Goal: Transaction & Acquisition: Subscribe to service/newsletter

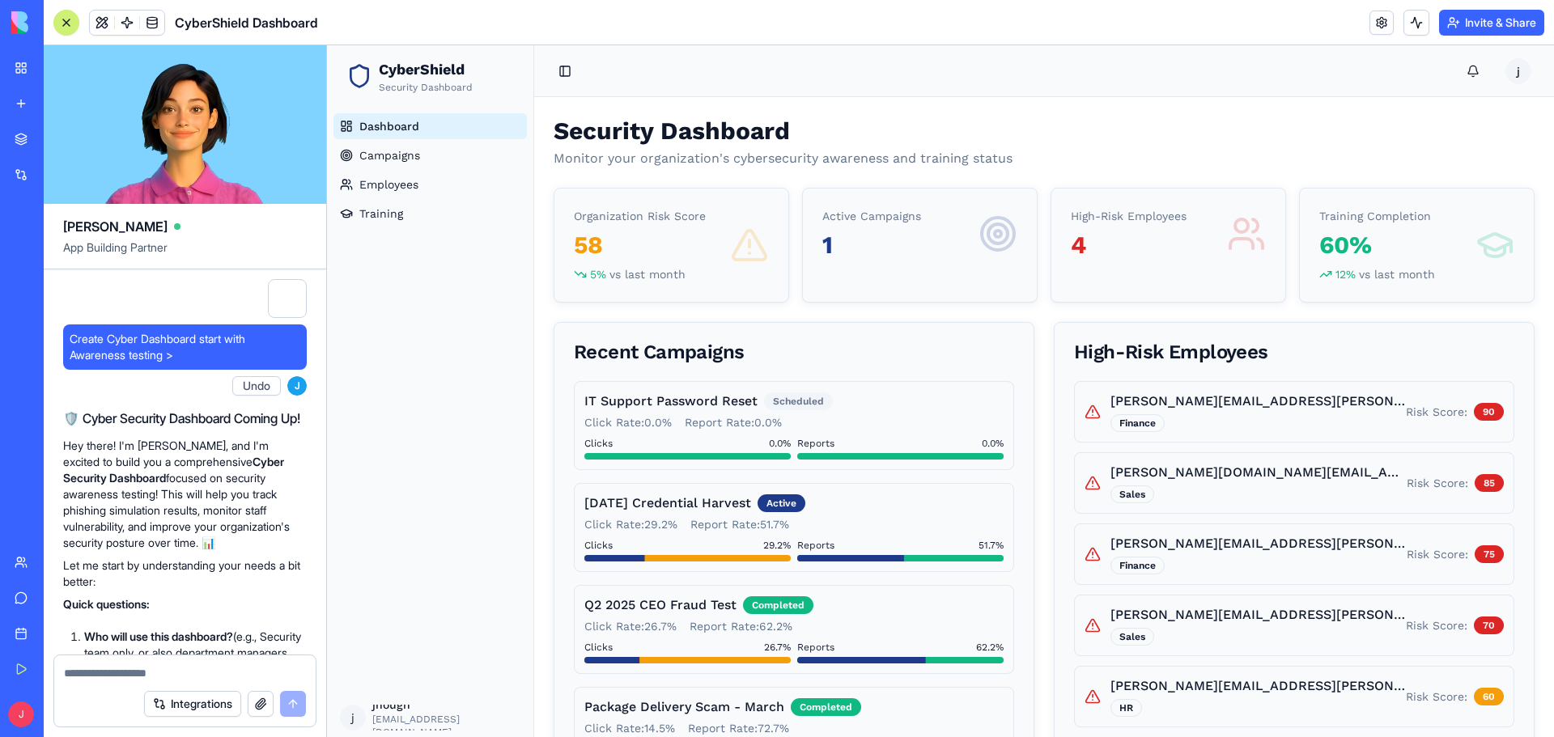
scroll to position [2719, 0]
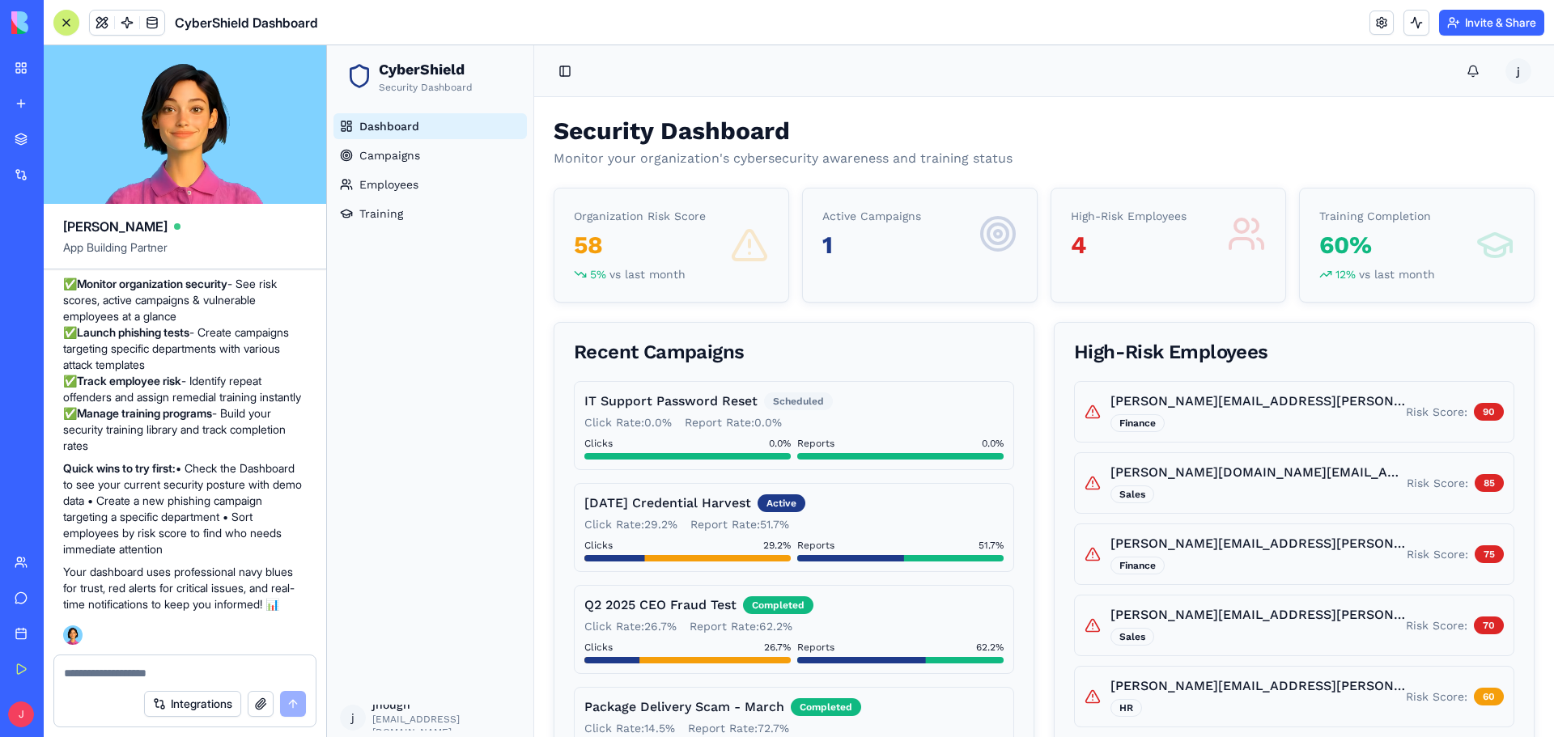
click at [60, 284] on div "CyberShield Dashboard" at bounding box center [37, 288] width 45 height 16
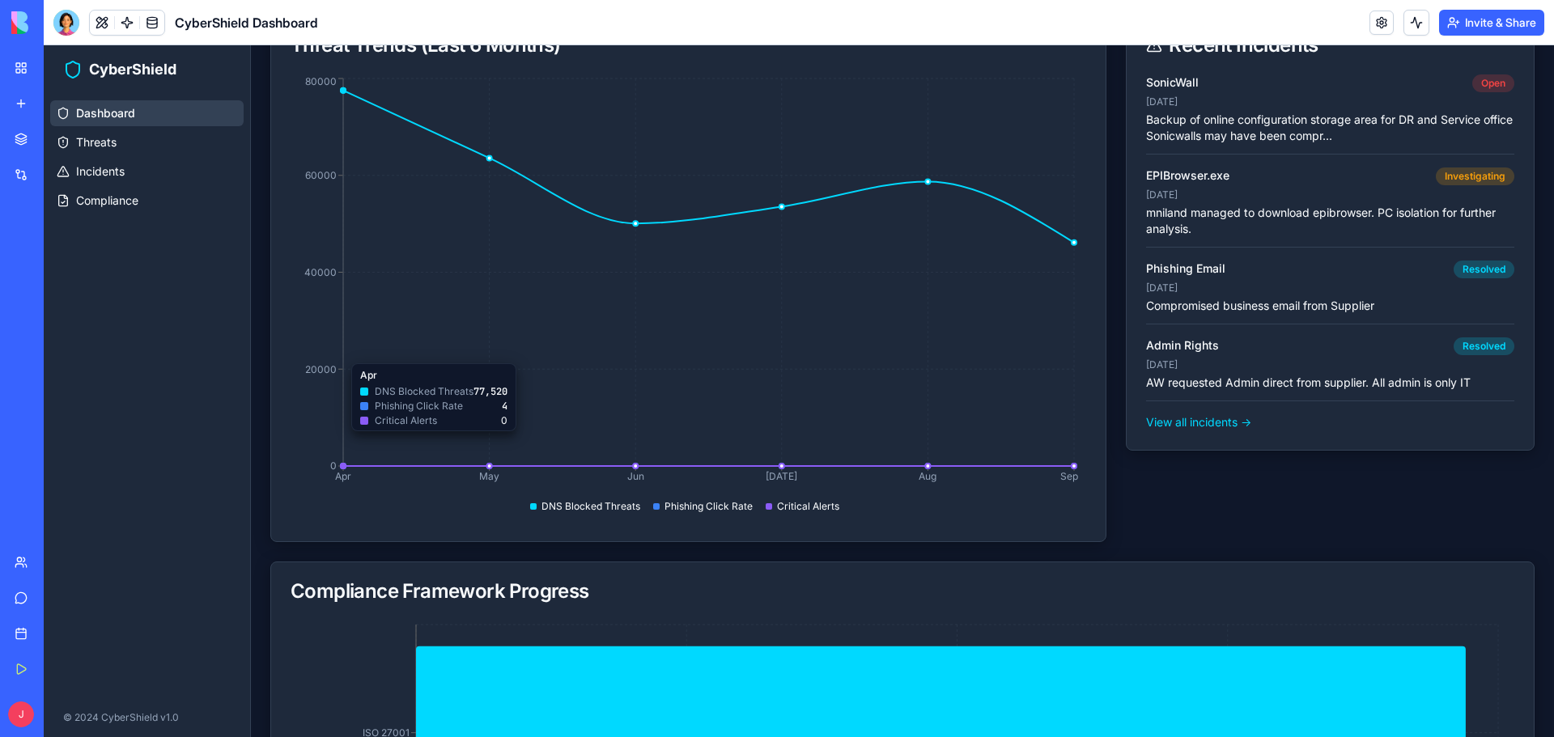
scroll to position [25, 0]
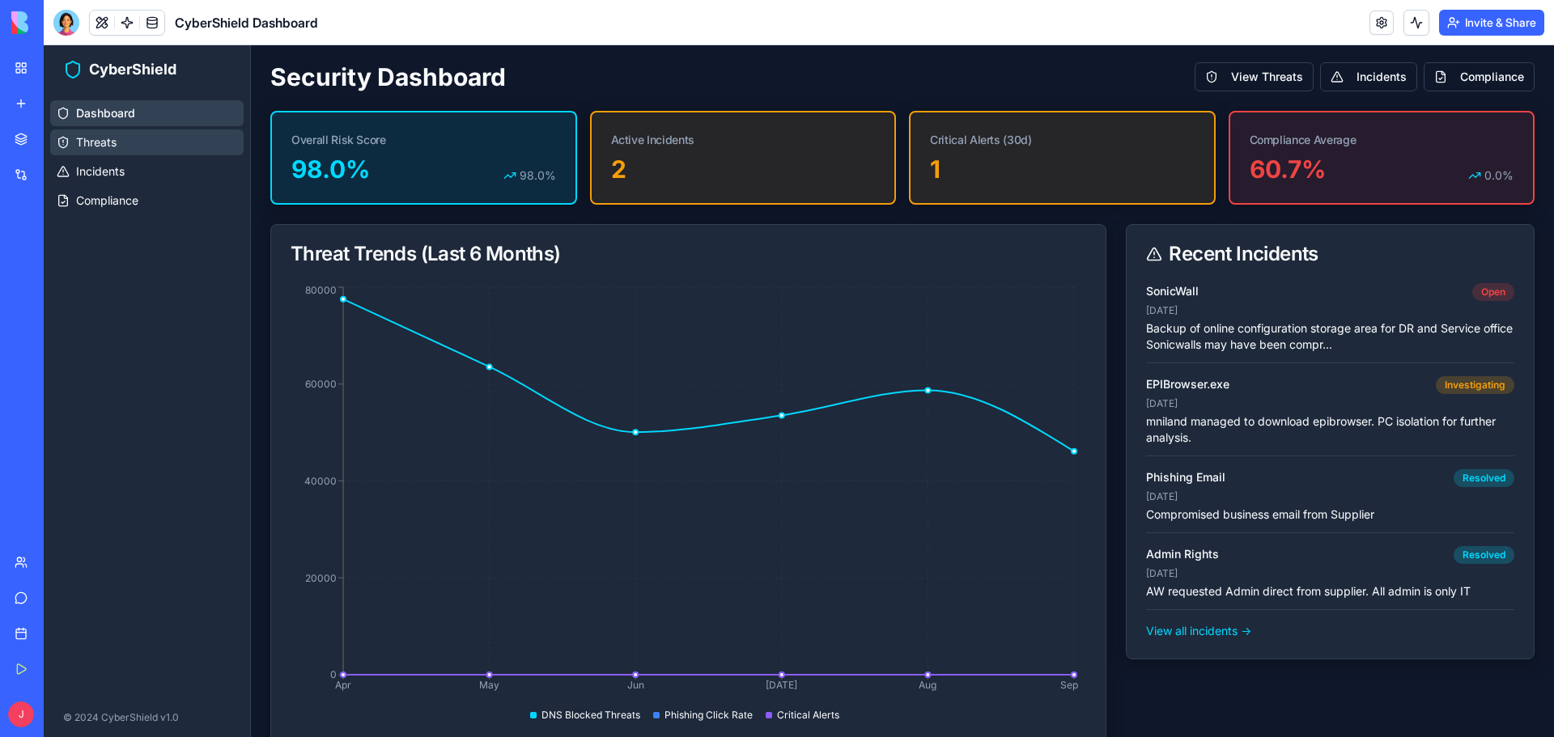
click at [88, 142] on span "Threats" at bounding box center [96, 142] width 40 height 16
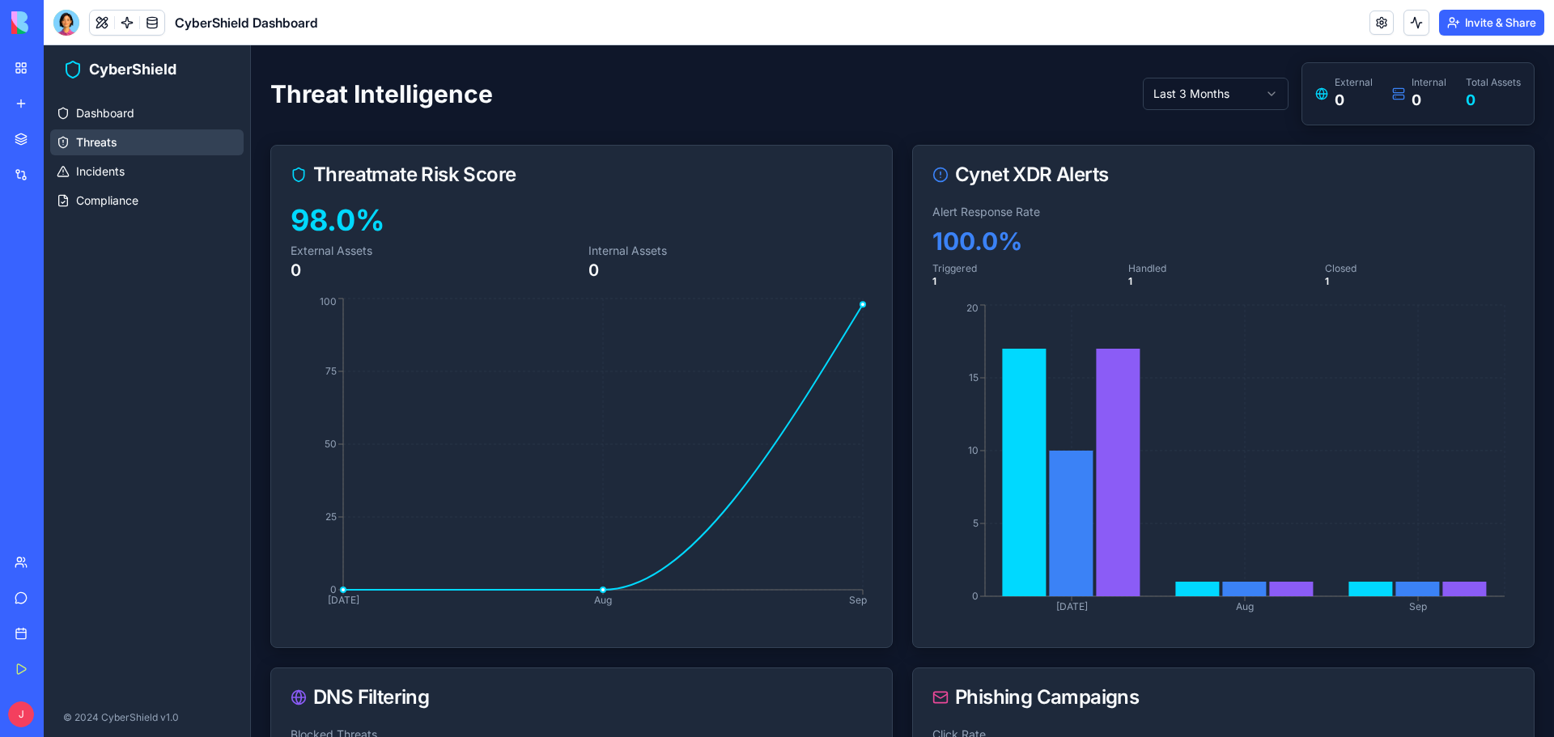
click at [1003, 189] on div "Cynet XDR Alerts" at bounding box center [1223, 175] width 621 height 58
click at [124, 26] on link at bounding box center [127, 23] width 24 height 24
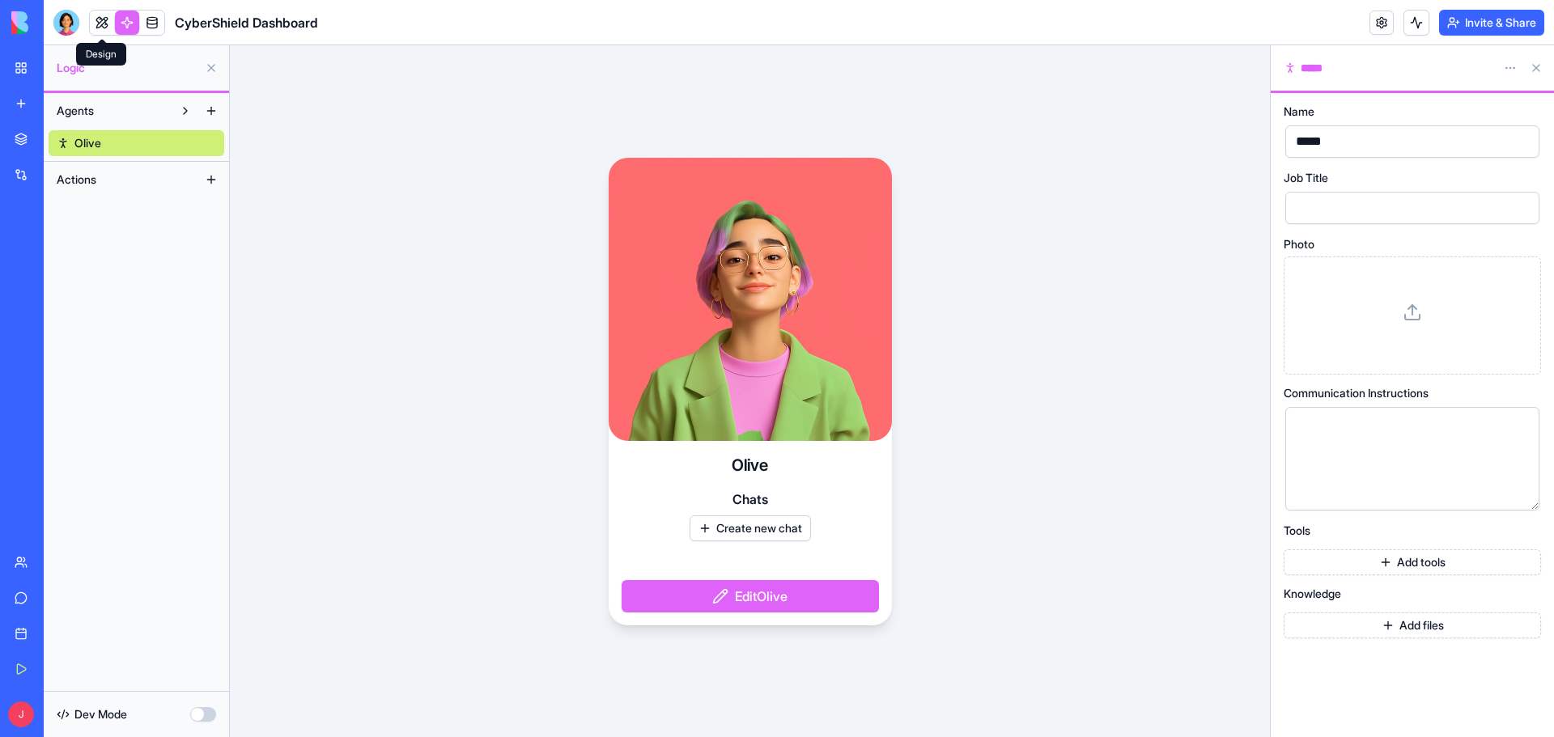
click at [100, 31] on link at bounding box center [102, 23] width 24 height 24
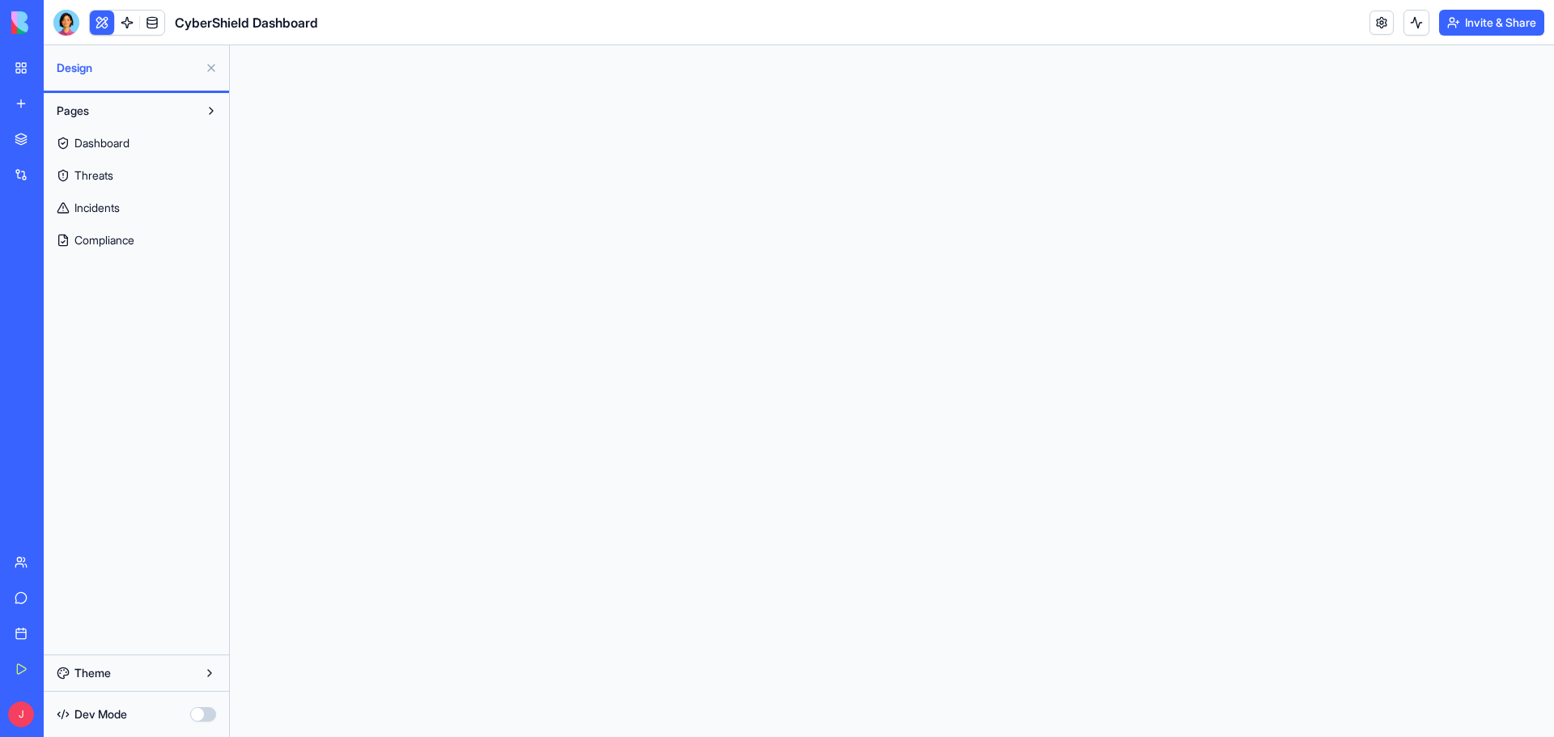
click at [152, 138] on link "Dashboard" at bounding box center [137, 143] width 176 height 26
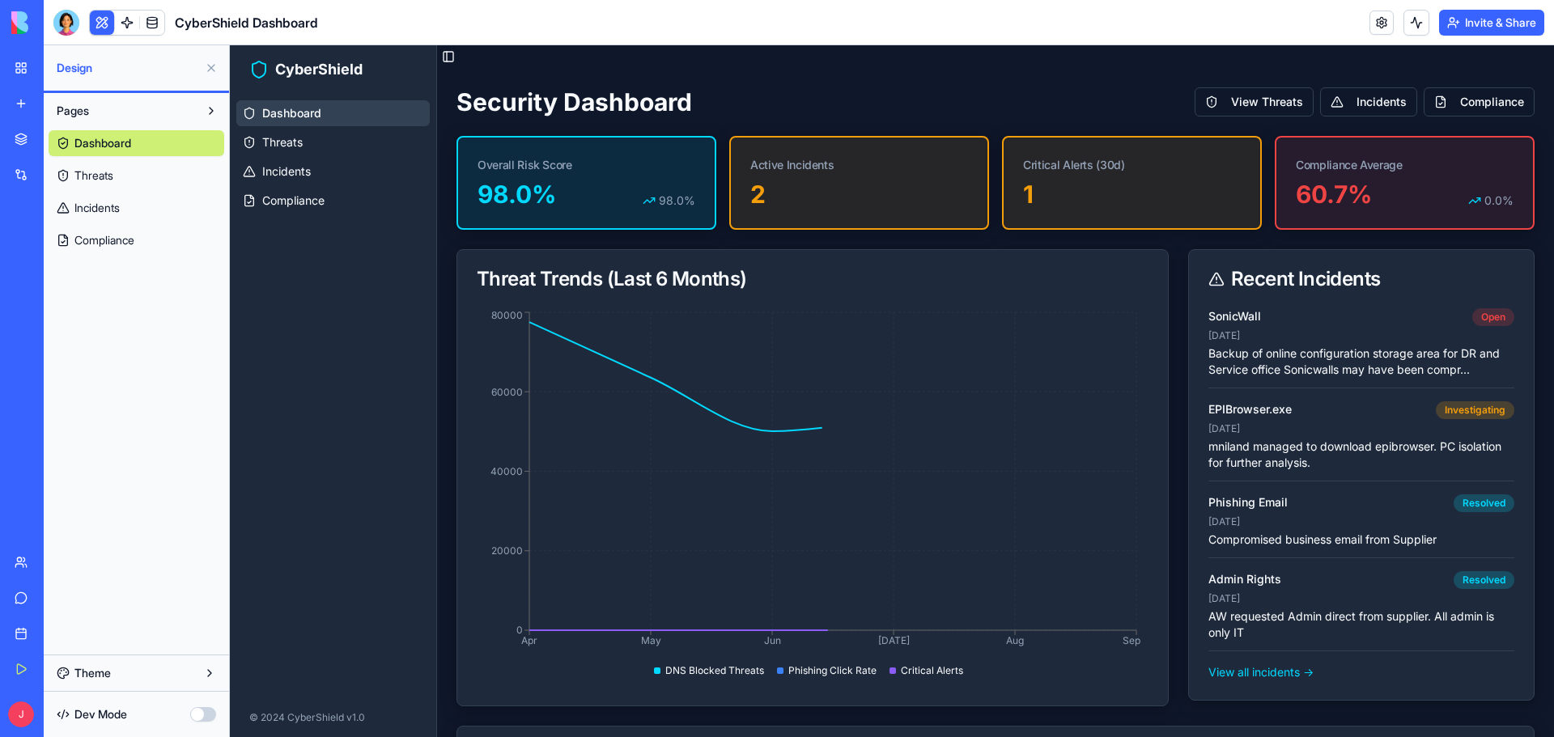
click at [140, 158] on div "Dashboard Threats Incidents Compliance" at bounding box center [137, 188] width 176 height 129
click at [117, 168] on link "Threats" at bounding box center [137, 176] width 176 height 26
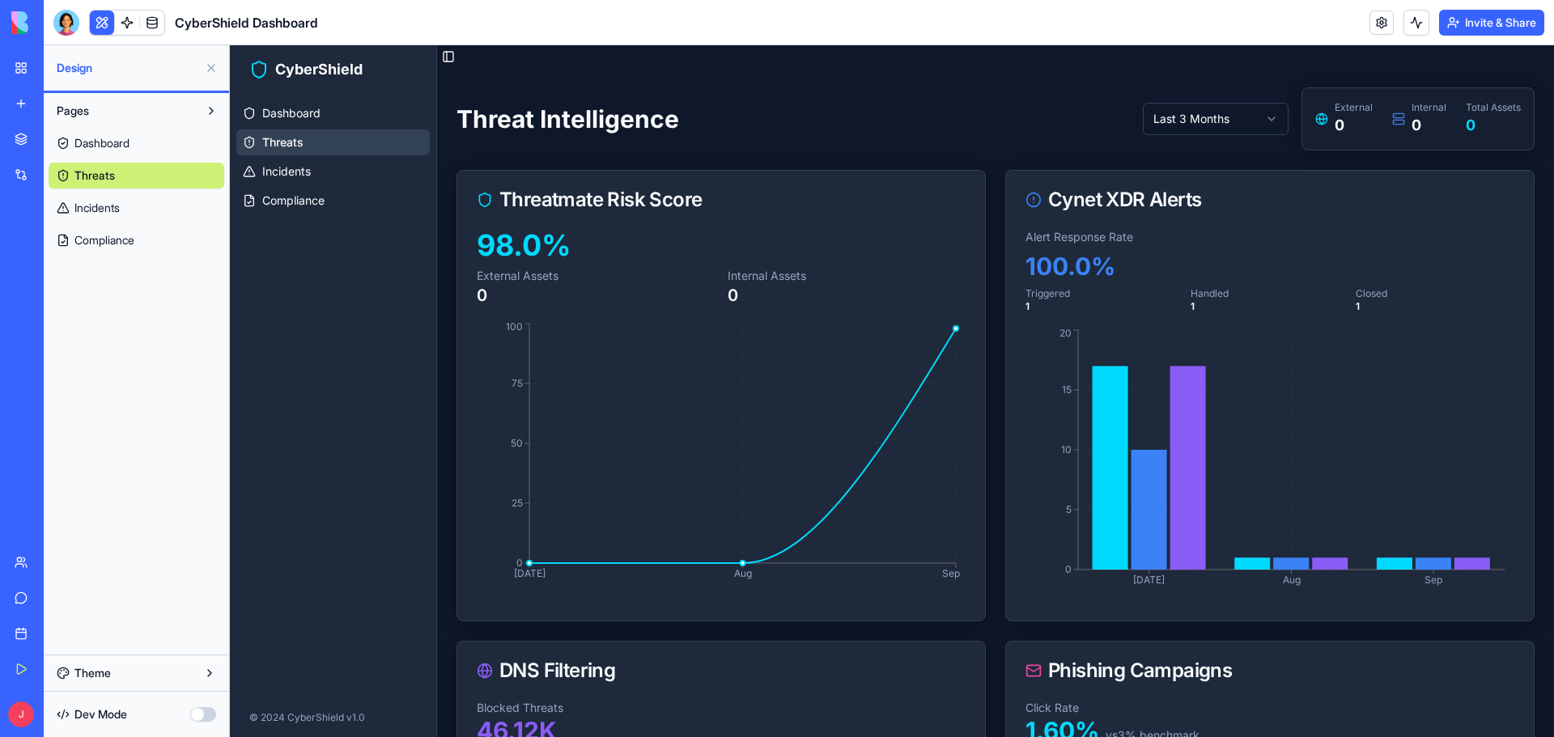
drag, startPoint x: 112, startPoint y: 175, endPoint x: 49, endPoint y: 381, distance: 215.5
click at [45, 384] on div "Pages Dashboard Threats Incidents Compliance" at bounding box center [136, 374] width 185 height 562
click at [133, 25] on link at bounding box center [127, 23] width 24 height 24
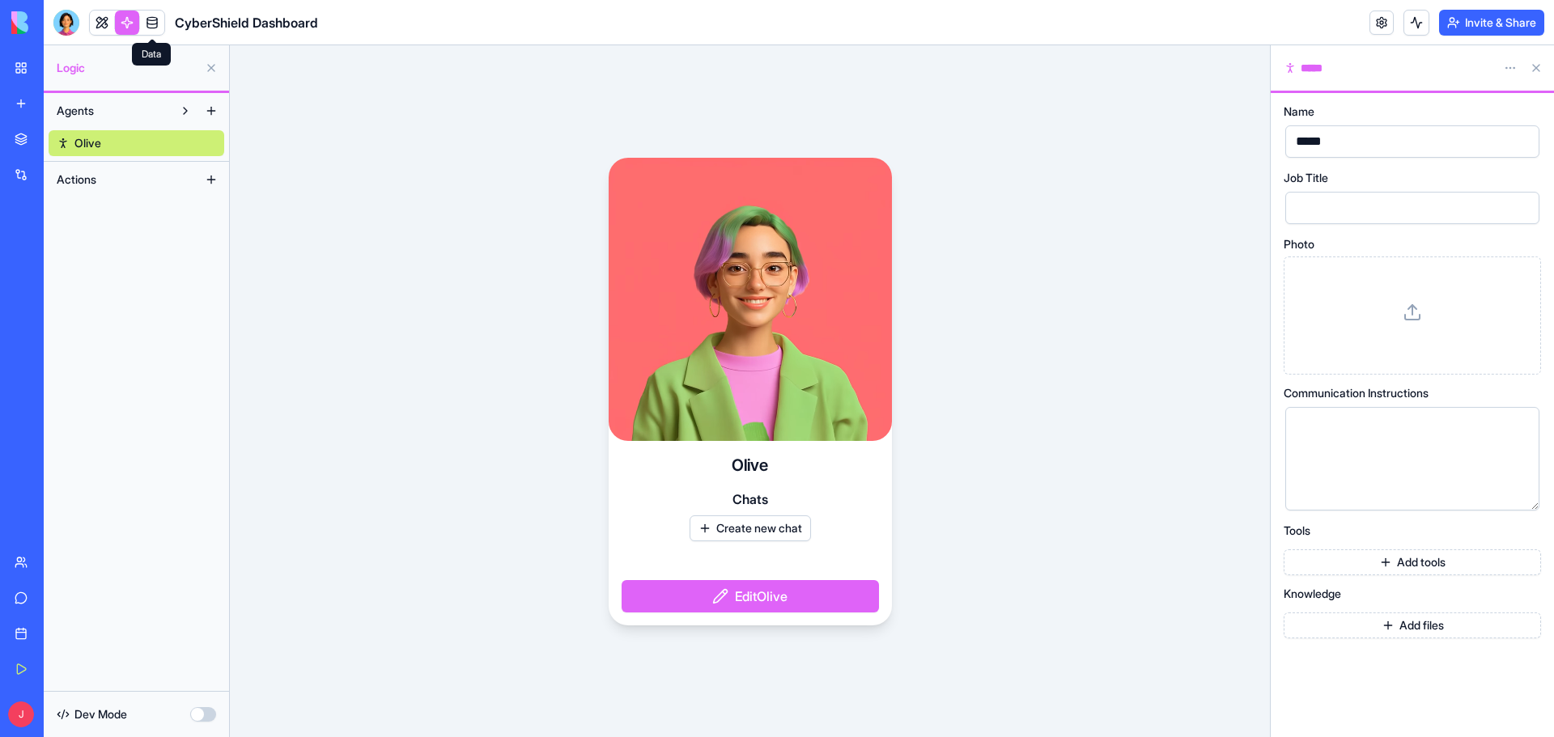
click at [145, 25] on link at bounding box center [152, 23] width 24 height 24
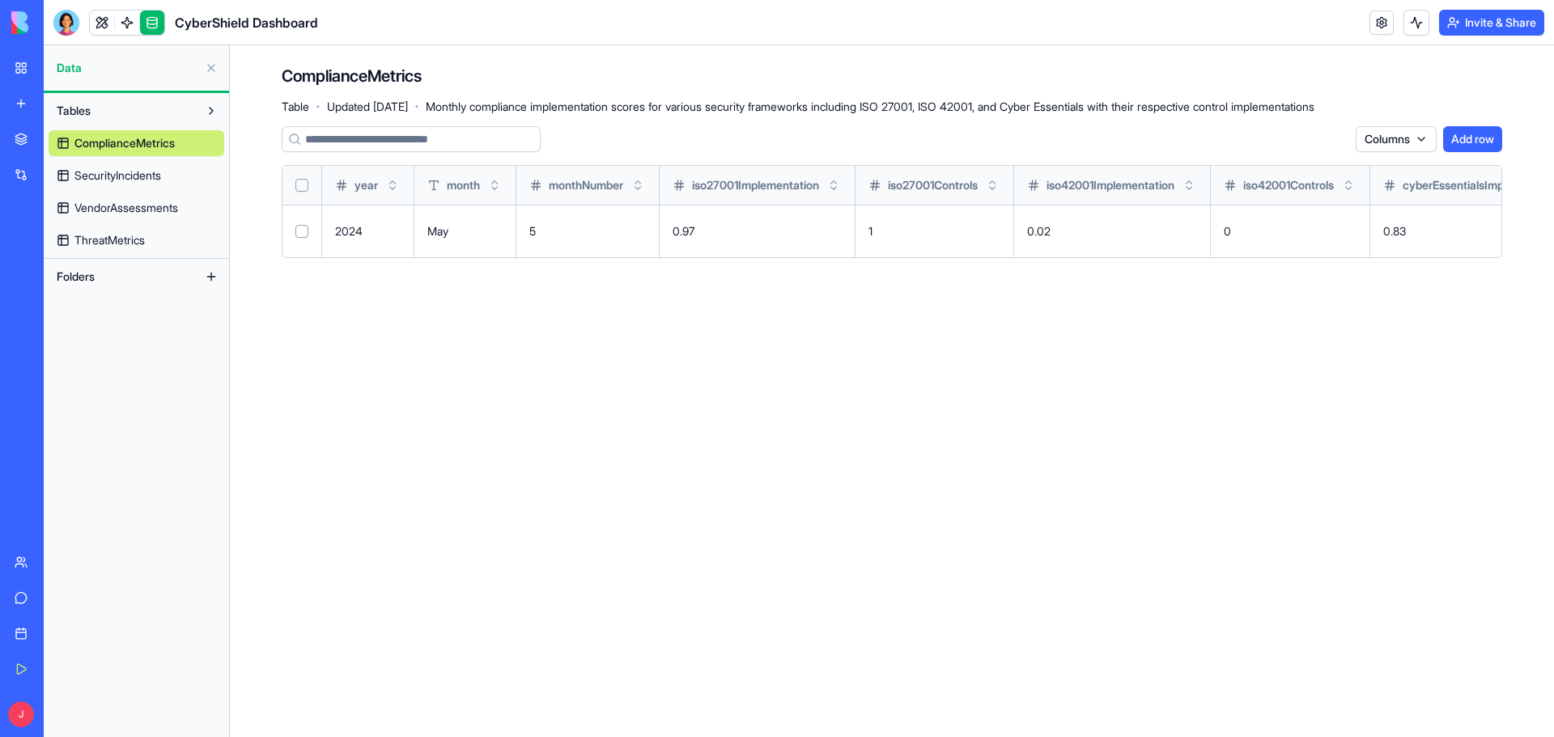
click at [125, 228] on link "ThreatMetrics" at bounding box center [137, 240] width 176 height 26
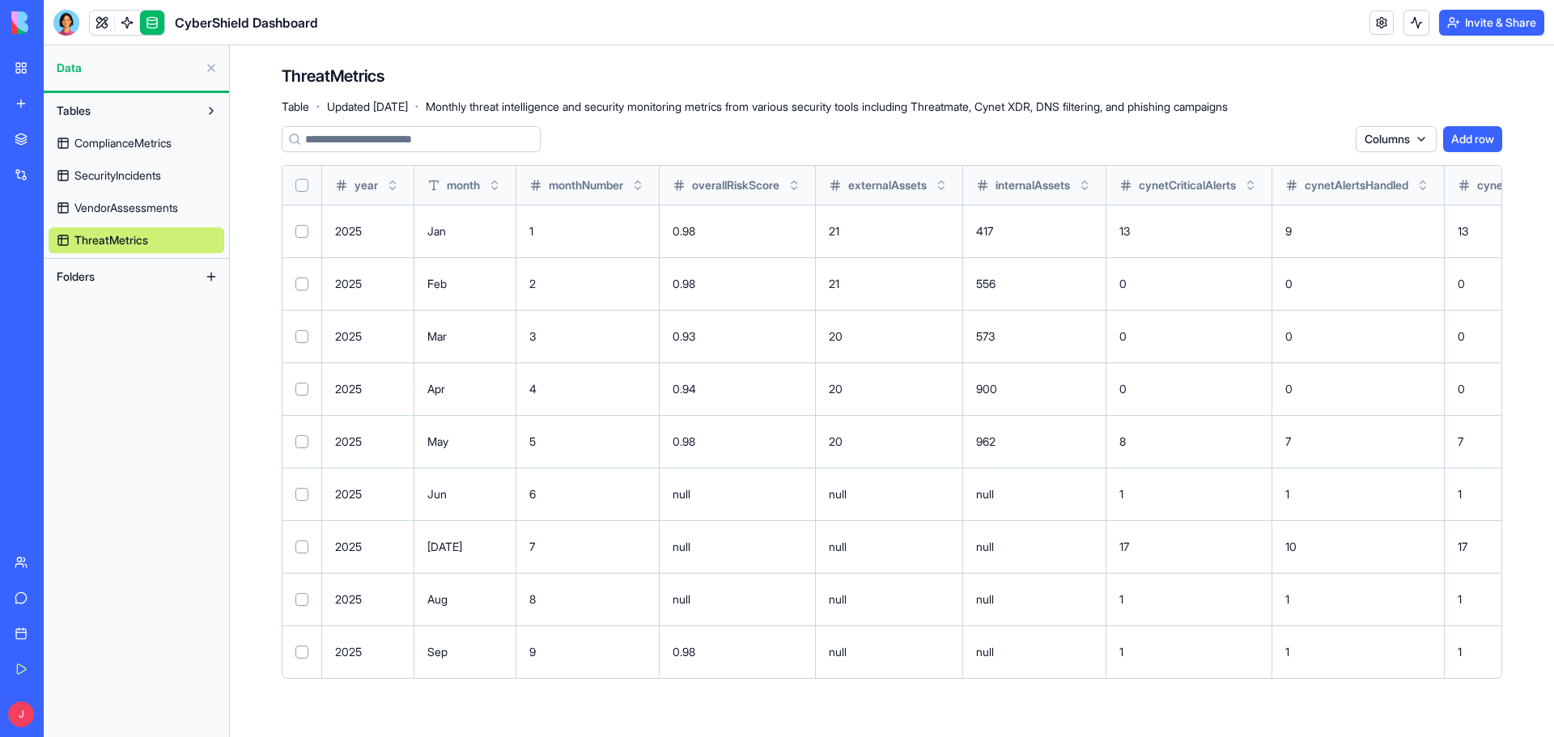
click at [139, 206] on span "VendorAssessments" at bounding box center [126, 208] width 104 height 16
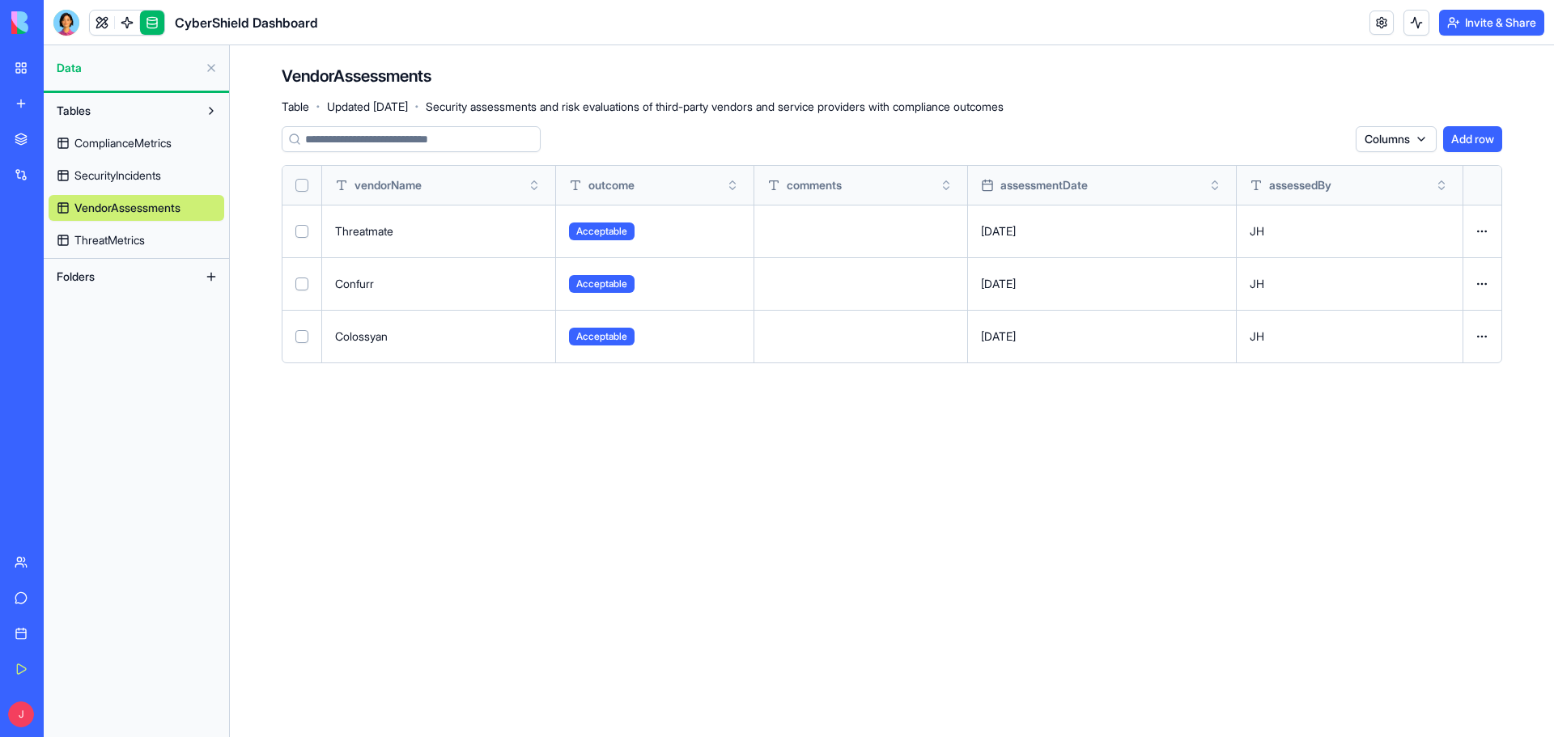
click at [129, 165] on link "SecurityIncidents" at bounding box center [137, 176] width 176 height 26
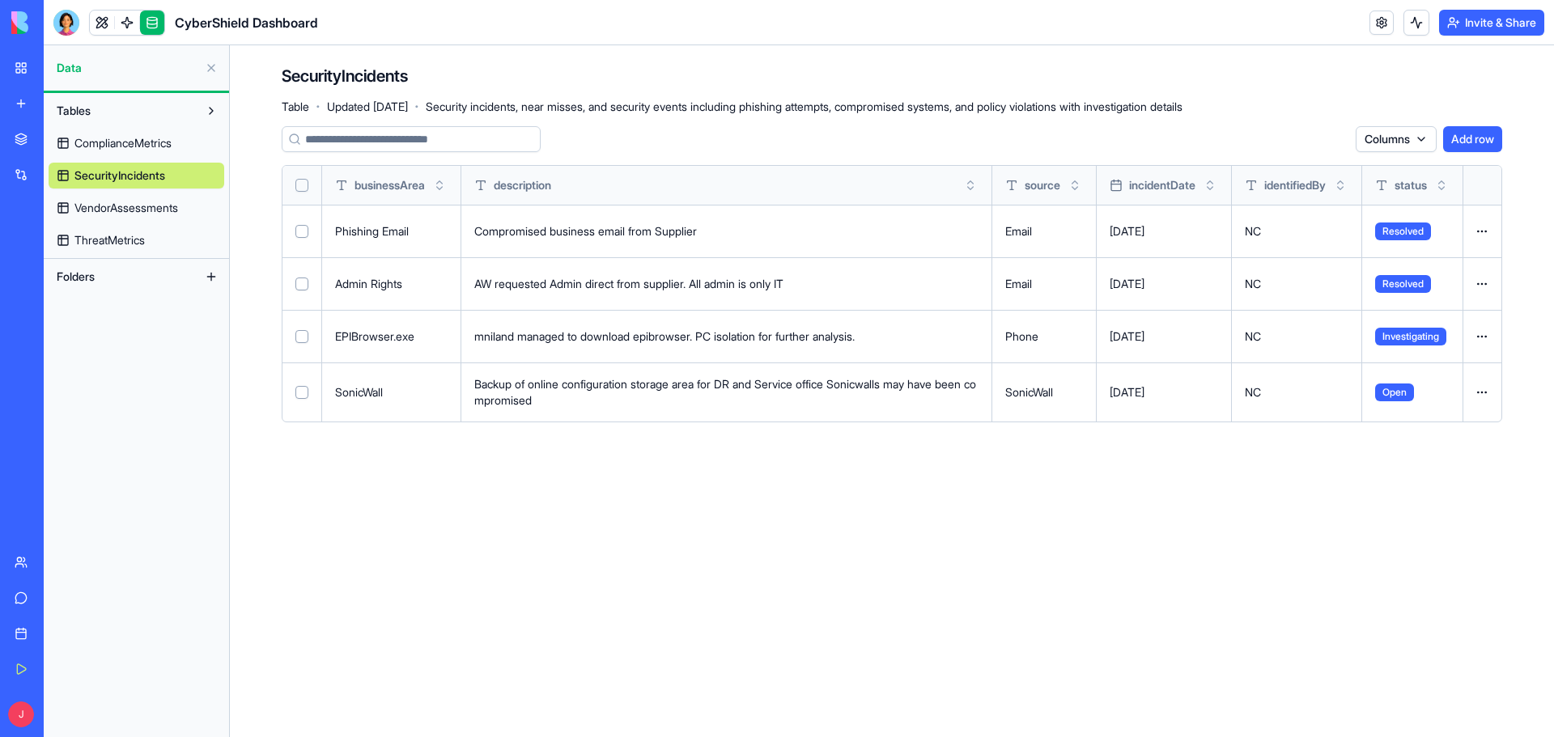
click at [132, 144] on span "ComplianceMetrics" at bounding box center [122, 143] width 97 height 16
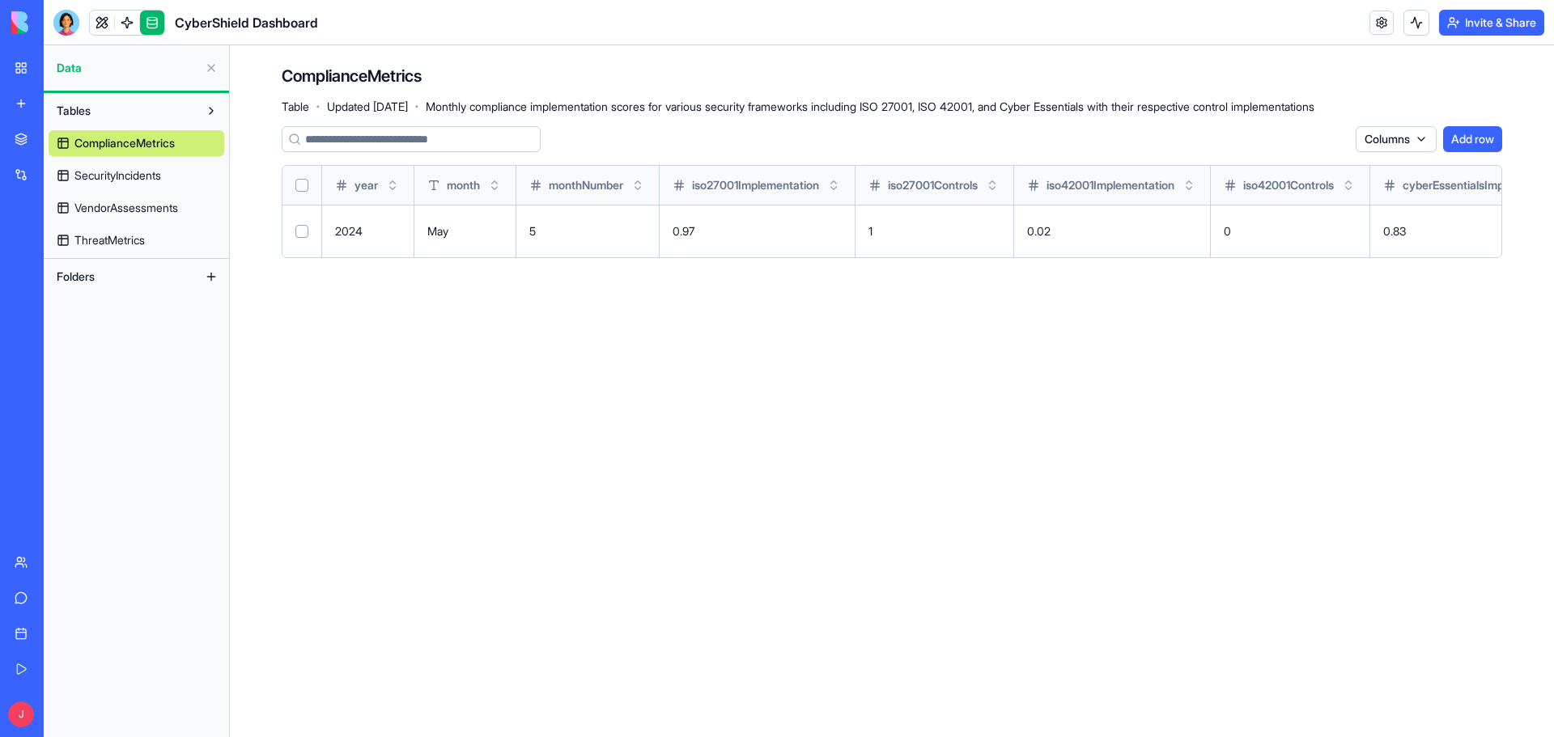
click at [64, 312] on link "New App" at bounding box center [37, 323] width 65 height 32
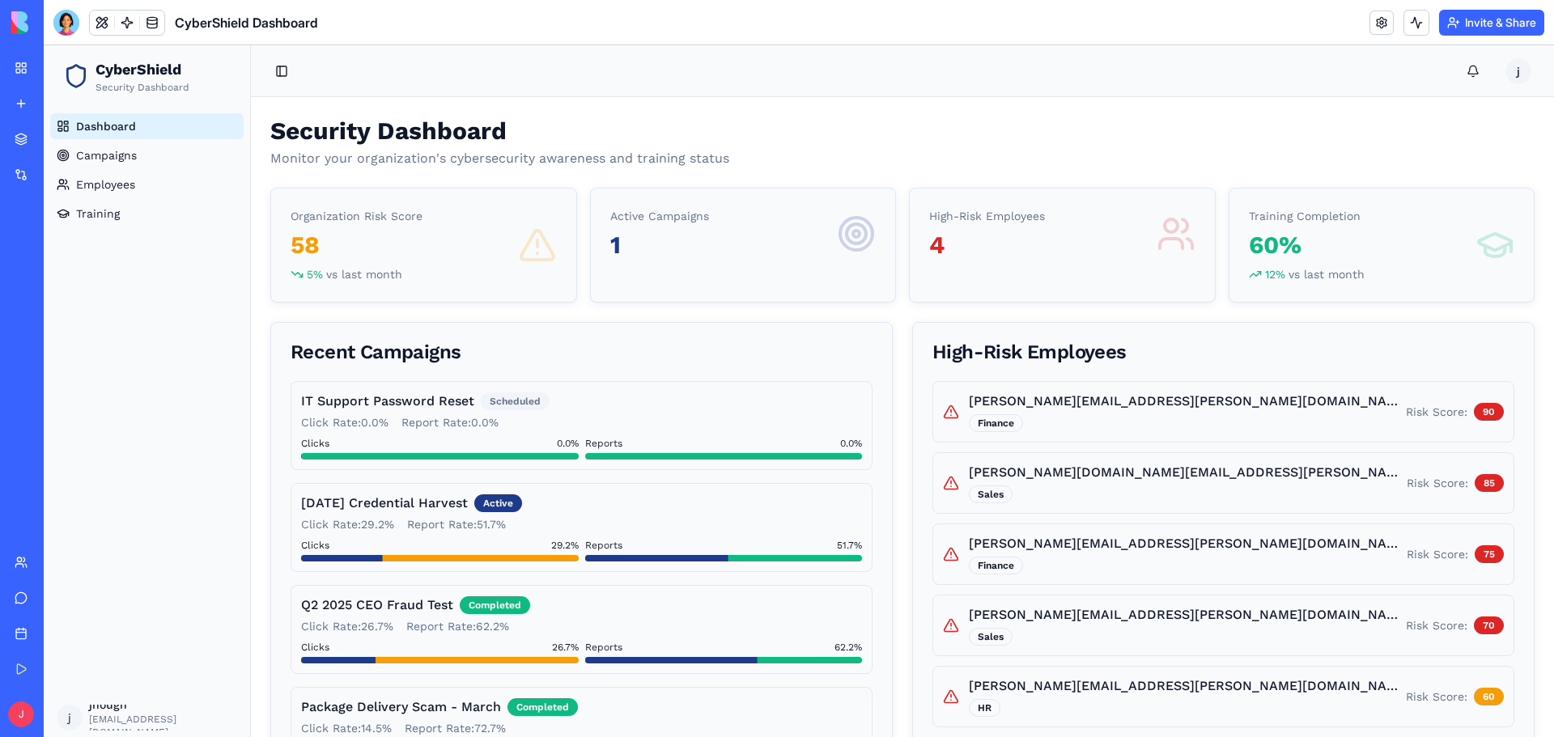
click at [149, 81] on p "Security Dashboard" at bounding box center [142, 87] width 94 height 13
click at [39, 290] on div "CyberShield Dashboard" at bounding box center [37, 288] width 45 height 16
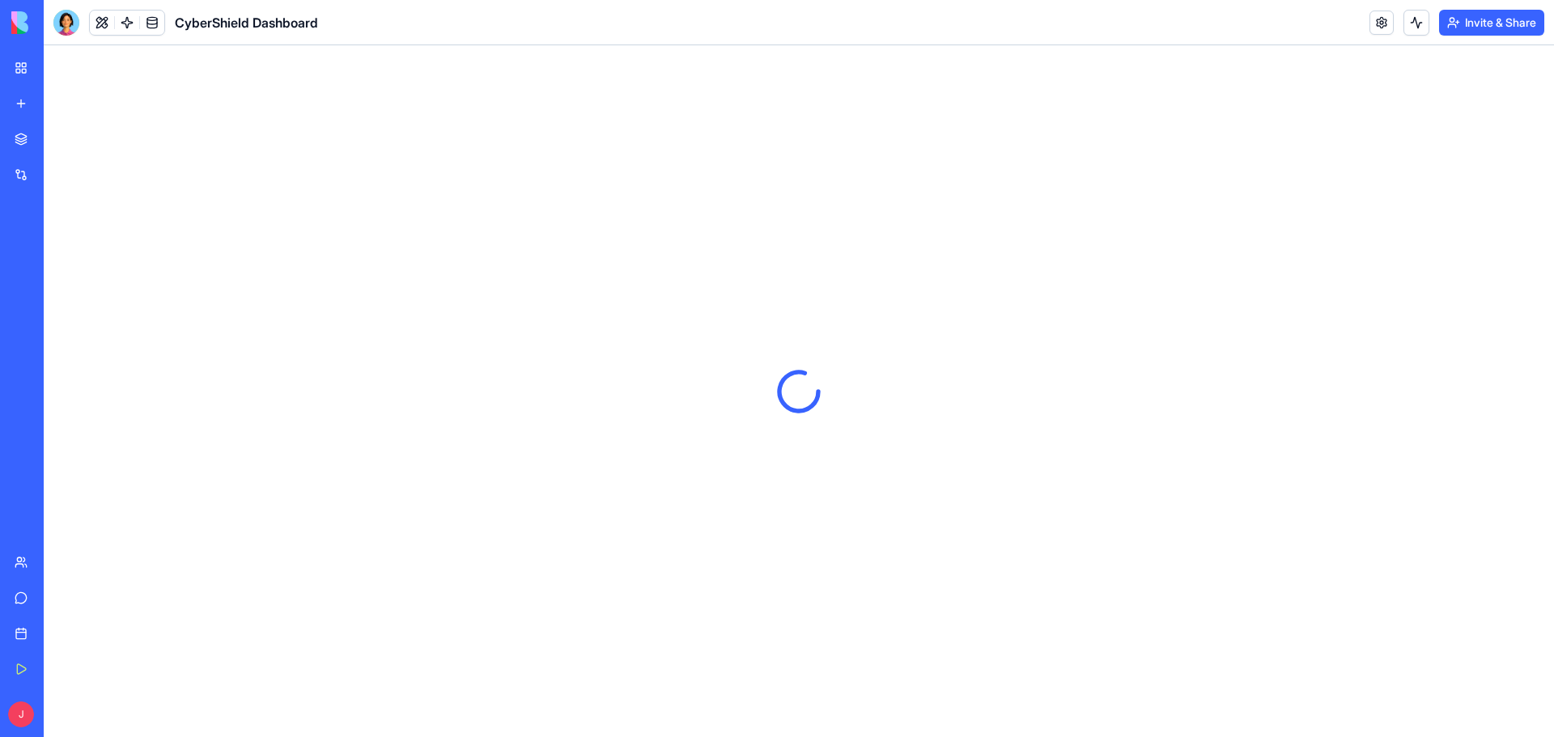
click at [57, 256] on div "CyberShield Dashboard" at bounding box center [37, 252] width 45 height 16
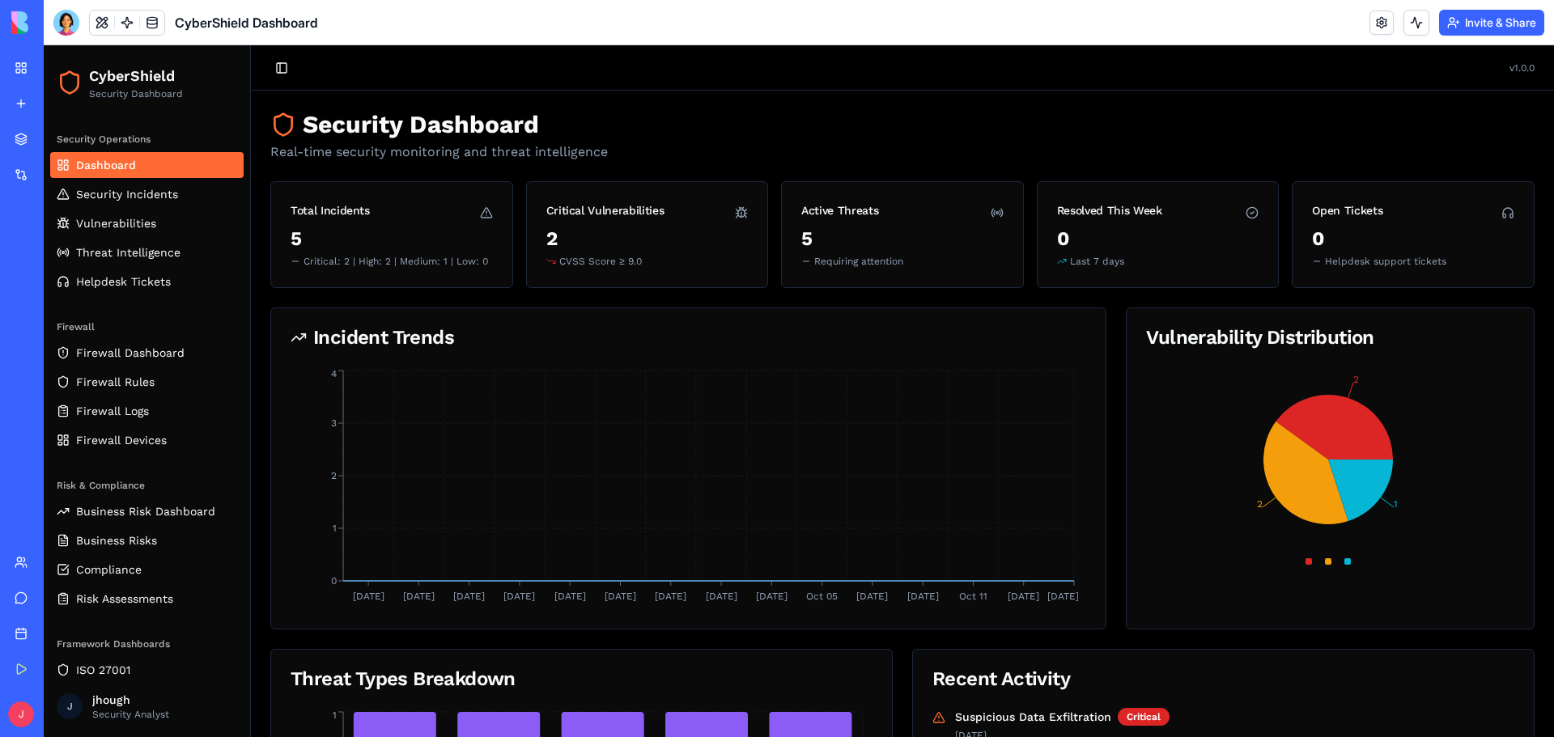
scroll to position [72, 0]
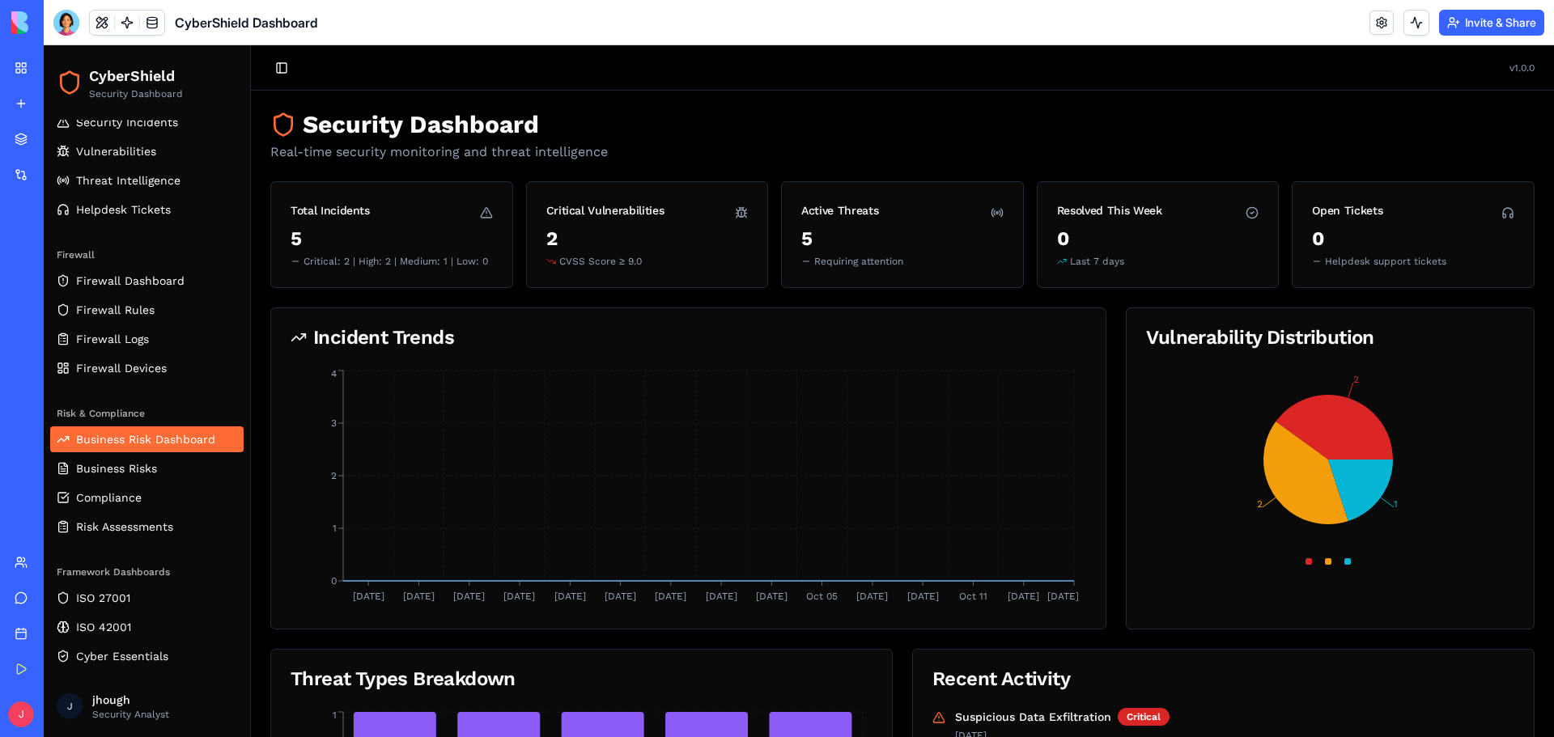
click at [100, 442] on span "Business Risk Dashboard" at bounding box center [145, 439] width 139 height 16
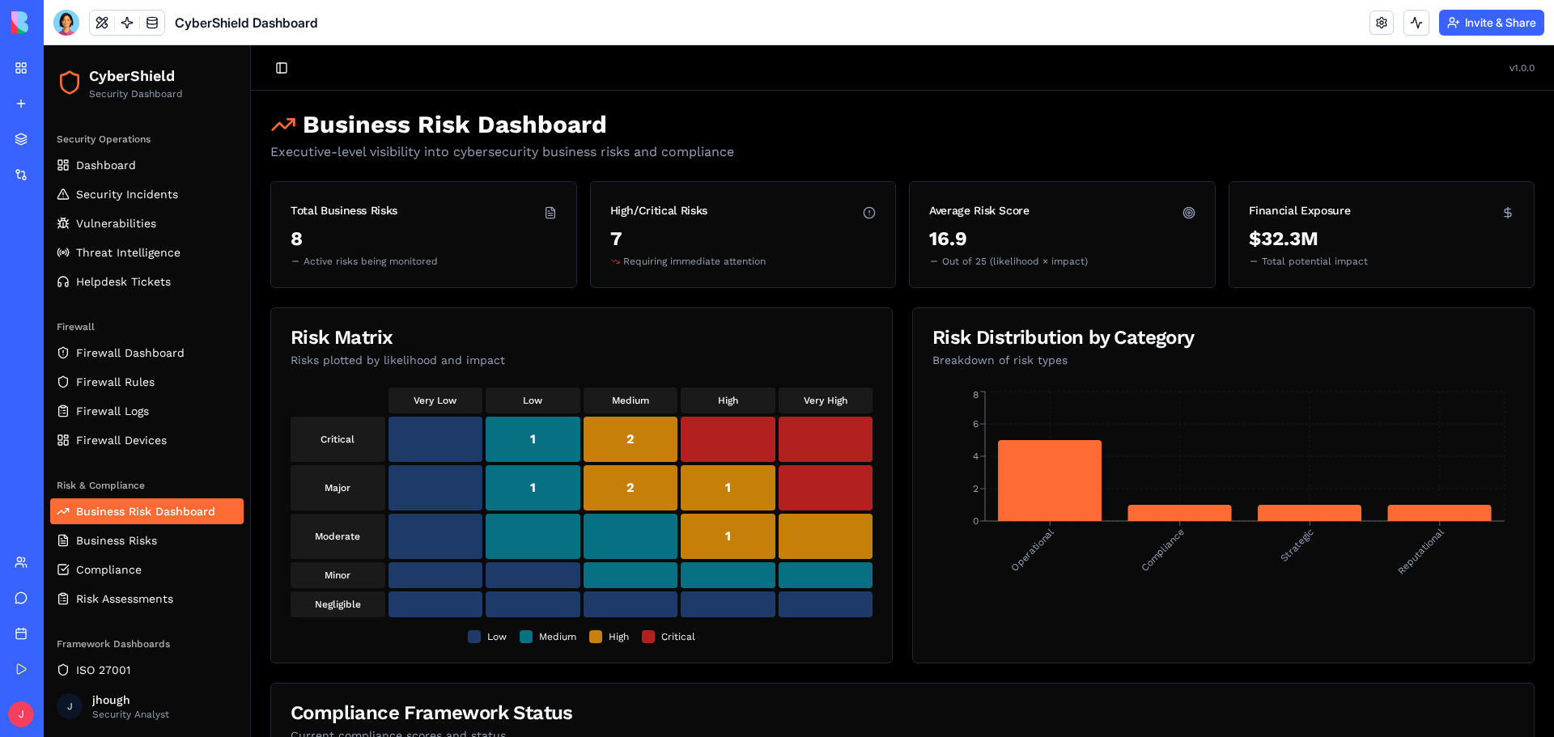
click at [405, 344] on div "Risk Matrix" at bounding box center [581, 337] width 582 height 19
click at [105, 21] on button at bounding box center [102, 23] width 24 height 24
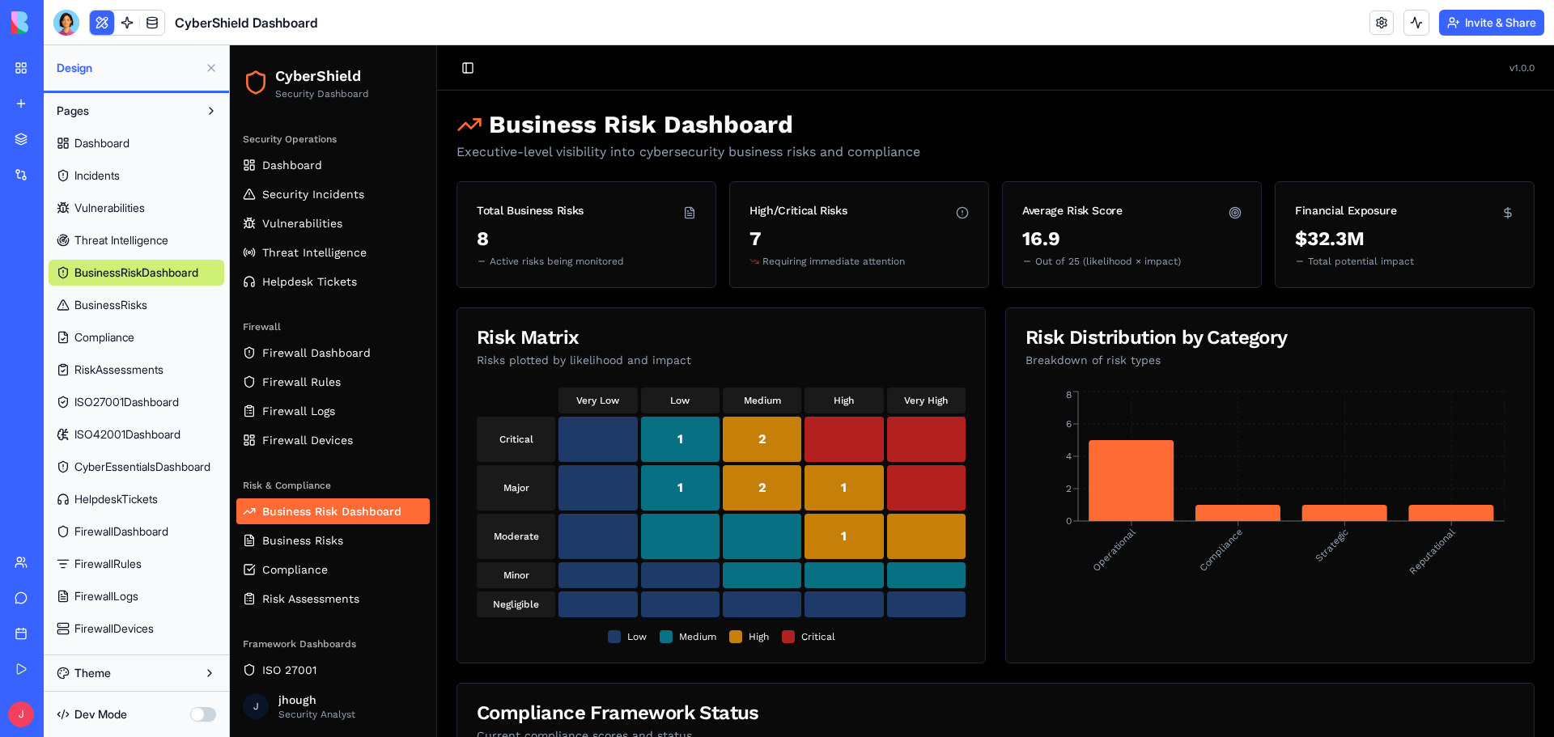
click at [160, 273] on span "BusinessRiskDashboard" at bounding box center [136, 273] width 124 height 16
click at [133, 21] on link at bounding box center [127, 23] width 24 height 24
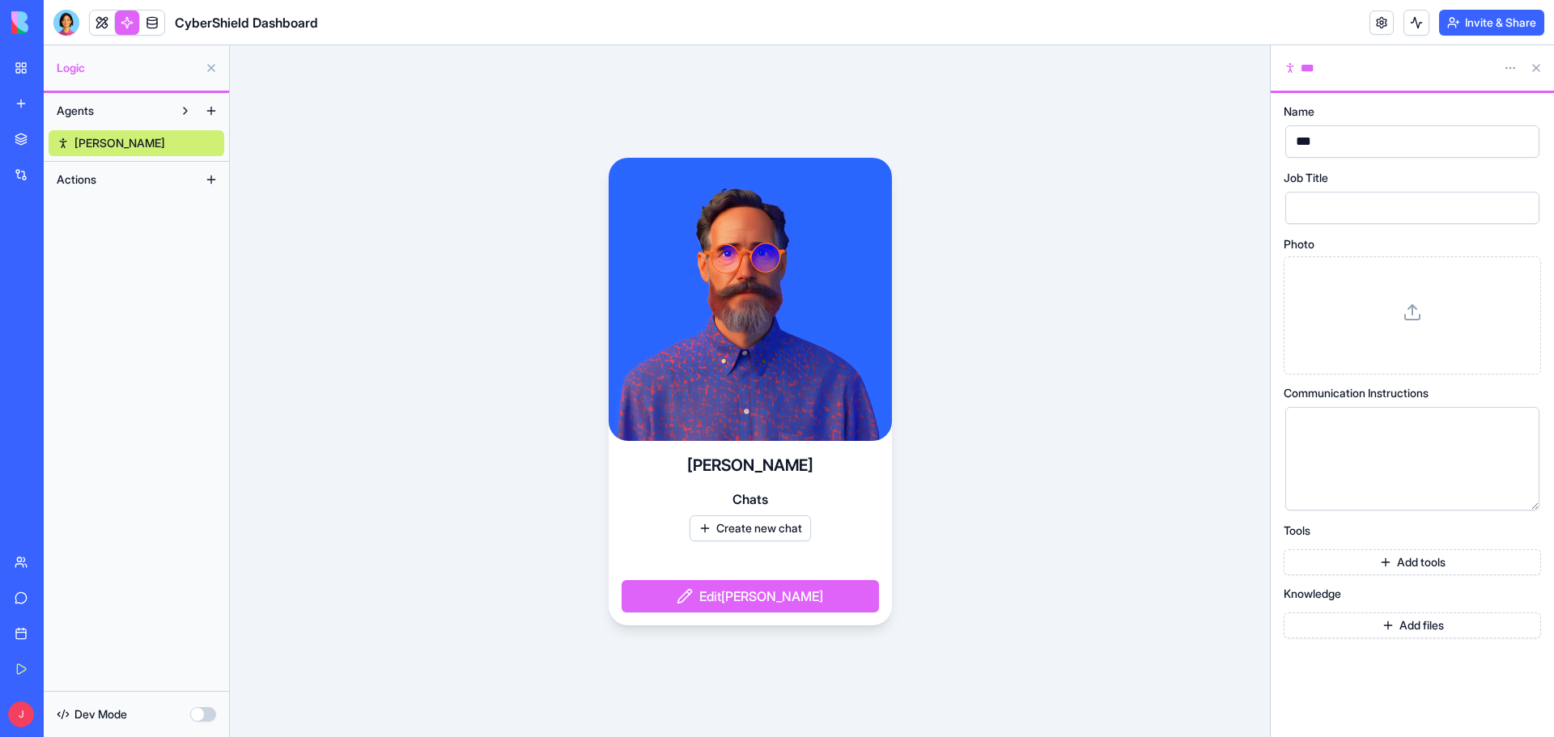
click at [116, 186] on button "Actions" at bounding box center [124, 180] width 150 height 26
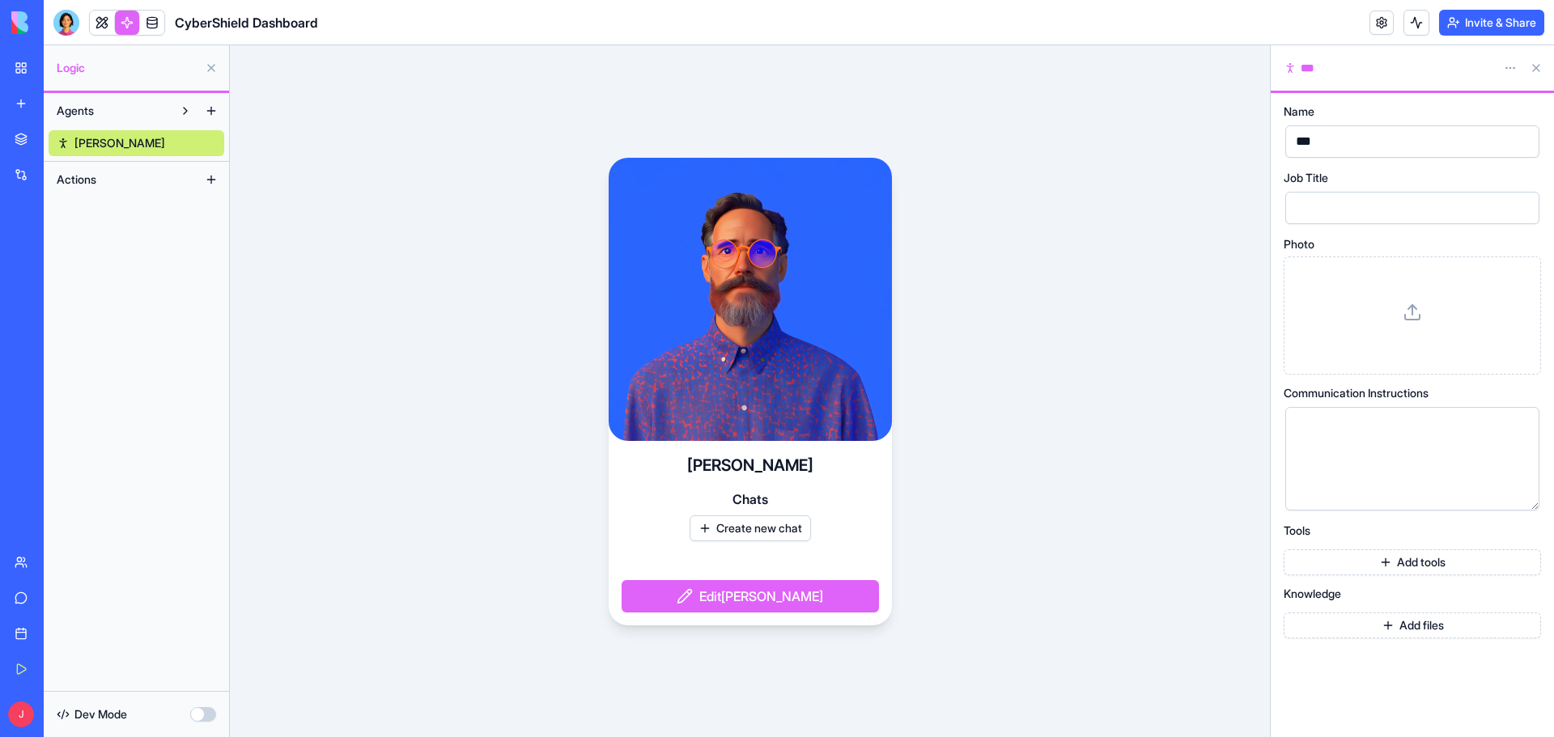
click at [114, 180] on button "Actions" at bounding box center [124, 180] width 150 height 26
click at [155, 23] on link at bounding box center [152, 23] width 24 height 24
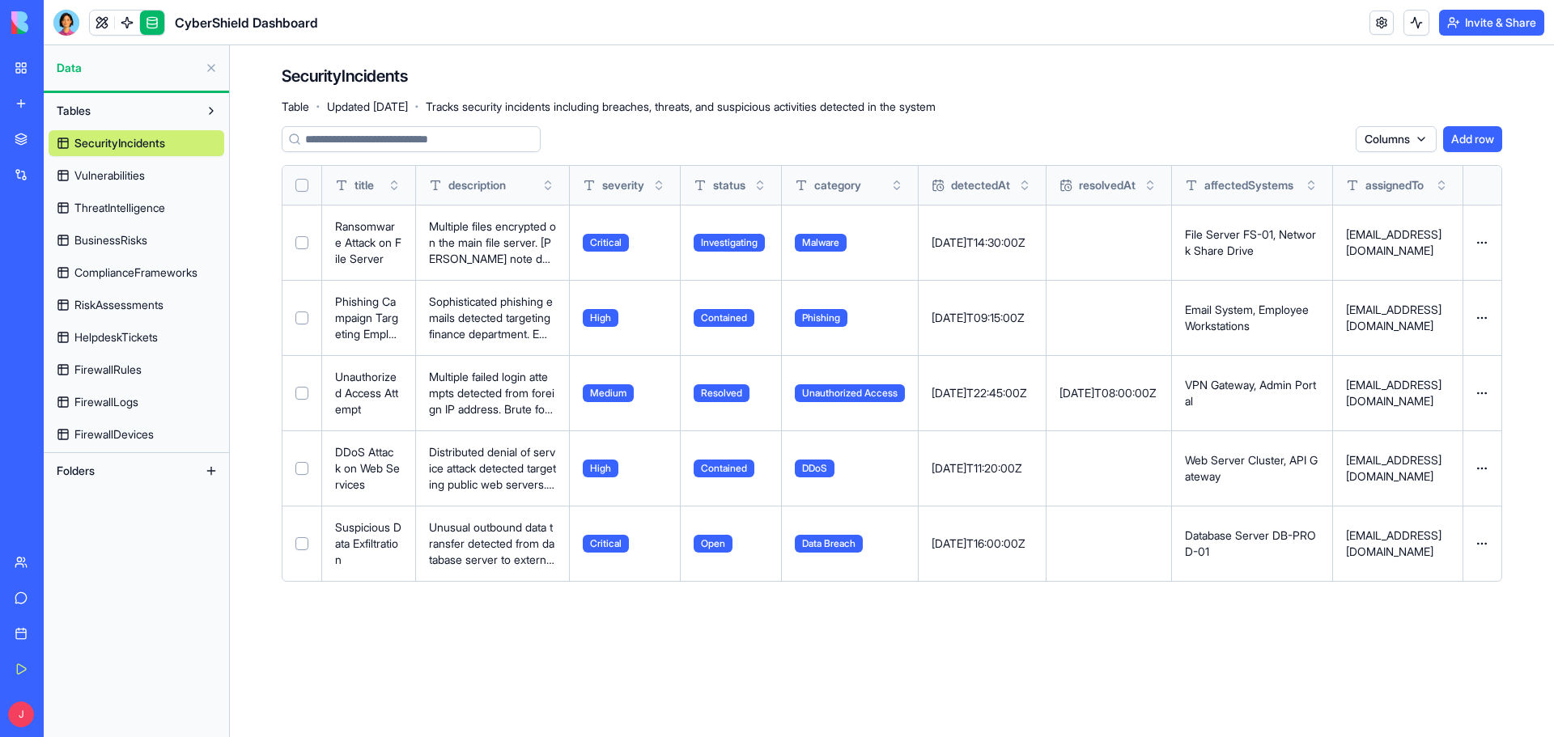
click at [124, 229] on link "BusinessRisks" at bounding box center [137, 240] width 176 height 26
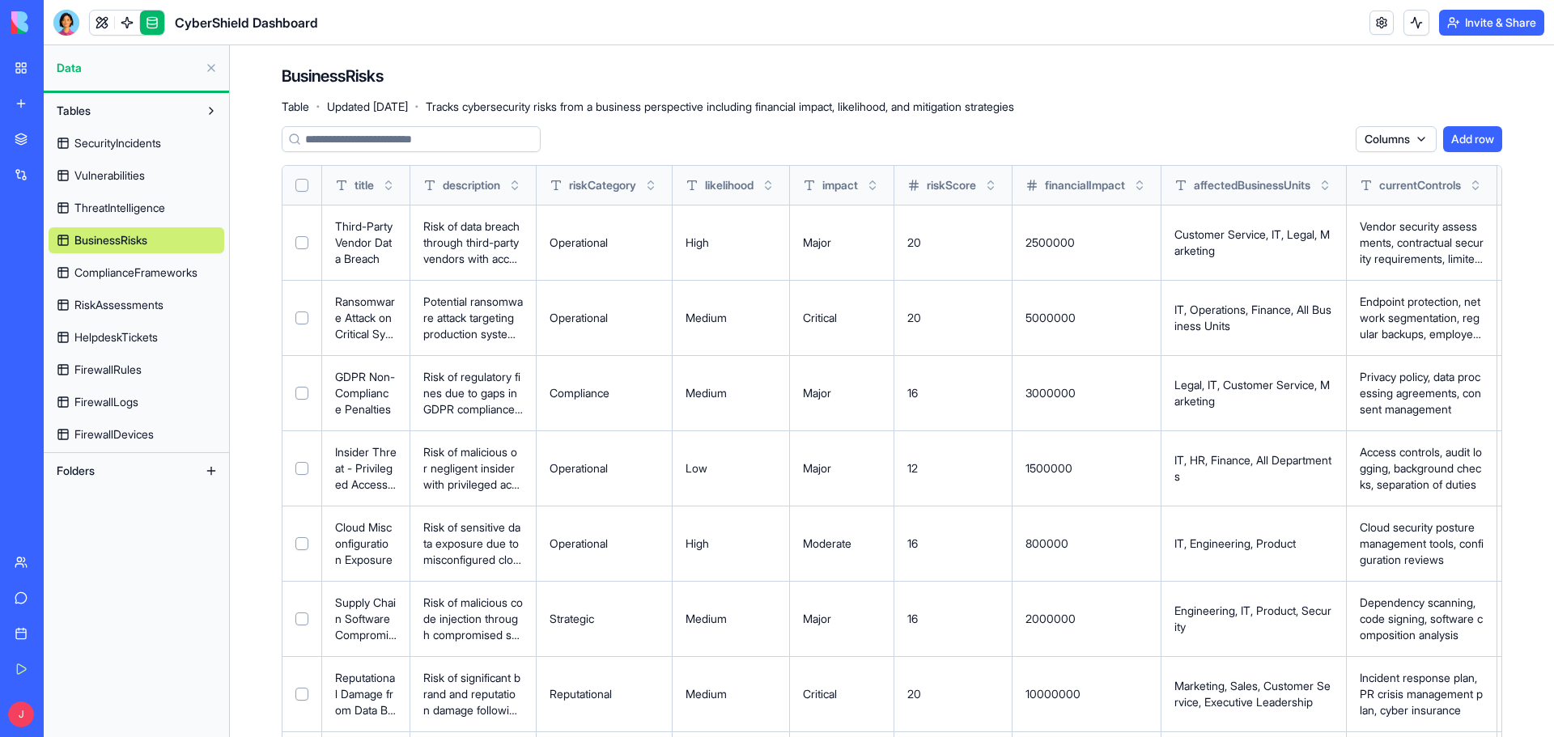
click at [60, 172] on div "Integrations" at bounding box center [49, 175] width 21 height 16
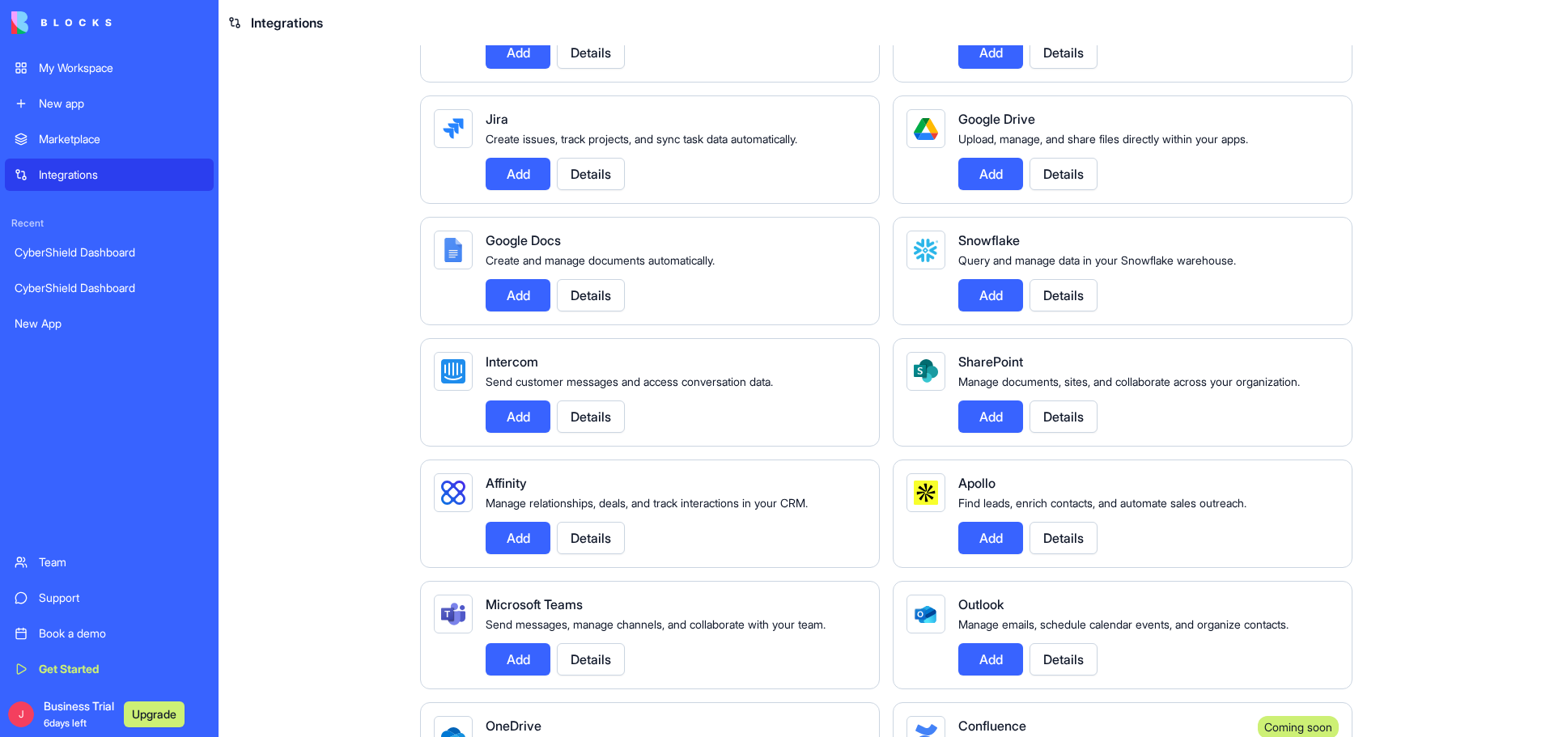
scroll to position [954, 0]
click at [1058, 434] on button "Details" at bounding box center [1063, 417] width 68 height 32
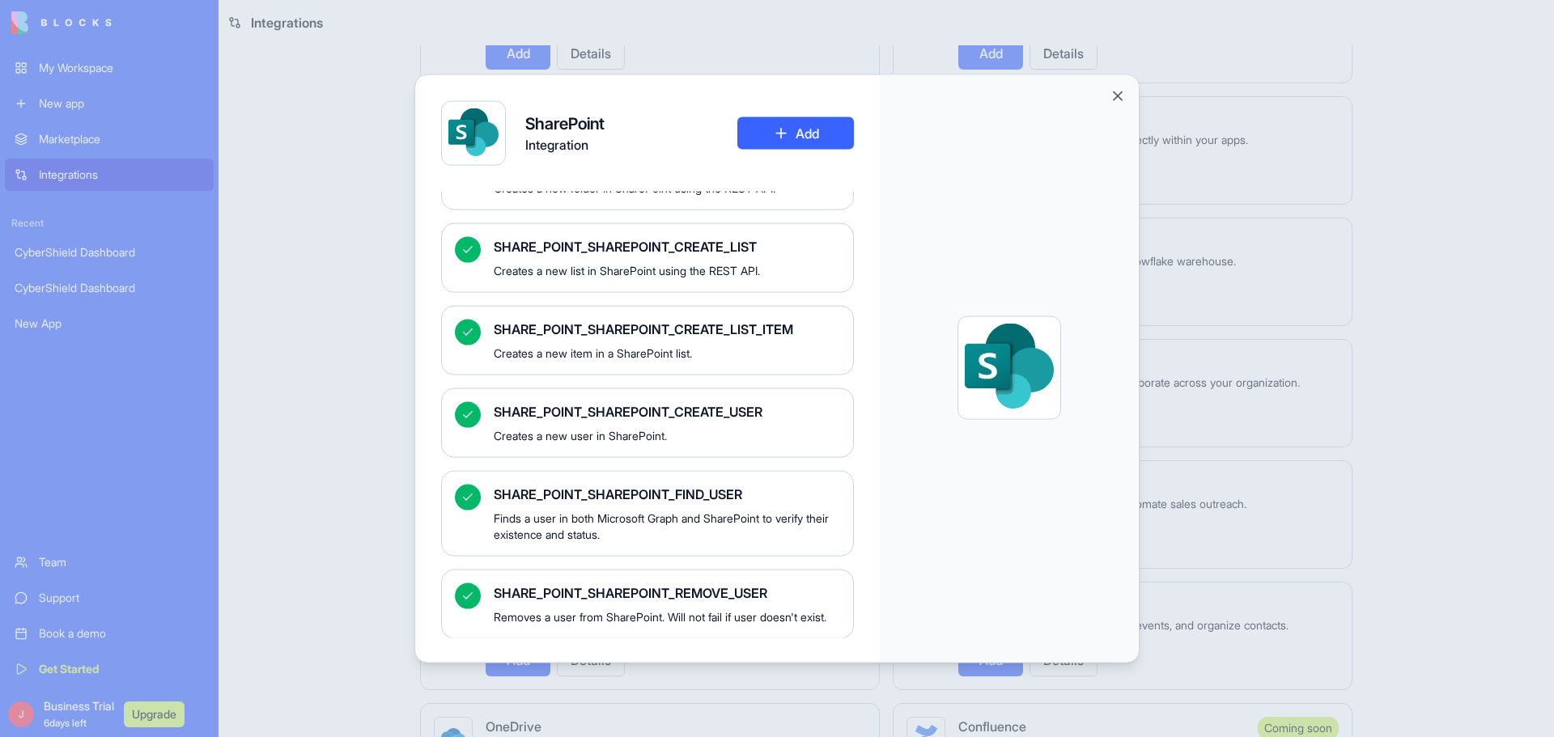
scroll to position [0, 0]
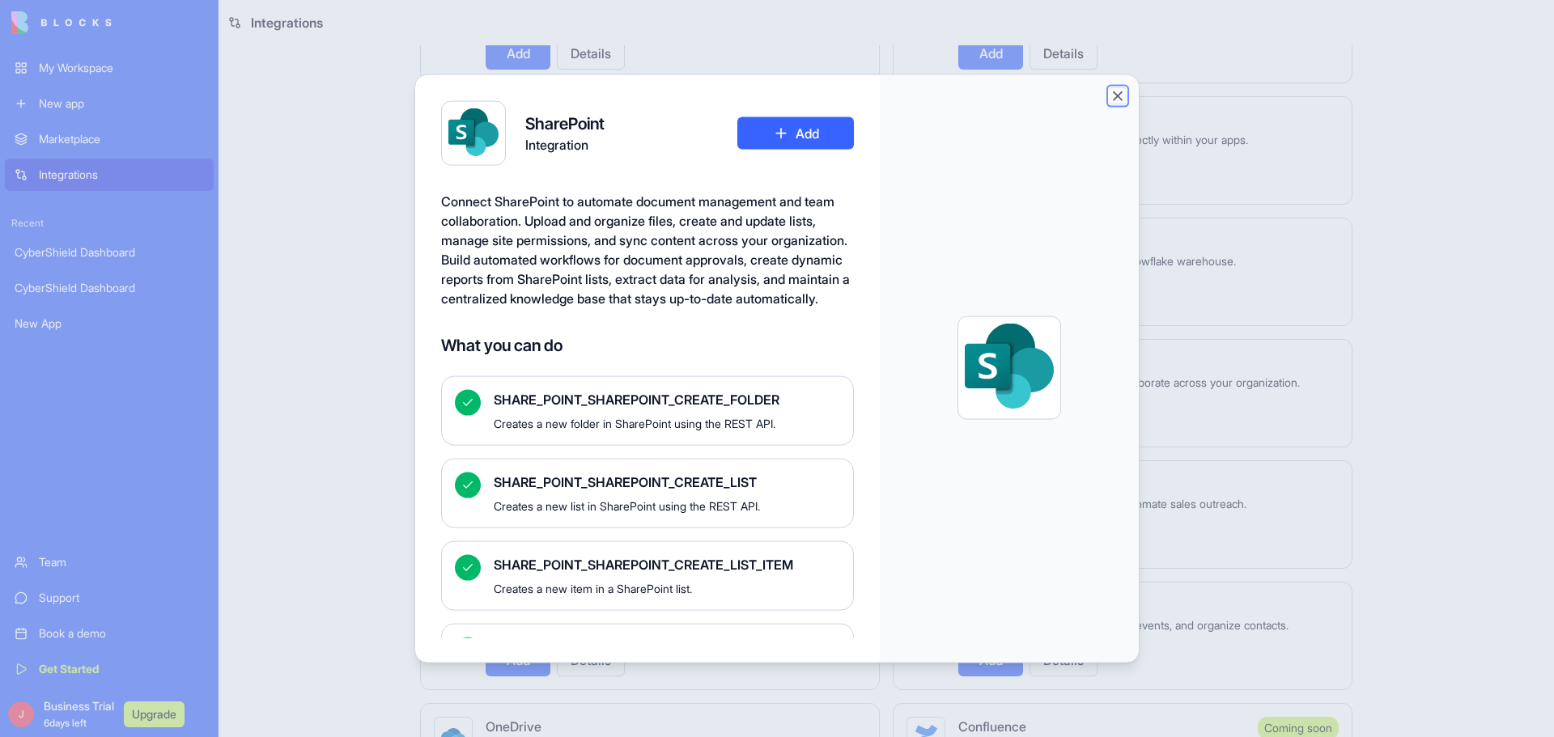
click at [1114, 99] on button "Close" at bounding box center [1117, 95] width 16 height 16
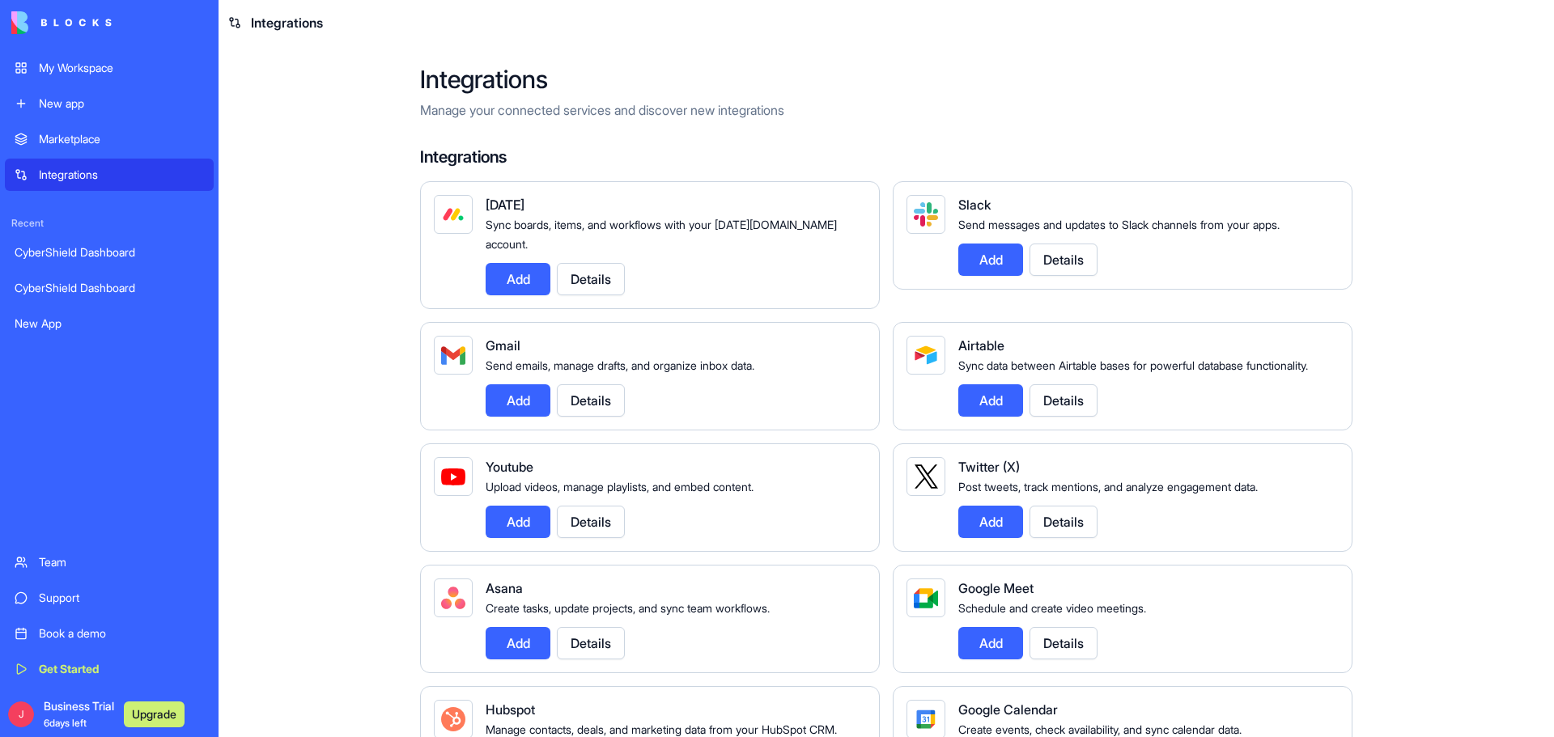
click at [292, 305] on main "Integrations Manage your connected services and discover new integrations Integ…" at bounding box center [885, 391] width 1335 height 692
click at [87, 140] on div "Marketplace" at bounding box center [121, 139] width 165 height 16
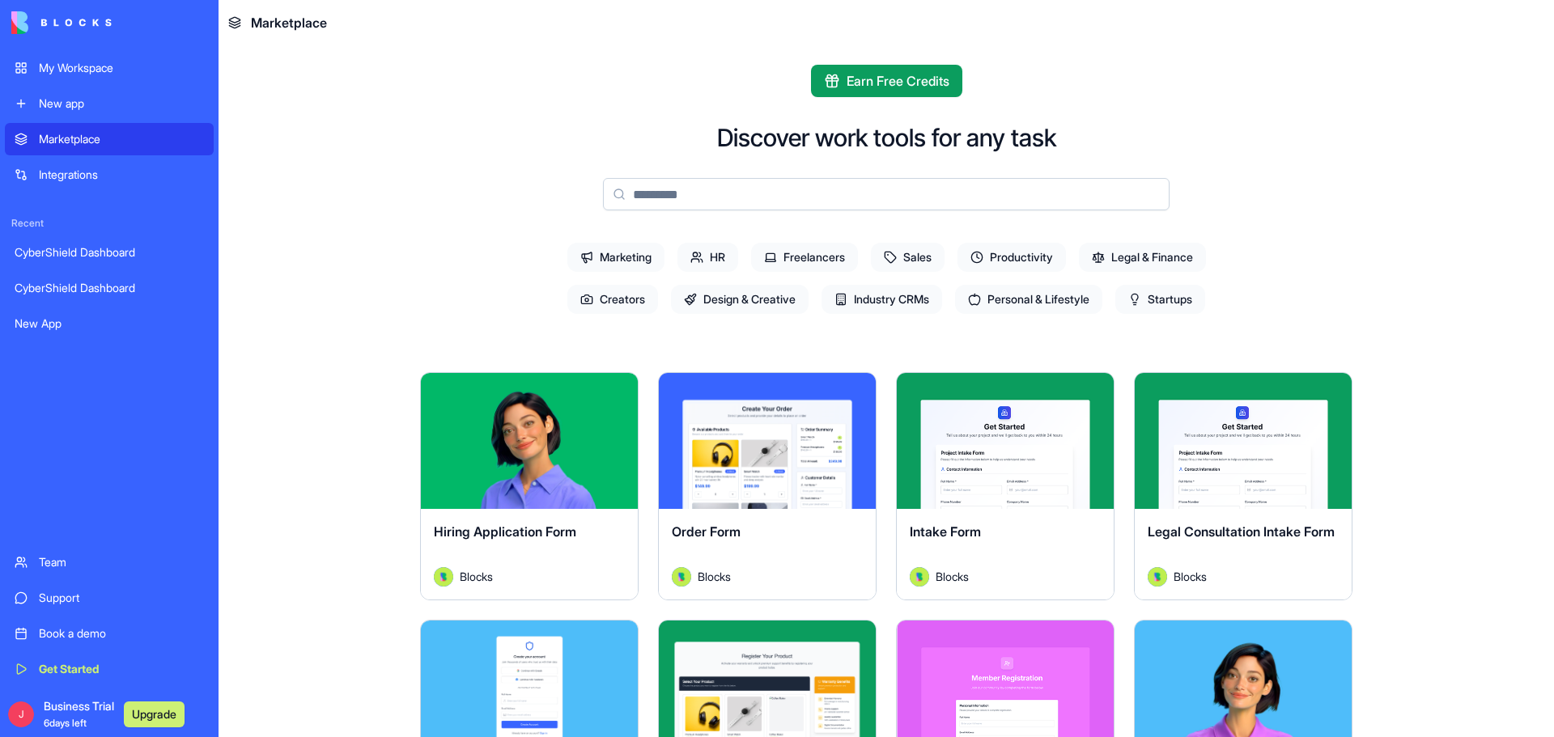
click at [703, 189] on input at bounding box center [886, 194] width 566 height 32
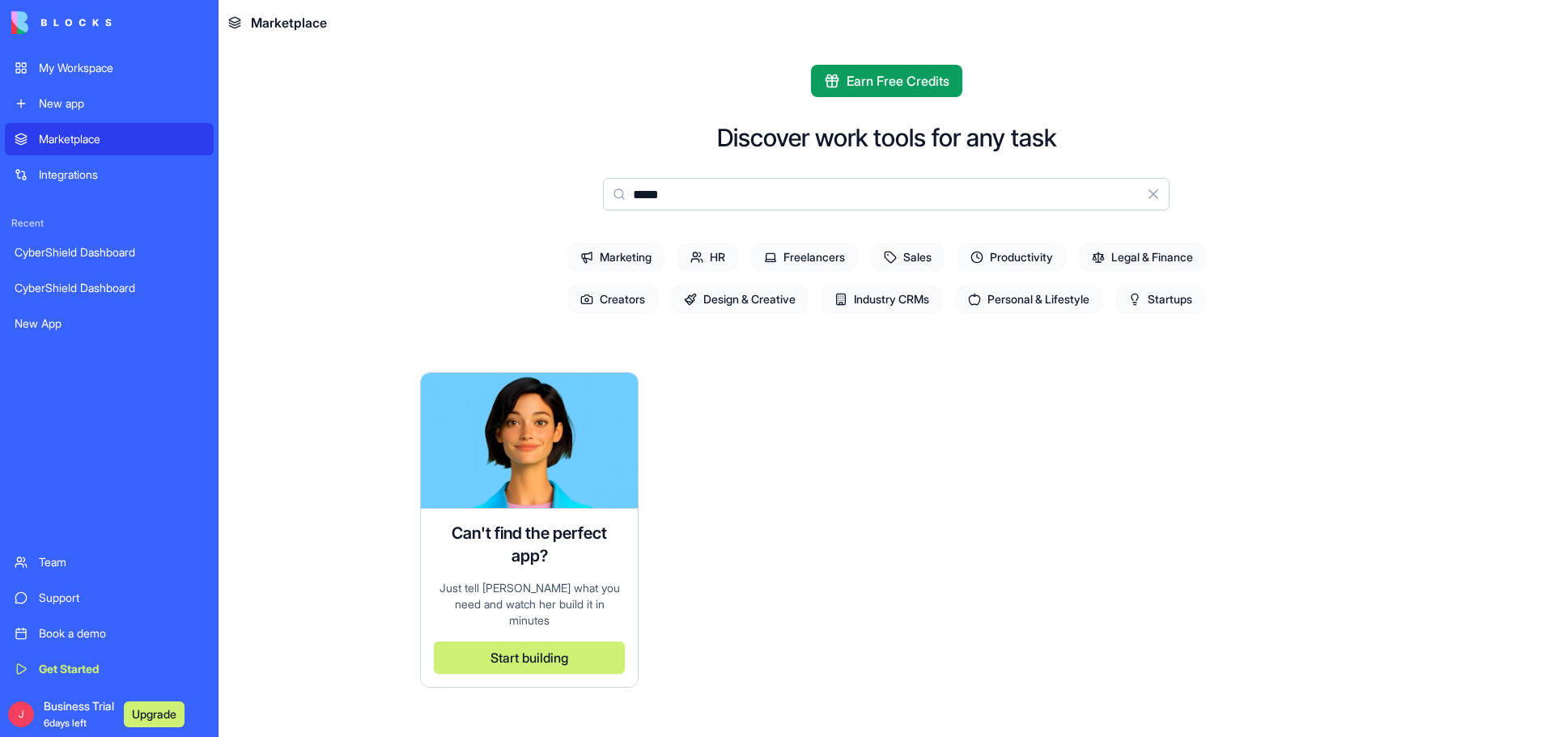
type input "*****"
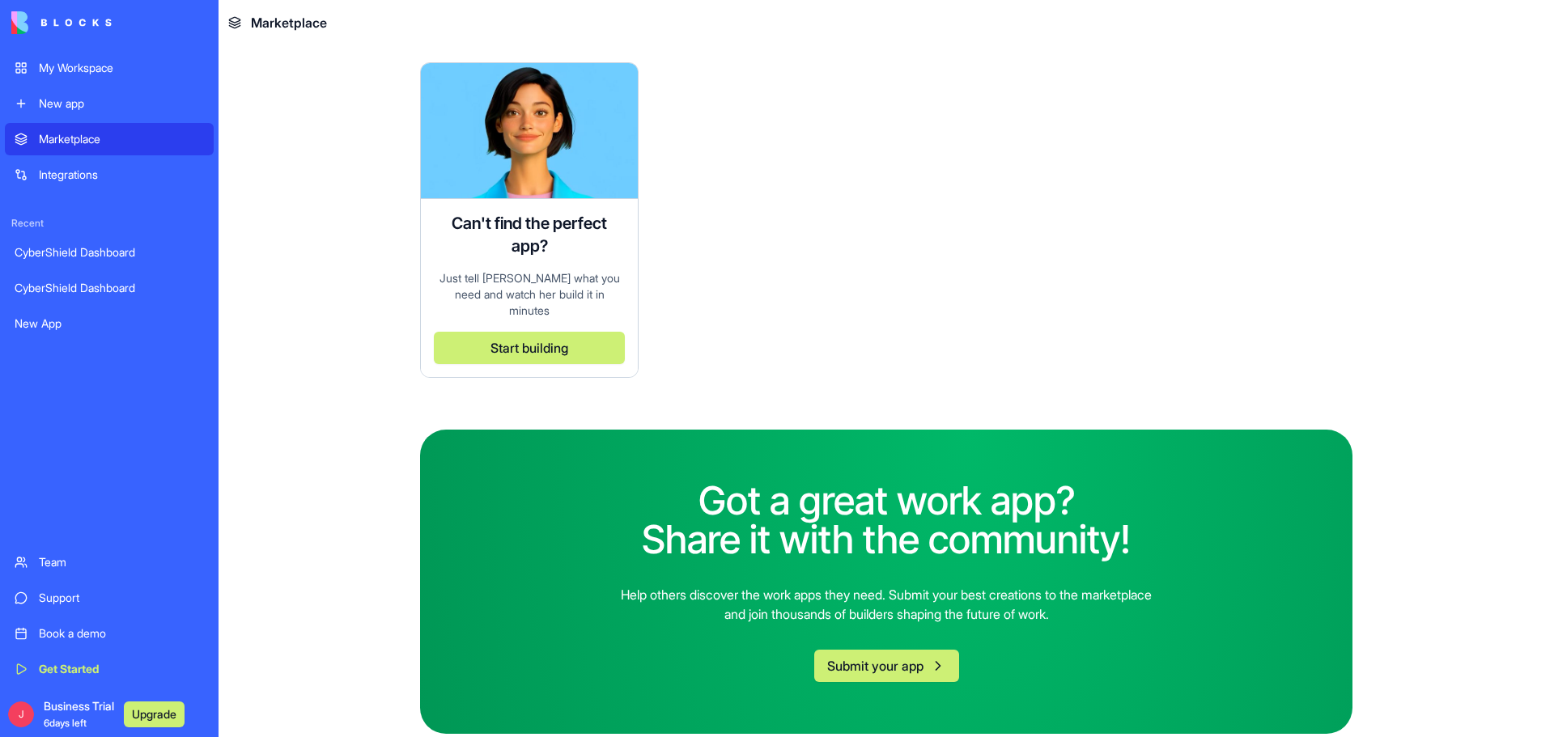
scroll to position [229, 0]
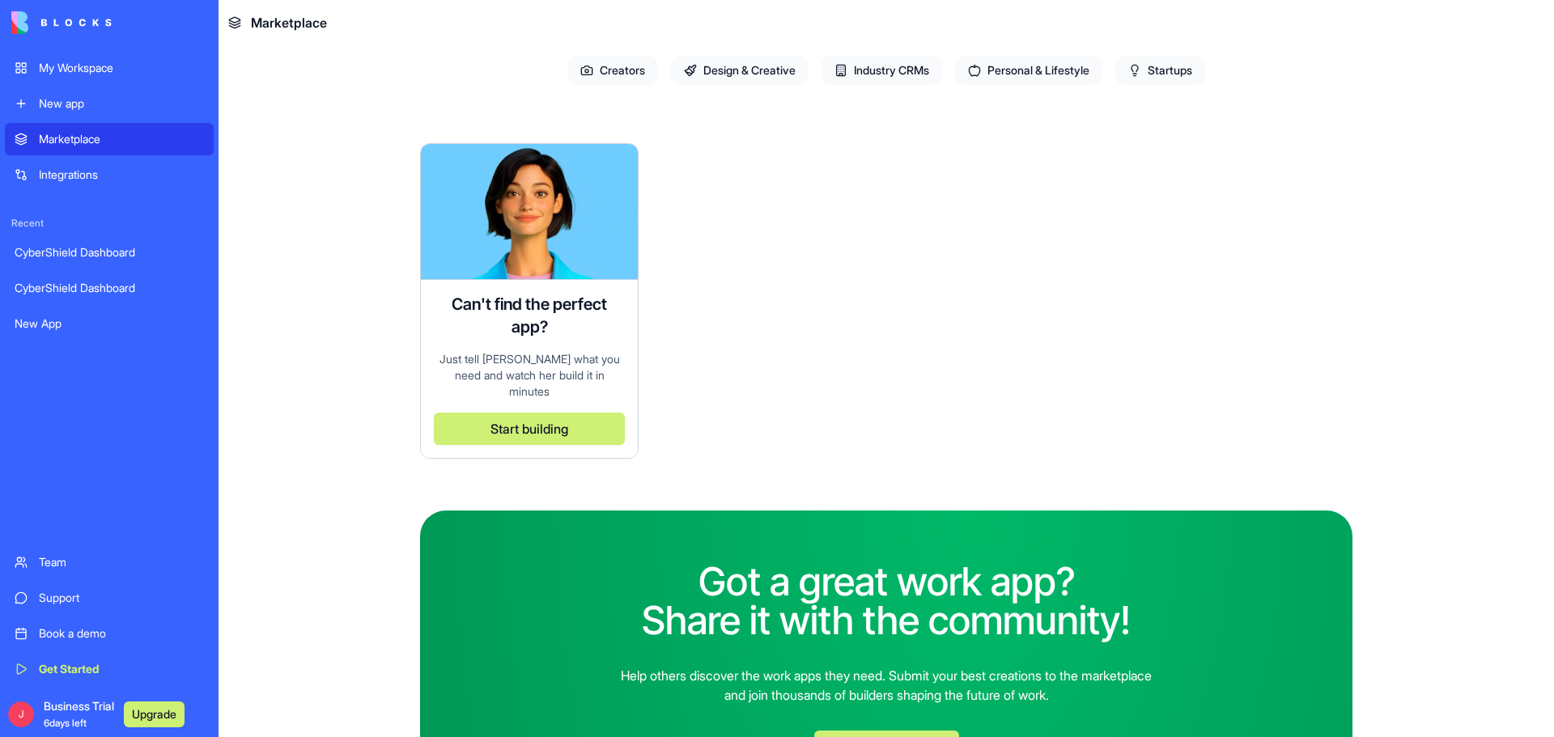
click at [20, 240] on link "CyberShield Dashboard" at bounding box center [109, 252] width 209 height 32
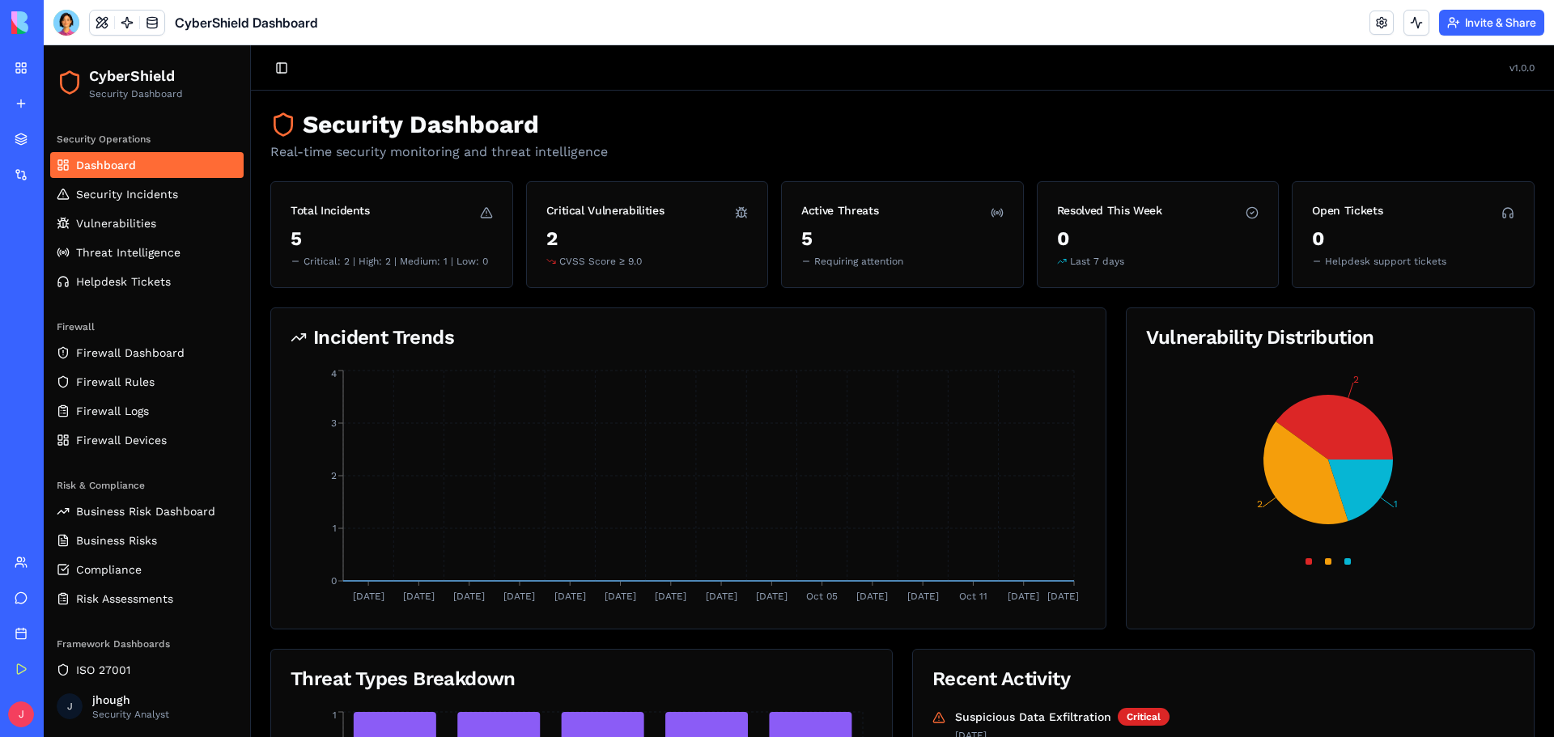
scroll to position [72, 0]
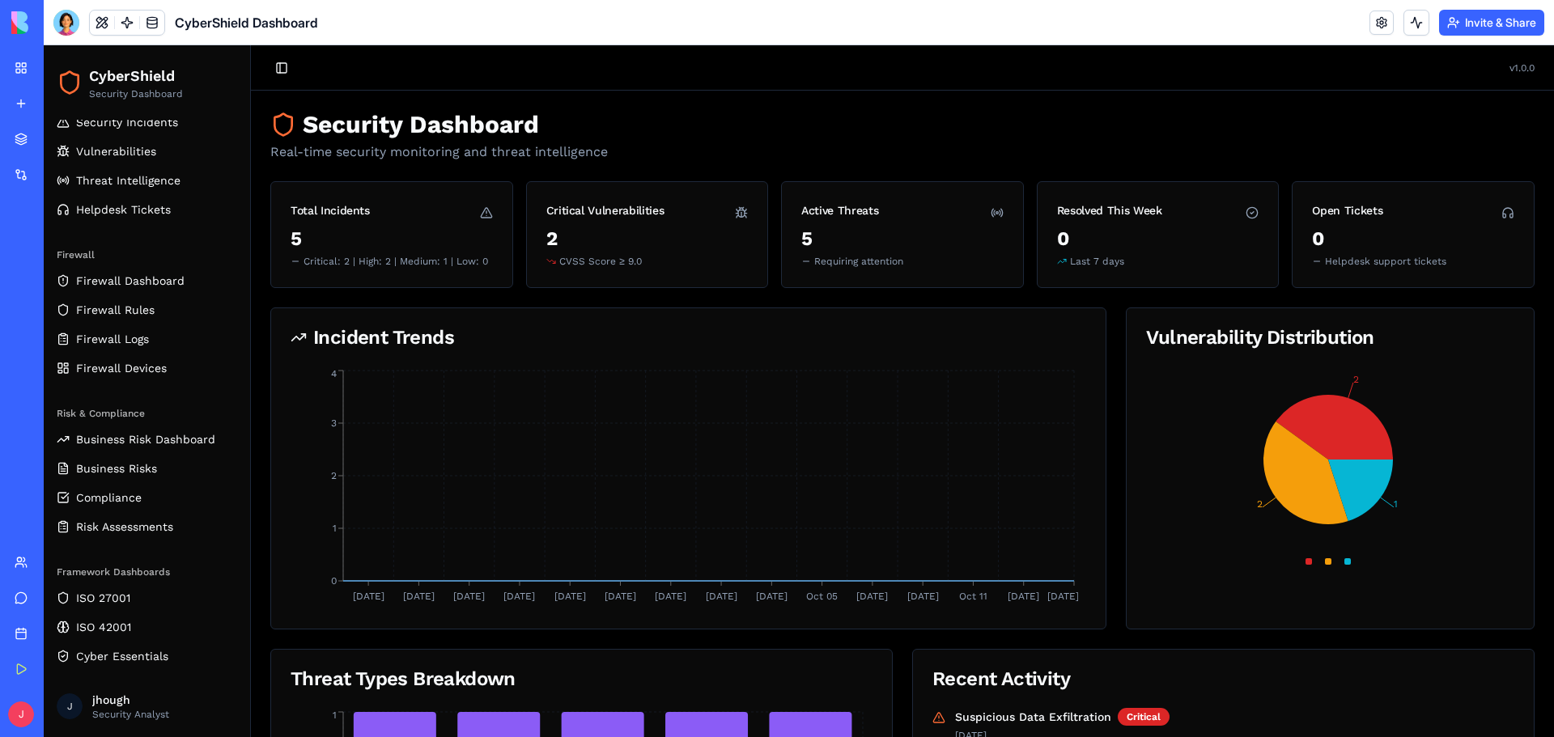
click at [60, 322] on div "New App" at bounding box center [37, 324] width 45 height 16
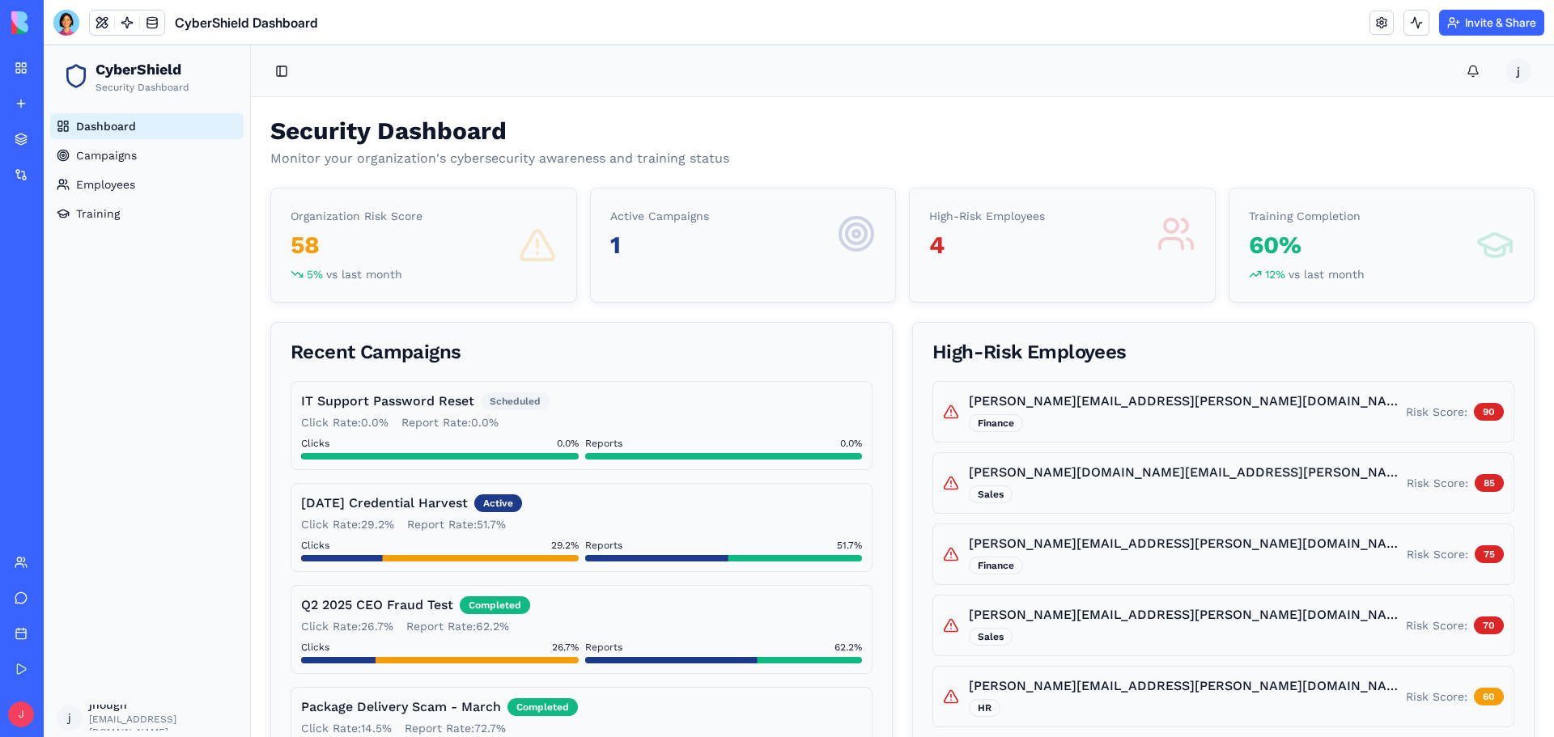
click at [227, 379] on div "Dashboard Campaigns Employees Training" at bounding box center [147, 402] width 206 height 591
click at [74, 20] on div at bounding box center [66, 23] width 26 height 26
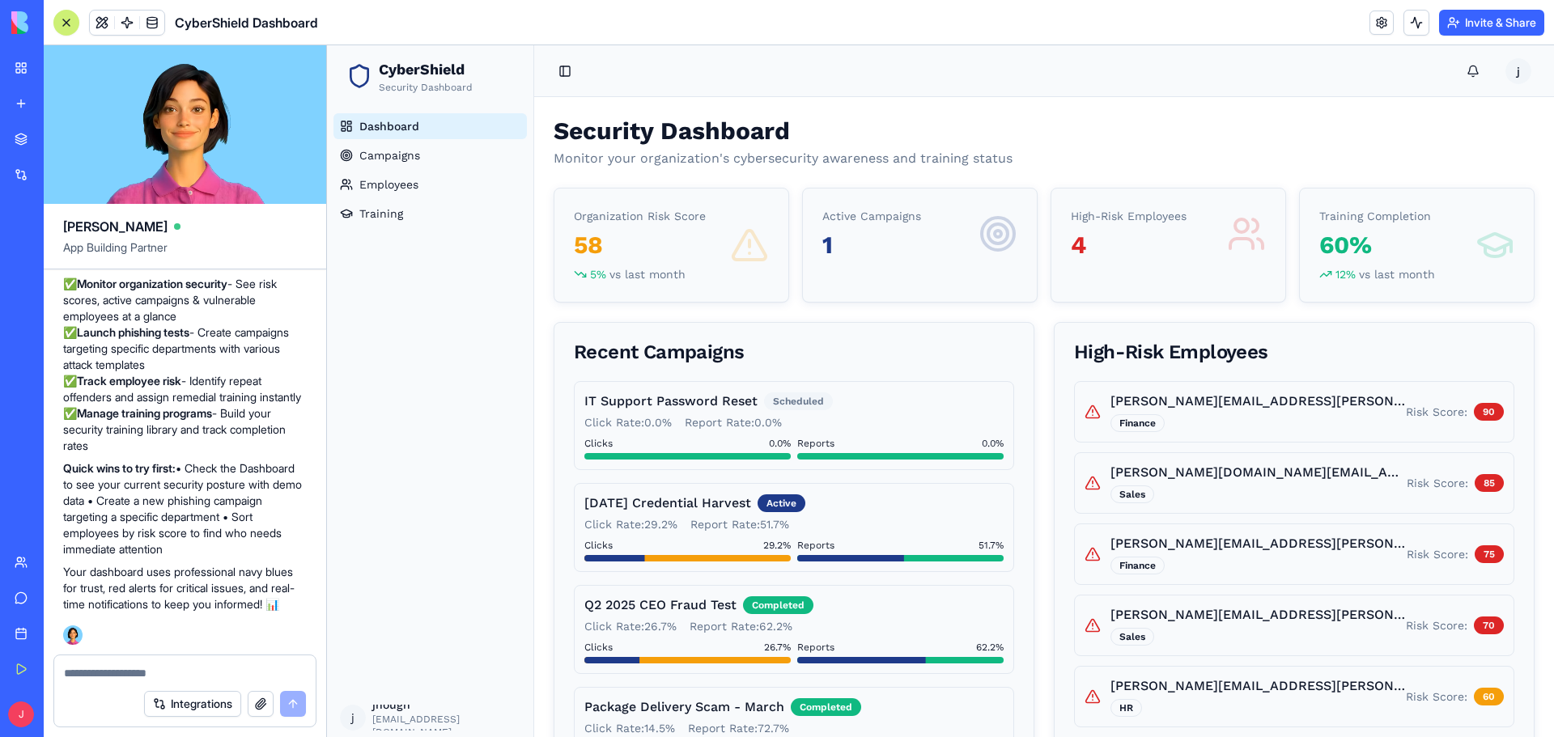
click at [146, 664] on div at bounding box center [184, 668] width 261 height 26
click at [178, 676] on textarea at bounding box center [185, 673] width 242 height 16
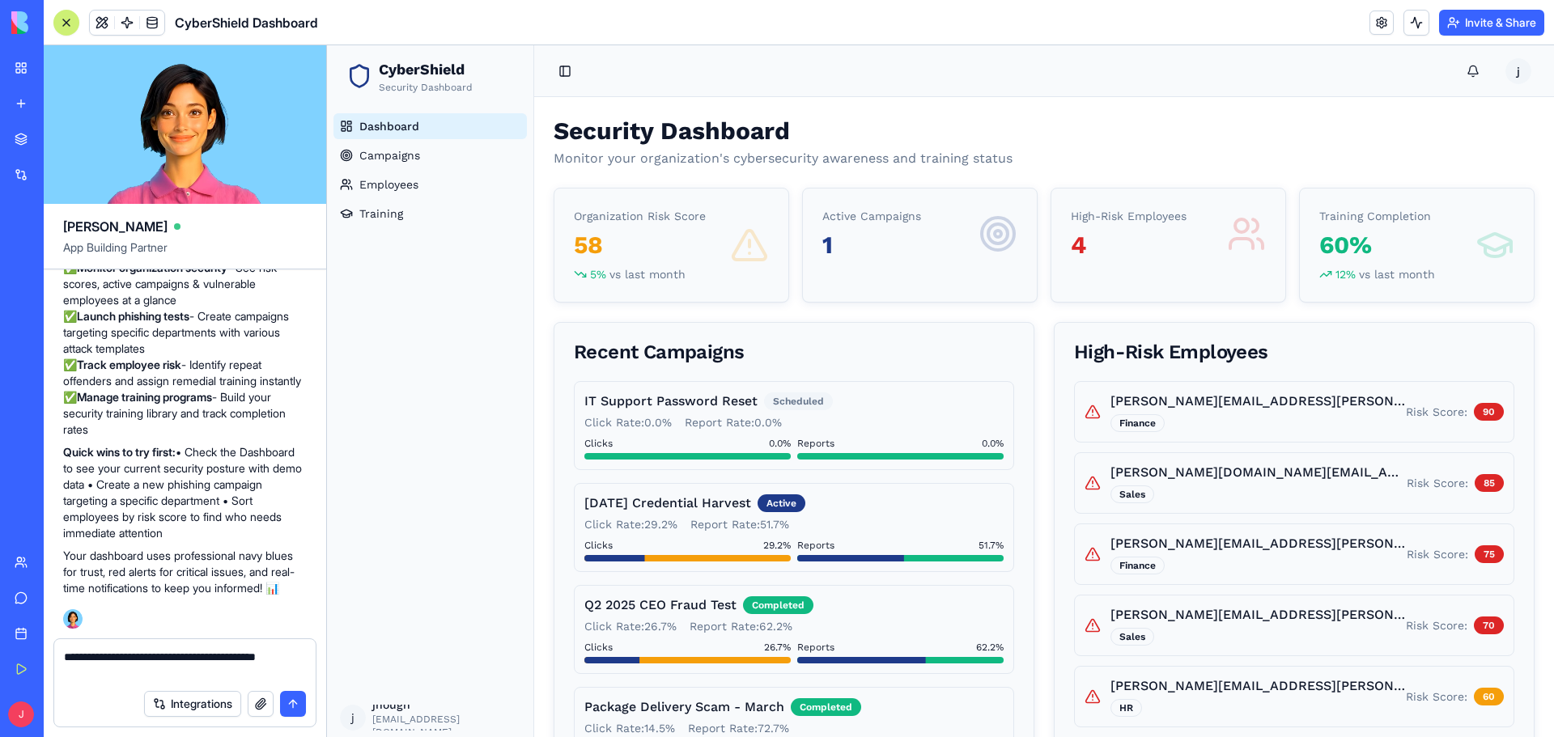
paste textarea "**********"
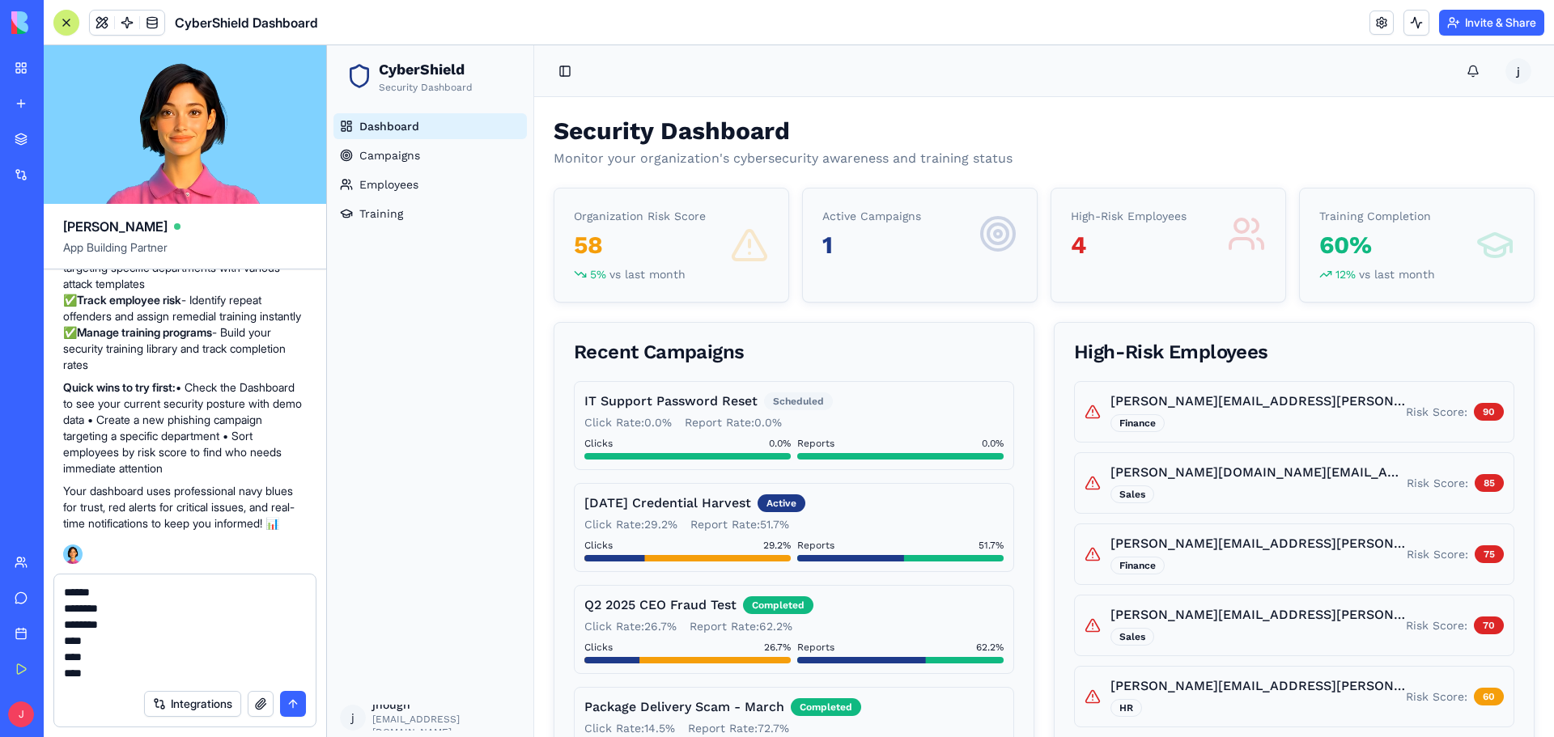
type textarea "**********"
click at [297, 700] on button "submit" at bounding box center [293, 704] width 26 height 26
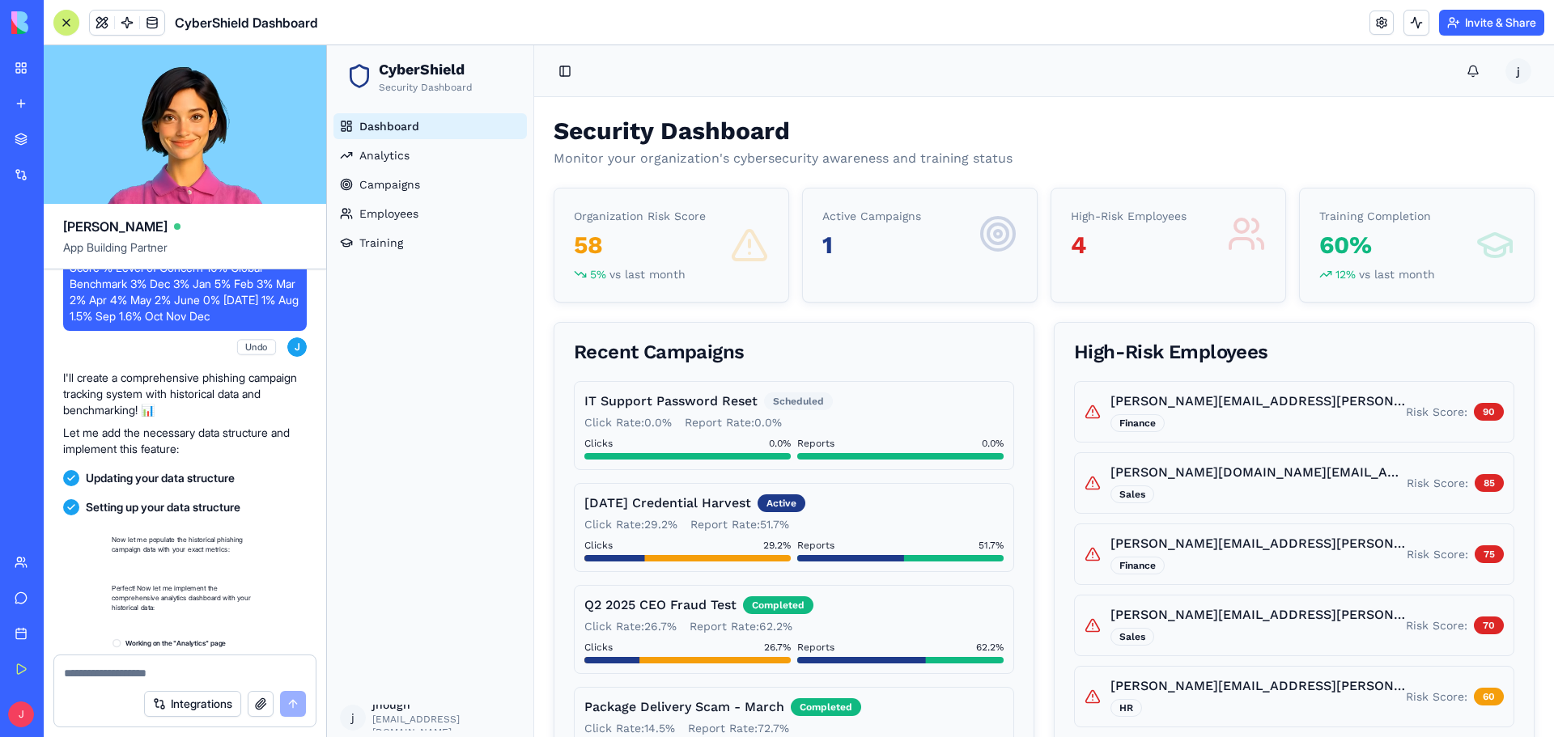
scroll to position [3971, 0]
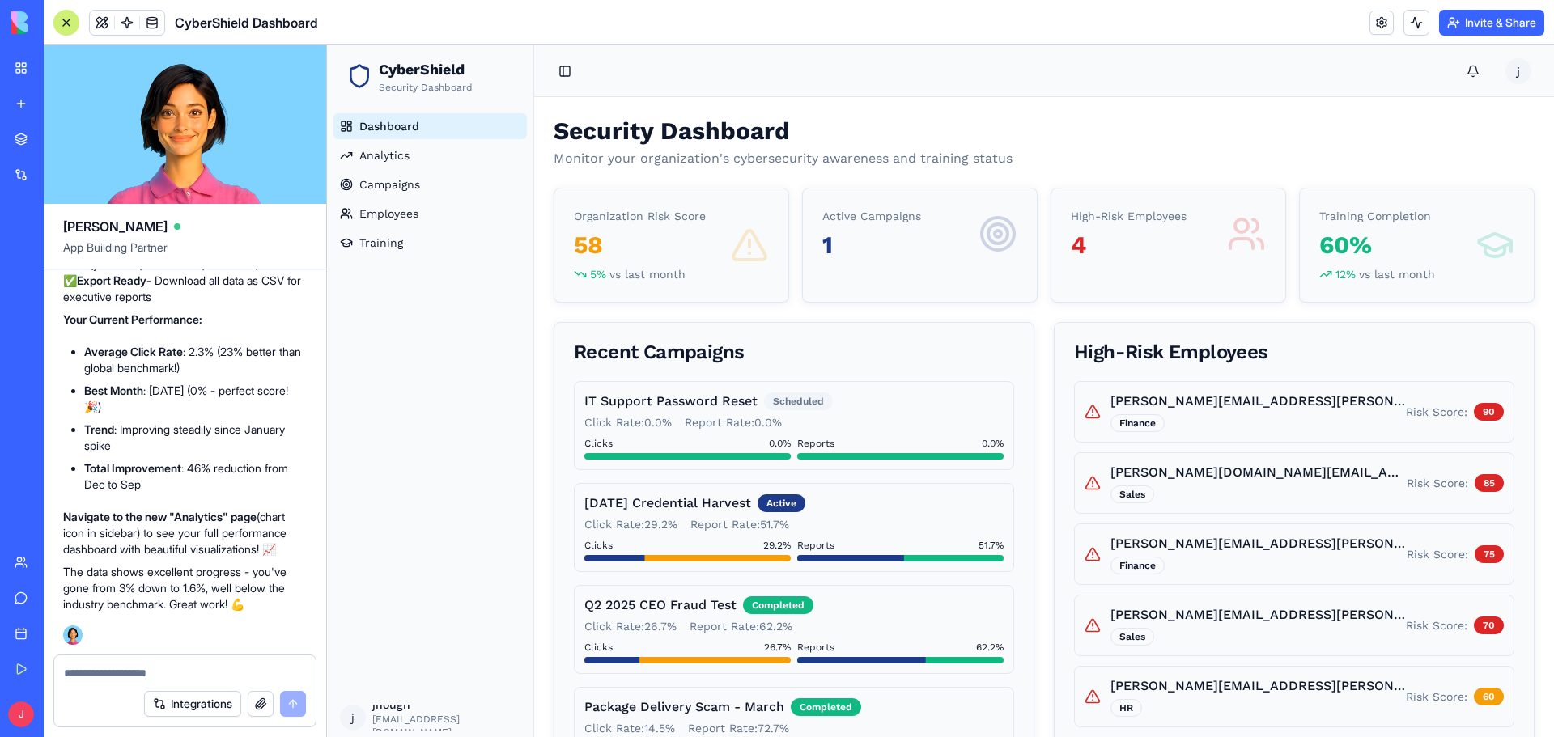
click at [106, 673] on textarea at bounding box center [185, 673] width 242 height 16
click at [371, 149] on span "Analytics" at bounding box center [384, 155] width 50 height 16
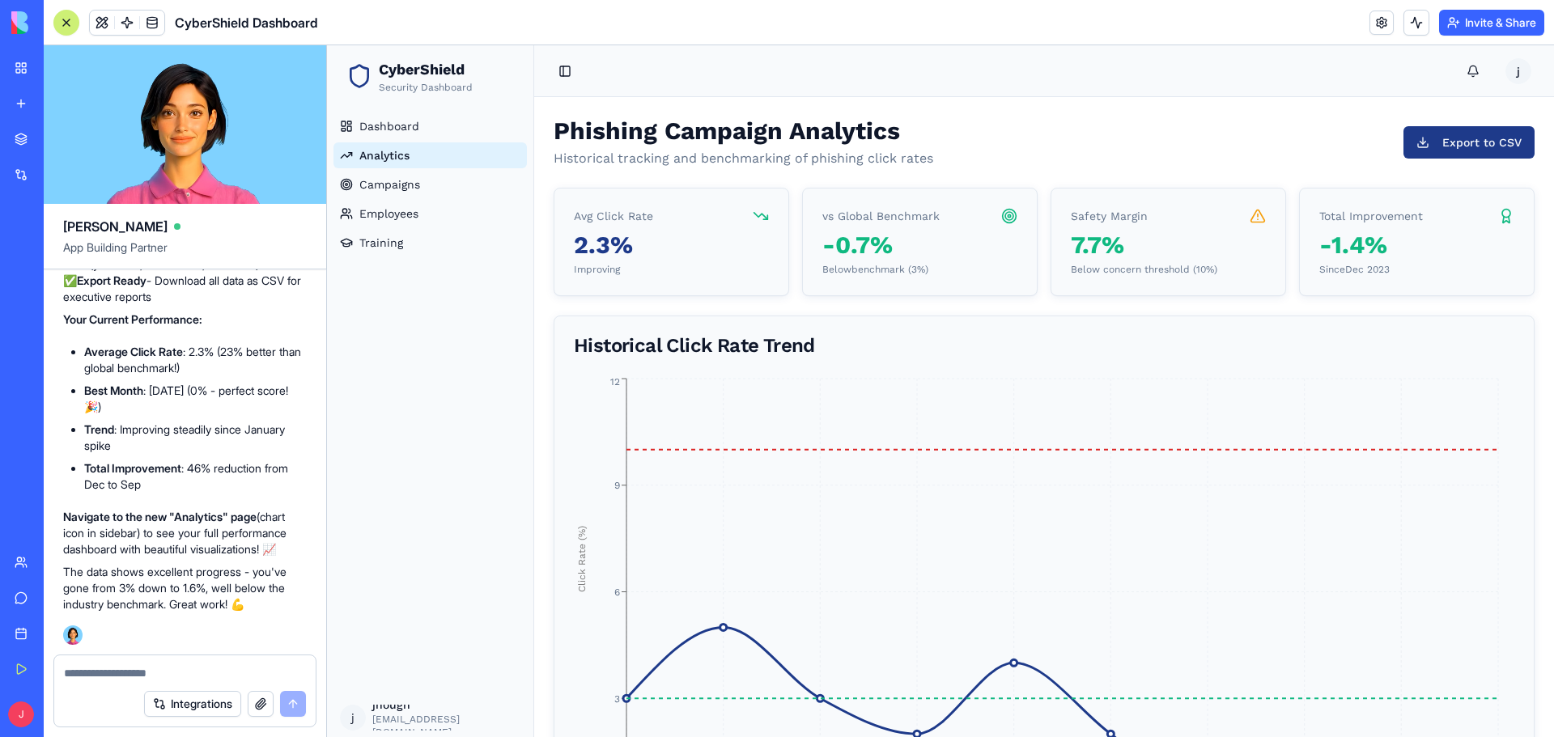
click at [954, 257] on p "-0.7 %" at bounding box center [919, 245] width 195 height 29
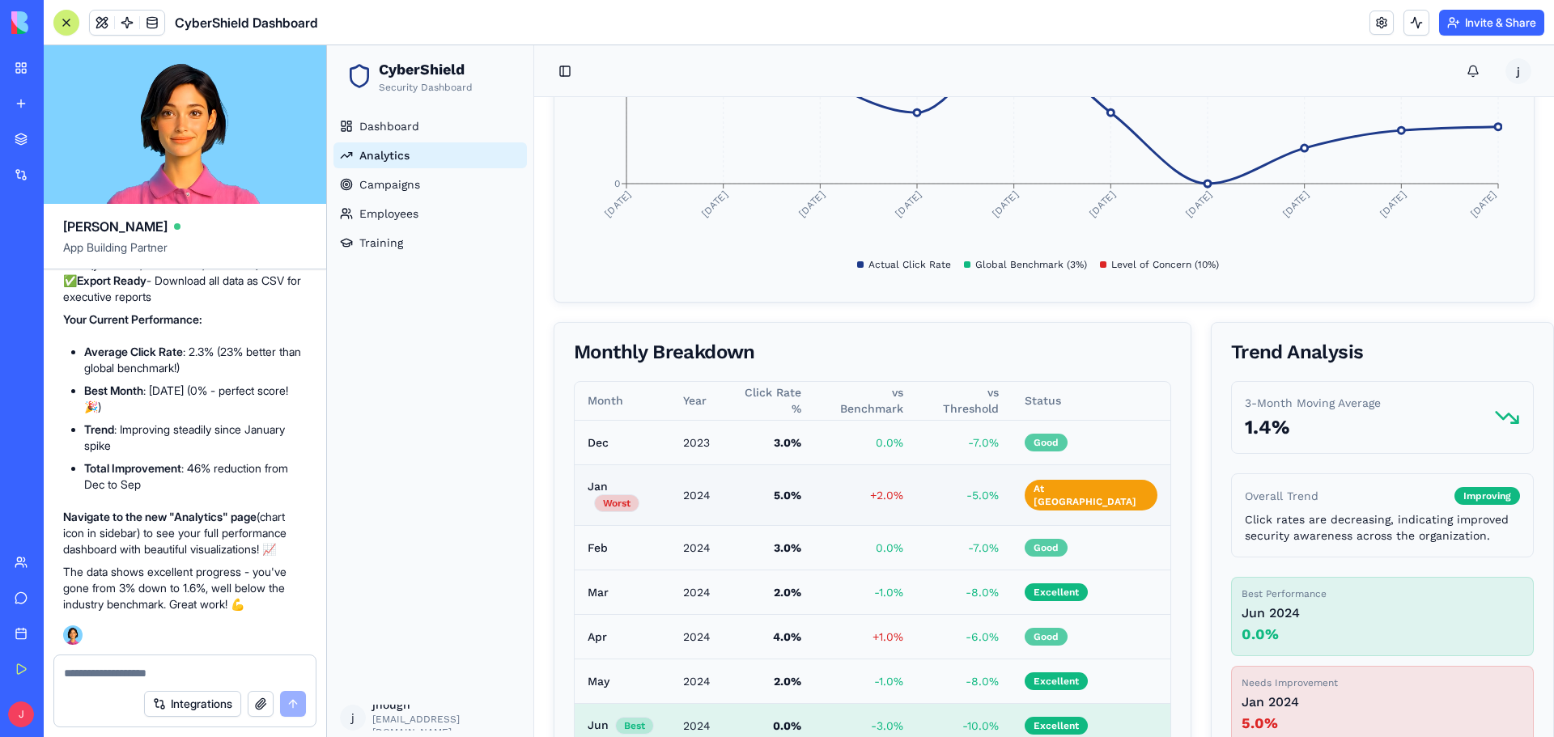
scroll to position [783, 0]
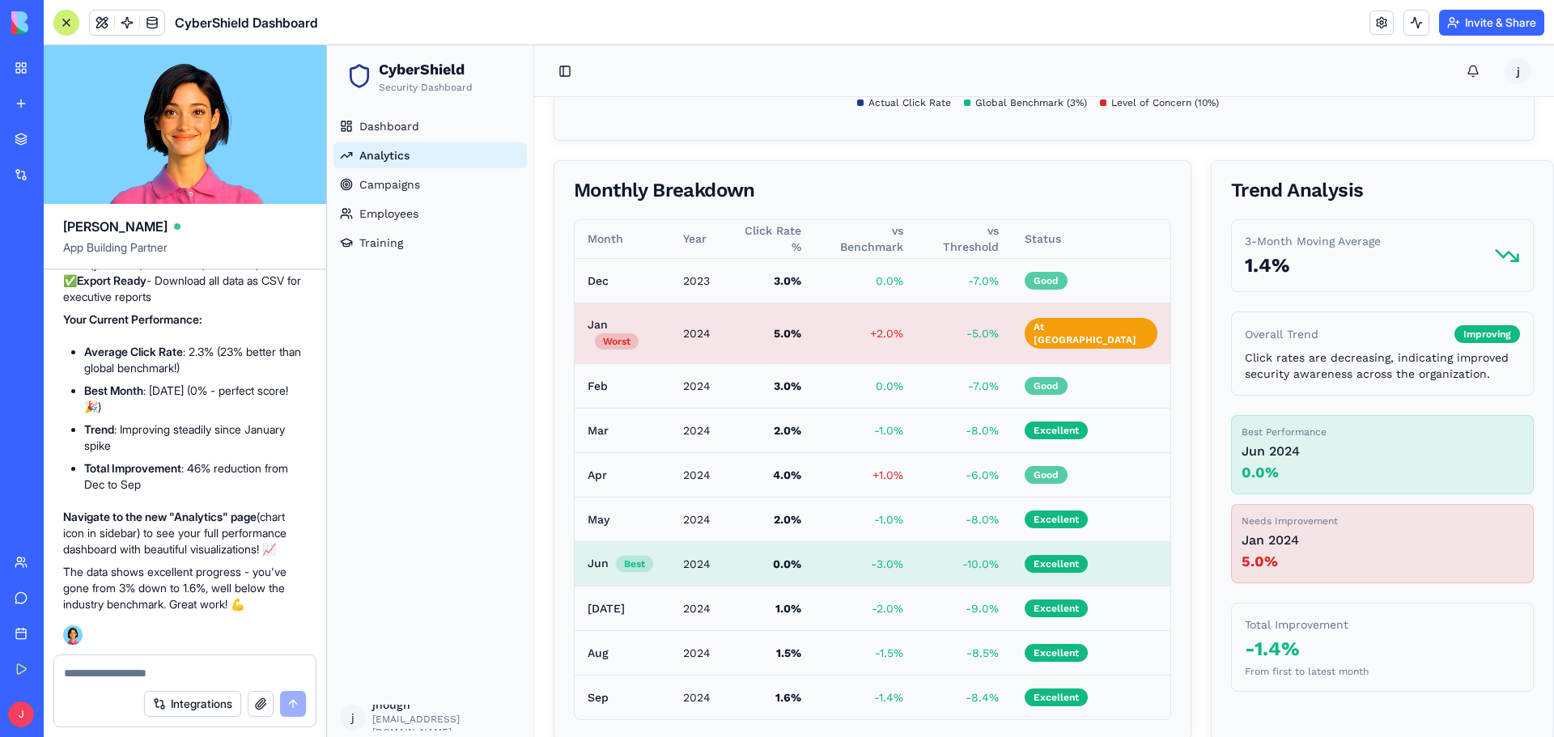
click at [230, 663] on div at bounding box center [184, 668] width 261 height 26
click at [125, 663] on div at bounding box center [184, 668] width 261 height 26
click at [110, 671] on textarea at bounding box center [185, 673] width 242 height 16
type textarea "**********"
paste textarea
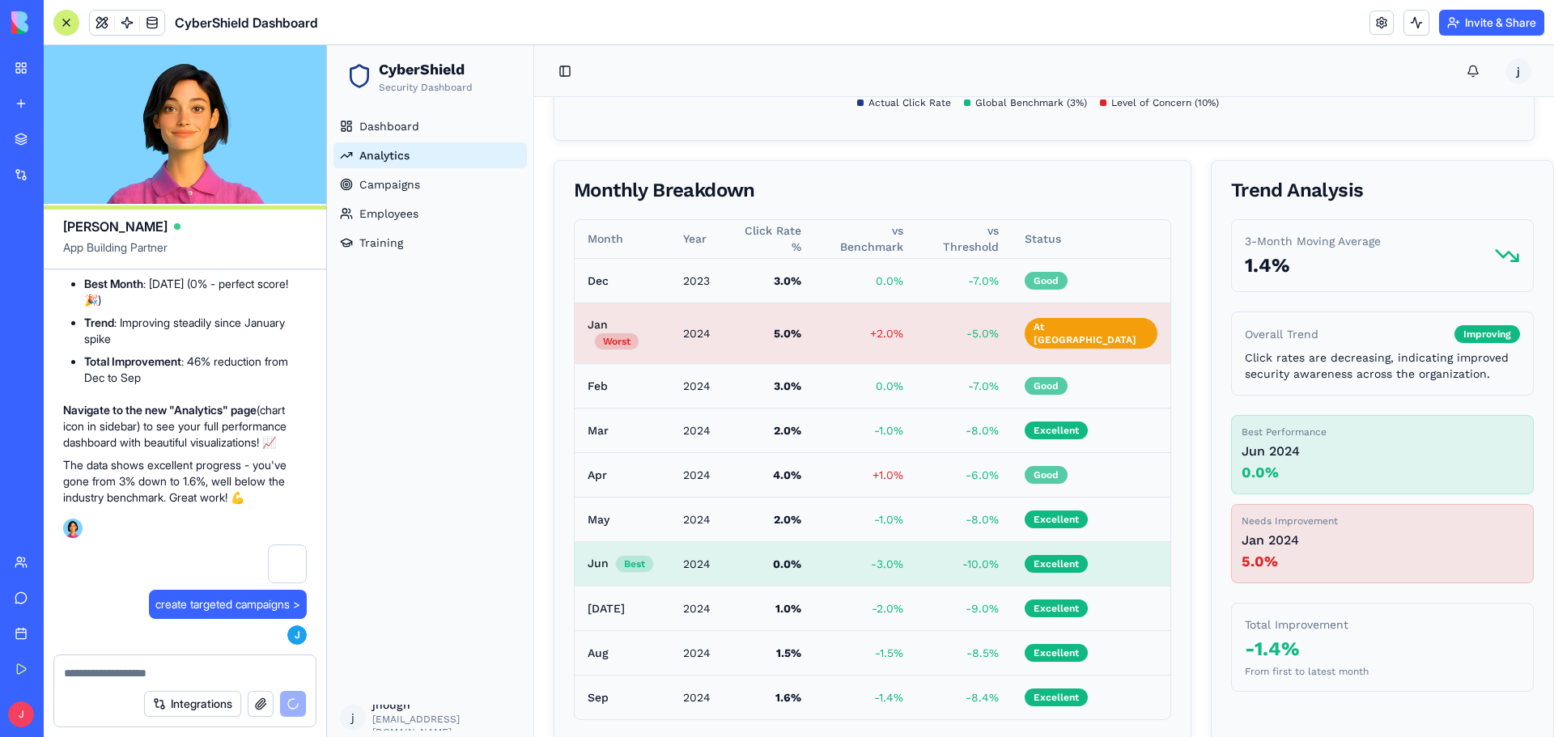
scroll to position [4211, 0]
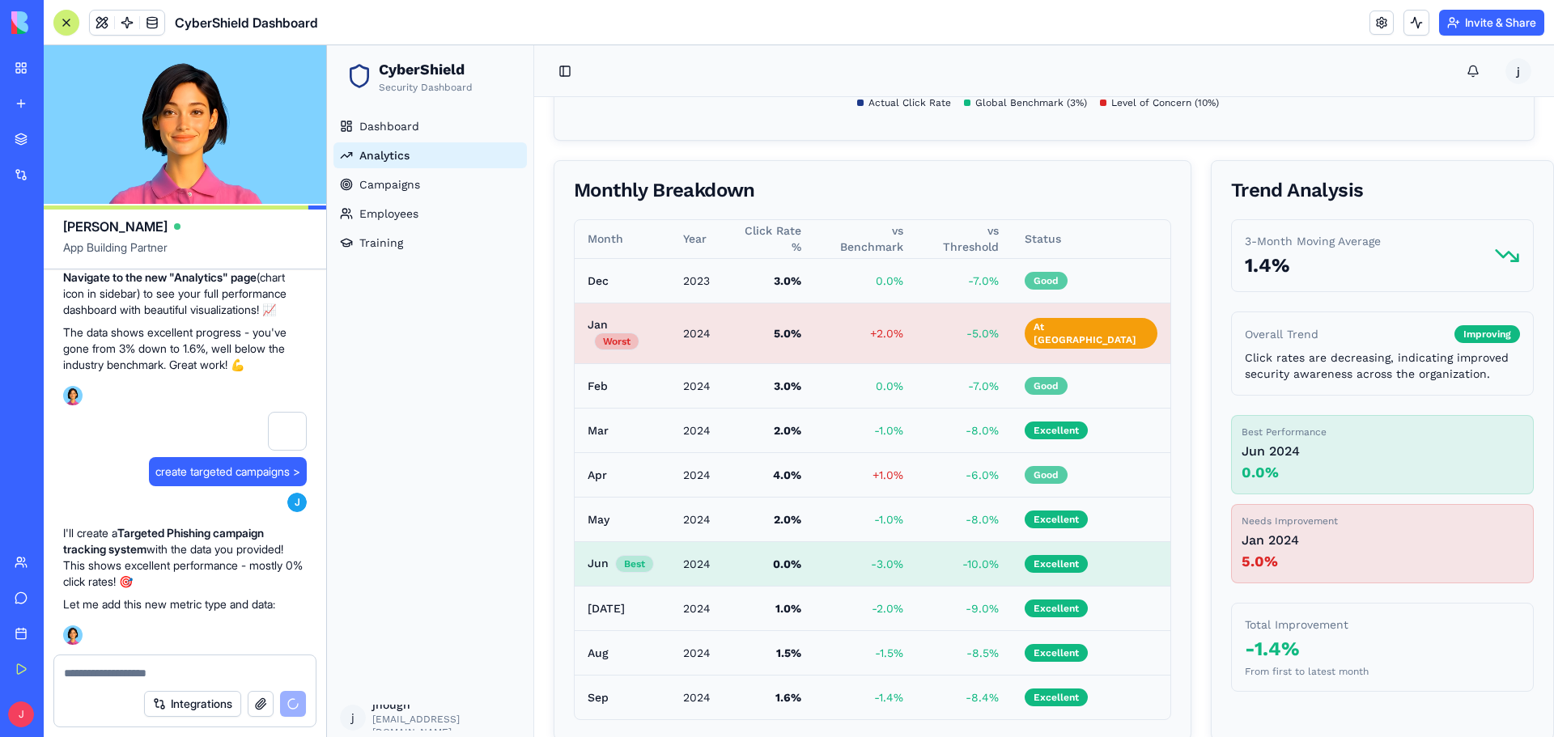
click at [110, 662] on div at bounding box center [184, 668] width 261 height 26
click at [122, 678] on textarea at bounding box center [185, 673] width 242 height 16
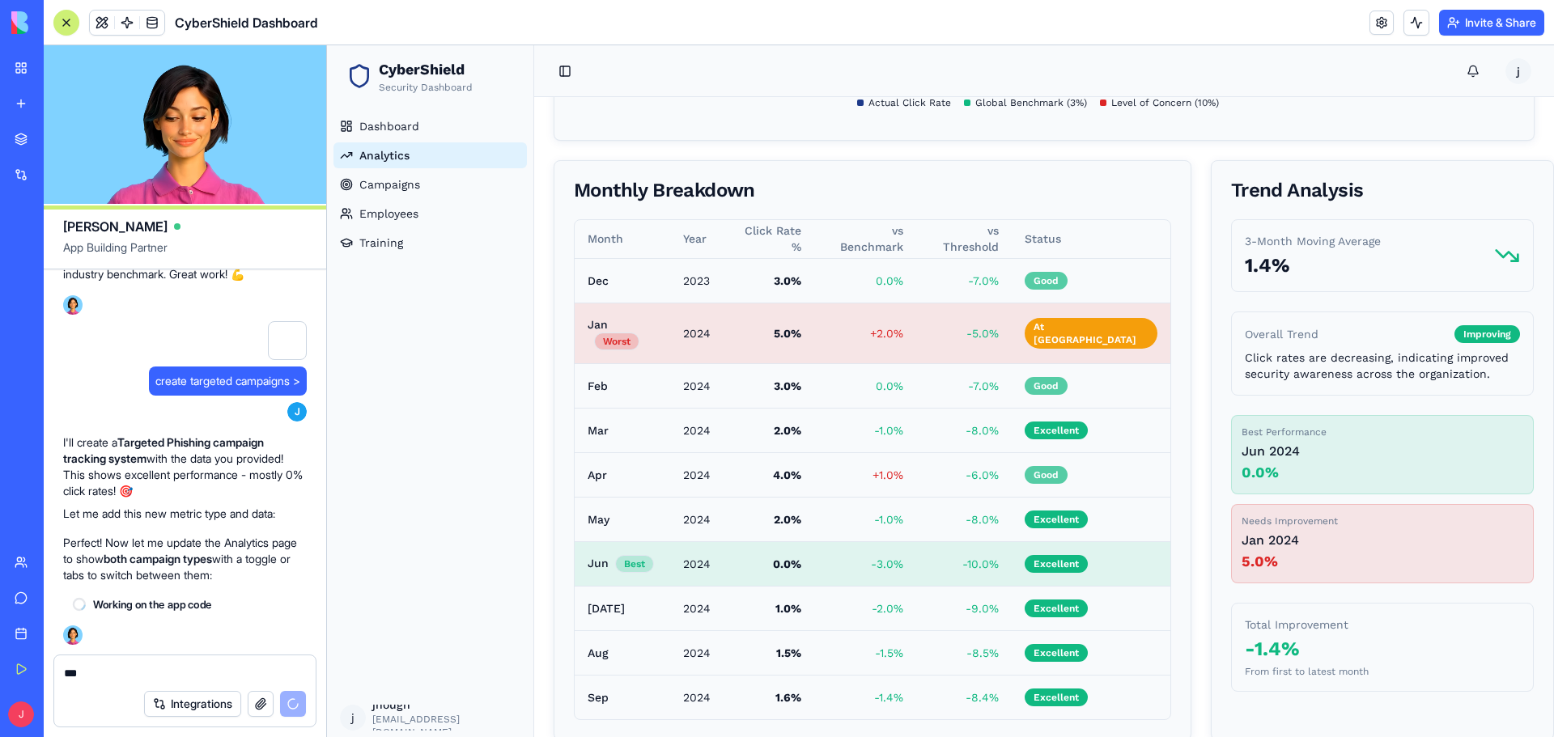
scroll to position [4301, 0]
paste textarea "**********"
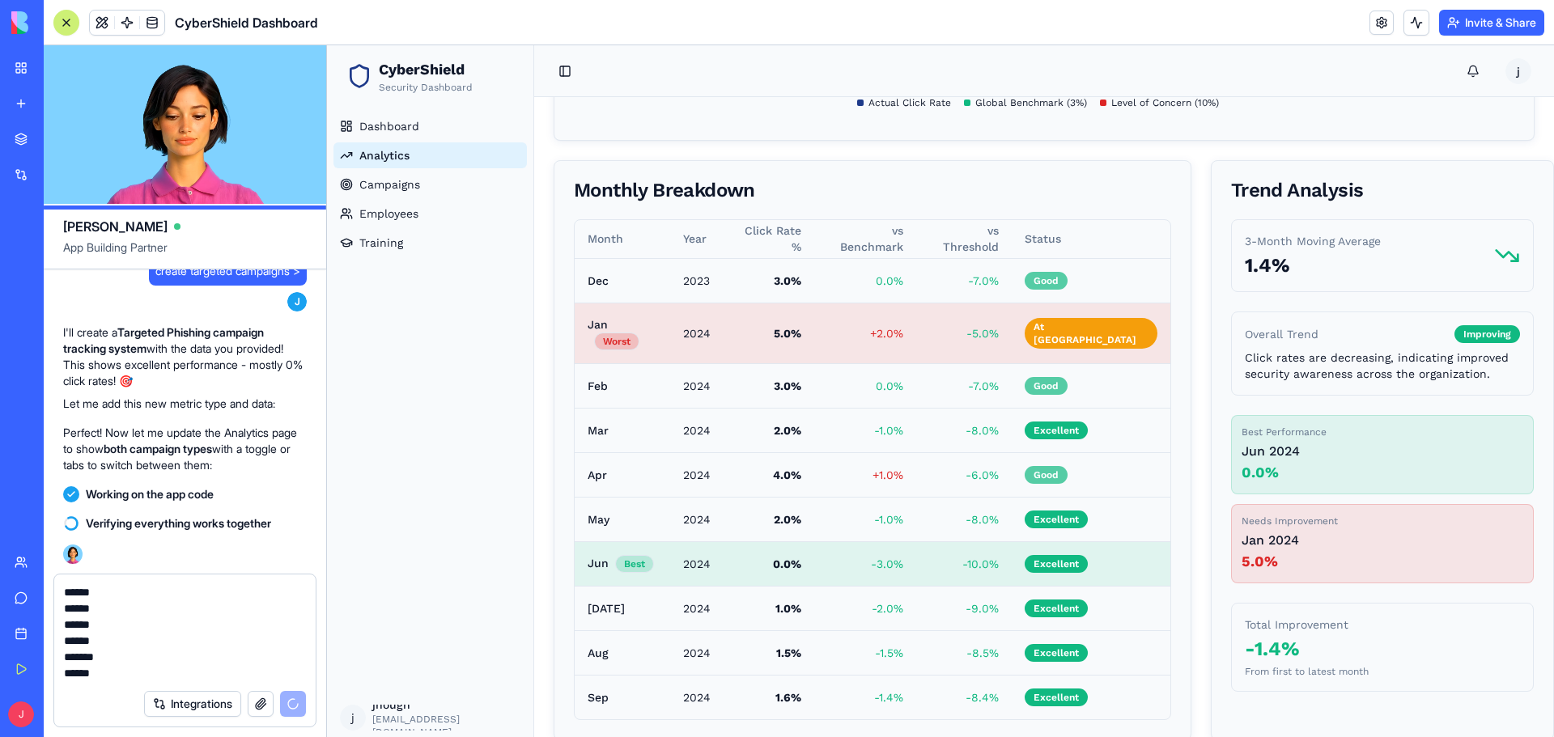
scroll to position [0, 0]
drag, startPoint x: 111, startPoint y: 657, endPoint x: 36, endPoint y: 656, distance: 74.4
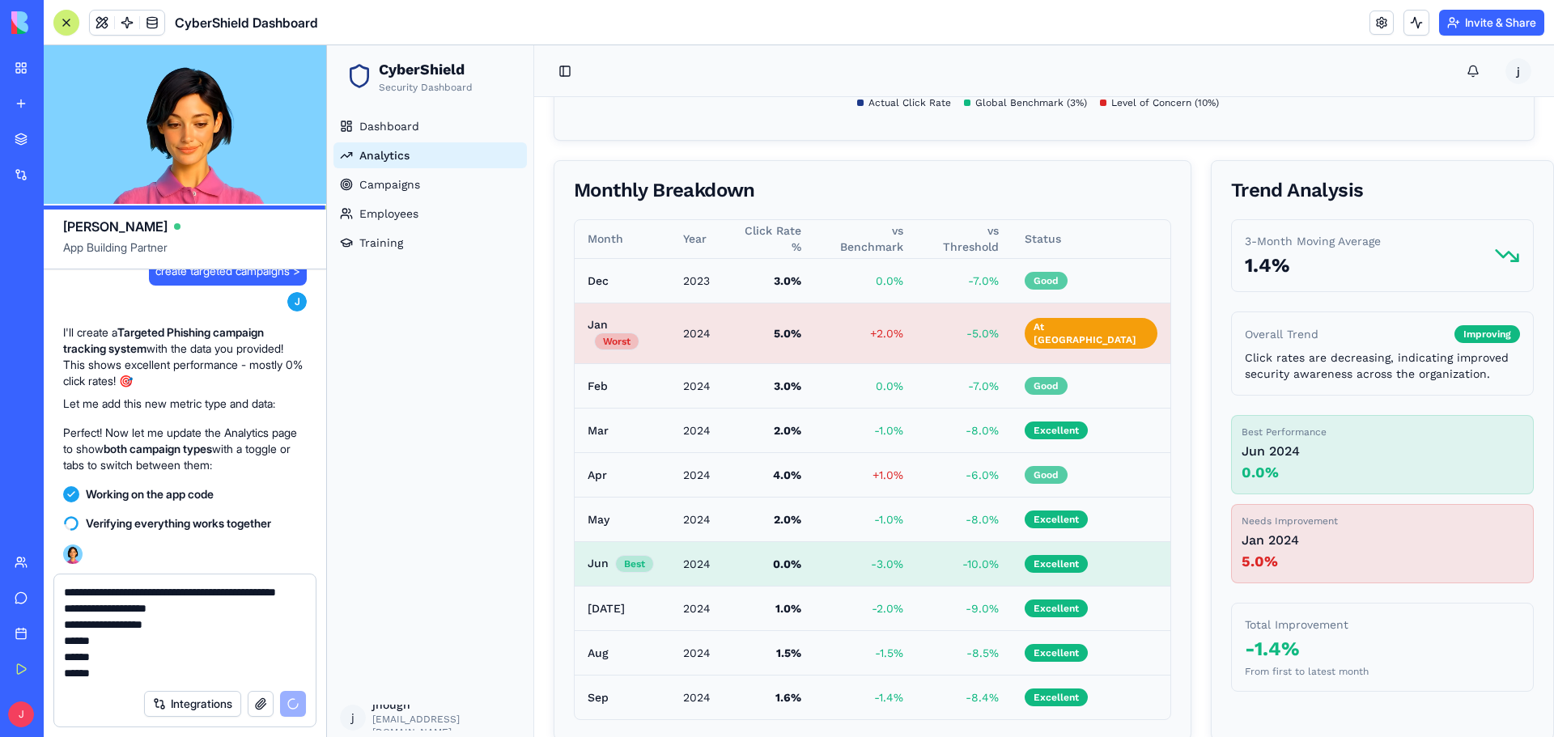
click at [36, 656] on div "My Workspace New app Marketplace Integrations Recent CyberShield Dashboard Cybe…" at bounding box center [777, 368] width 1554 height 737
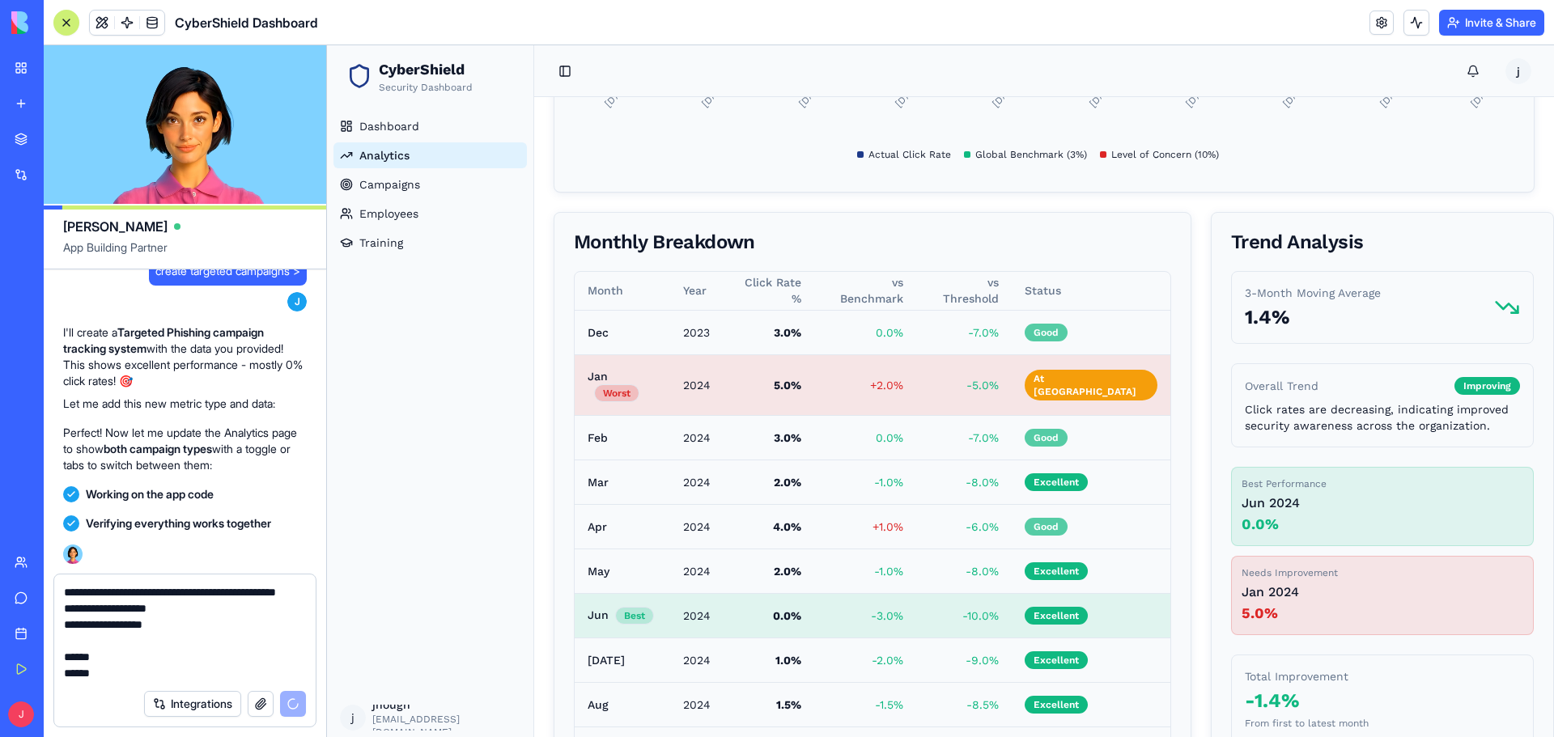
click at [282, 617] on textarea "**********" at bounding box center [185, 632] width 242 height 97
click at [121, 661] on textarea "**********" at bounding box center [185, 632] width 242 height 97
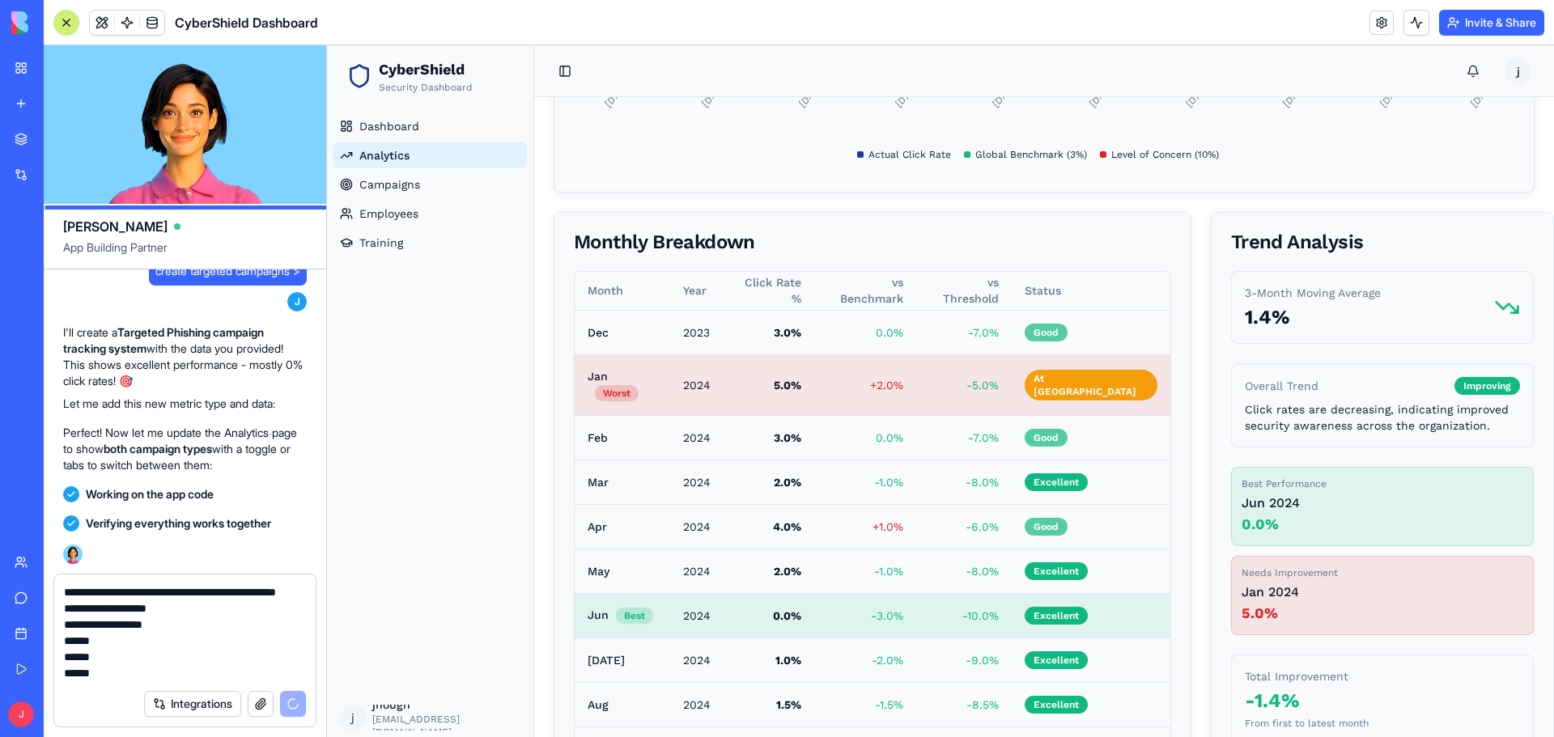
click at [200, 591] on textarea "**********" at bounding box center [185, 632] width 242 height 97
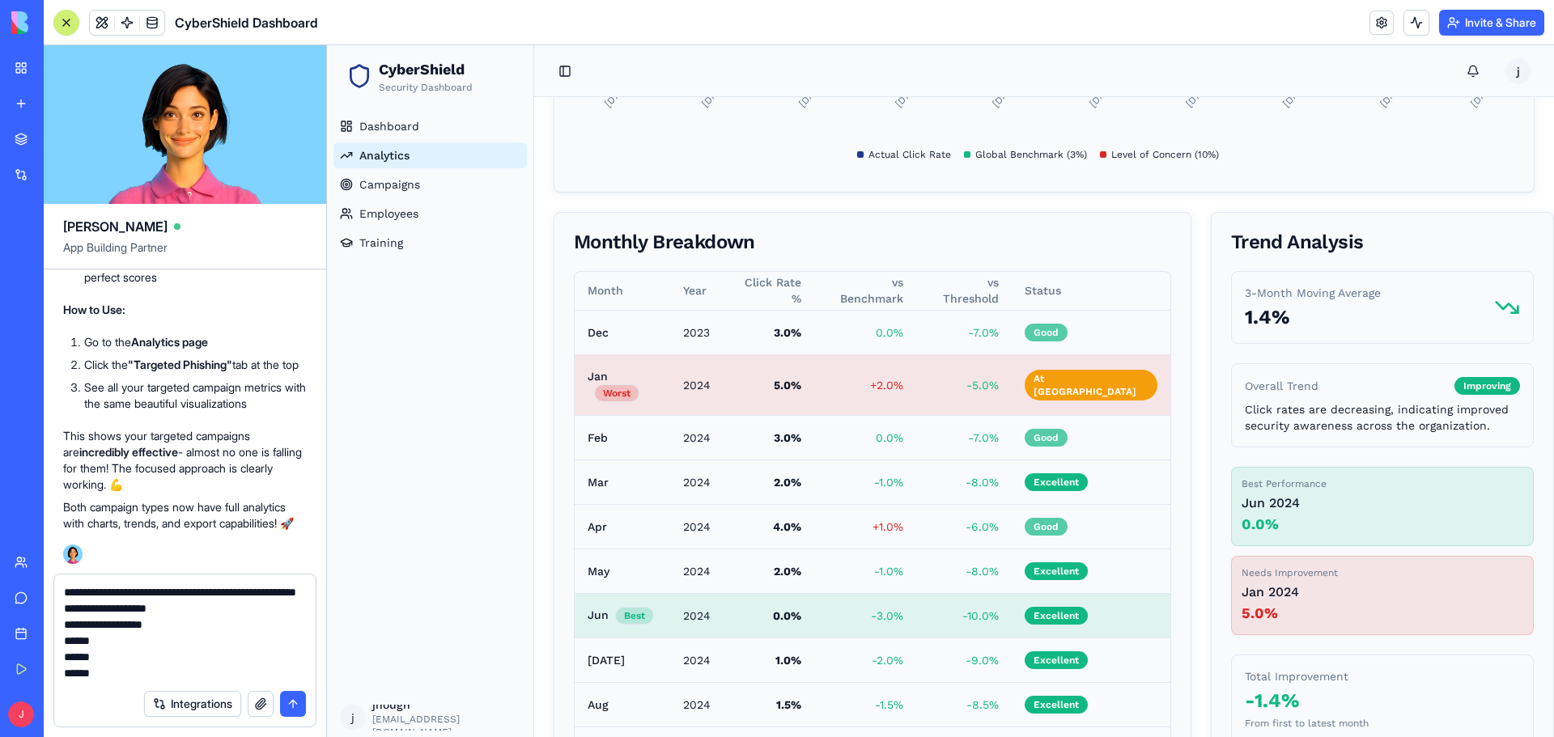
type textarea "**********"
click at [295, 712] on button "submit" at bounding box center [293, 704] width 26 height 26
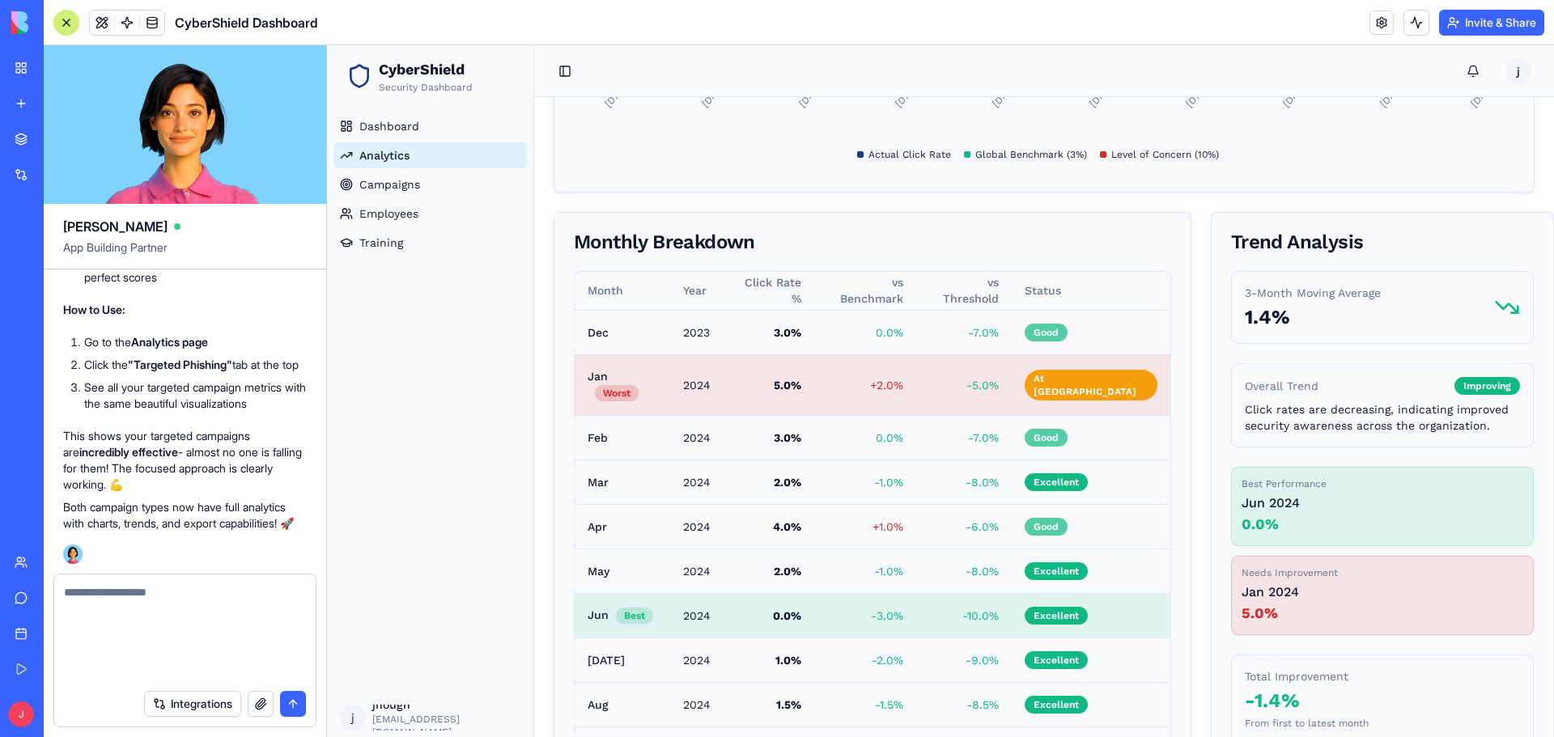
scroll to position [5272, 0]
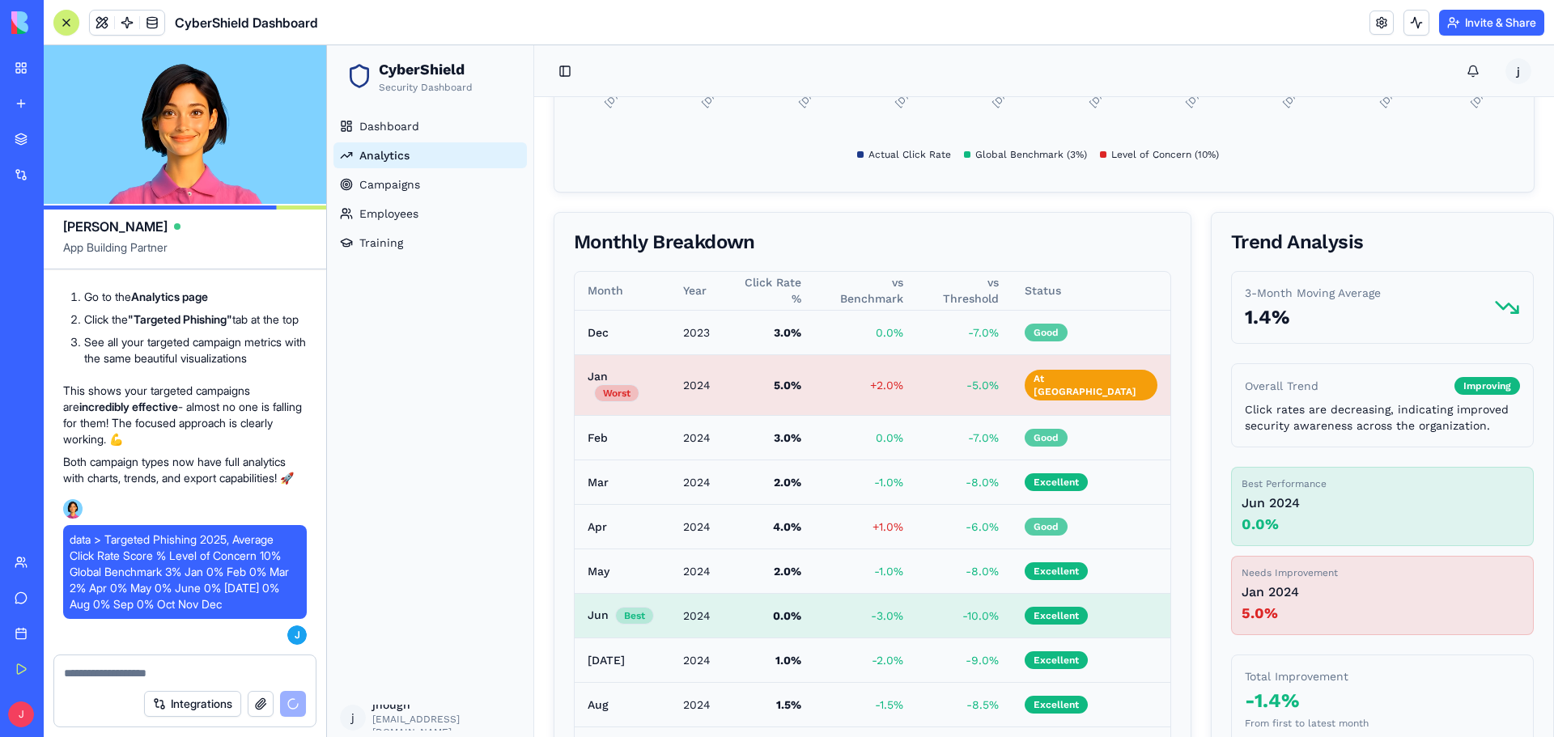
click at [392, 152] on span "Analytics" at bounding box center [384, 155] width 50 height 16
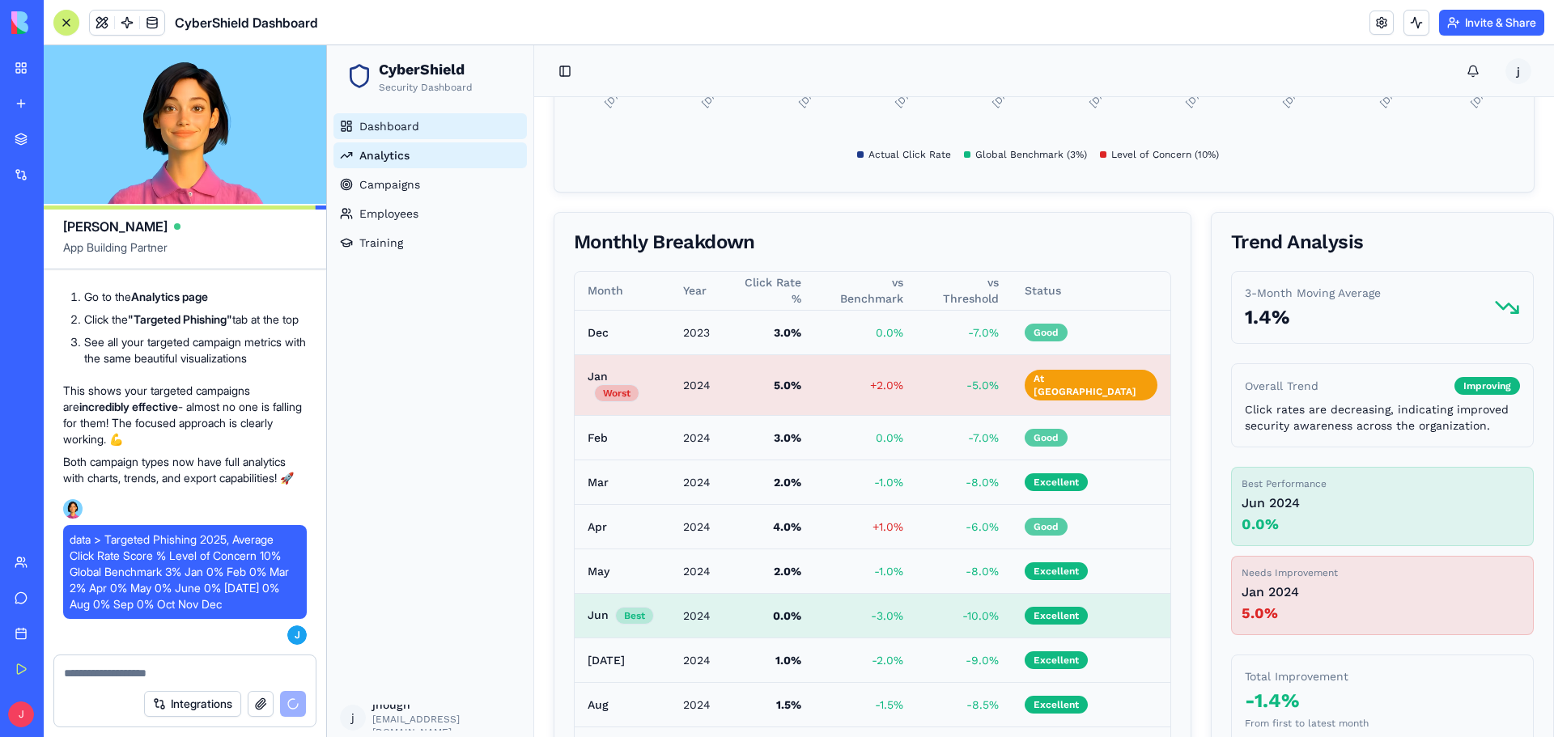
click at [392, 130] on span "Dashboard" at bounding box center [389, 126] width 60 height 16
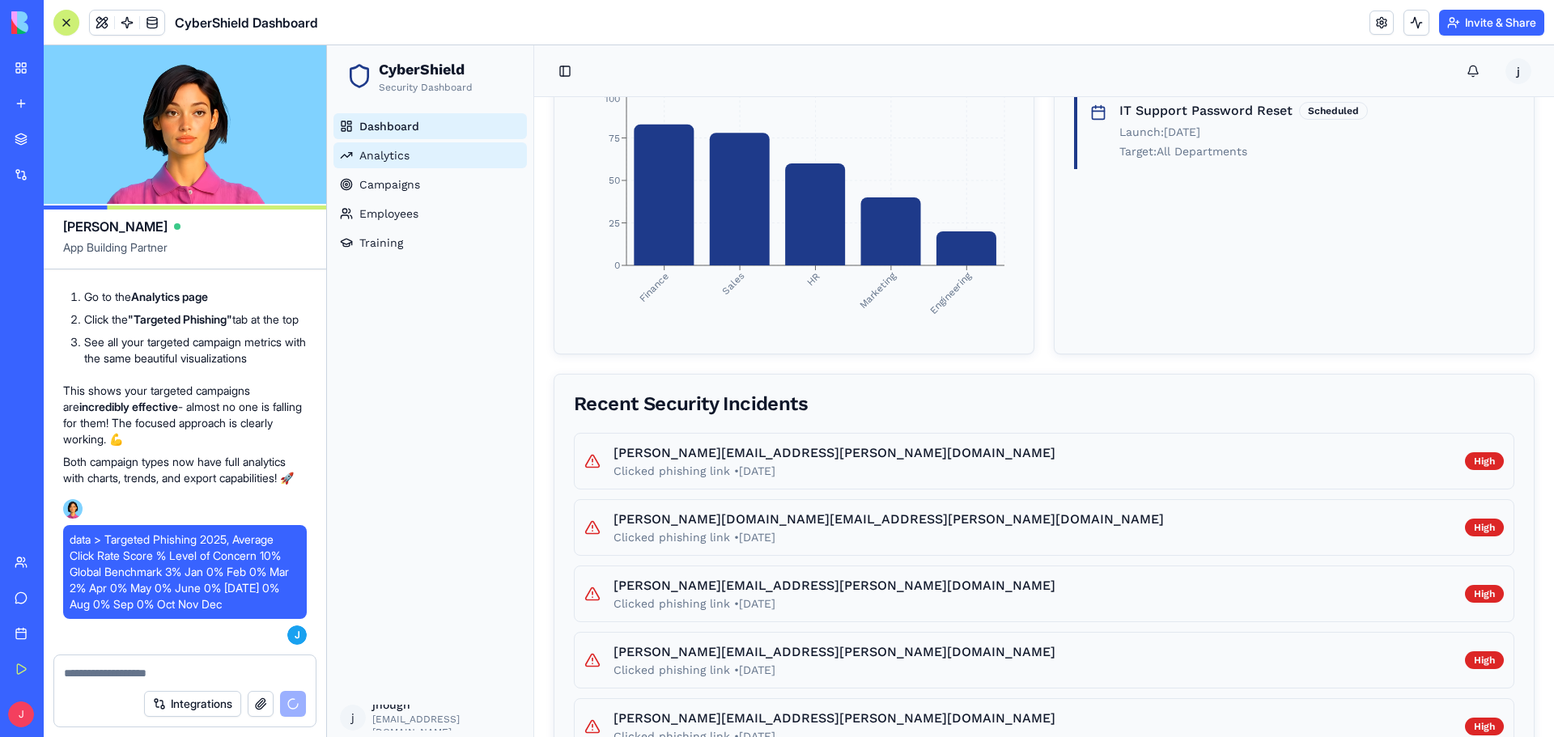
click at [401, 149] on span "Analytics" at bounding box center [384, 155] width 50 height 16
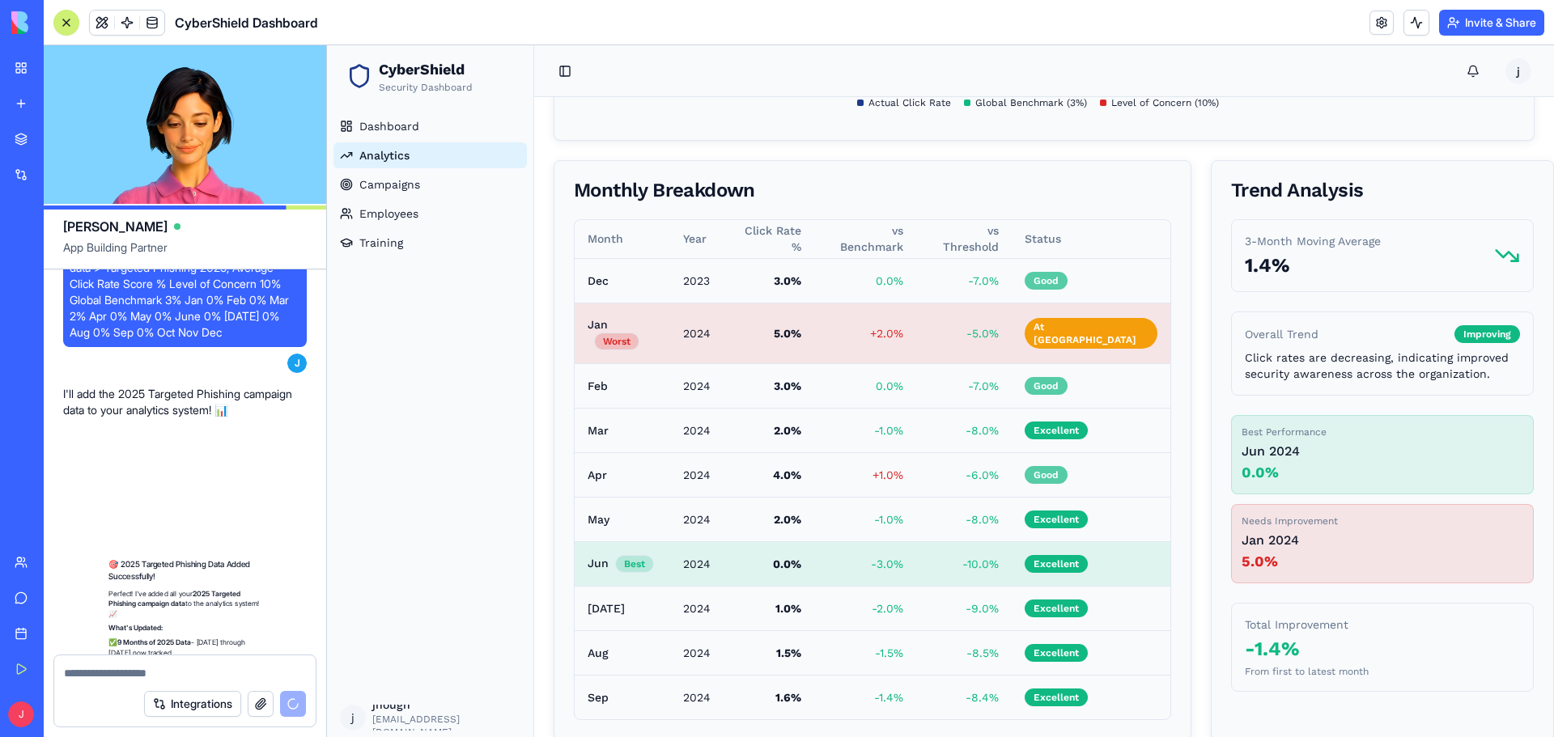
scroll to position [6075, 0]
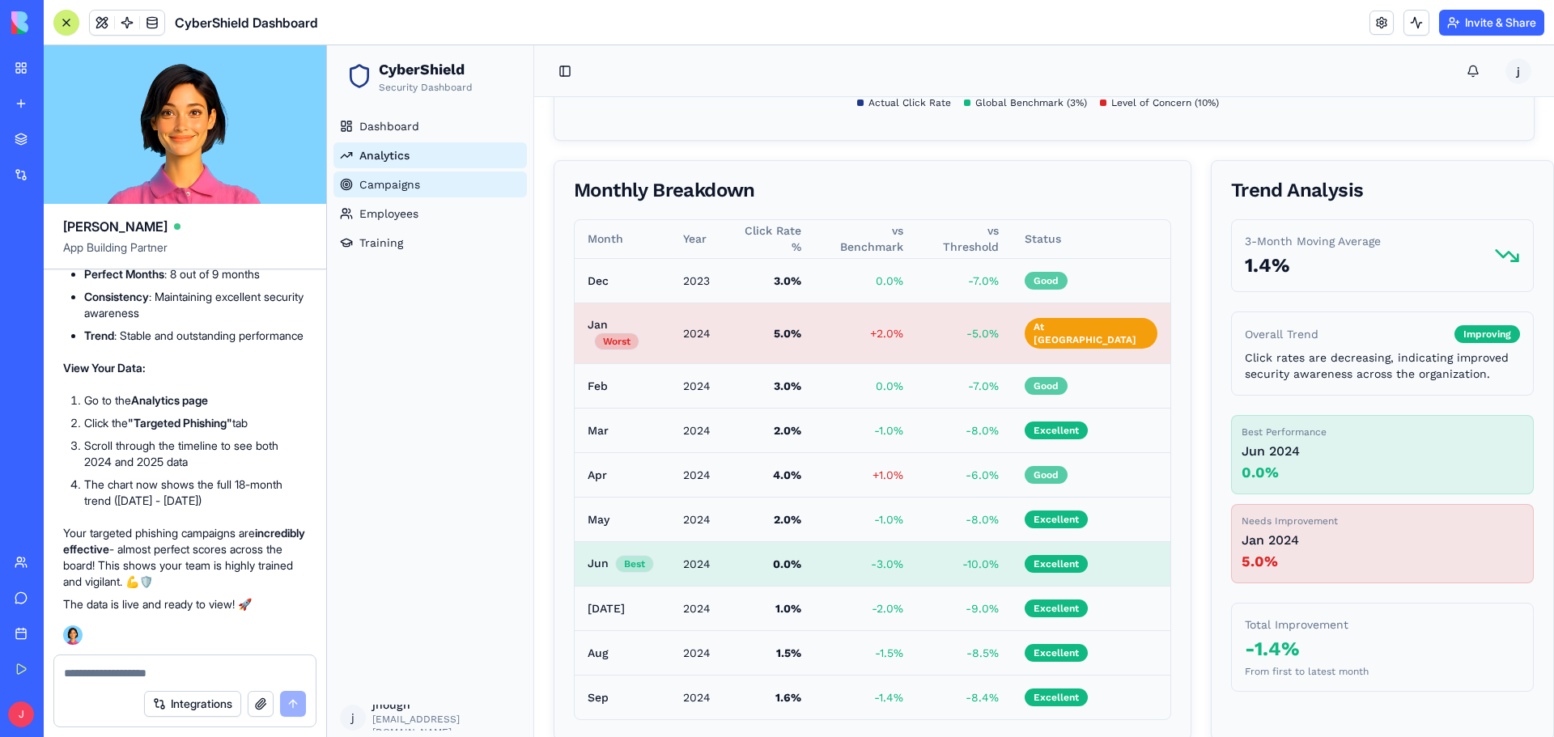
click at [358, 181] on link "Campaigns" at bounding box center [429, 185] width 193 height 26
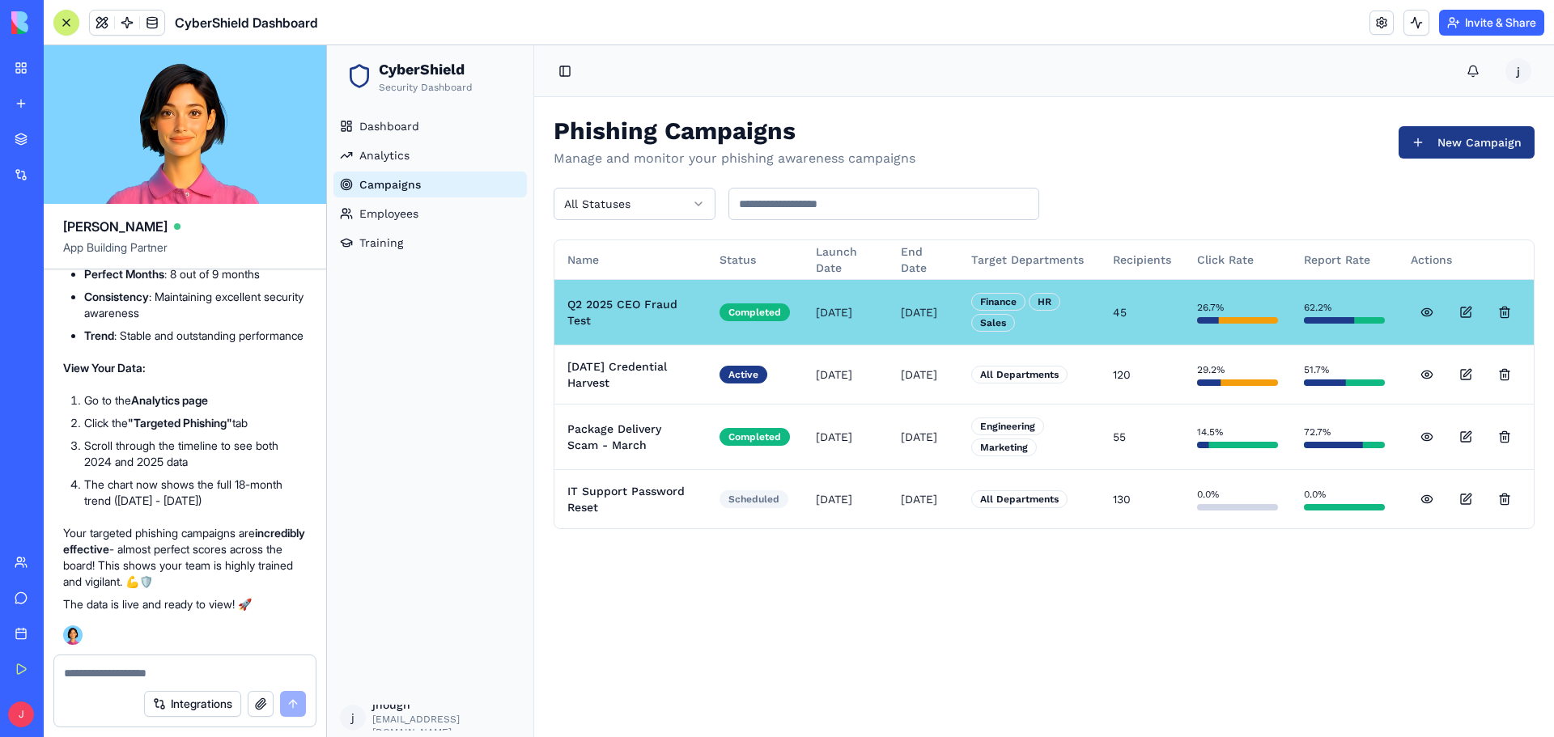
click at [618, 317] on td "Q2 2025 CEO Fraud Test" at bounding box center [630, 312] width 152 height 66
click at [1467, 310] on button at bounding box center [1465, 312] width 32 height 32
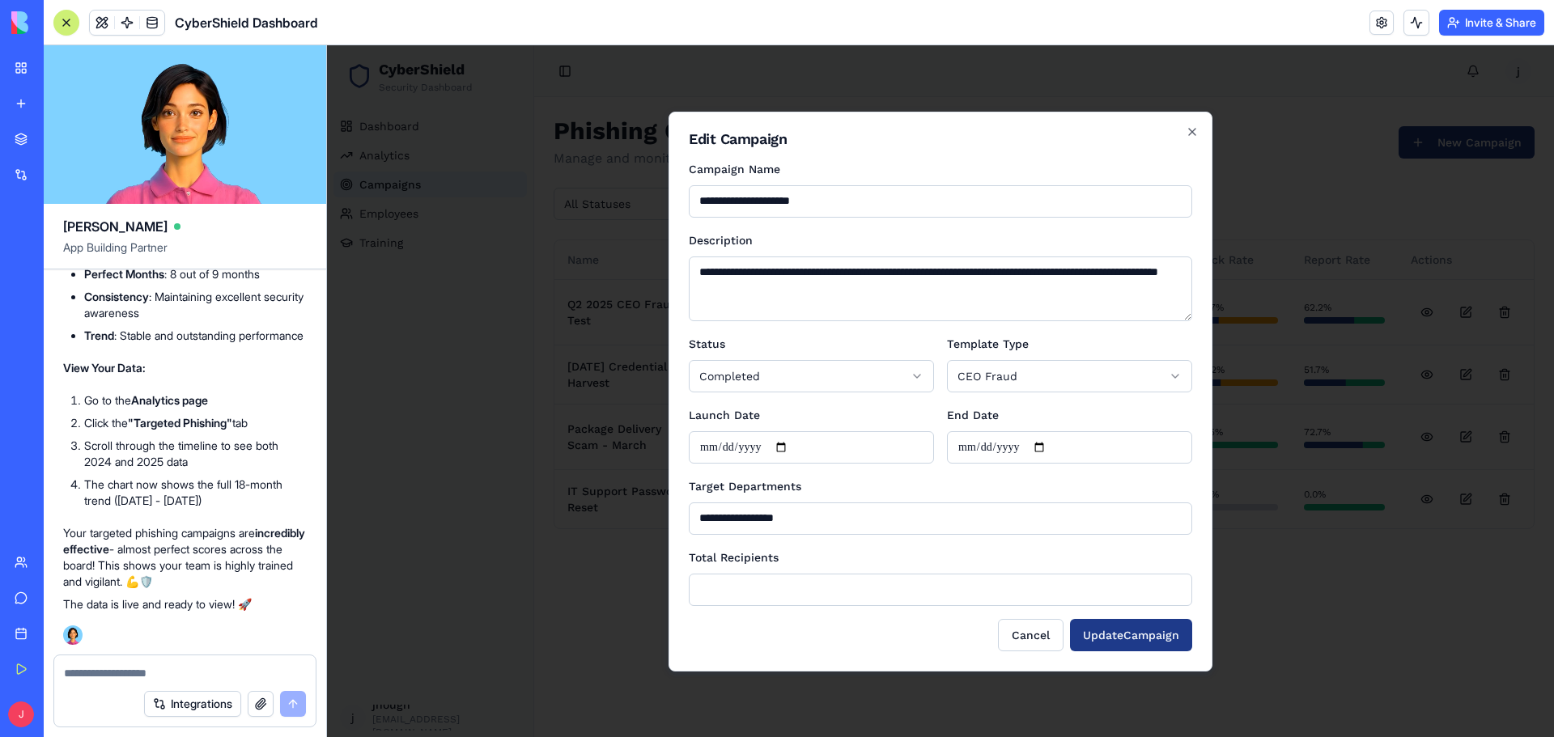
click at [752, 591] on input "**" at bounding box center [940, 590] width 503 height 32
click at [1196, 129] on icon "button" at bounding box center [1191, 131] width 13 height 13
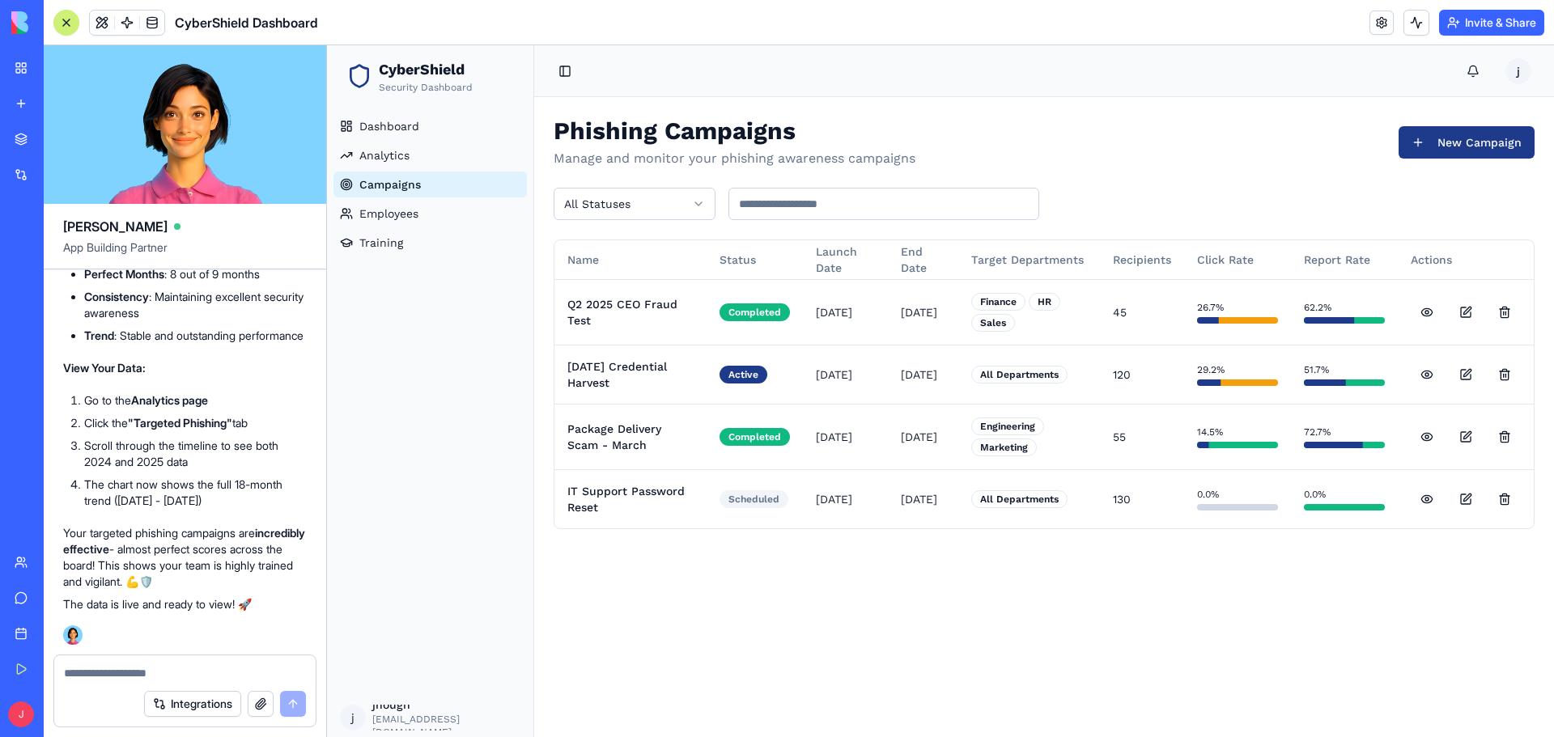
click at [597, 655] on main "Phishing Campaigns Manage and monitor your phishing awareness campaigns New Cam…" at bounding box center [1044, 417] width 1020 height 640
click at [414, 218] on span "Employees" at bounding box center [388, 214] width 59 height 16
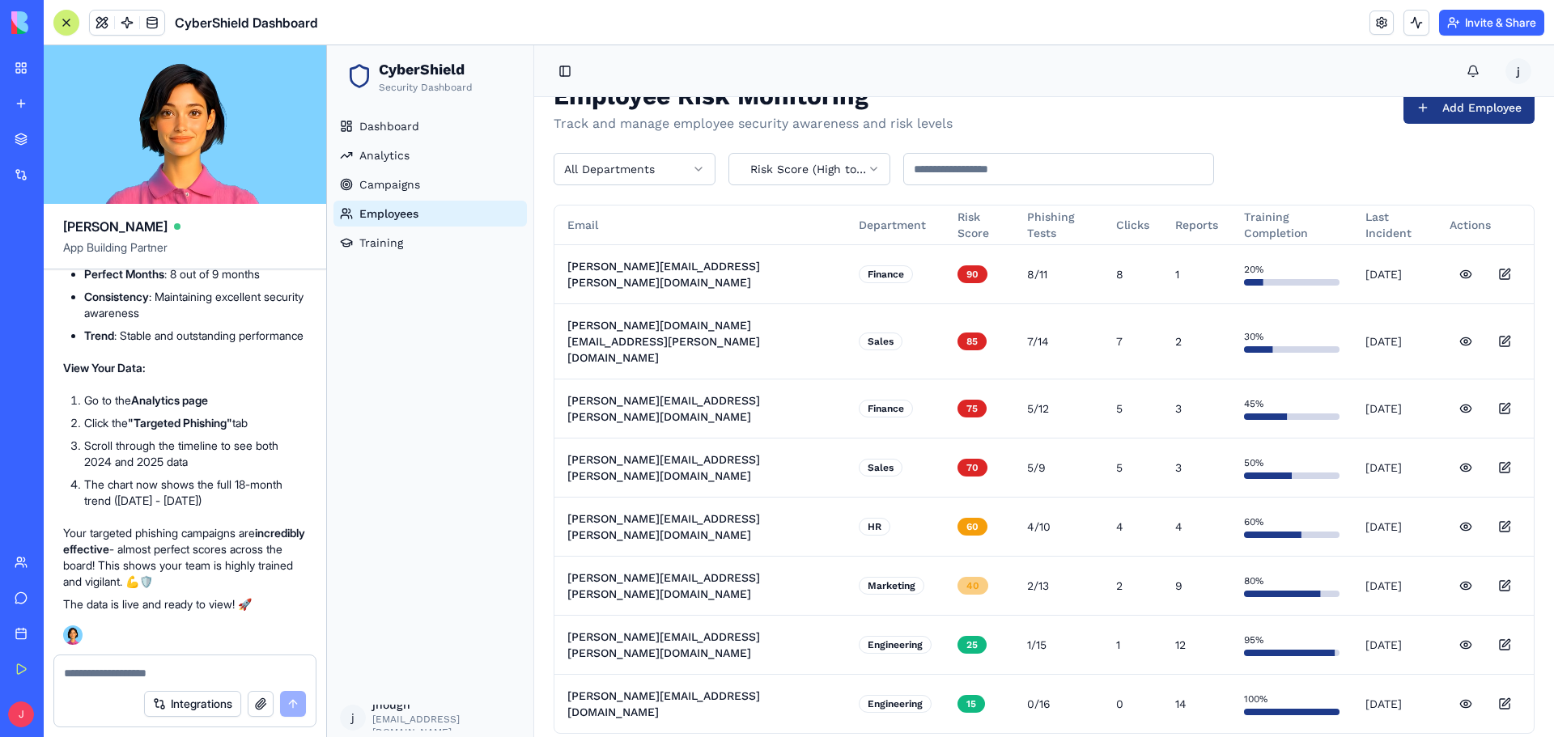
scroll to position [6075, 0]
click at [393, 448] on div "Dashboard Analytics Campaigns Employees Training" at bounding box center [430, 402] width 206 height 591
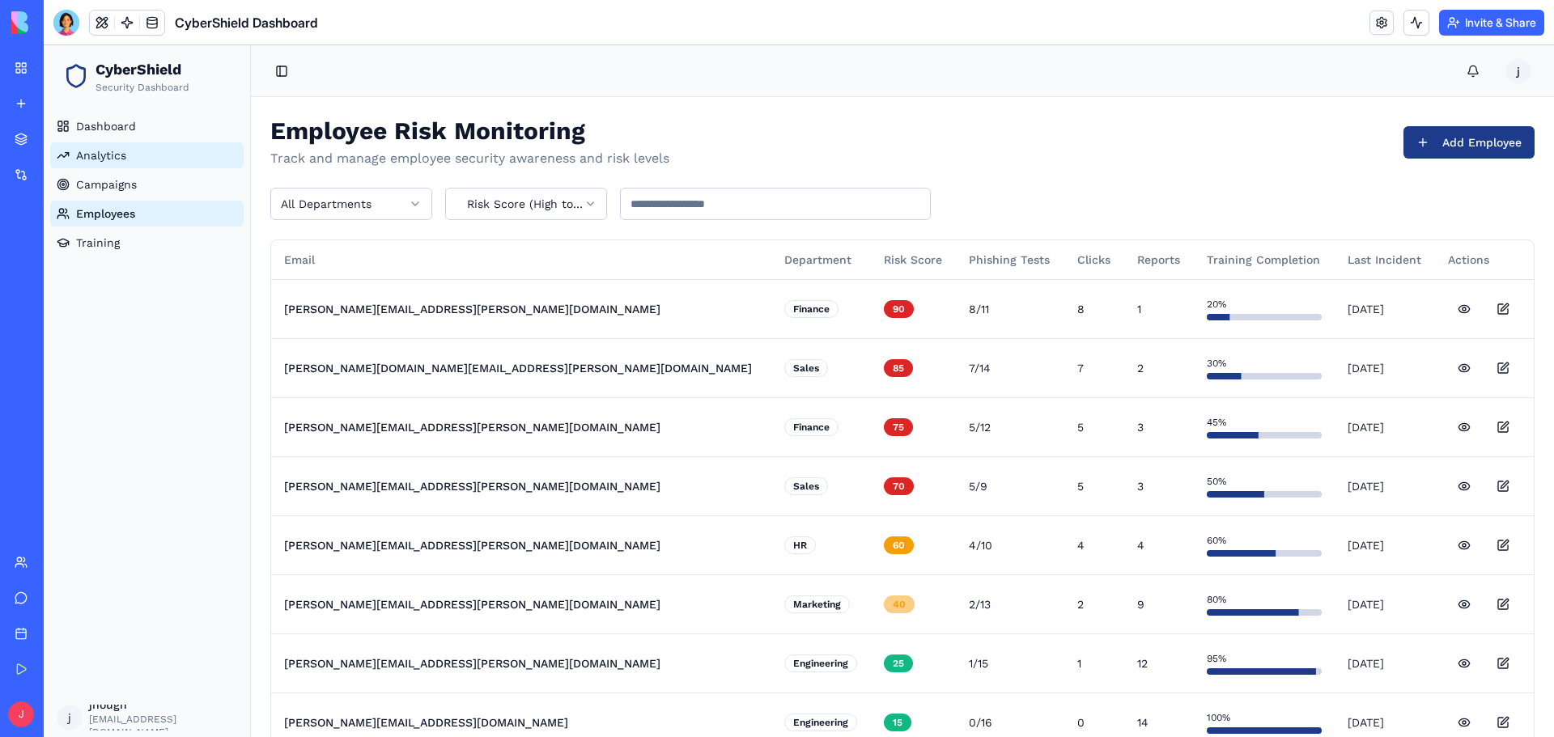
click at [95, 152] on span "Analytics" at bounding box center [101, 155] width 50 height 16
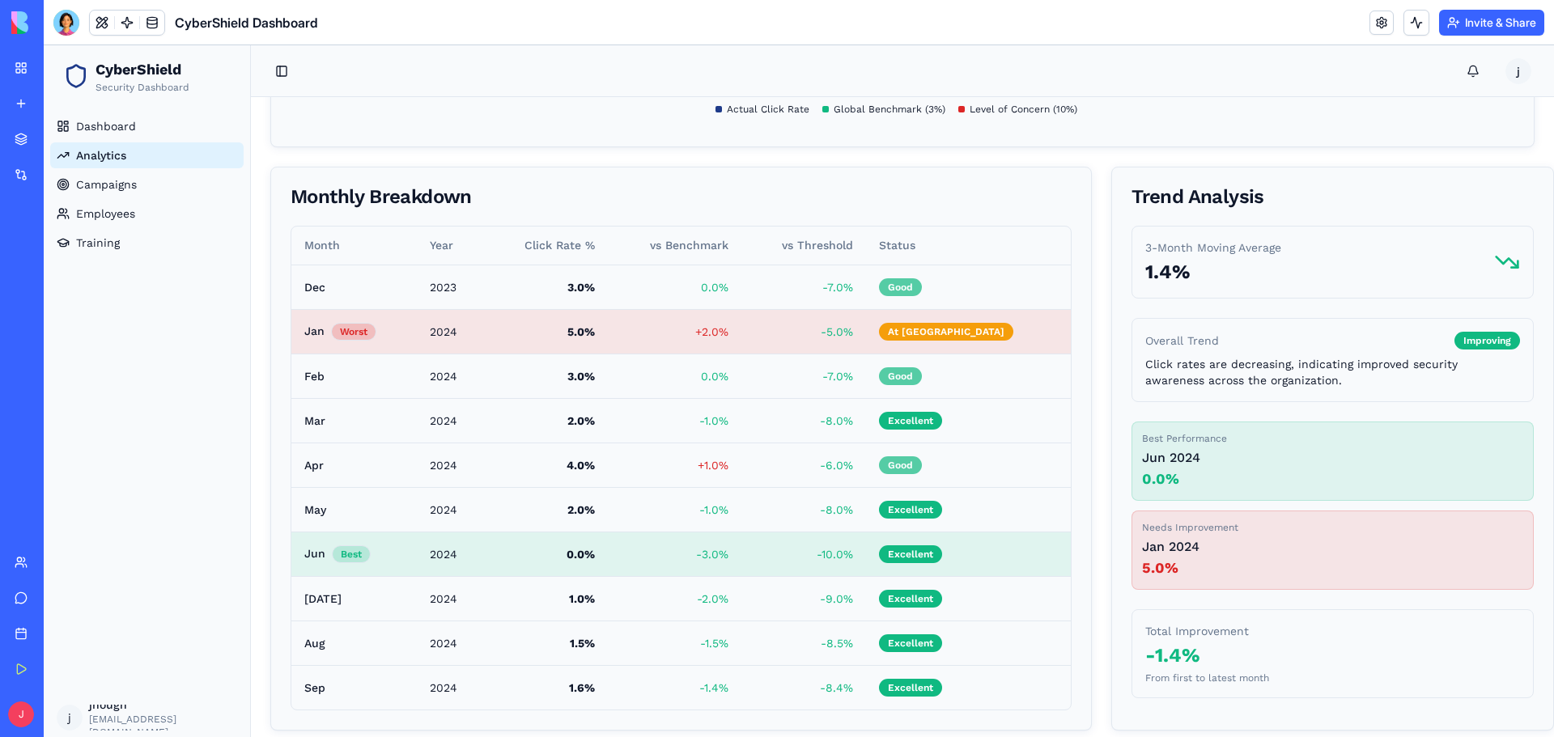
scroll to position [994, 0]
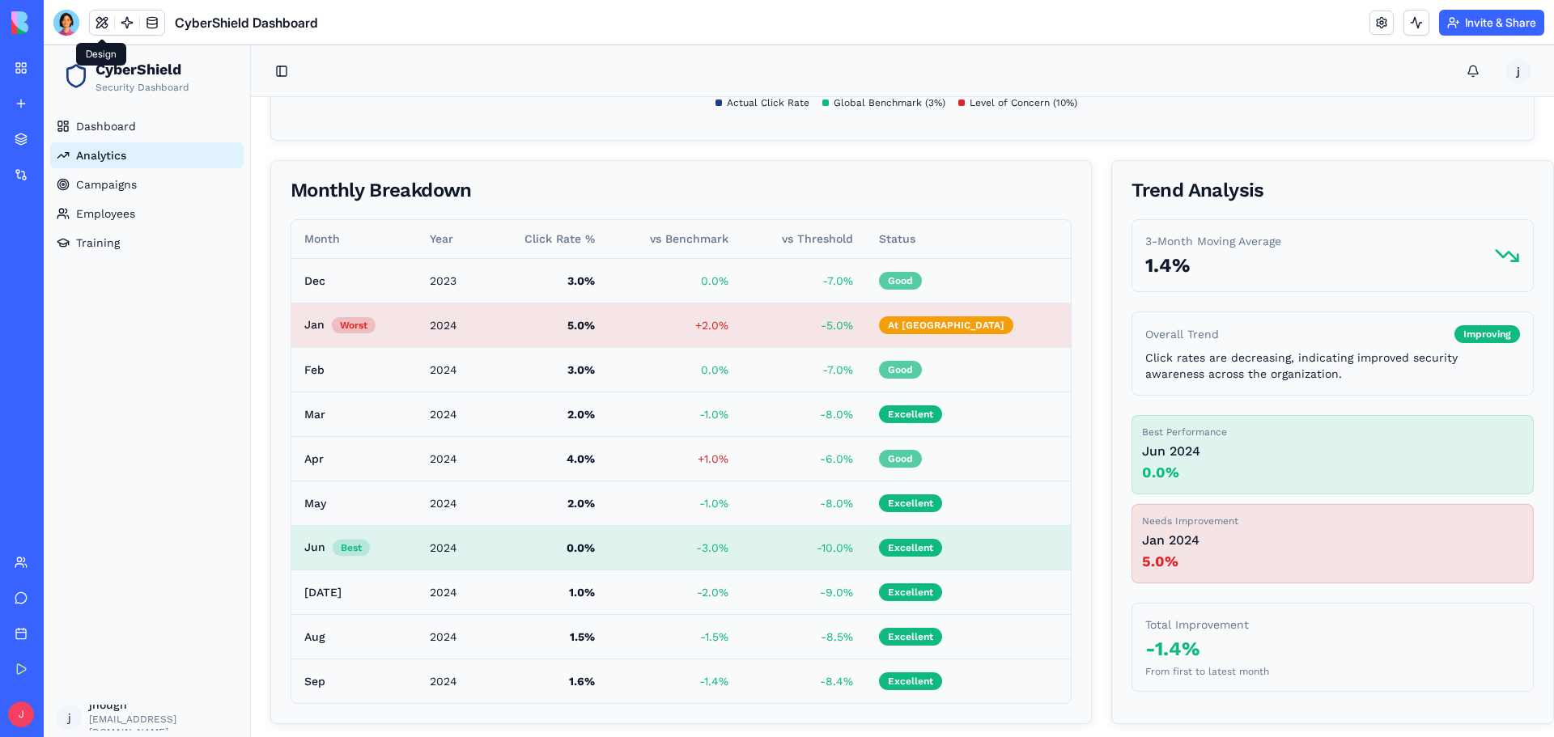
click at [96, 26] on button at bounding box center [102, 23] width 24 height 24
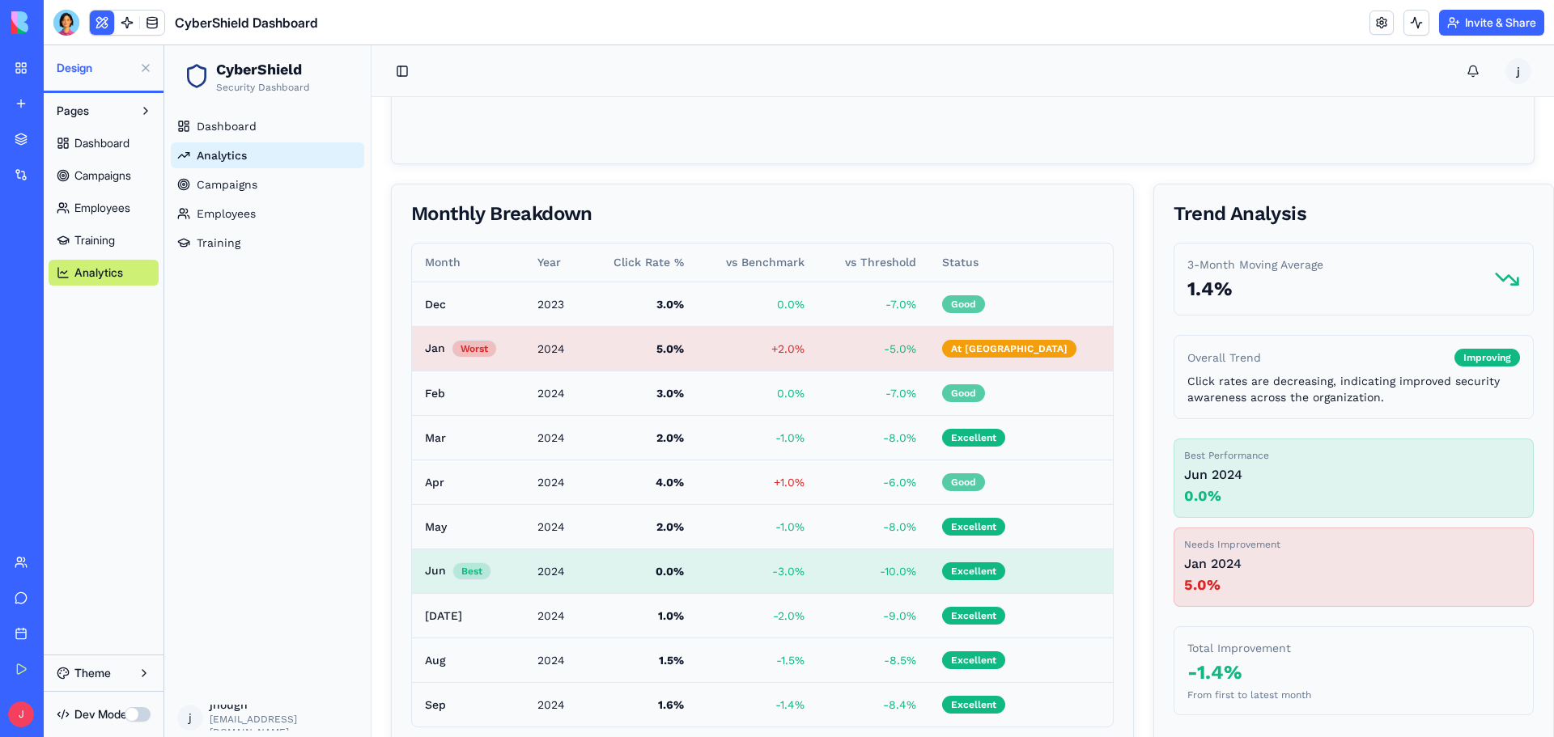
scroll to position [889, 0]
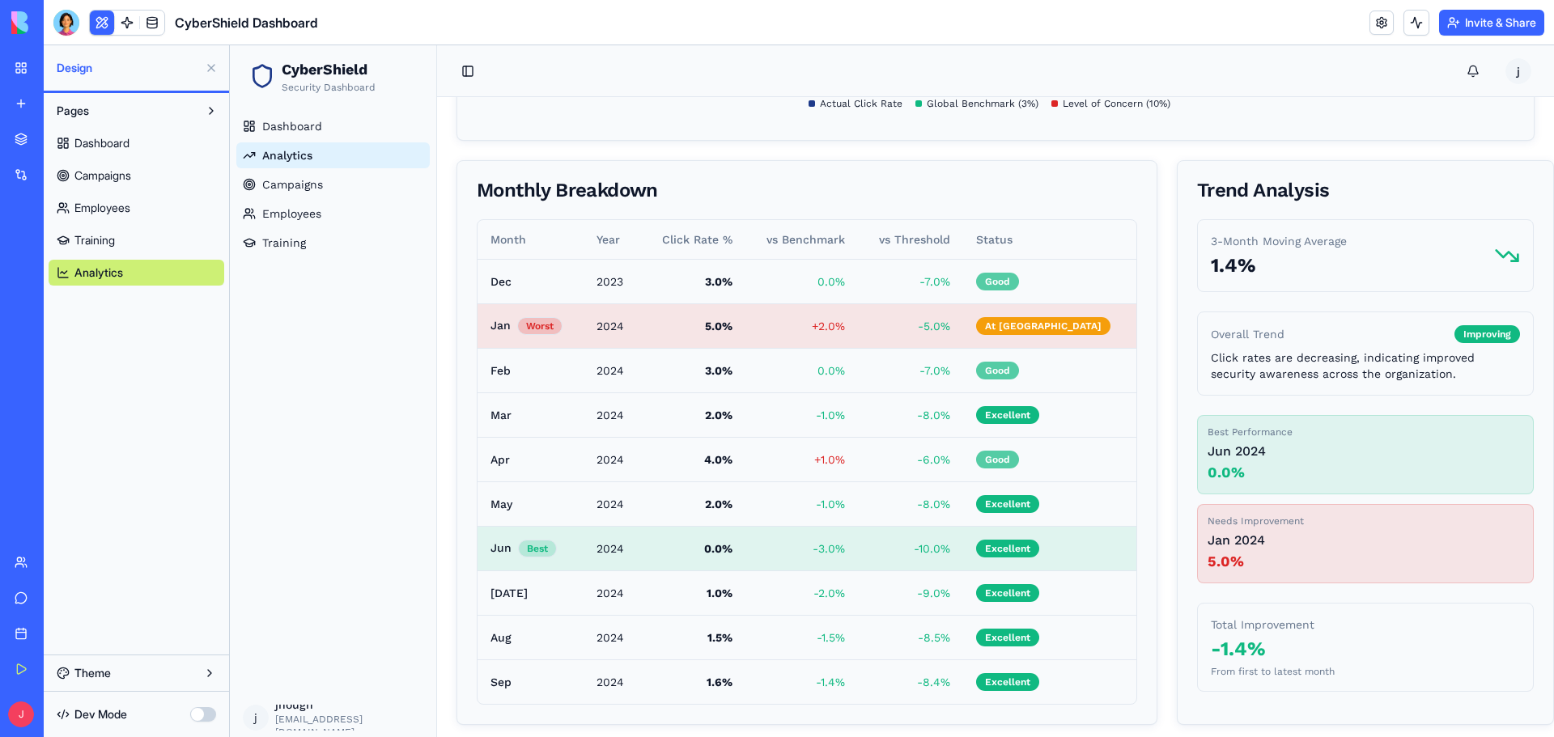
click at [121, 275] on span "Analytics" at bounding box center [98, 273] width 49 height 16
click at [158, 24] on link at bounding box center [152, 23] width 24 height 24
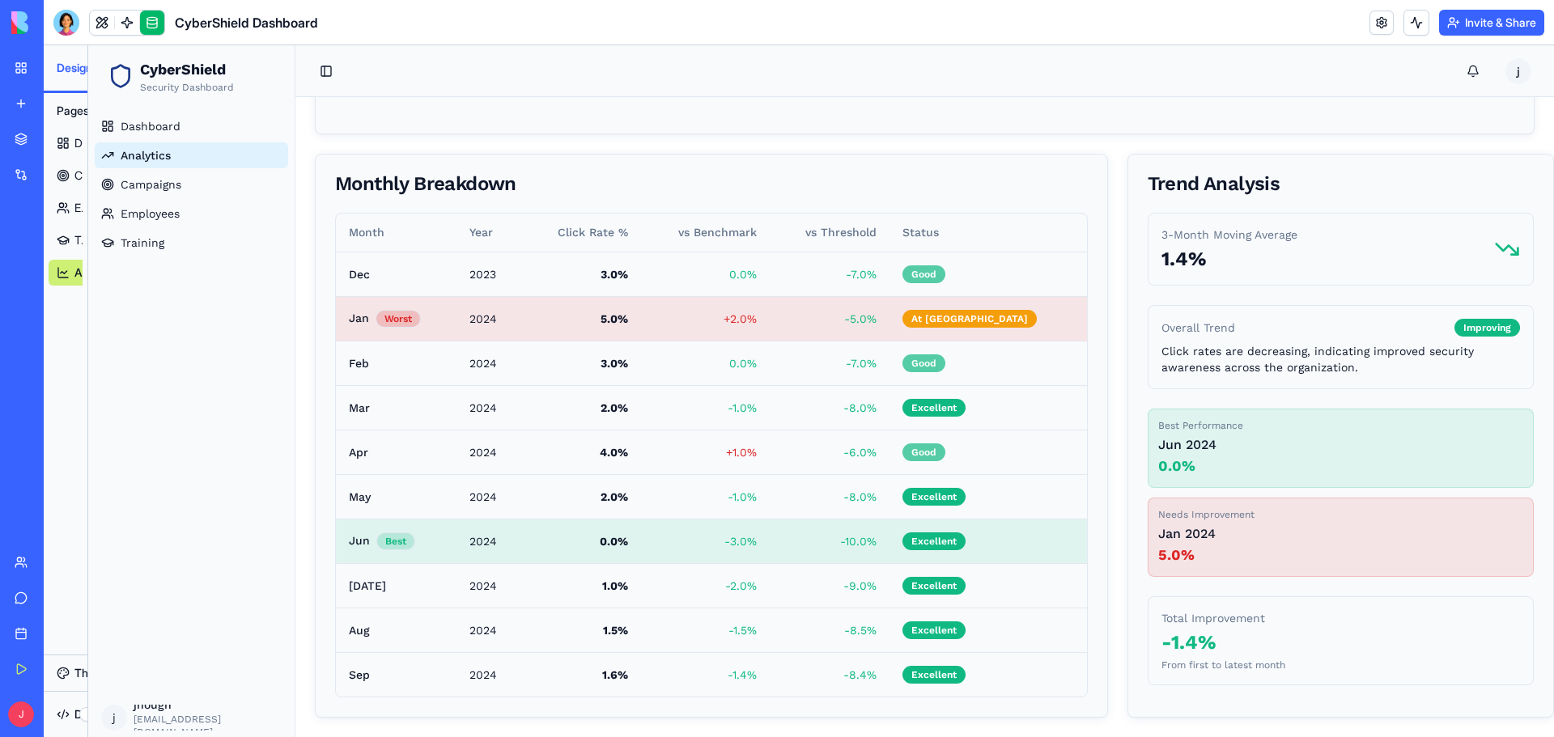
scroll to position [994, 0]
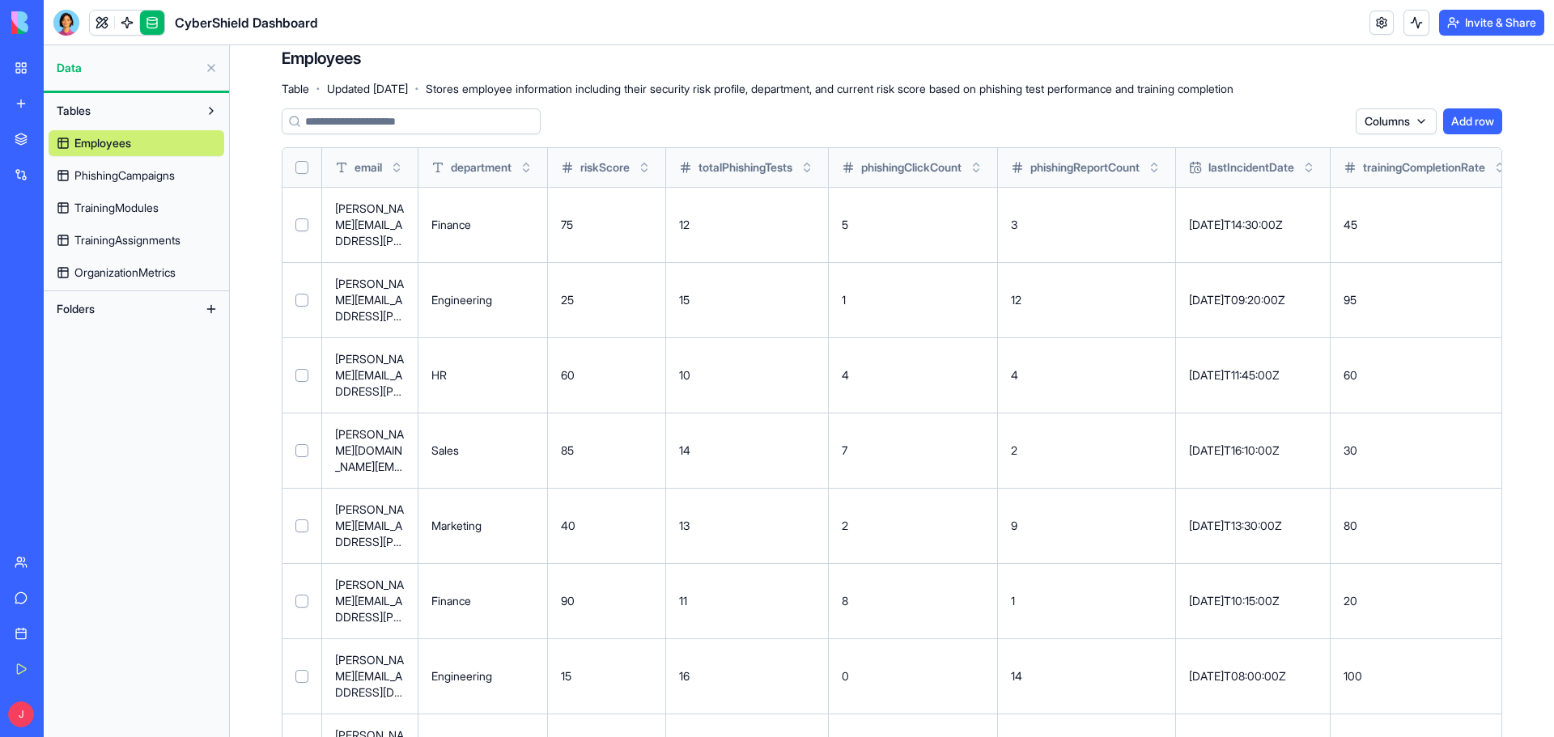
scroll to position [70, 0]
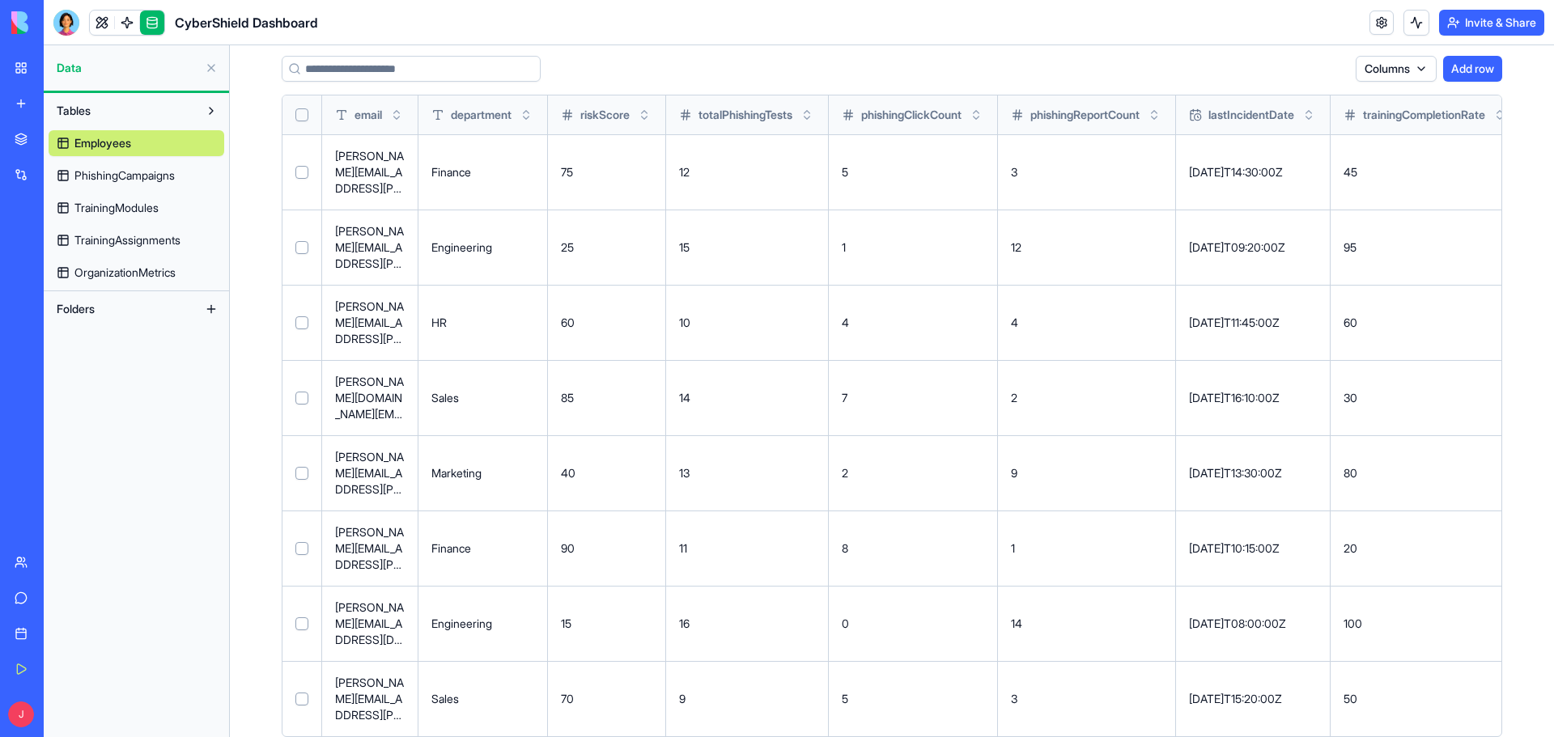
click at [128, 184] on link "PhishingCampaigns" at bounding box center [137, 176] width 176 height 26
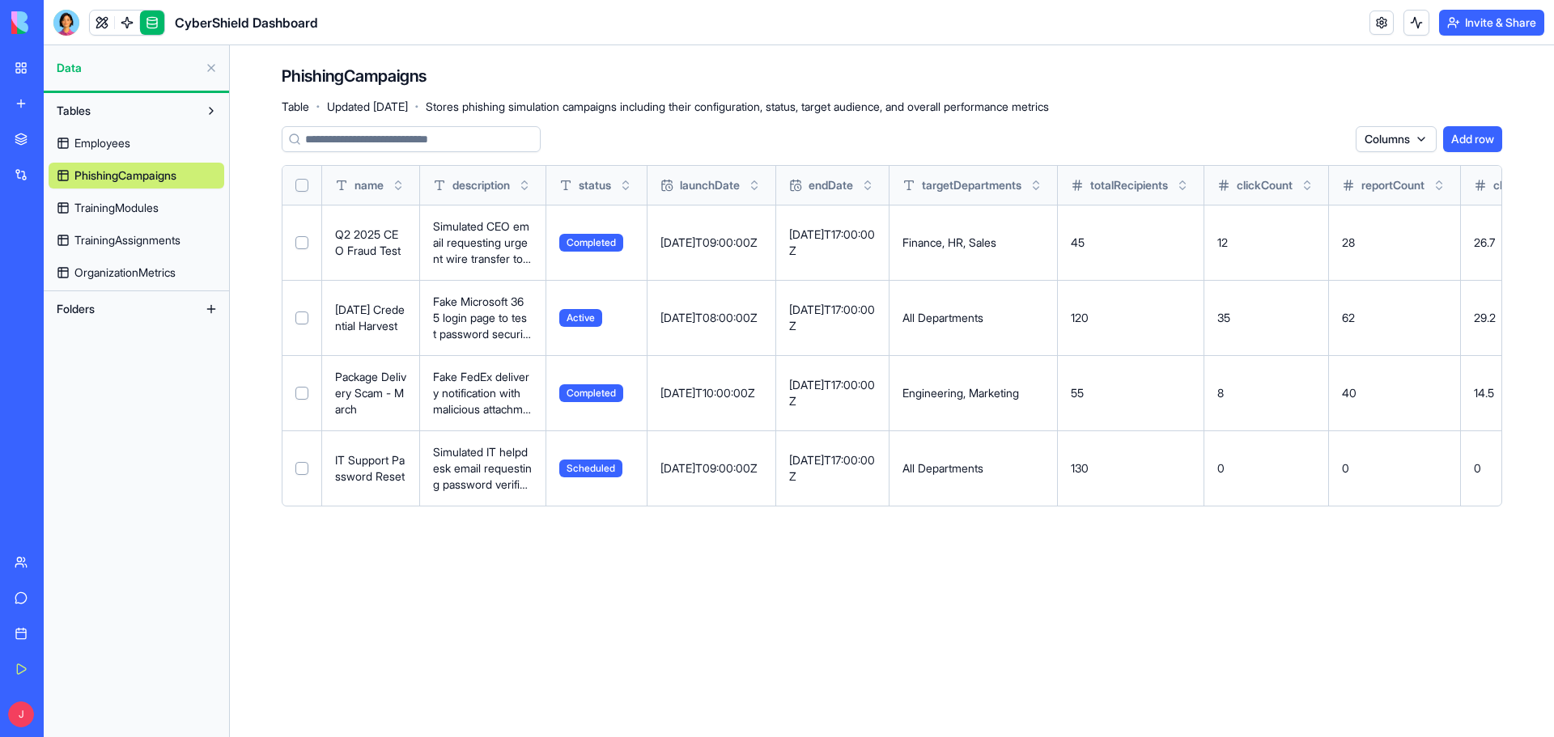
click at [118, 203] on span "TrainingModules" at bounding box center [116, 208] width 84 height 16
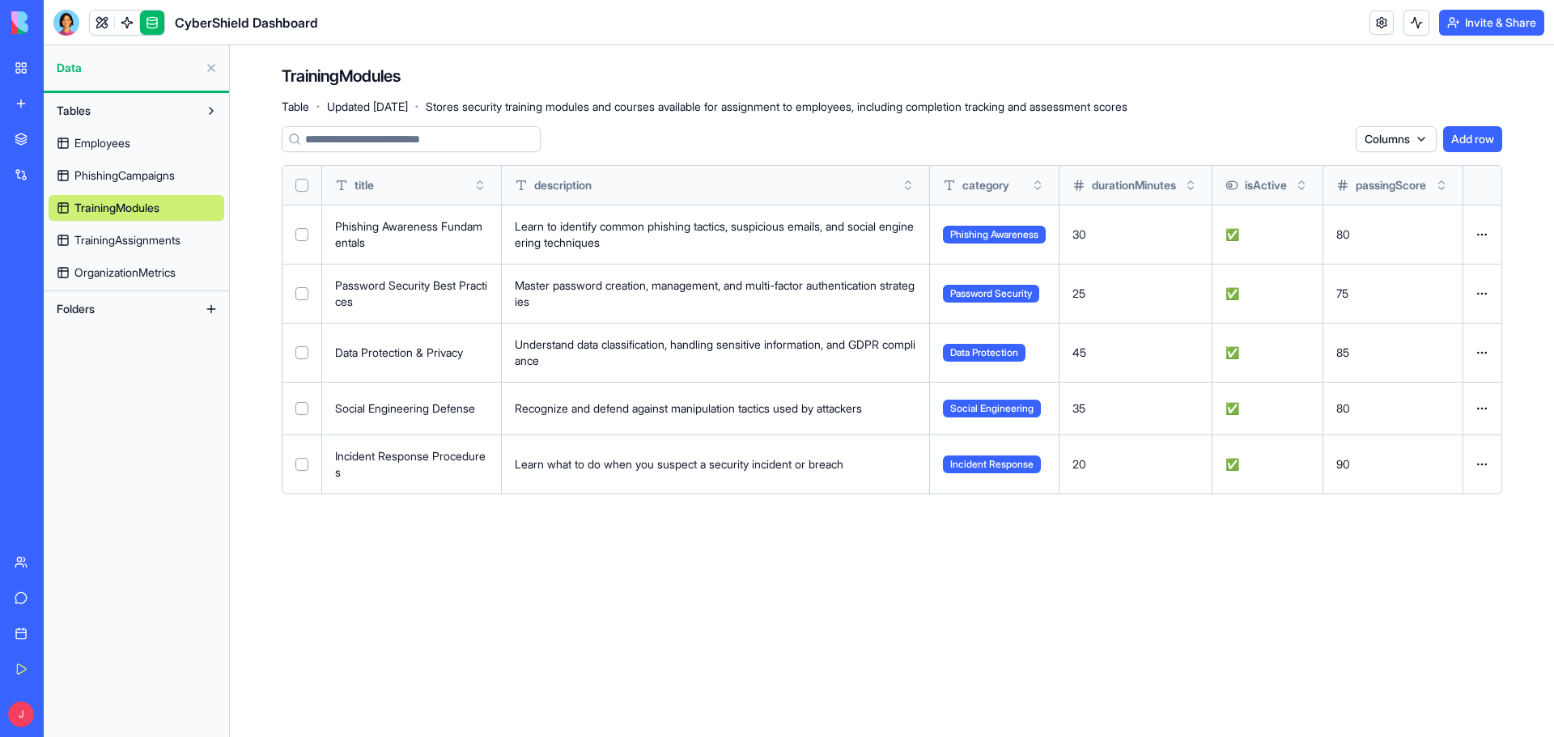
click at [120, 226] on div "Employees PhishingCampaigns TrainingModules TrainingAssignments OrganizationMet…" at bounding box center [137, 205] width 176 height 162
click at [118, 230] on link "TrainingAssignments" at bounding box center [137, 240] width 176 height 26
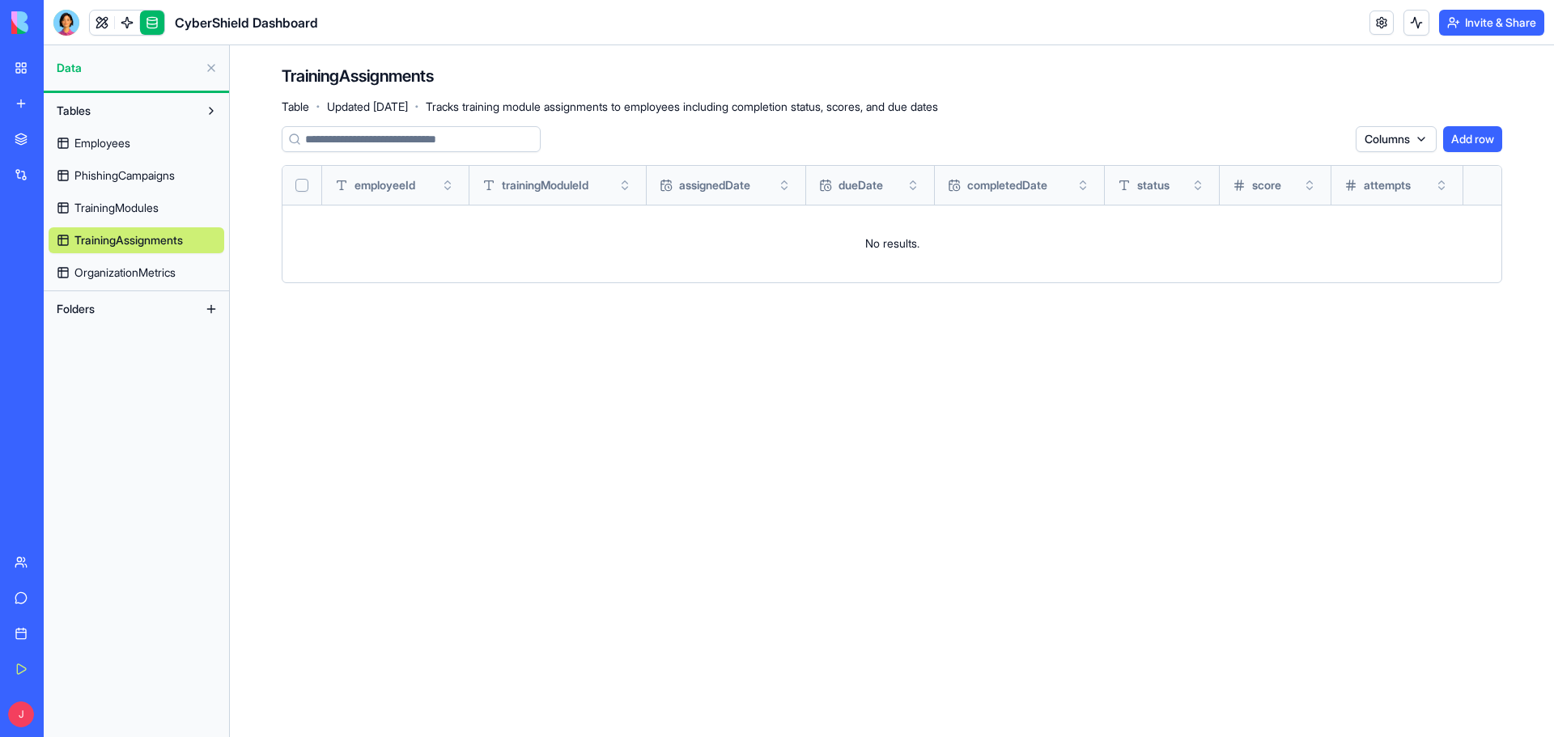
click at [118, 276] on span "OrganizationMetrics" at bounding box center [124, 273] width 101 height 16
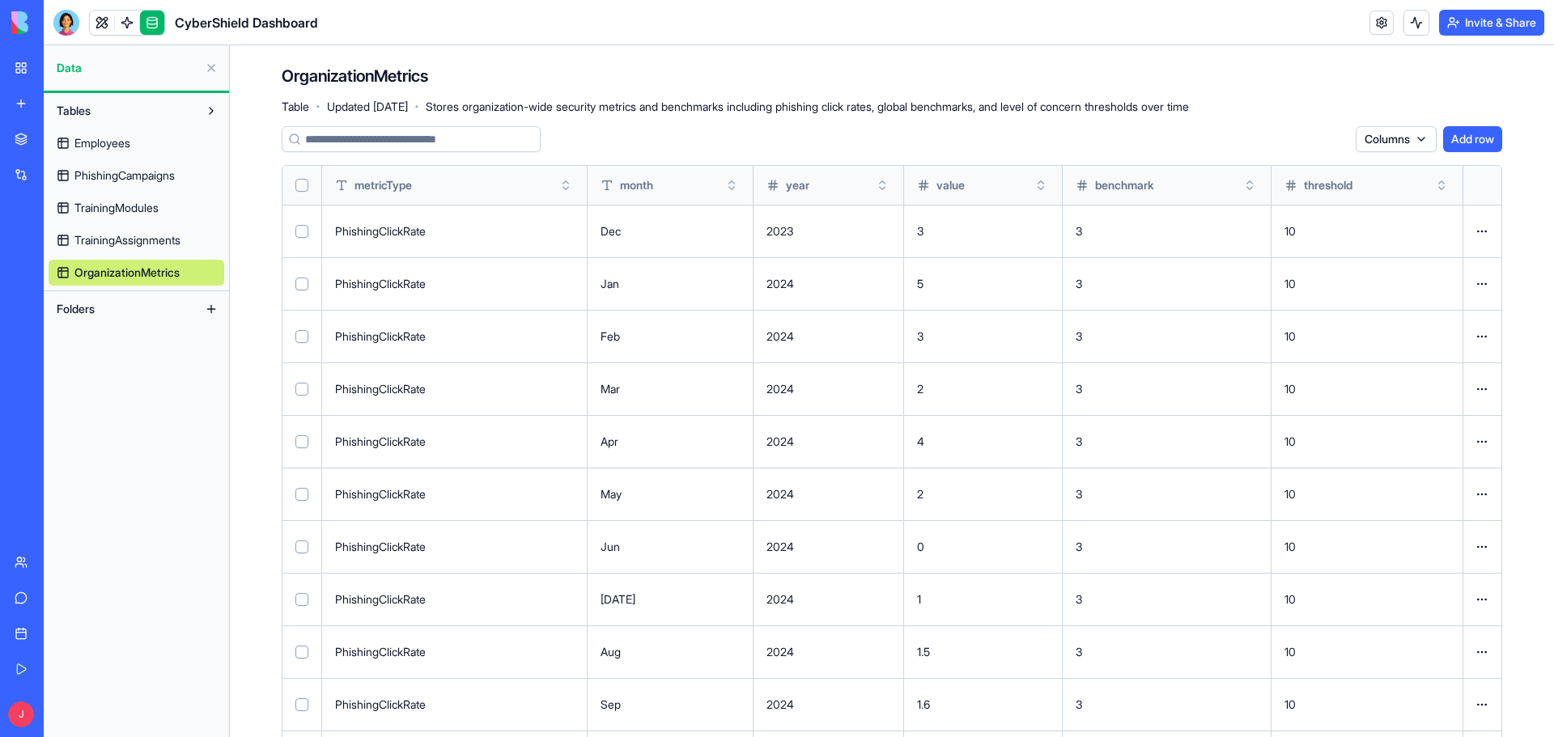
click at [40, 290] on div "CyberShield Dashboard" at bounding box center [37, 288] width 45 height 16
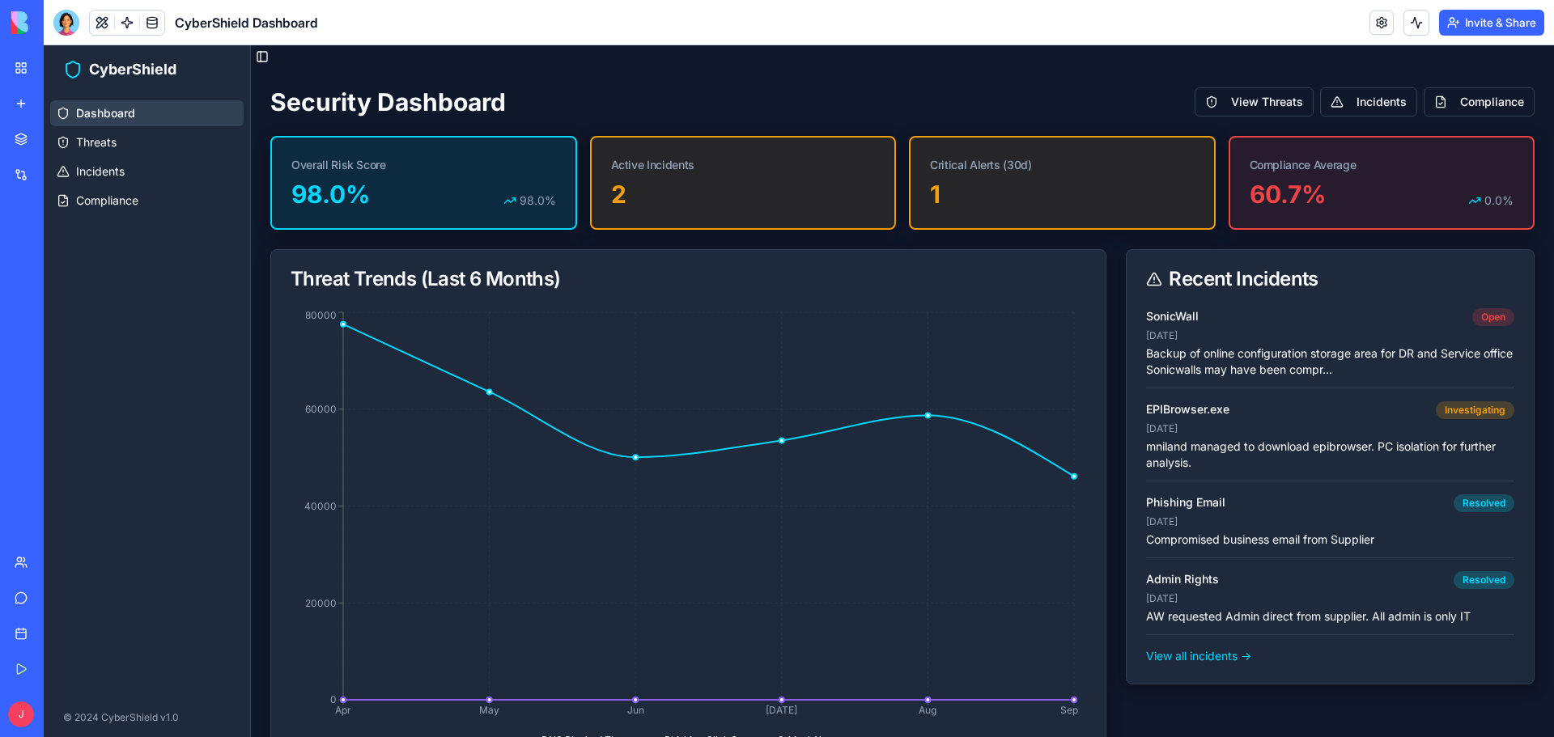
click at [36, 243] on link "CyberShield Dashboard" at bounding box center [37, 252] width 65 height 32
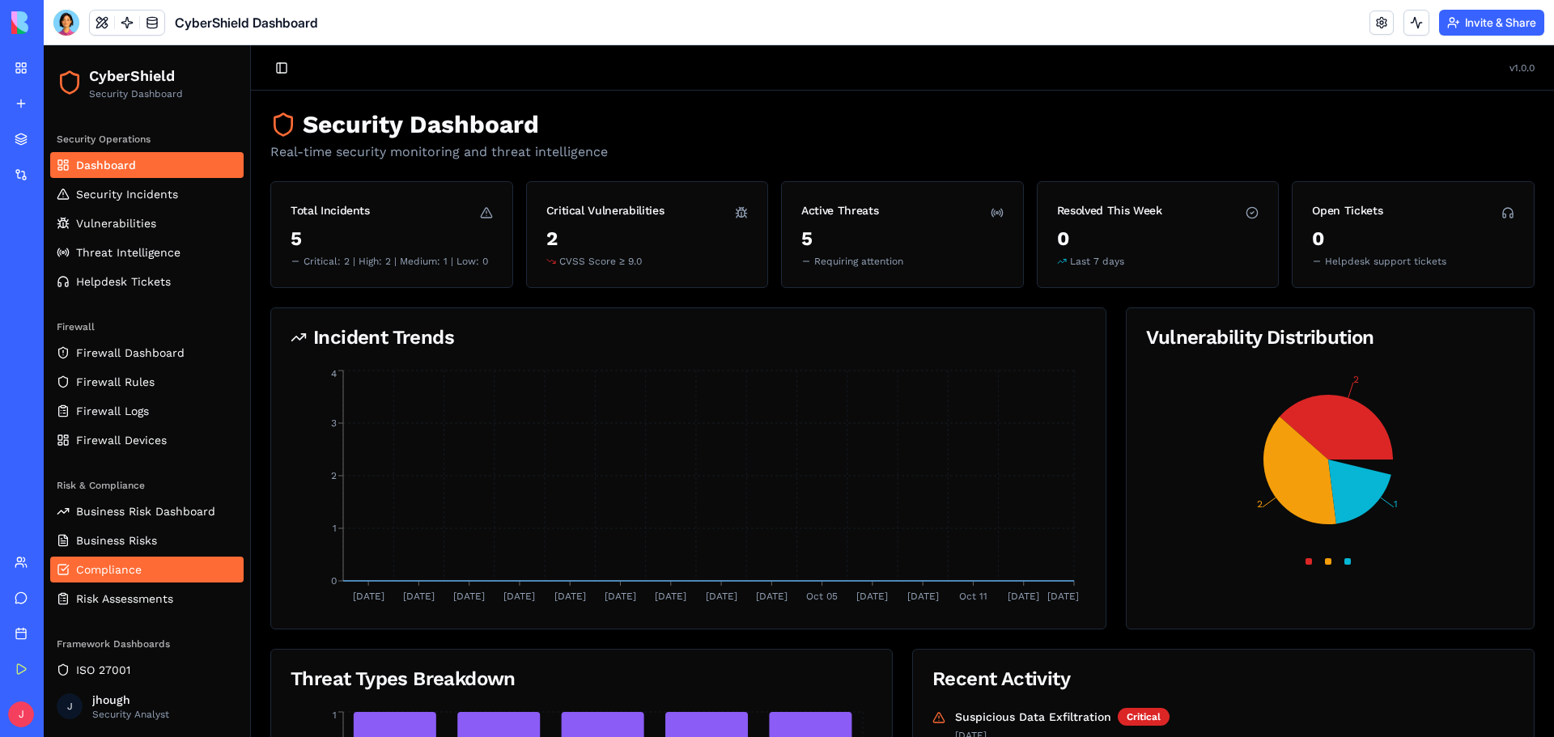
scroll to position [72, 0]
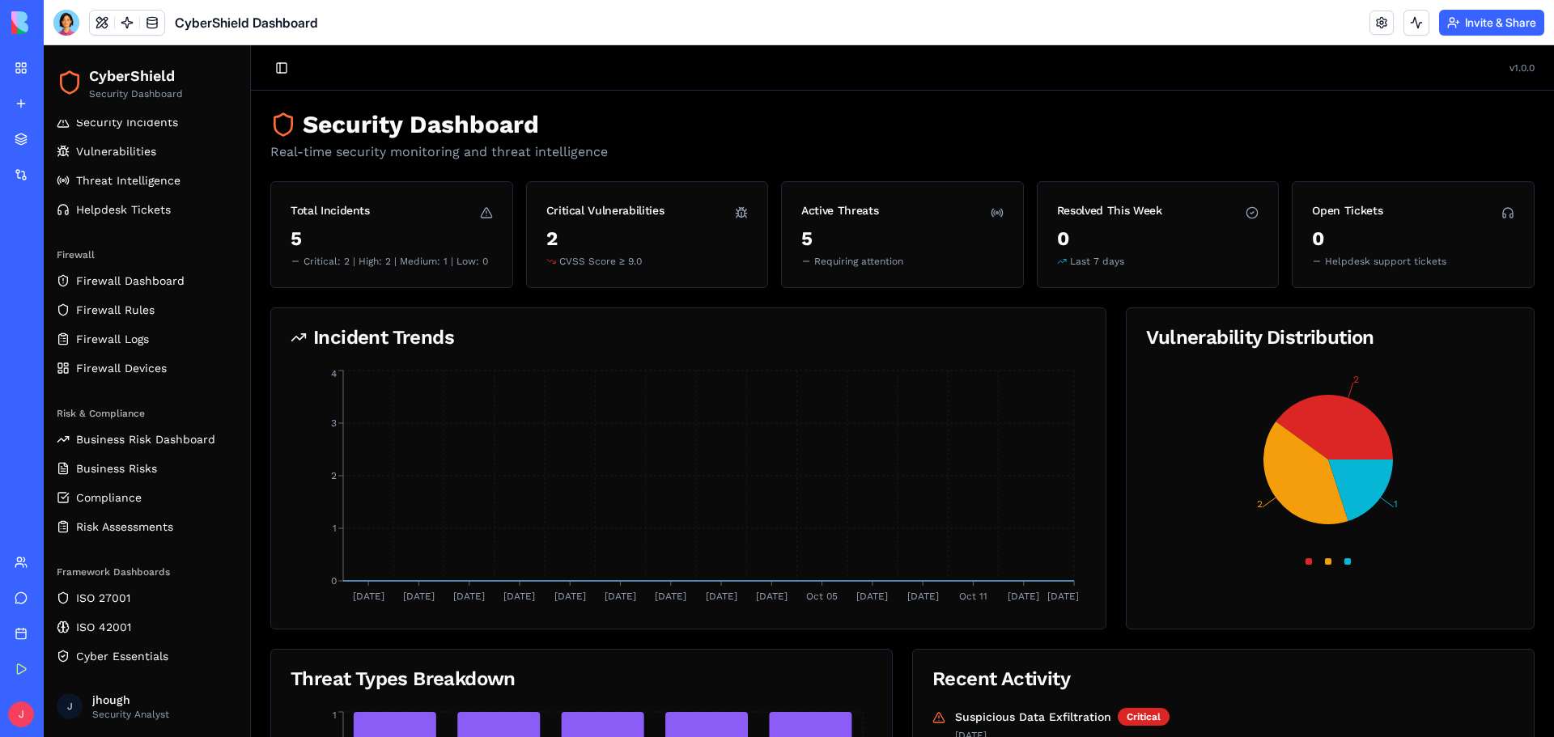
click at [36, 313] on link "CyberShield Dashboard" at bounding box center [37, 323] width 65 height 32
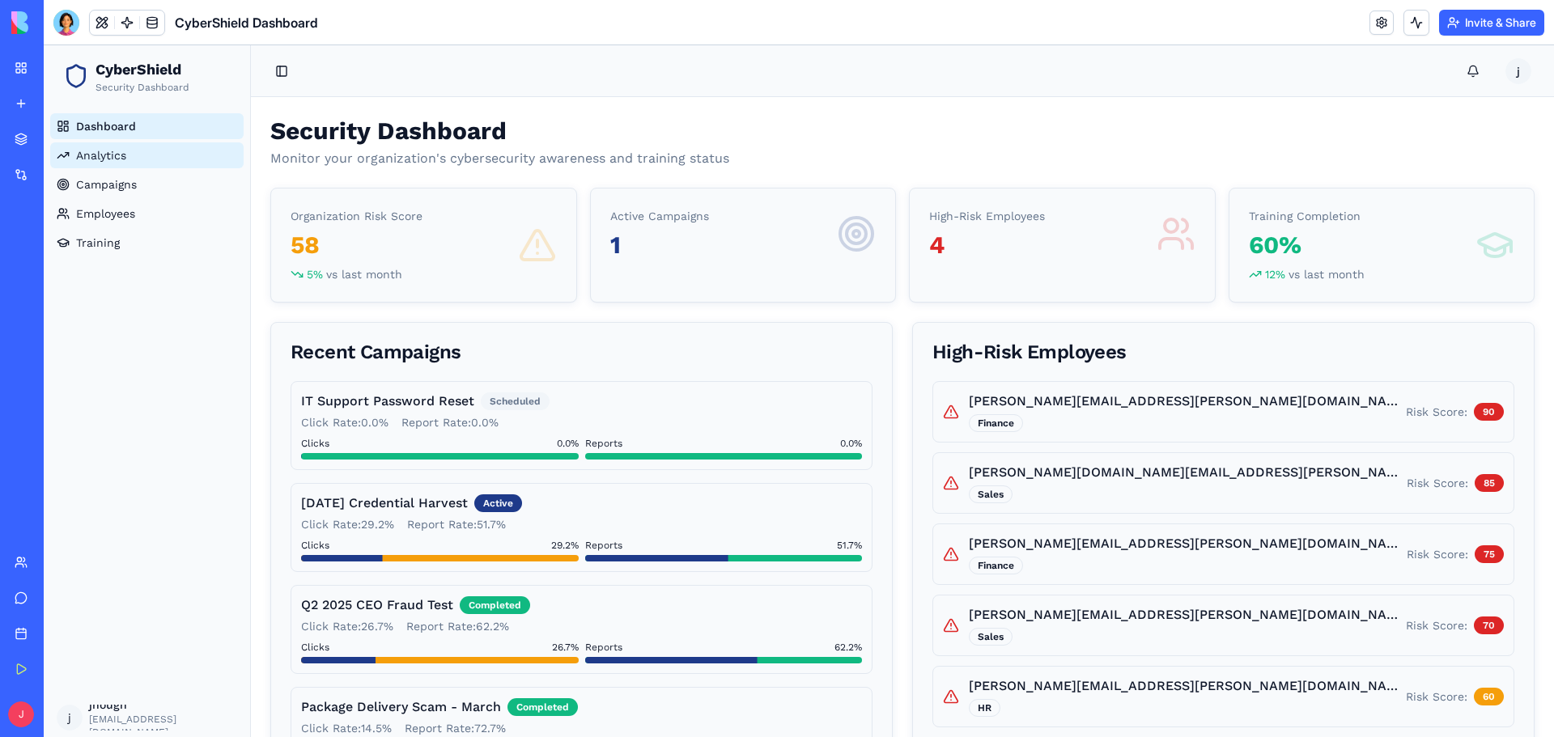
click at [102, 159] on span "Analytics" at bounding box center [101, 155] width 50 height 16
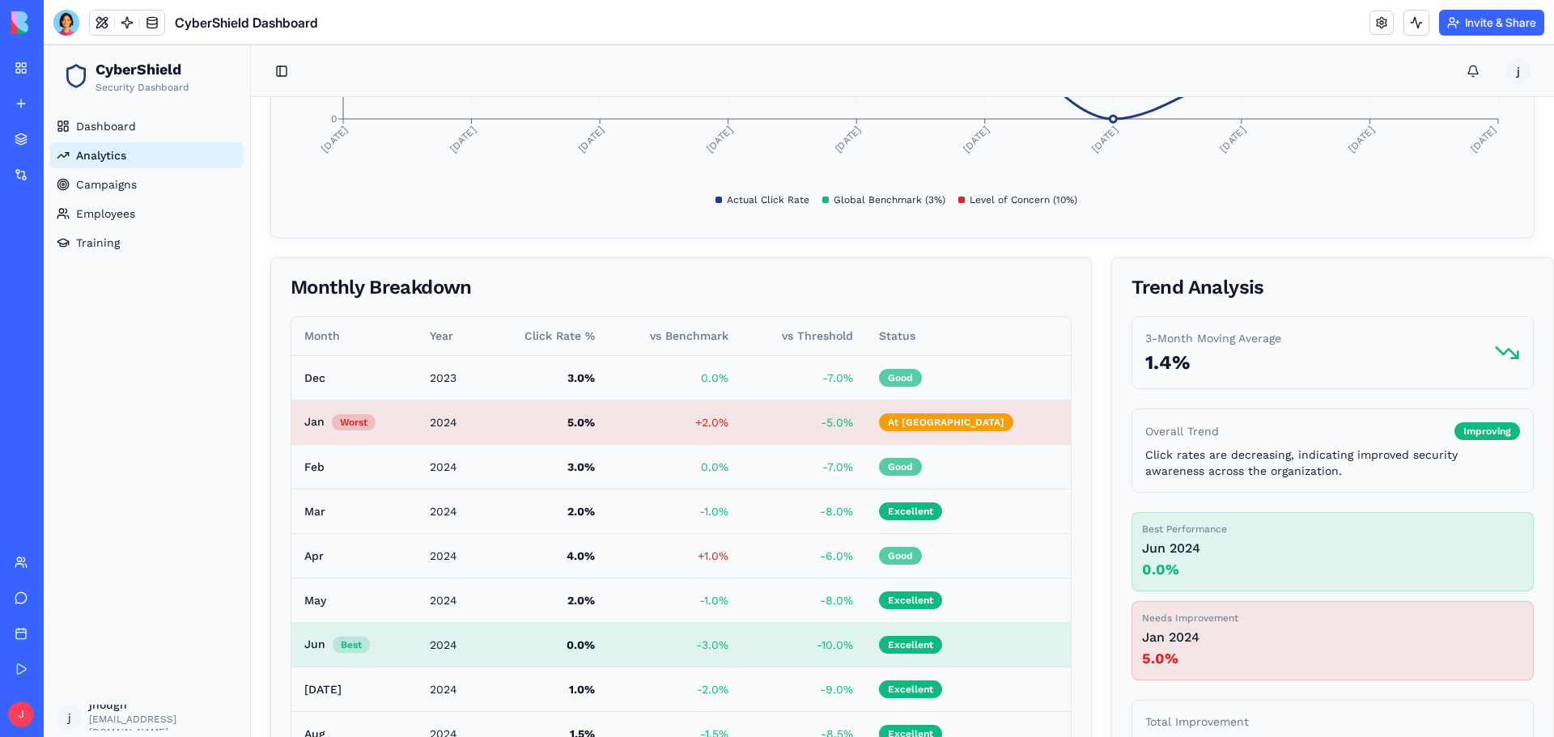
scroll to position [752, 0]
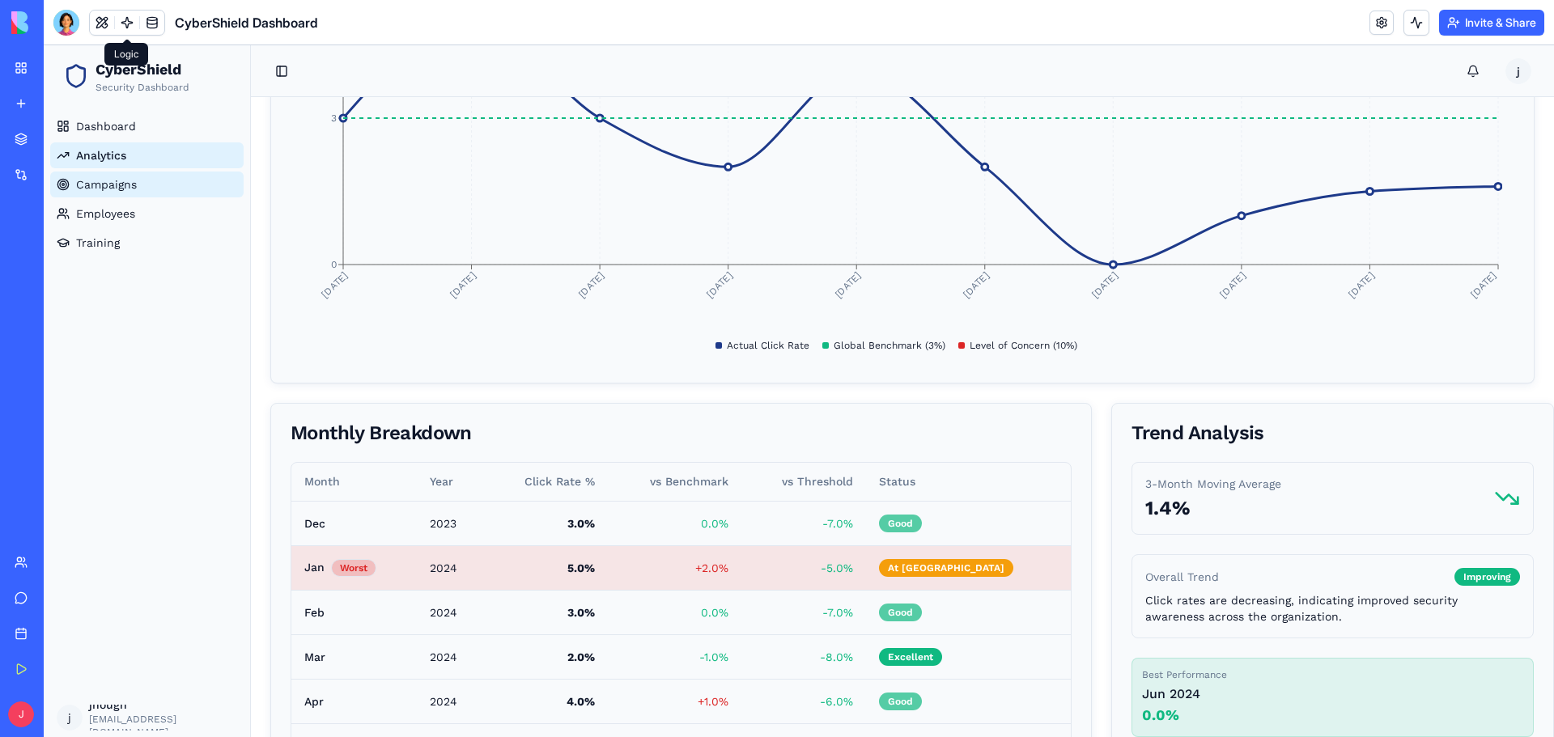
click at [103, 180] on span "Campaigns" at bounding box center [106, 184] width 61 height 16
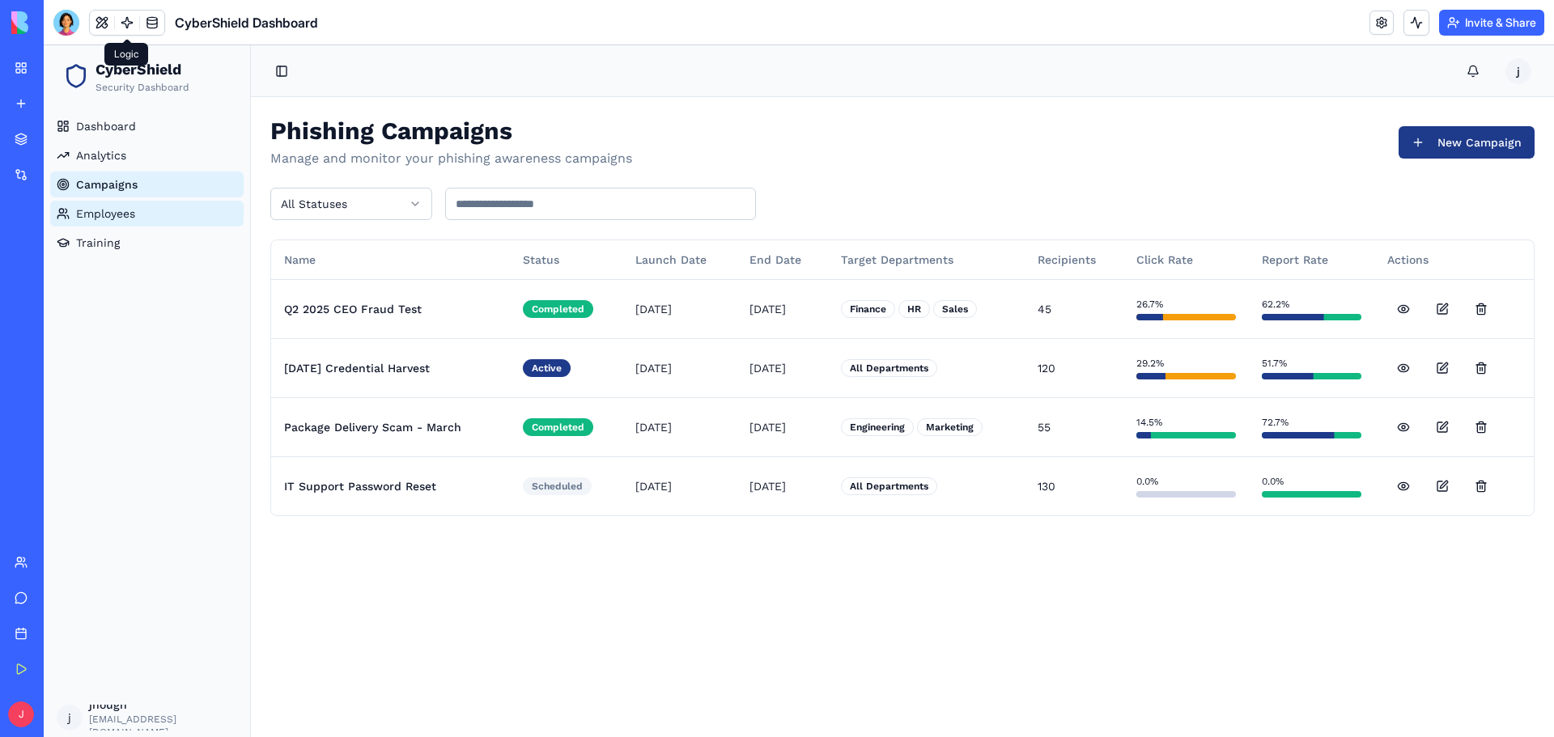
click at [103, 212] on span "Employees" at bounding box center [105, 214] width 59 height 16
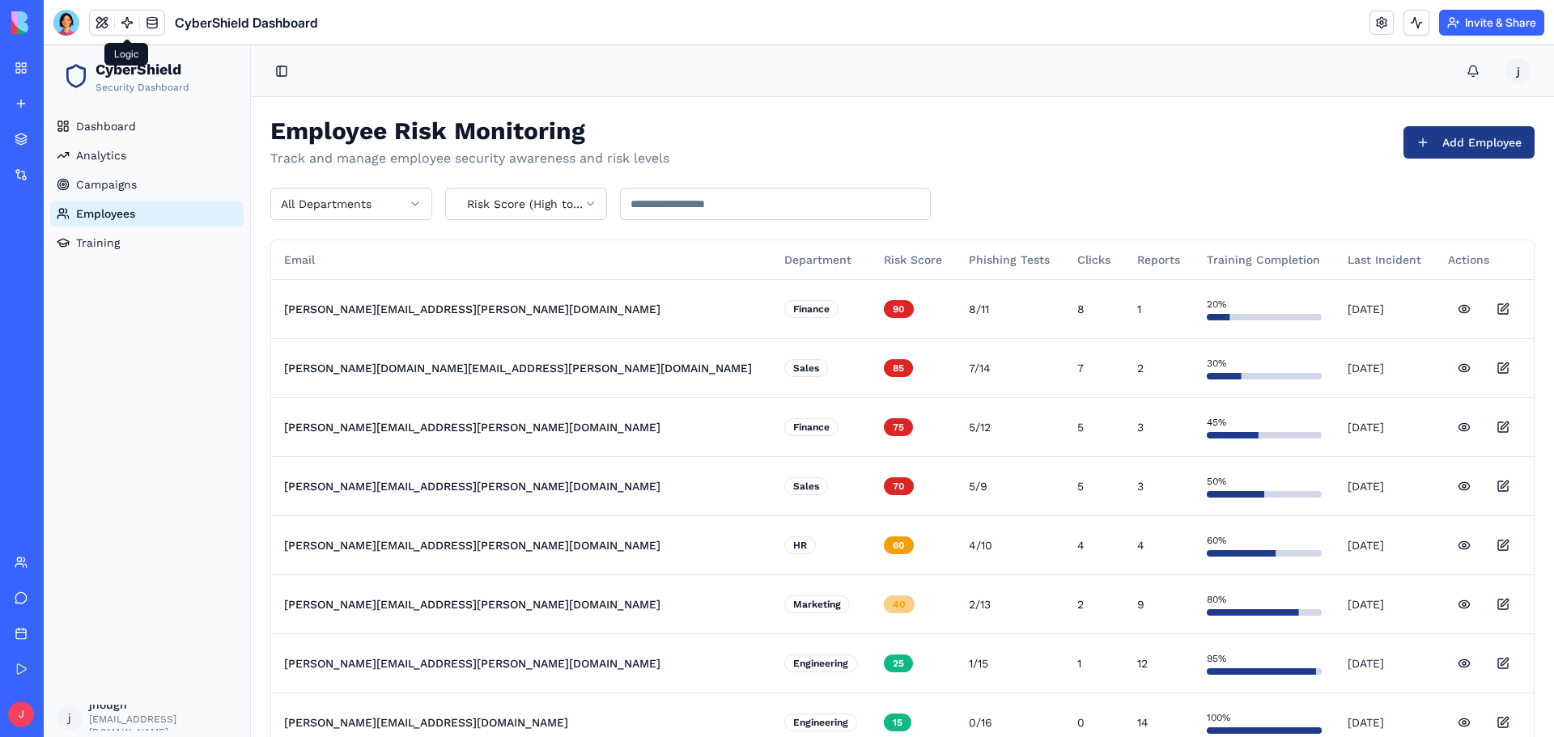
click at [102, 224] on link "Employees" at bounding box center [146, 214] width 193 height 26
click at [99, 231] on link "Training" at bounding box center [146, 243] width 193 height 26
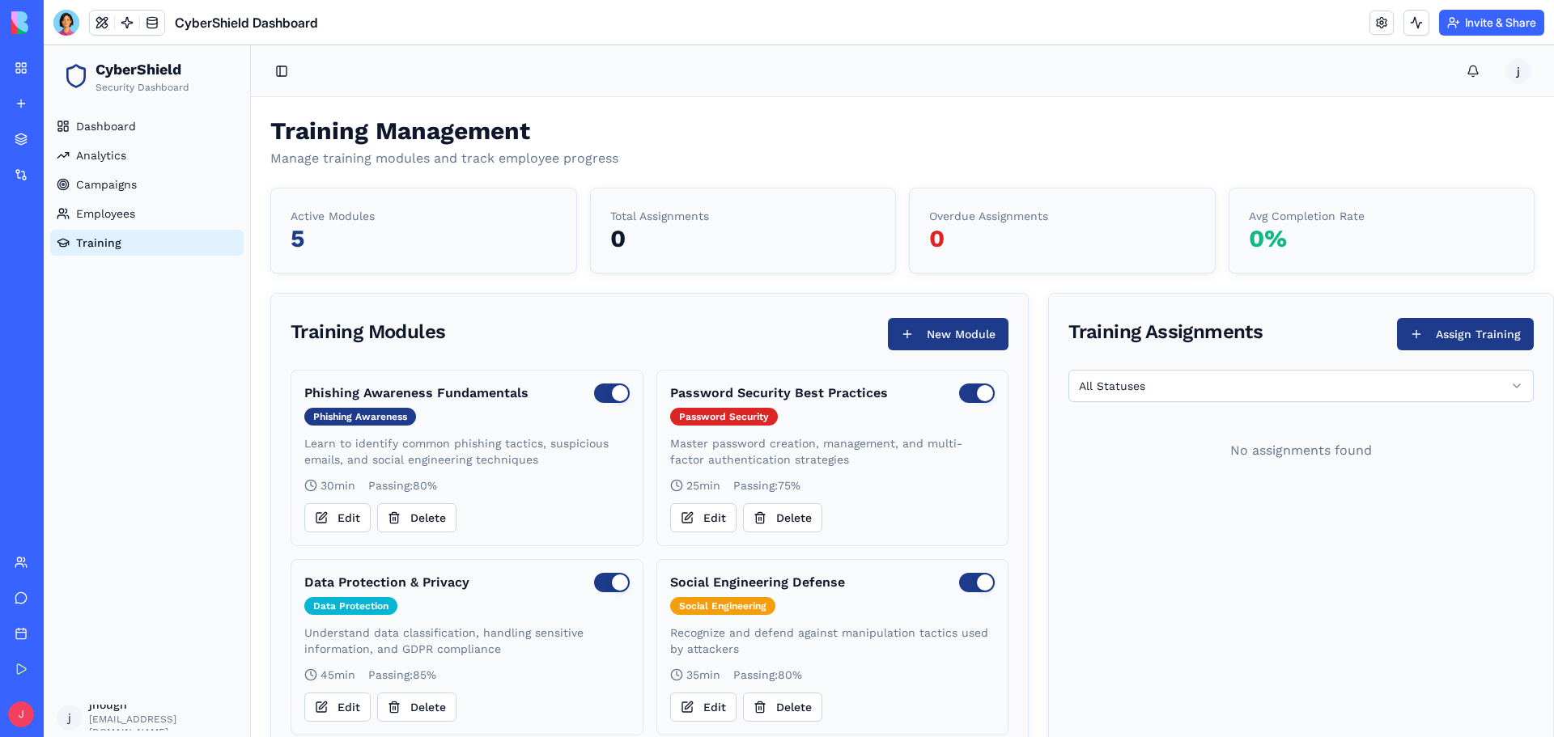
click at [70, 112] on link "New app" at bounding box center [37, 103] width 65 height 32
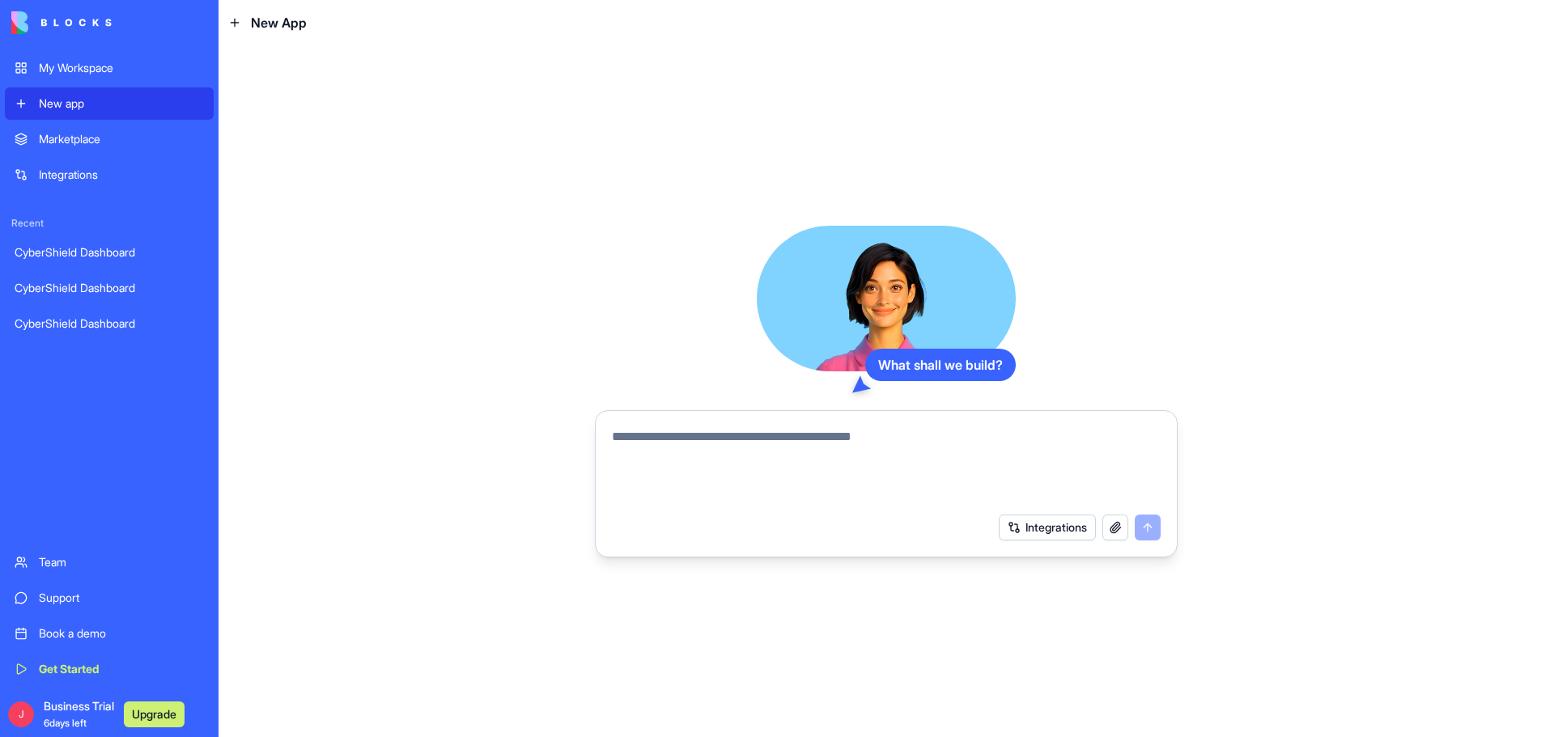
click at [690, 443] on textarea at bounding box center [886, 466] width 549 height 78
type textarea "*"
click at [803, 438] on textarea "**********" at bounding box center [886, 466] width 549 height 78
click at [1002, 451] on textarea "**********" at bounding box center [886, 466] width 549 height 78
paste textarea "**********"
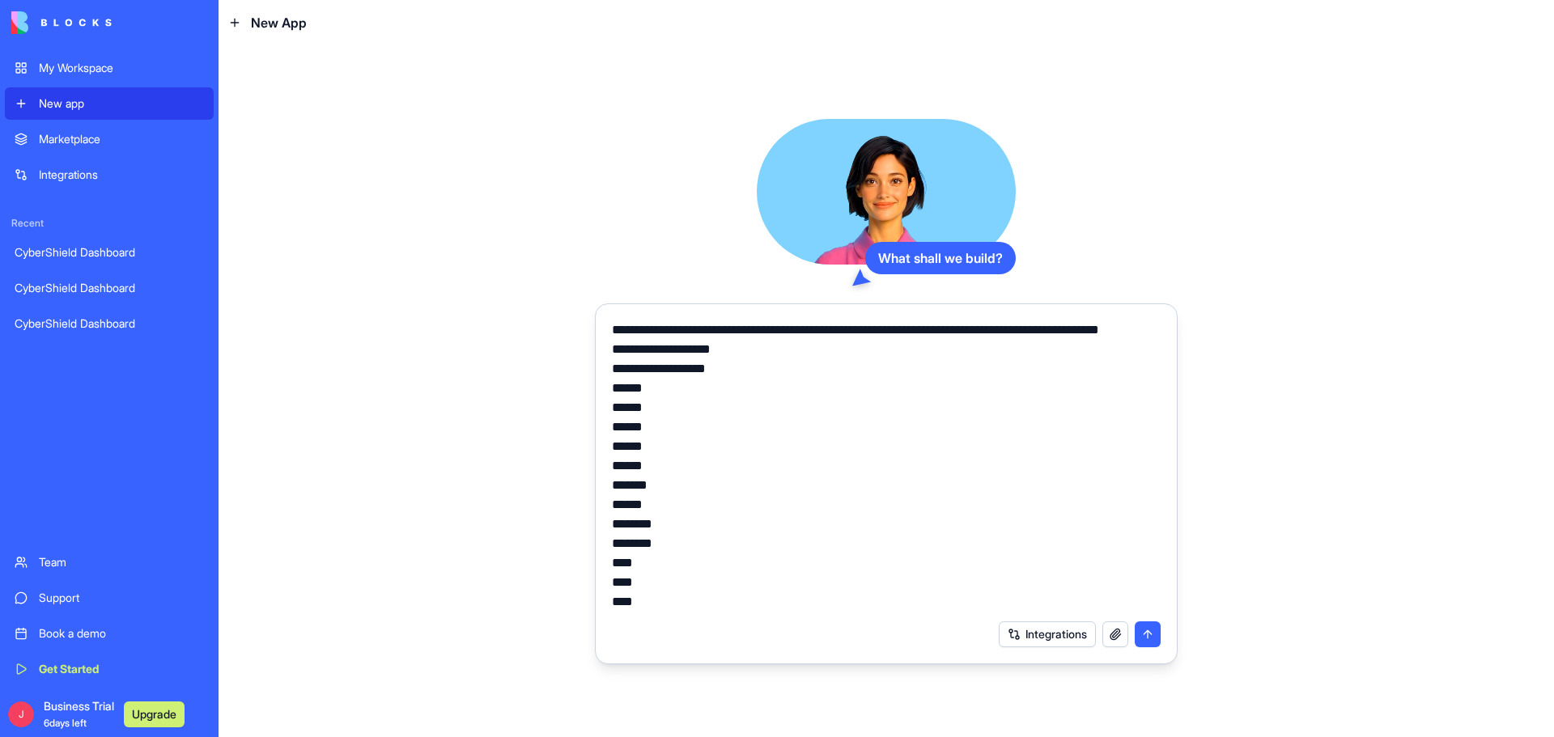
scroll to position [349, 0]
type textarea "**********"
click at [1139, 634] on button "submit" at bounding box center [1147, 634] width 26 height 26
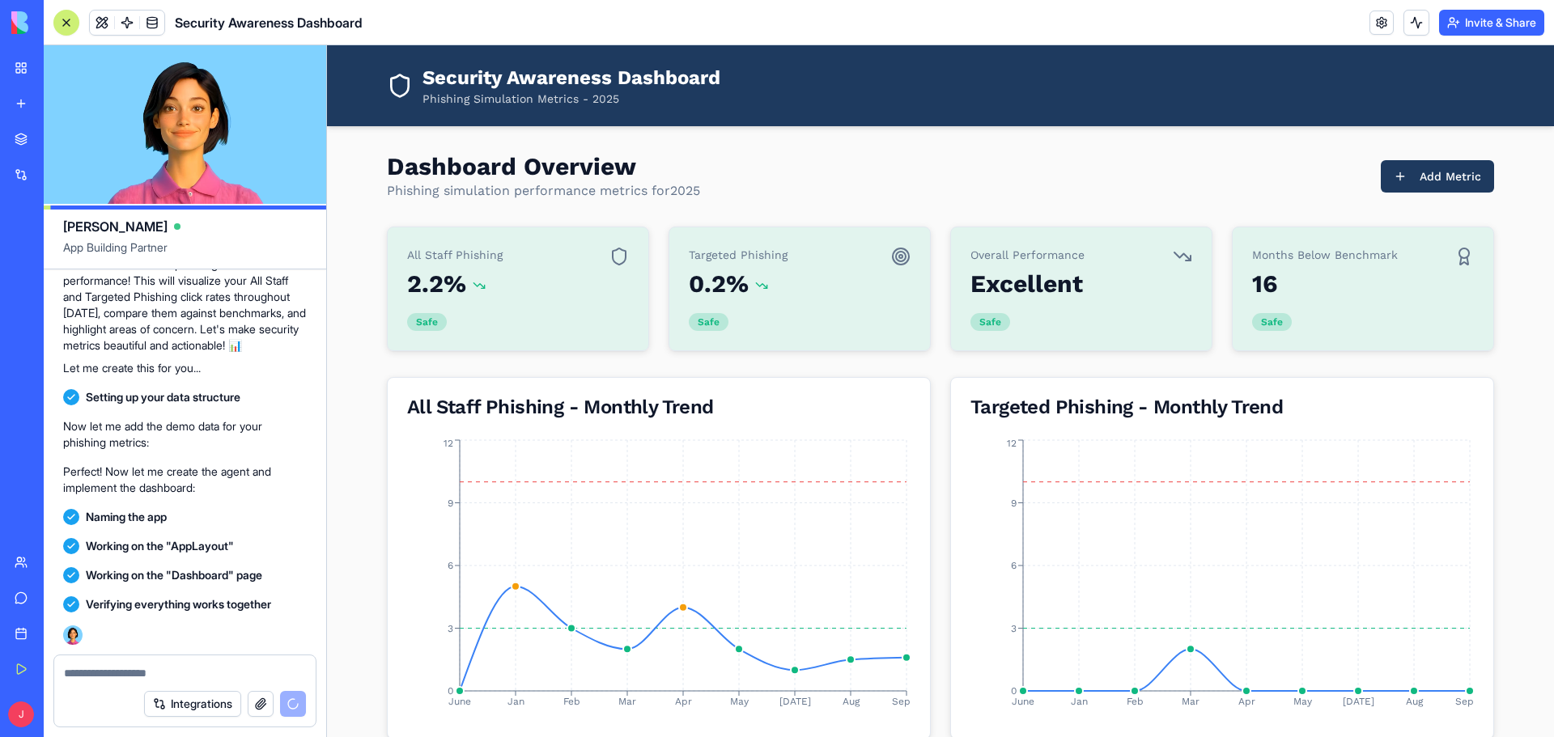
scroll to position [596, 0]
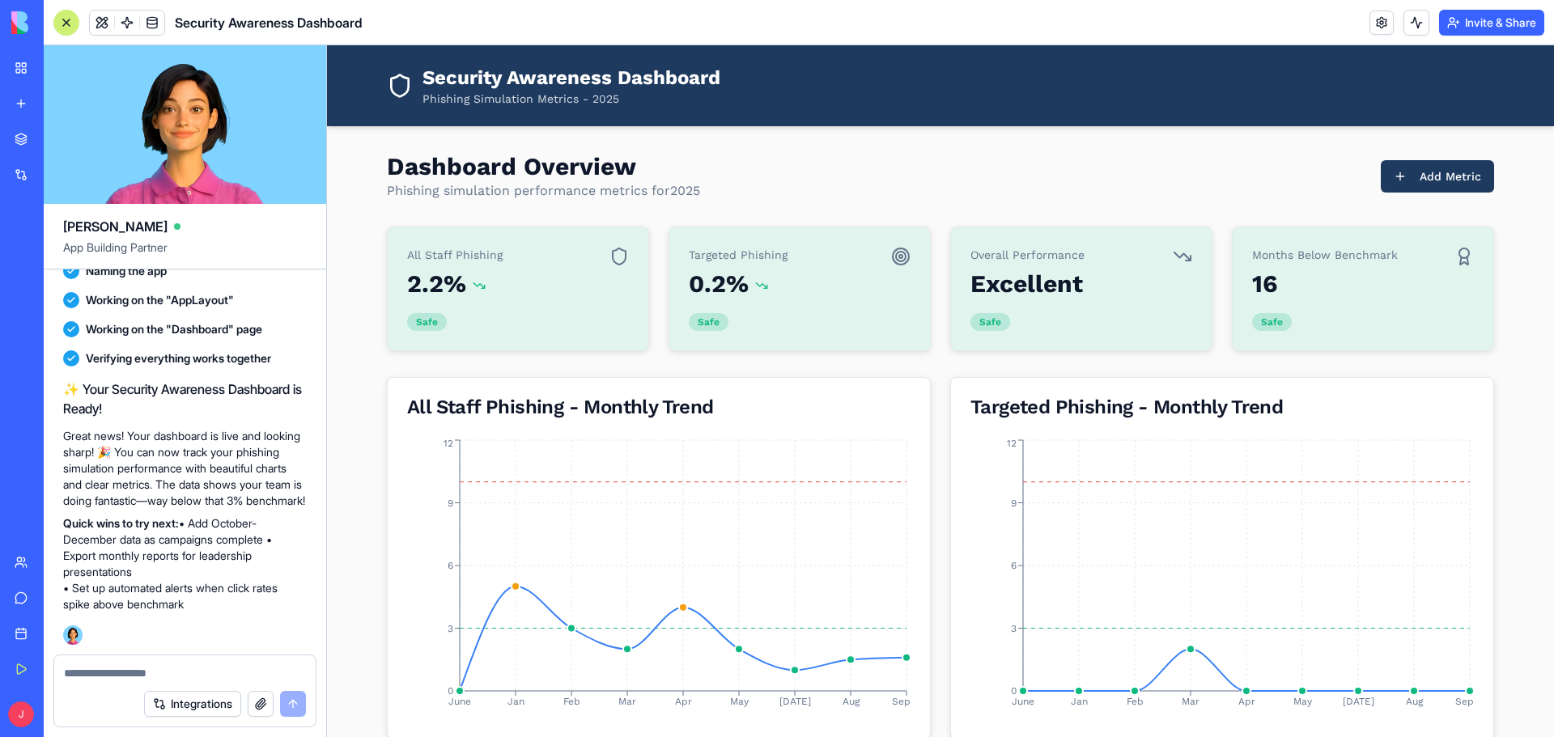
click at [400, 382] on div "All Staff Phishing - Monthly Trend" at bounding box center [659, 407] width 542 height 58
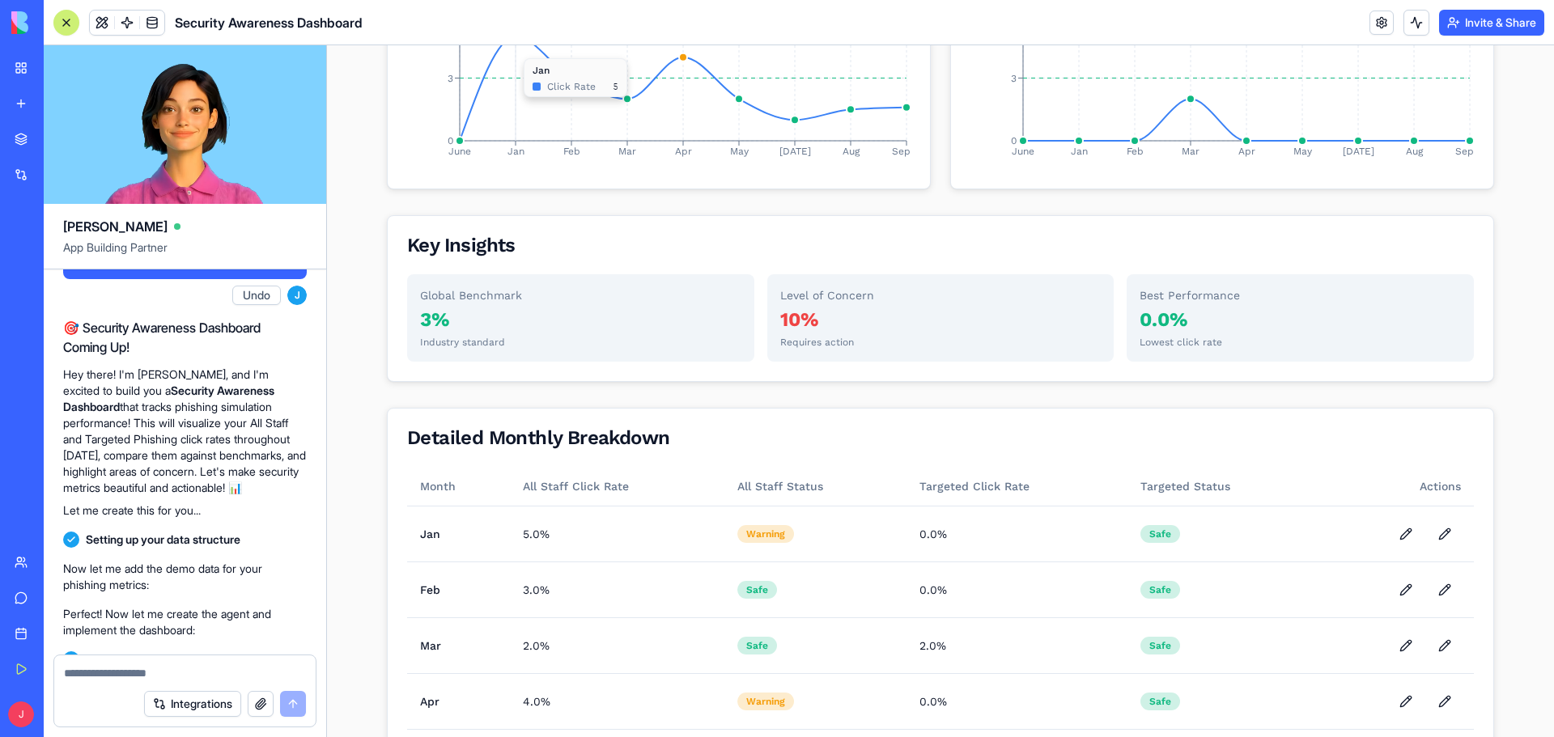
scroll to position [566, 0]
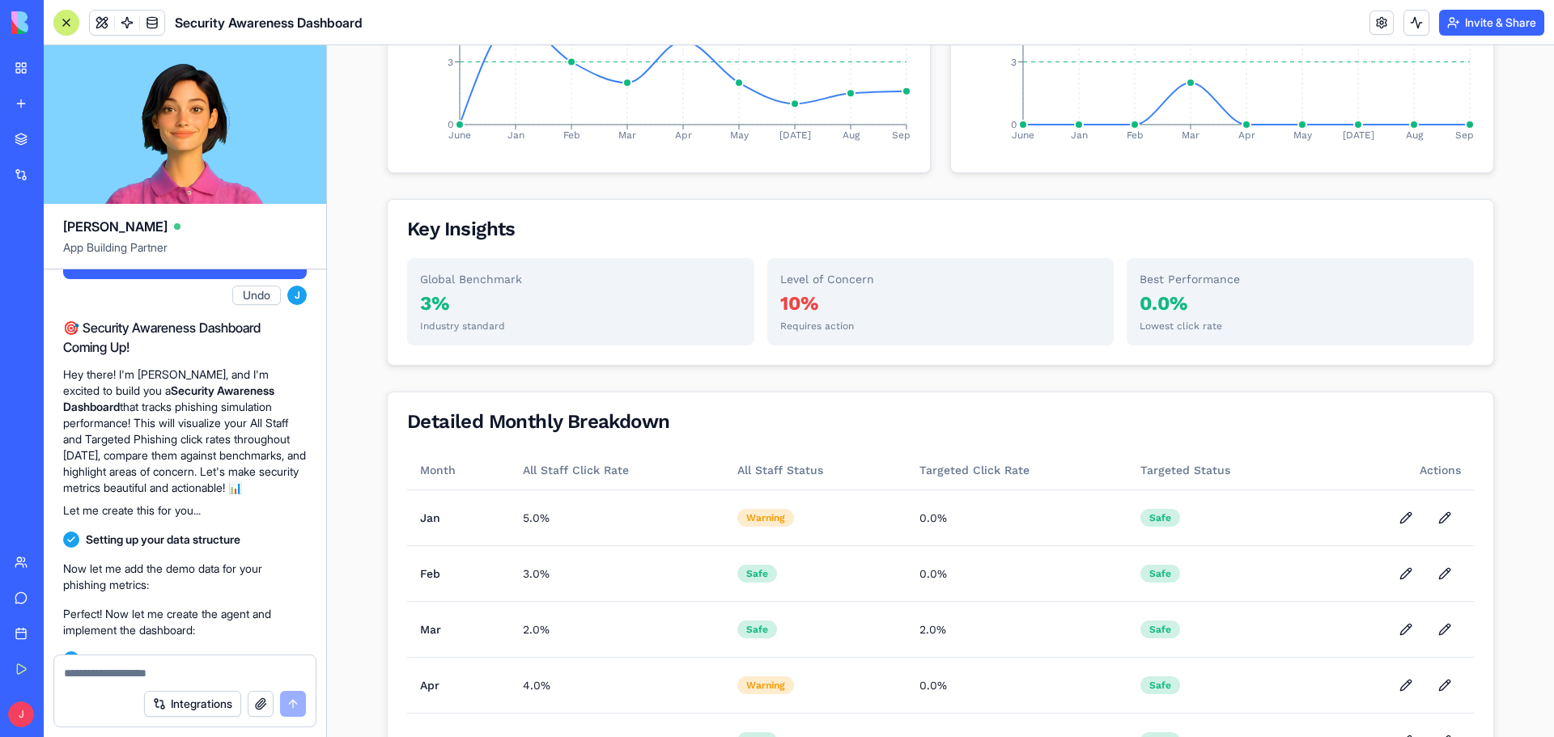
click at [400, 350] on div "Global Benchmark 3 % Industry standard Level of Concern 10 % Requires action Be…" at bounding box center [940, 311] width 1105 height 107
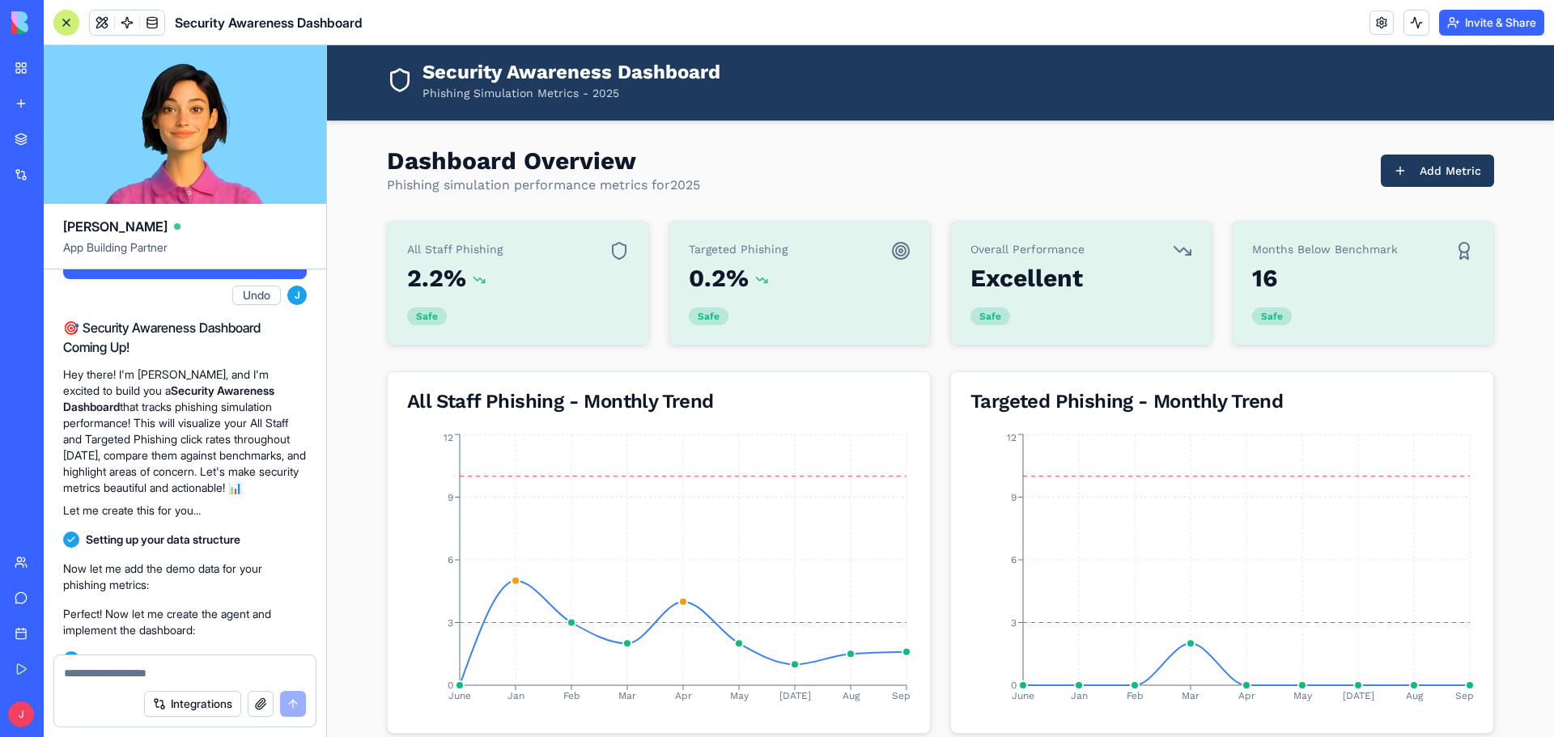
scroll to position [0, 0]
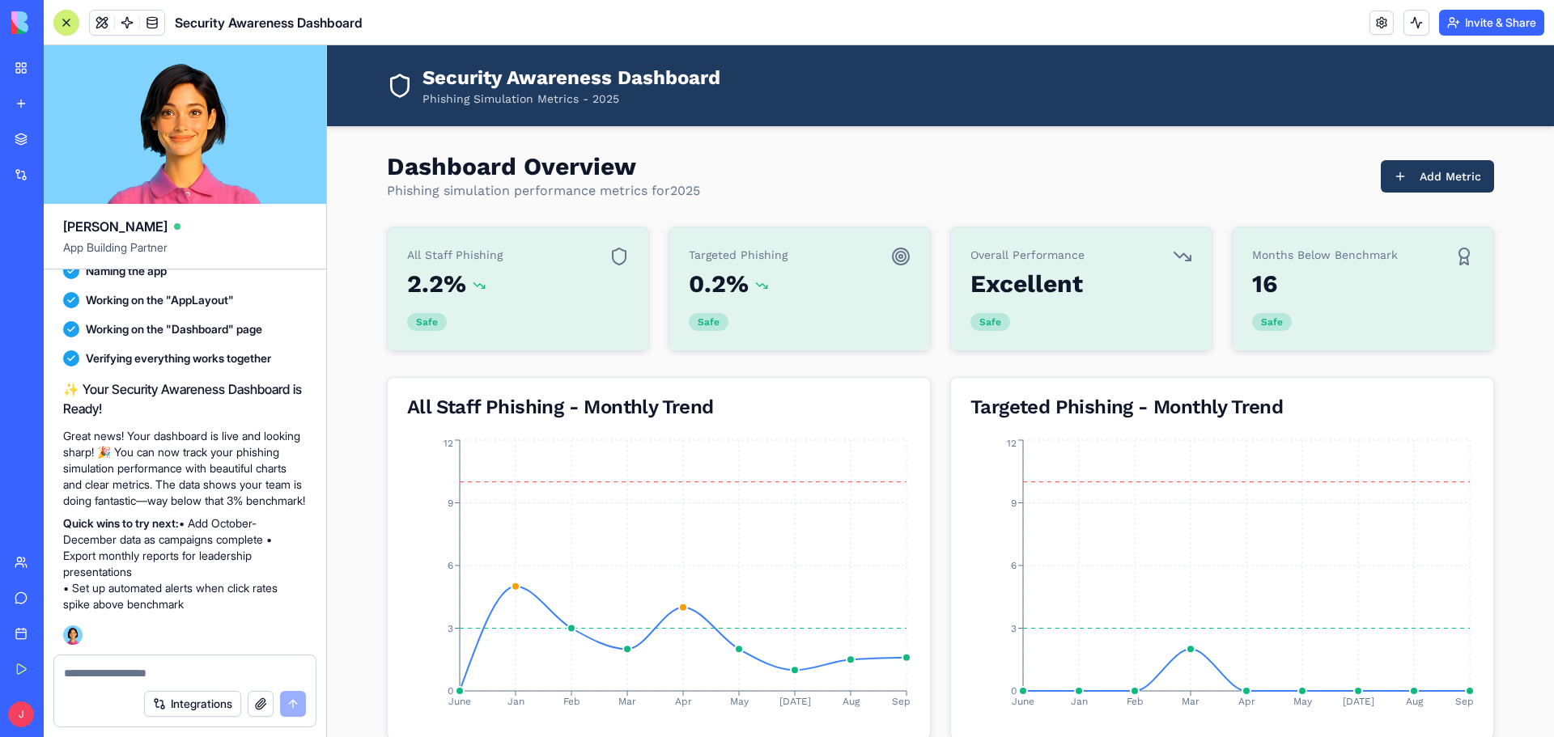
click at [43, 265] on link "CyberShield Dashboard" at bounding box center [37, 252] width 65 height 32
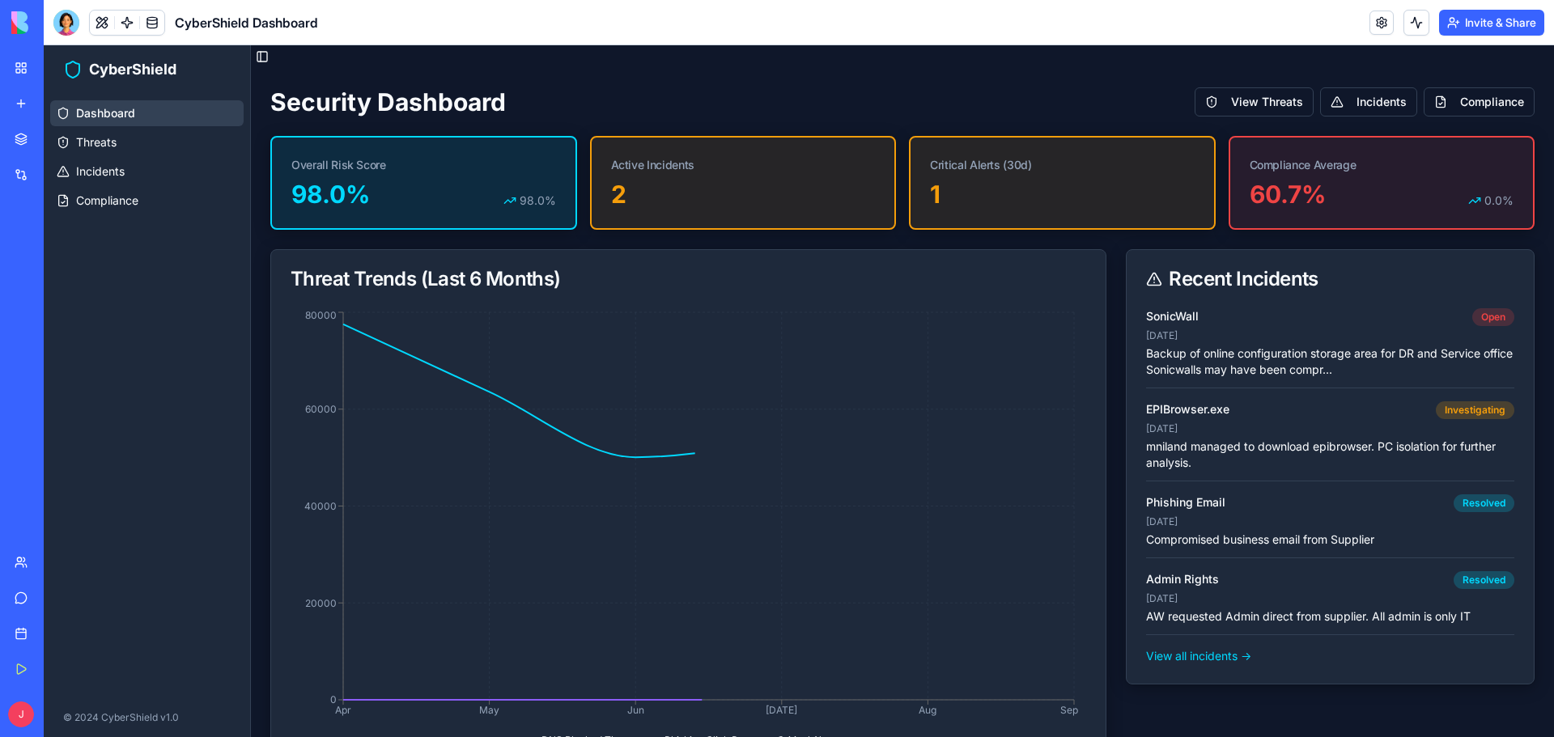
click at [60, 323] on div "Security Awareness Dashboard" at bounding box center [37, 324] width 45 height 16
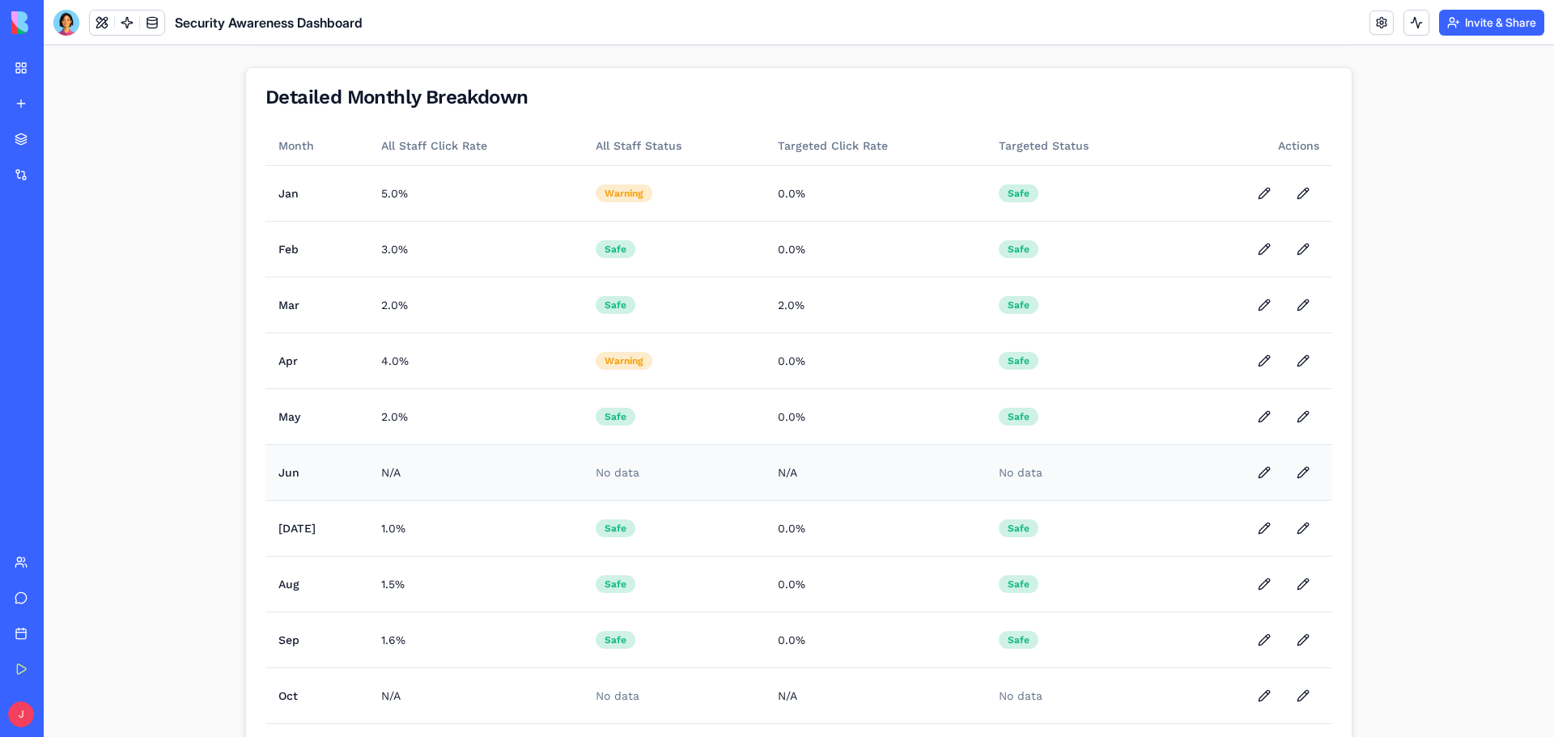
scroll to position [887, 0]
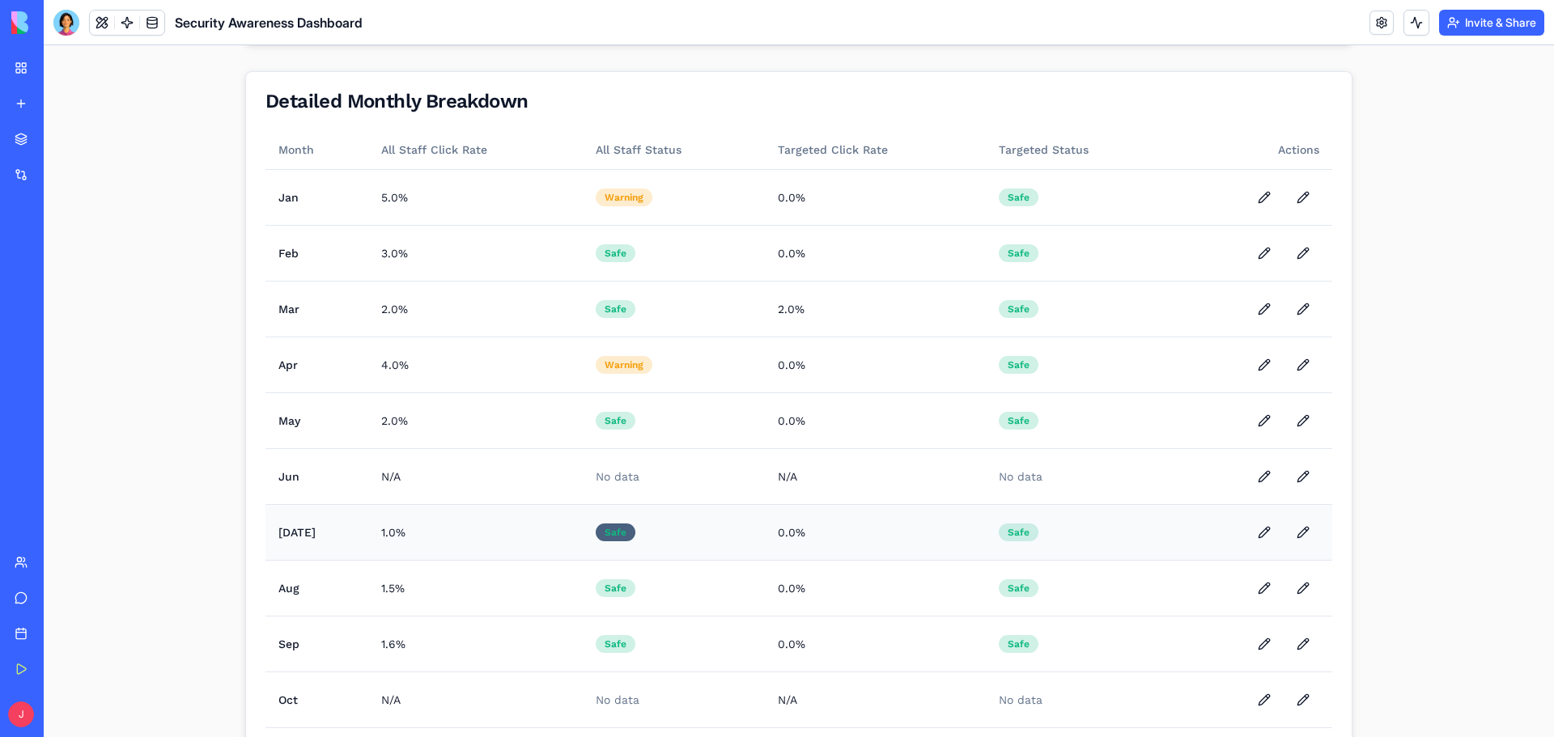
click at [617, 532] on div "Safe" at bounding box center [616, 533] width 40 height 18
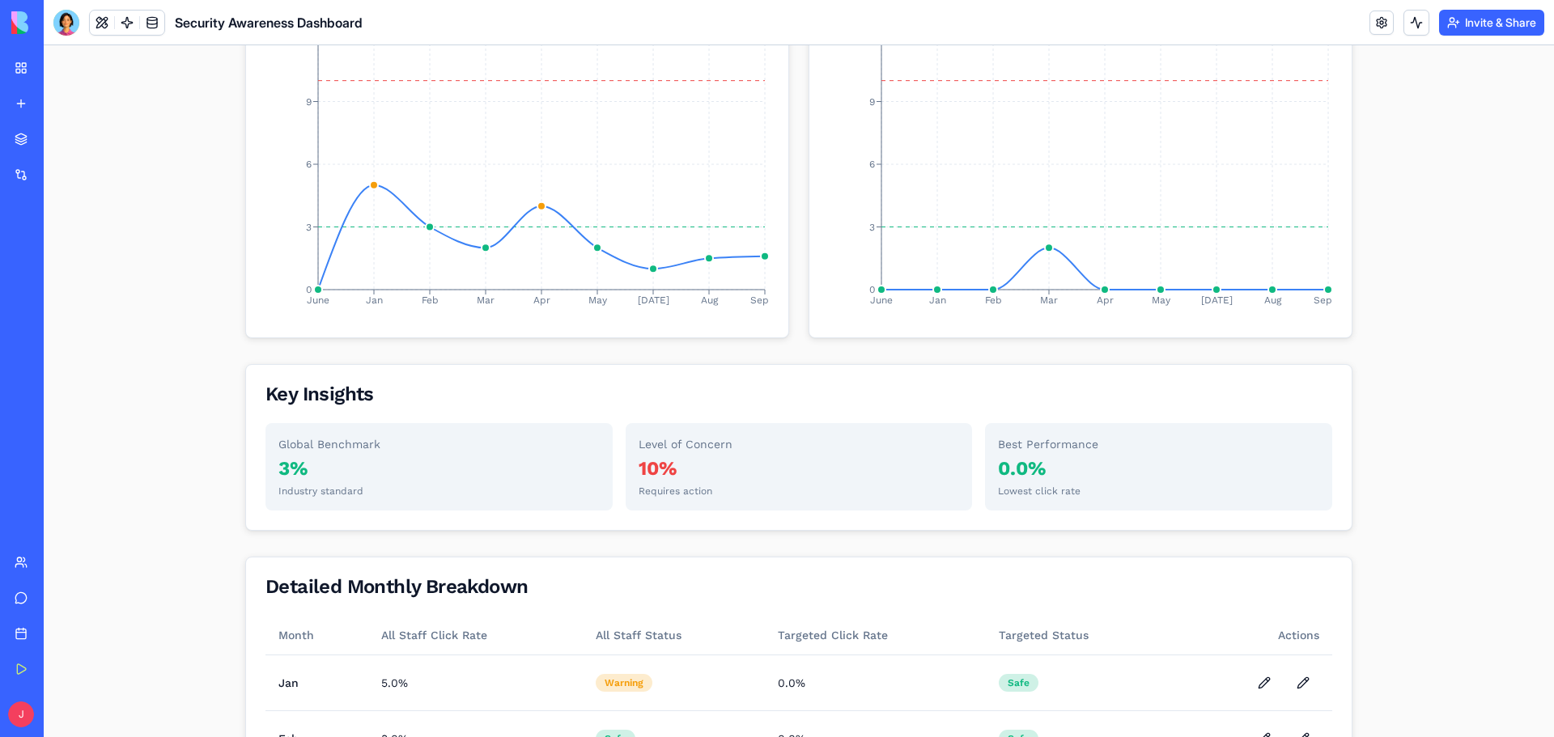
scroll to position [78, 0]
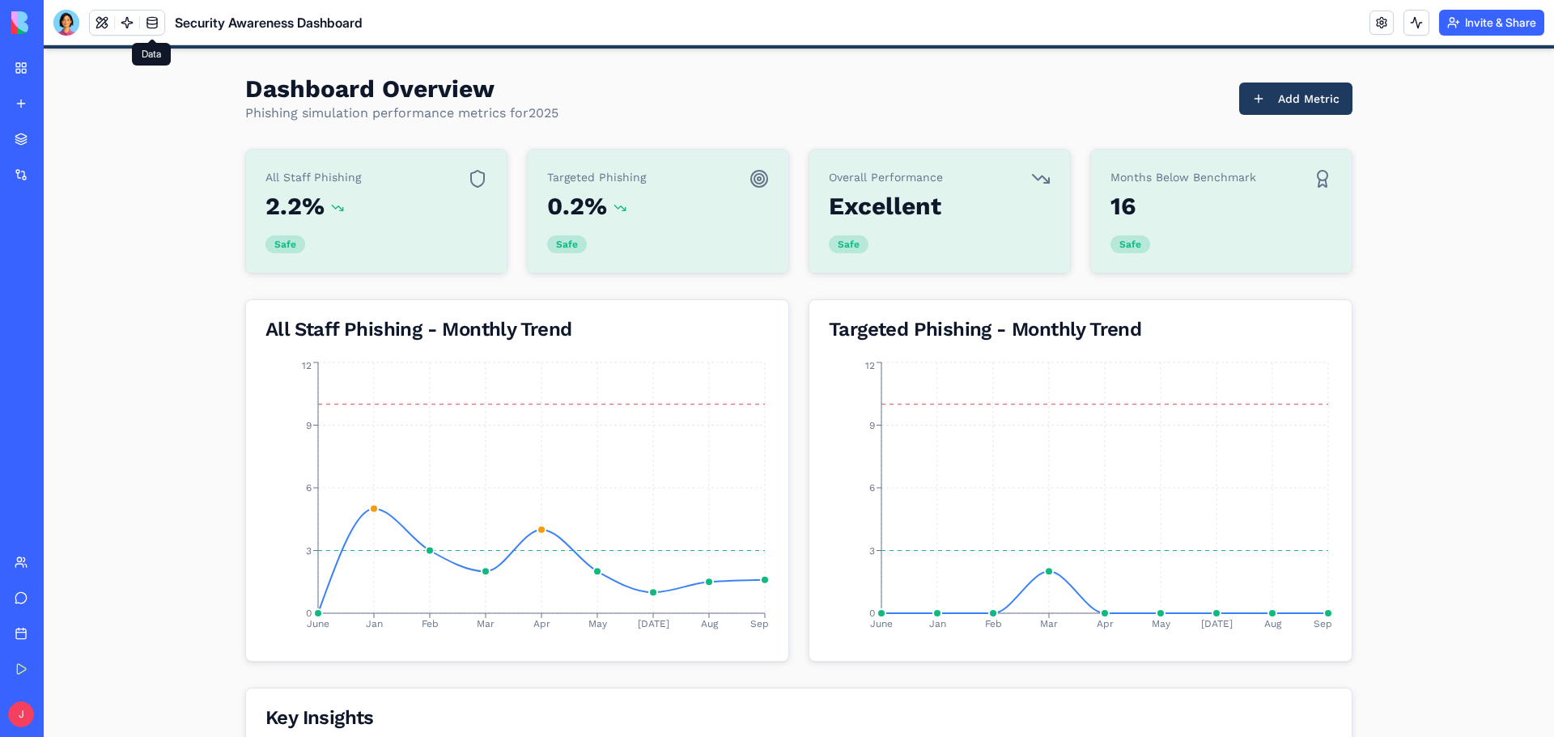
click at [155, 25] on link at bounding box center [152, 23] width 24 height 24
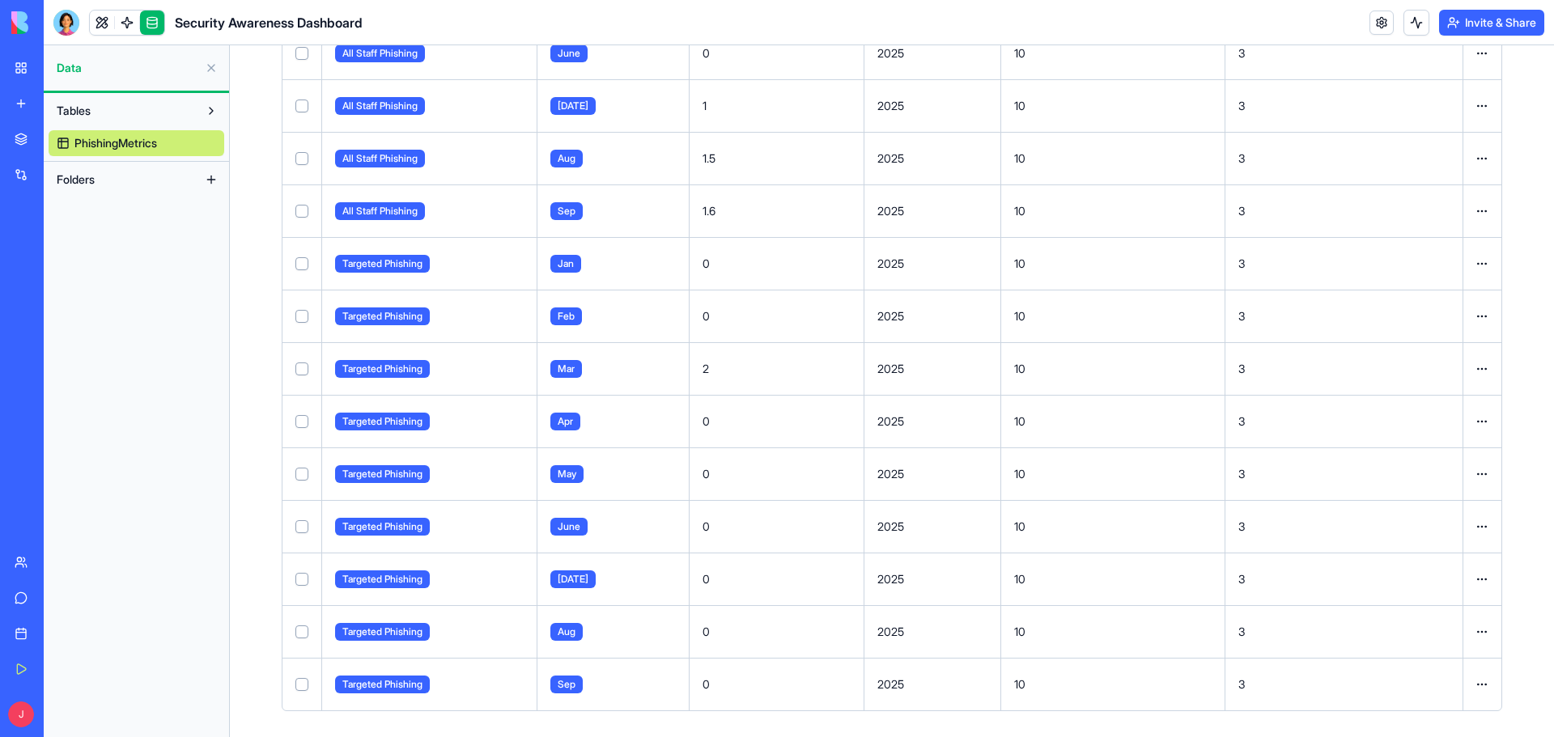
scroll to position [447, 0]
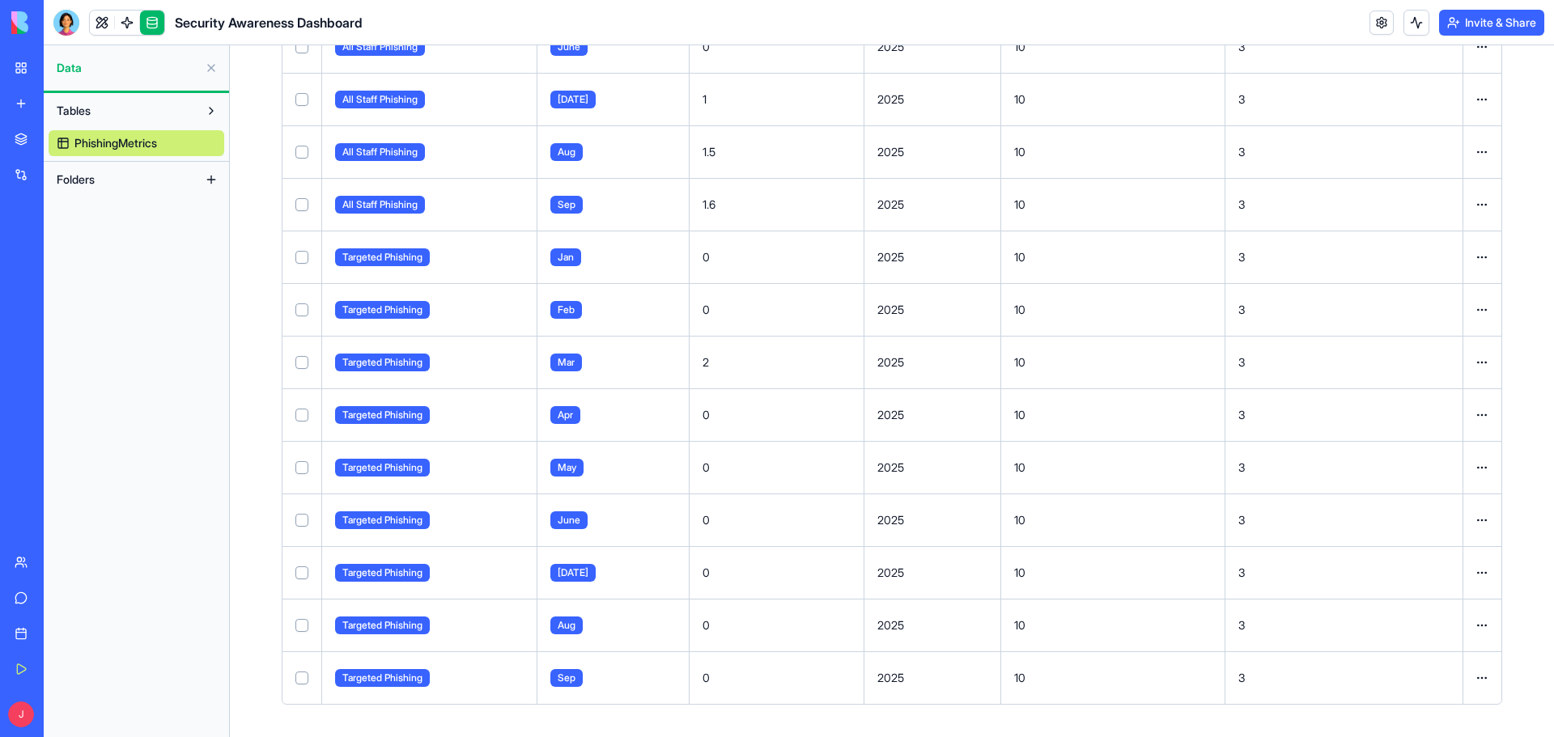
click at [78, 111] on span "Tables" at bounding box center [74, 111] width 34 height 16
click at [89, 141] on span "PhishingMetrics" at bounding box center [115, 143] width 83 height 16
click at [133, 177] on button "Folders" at bounding box center [124, 180] width 150 height 26
click at [70, 276] on link "CyberShield Dashboard" at bounding box center [37, 288] width 65 height 32
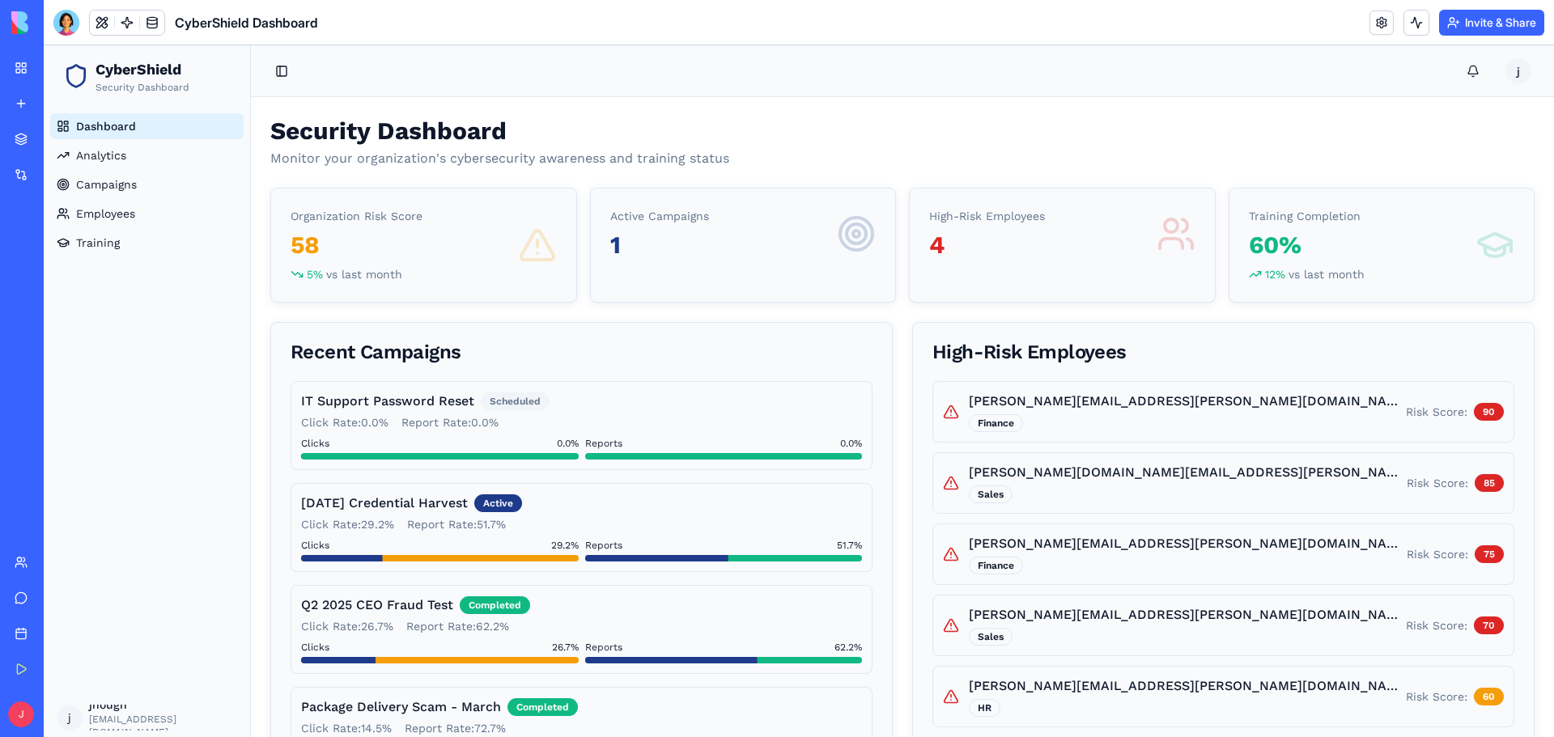
click at [128, 70] on h1 "CyberShield" at bounding box center [142, 69] width 94 height 23
click at [101, 20] on button at bounding box center [102, 23] width 24 height 24
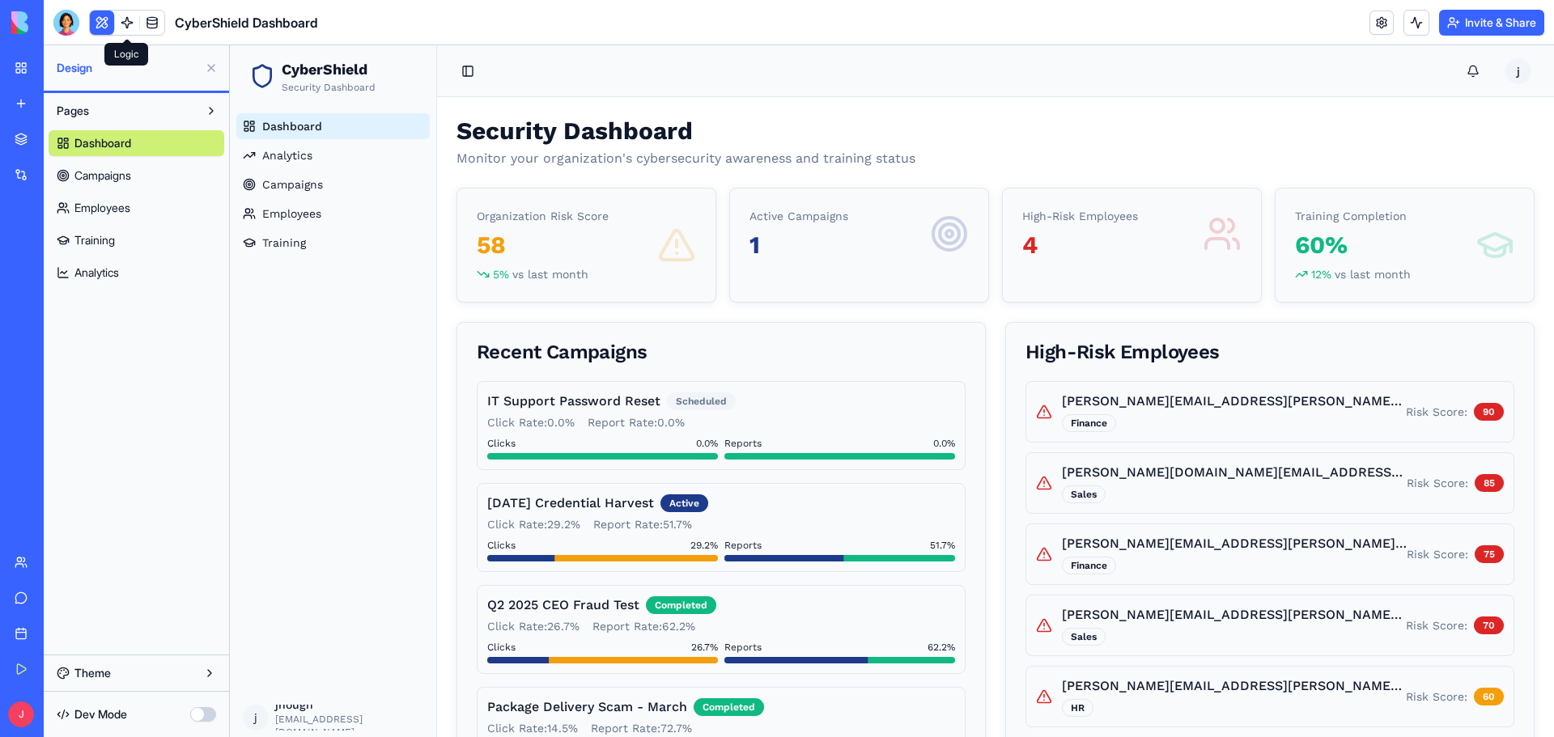
click at [129, 28] on link at bounding box center [127, 23] width 24 height 24
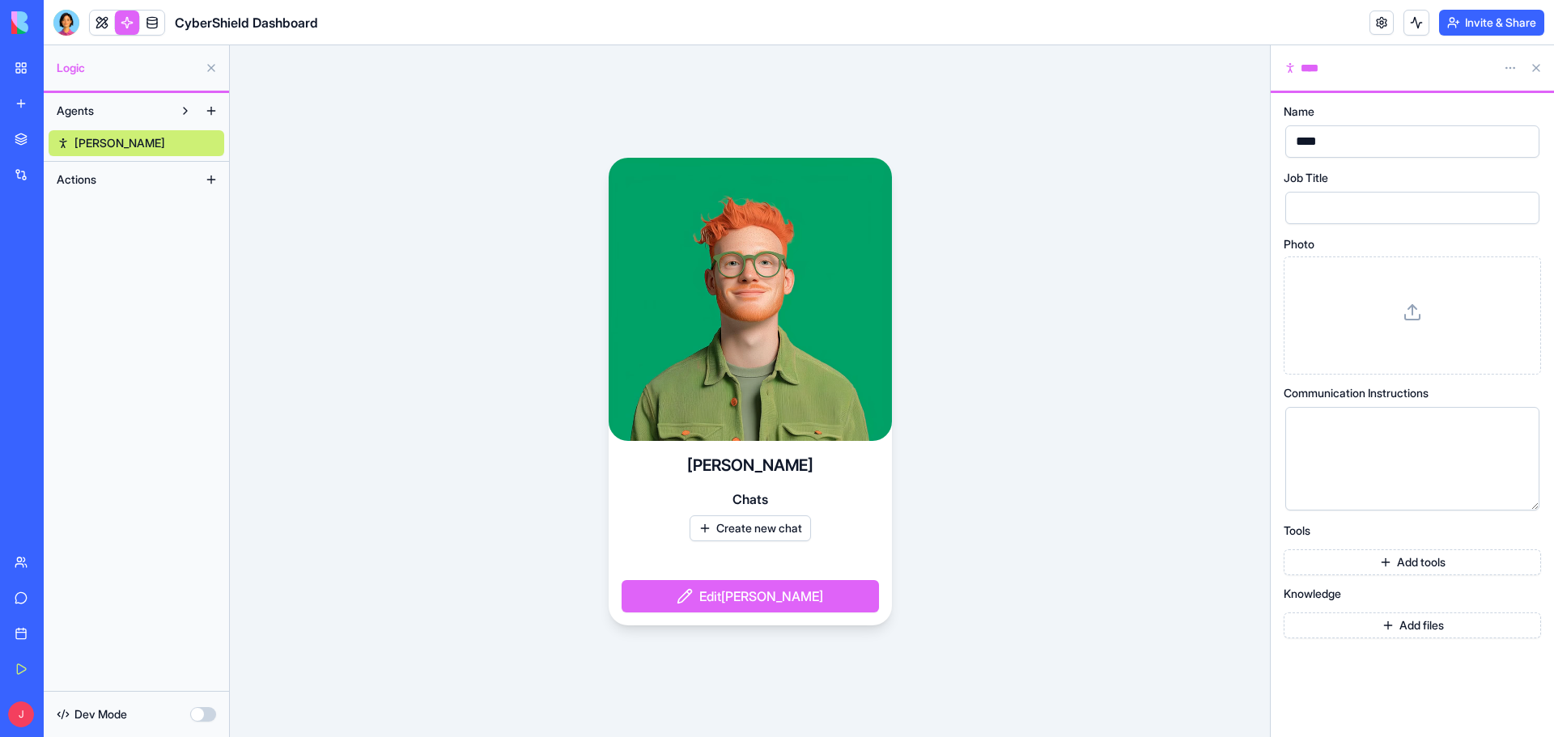
click at [121, 186] on button "Actions" at bounding box center [124, 180] width 150 height 26
click at [170, 112] on button "Agents" at bounding box center [111, 111] width 124 height 26
click at [155, 24] on link at bounding box center [152, 23] width 24 height 24
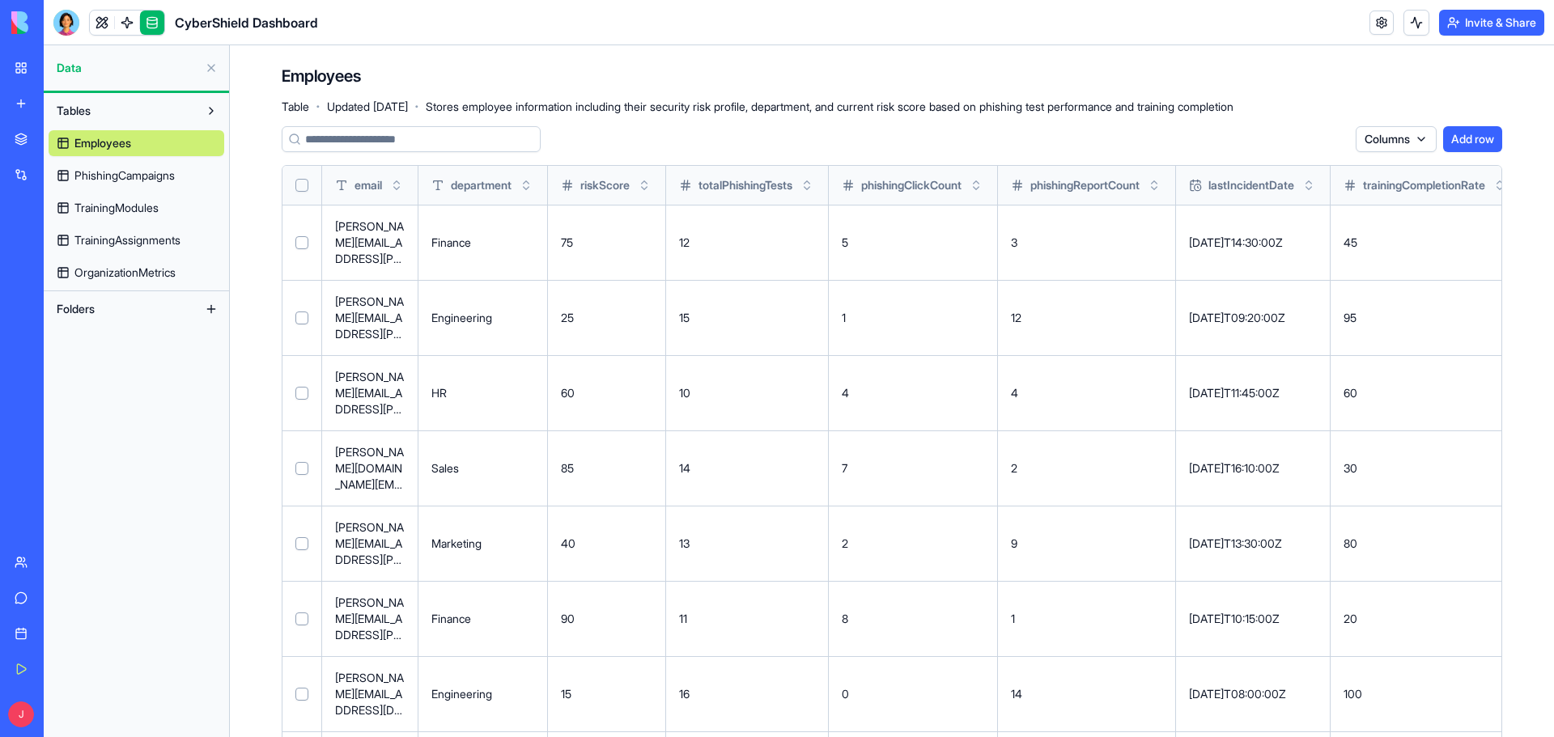
click at [70, 57] on link "My Workspace" at bounding box center [37, 68] width 65 height 32
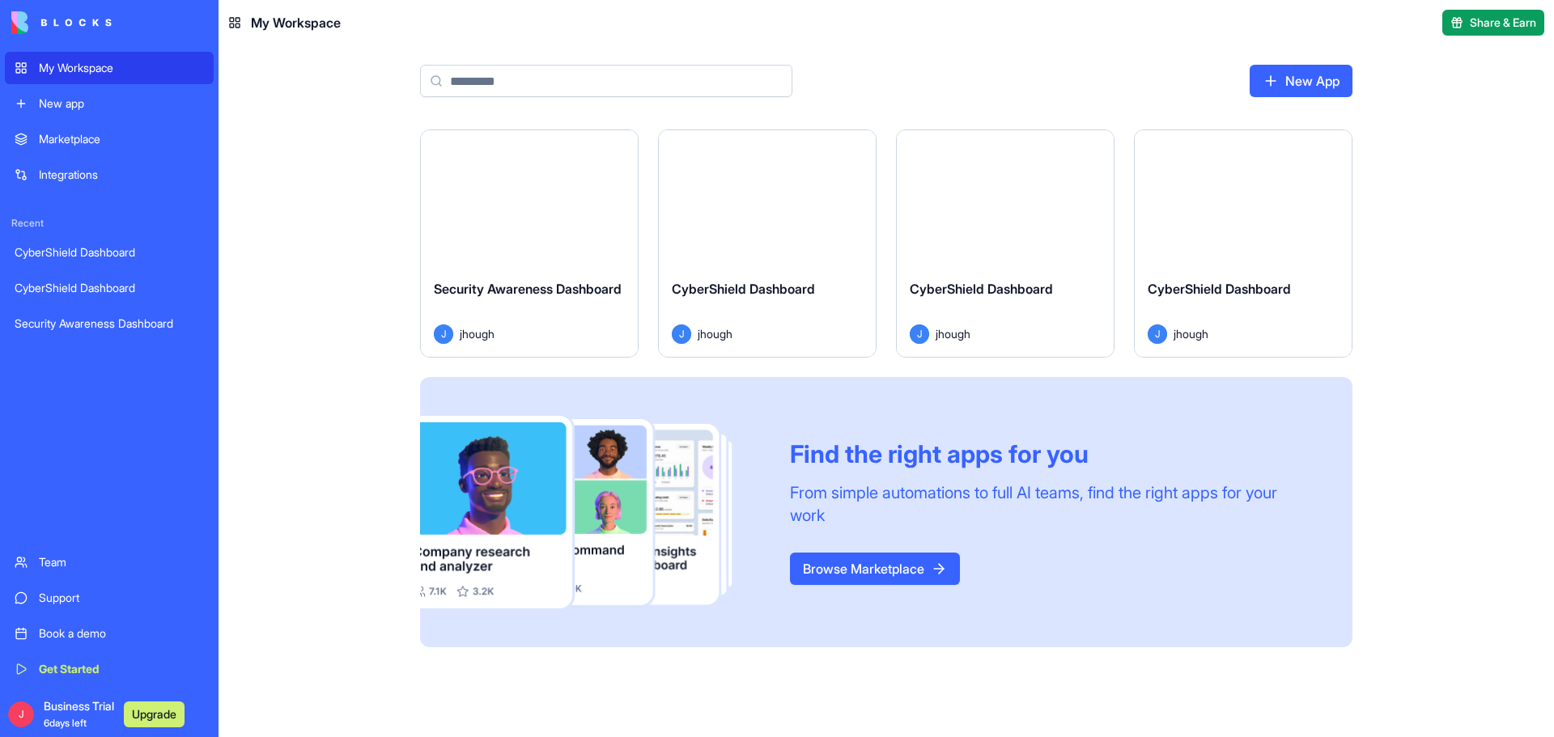
click at [74, 325] on div "Security Awareness Dashboard" at bounding box center [109, 324] width 189 height 16
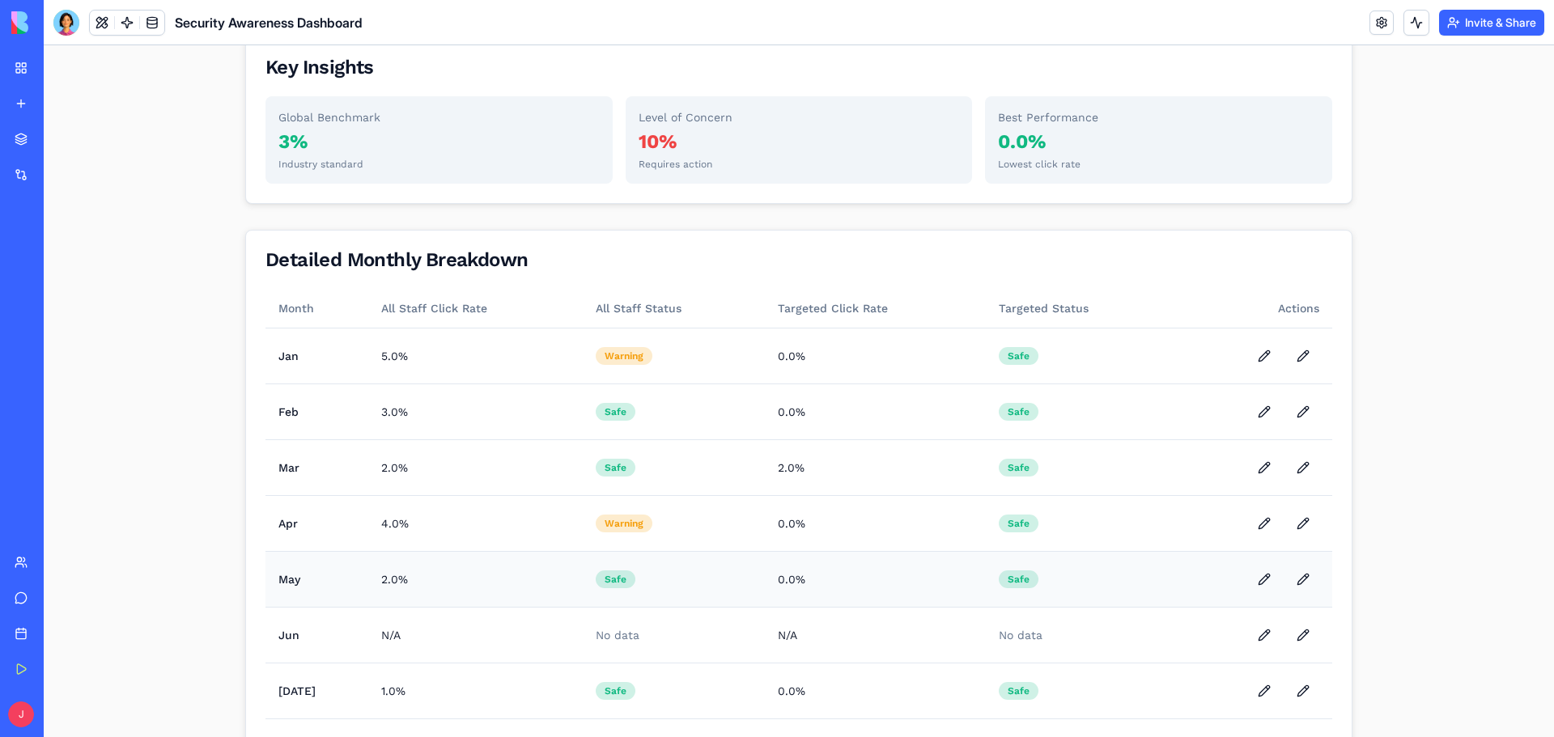
scroll to position [809, 0]
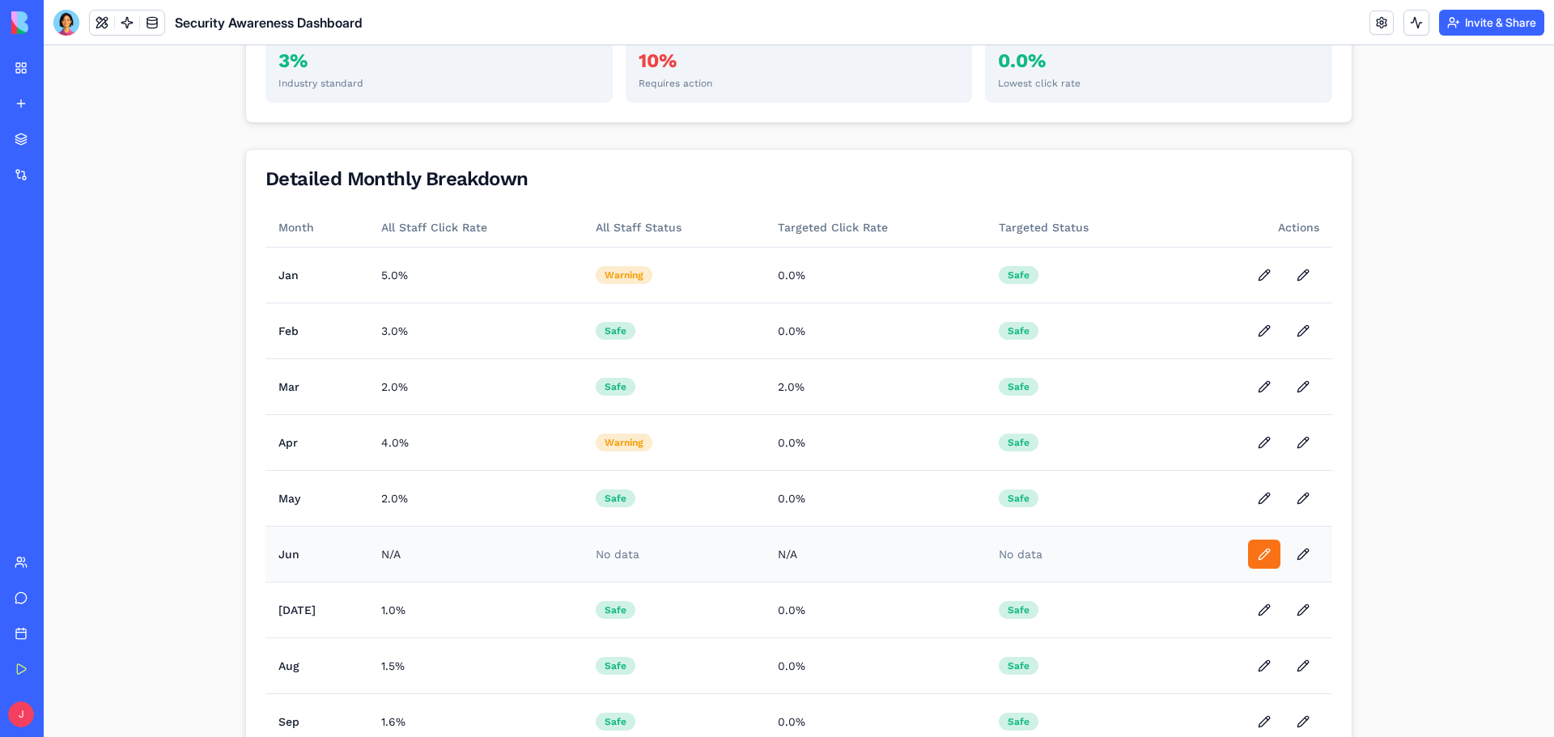
click at [1258, 557] on button at bounding box center [1264, 554] width 32 height 29
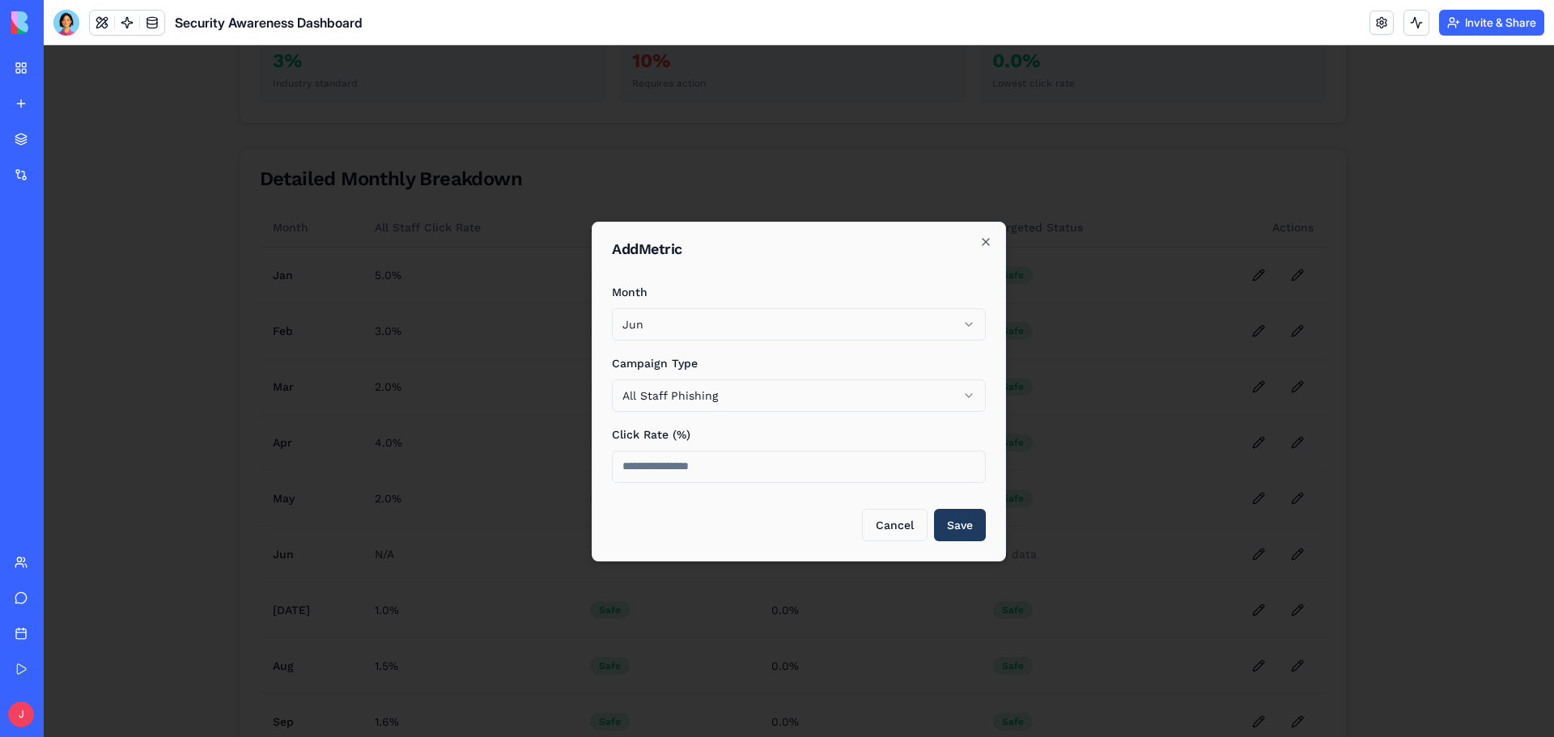
click at [765, 473] on input "number" at bounding box center [799, 467] width 374 height 32
type input "*"
click at [978, 517] on button "Save" at bounding box center [960, 525] width 52 height 32
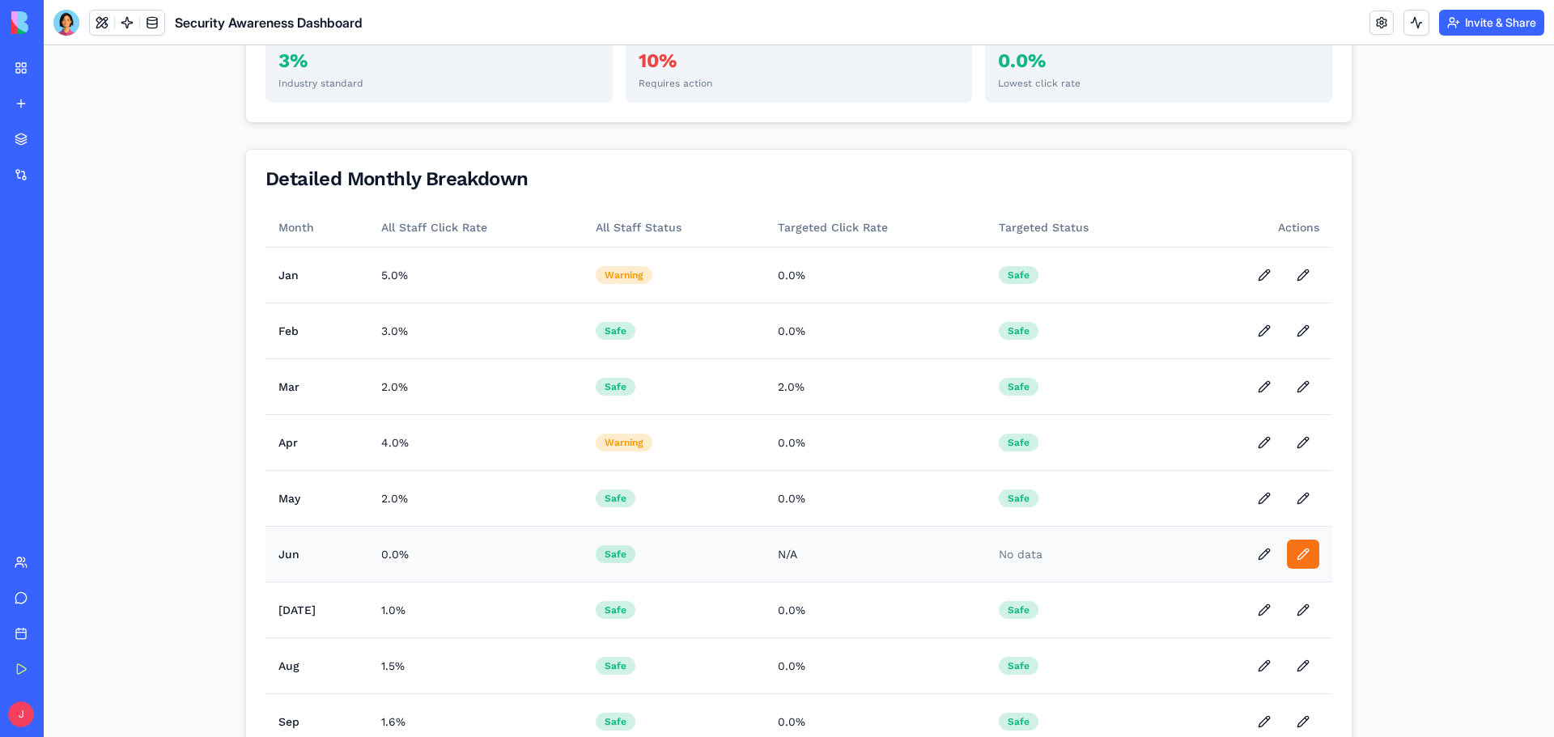
click at [1299, 553] on button at bounding box center [1303, 554] width 32 height 29
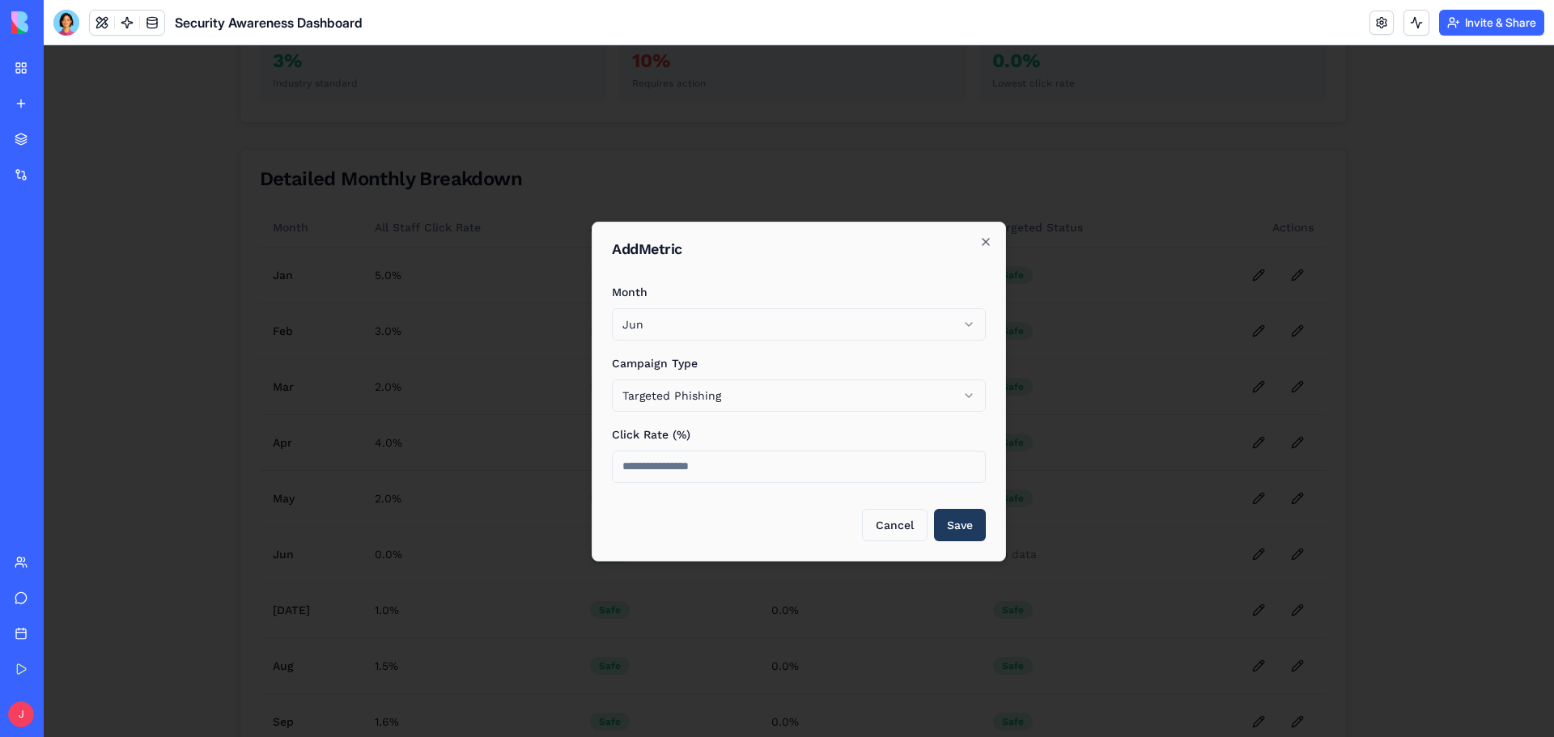
click at [725, 471] on input "number" at bounding box center [799, 467] width 374 height 32
type input "*"
click at [952, 532] on button "Save" at bounding box center [960, 525] width 52 height 32
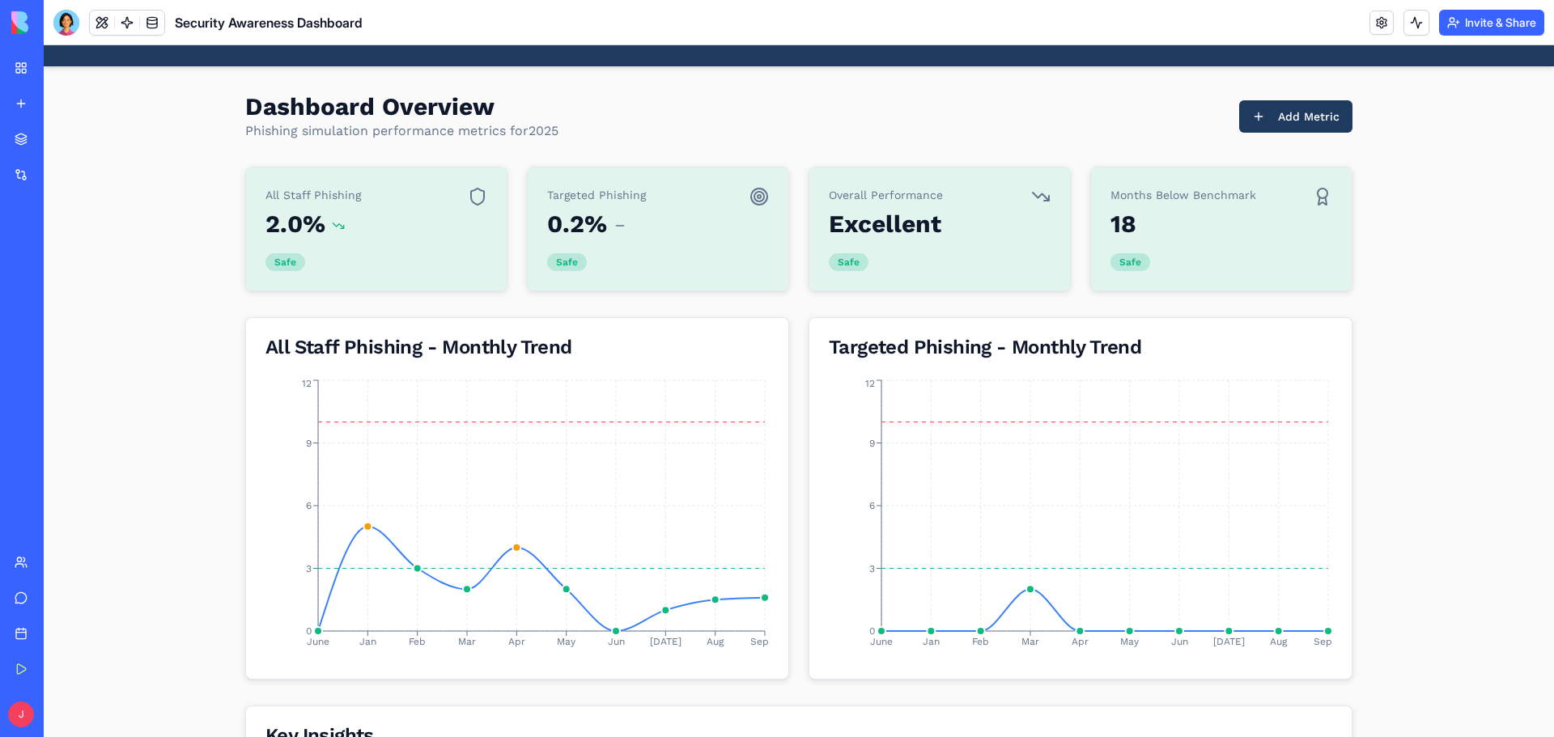
scroll to position [0, 0]
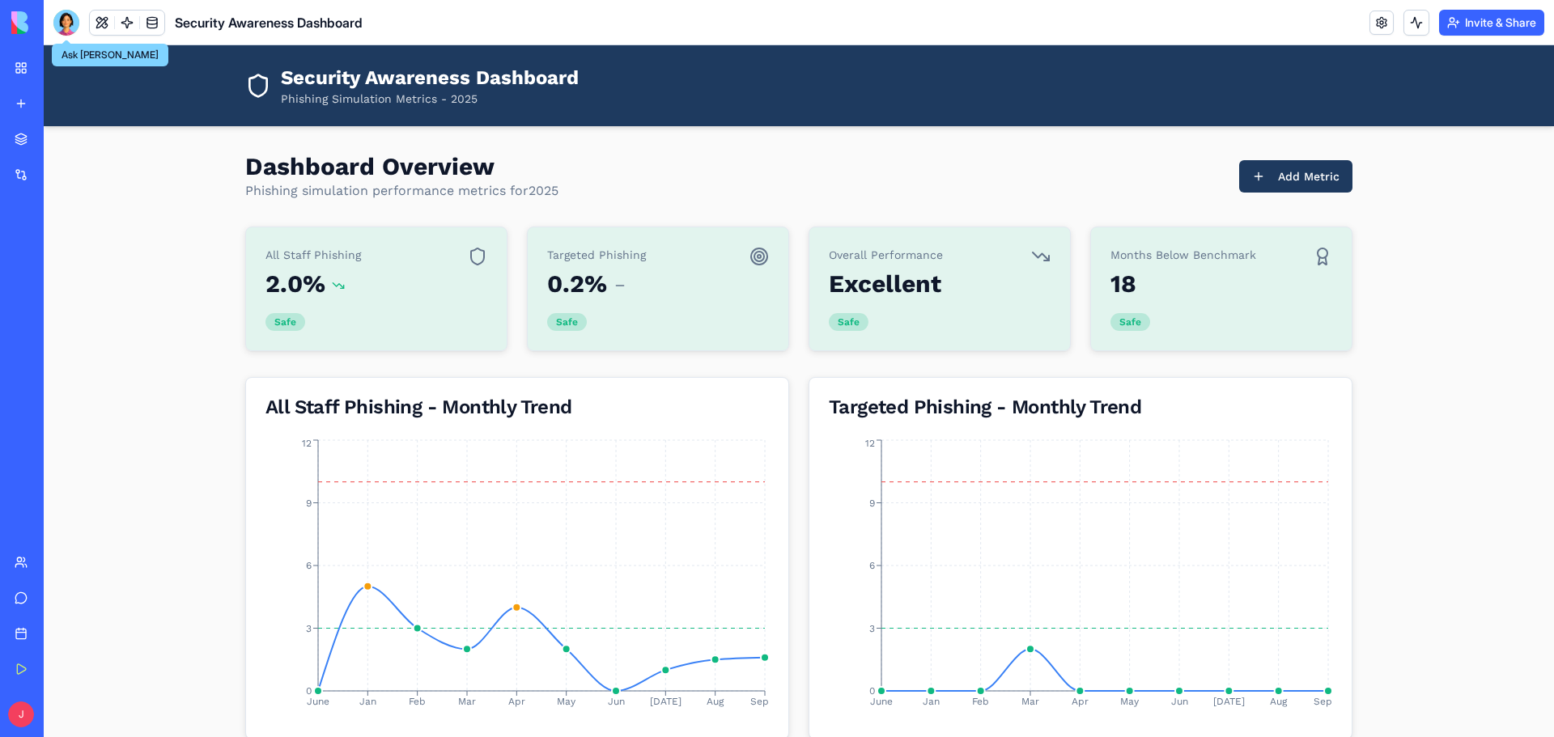
click at [62, 22] on div at bounding box center [66, 23] width 26 height 26
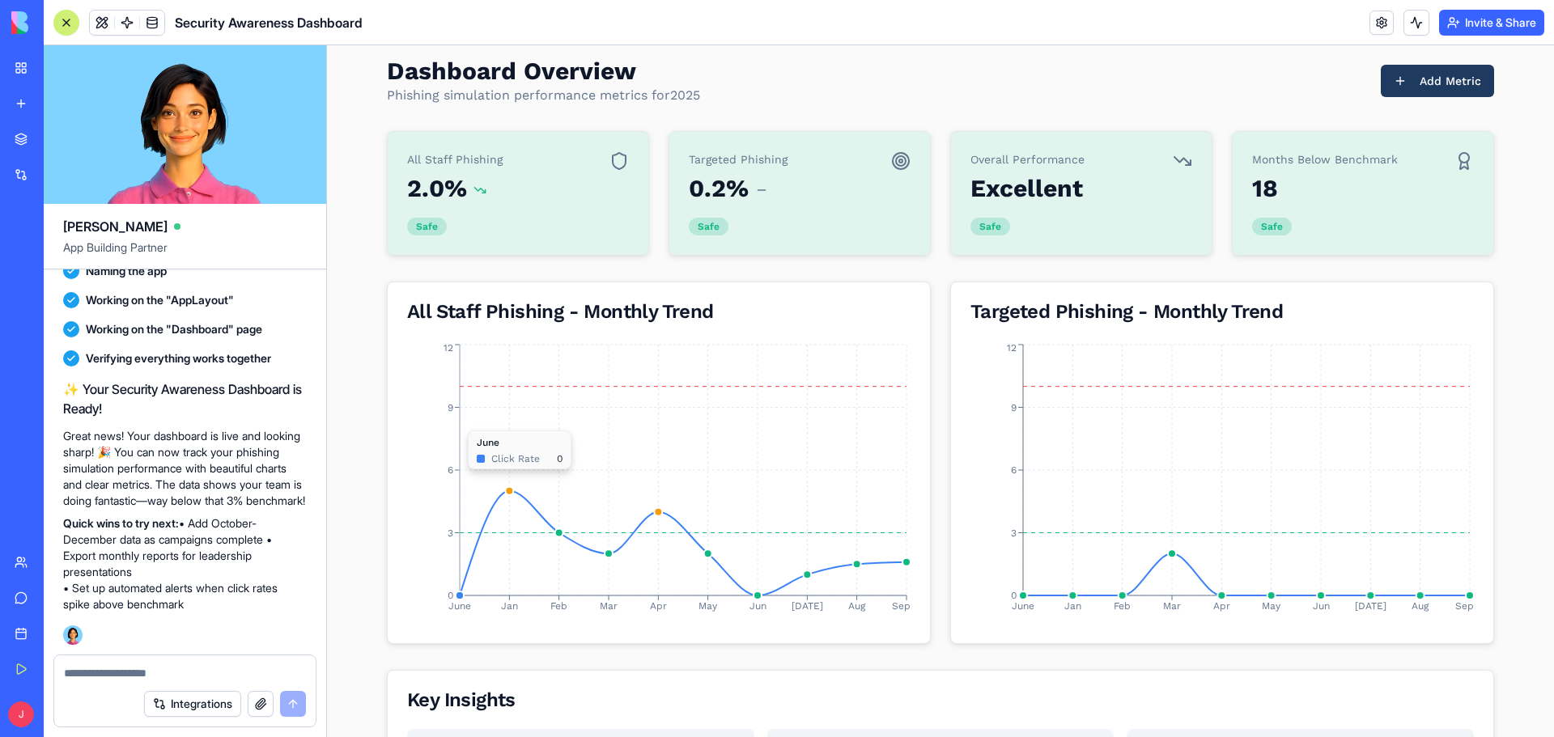
scroll to position [243, 0]
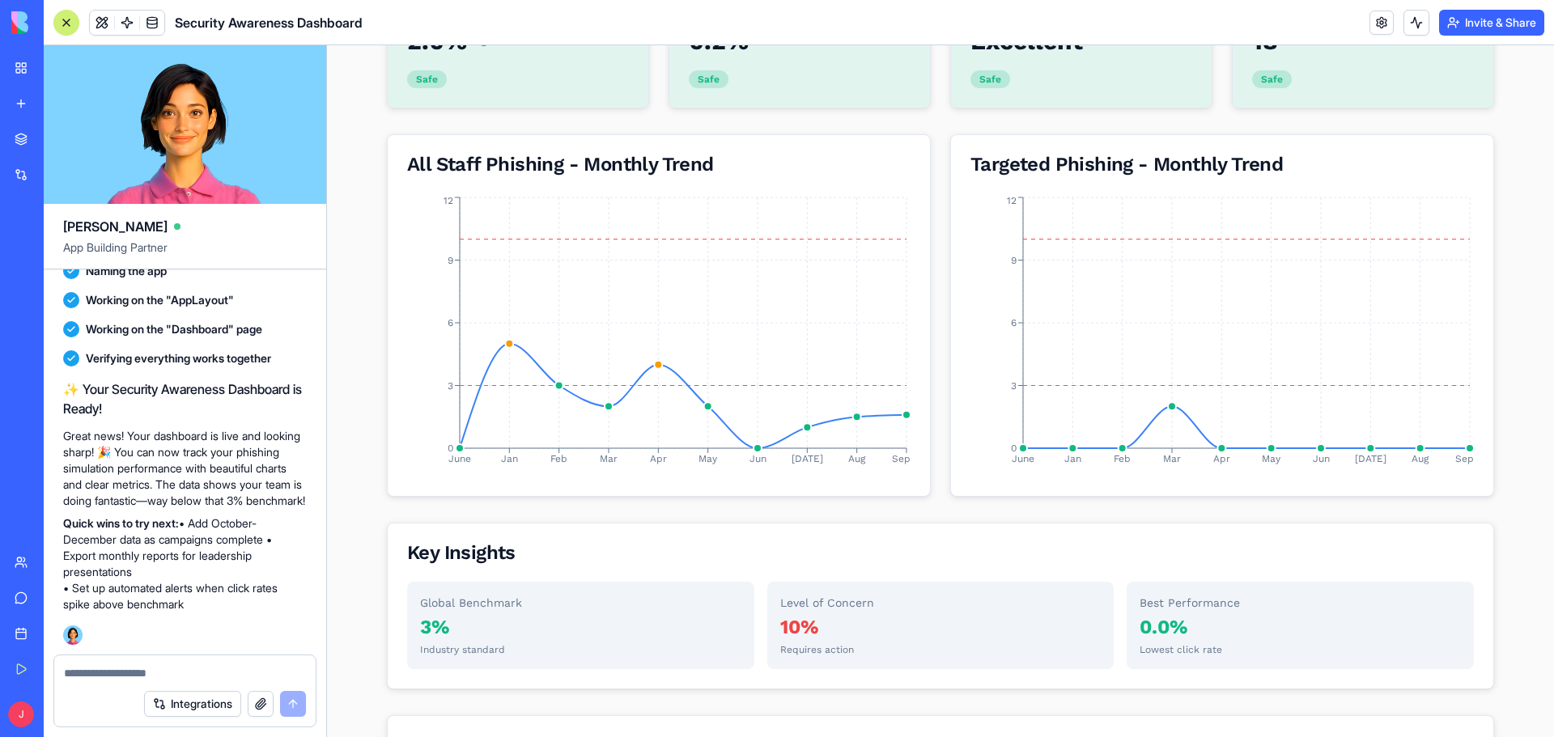
click at [112, 668] on textarea at bounding box center [185, 673] width 242 height 16
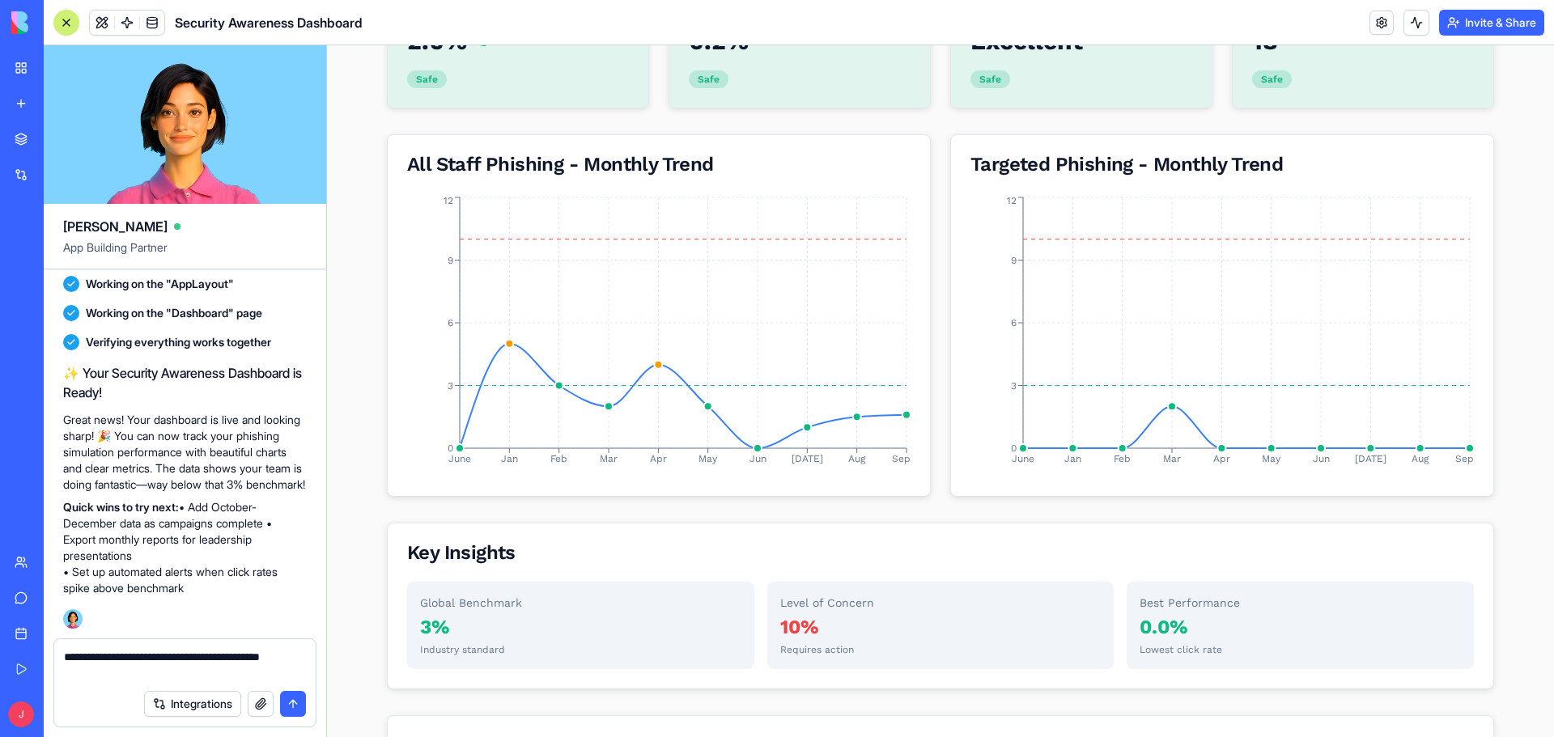
type textarea "**********"
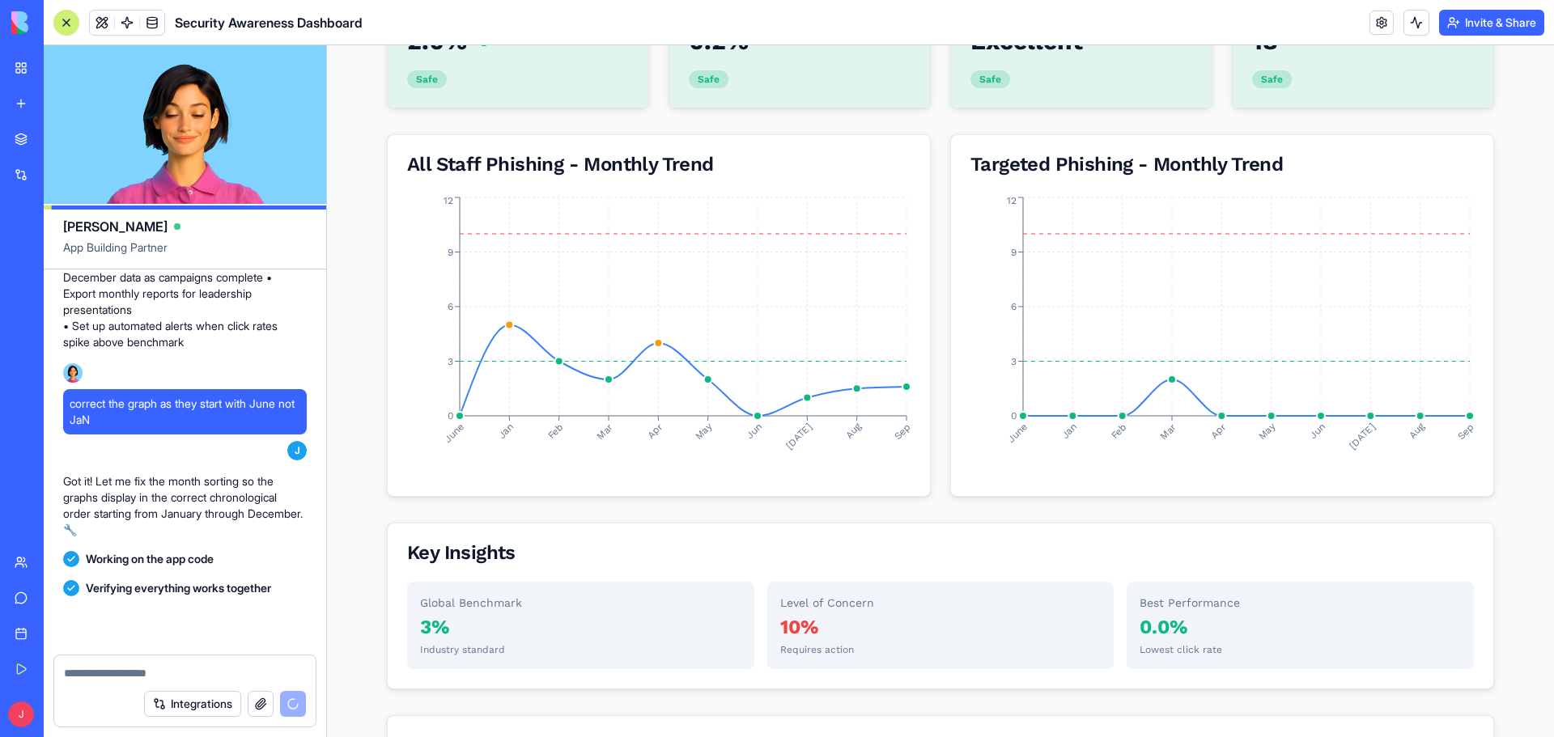
scroll to position [1036, 0]
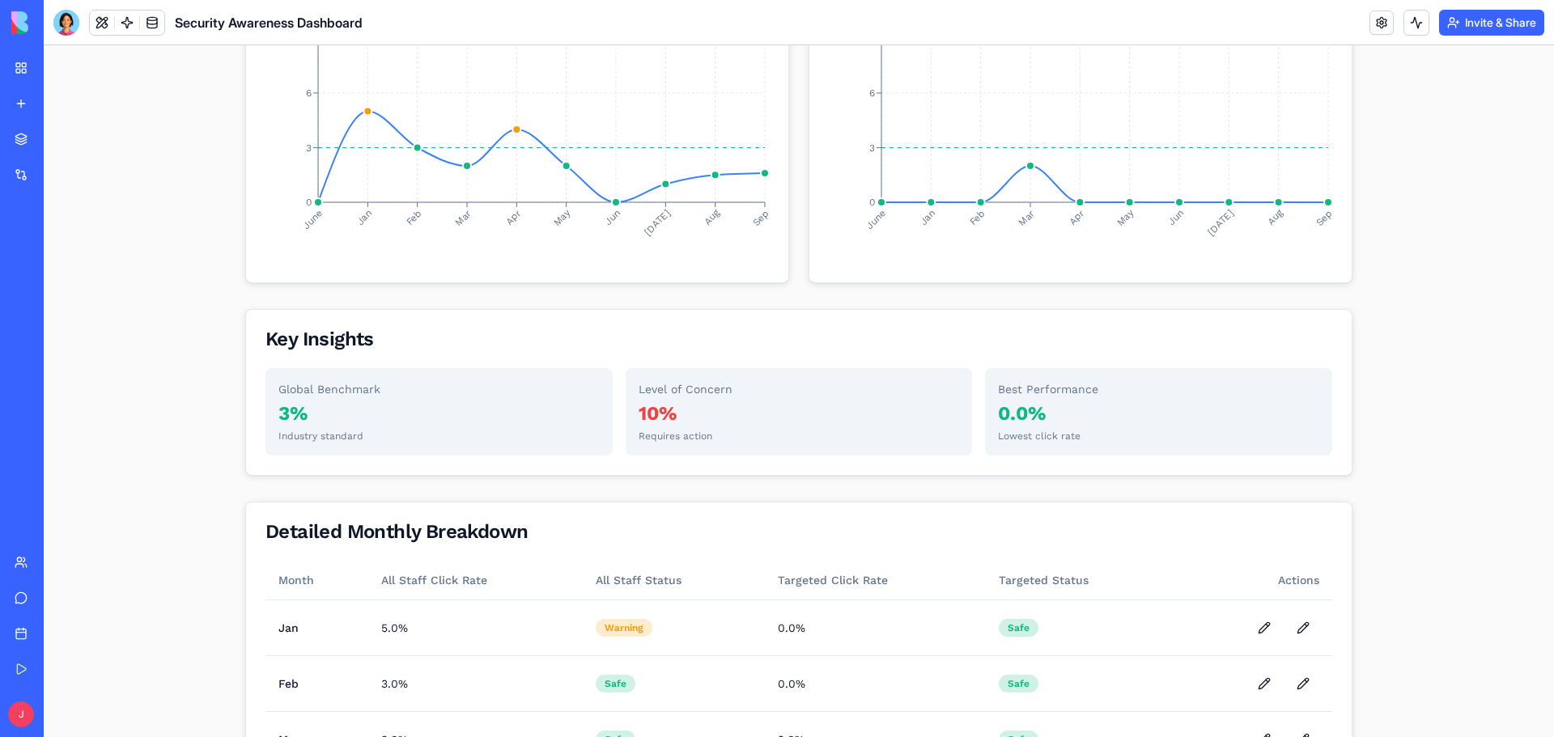
scroll to position [809, 0]
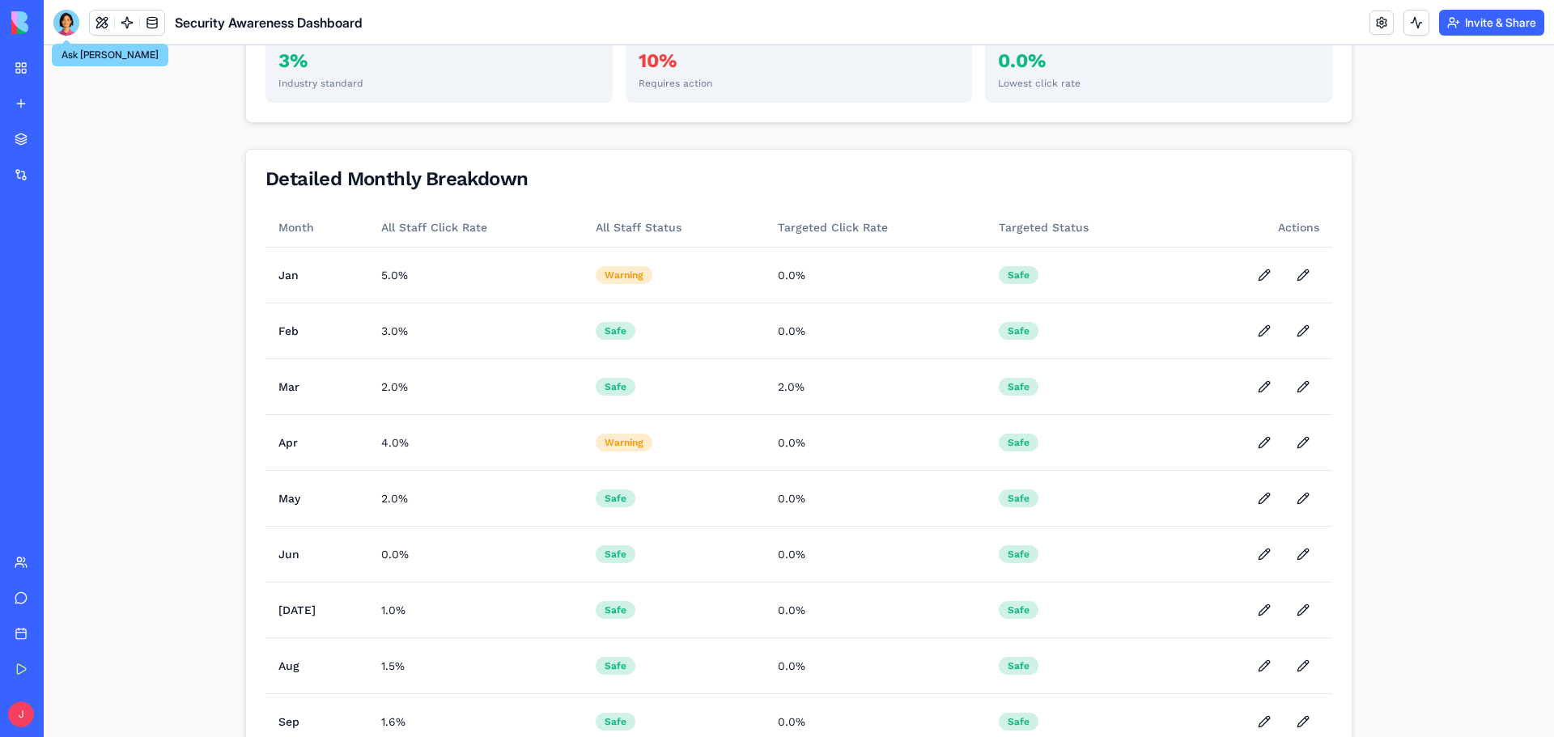
click at [63, 17] on div at bounding box center [66, 23] width 26 height 26
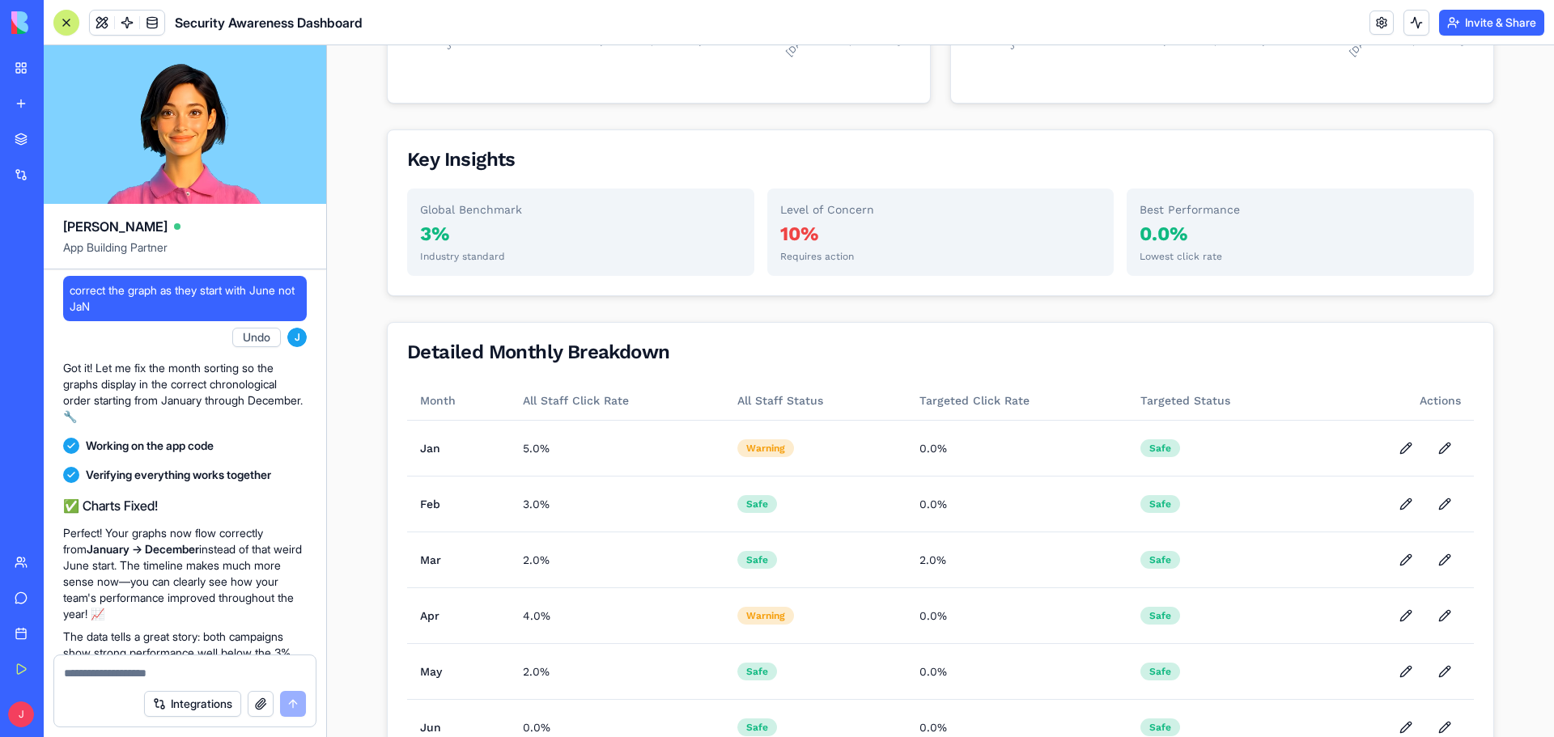
scroll to position [324, 0]
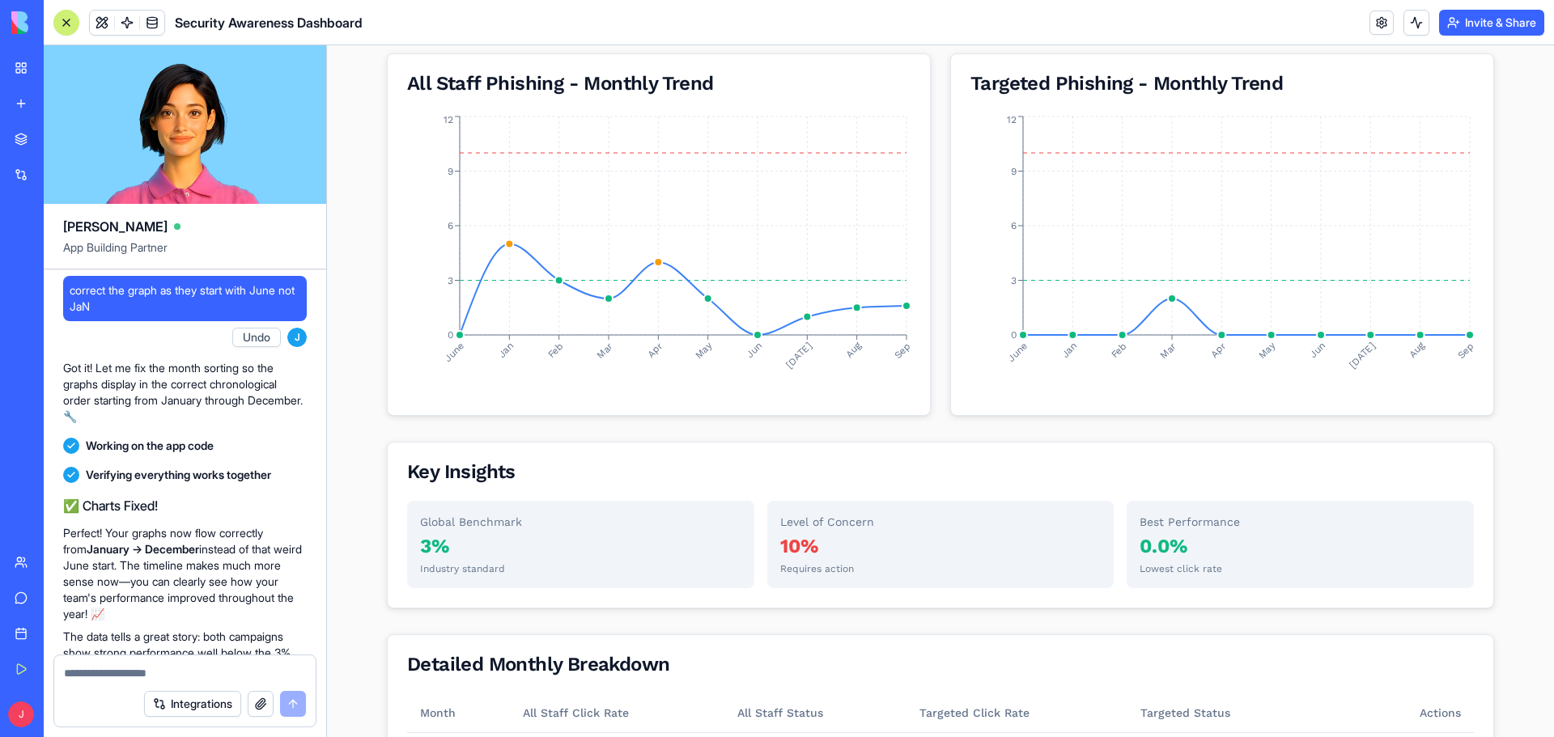
click at [142, 672] on textarea at bounding box center [185, 673] width 242 height 16
type textarea "**********"
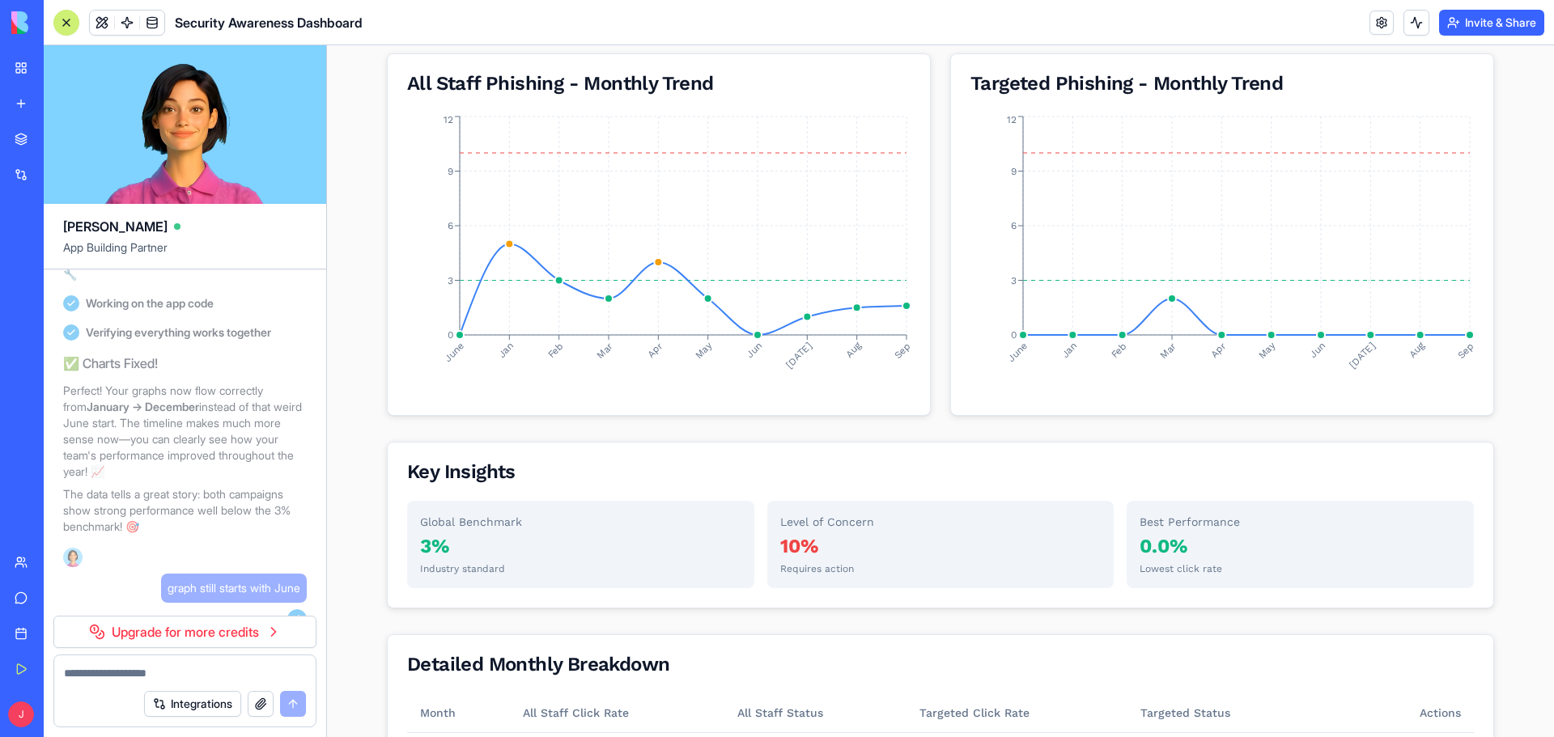
scroll to position [1136, 0]
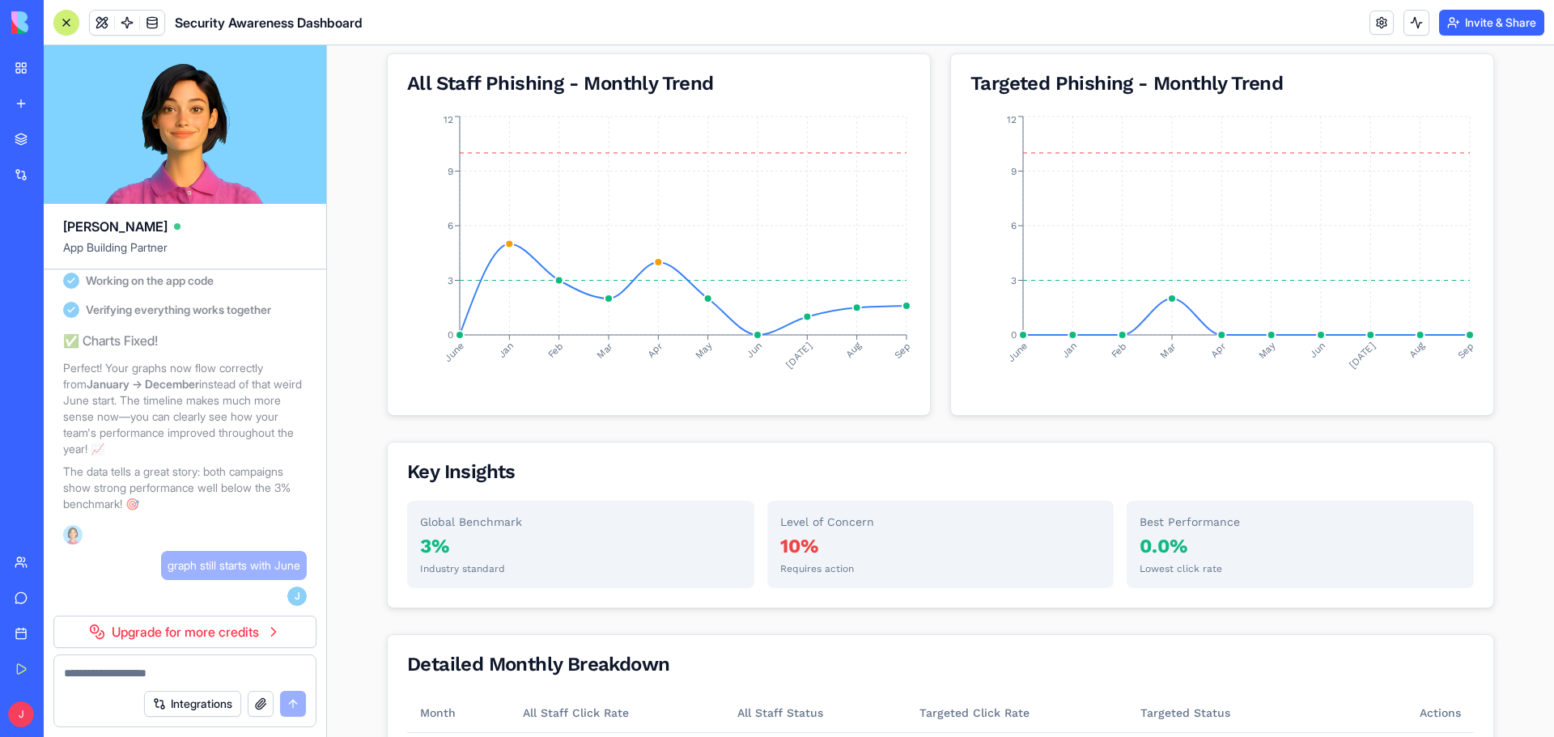
click at [276, 634] on link "Upgrade for more credits" at bounding box center [184, 632] width 263 height 32
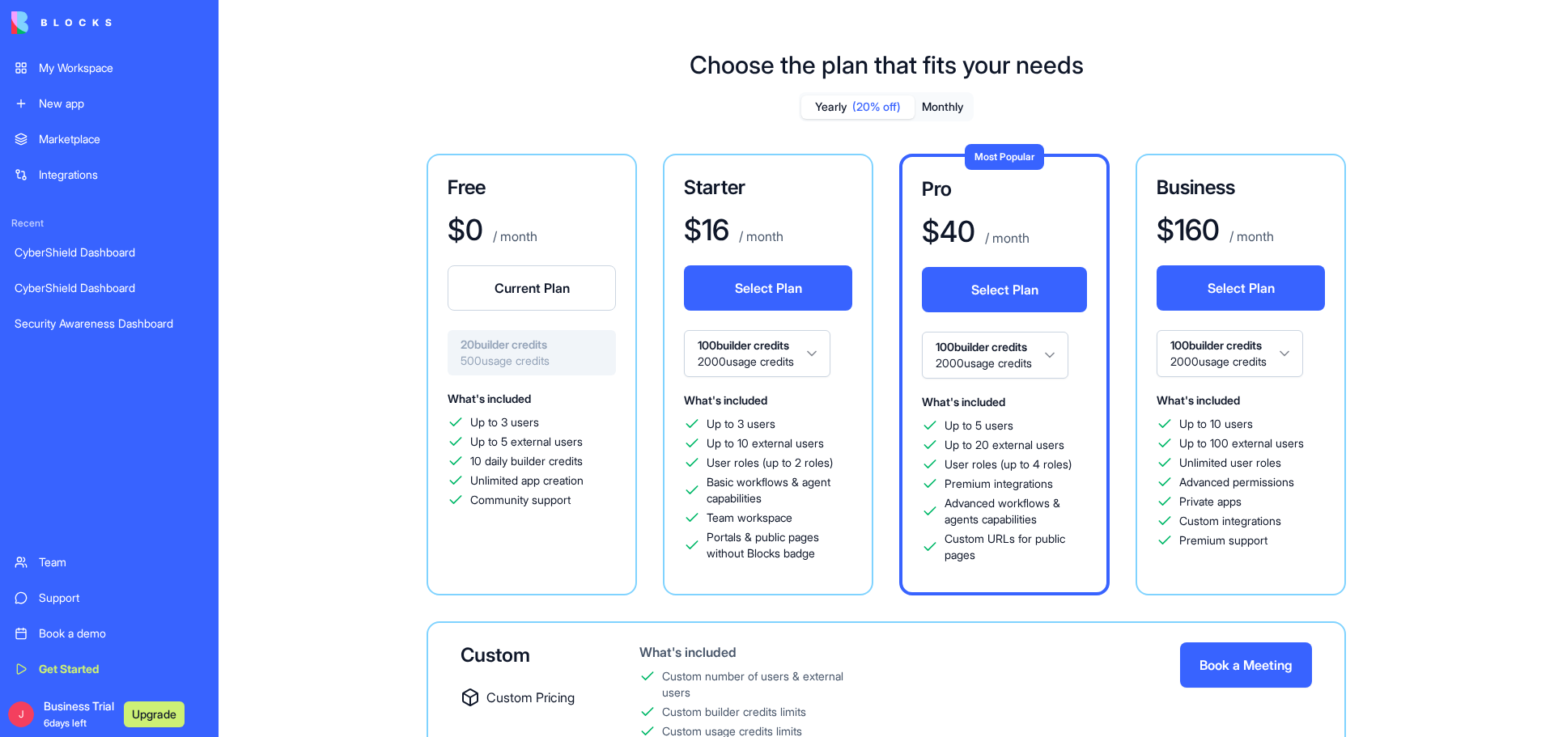
click at [506, 358] on span "500 usage credits" at bounding box center [531, 361] width 142 height 16
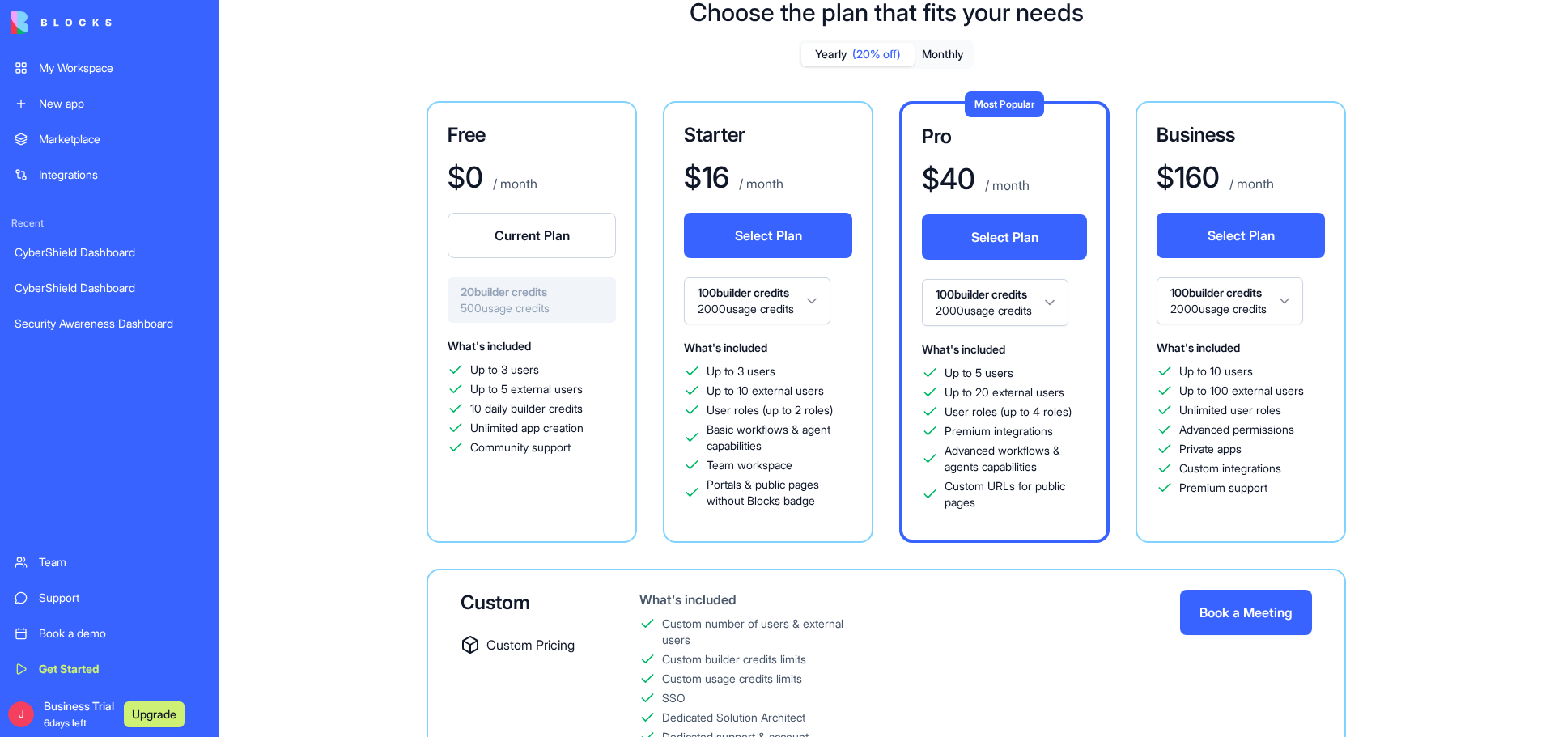
scroll to position [81, 0]
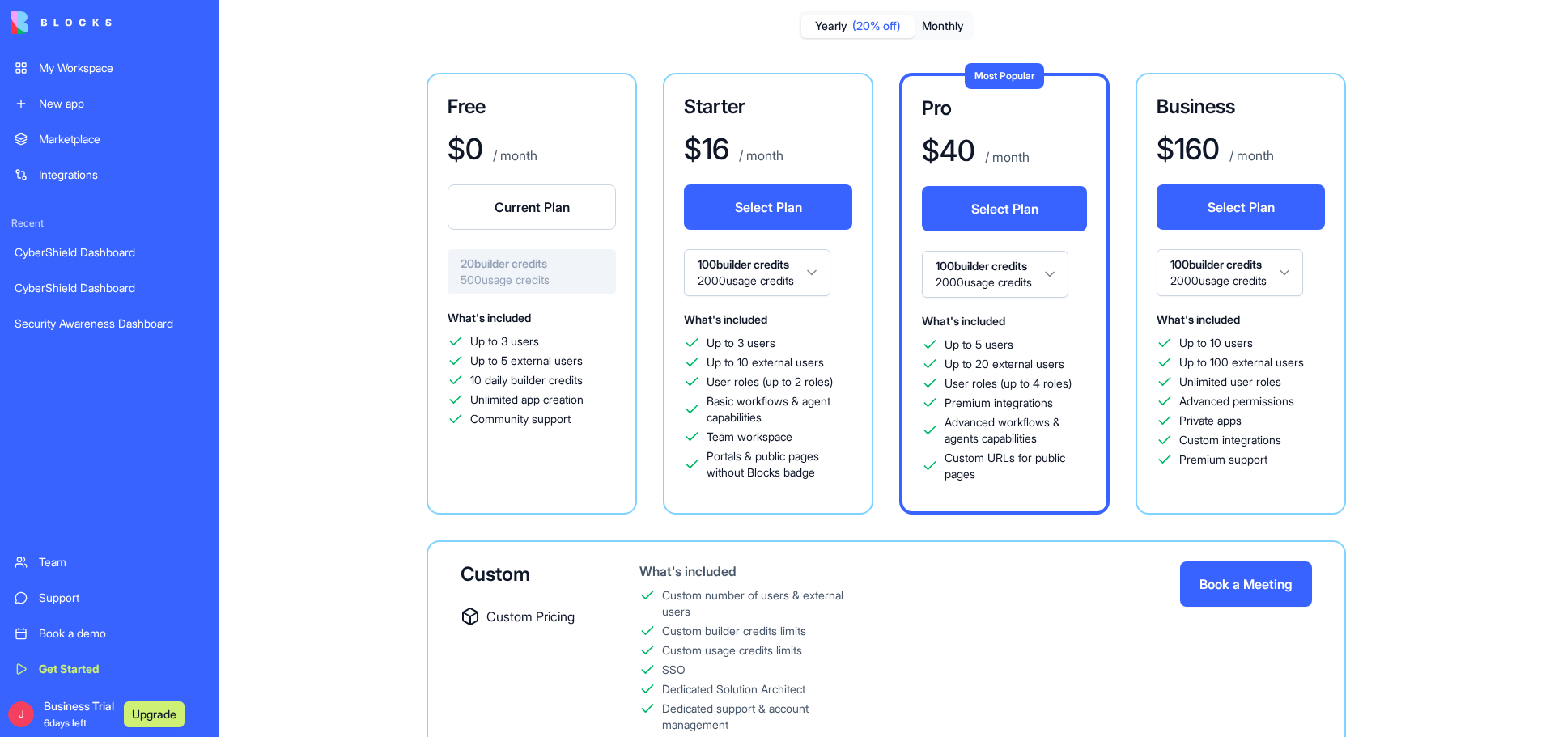
click at [839, 269] on div "100 builder credits 2000 usage credits" at bounding box center [768, 272] width 168 height 47
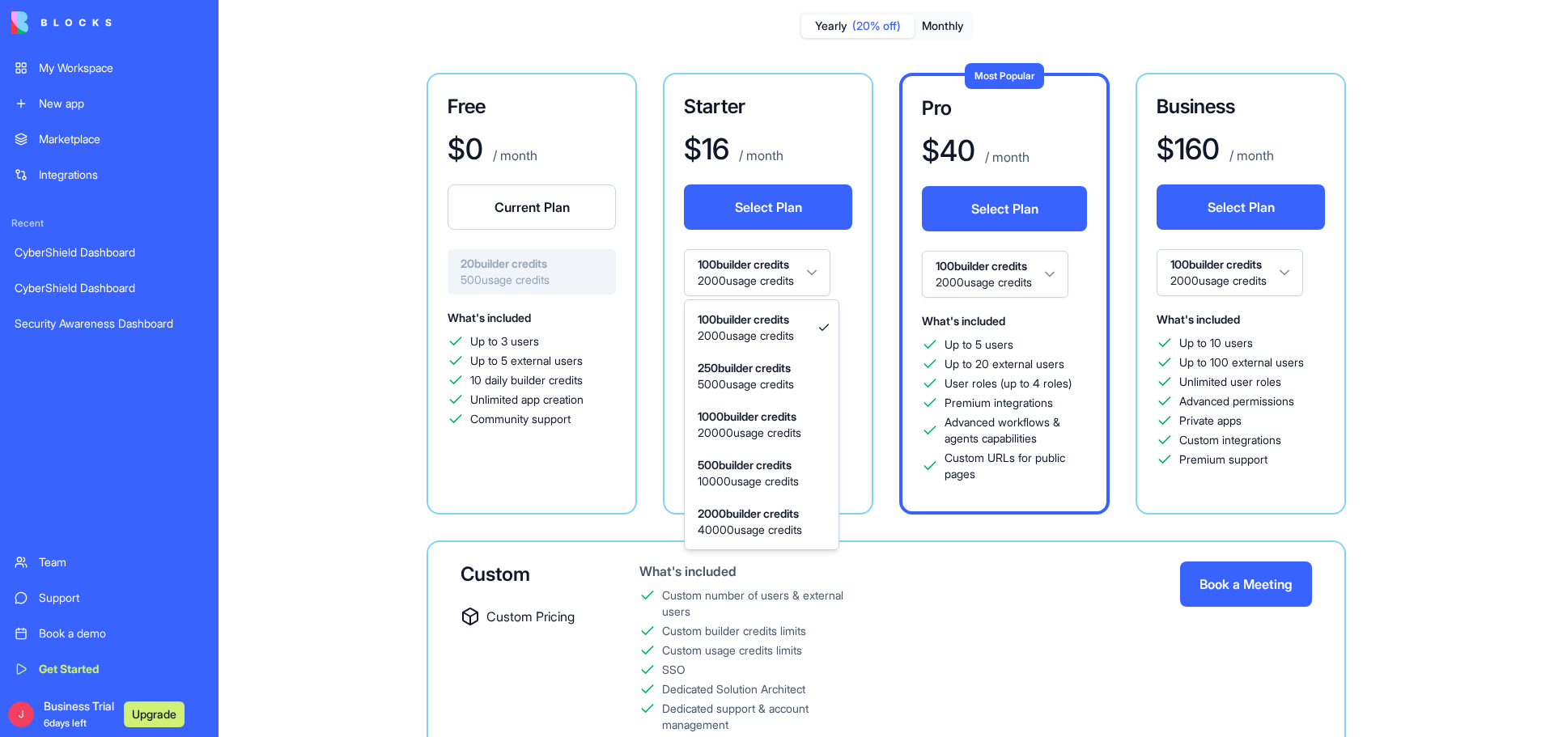
click at [824, 270] on html "My Workspace New app Marketplace Integrations Recent CyberShield Dashboard Cybe…" at bounding box center [777, 368] width 1554 height 737
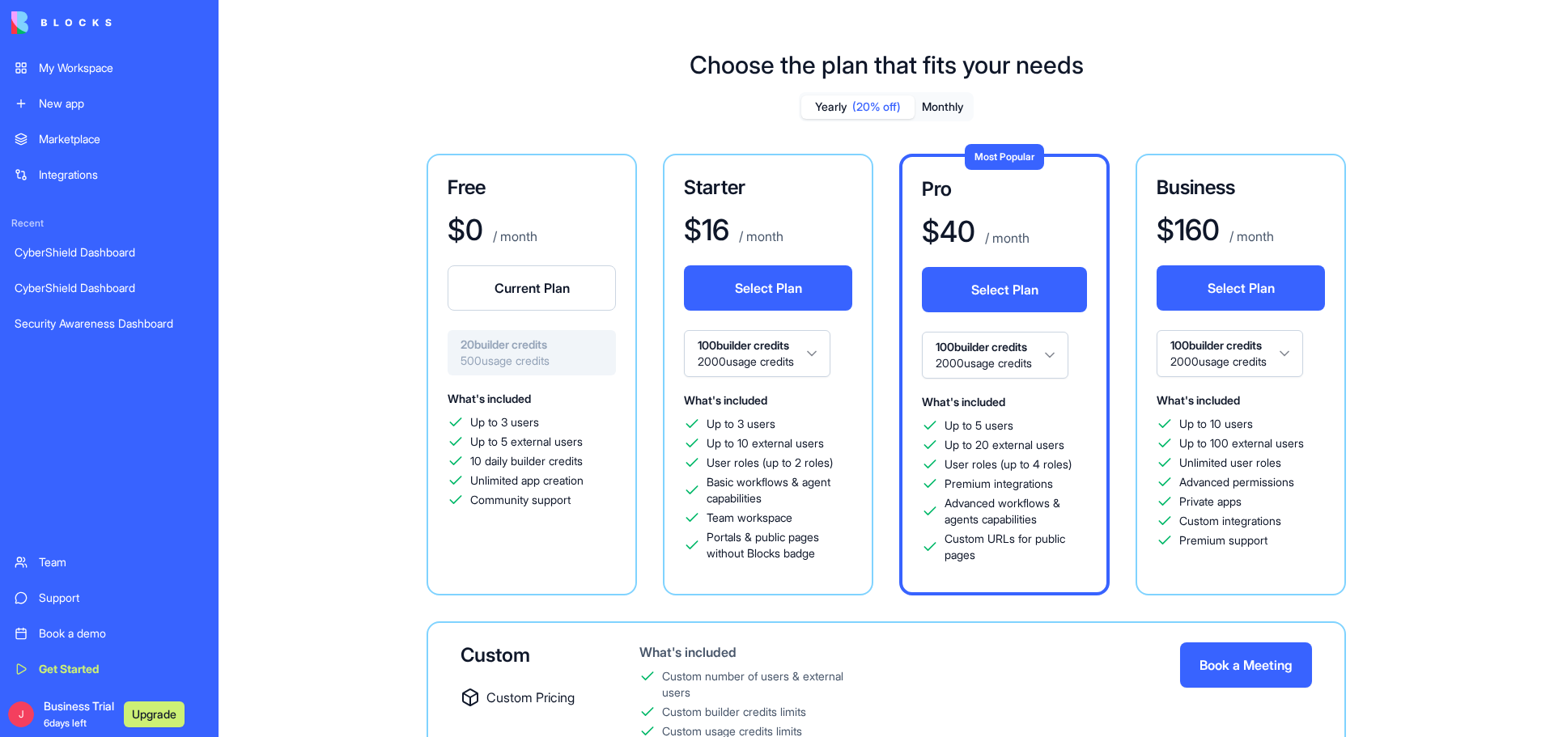
click at [70, 252] on div "CyberShield Dashboard" at bounding box center [109, 252] width 189 height 16
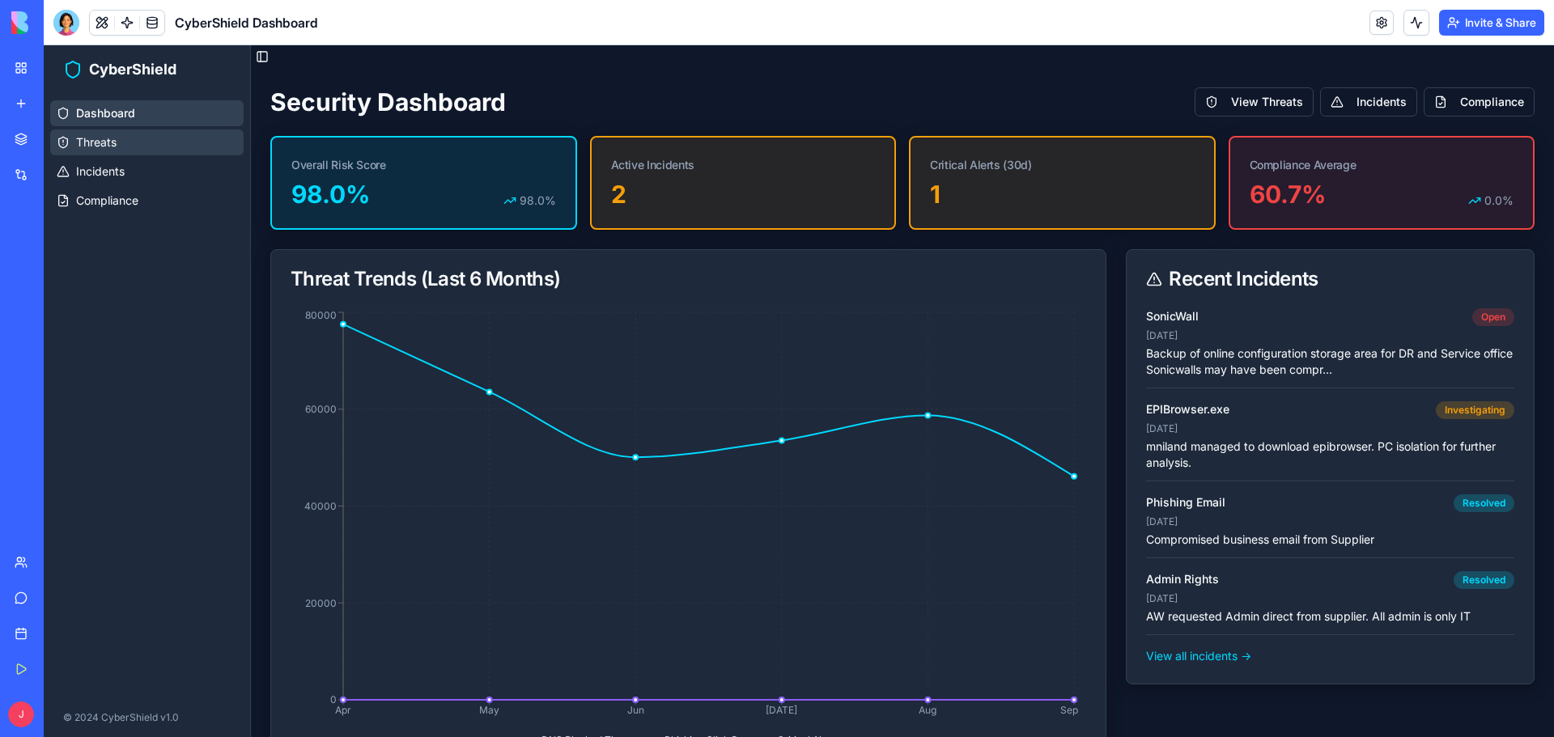
click at [88, 155] on link "Threats" at bounding box center [146, 142] width 193 height 26
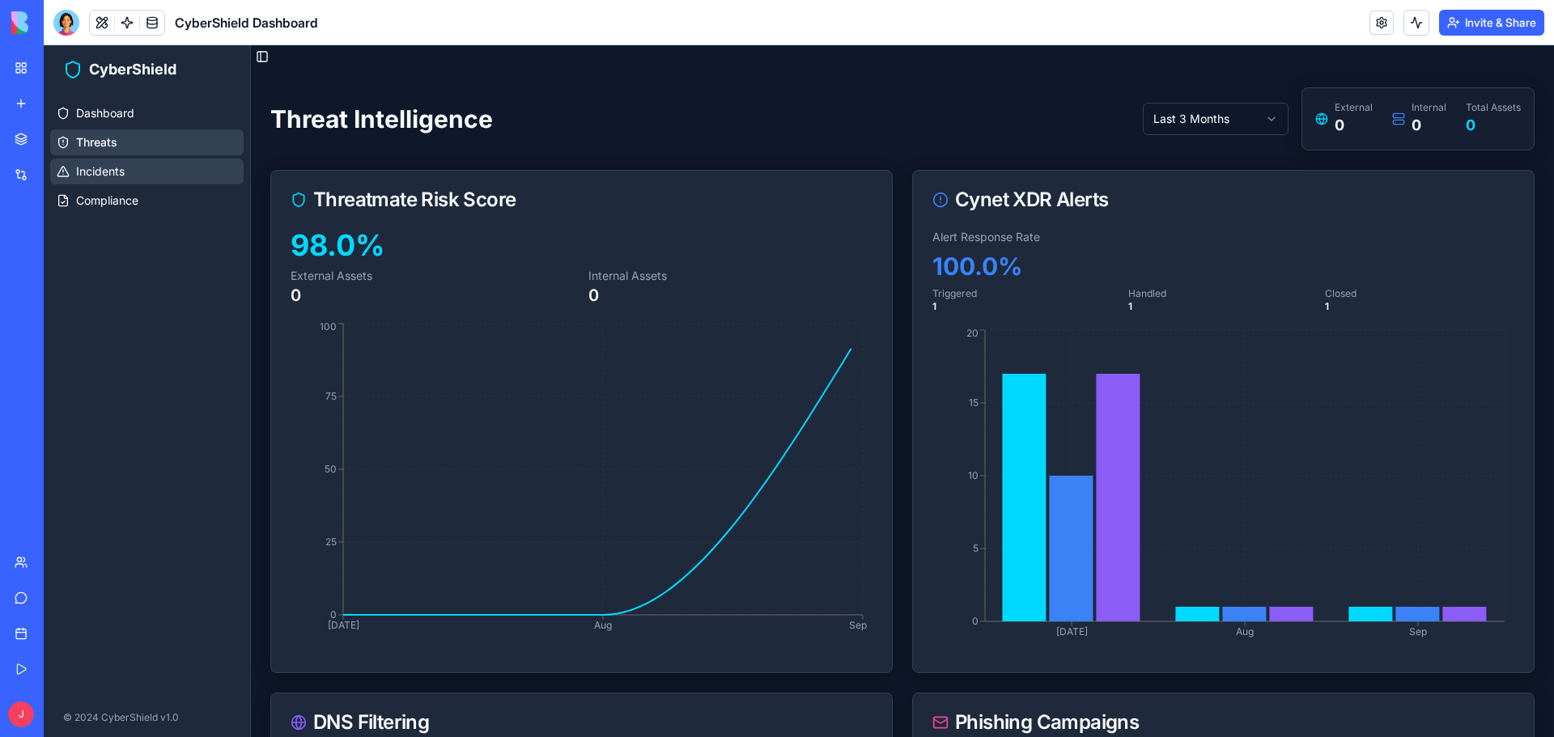
click at [95, 172] on span "Incidents" at bounding box center [100, 171] width 49 height 16
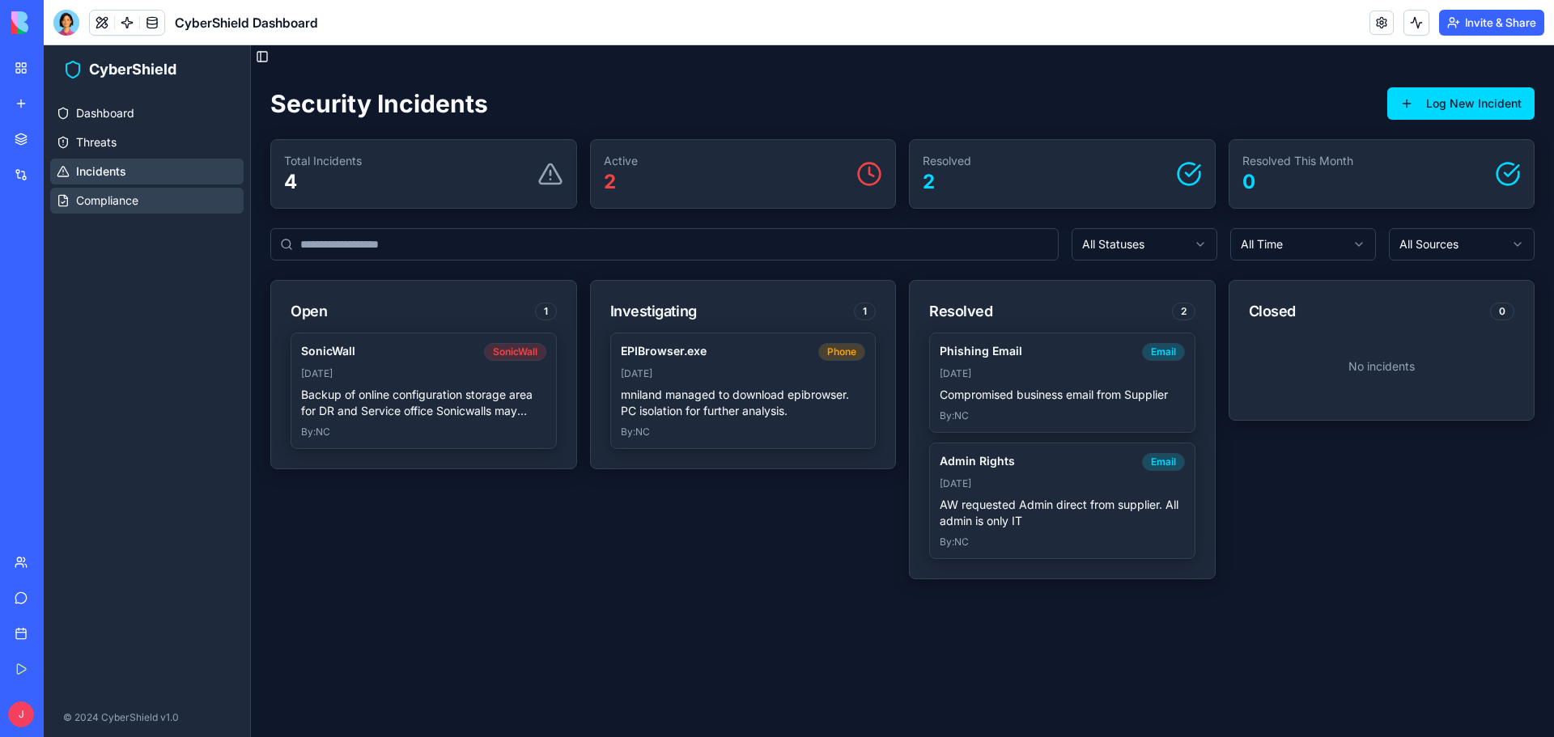
click at [142, 189] on link "Compliance" at bounding box center [146, 201] width 193 height 26
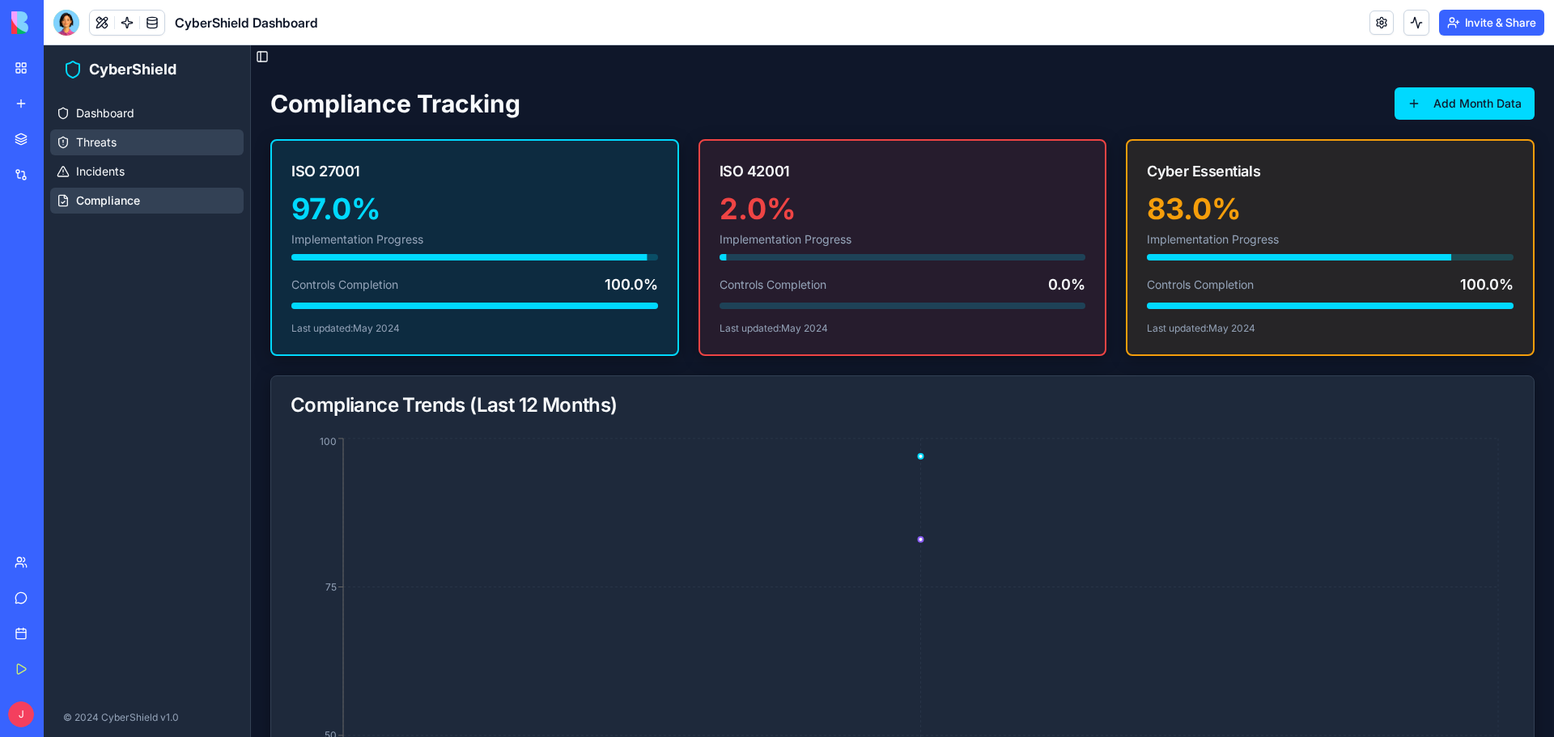
click at [155, 132] on link "Threats" at bounding box center [146, 142] width 193 height 26
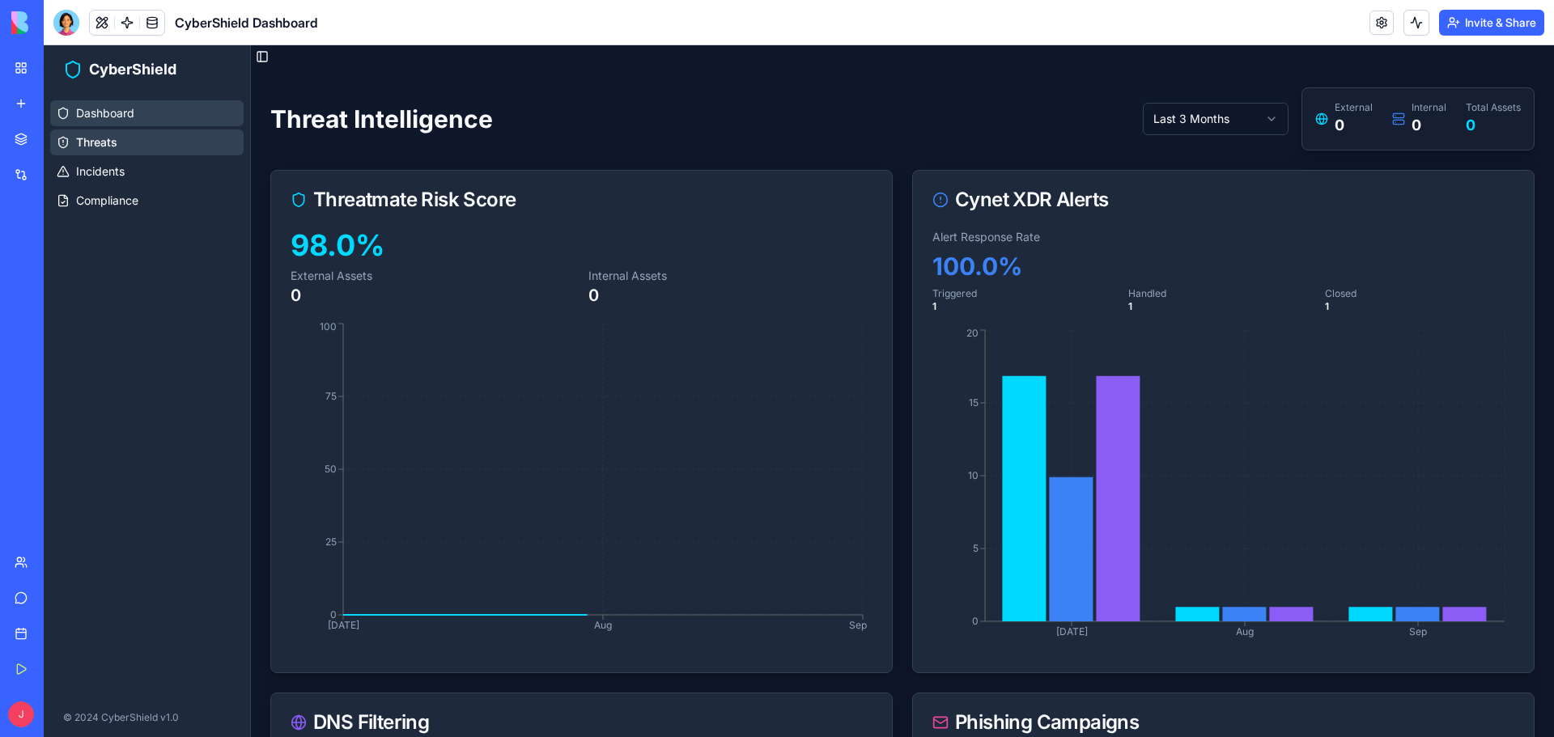
click at [156, 114] on link "Dashboard" at bounding box center [146, 113] width 193 height 26
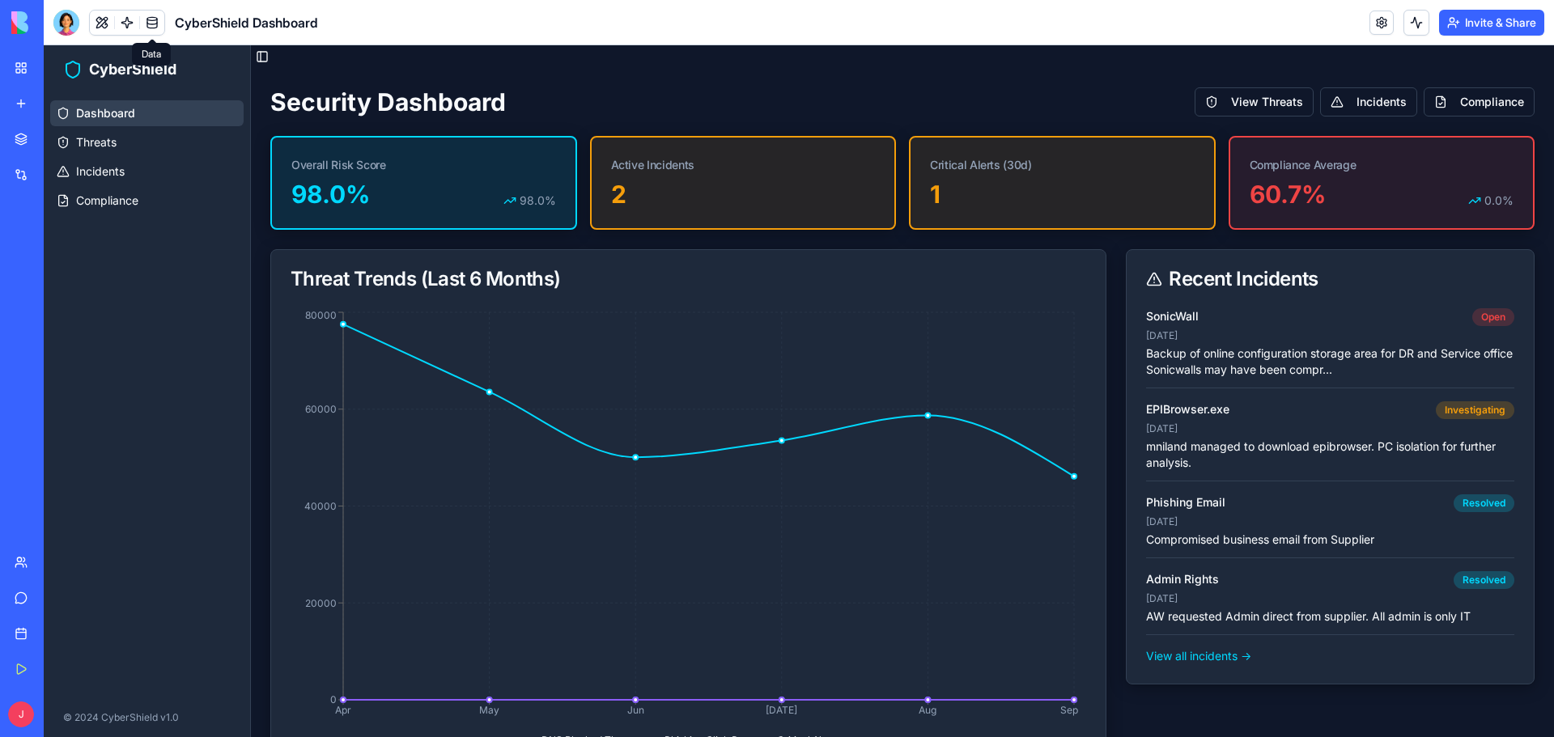
click at [148, 27] on link at bounding box center [152, 23] width 24 height 24
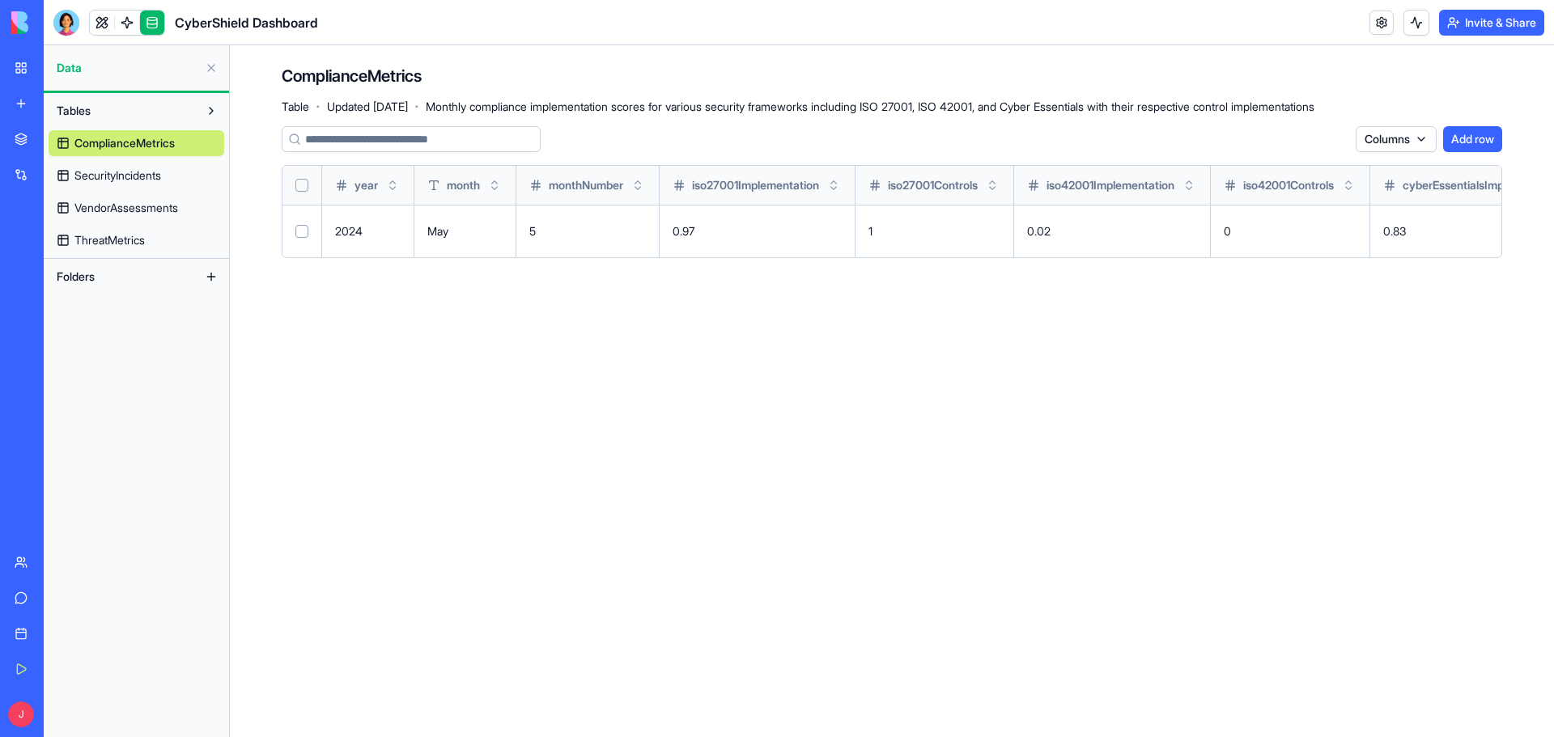
click at [119, 173] on span "SecurityIncidents" at bounding box center [117, 175] width 87 height 16
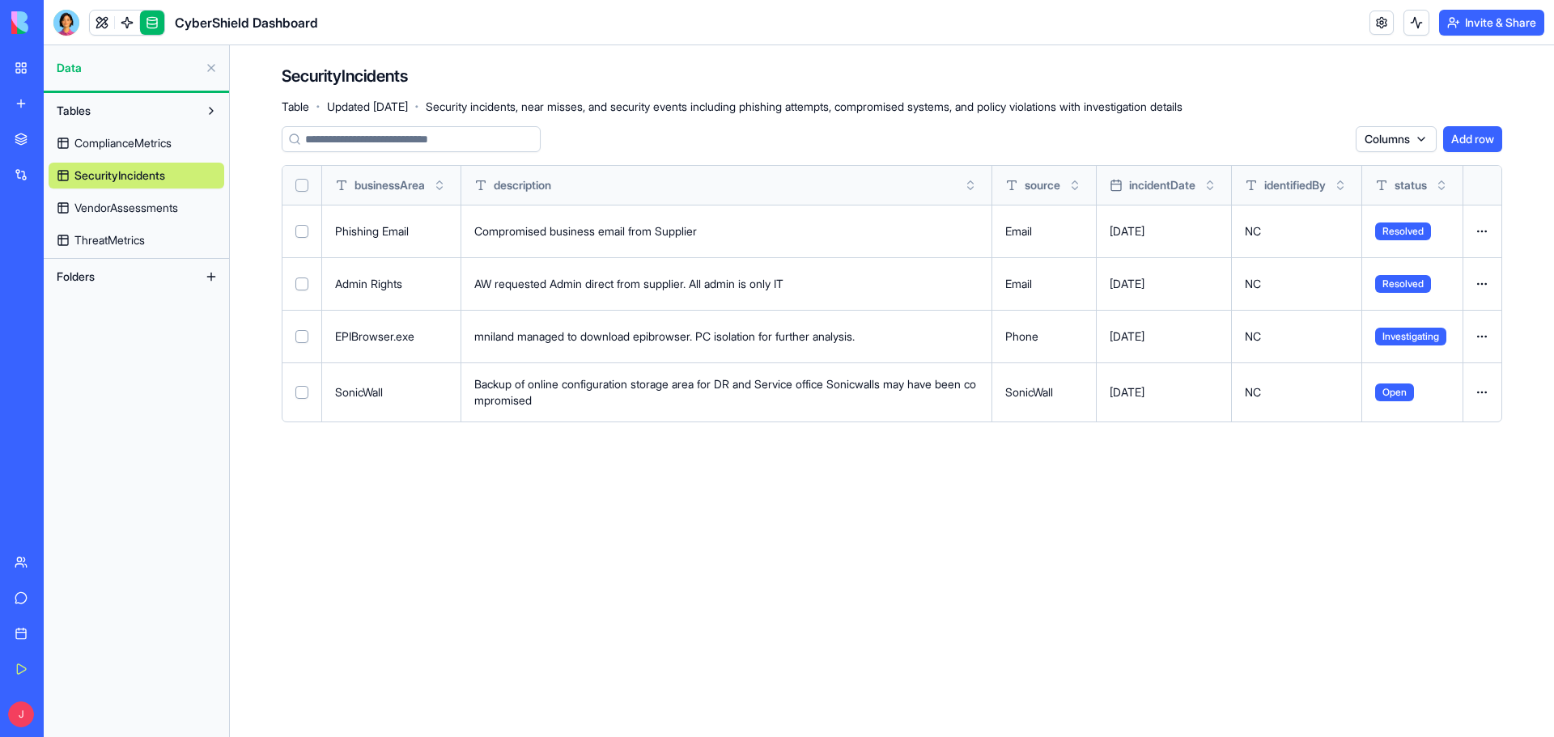
click at [627, 397] on p "Backup of online configuration storage area for DR and Service office Sonicwall…" at bounding box center [726, 392] width 504 height 32
click at [48, 278] on link "CyberShield Dashboard" at bounding box center [37, 288] width 65 height 32
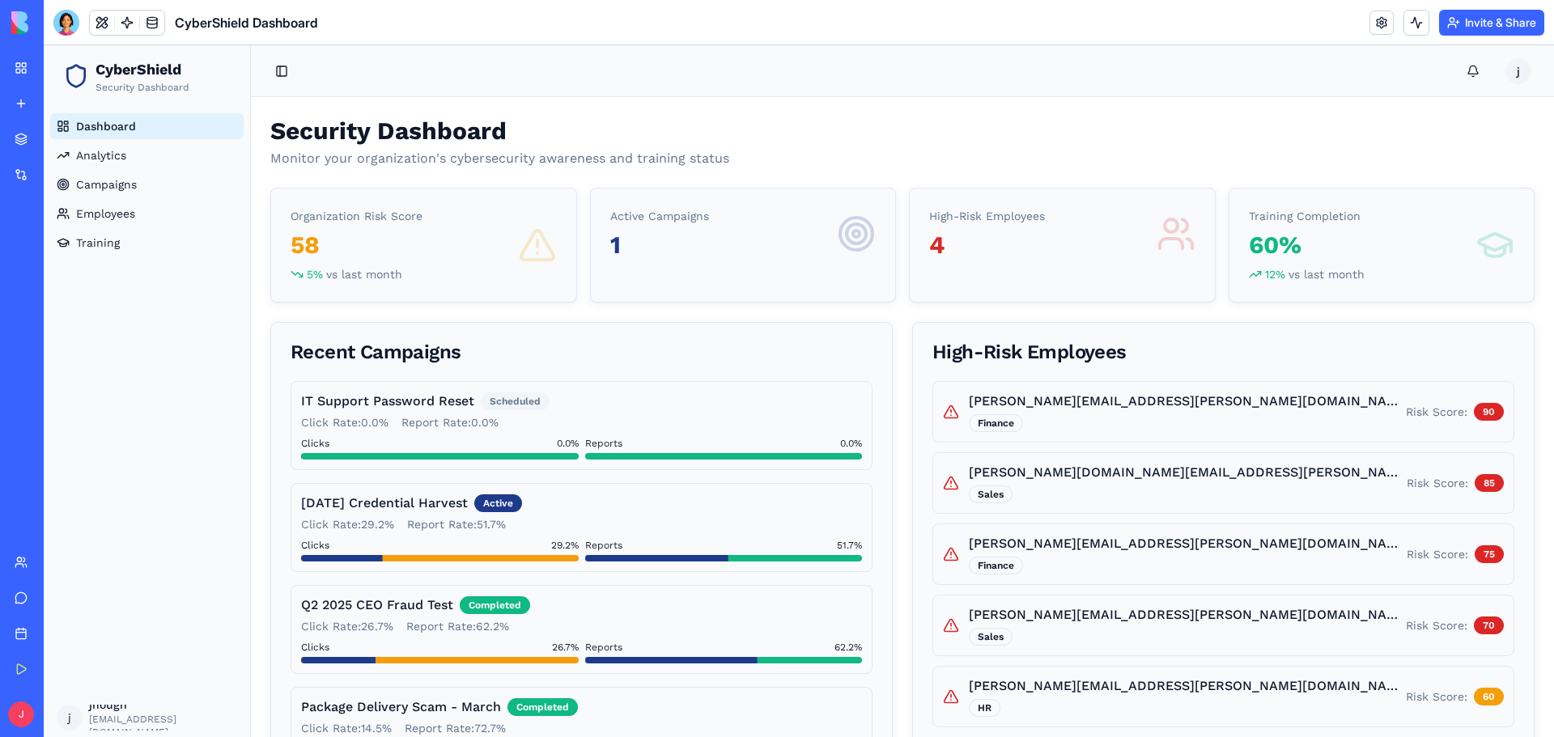
click at [22, 66] on link "My Workspace" at bounding box center [37, 68] width 65 height 32
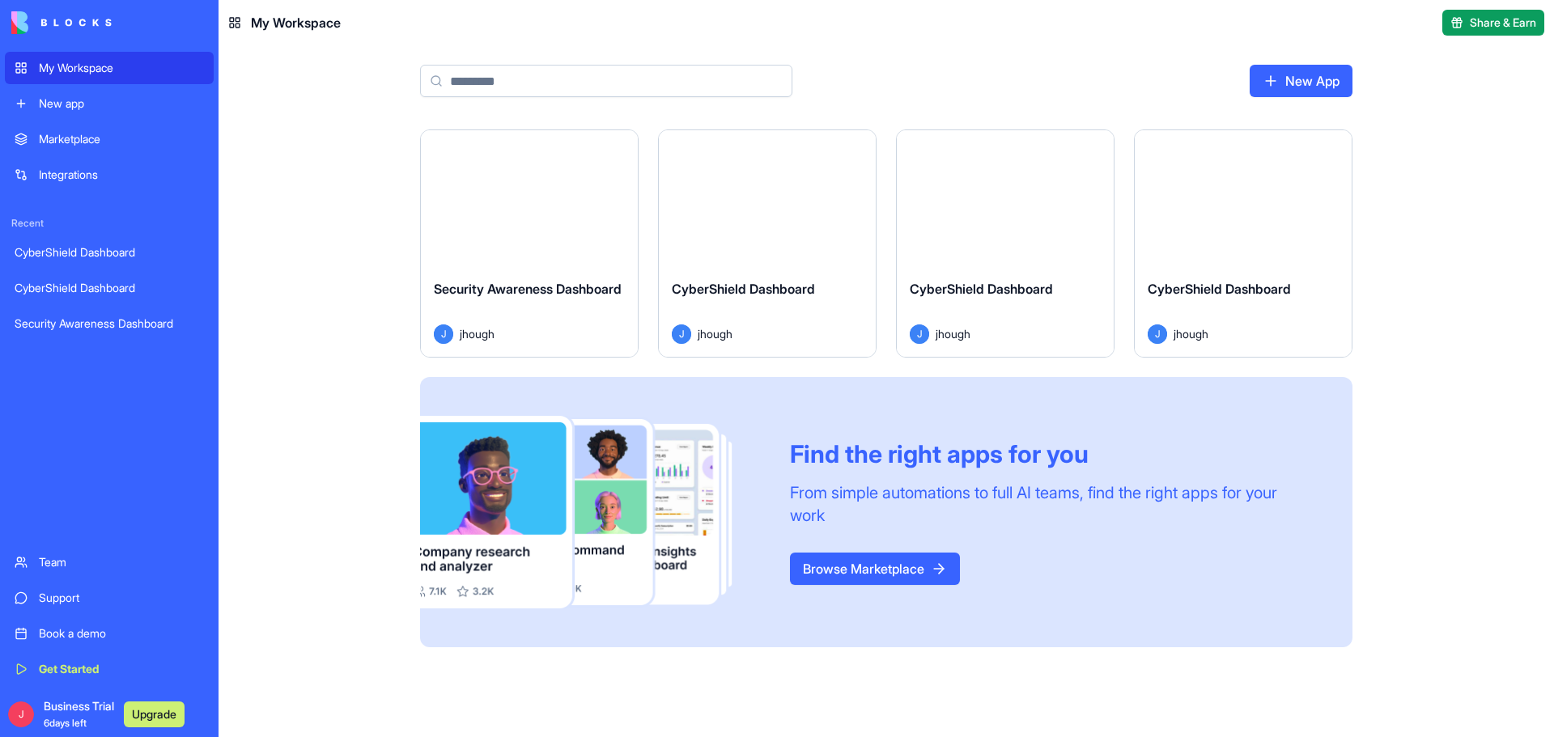
click at [1224, 263] on div "Launch" at bounding box center [1242, 198] width 217 height 136
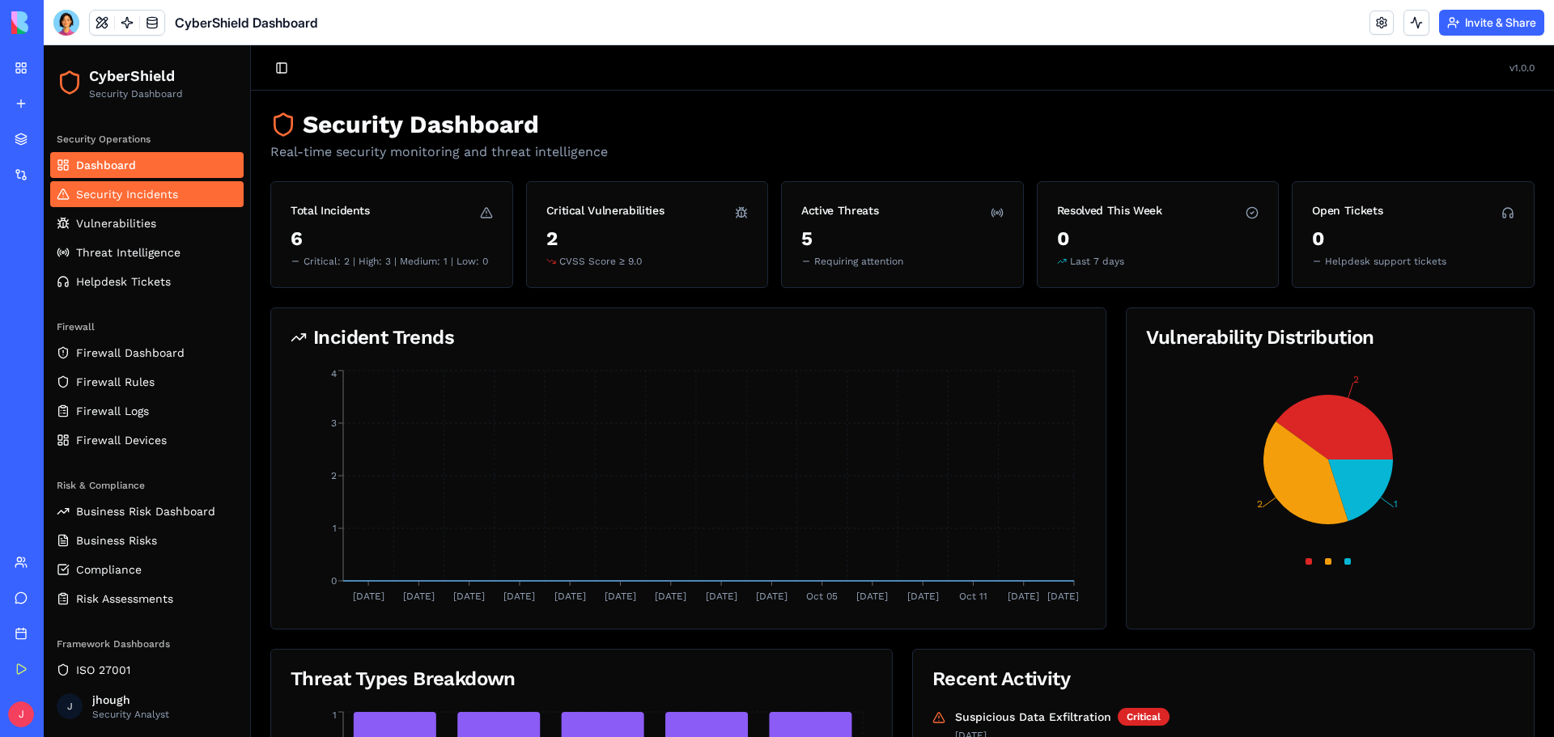
click at [142, 189] on span "Security Incidents" at bounding box center [127, 194] width 102 height 16
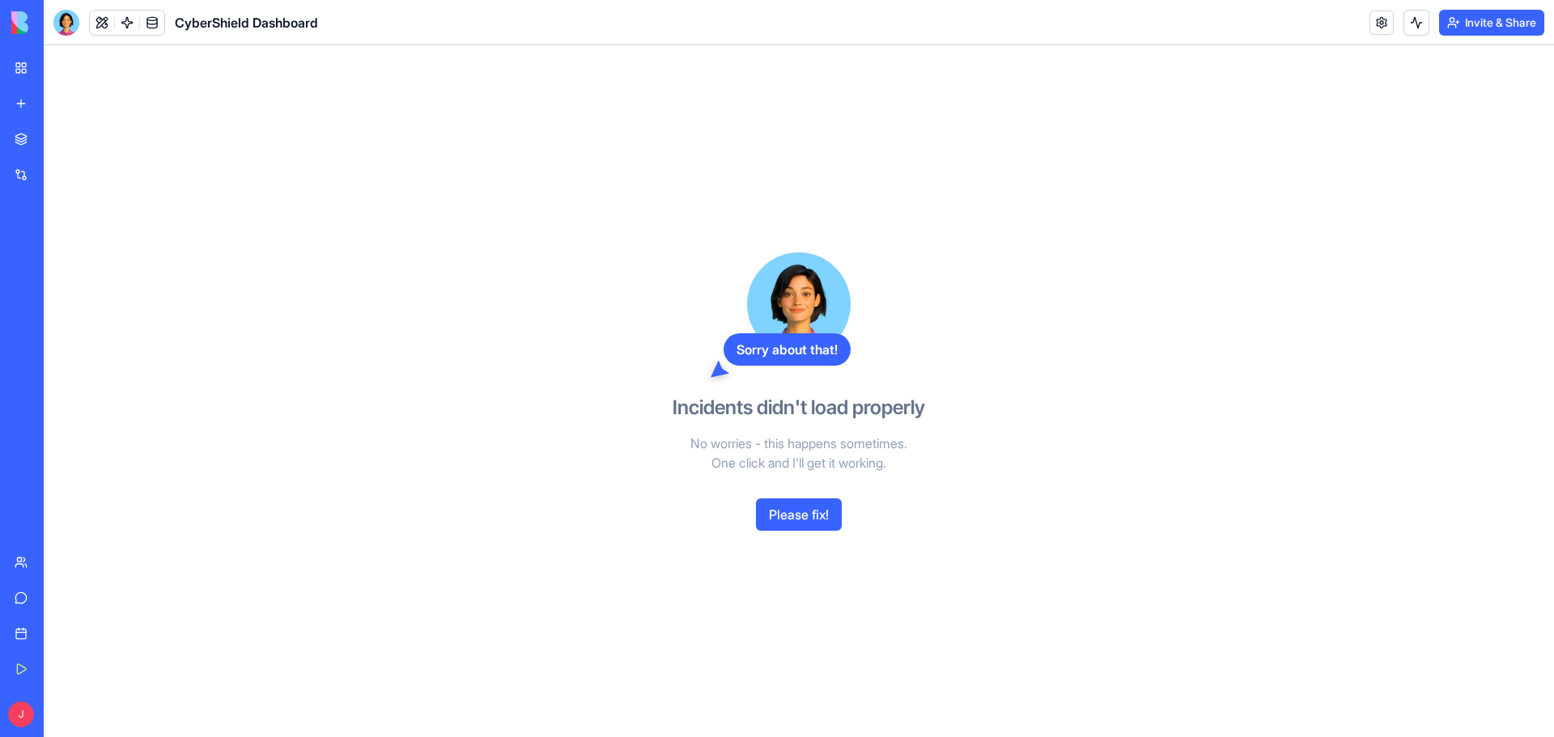
click at [770, 519] on button "Please fix!" at bounding box center [799, 514] width 86 height 32
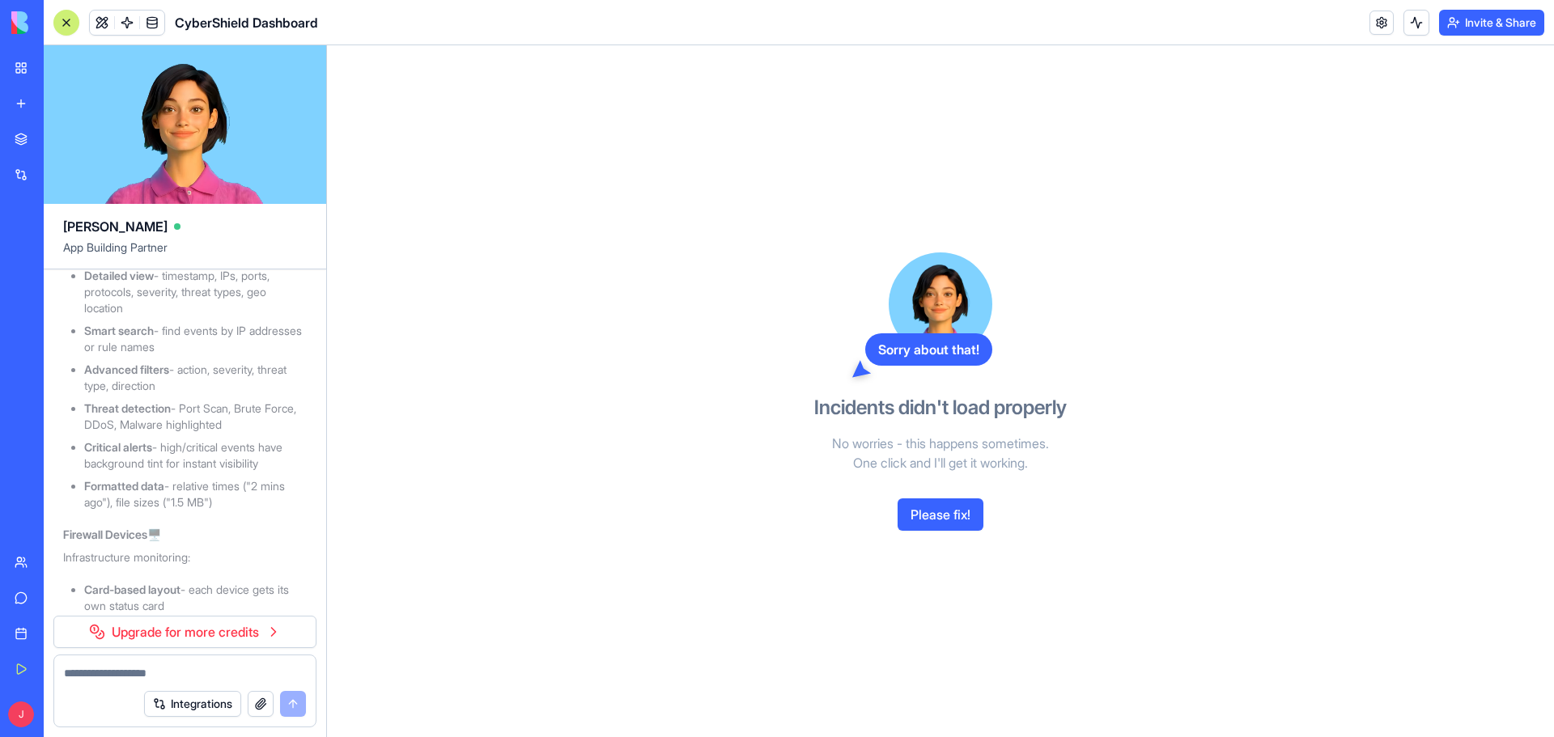
scroll to position [12603, 0]
click at [53, 149] on link "Marketplace" at bounding box center [37, 139] width 65 height 32
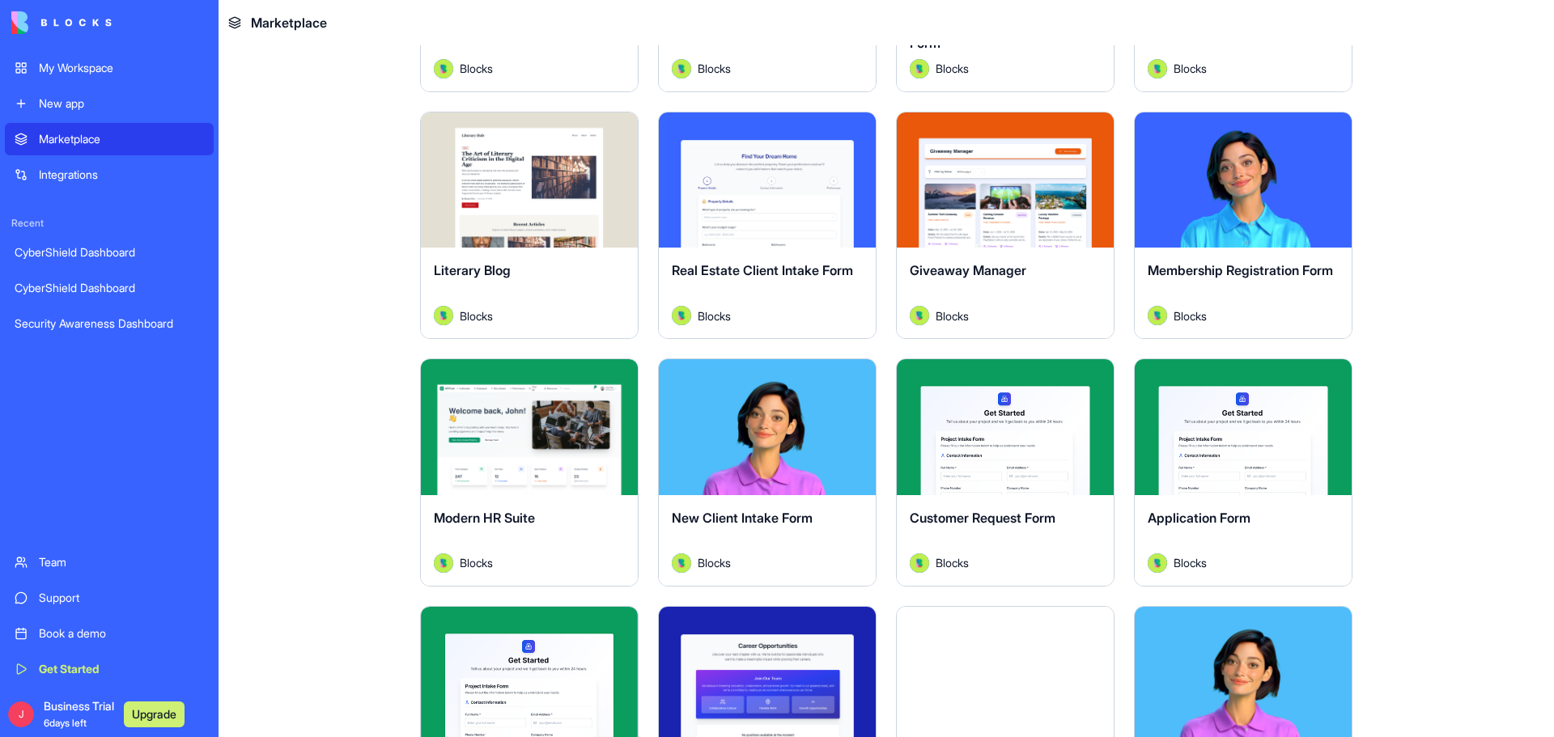
scroll to position [1618, 0]
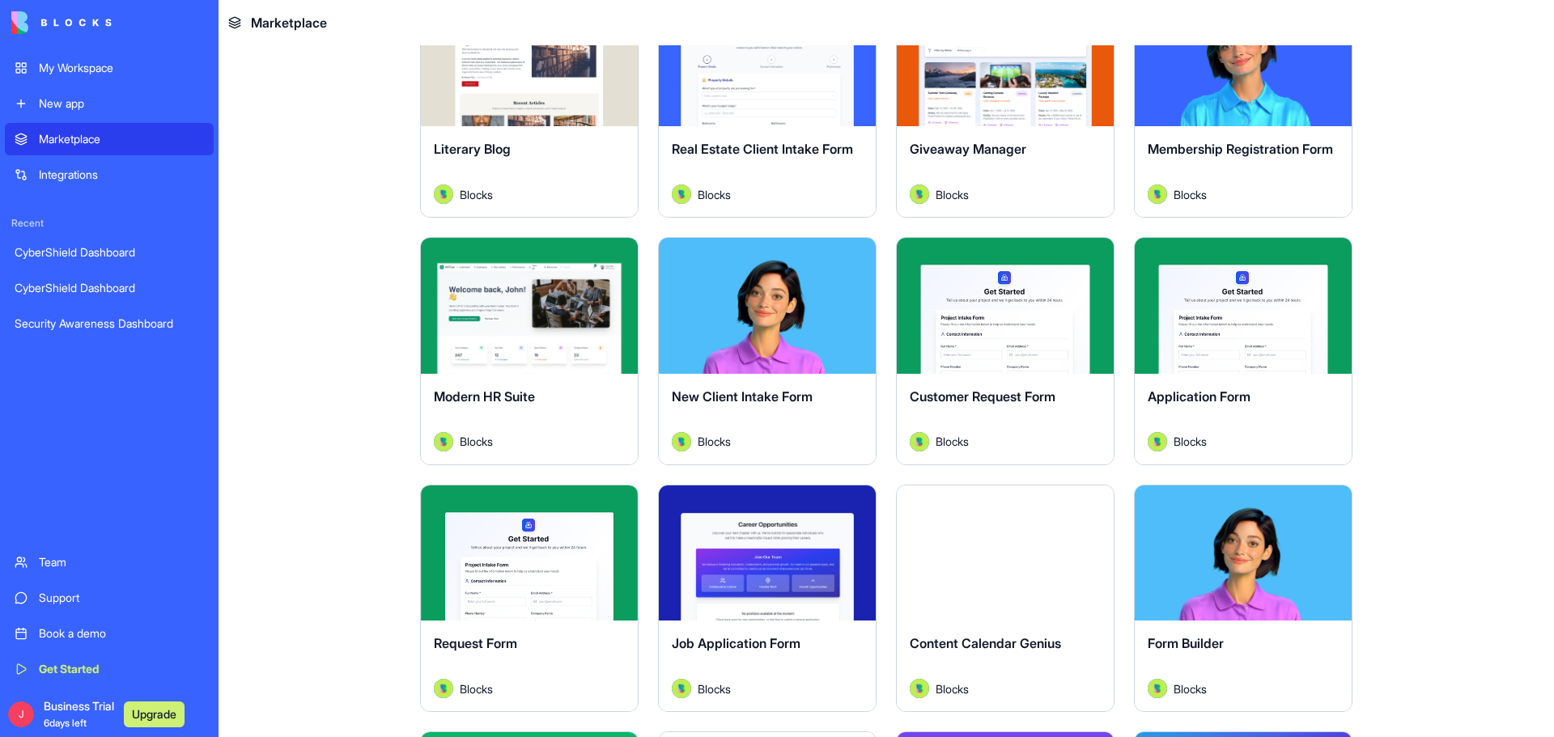
click at [150, 245] on div "CyberShield Dashboard" at bounding box center [109, 252] width 189 height 16
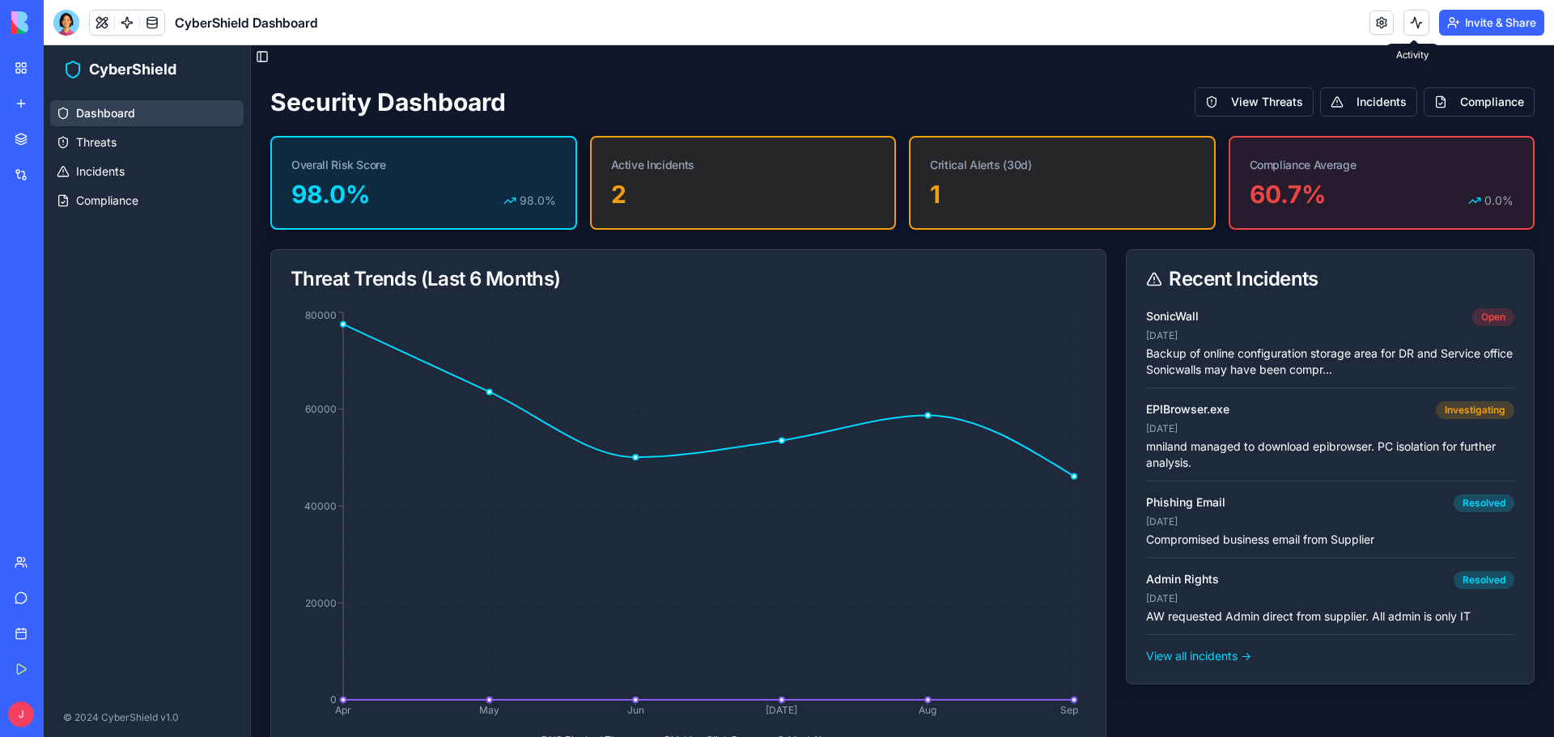
click at [1411, 23] on button at bounding box center [1416, 23] width 26 height 26
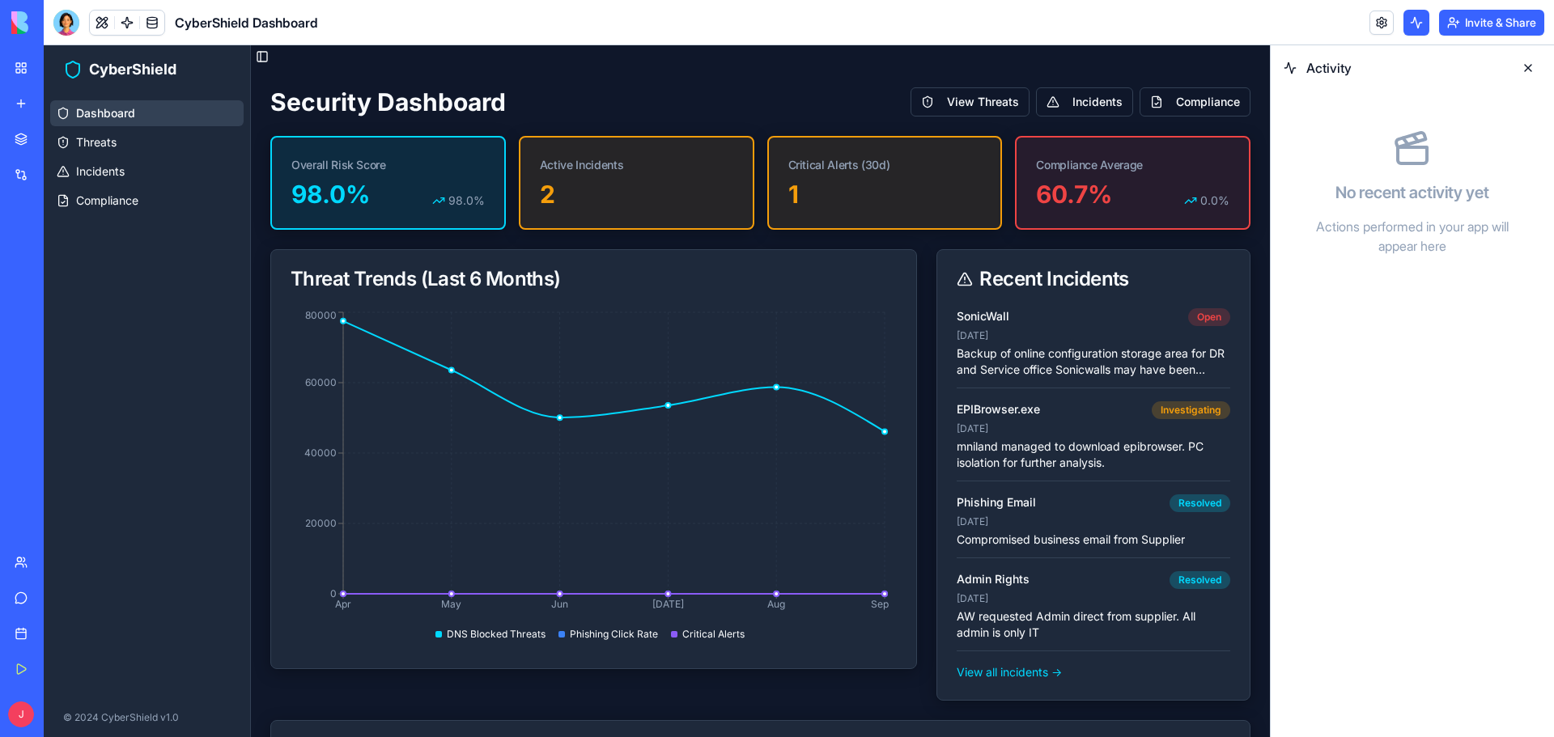
click at [1528, 69] on button at bounding box center [1528, 68] width 26 height 26
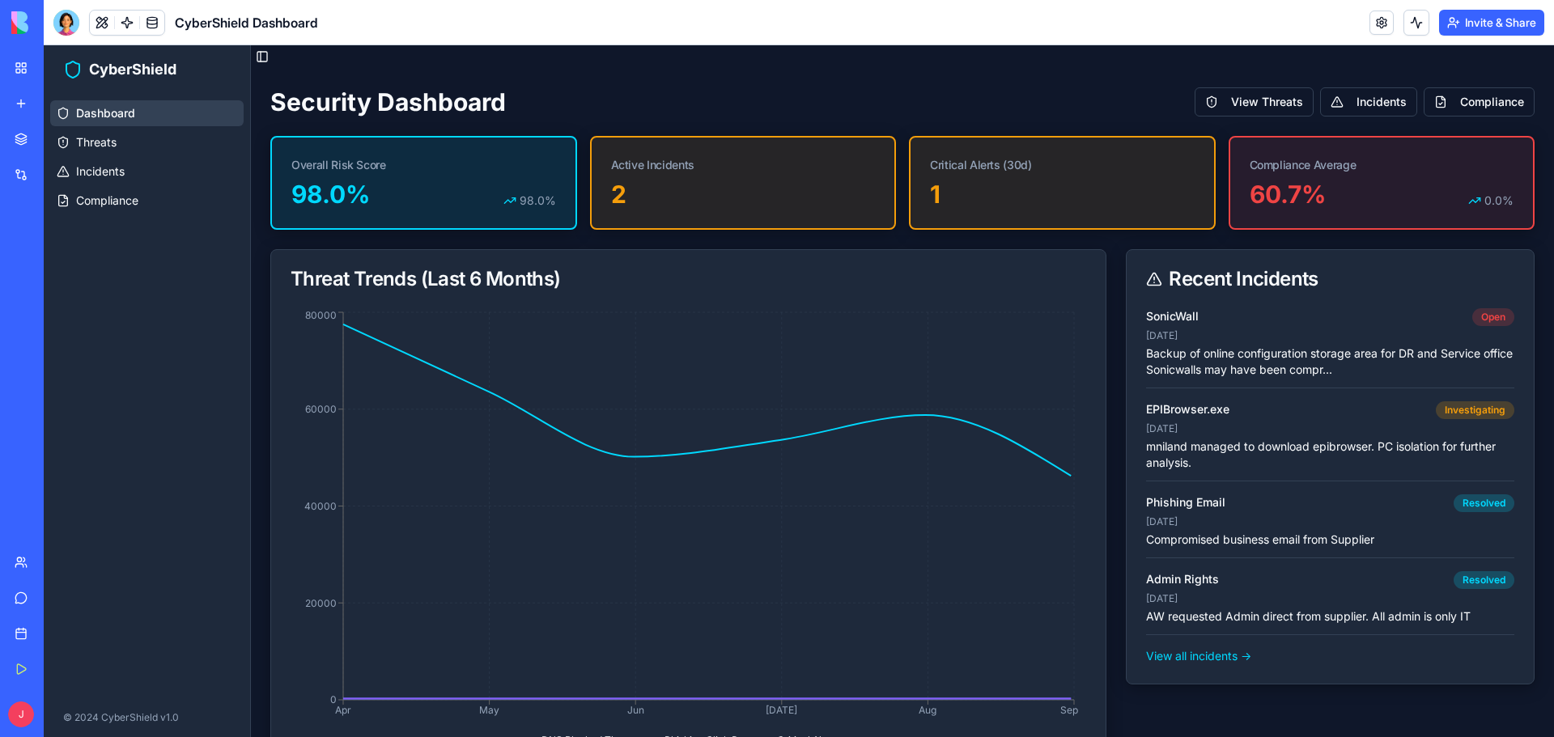
click at [1491, 15] on button "Invite & Share" at bounding box center [1491, 23] width 105 height 26
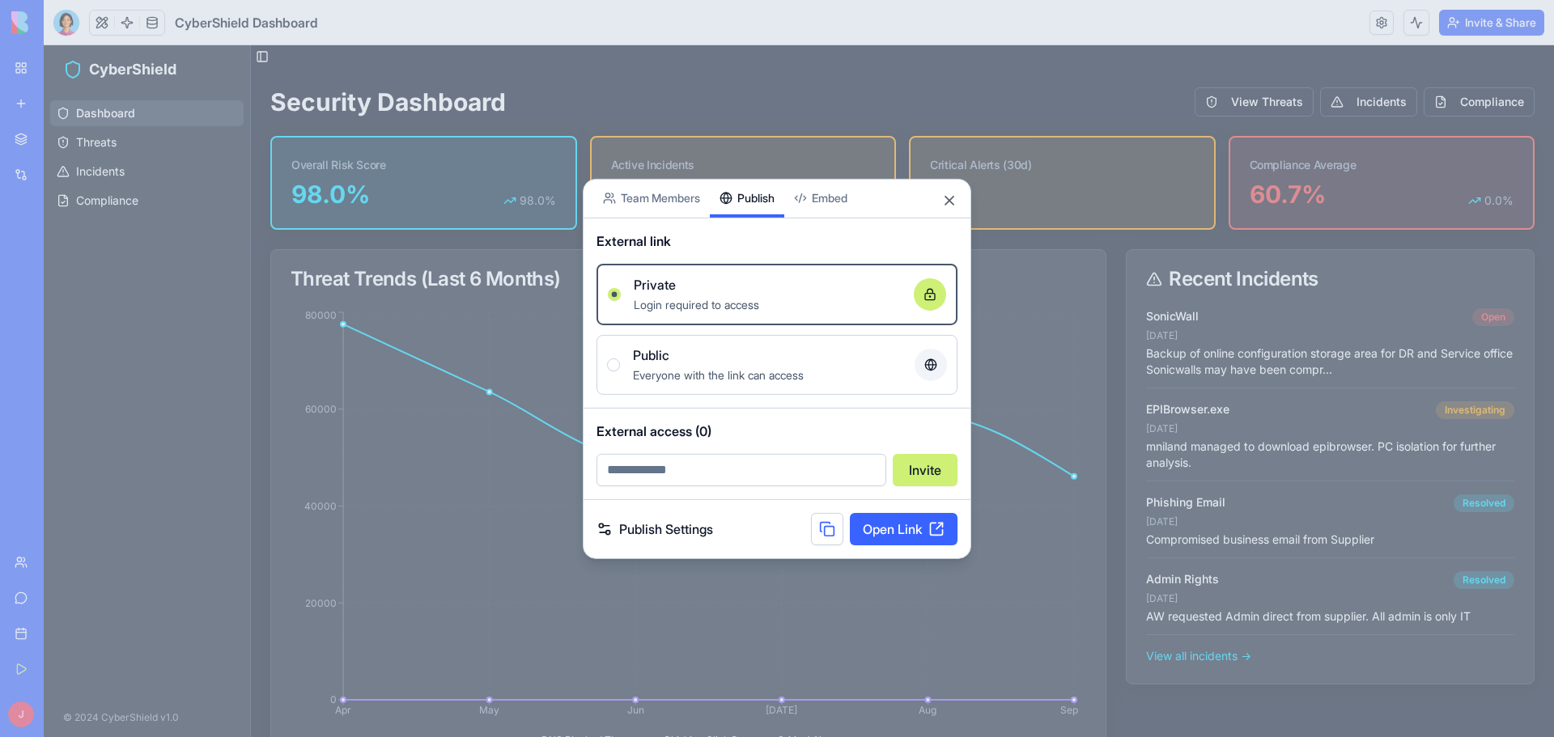
click at [752, 215] on div "Share App Team Members Publish Embed External link Private Login required to ac…" at bounding box center [777, 368] width 388 height 380
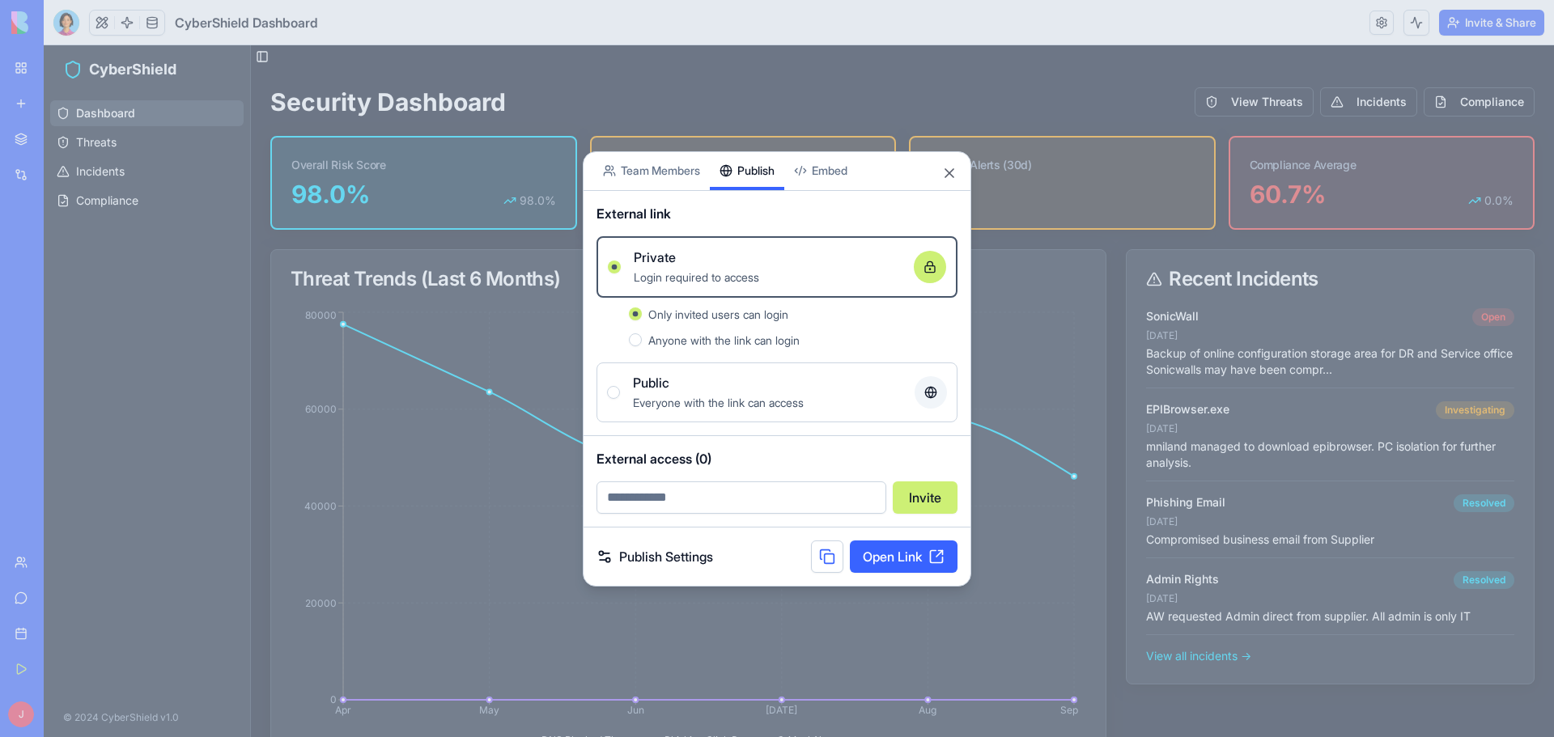
click at [906, 553] on link "Open Link" at bounding box center [904, 557] width 108 height 32
click at [951, 172] on button "Close" at bounding box center [949, 173] width 16 height 16
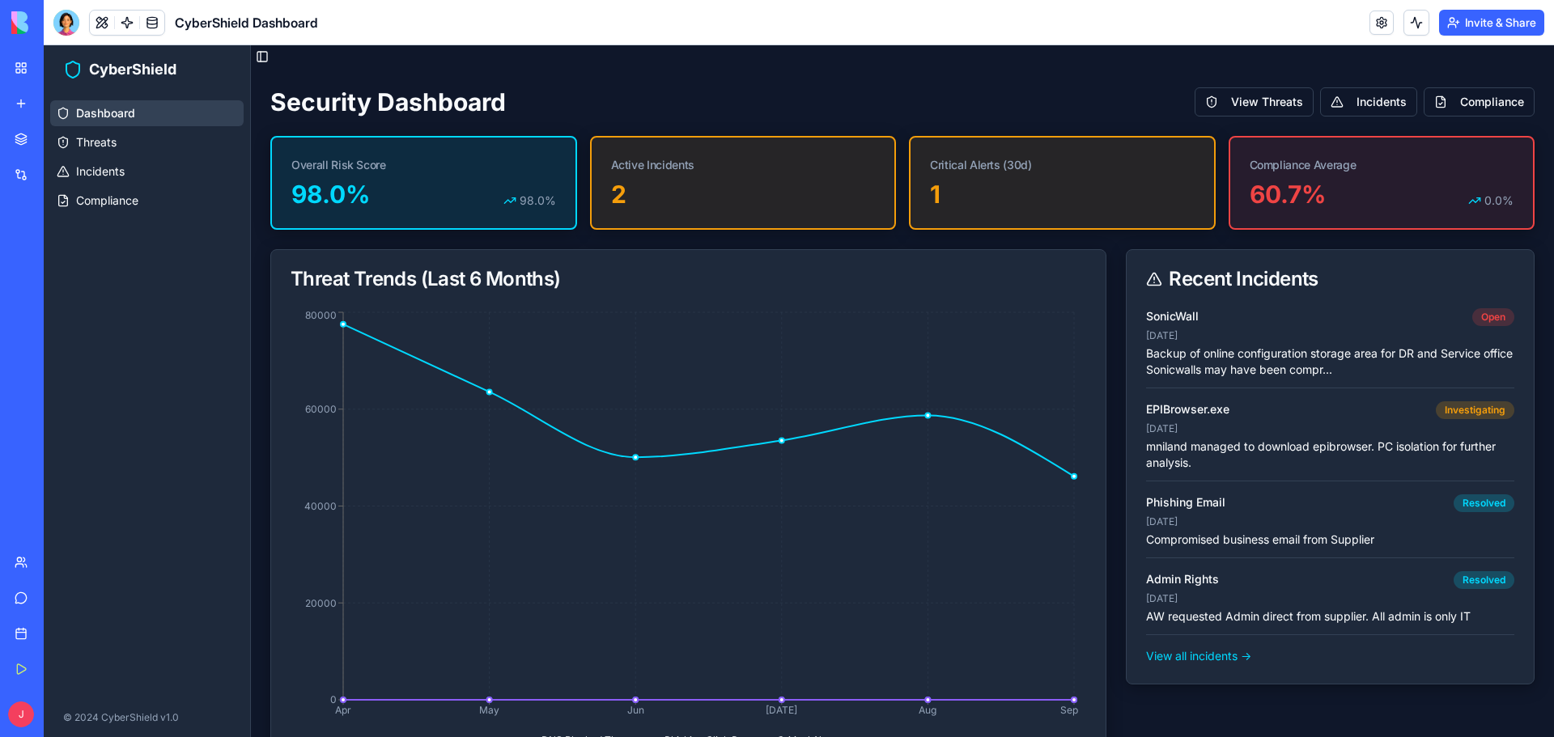
click at [52, 706] on span "Business Trial 6 days left" at bounding box center [79, 714] width 70 height 32
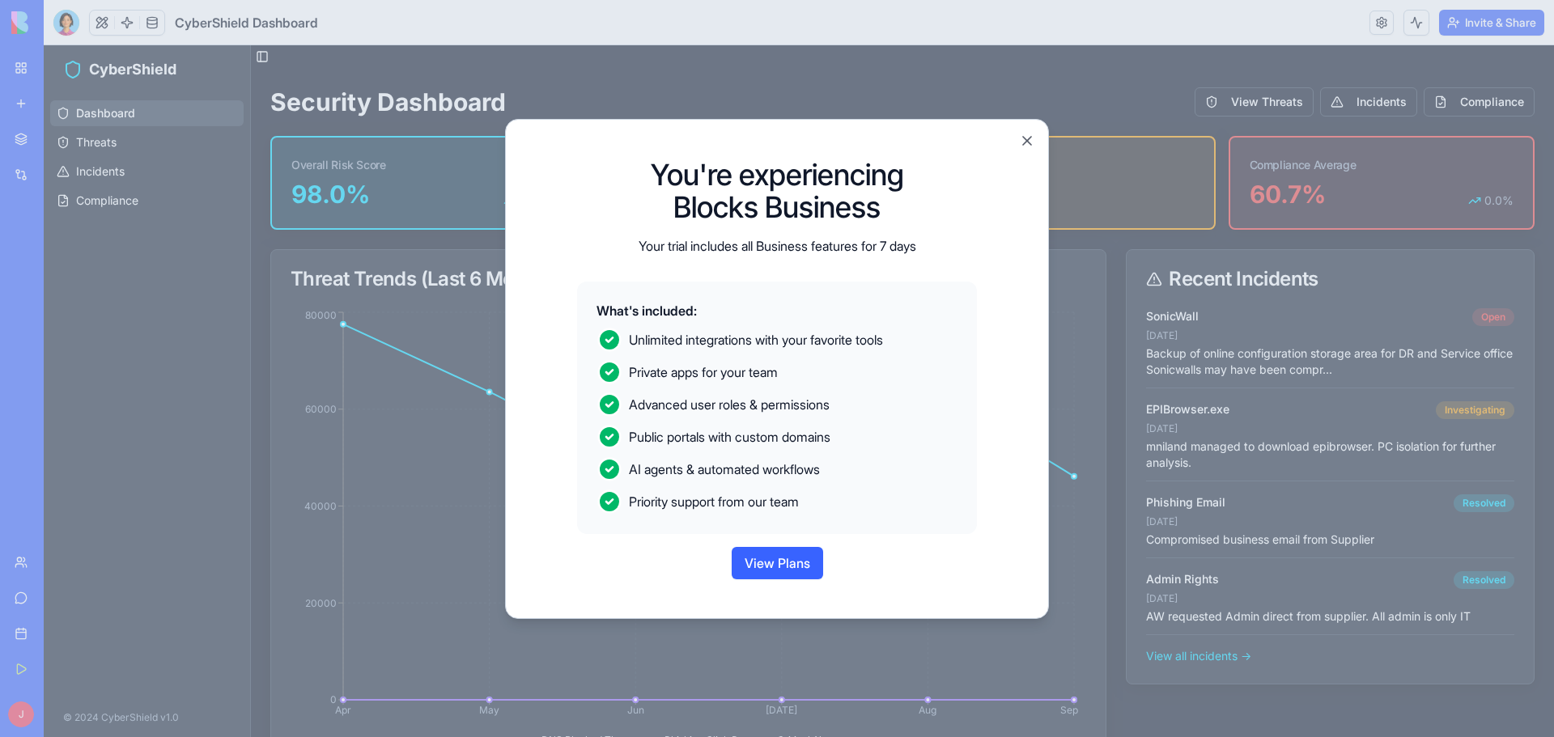
click at [769, 549] on button "View Plans" at bounding box center [776, 563] width 91 height 32
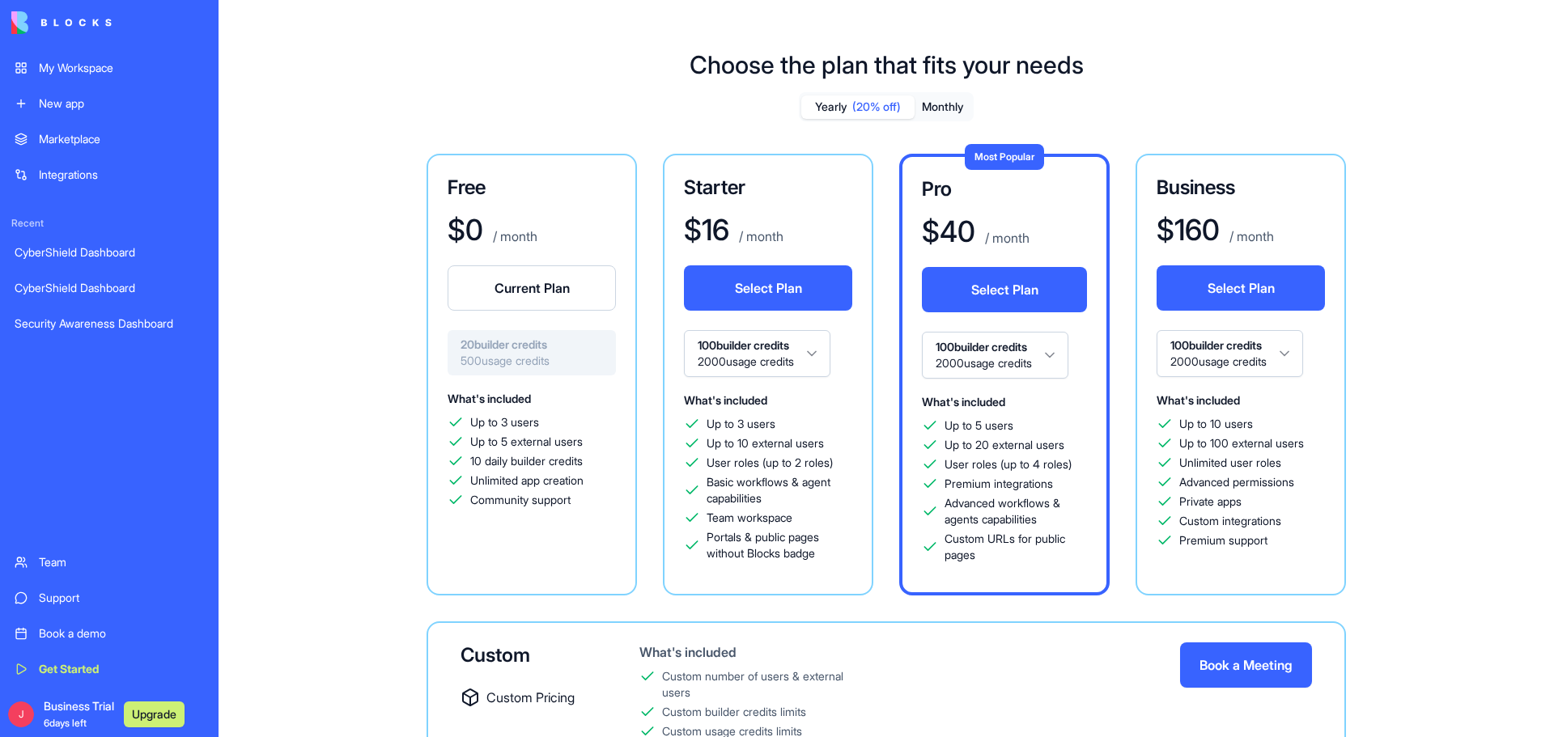
click at [507, 248] on div "$ 0 / month" at bounding box center [531, 233] width 168 height 39
click at [683, 558] on div "Starter $ 16 / month Select Plan 100 builder credits 2000 usage credits What's …" at bounding box center [768, 375] width 210 height 442
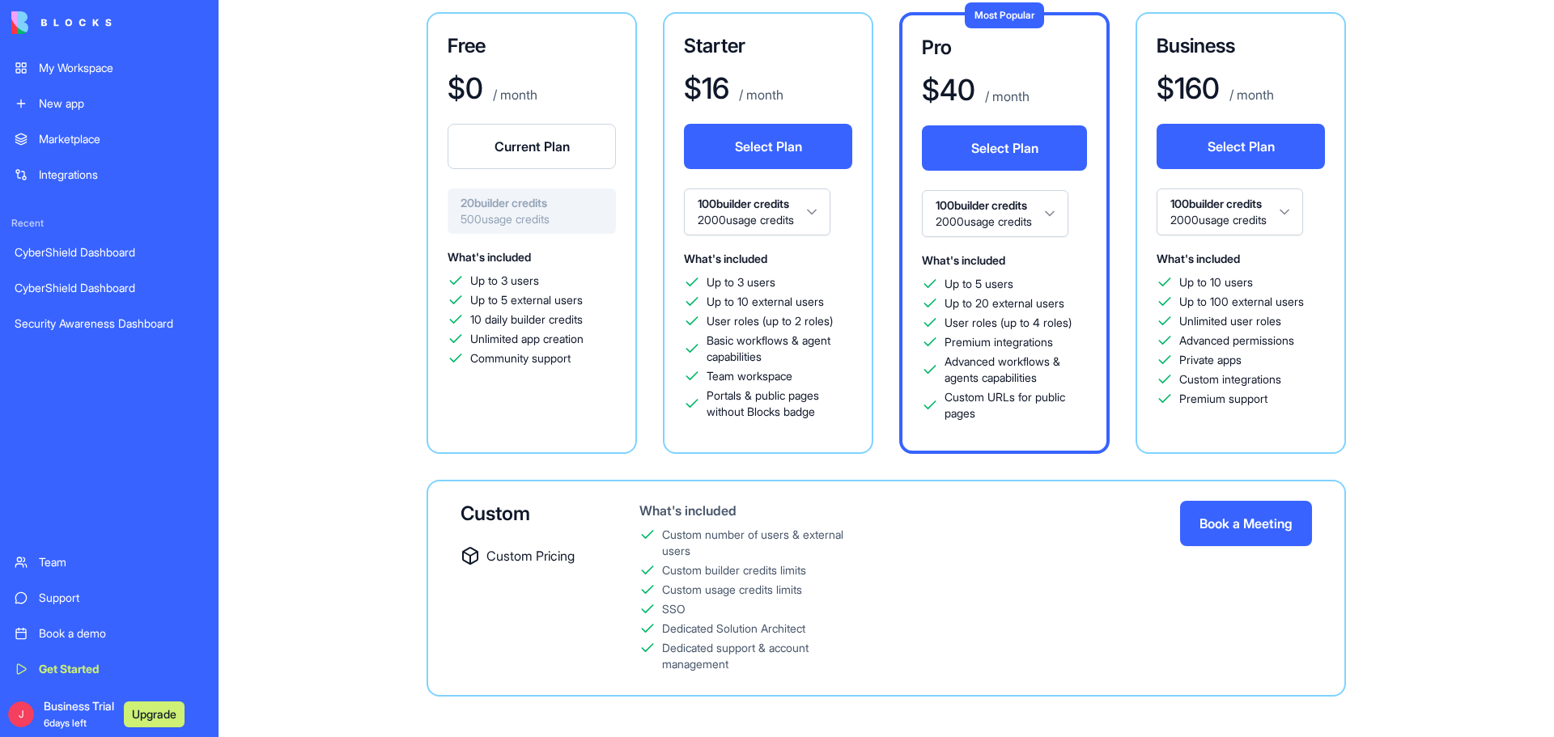
scroll to position [153, 0]
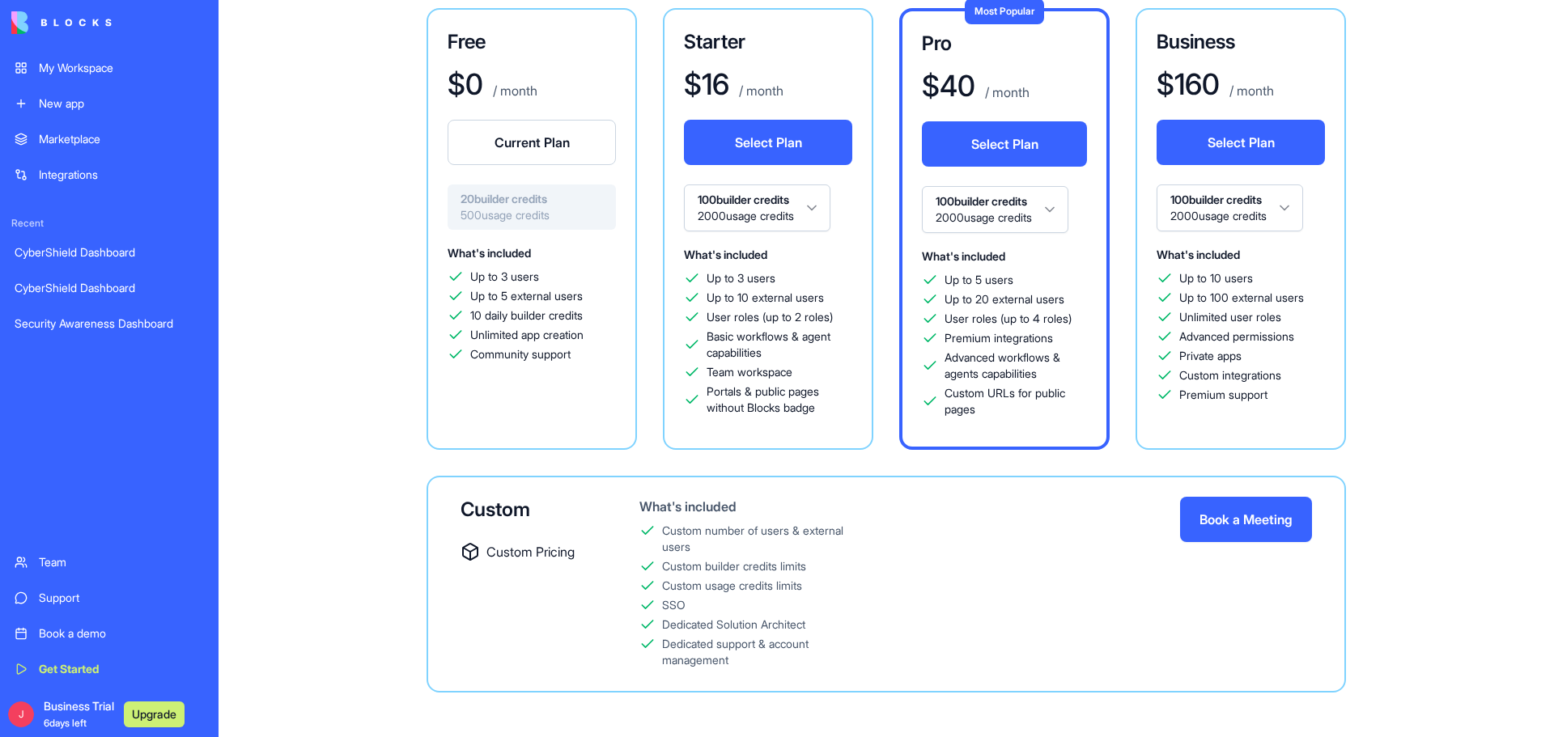
scroll to position [153, 0]
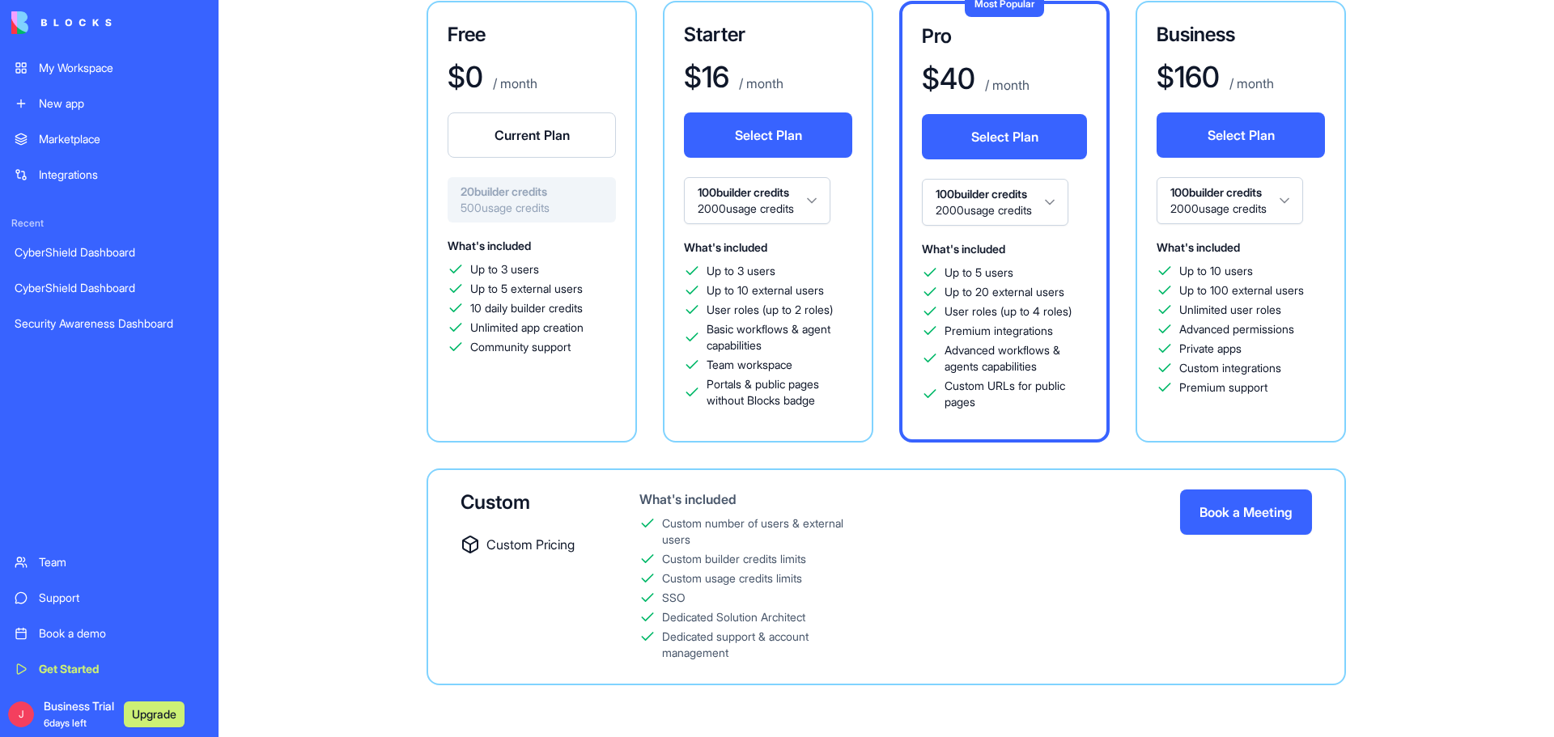
click at [86, 701] on span "Business Trial 6 days left" at bounding box center [79, 714] width 70 height 32
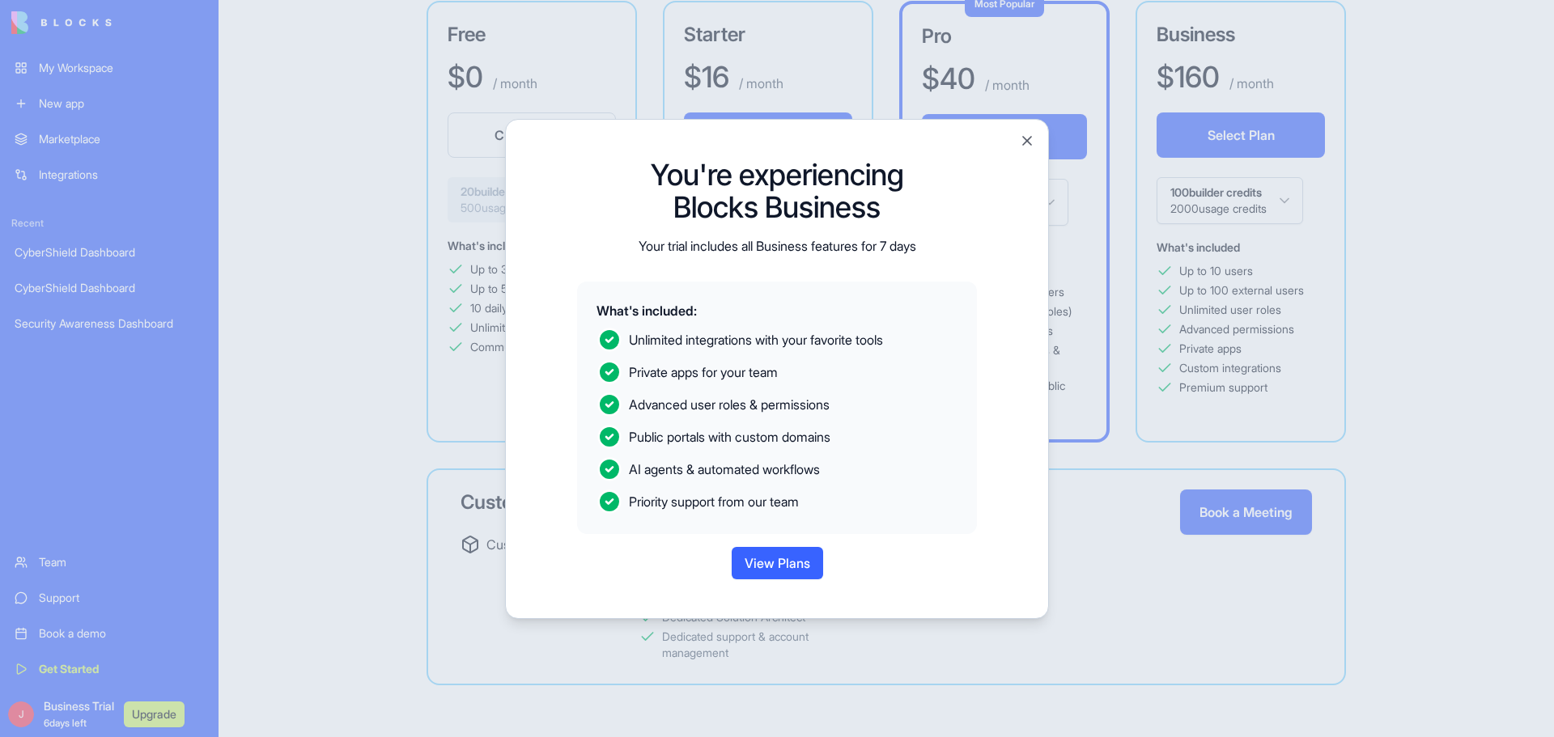
click at [782, 562] on button "View Plans" at bounding box center [776, 563] width 91 height 32
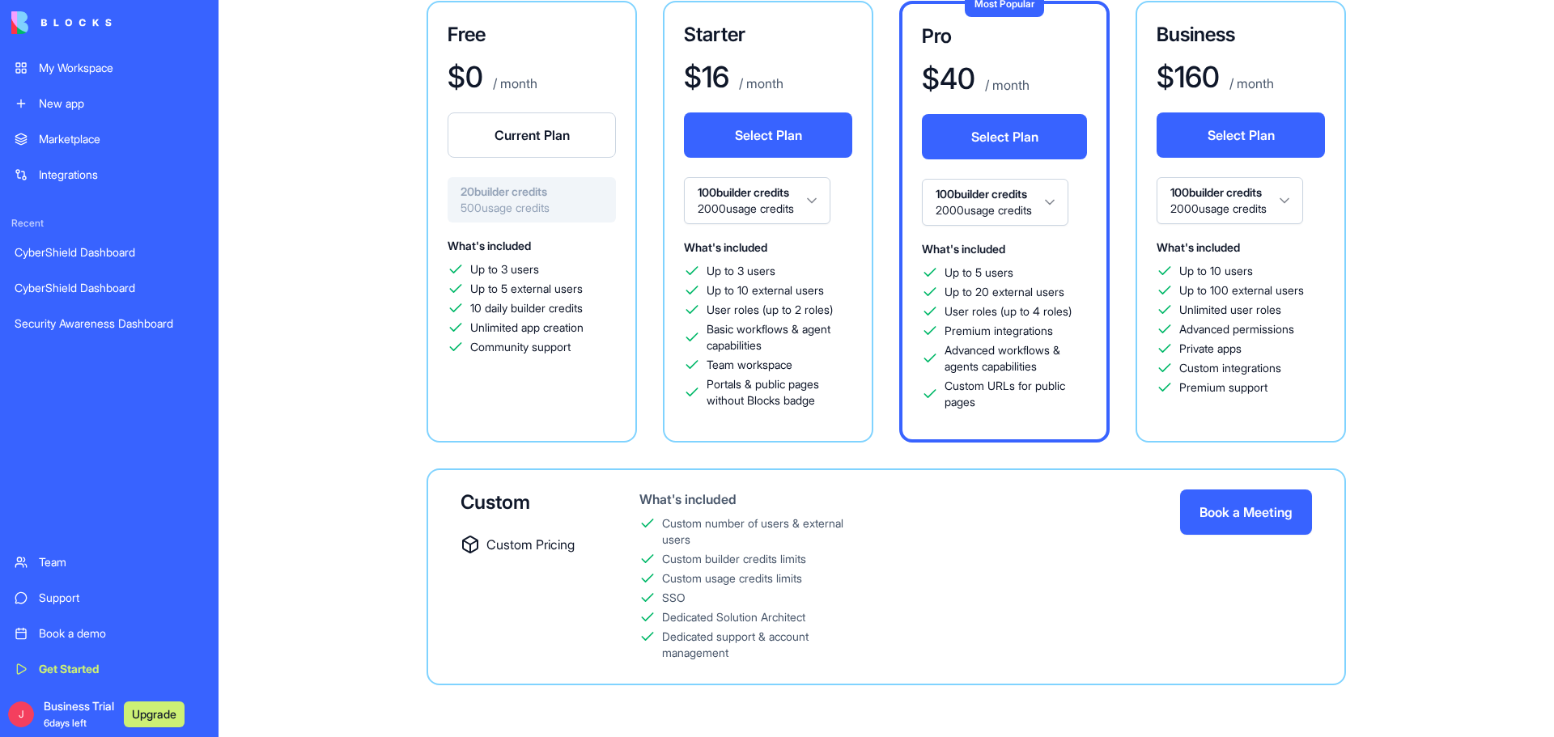
click at [555, 412] on div "What's included Up to 3 users Up to 5 external users 10 daily builder credits U…" at bounding box center [531, 325] width 168 height 181
click at [765, 146] on button "Select Plan" at bounding box center [768, 134] width 168 height 45
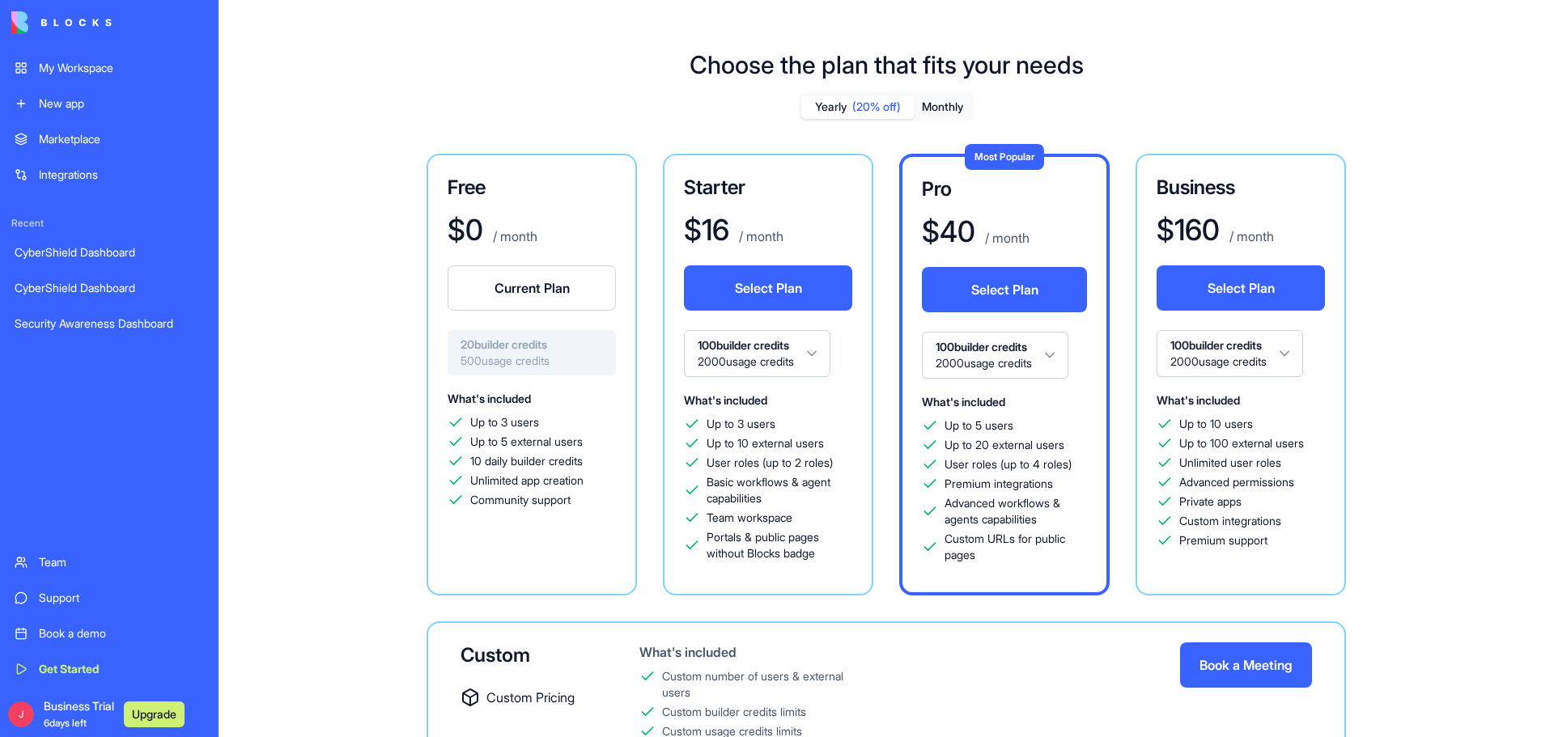
click at [852, 108] on span "(20% off)" at bounding box center [876, 107] width 49 height 16
click at [944, 110] on button "Monthly" at bounding box center [942, 106] width 57 height 23
click at [37, 591] on link "Support" at bounding box center [109, 598] width 209 height 32
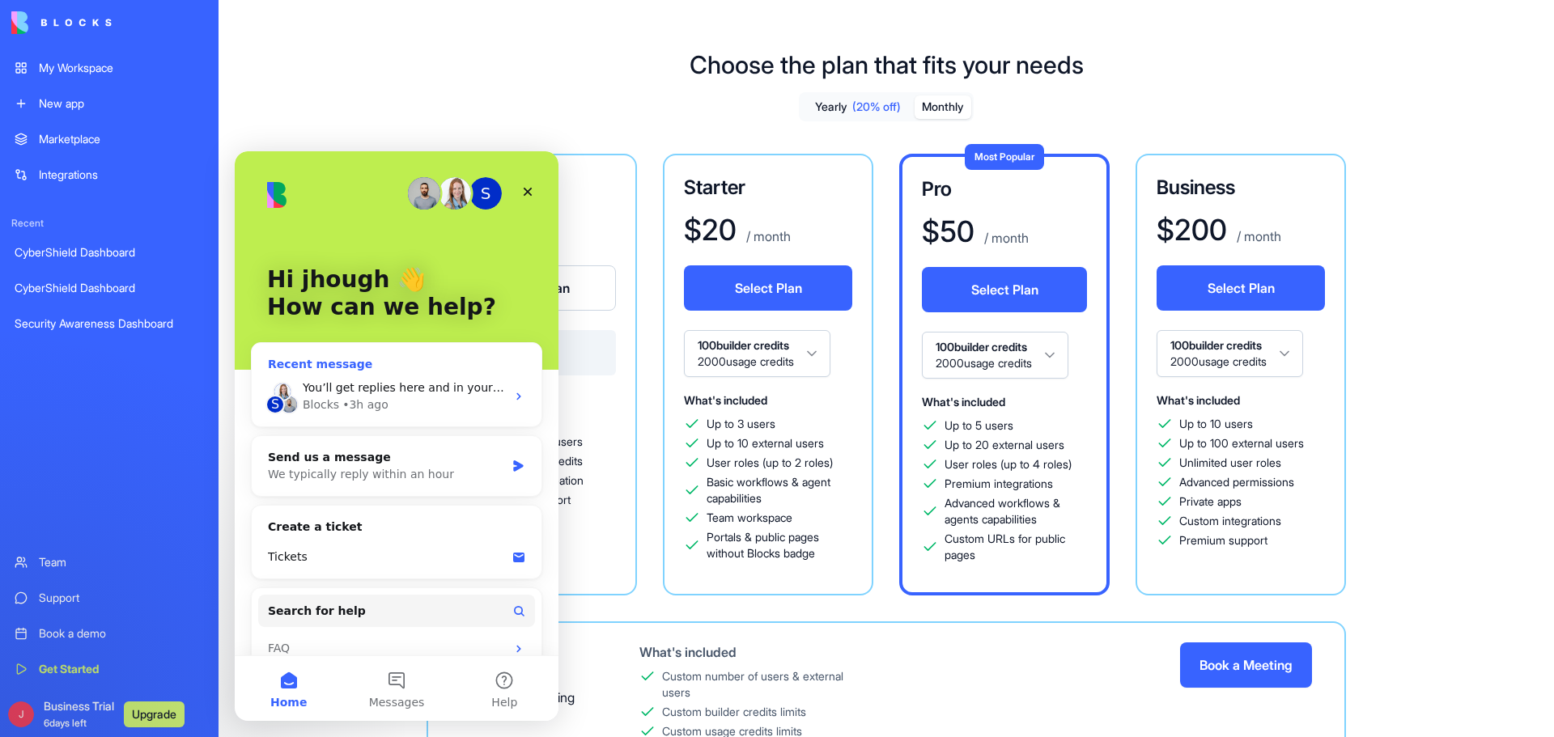
click at [403, 388] on span "You’ll get replies here and in your email: ✉️ jhough@davidsonsgroup.co.uk Our u…" at bounding box center [637, 387] width 668 height 13
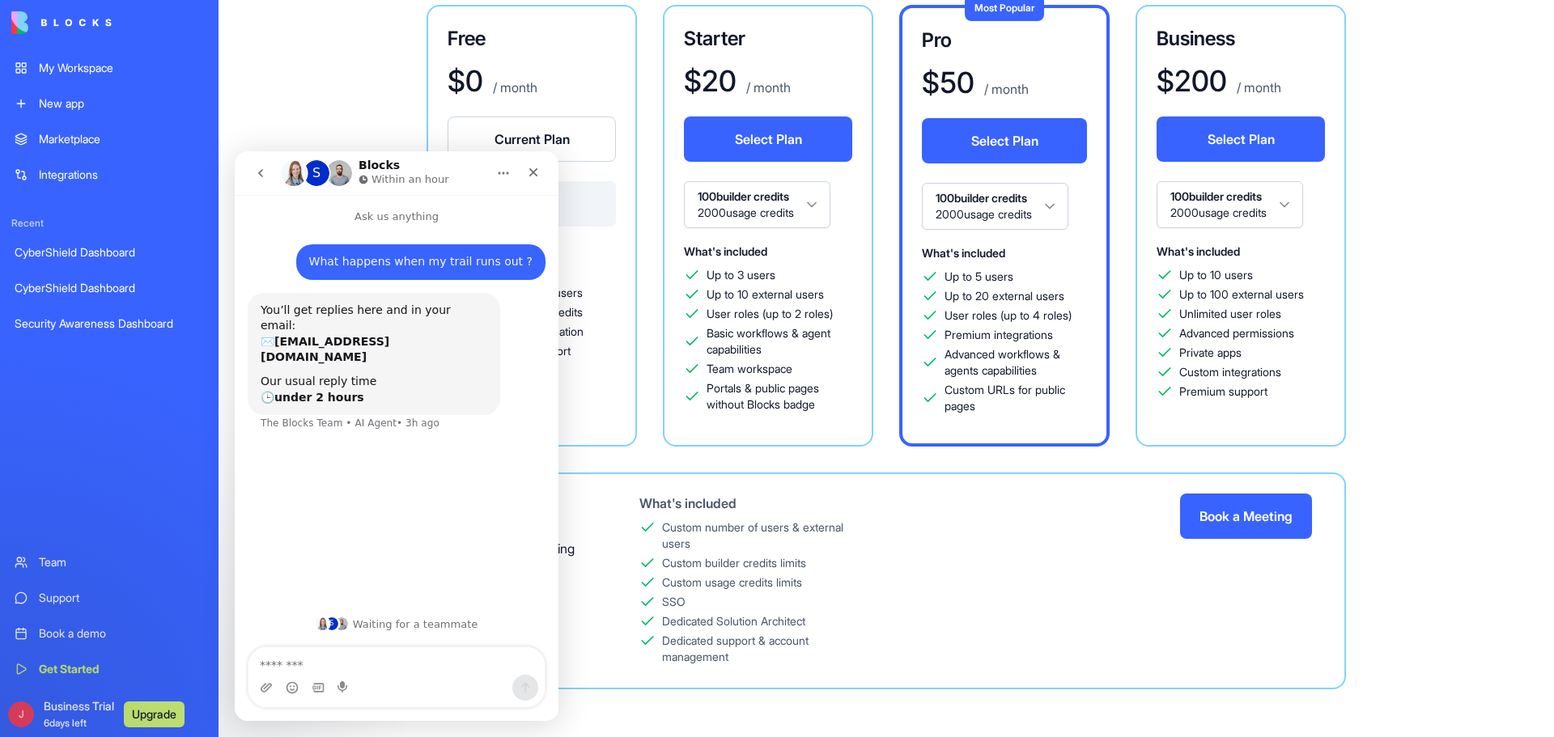
scroll to position [153, 0]
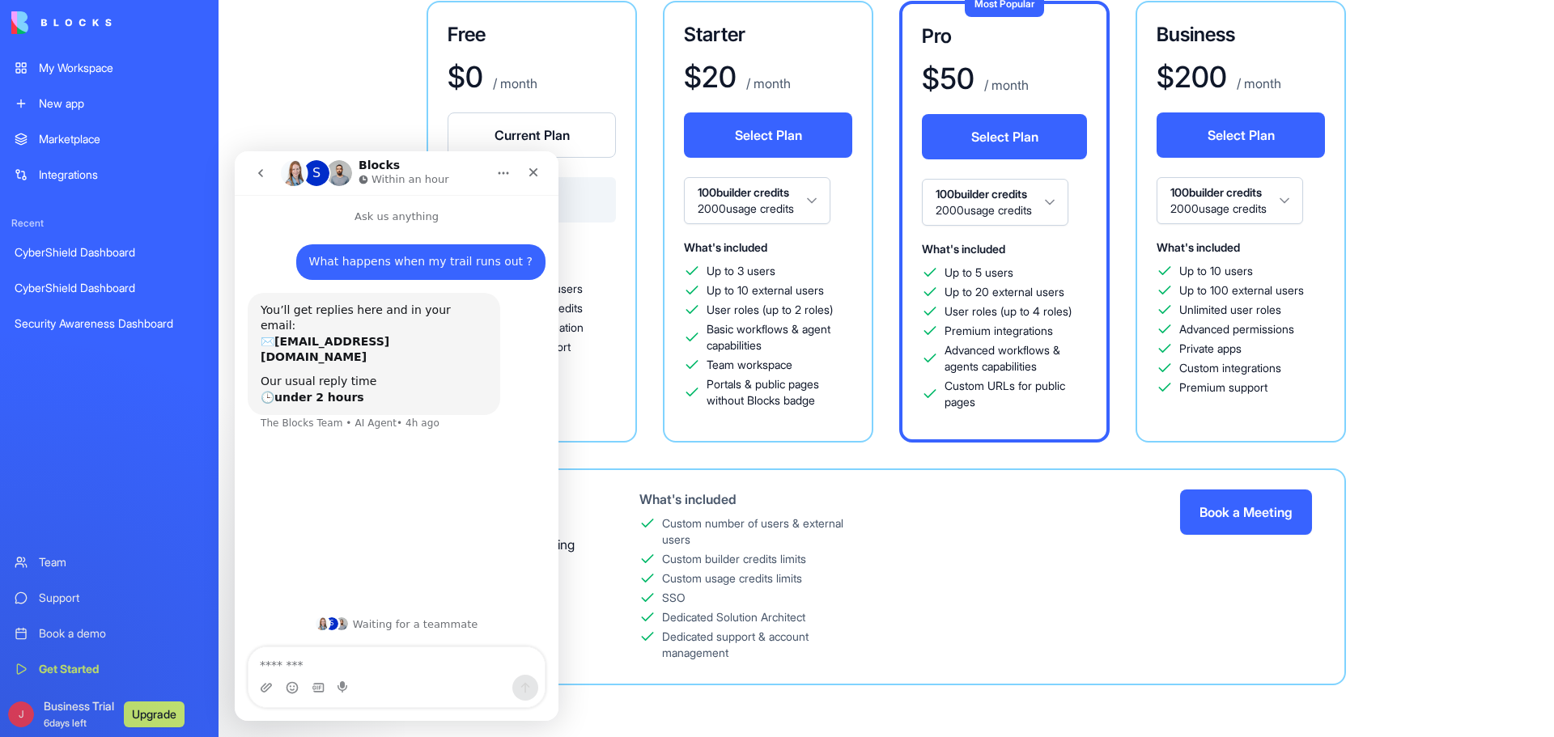
click at [726, 711] on div "Choose the plan that fits your needs Yearly (20% off) Monthly Free $ 0 / month …" at bounding box center [885, 304] width 1335 height 866
click at [541, 176] on div "Close" at bounding box center [533, 172] width 29 height 29
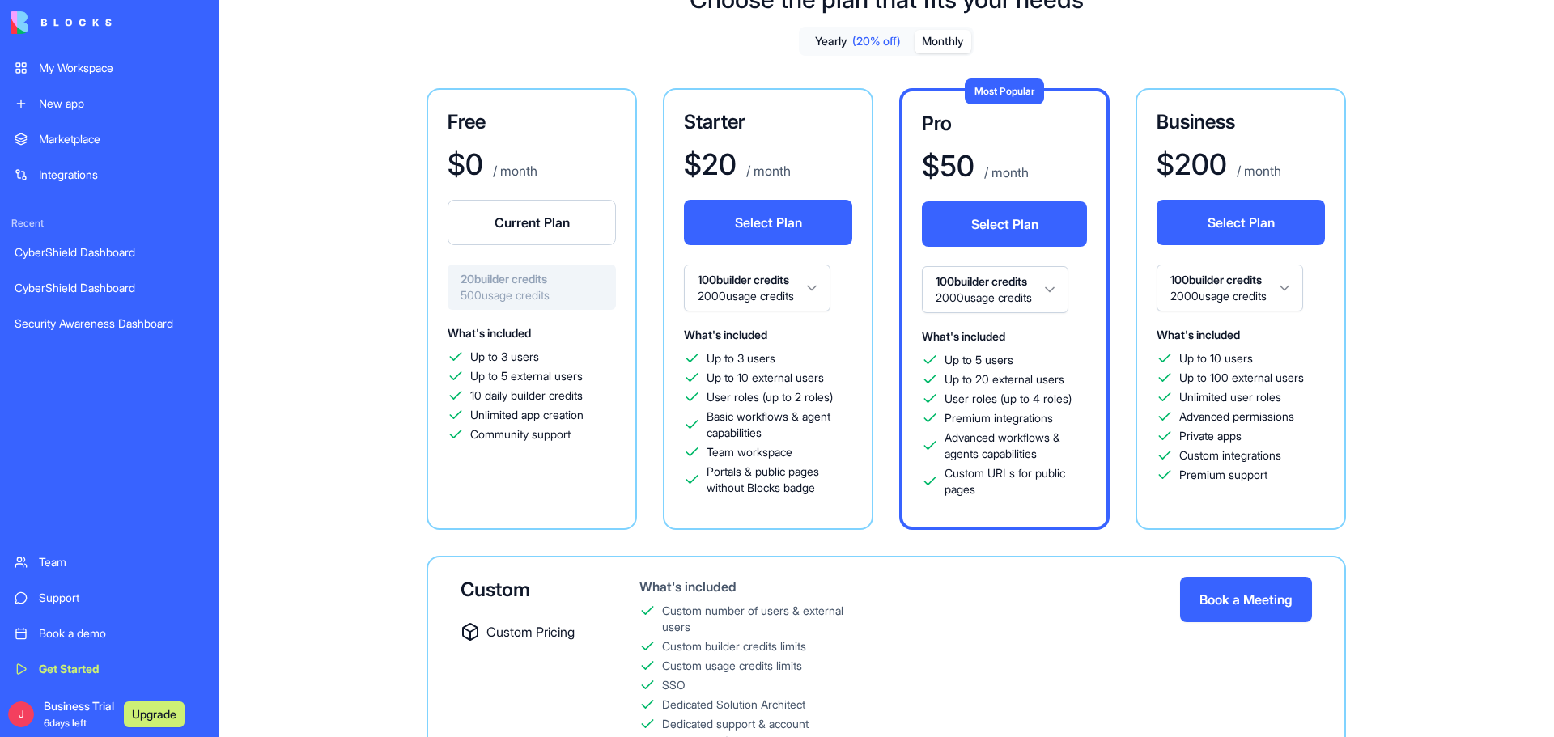
scroll to position [0, 0]
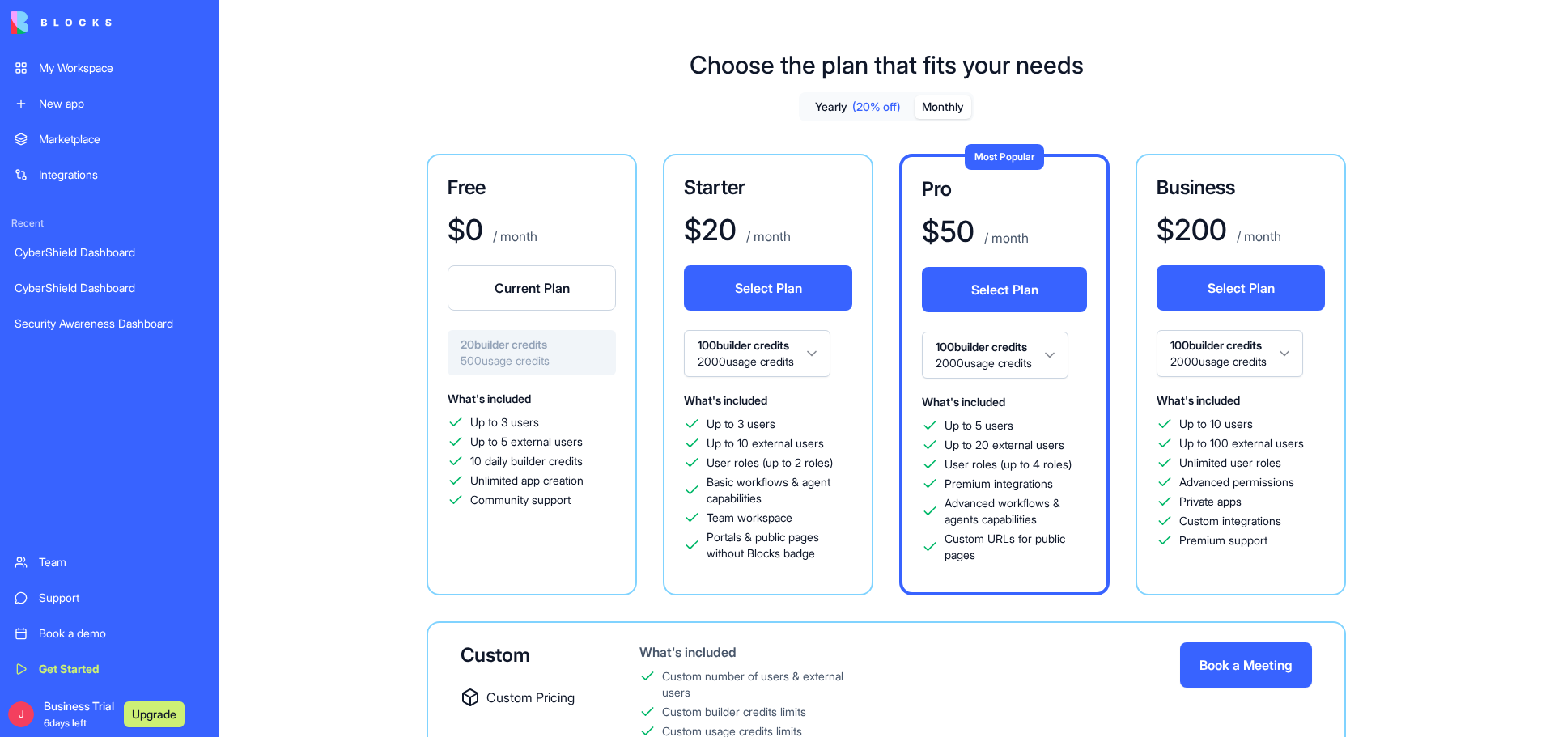
click at [945, 111] on button "Monthly" at bounding box center [942, 106] width 57 height 23
click at [802, 293] on button "Select Plan" at bounding box center [768, 287] width 168 height 45
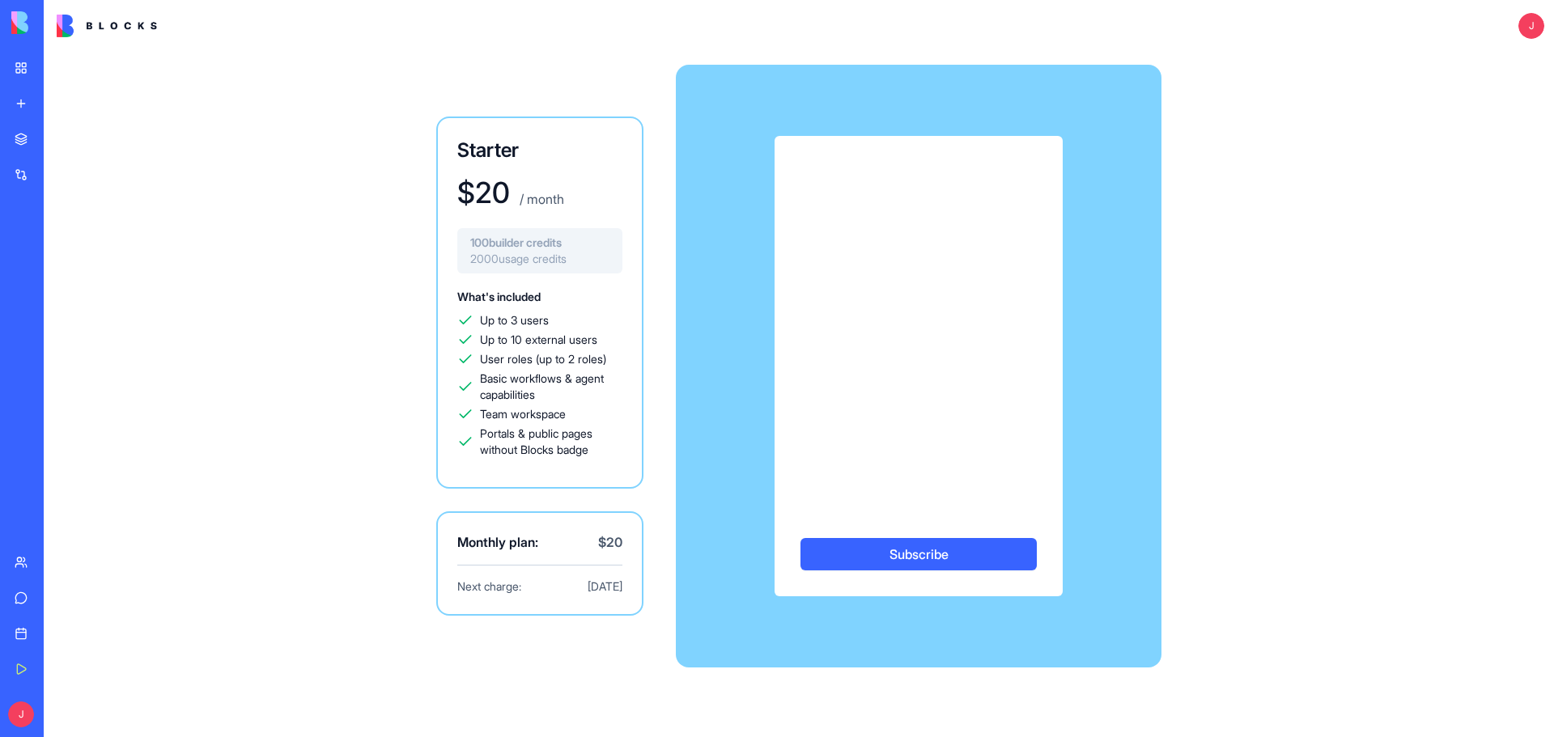
click at [872, 556] on button "Subscribe" at bounding box center [918, 554] width 236 height 32
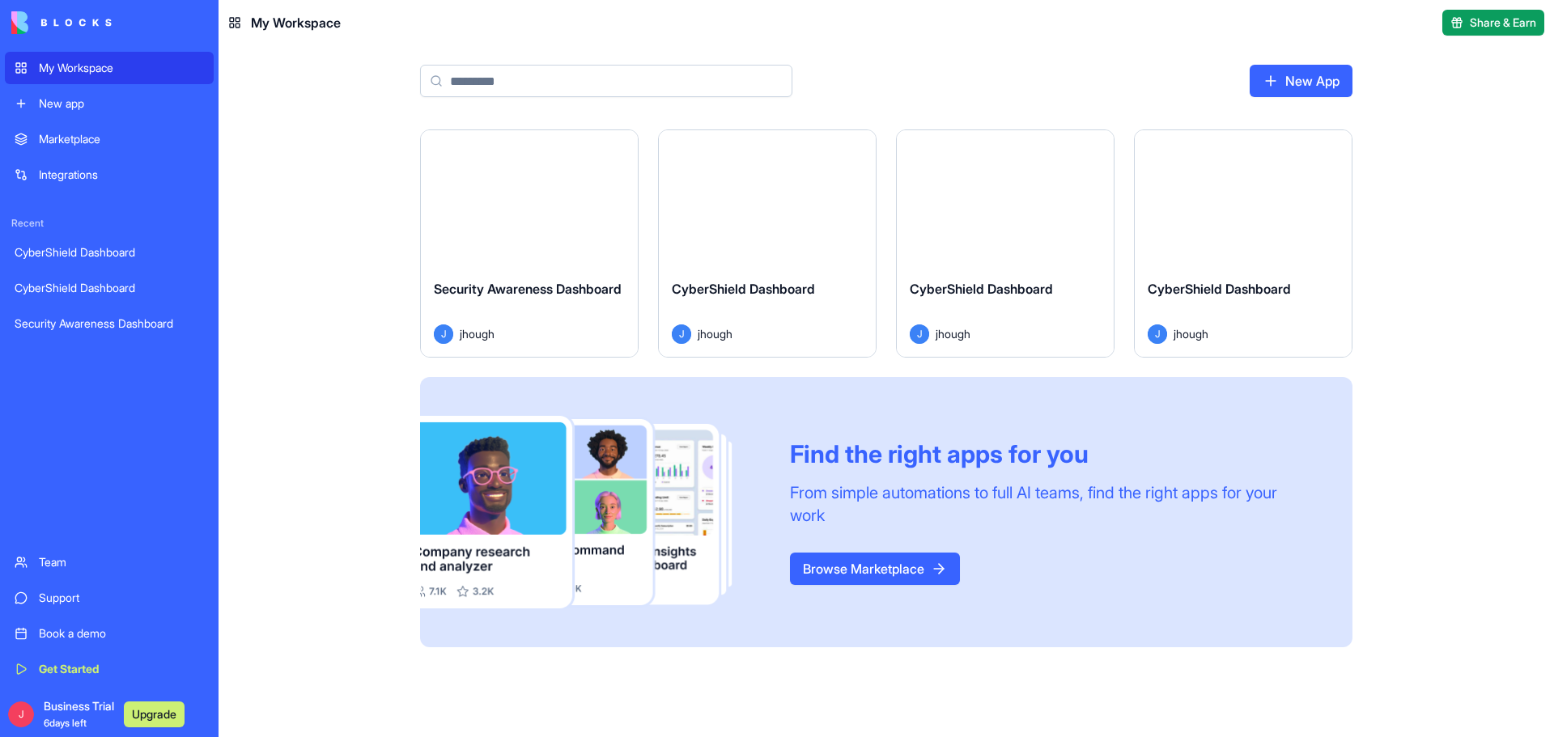
click at [100, 244] on link "CyberShield Dashboard" at bounding box center [109, 252] width 209 height 32
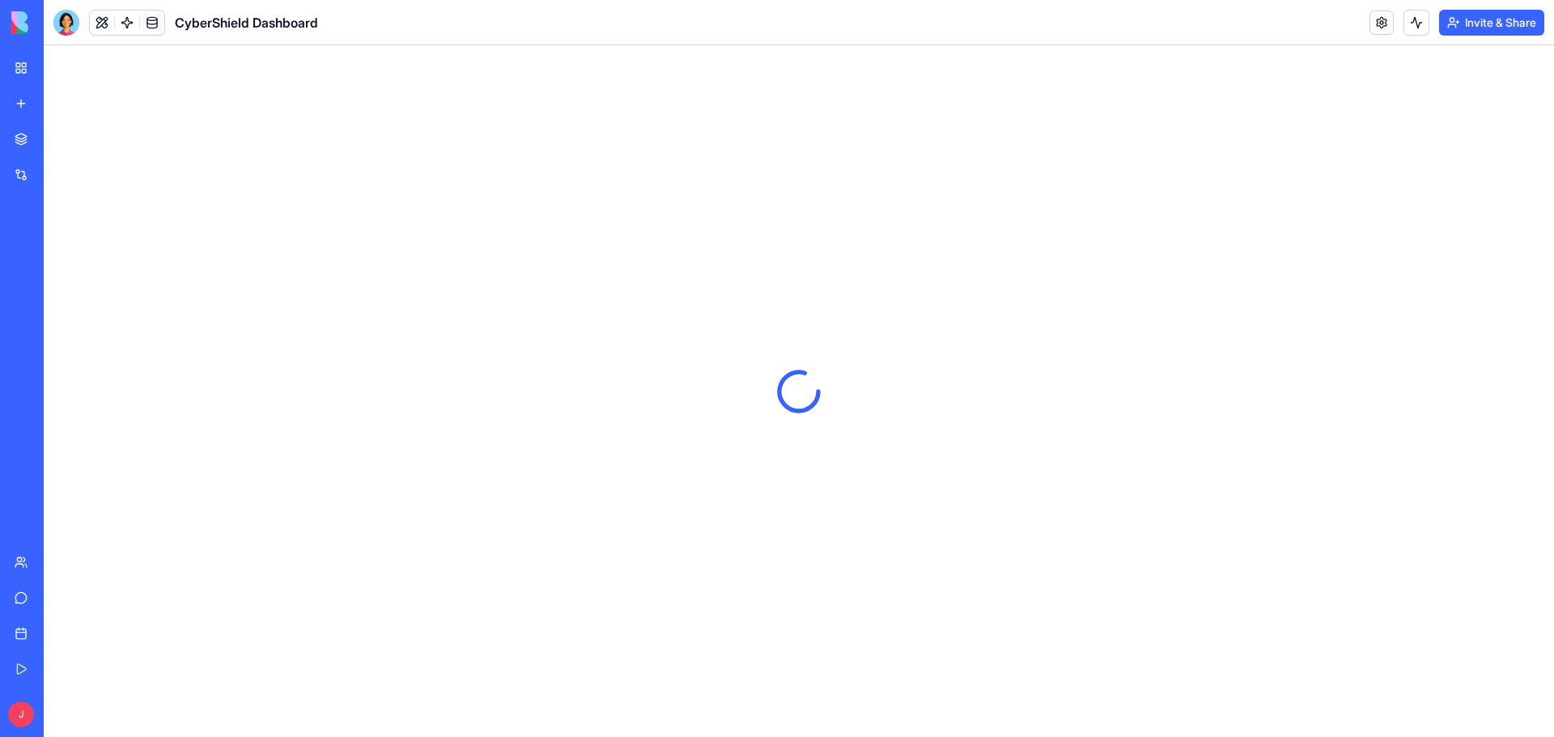
click at [60, 327] on div "Security Awareness Dashboard" at bounding box center [37, 324] width 45 height 16
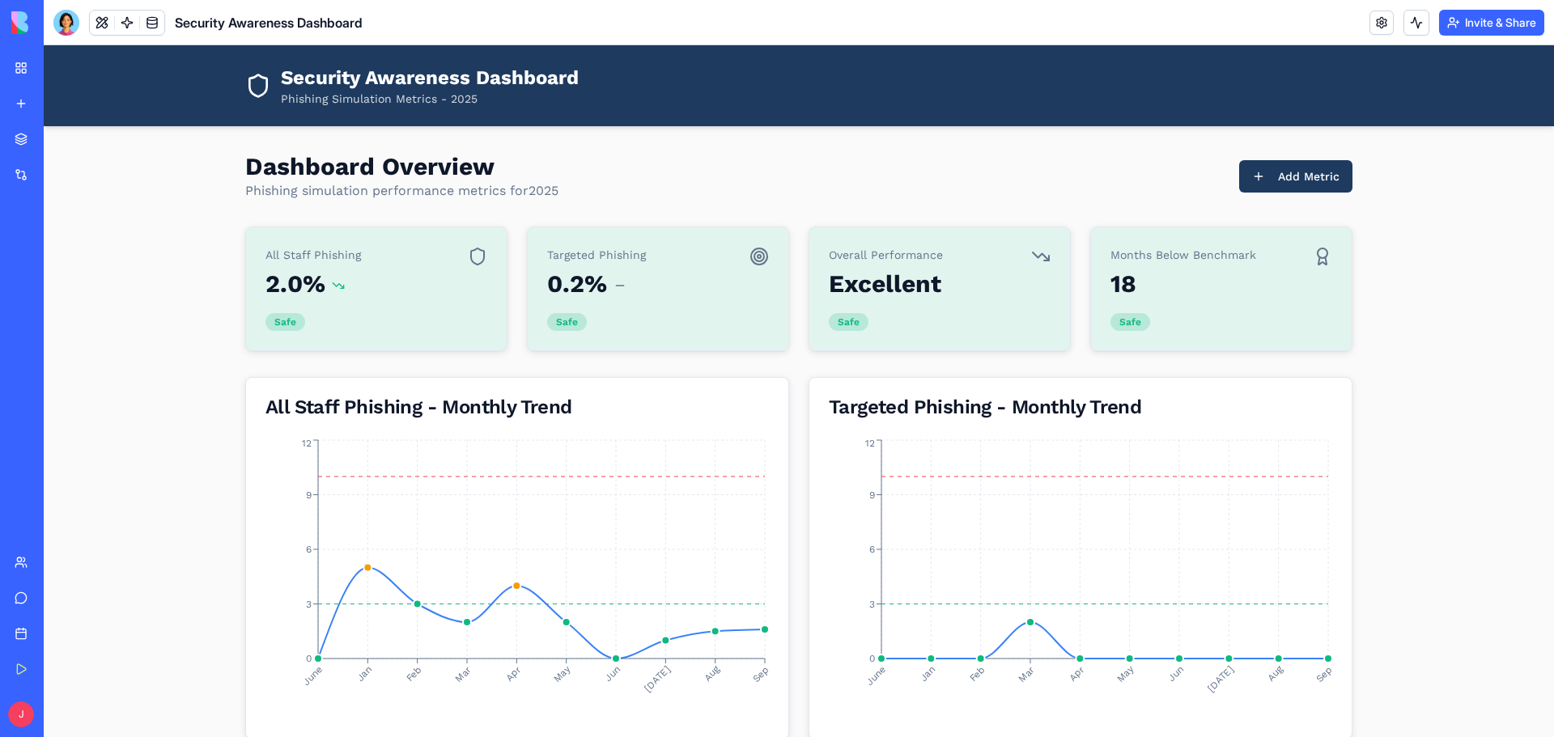
click at [108, 26] on button at bounding box center [102, 23] width 24 height 24
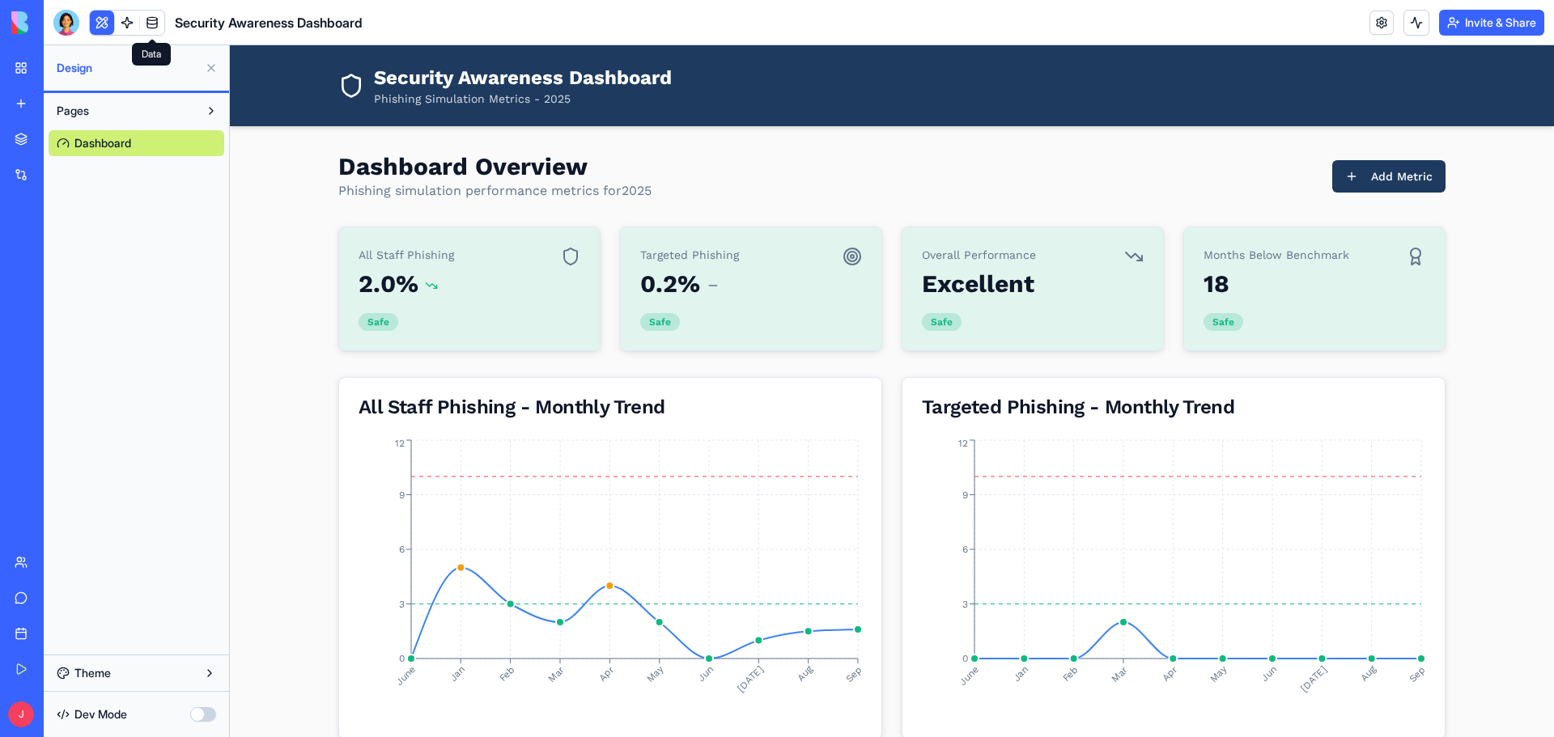
click at [148, 22] on link at bounding box center [152, 23] width 24 height 24
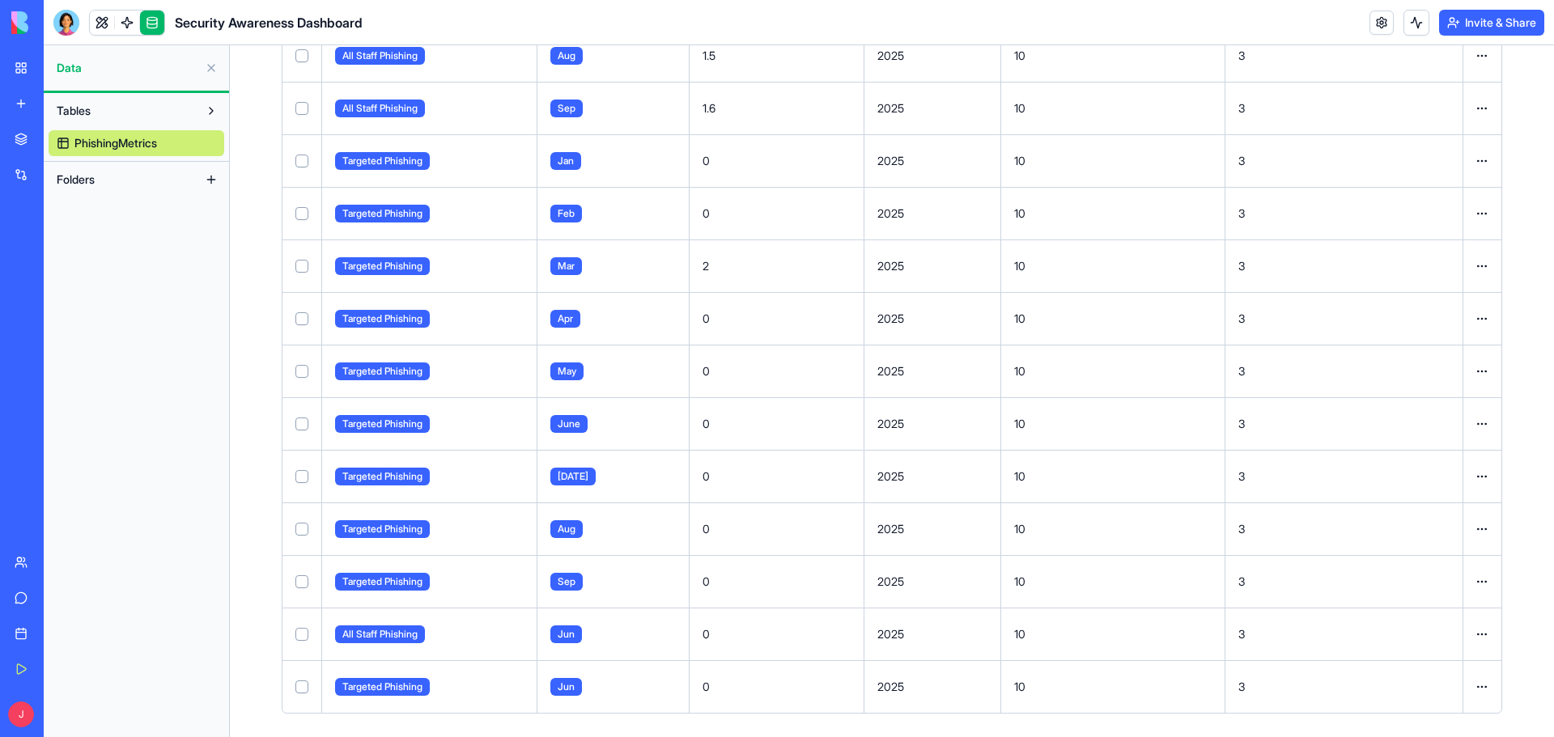
scroll to position [553, 0]
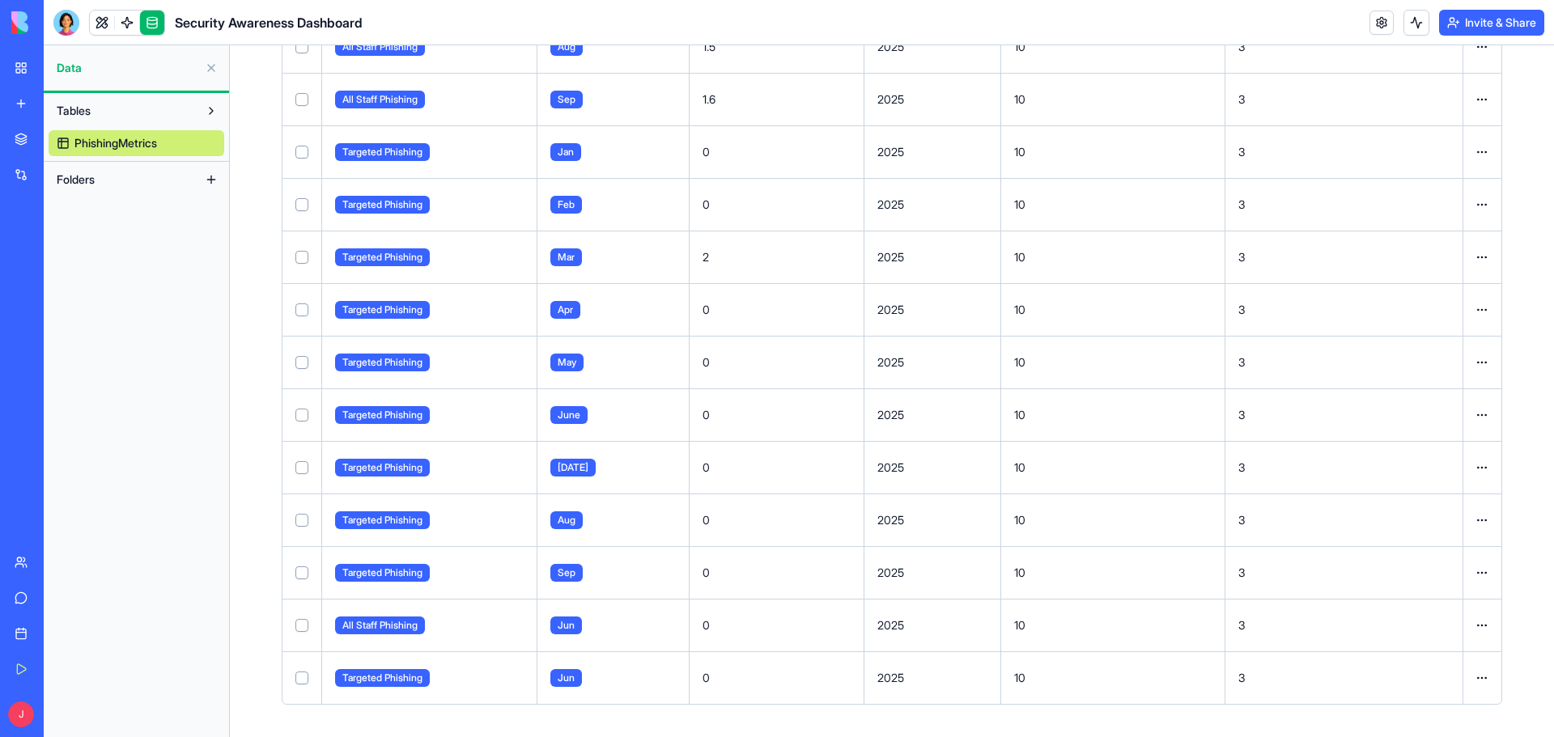
click at [295, 626] on button "Select row" at bounding box center [301, 625] width 13 height 13
click at [302, 672] on button "Select row" at bounding box center [301, 678] width 13 height 13
click at [1474, 678] on html "My Workspace New app Marketplace Integrations Recent CyberShield Dashboard Cybe…" at bounding box center [777, 368] width 1554 height 737
click at [1444, 717] on div "Delete" at bounding box center [1430, 711] width 95 height 26
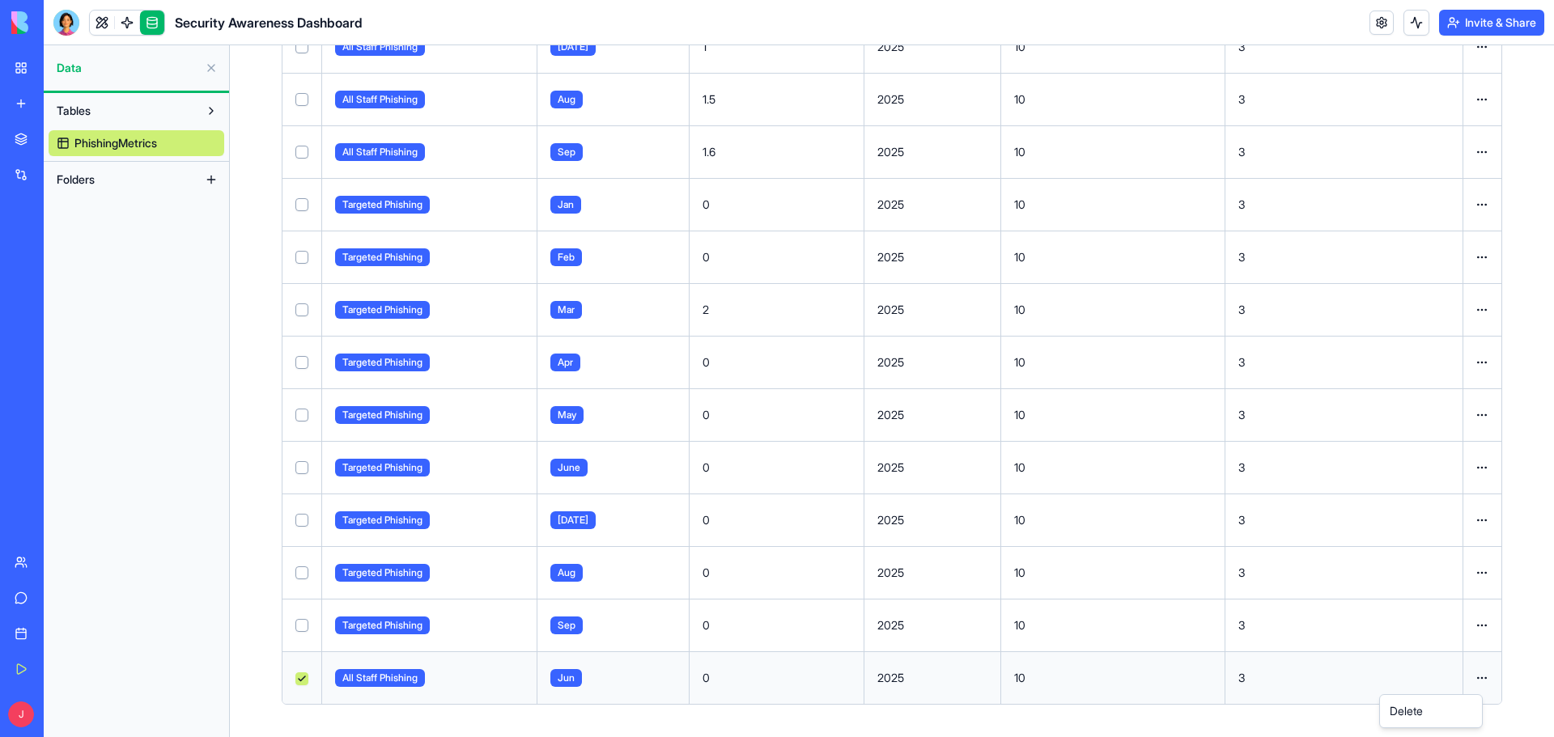
click at [1474, 671] on html "My Workspace New app Marketplace Integrations Recent CyberShield Dashboard Cybe…" at bounding box center [777, 368] width 1554 height 737
click at [1411, 706] on div "Delete" at bounding box center [1430, 711] width 95 height 26
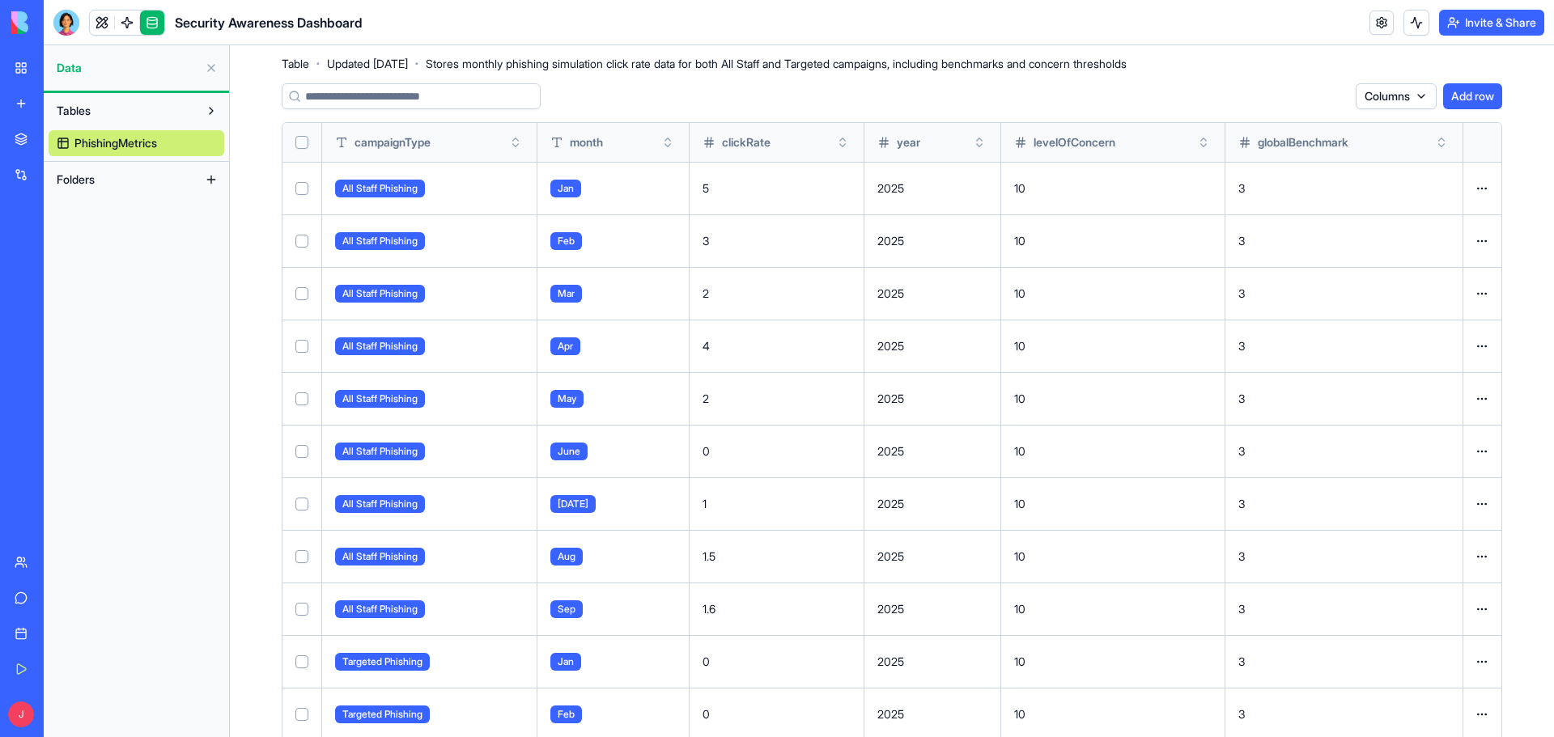
scroll to position [0, 0]
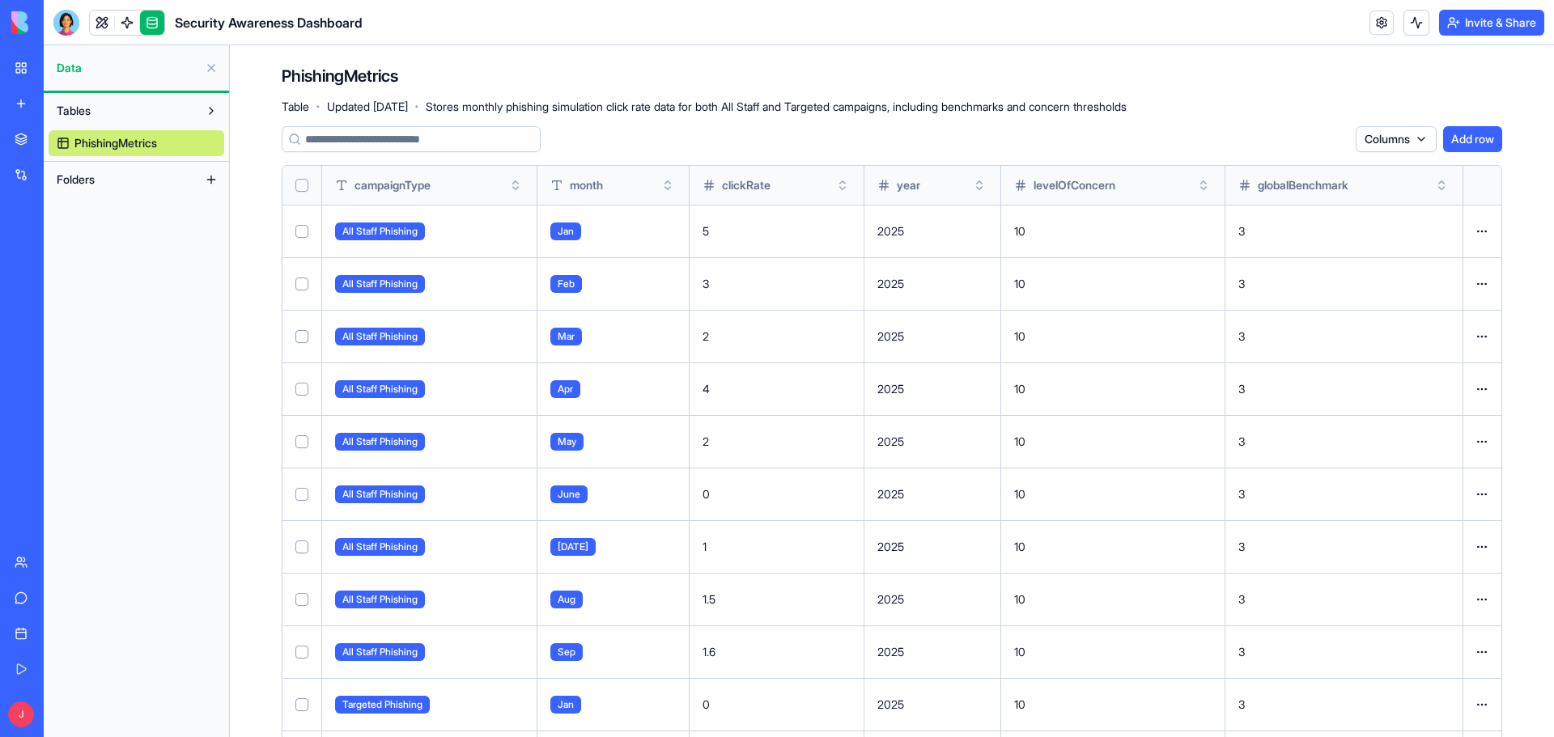
click at [60, 320] on div "Security Awareness Dashboard" at bounding box center [37, 324] width 45 height 16
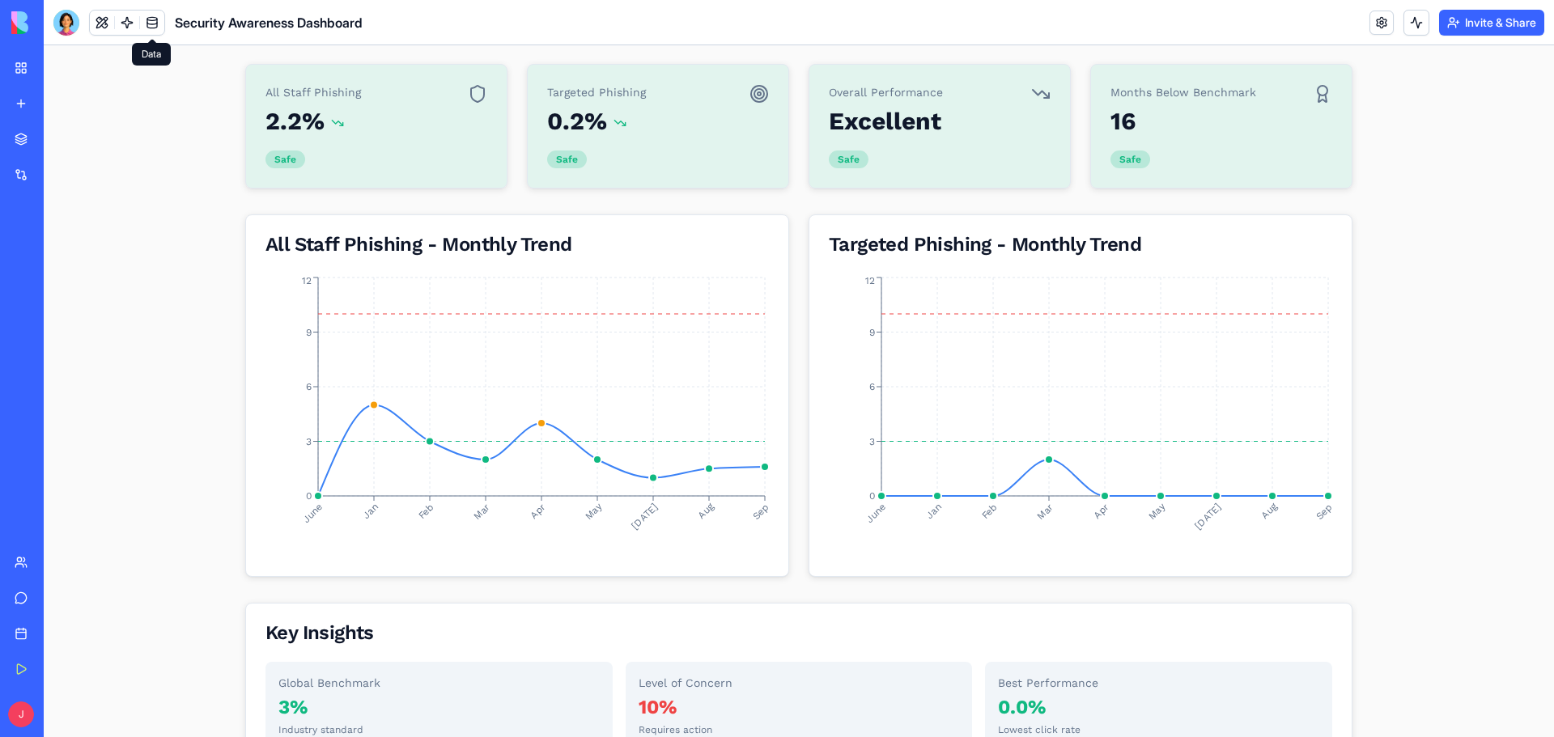
scroll to position [162, 0]
click at [318, 492] on line at bounding box center [318, 387] width 0 height 218
click at [69, 273] on link "CyberShield Dashboard" at bounding box center [37, 288] width 65 height 32
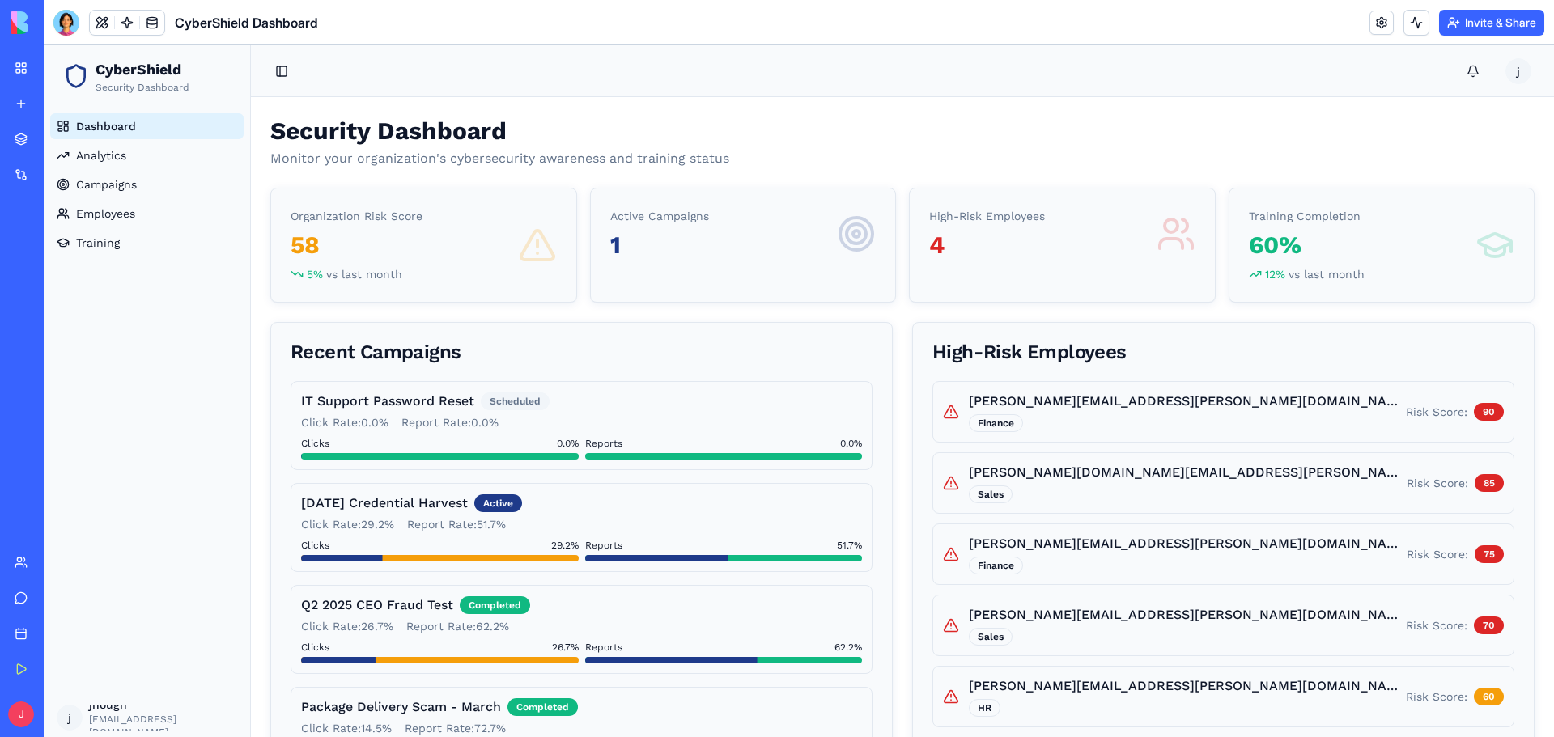
click at [60, 244] on link "CyberShield Dashboard" at bounding box center [37, 252] width 65 height 32
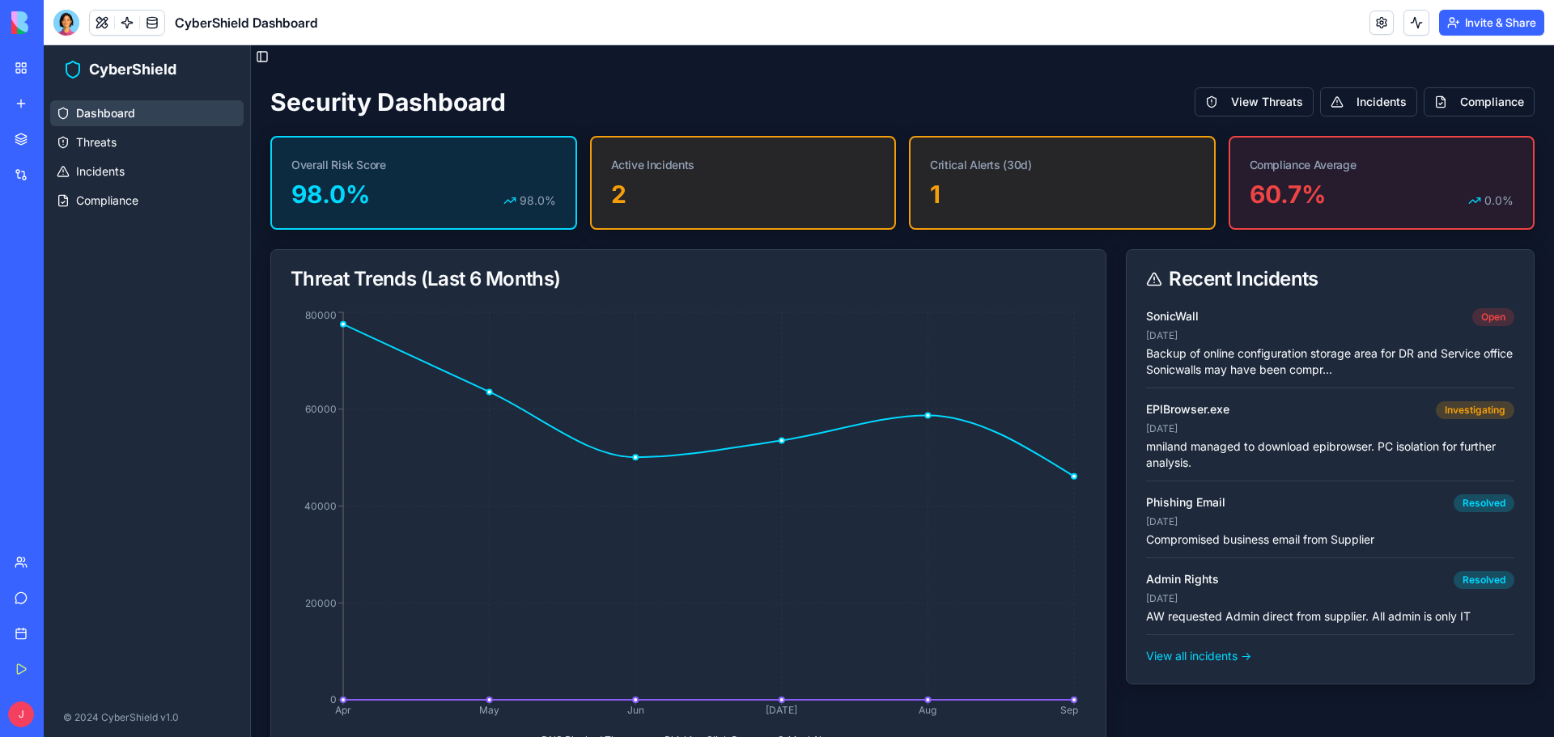
click at [60, 282] on div "CyberShield Dashboard" at bounding box center [37, 288] width 45 height 16
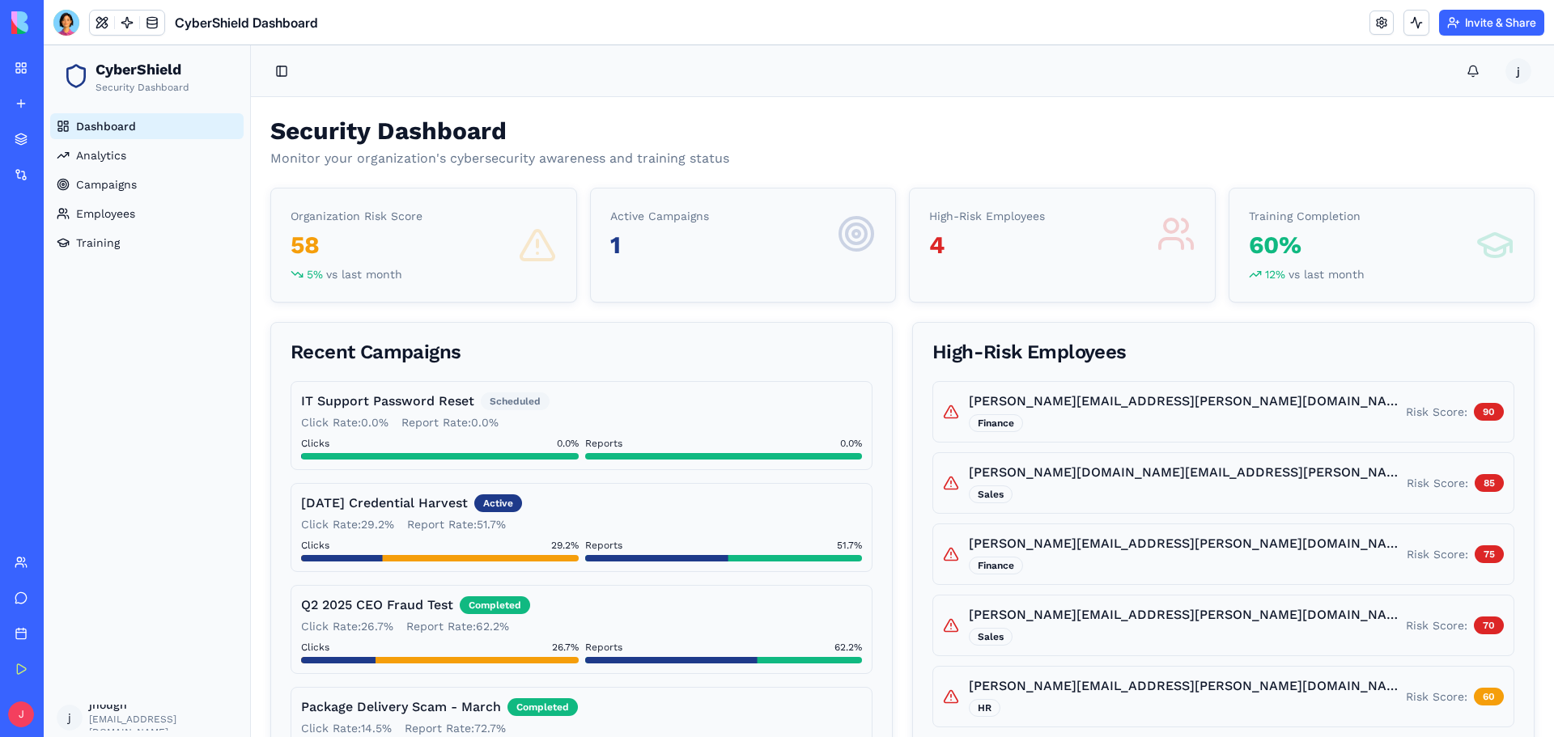
click at [55, 243] on link "CyberShield Dashboard" at bounding box center [37, 252] width 65 height 32
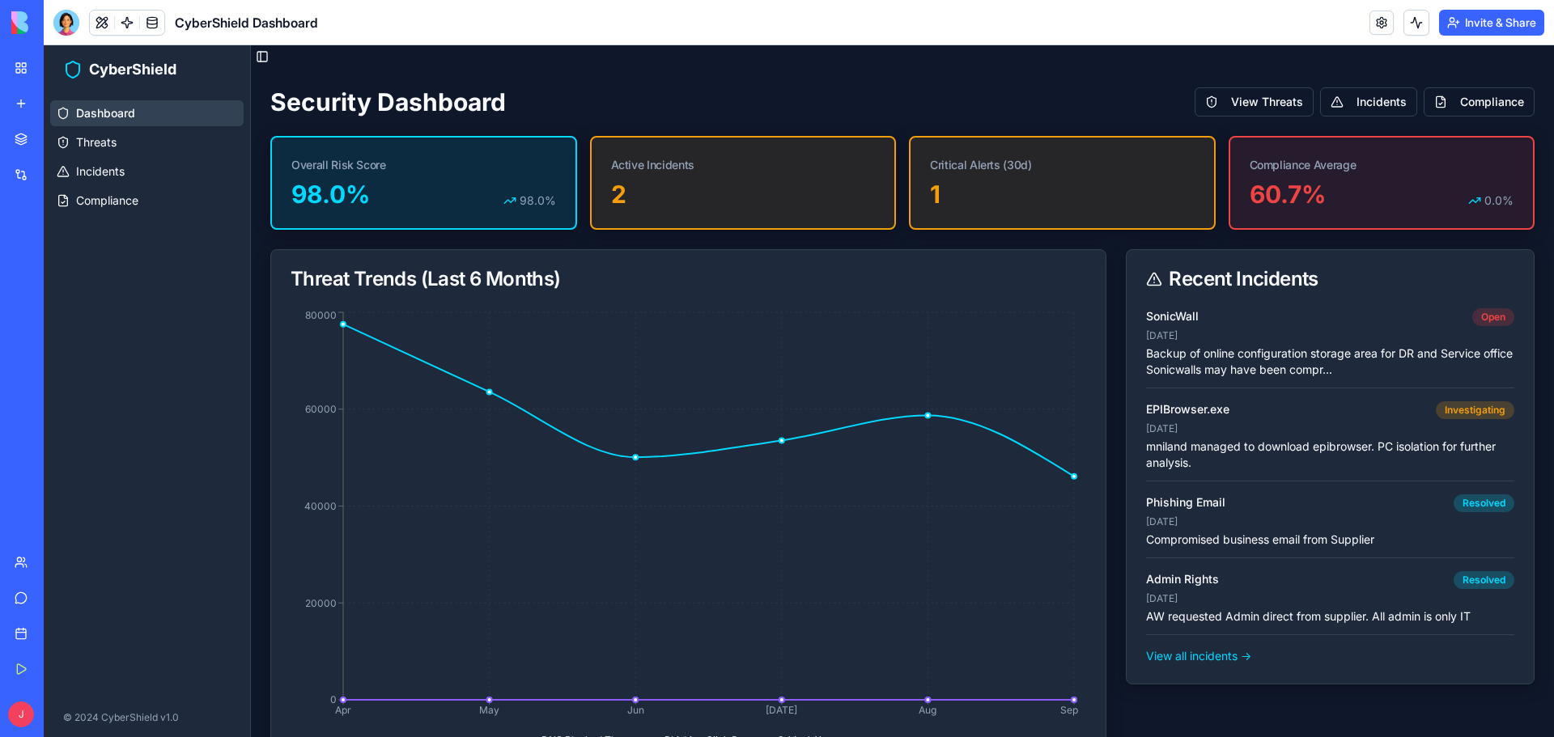
click at [60, 68] on div "My Workspace" at bounding box center [49, 68] width 21 height 16
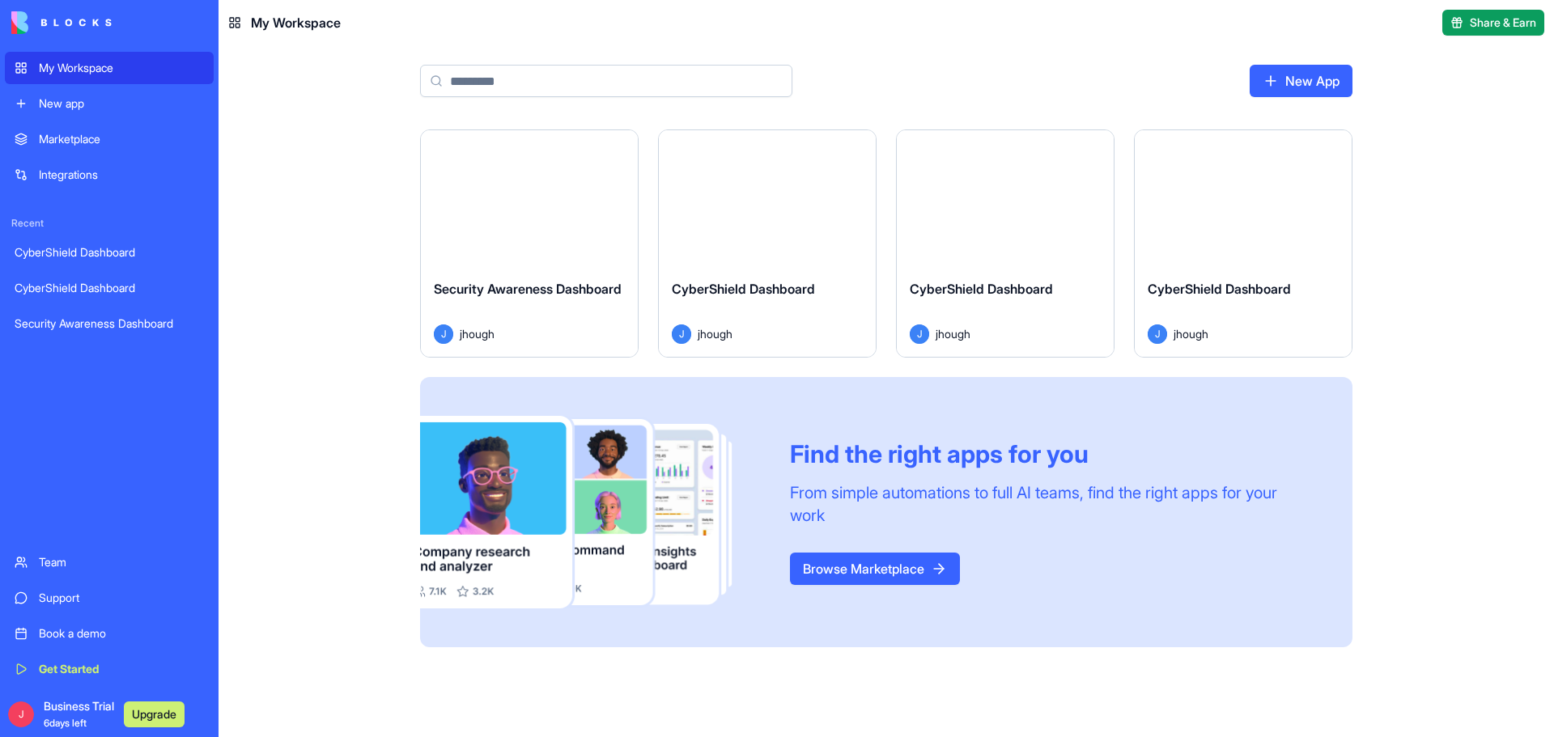
click at [757, 196] on button "Launch" at bounding box center [766, 198] width 121 height 32
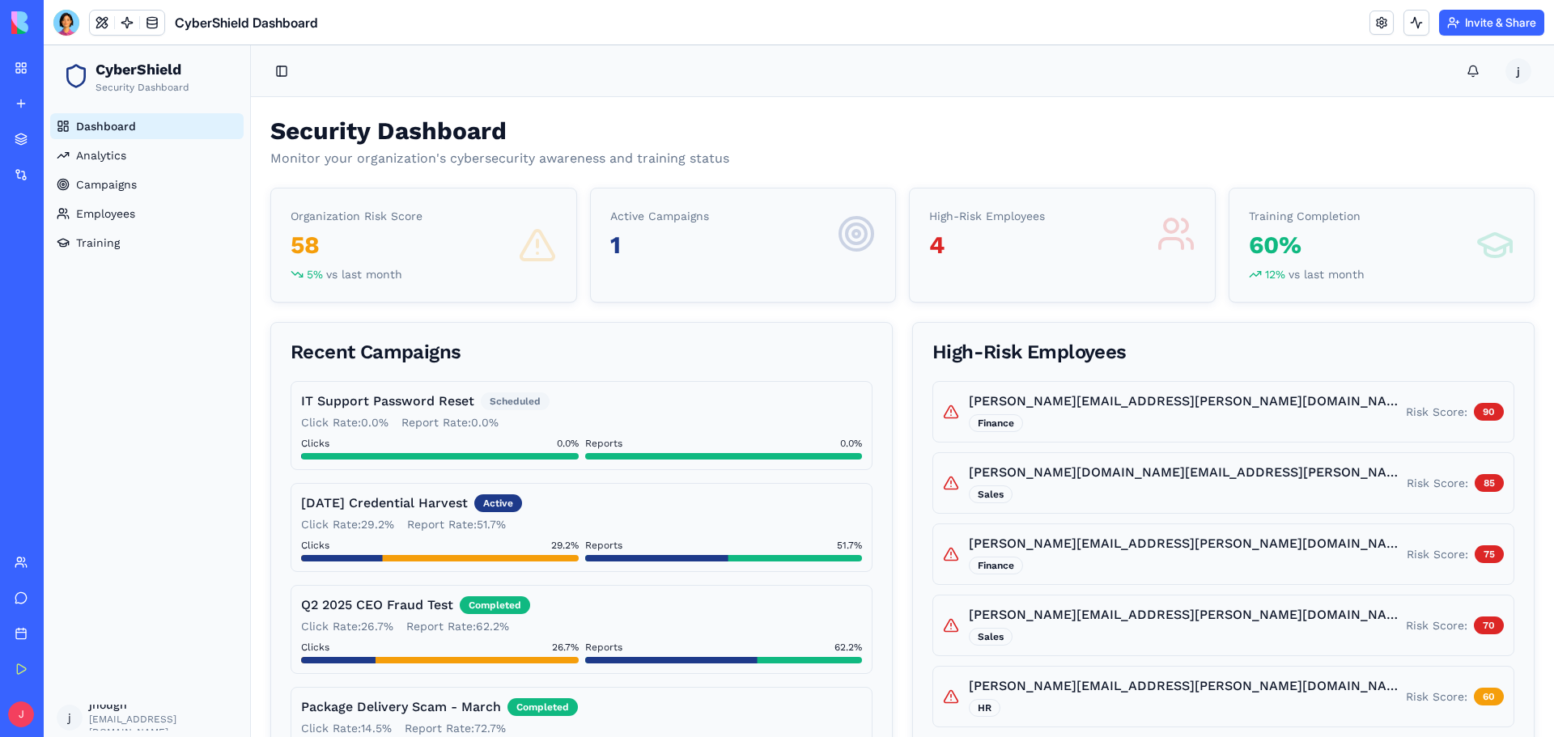
click at [43, 67] on div "My Workspace" at bounding box center [49, 68] width 21 height 16
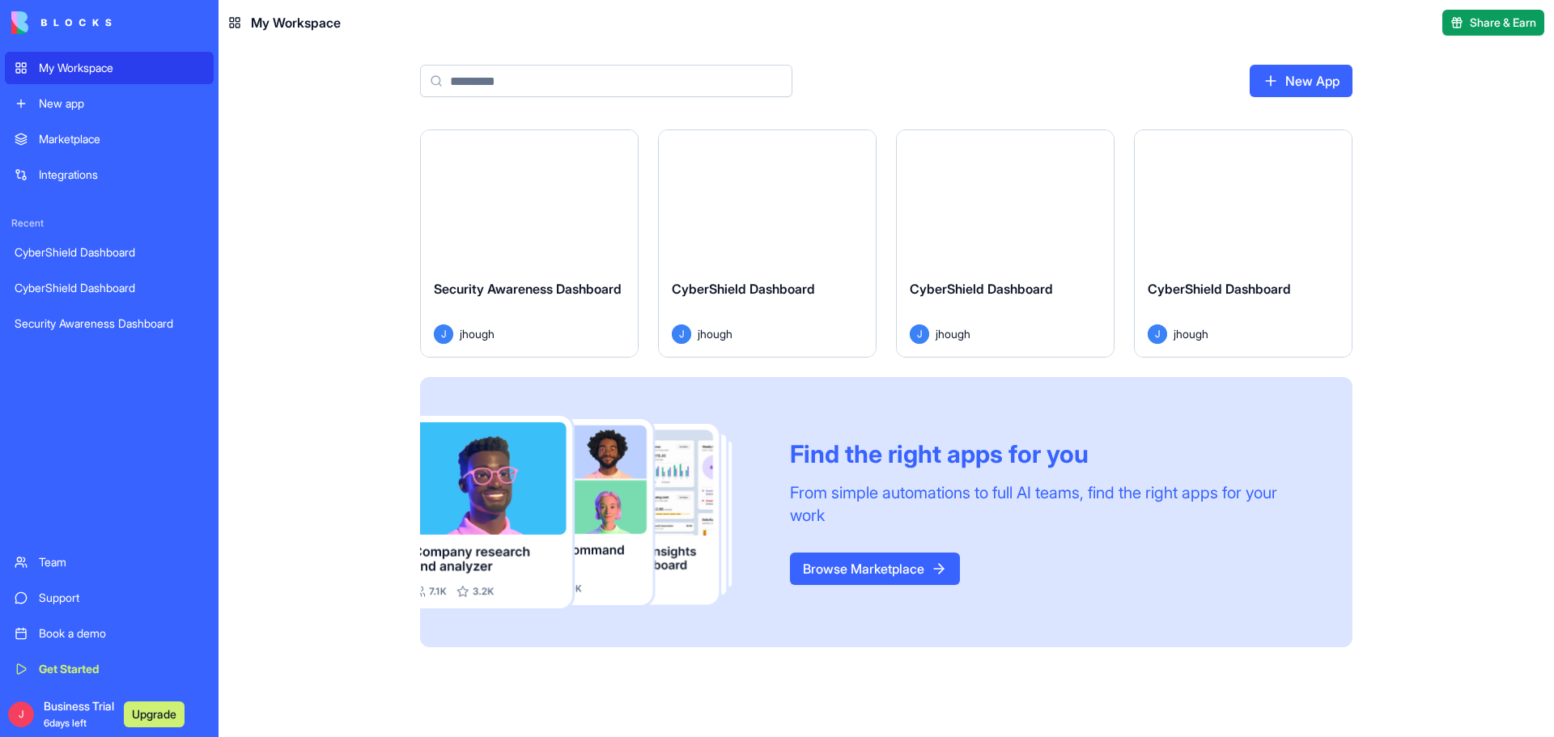
click at [1309, 238] on div "Launch" at bounding box center [1242, 198] width 217 height 136
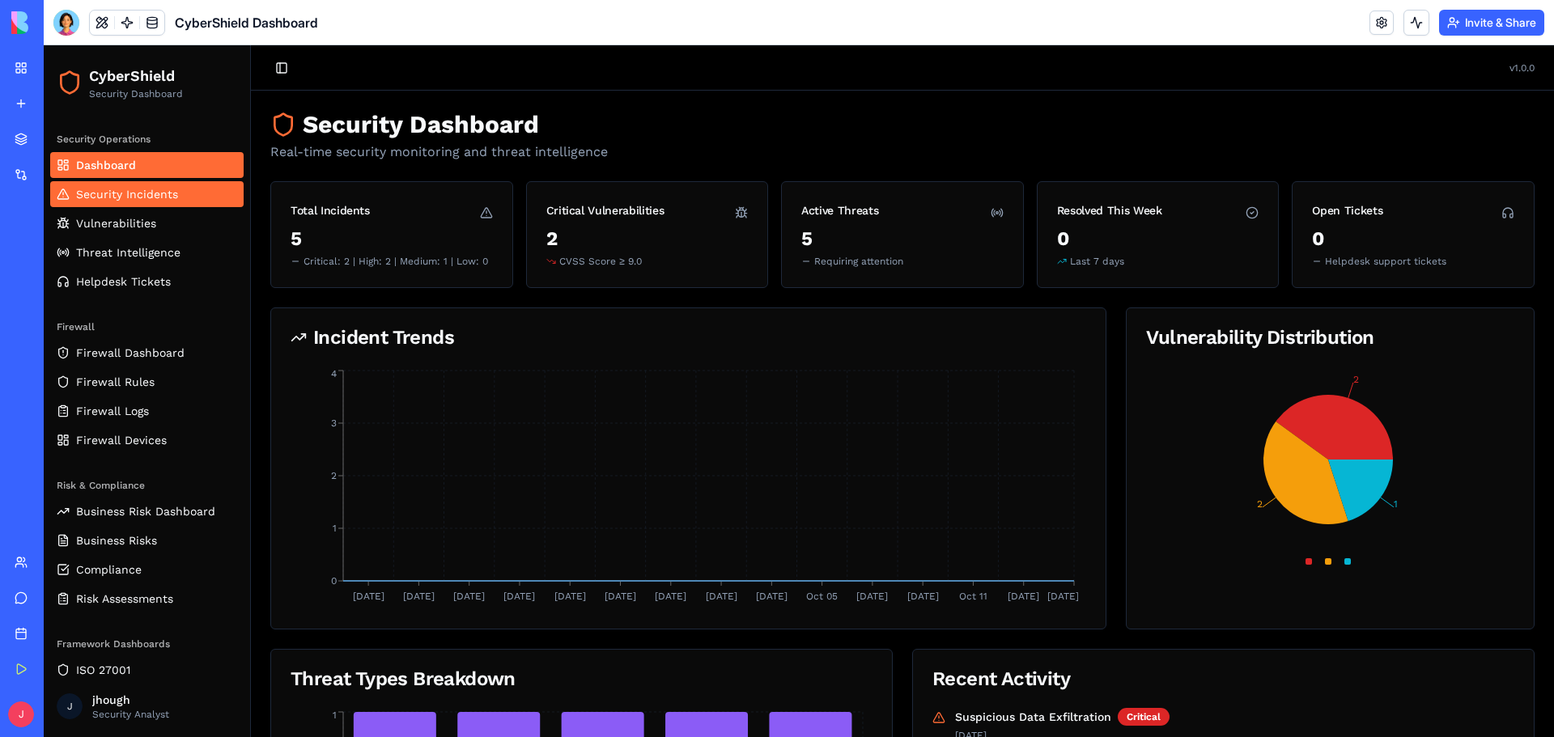
click at [138, 191] on span "Security Incidents" at bounding box center [127, 194] width 102 height 16
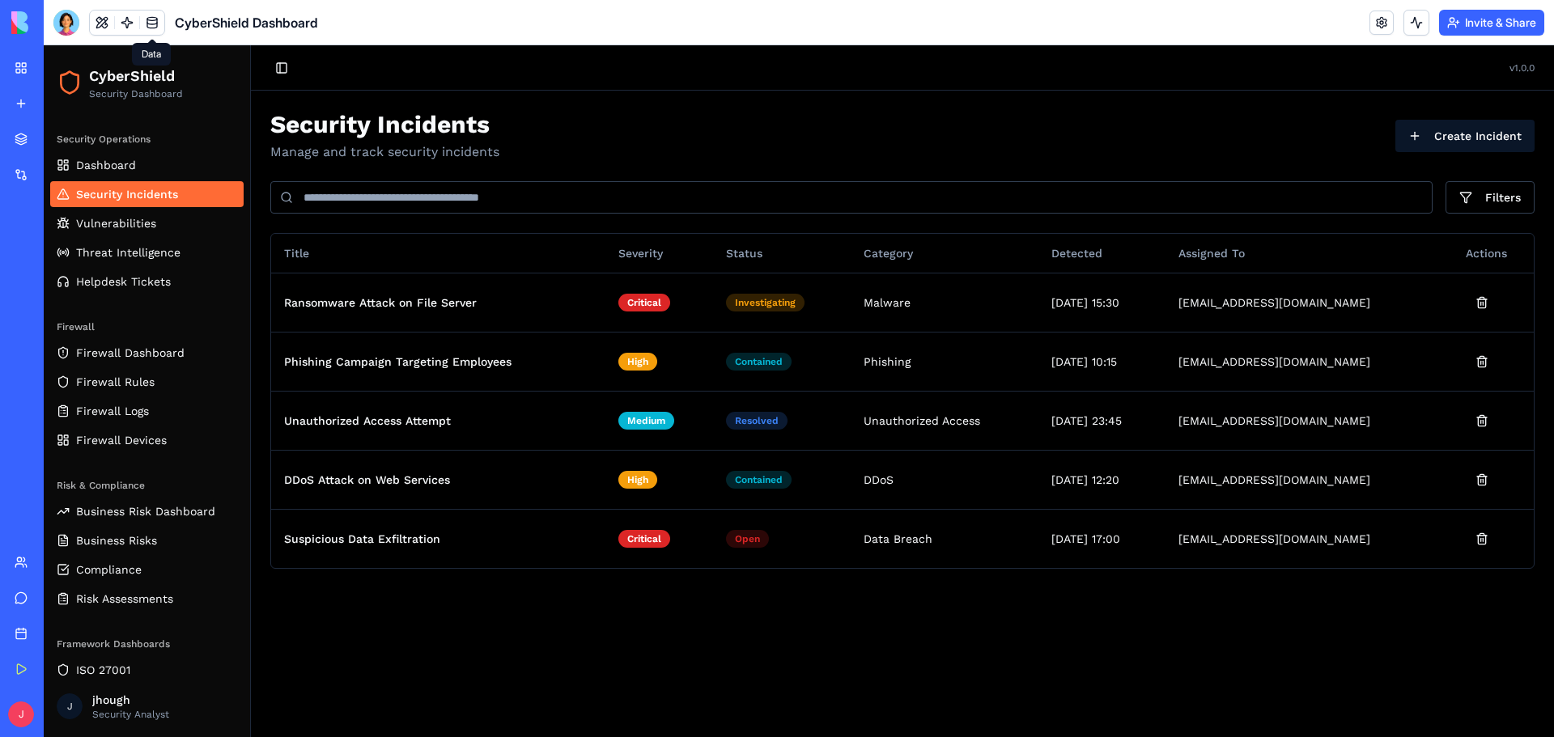
click at [150, 28] on link at bounding box center [152, 23] width 24 height 24
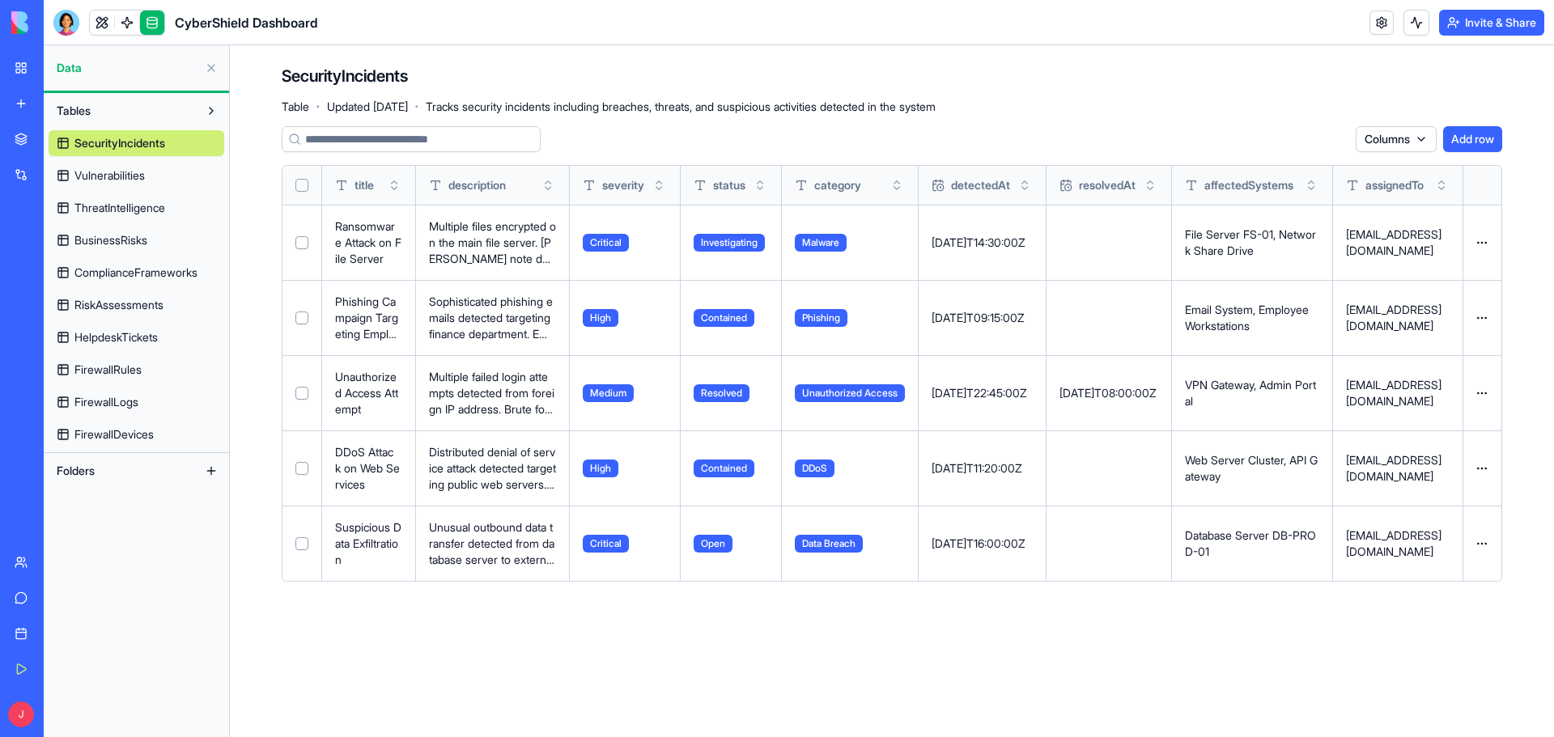
click at [457, 653] on main "SecurityIncidents Table · Updated [DATE] · Tracks security incidents including …" at bounding box center [892, 391] width 1324 height 692
click at [409, 640] on main "SecurityIncidents Table · Updated [DATE] · Tracks security incidents including …" at bounding box center [892, 391] width 1324 height 692
click at [1476, 142] on button "Add row" at bounding box center [1472, 139] width 59 height 26
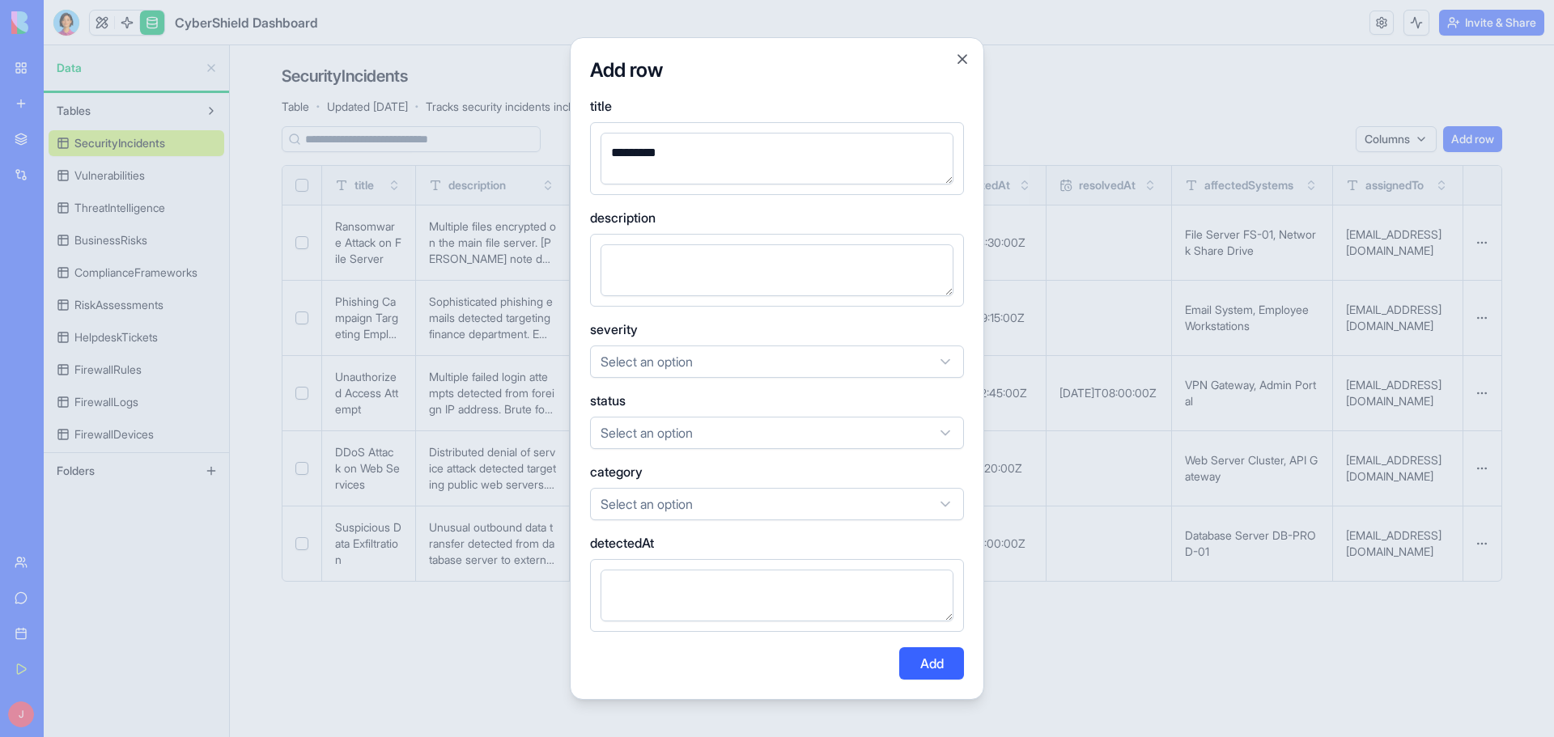
type textarea "*********"
drag, startPoint x: 753, startPoint y: 265, endPoint x: 737, endPoint y: 268, distance: 16.5
click at [753, 265] on textarea at bounding box center [776, 270] width 353 height 52
paste textarea "**********"
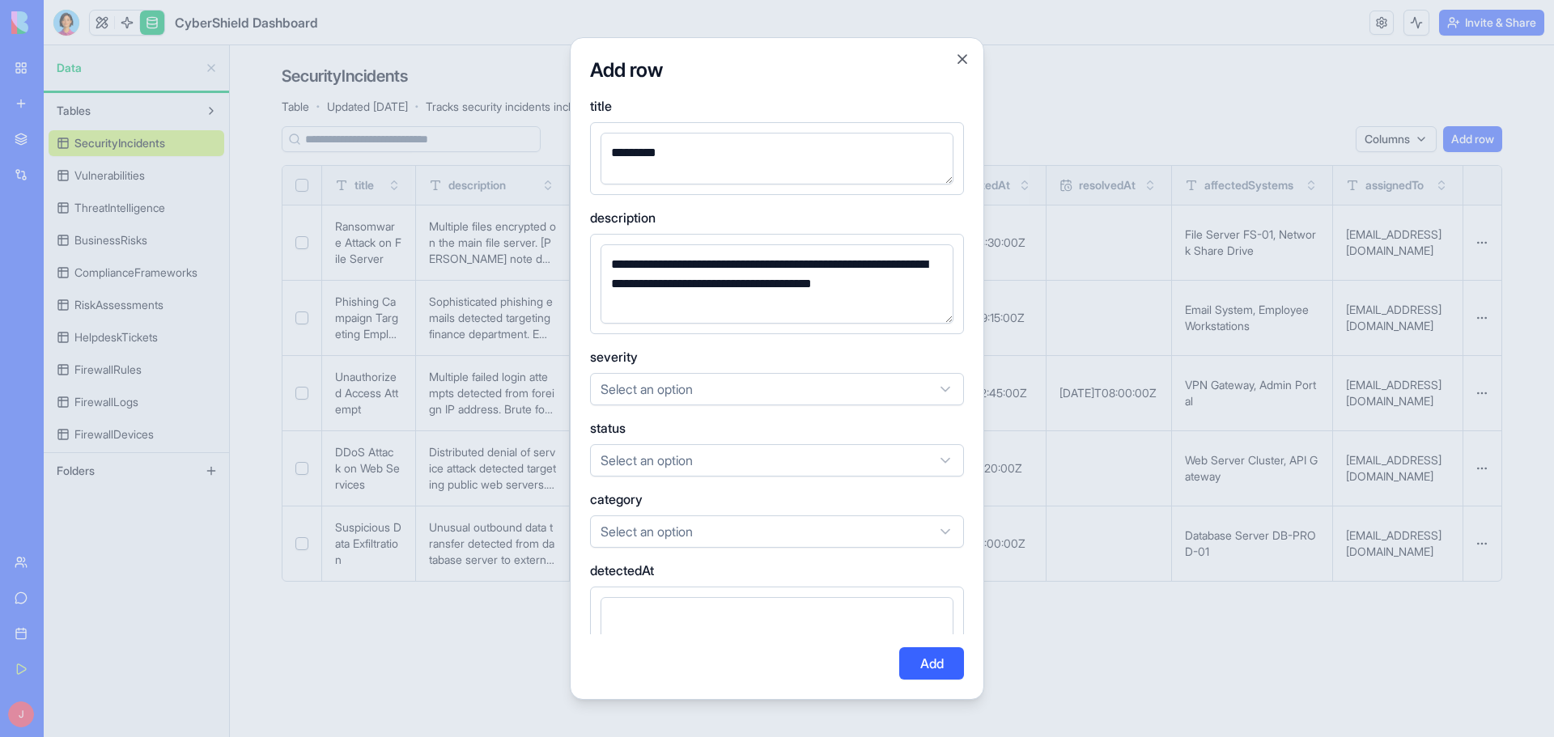
type textarea "**********"
click at [648, 151] on textarea "*********" at bounding box center [776, 159] width 353 height 52
type textarea "**********"
click at [766, 284] on textarea "**********" at bounding box center [776, 283] width 353 height 79
click at [740, 278] on textarea "**********" at bounding box center [776, 283] width 353 height 79
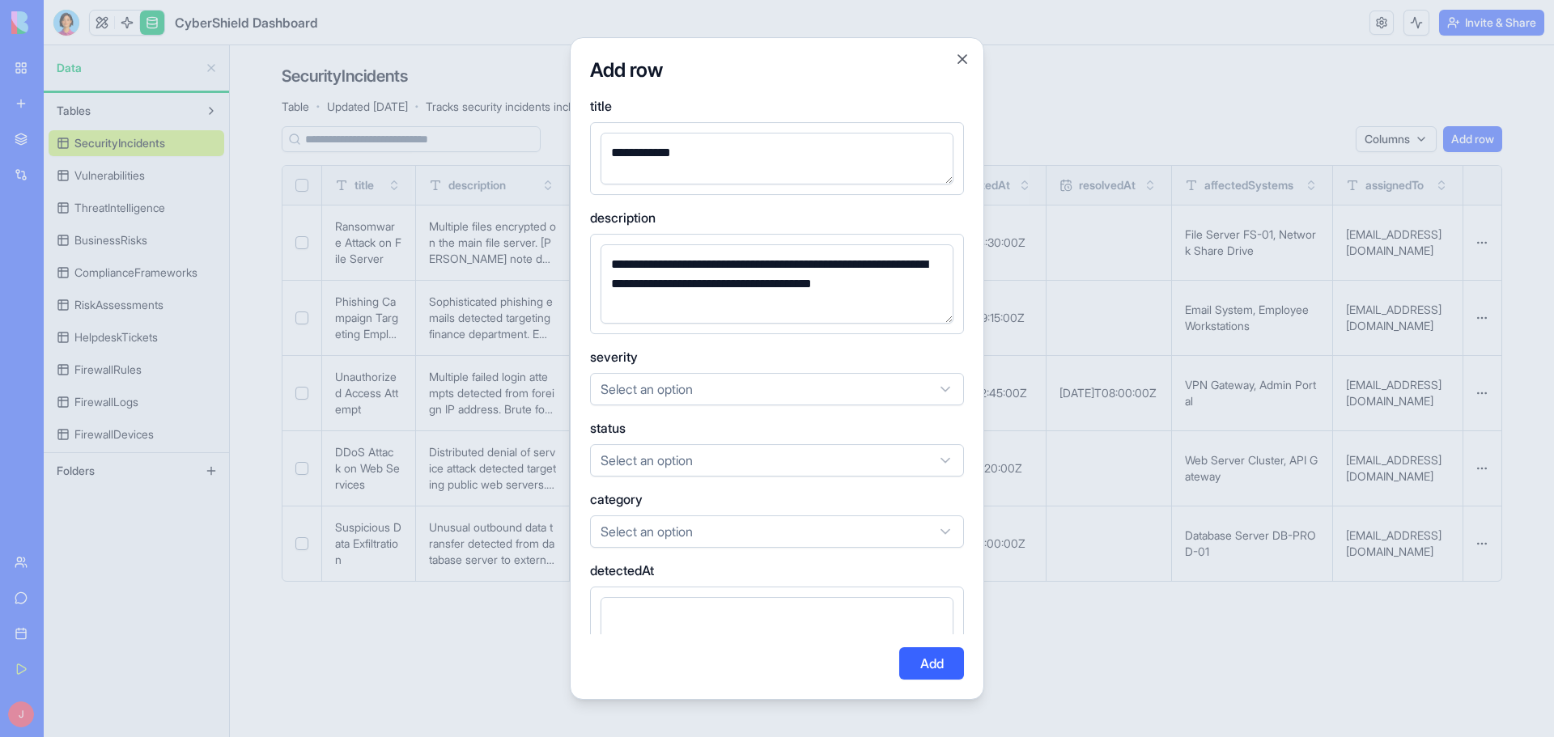
click at [765, 285] on textarea "**********" at bounding box center [776, 283] width 353 height 79
click at [782, 282] on textarea "**********" at bounding box center [776, 283] width 353 height 79
click at [648, 304] on textarea "**********" at bounding box center [776, 283] width 353 height 79
click at [719, 299] on textarea "**********" at bounding box center [776, 283] width 353 height 79
type textarea "**********"
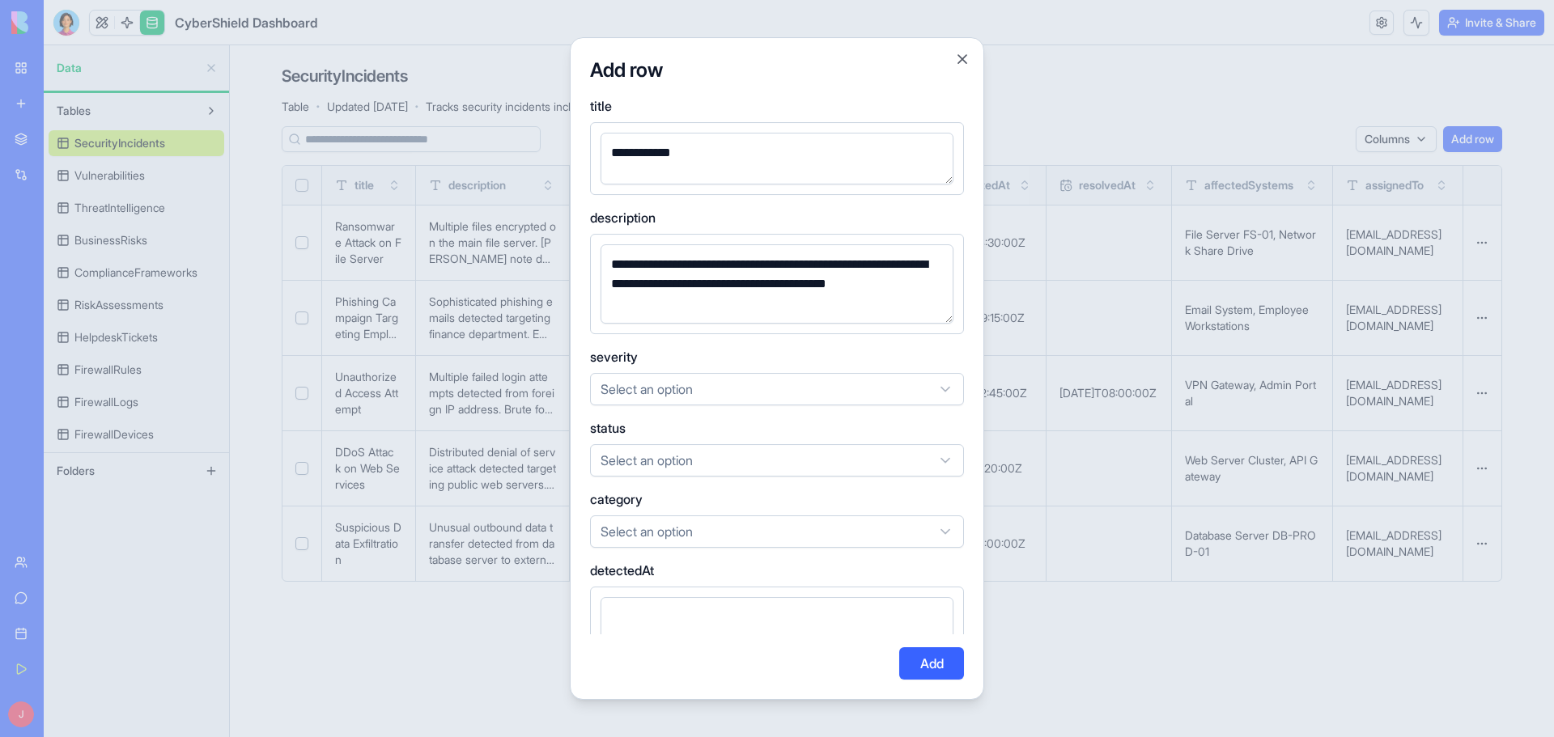
click at [670, 384] on body "My Workspace New app Marketplace Integrations Recent CyberShield Dashboard Cybe…" at bounding box center [777, 368] width 1554 height 737
click at [672, 462] on body "My Workspace New app Marketplace Integrations Recent CyberShield Dashboard Cybe…" at bounding box center [777, 368] width 1554 height 737
click at [710, 468] on body "My Workspace New app Marketplace Integrations Recent CyberShield Dashboard Cybe…" at bounding box center [777, 368] width 1554 height 737
click at [609, 536] on body "My Workspace New app Marketplace Integrations Recent CyberShield Dashboard Cybe…" at bounding box center [777, 368] width 1554 height 737
click at [666, 587] on div at bounding box center [777, 623] width 374 height 73
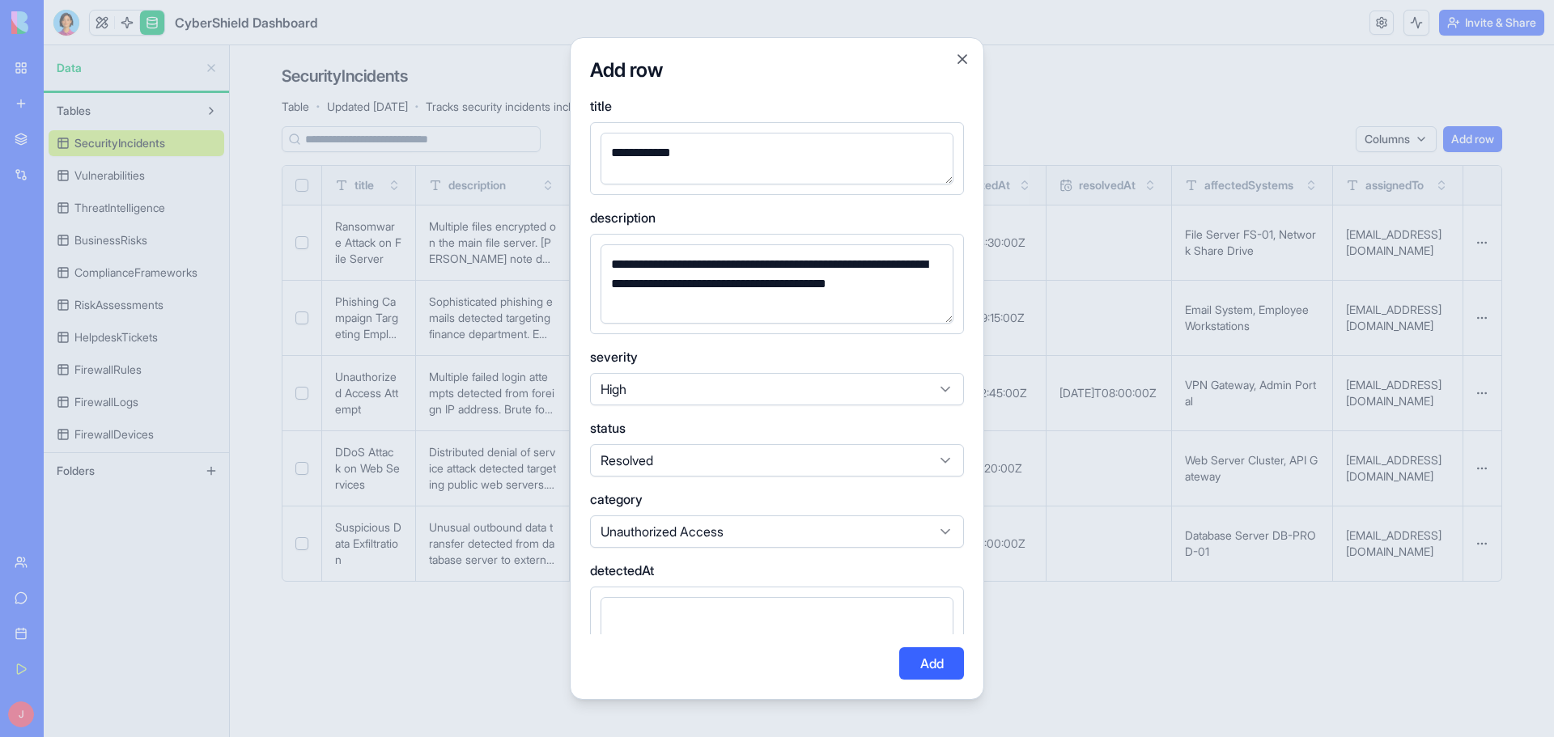
click at [659, 604] on textarea at bounding box center [776, 623] width 353 height 52
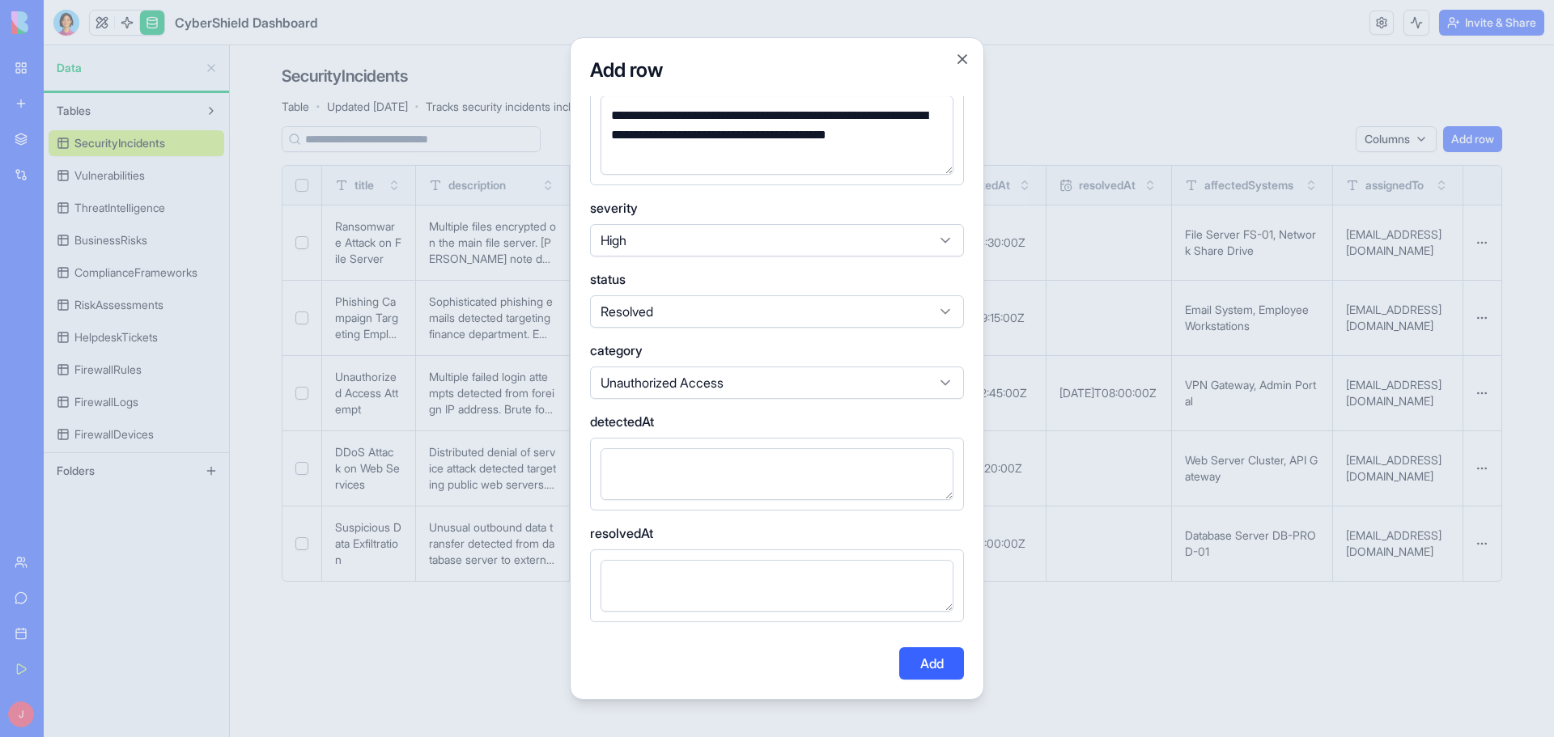
scroll to position [243, 0]
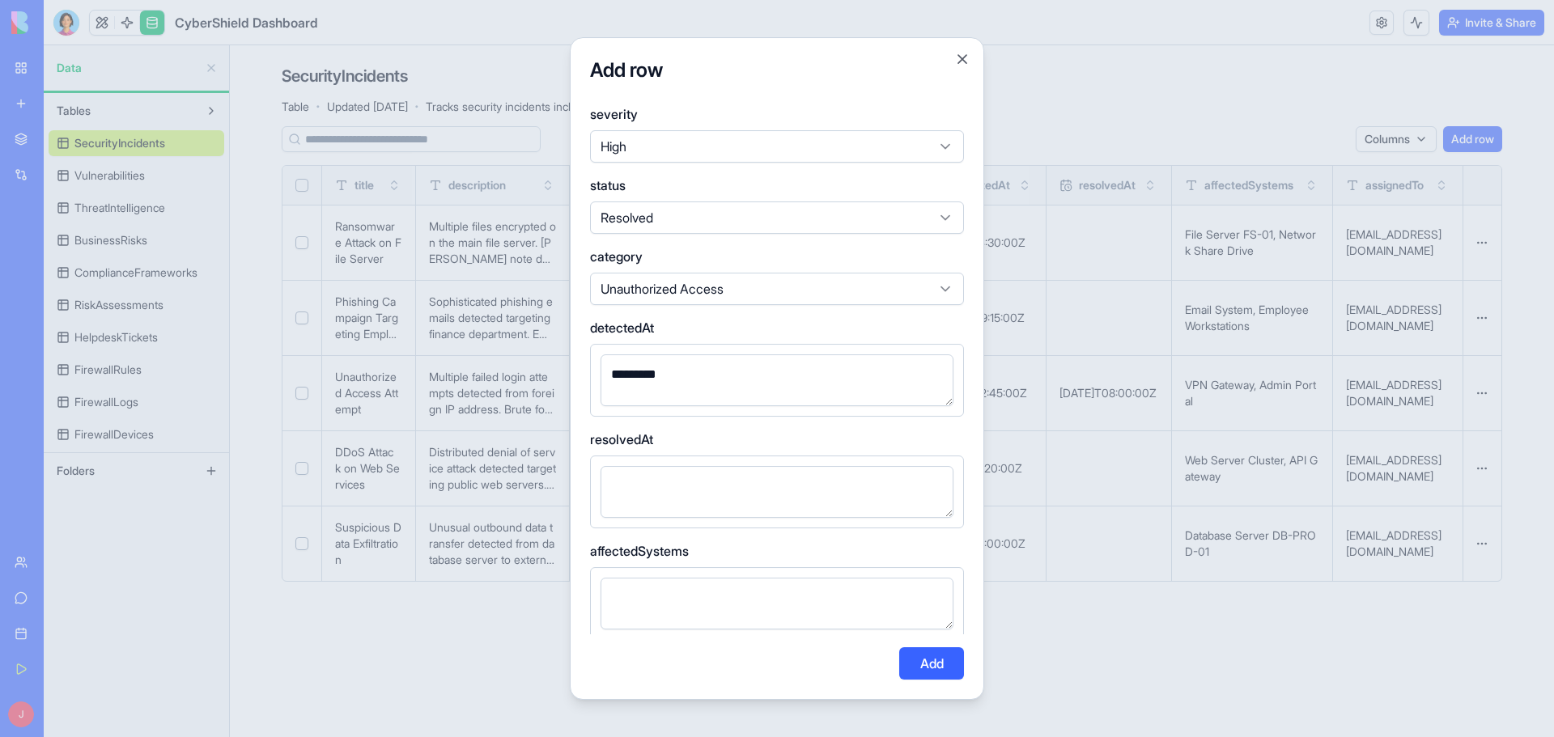
type textarea "*********"
click at [689, 478] on textarea at bounding box center [776, 492] width 353 height 52
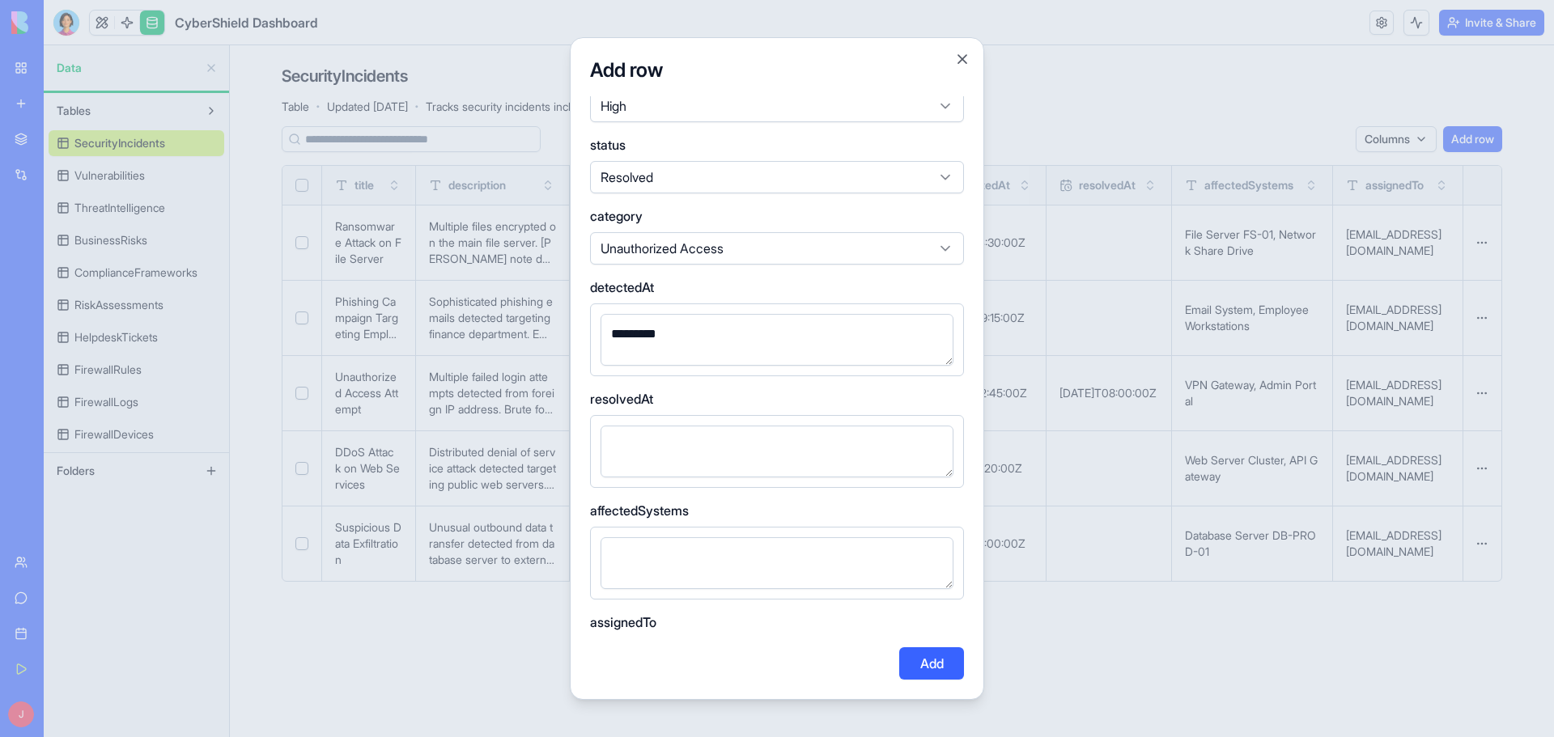
scroll to position [359, 0]
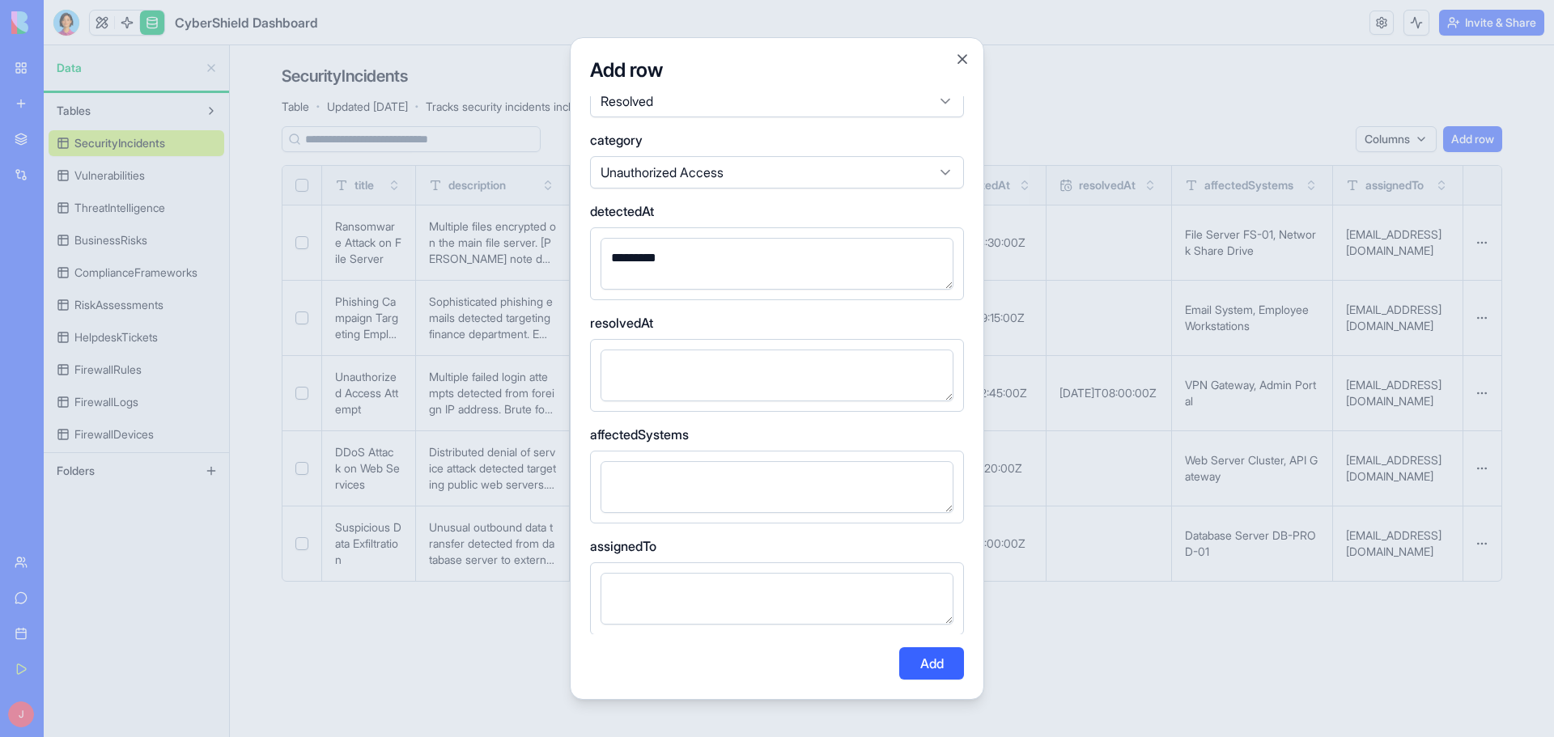
click at [685, 370] on textarea at bounding box center [776, 376] width 353 height 52
click at [639, 384] on textarea at bounding box center [776, 376] width 353 height 52
type textarea "**********"
click at [638, 468] on textarea at bounding box center [776, 487] width 353 height 52
type textarea "**********"
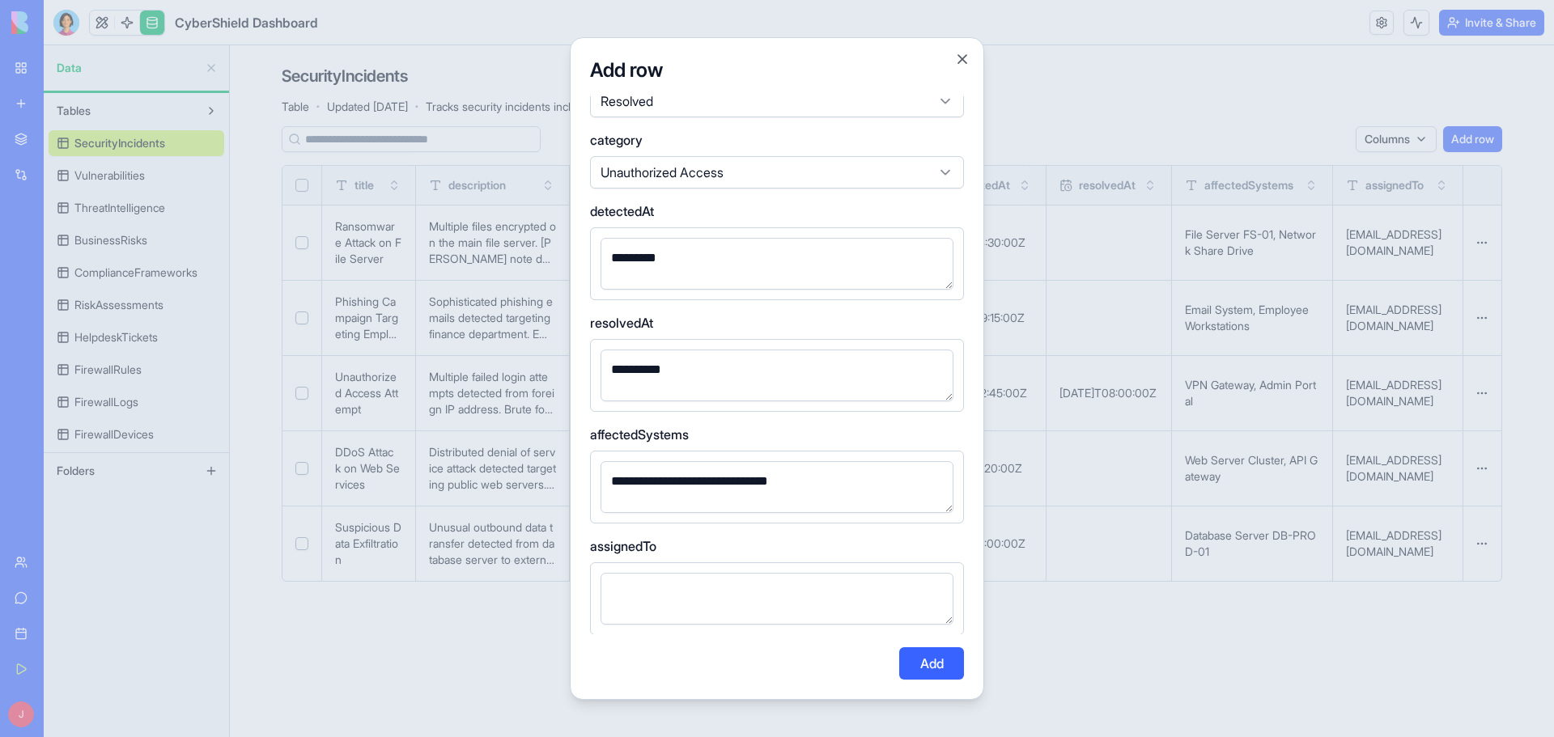
click at [633, 611] on textarea at bounding box center [776, 599] width 353 height 52
drag, startPoint x: 663, startPoint y: 591, endPoint x: 558, endPoint y: 583, distance: 104.7
click at [558, 583] on body "My Workspace New app Marketplace Integrations Recent CyberShield Dashboard Cybe…" at bounding box center [777, 368] width 1554 height 737
type textarea "*********"
click at [932, 659] on button "Add" at bounding box center [931, 663] width 65 height 32
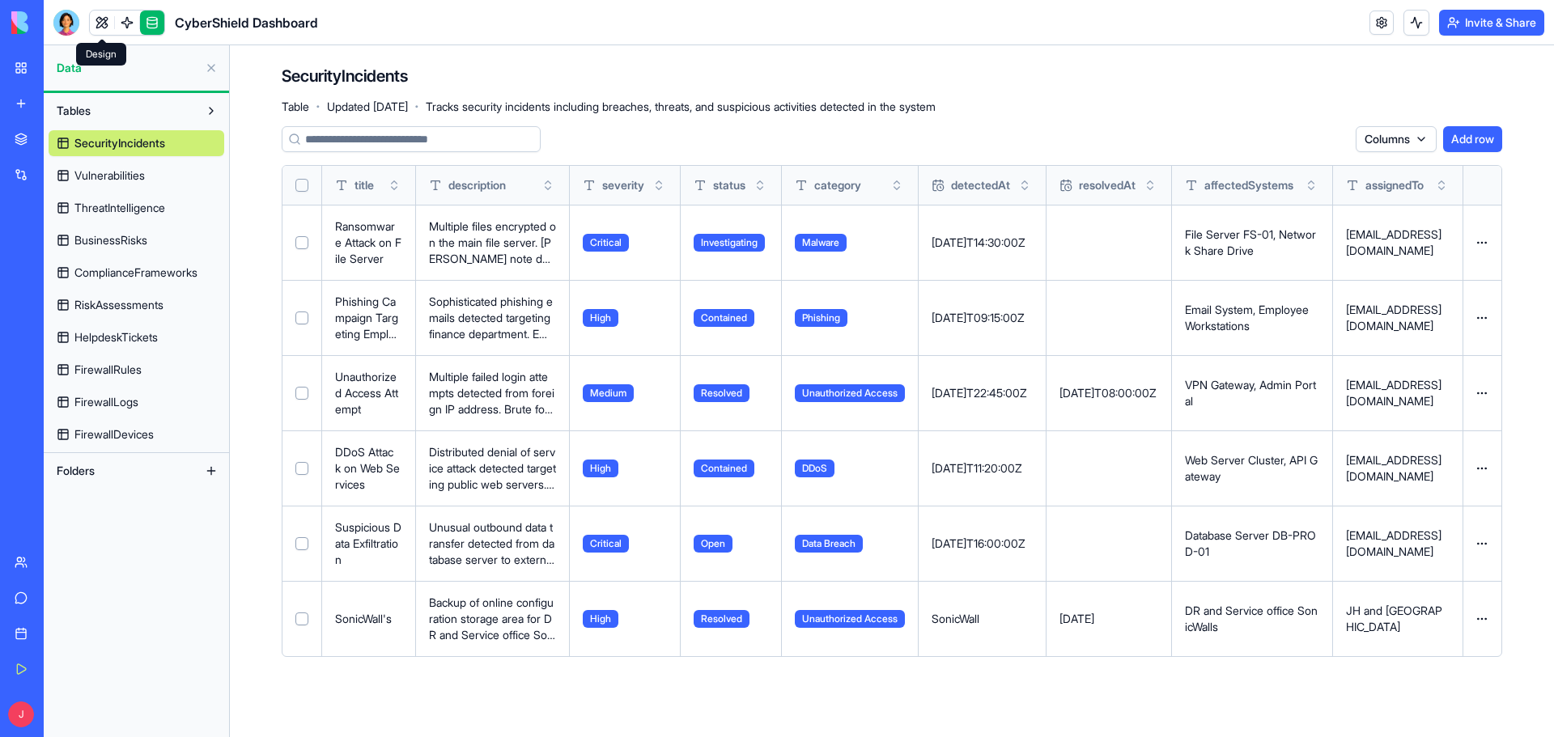
click at [92, 20] on link at bounding box center [102, 23] width 24 height 24
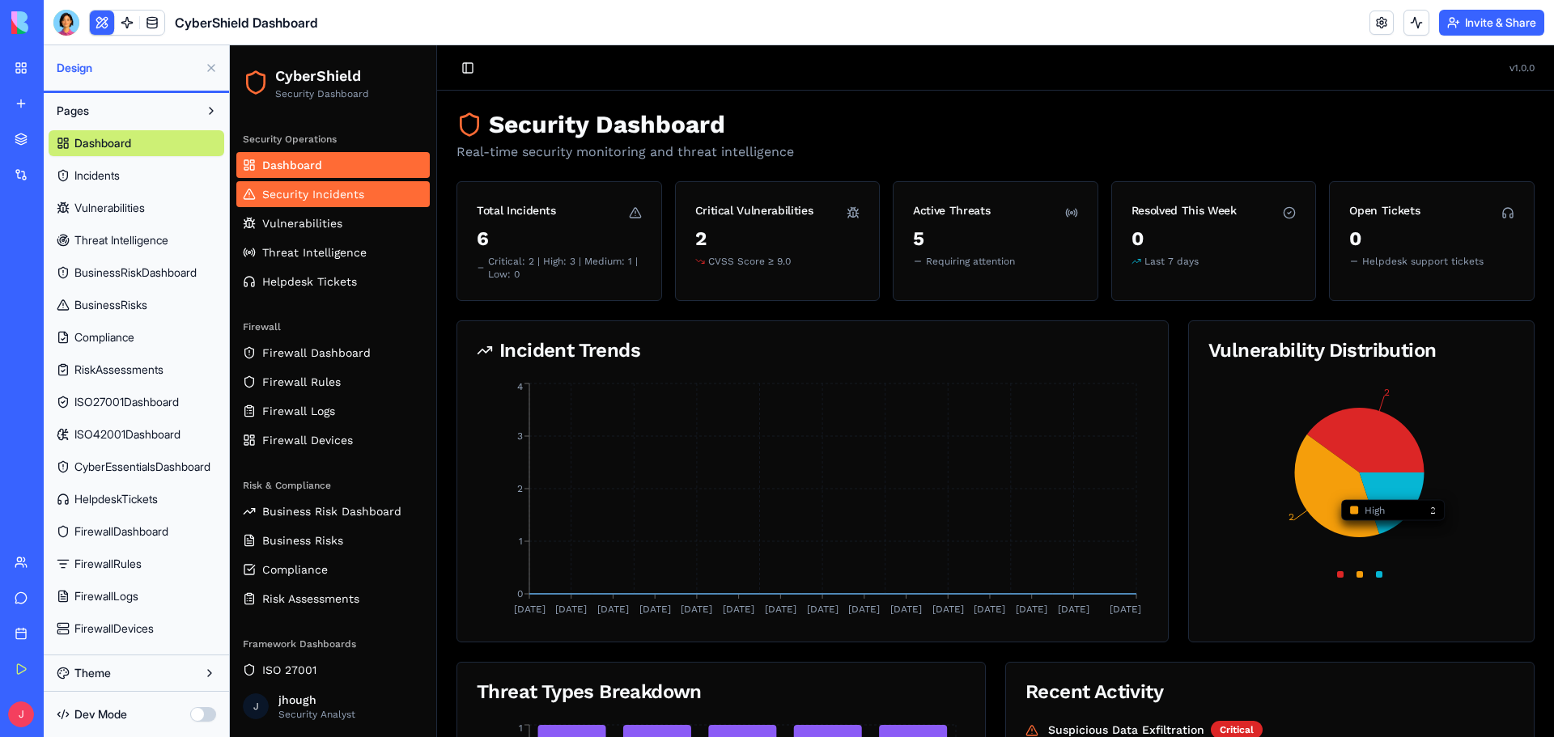
click at [379, 201] on link "Security Incidents" at bounding box center [332, 194] width 193 height 26
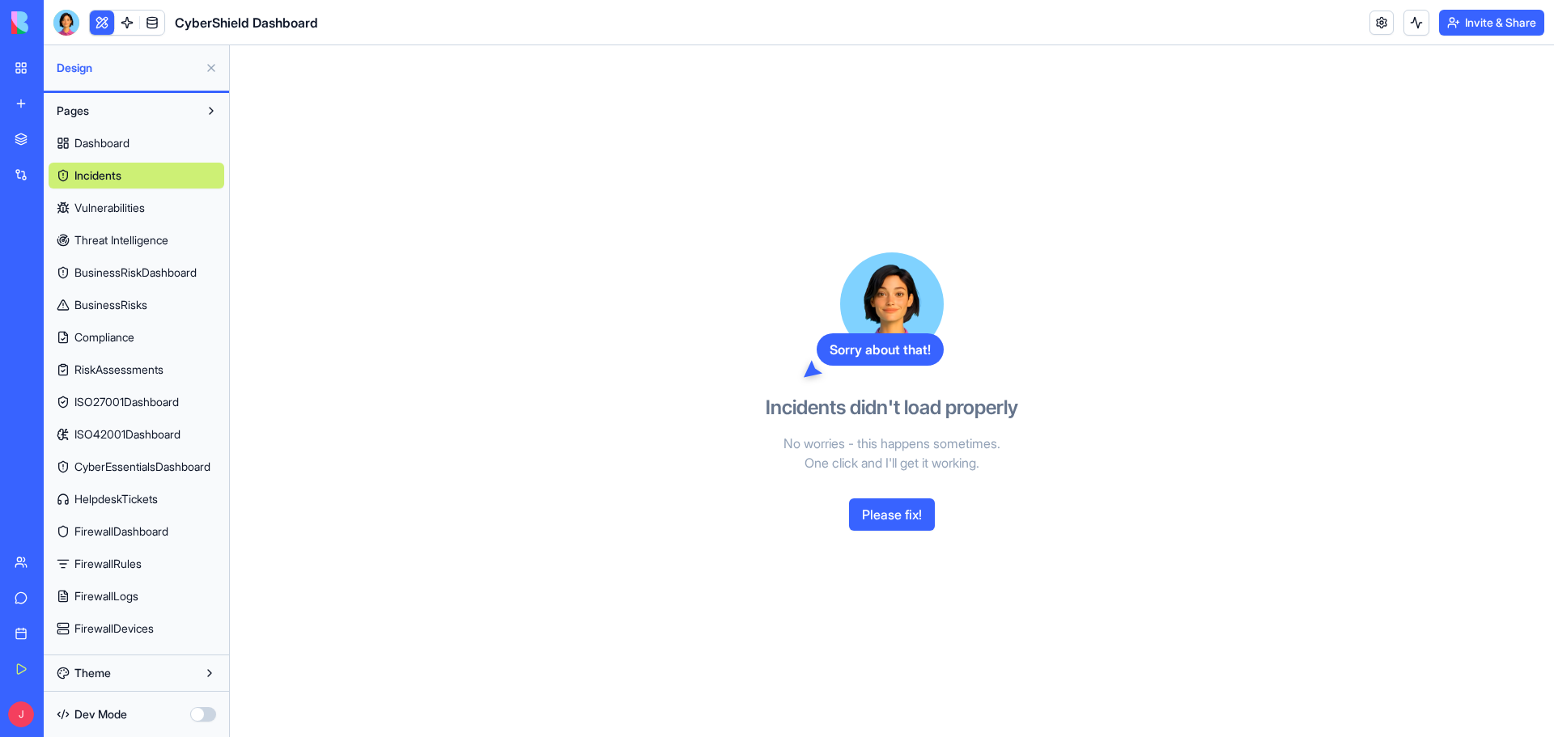
click at [887, 511] on button "Please fix!" at bounding box center [892, 514] width 86 height 32
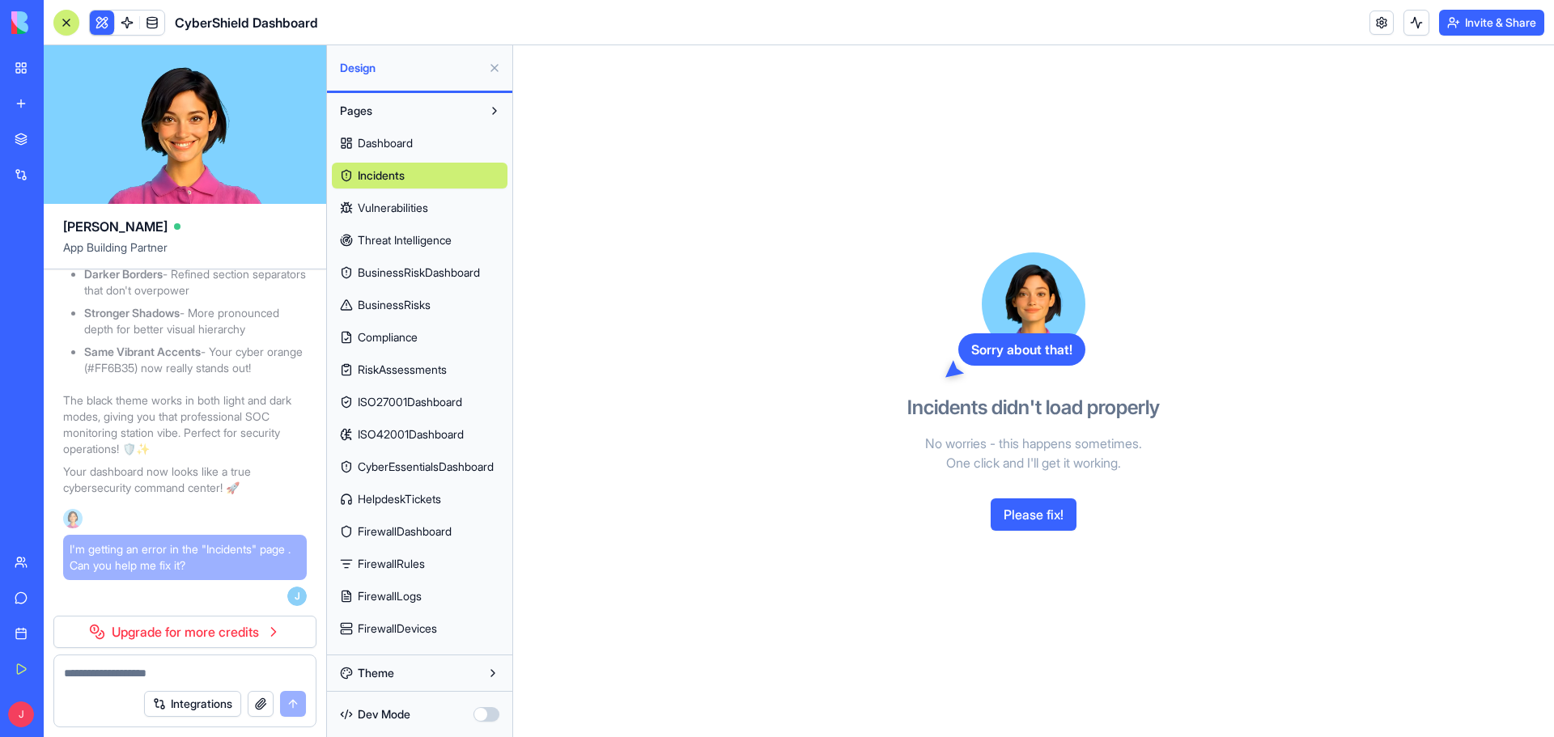
click at [117, 574] on span "I'm getting an error in the "Incidents" page . Can you help me fix it?" at bounding box center [185, 557] width 231 height 32
click at [201, 623] on link "Upgrade for more credits" at bounding box center [184, 632] width 263 height 32
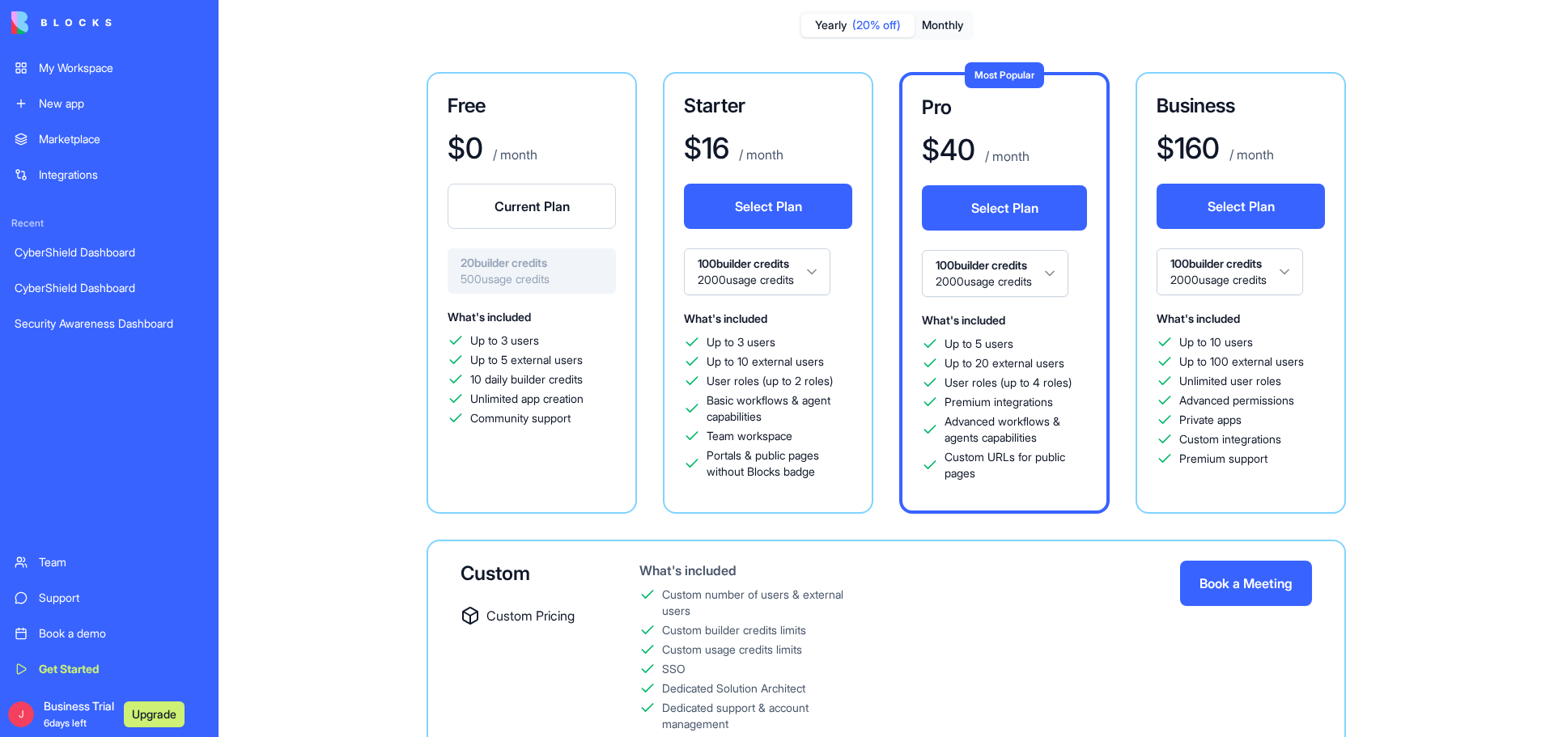
scroll to position [153, 0]
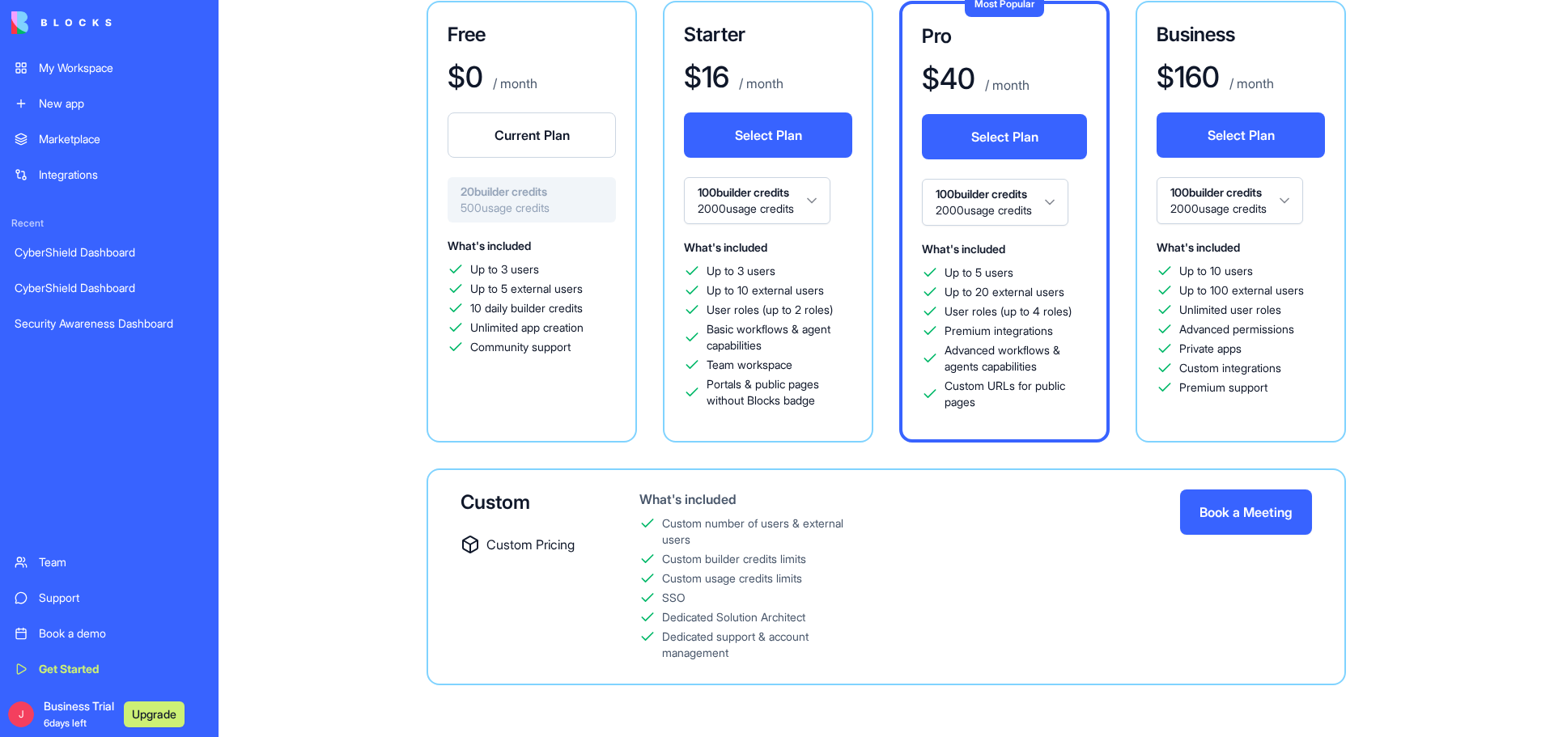
click at [85, 254] on div "CyberShield Dashboard" at bounding box center [109, 252] width 189 height 16
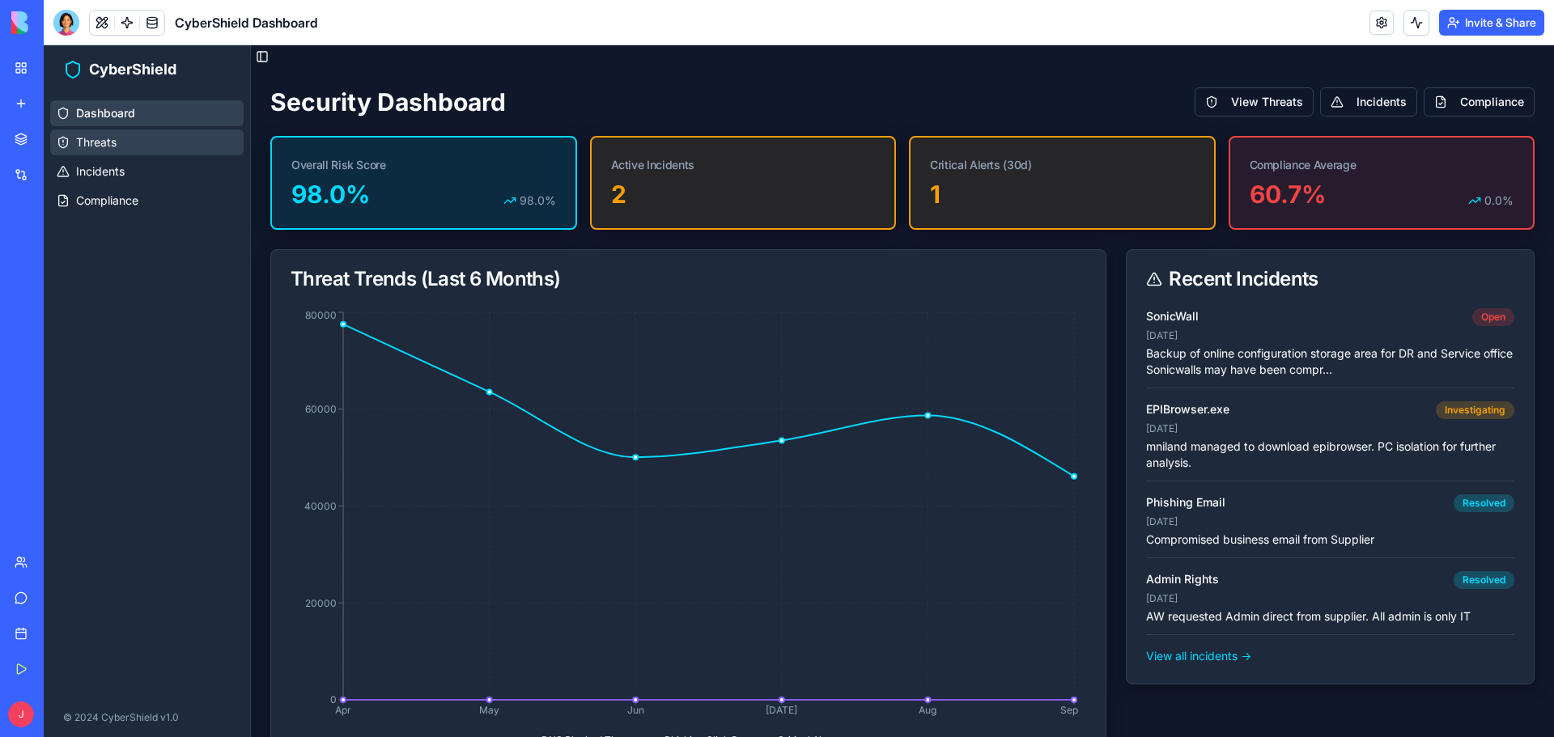
click at [89, 151] on link "Threats" at bounding box center [146, 142] width 193 height 26
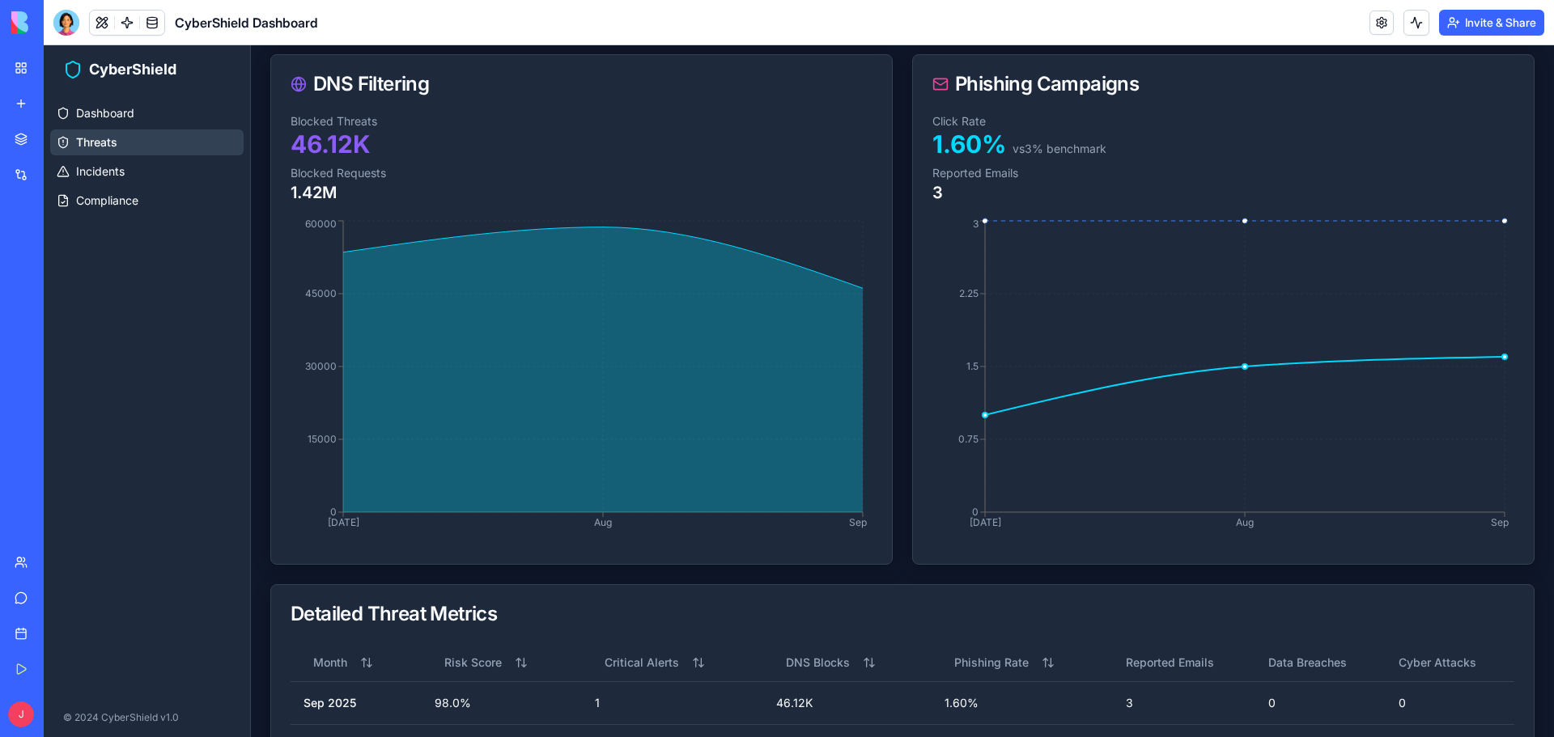
scroll to position [421, 0]
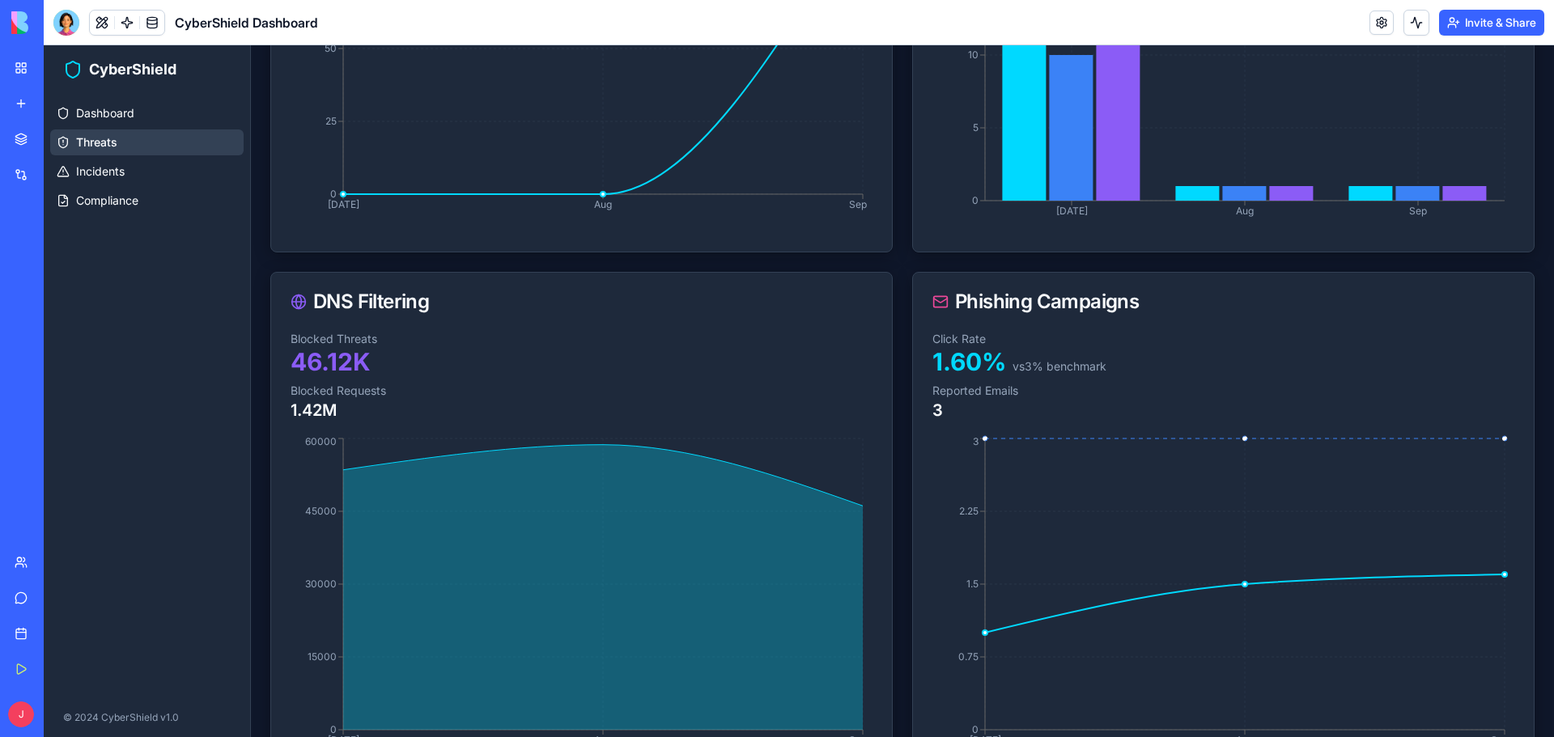
click at [110, 158] on ul "Dashboard Threats Incidents Compliance" at bounding box center [146, 156] width 193 height 113
click at [114, 174] on span "Incidents" at bounding box center [100, 171] width 49 height 16
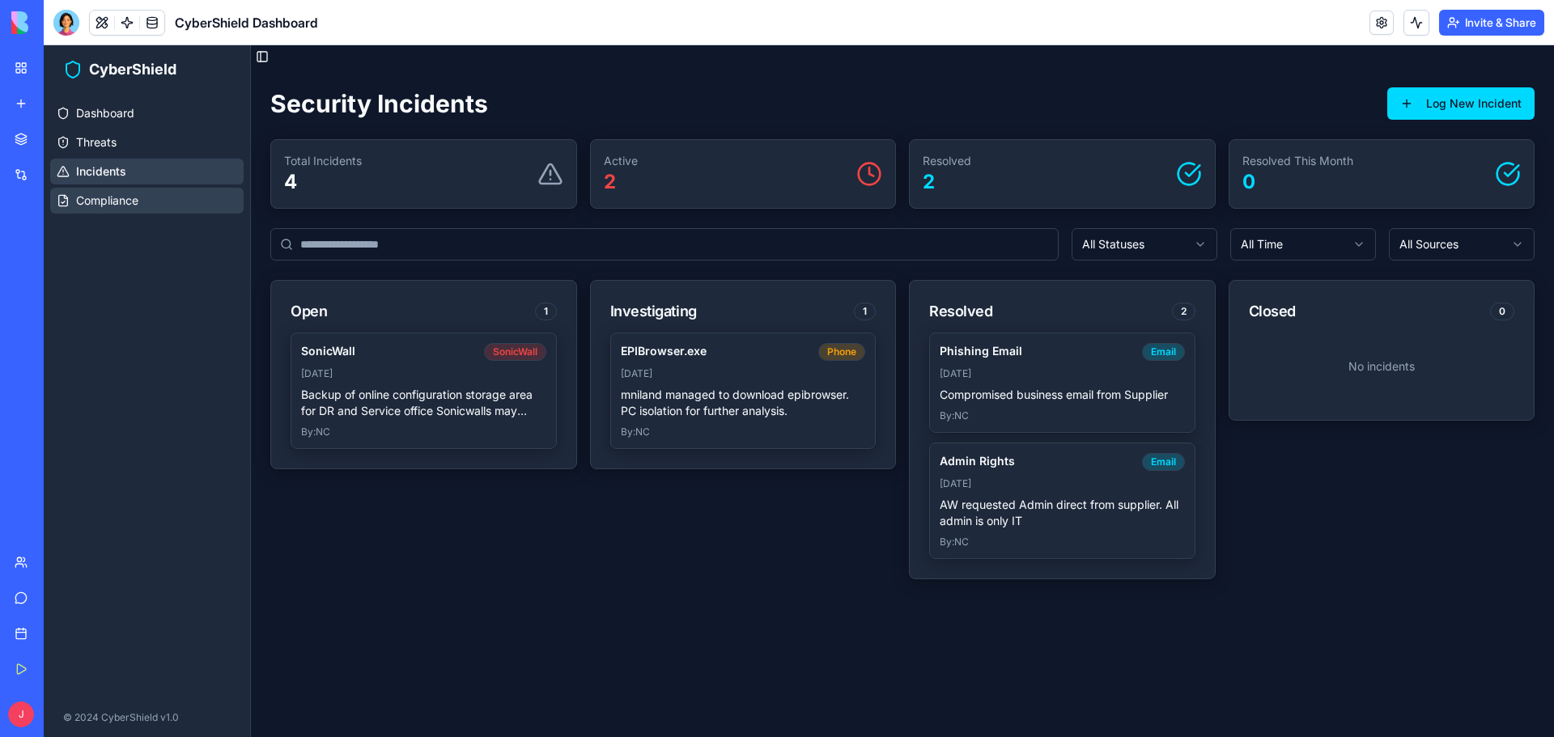
click at [138, 193] on span "Compliance" at bounding box center [107, 201] width 62 height 16
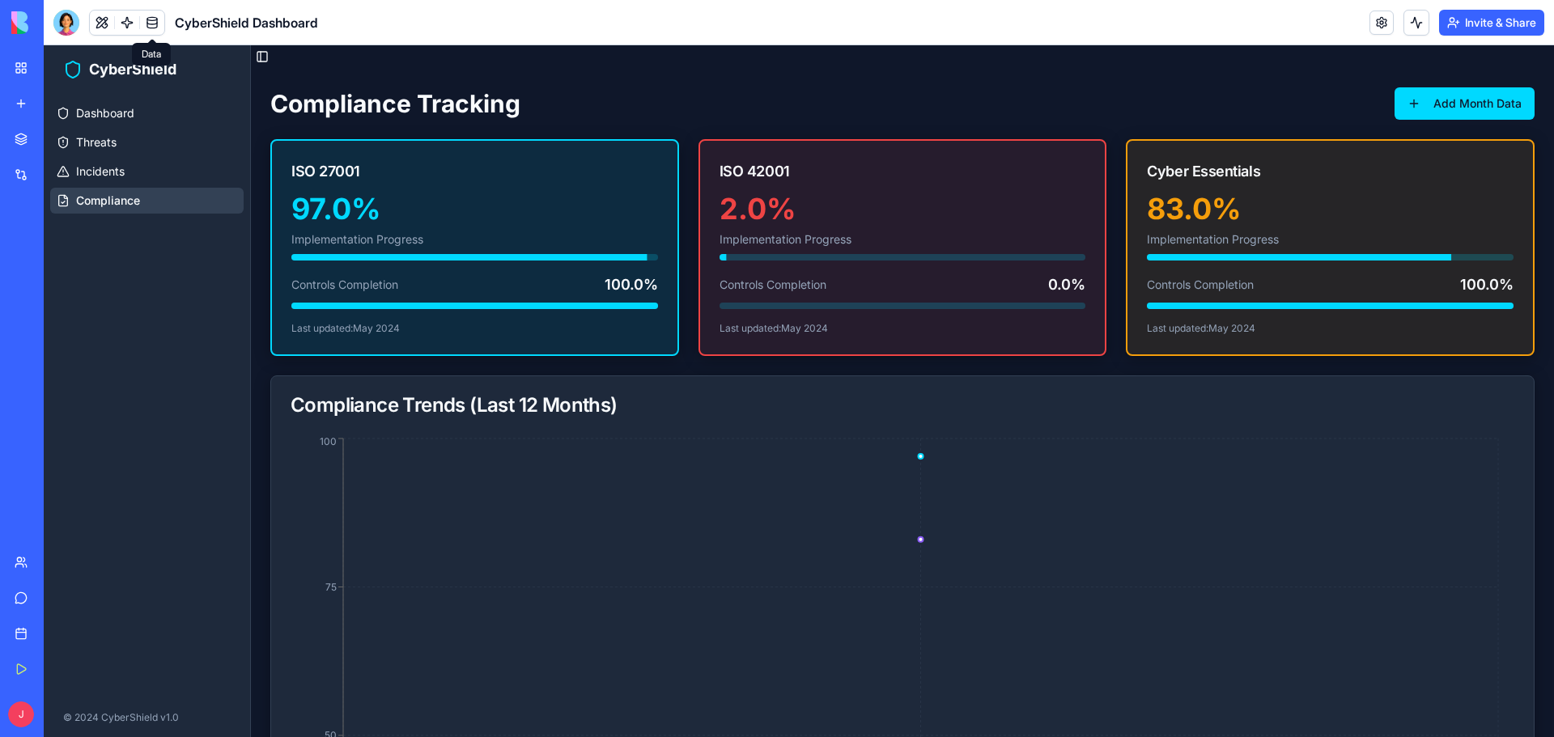
click at [152, 24] on link at bounding box center [152, 23] width 24 height 24
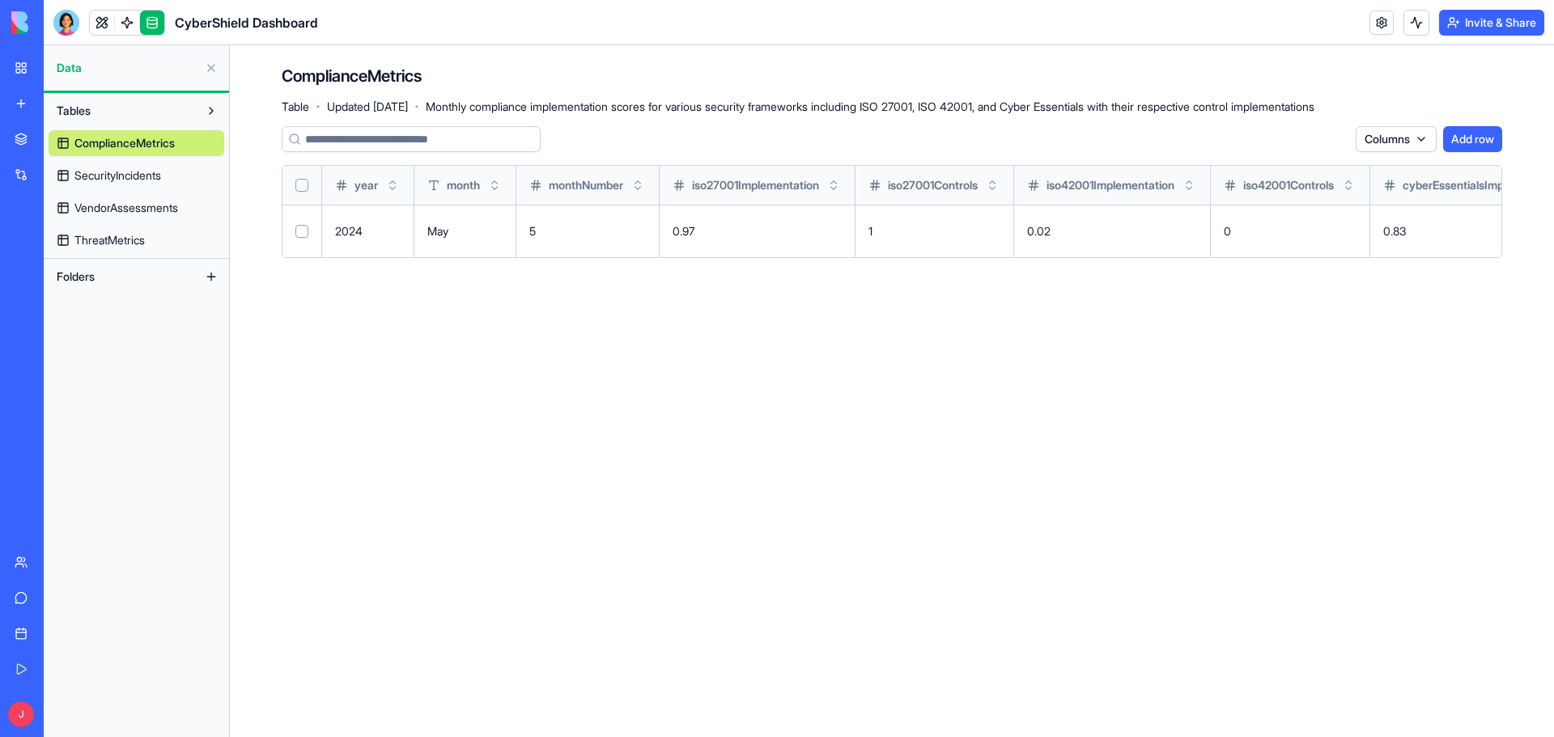
drag, startPoint x: 180, startPoint y: 141, endPoint x: 651, endPoint y: 501, distance: 593.4
click at [651, 501] on main "ComplianceMetrics Table · Updated Oct 15, 2025 · Monthly compliance implementat…" at bounding box center [892, 391] width 1324 height 692
drag, startPoint x: 197, startPoint y: 138, endPoint x: 801, endPoint y: 459, distance: 684.1
click at [801, 459] on main "ComplianceMetrics Table · Updated Oct 15, 2025 · Monthly compliance implementat…" at bounding box center [892, 391] width 1324 height 692
click at [303, 184] on button "Select all" at bounding box center [301, 185] width 13 height 13
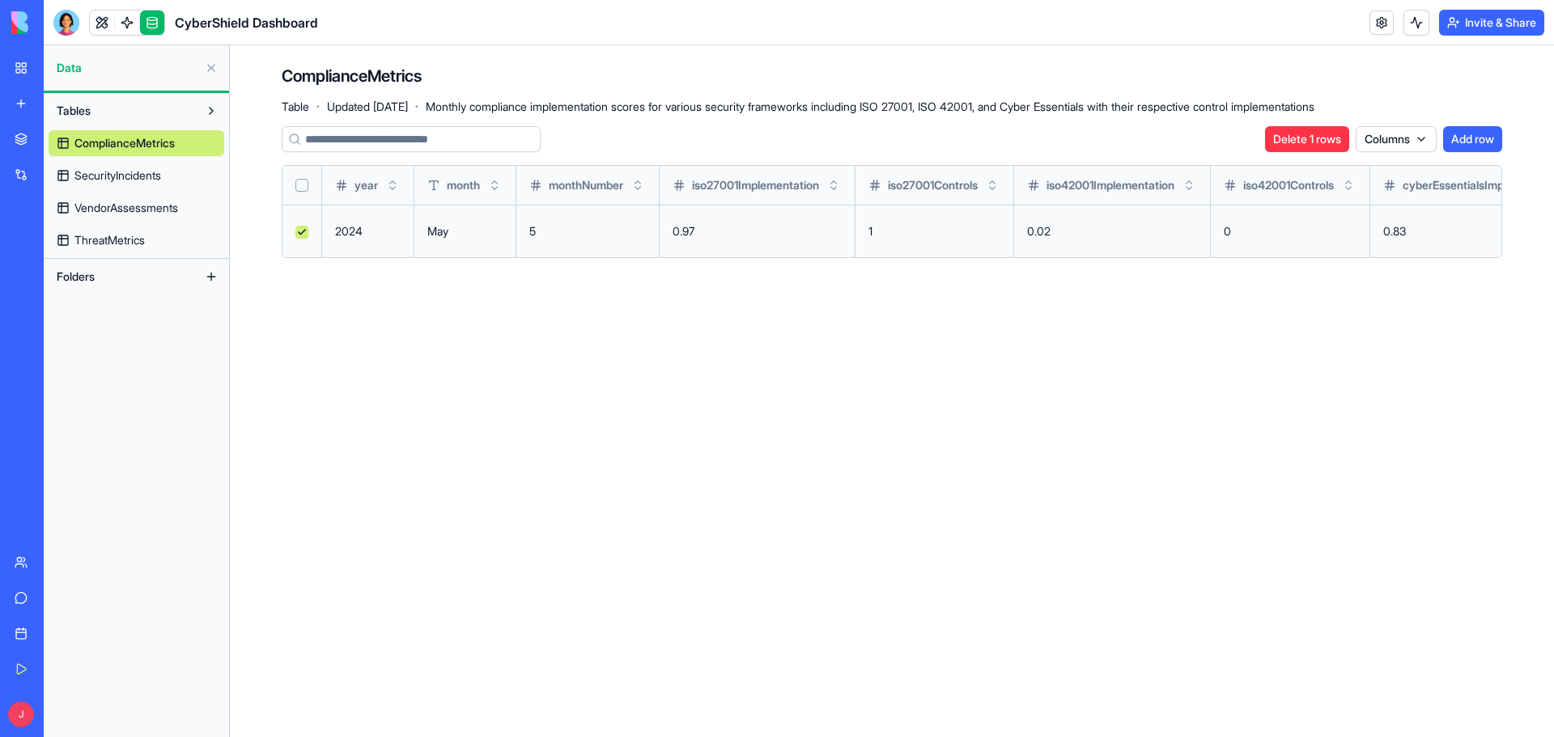
click at [786, 388] on main "ComplianceMetrics Table · Updated Oct 15, 2025 · Monthly compliance implementat…" at bounding box center [892, 391] width 1324 height 692
click at [1377, 15] on link at bounding box center [1381, 23] width 24 height 24
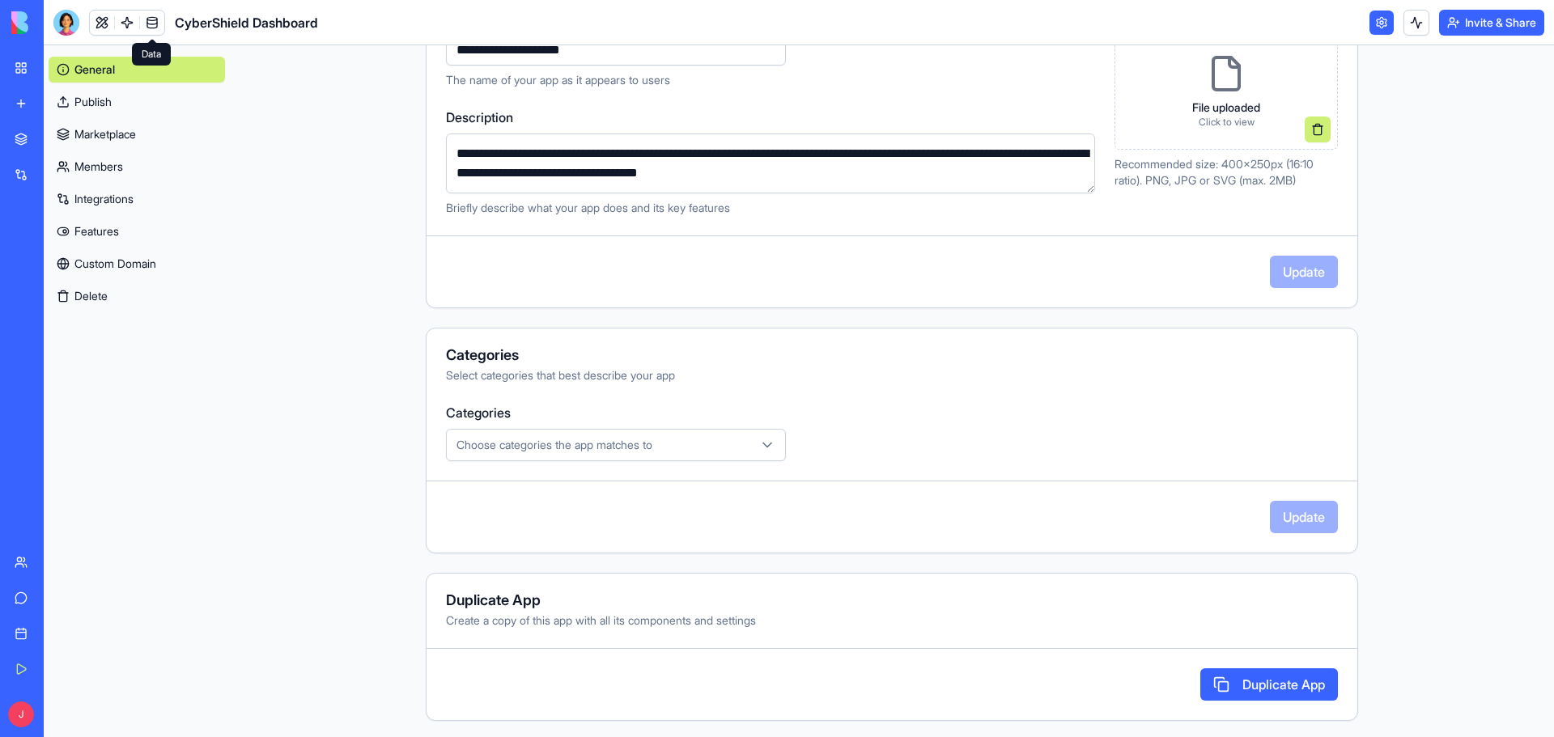
scroll to position [248, 0]
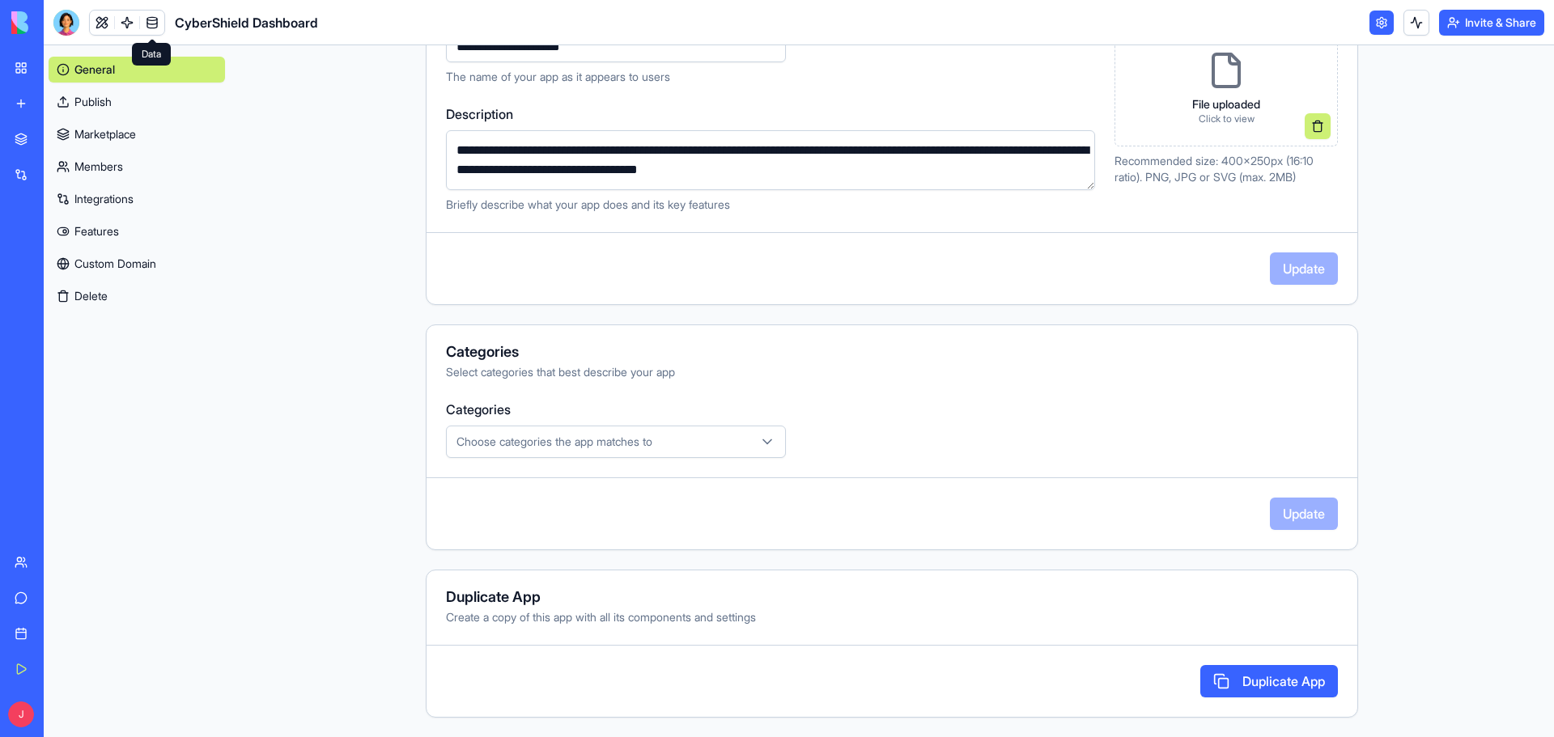
click at [335, 512] on main "**********" at bounding box center [892, 391] width 1324 height 692
click at [24, 125] on link "Marketplace" at bounding box center [37, 139] width 65 height 32
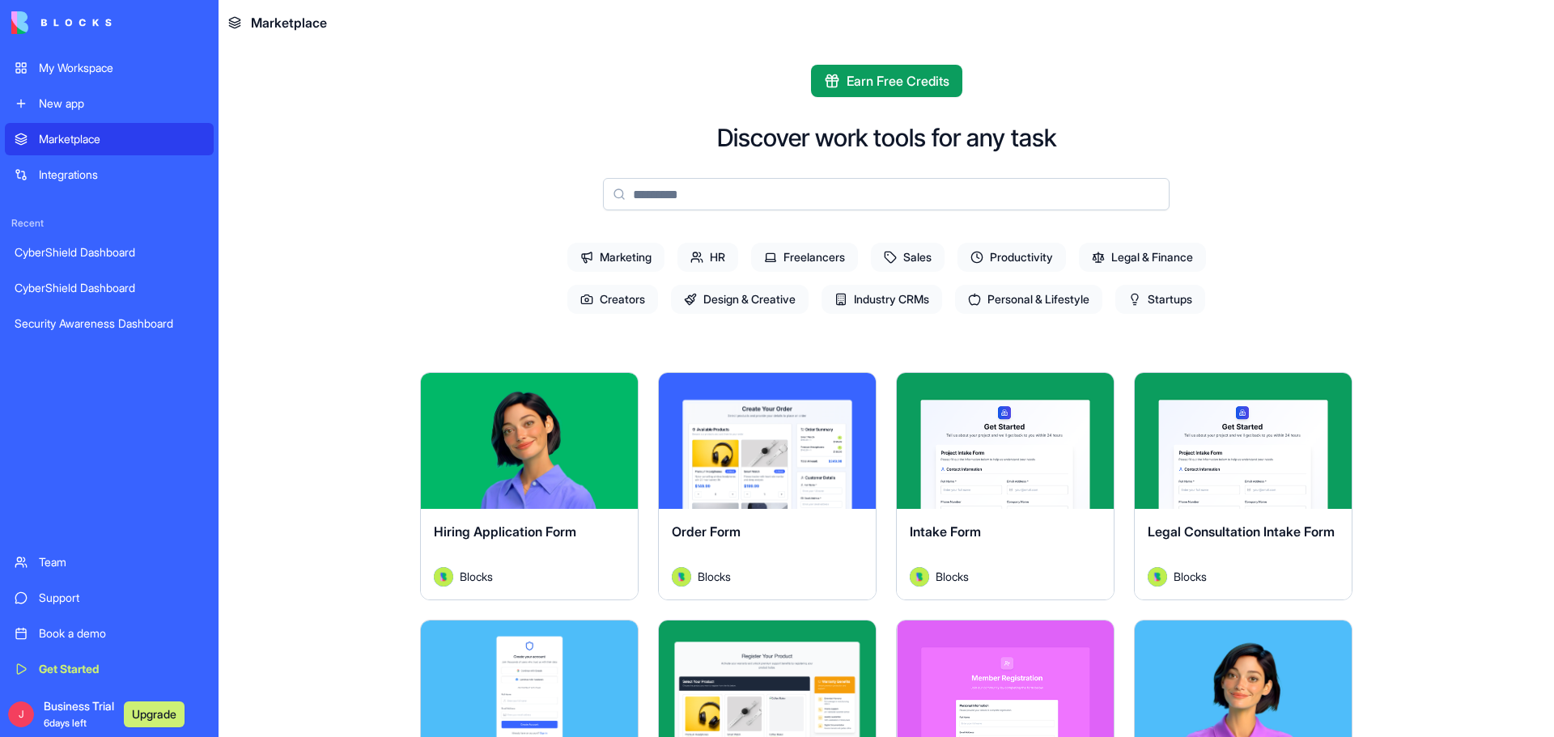
click at [51, 20] on img at bounding box center [61, 22] width 100 height 23
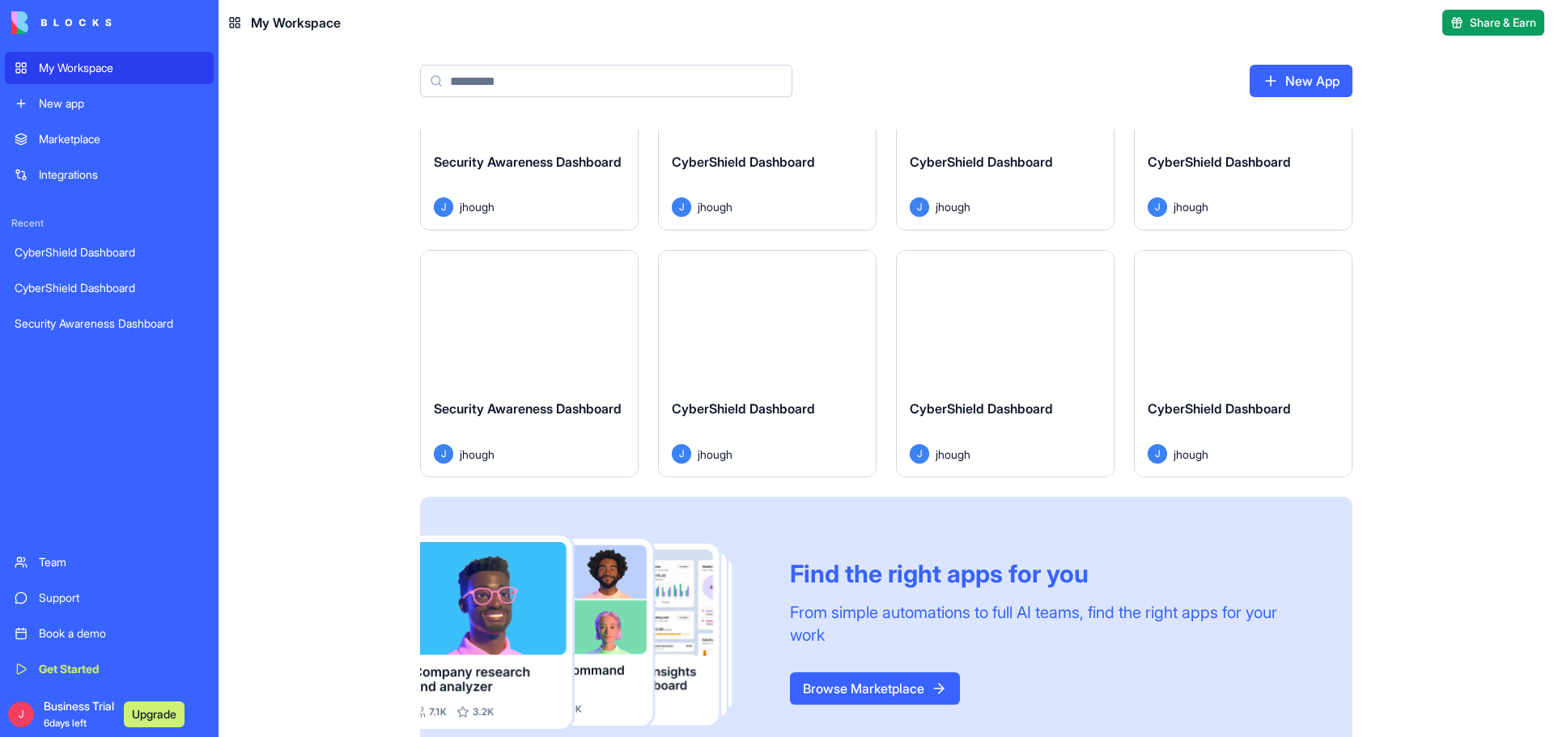
scroll to position [172, 0]
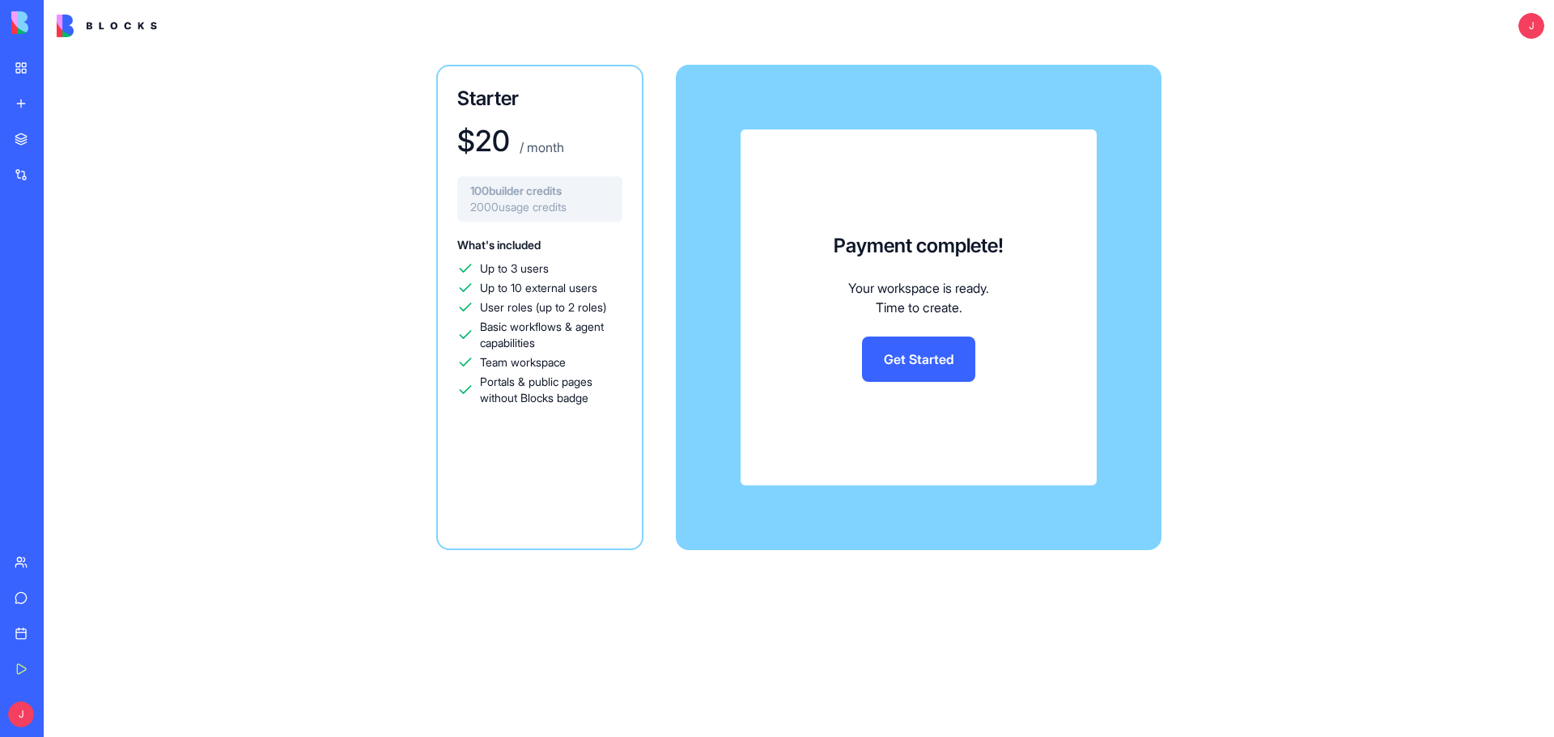
click at [940, 363] on link "Get Started" at bounding box center [918, 359] width 113 height 45
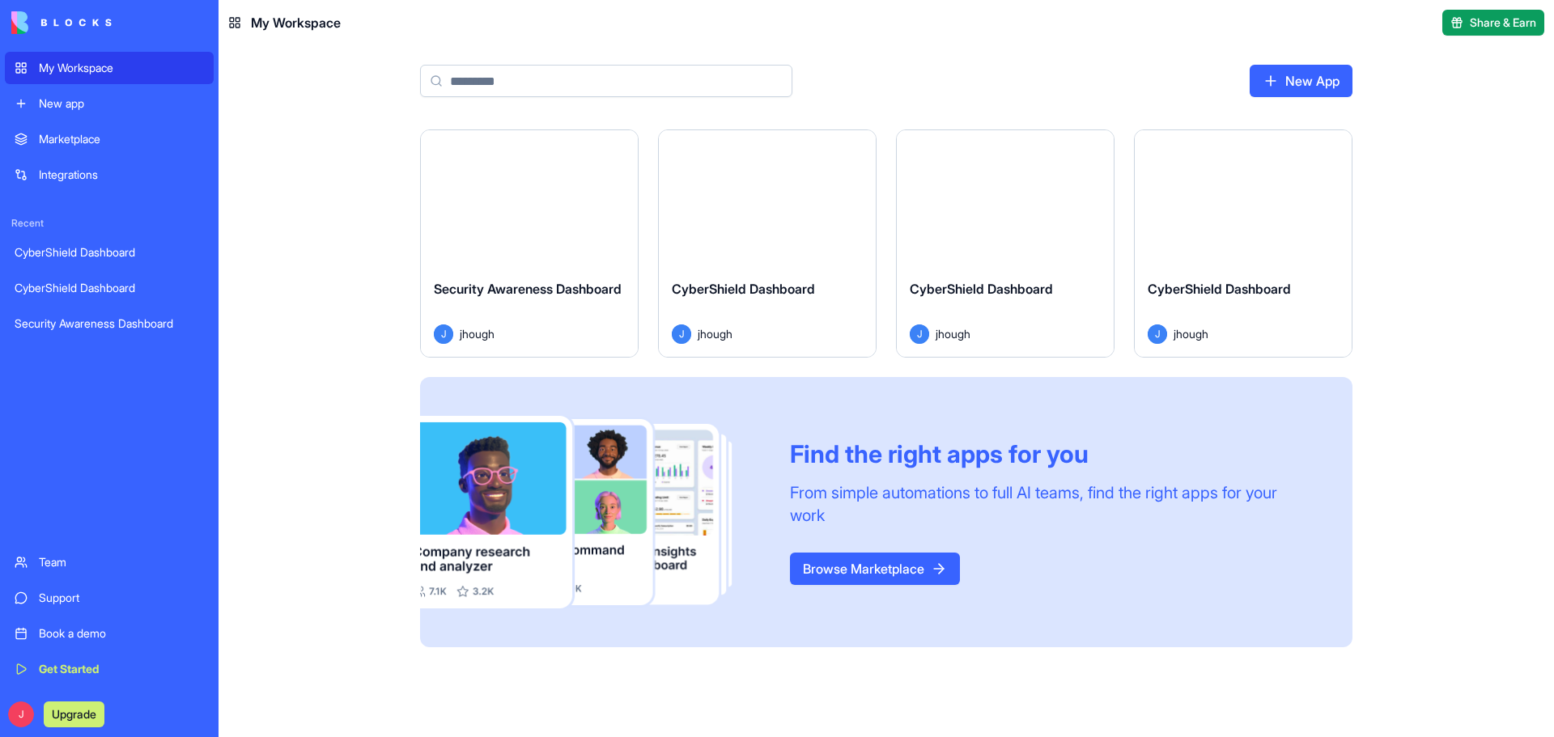
click at [88, 319] on div "Security Awareness Dashboard" at bounding box center [109, 324] width 189 height 16
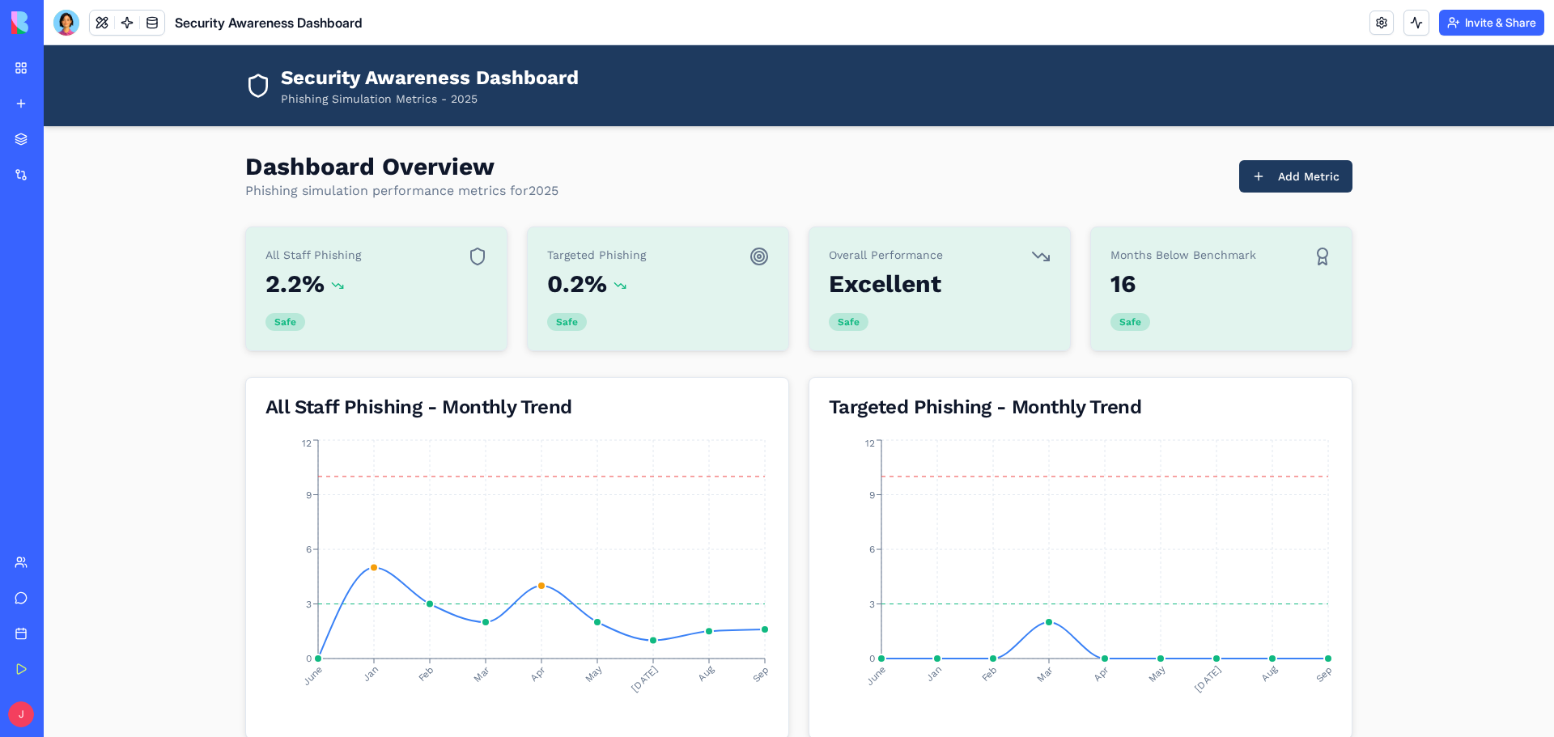
click at [41, 280] on div "CyberShield Dashboard" at bounding box center [37, 288] width 45 height 16
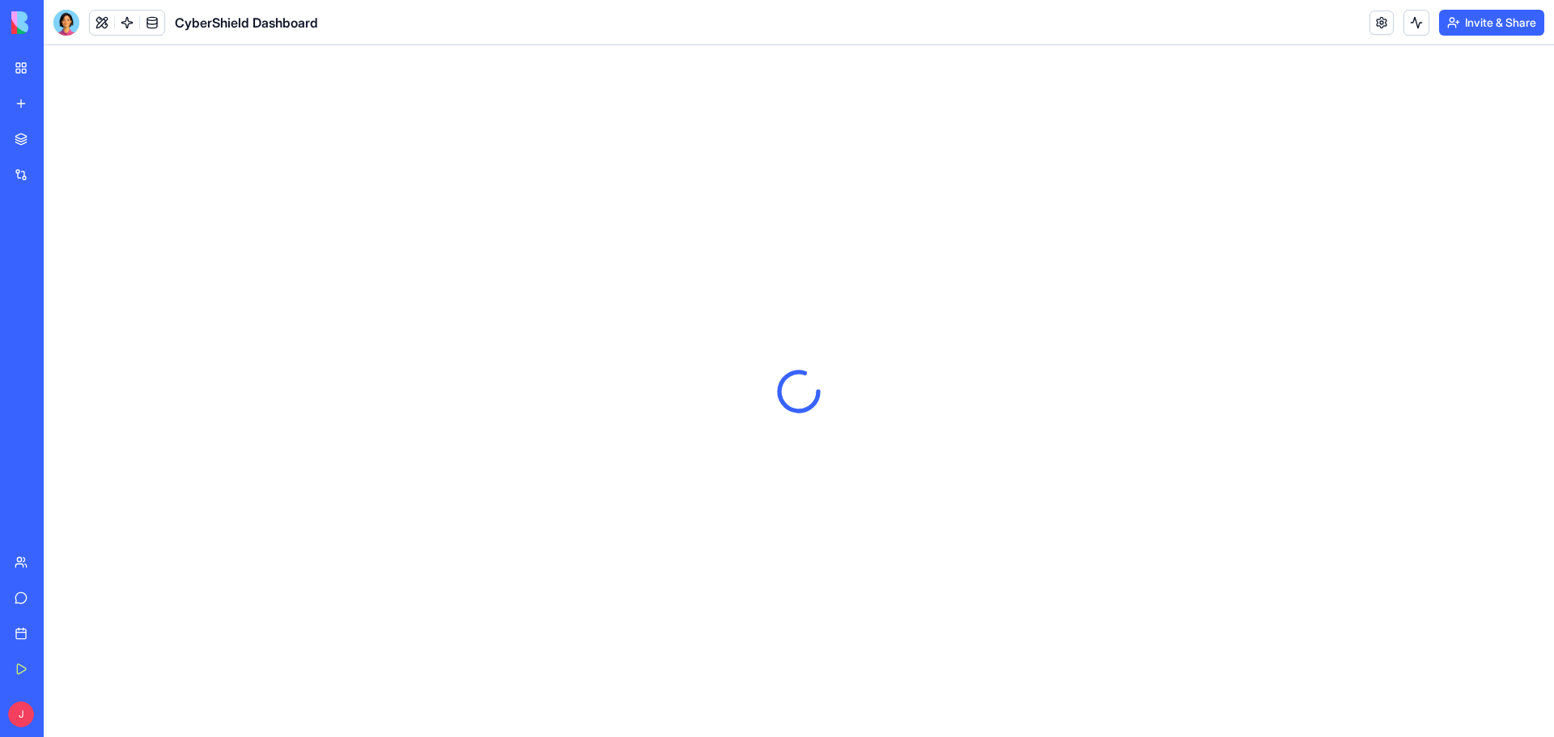
click at [55, 245] on div "CyberShield Dashboard" at bounding box center [37, 252] width 45 height 16
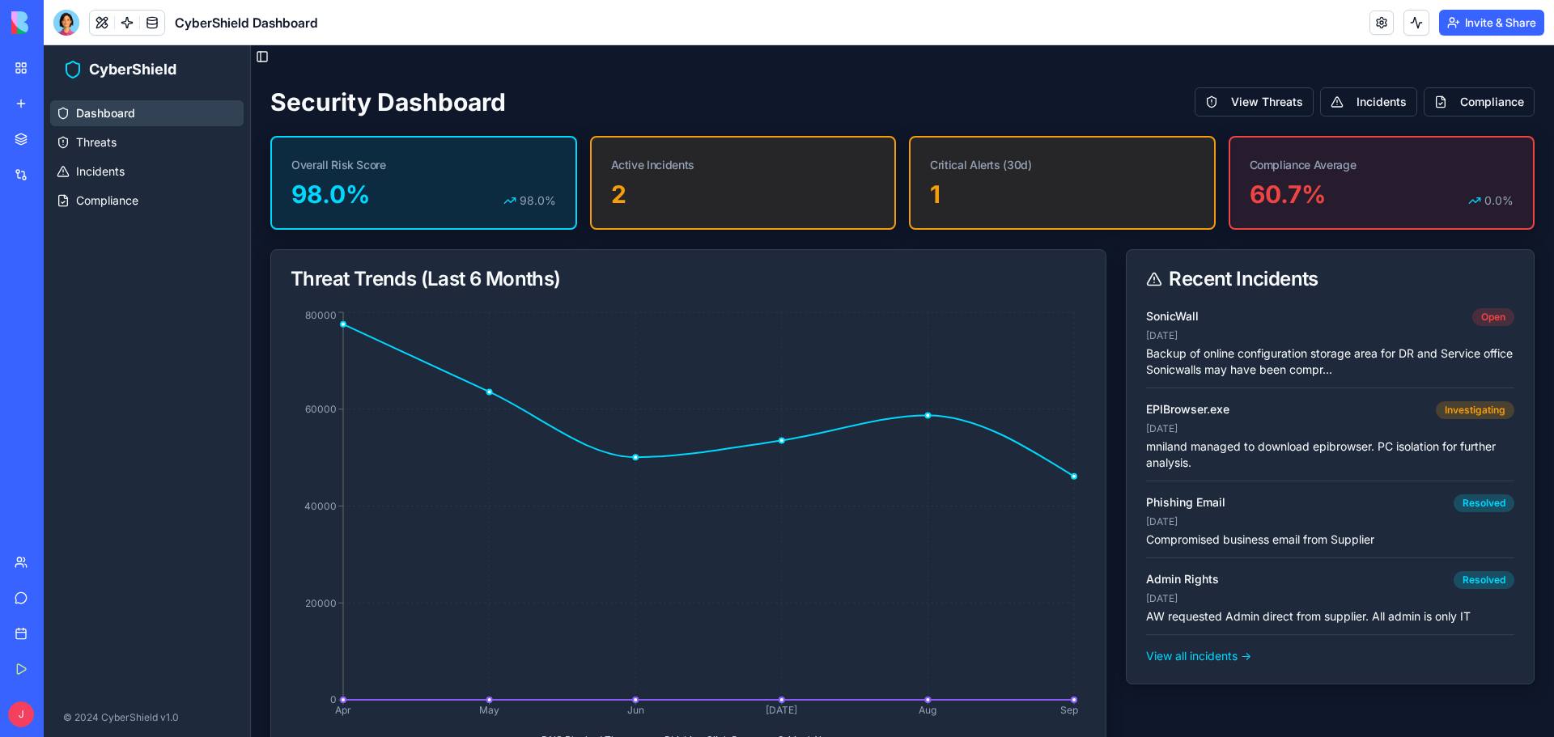
click at [56, 283] on div "CyberShield Dashboard" at bounding box center [37, 288] width 45 height 16
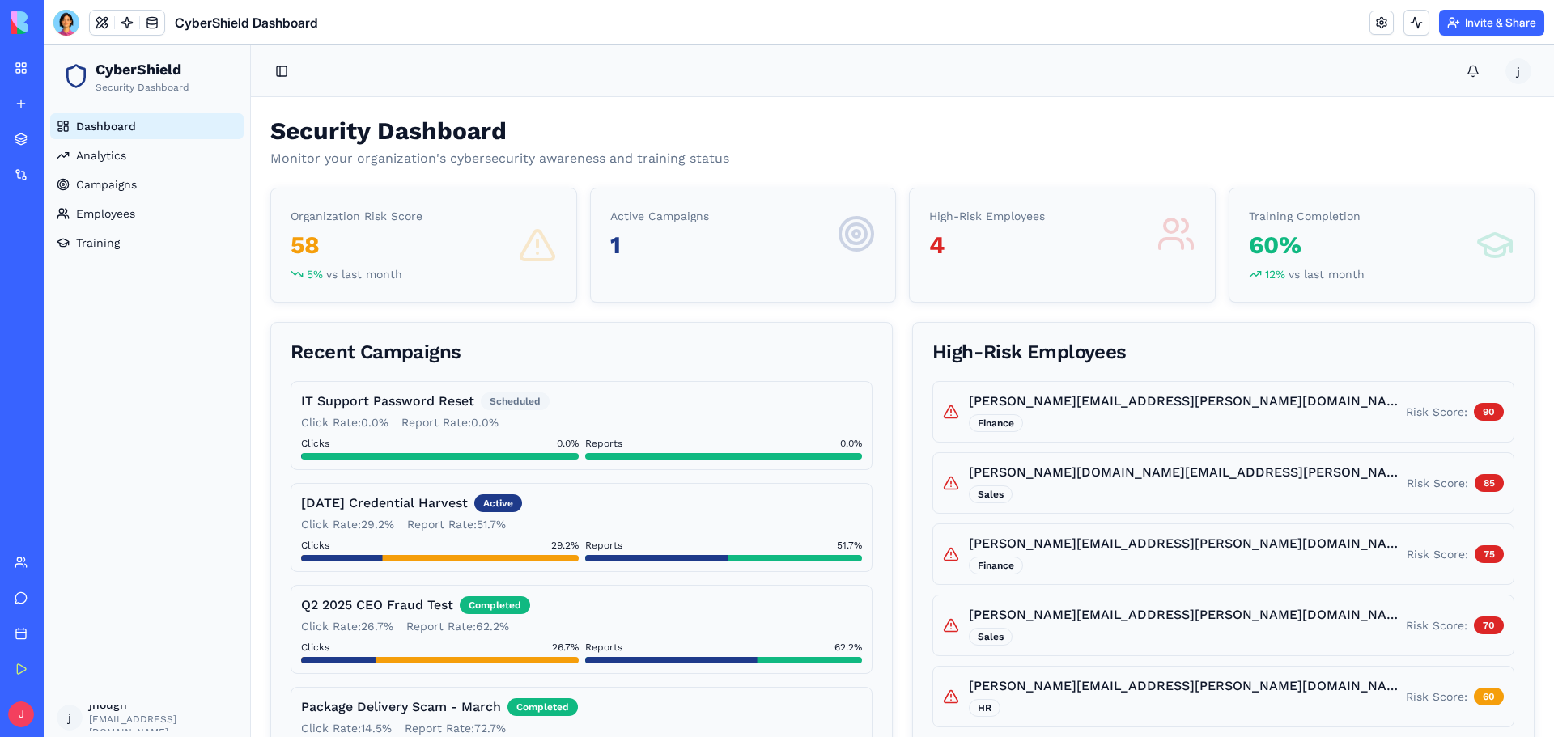
click at [60, 74] on div "My Workspace" at bounding box center [49, 68] width 21 height 16
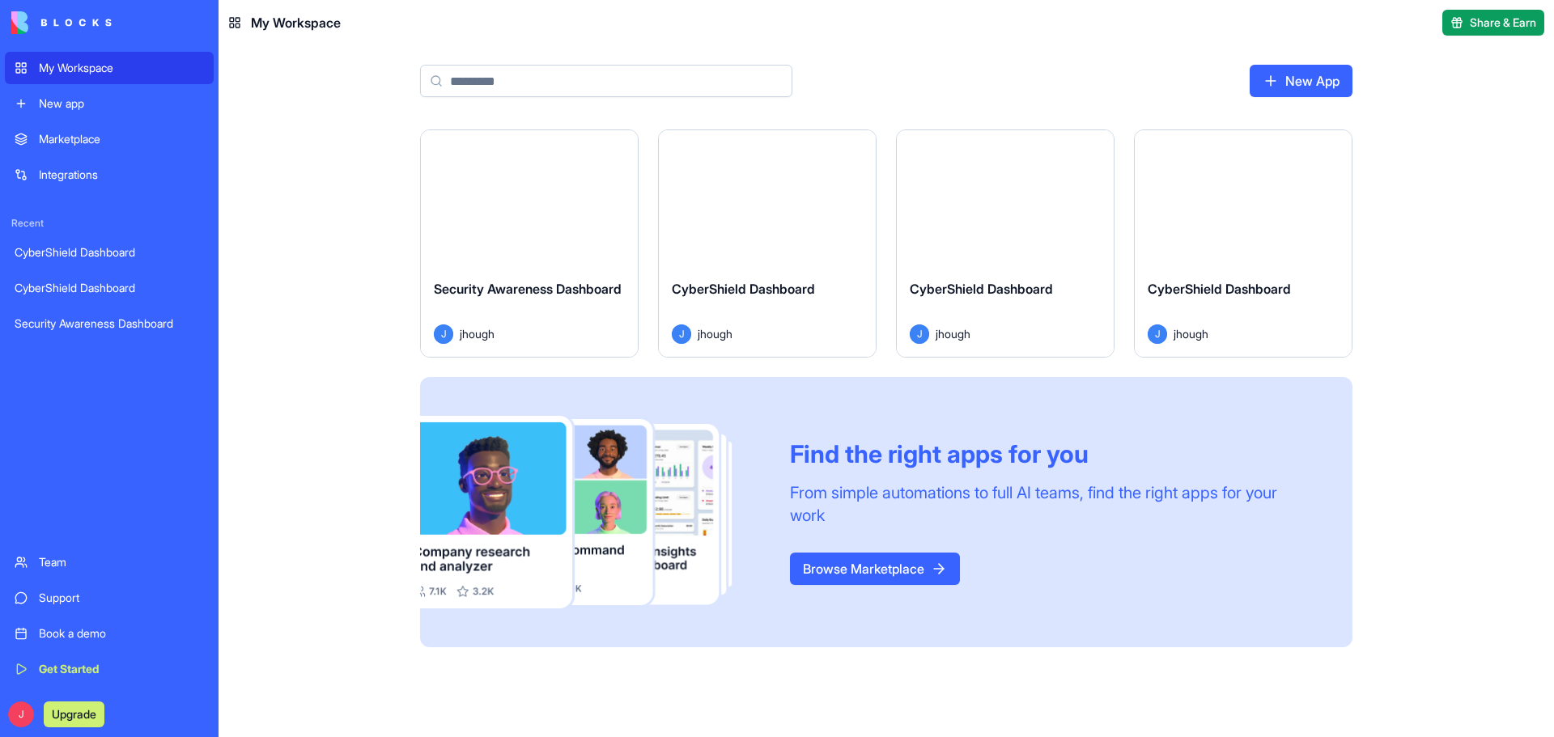
click at [1267, 271] on div "CyberShield Dashboard J jhough" at bounding box center [1242, 311] width 217 height 91
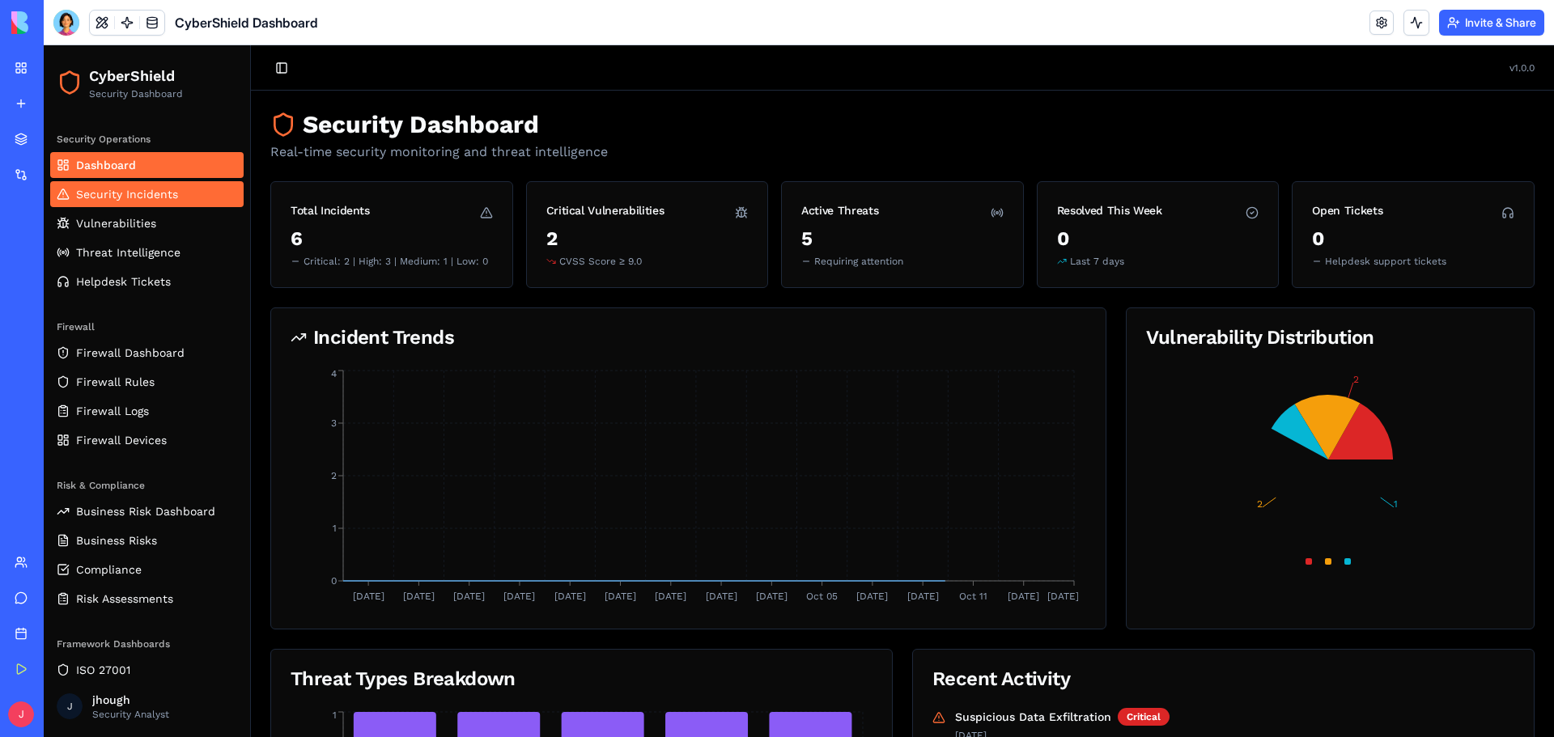
click at [99, 197] on span "Security Incidents" at bounding box center [127, 194] width 102 height 16
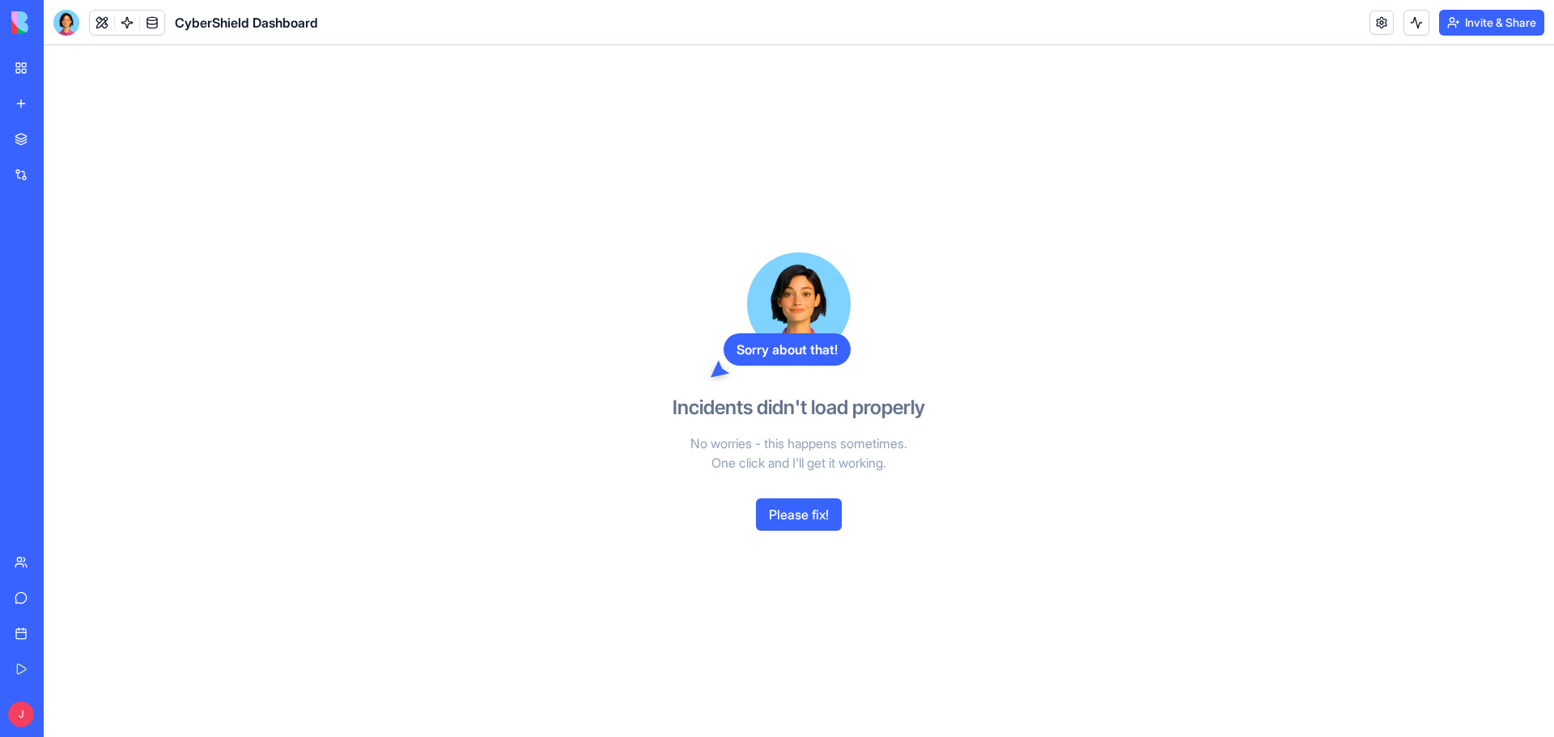
click at [786, 506] on button "Please fix!" at bounding box center [799, 514] width 86 height 32
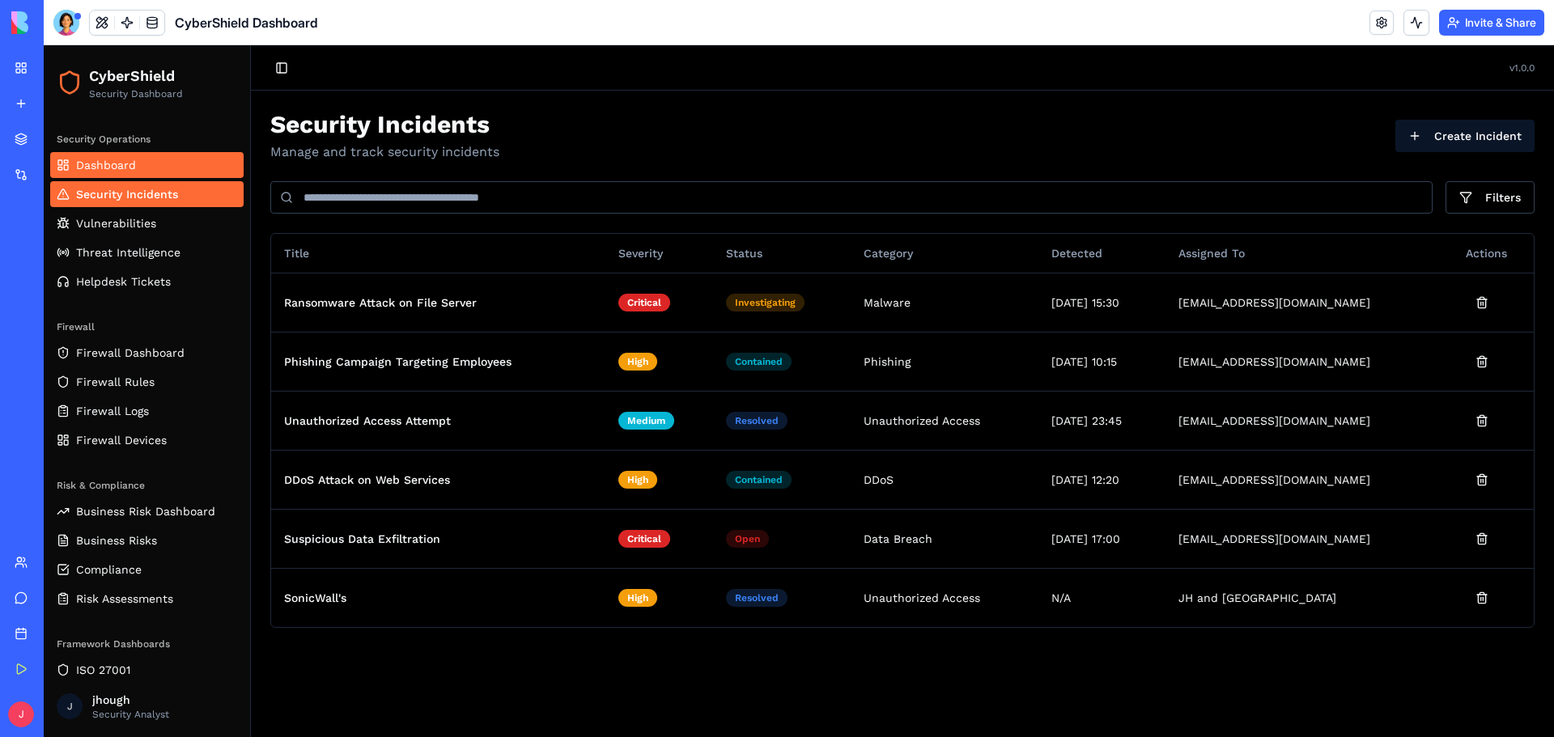
click at [112, 165] on span "Dashboard" at bounding box center [106, 165] width 60 height 16
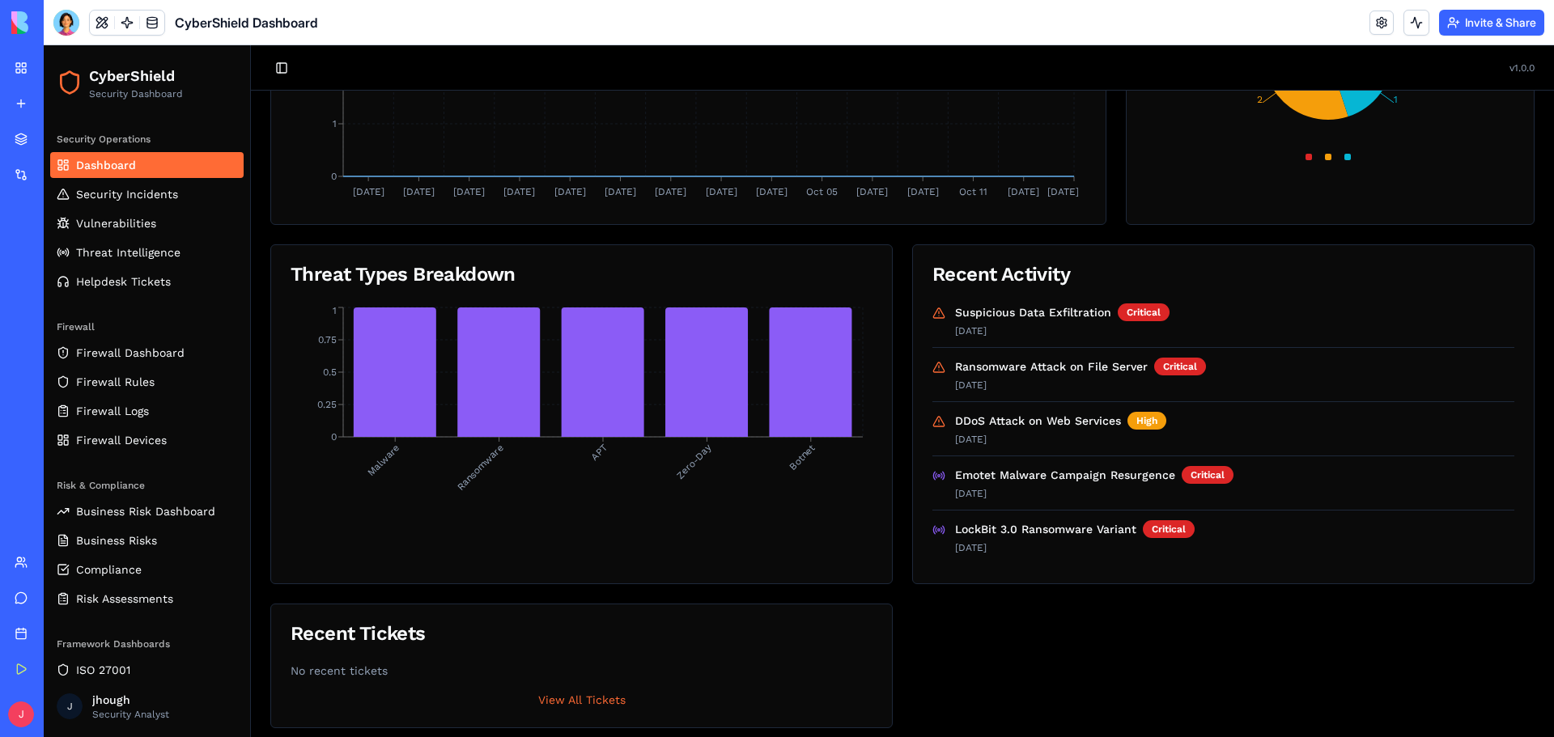
scroll to position [415, 0]
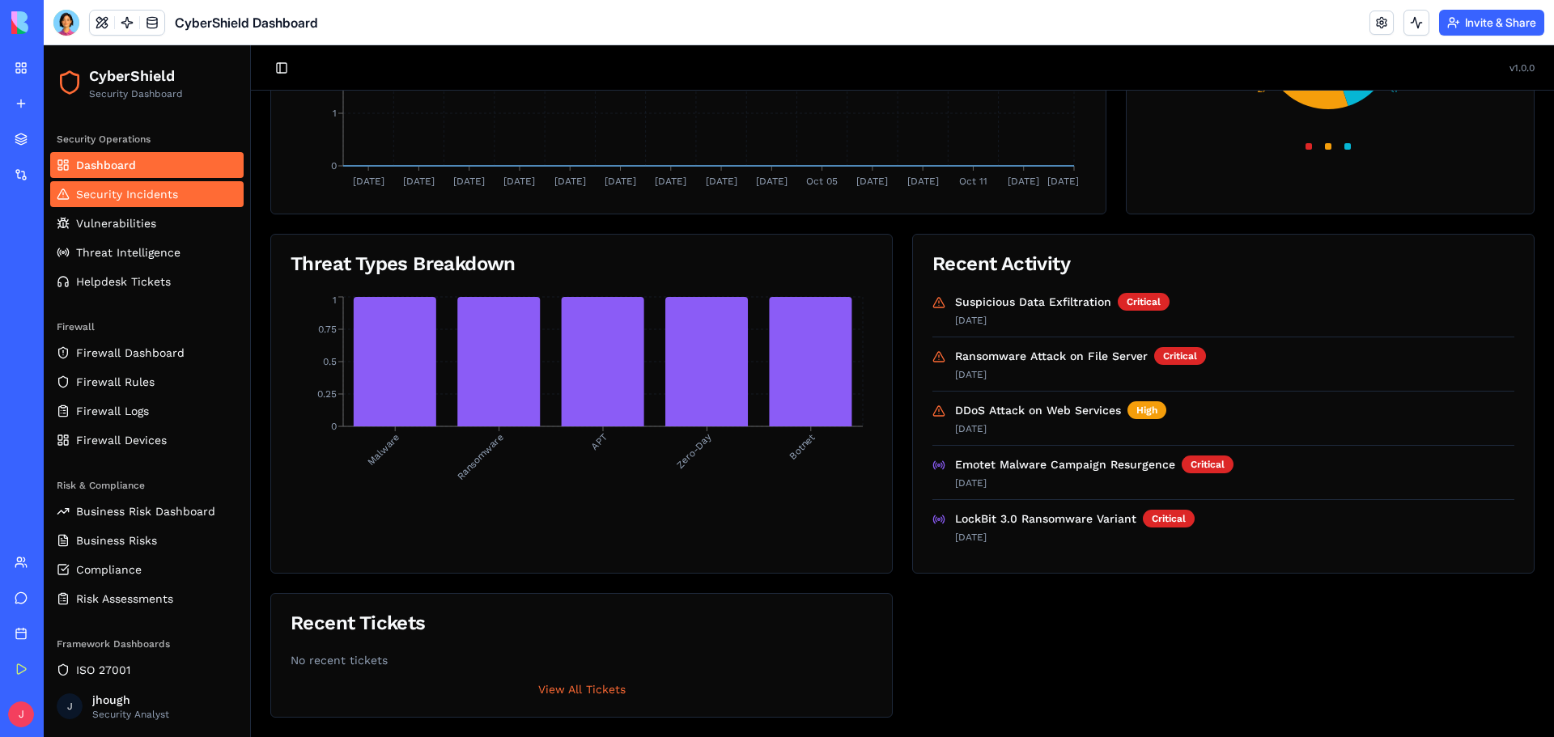
click at [156, 195] on span "Security Incidents" at bounding box center [127, 194] width 102 height 16
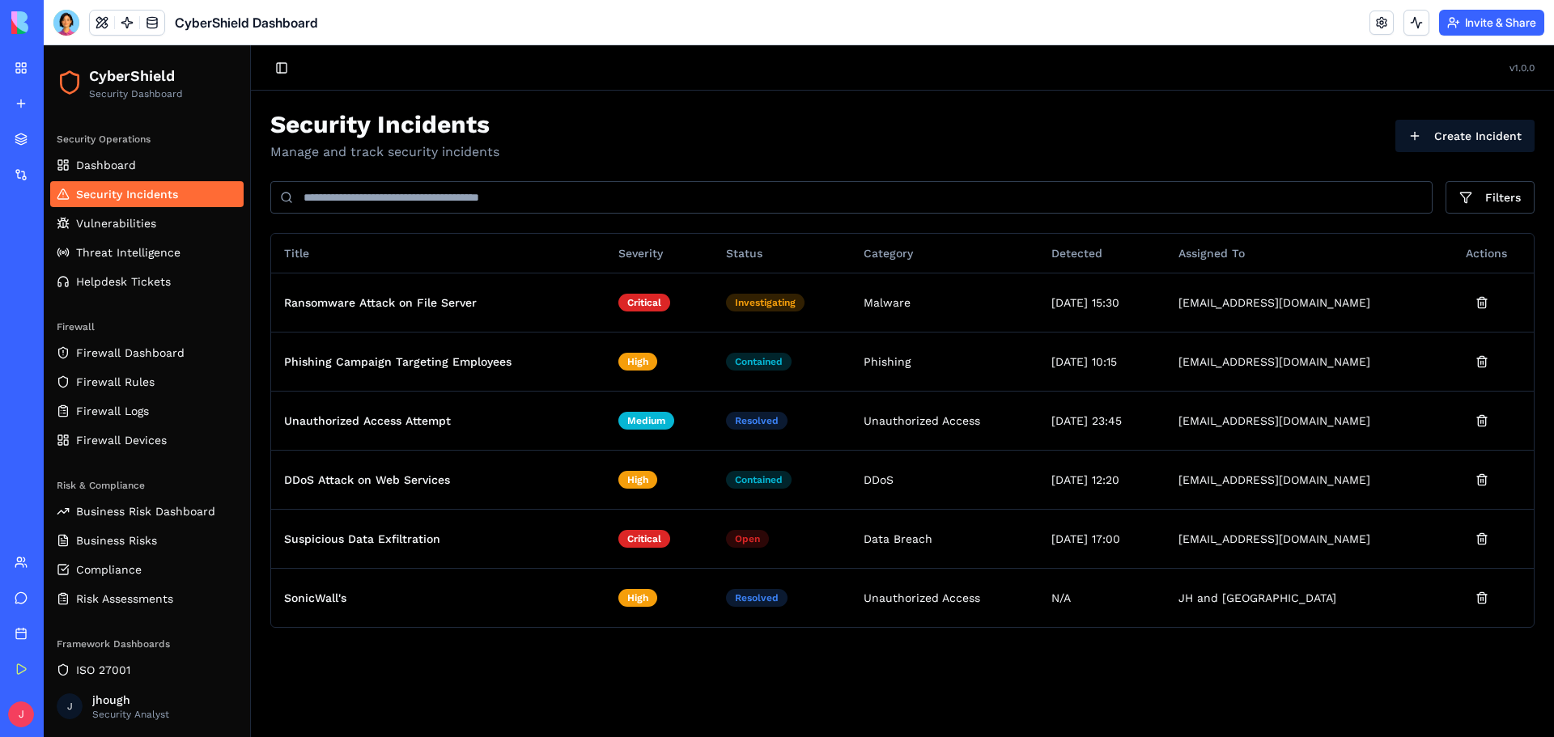
click at [83, 181] on link "Security Incidents" at bounding box center [146, 194] width 193 height 26
click at [84, 171] on span "Dashboard" at bounding box center [106, 165] width 60 height 16
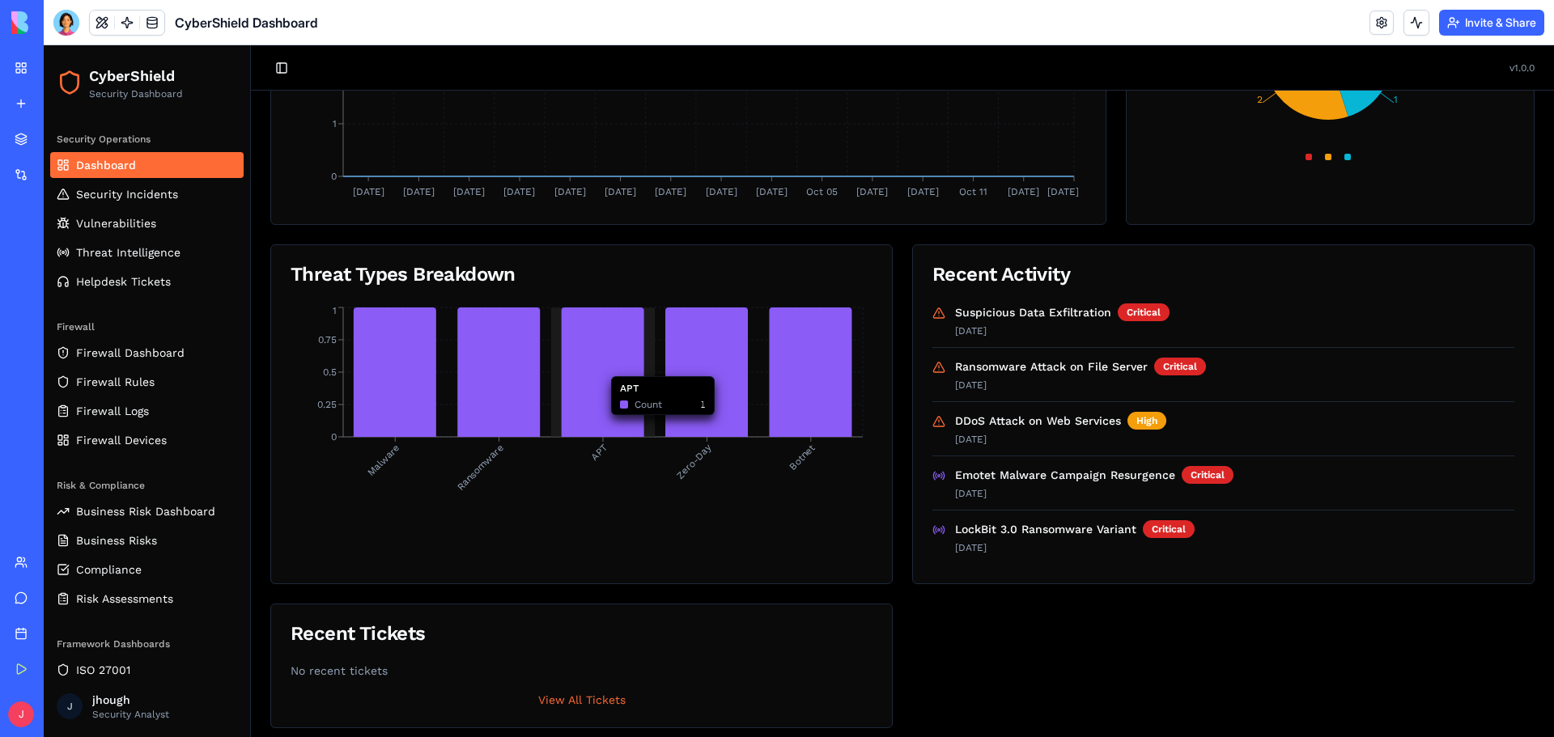
scroll to position [415, 0]
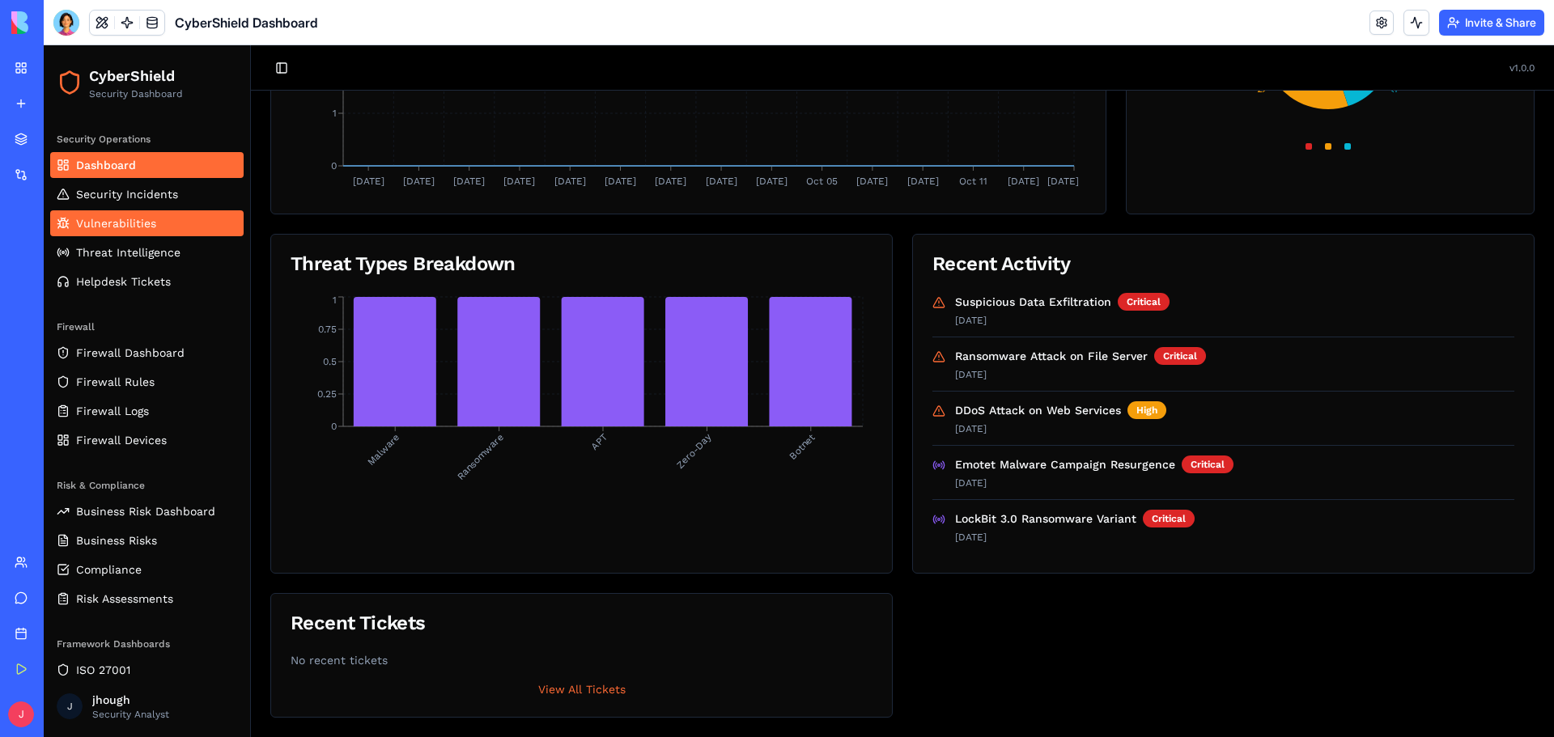
click at [108, 233] on link "Vulnerabilities" at bounding box center [146, 223] width 193 height 26
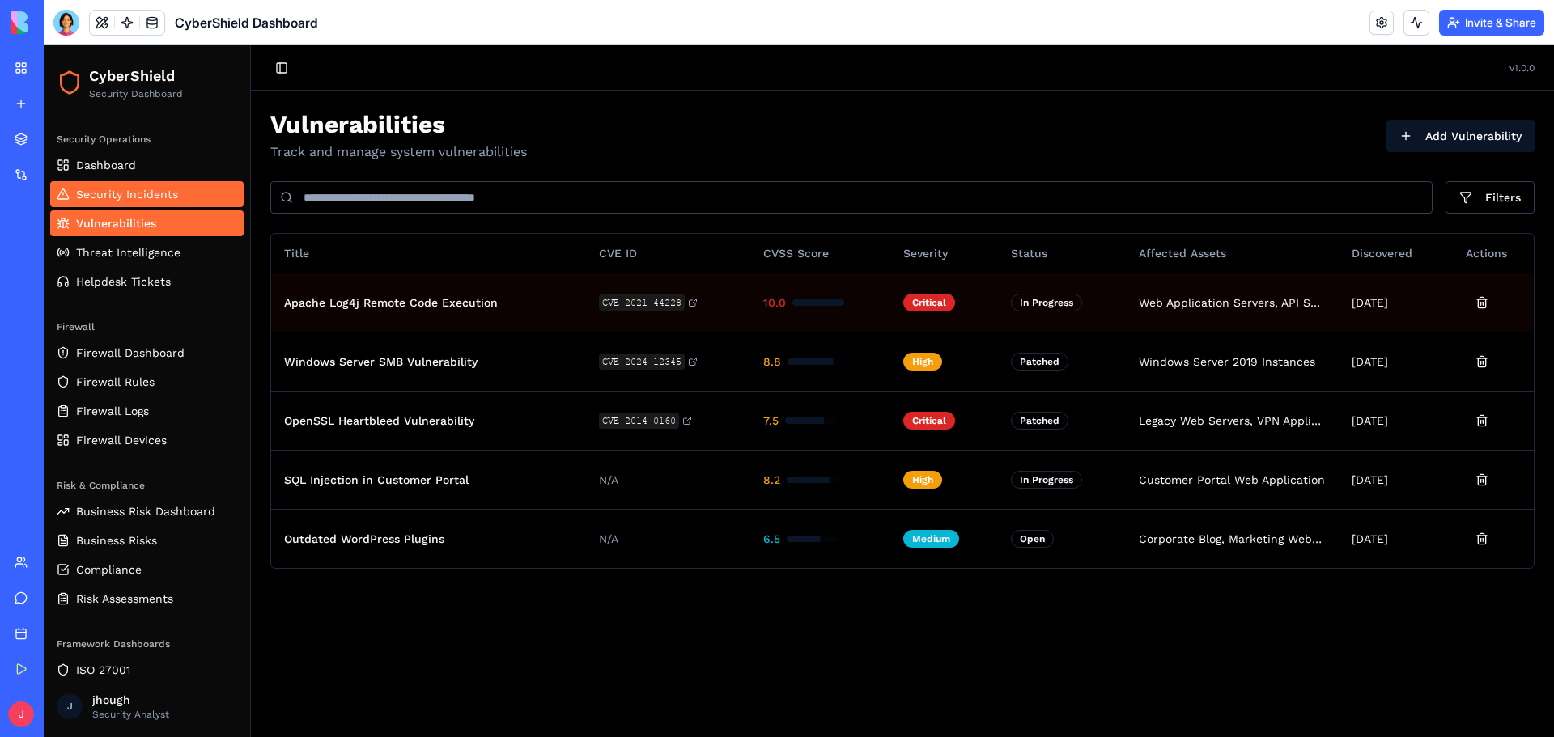
click at [121, 204] on link "Security Incidents" at bounding box center [146, 194] width 193 height 26
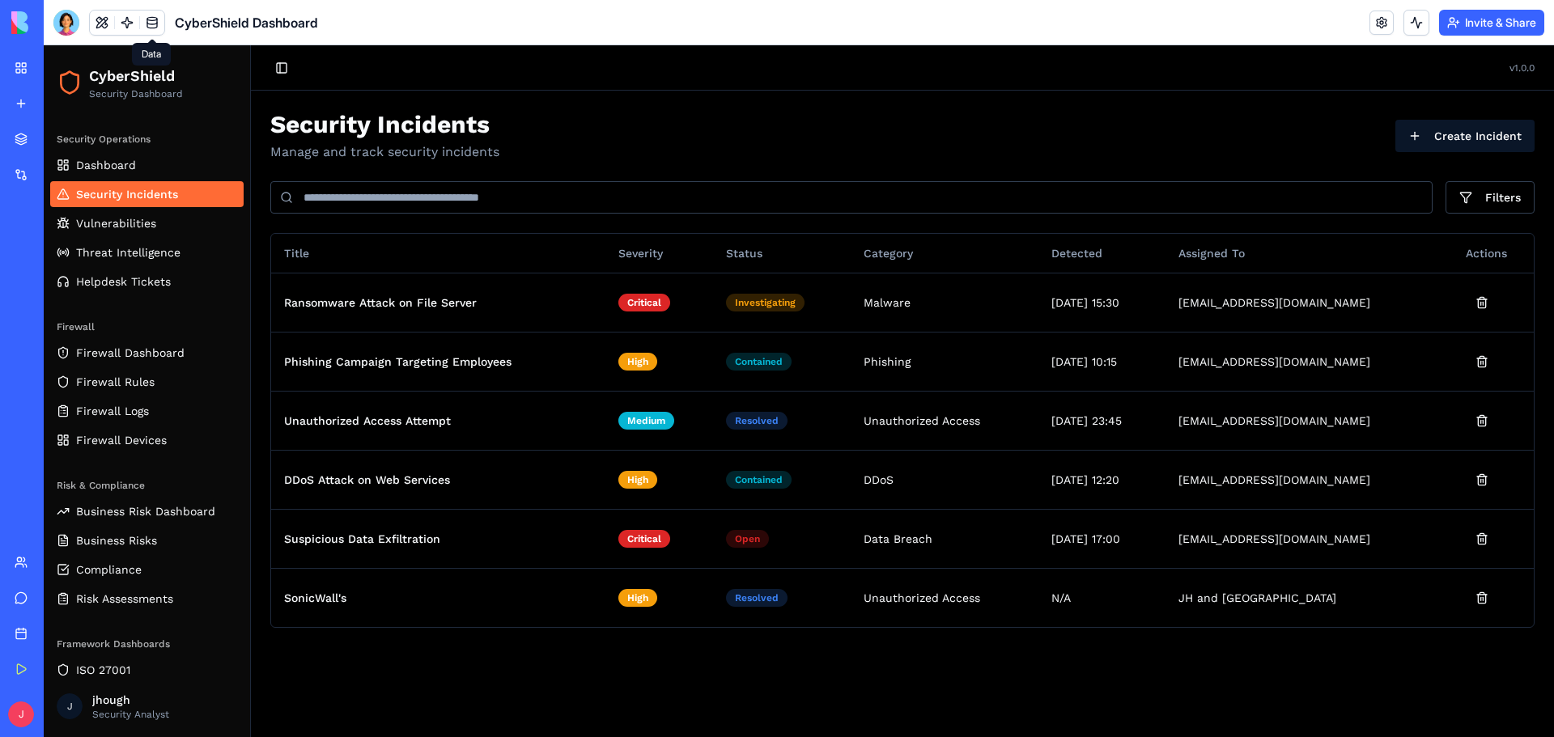
click at [152, 30] on link at bounding box center [152, 23] width 24 height 24
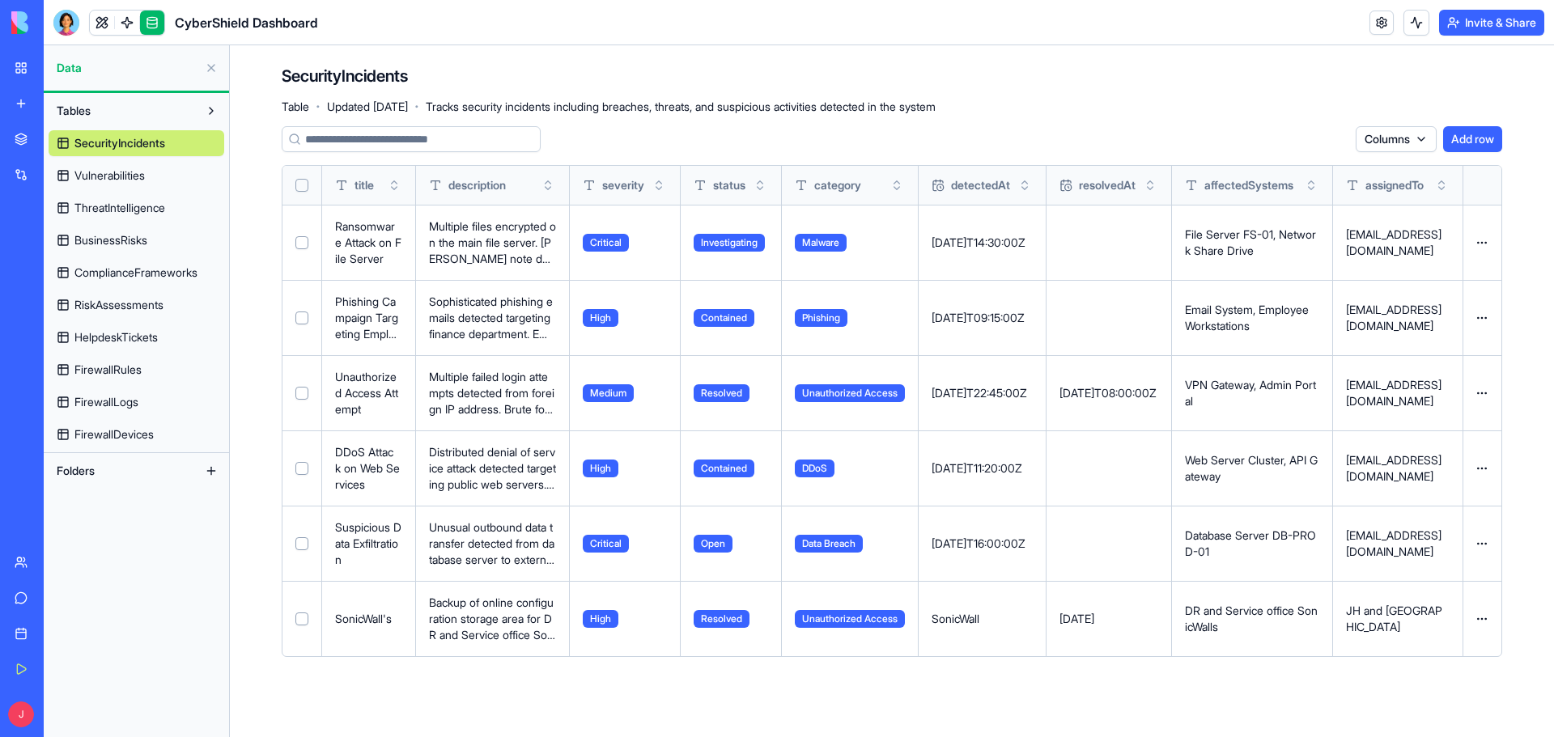
click at [302, 541] on button "Select row" at bounding box center [301, 543] width 13 height 13
click at [307, 468] on button "Select row" at bounding box center [301, 468] width 13 height 13
click at [302, 385] on td at bounding box center [302, 392] width 40 height 75
click at [1320, 134] on button "Delete 2 rows" at bounding box center [1305, 139] width 87 height 26
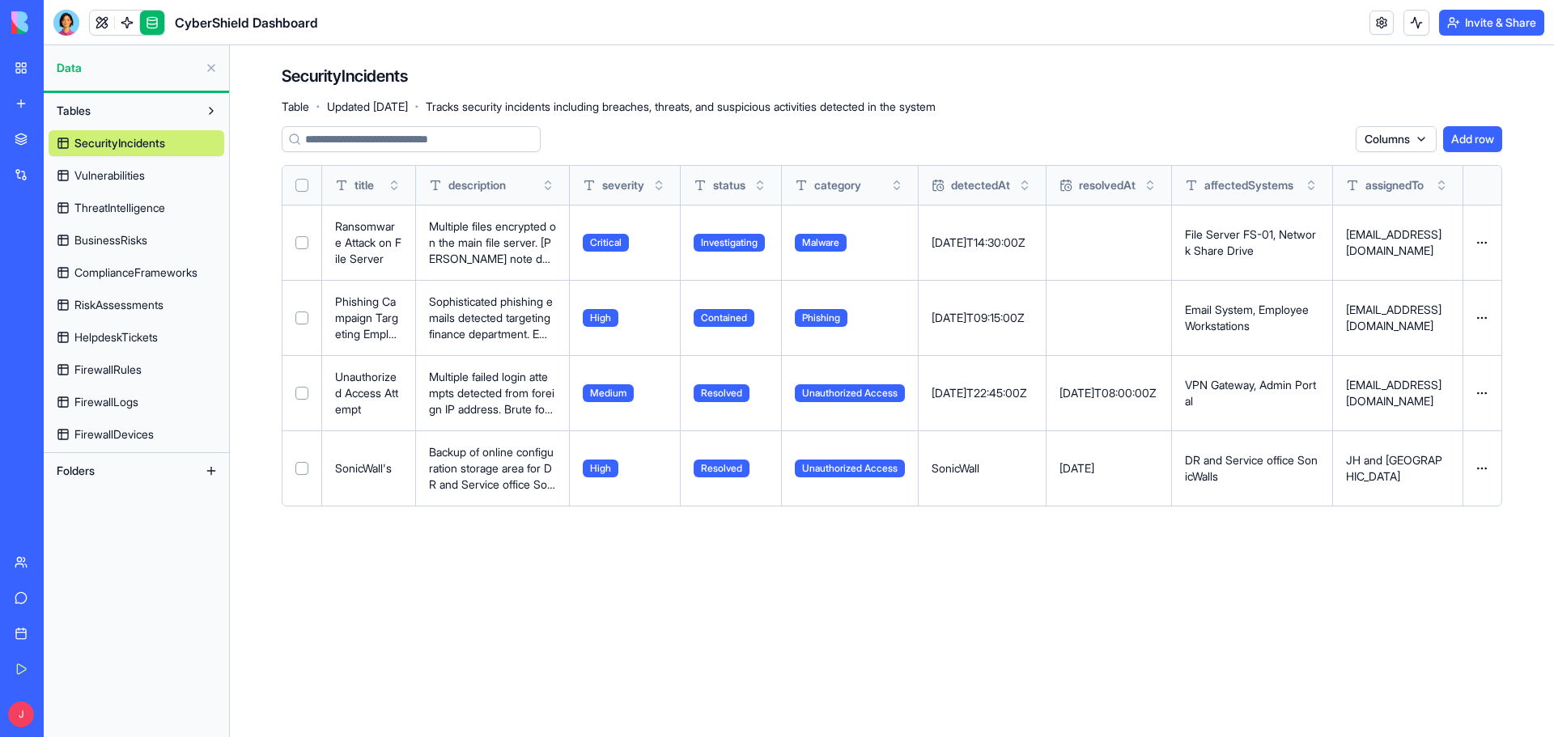
click at [389, 552] on main "SecurityIncidents Table · Updated Oct 14, 2025 · Tracks security incidents incl…" at bounding box center [892, 391] width 1324 height 692
click at [1468, 148] on button "Add row" at bounding box center [1472, 139] width 59 height 26
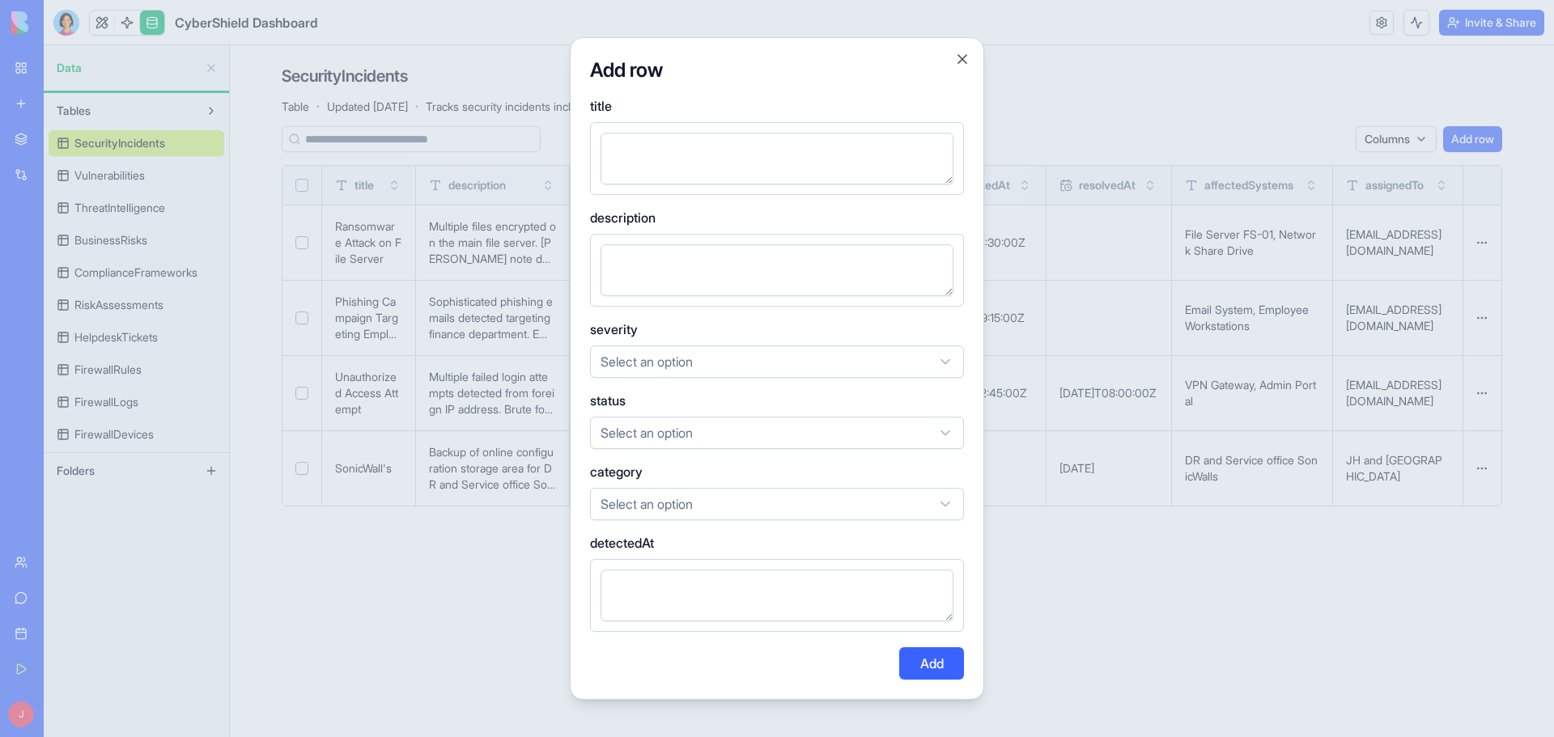
click at [728, 167] on textarea at bounding box center [776, 159] width 353 height 52
paste textarea "**********"
type textarea "**********"
click at [704, 274] on textarea at bounding box center [776, 270] width 353 height 52
click at [712, 276] on textarea at bounding box center [776, 270] width 353 height 52
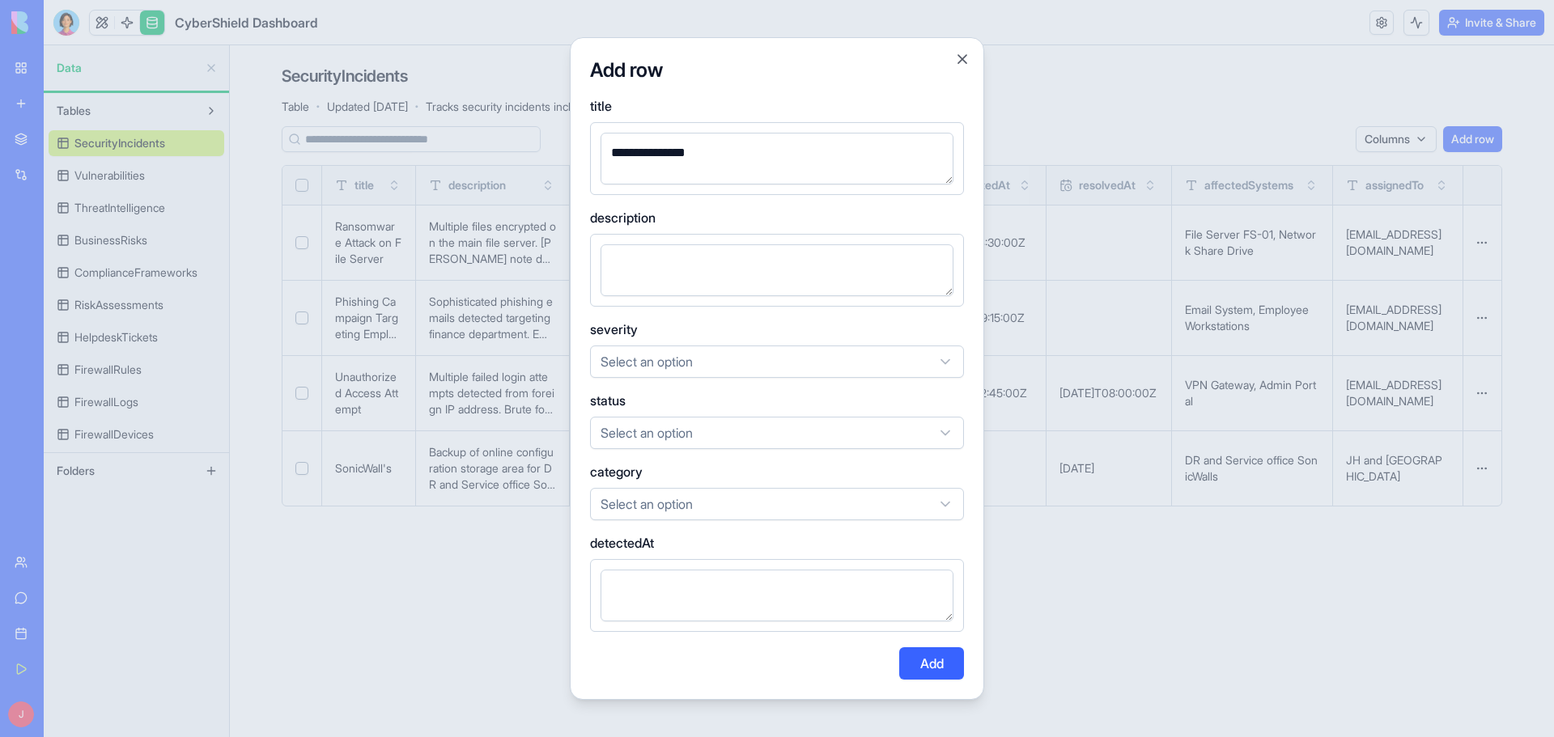
paste textarea "**********"
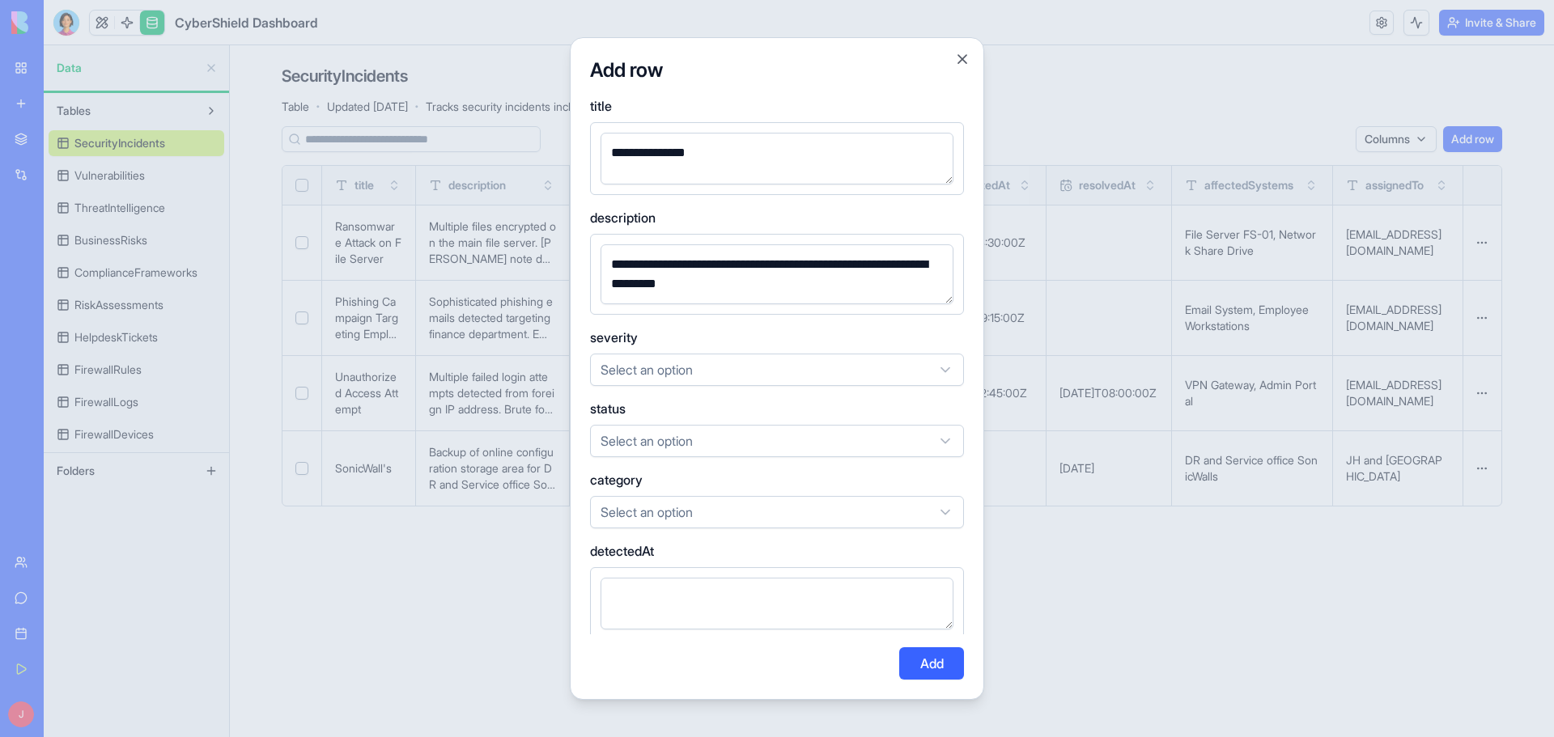
type textarea "**********"
click at [736, 364] on body "My Workspace New app Marketplace Integrations Recent CyberShield Dashboard Cybe…" at bounding box center [777, 368] width 1554 height 737
click at [672, 448] on body "My Workspace New app Marketplace Integrations Recent CyberShield Dashboard Cybe…" at bounding box center [777, 368] width 1554 height 737
click at [676, 443] on body "My Workspace New app Marketplace Integrations Recent CyberShield Dashboard Cybe…" at bounding box center [777, 368] width 1554 height 737
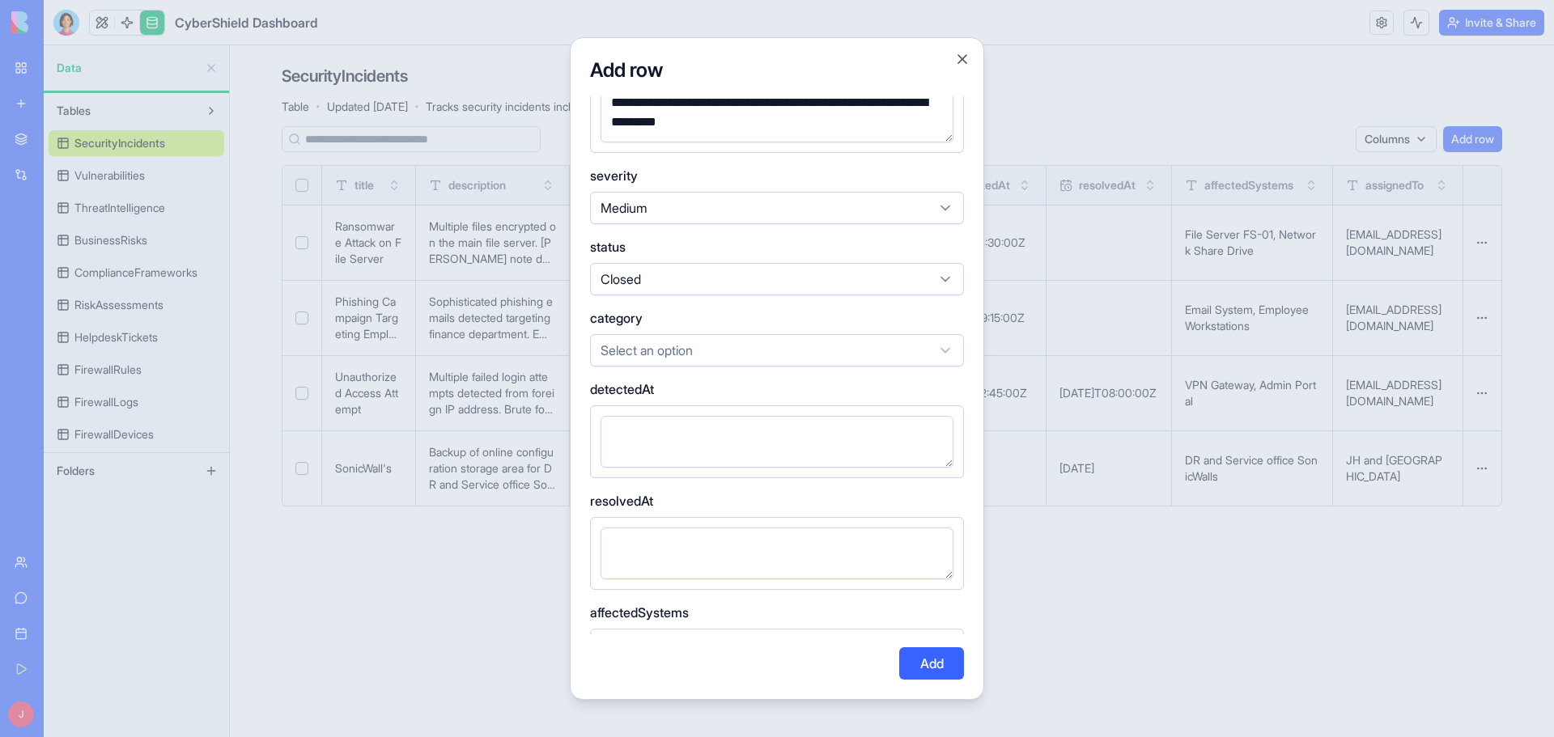
click at [676, 350] on body "My Workspace New app Marketplace Integrations Recent CyberShield Dashboard Cybe…" at bounding box center [777, 368] width 1554 height 737
click at [659, 451] on textarea at bounding box center [776, 442] width 353 height 52
type textarea "********"
click at [656, 548] on textarea at bounding box center [776, 554] width 353 height 52
click at [723, 566] on textarea at bounding box center [776, 554] width 353 height 52
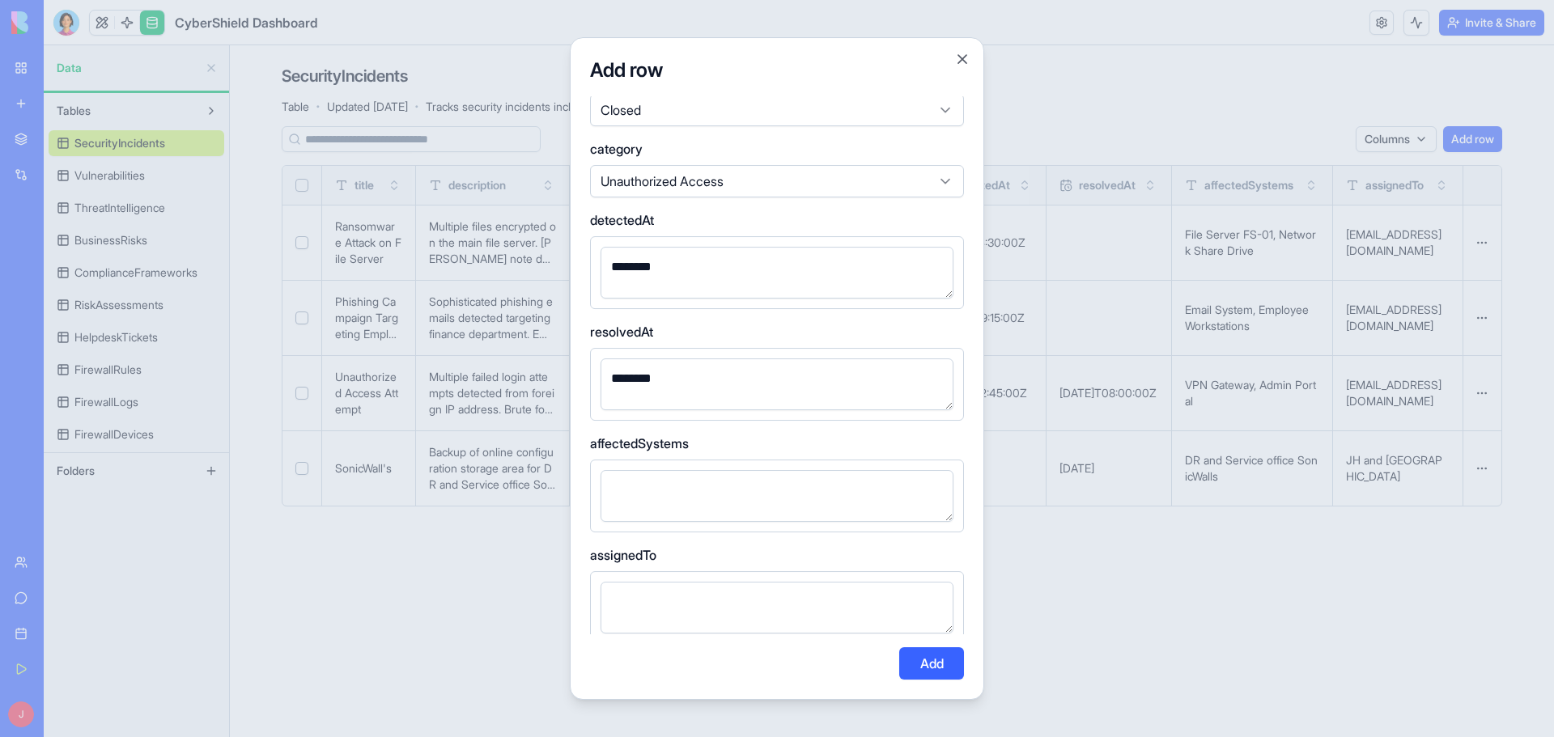
scroll to position [340, 0]
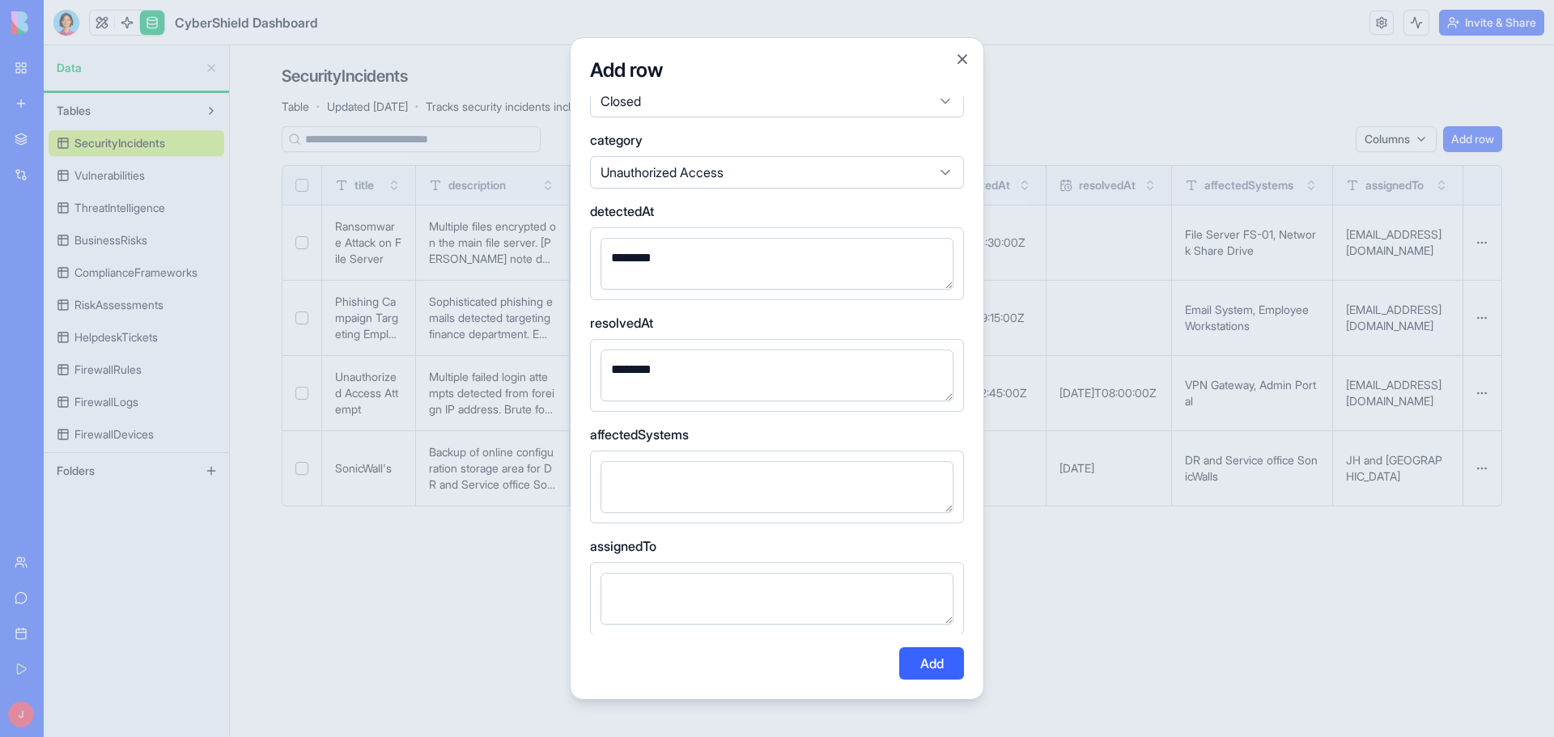
type textarea "********"
click at [630, 471] on textarea at bounding box center [776, 487] width 353 height 52
type textarea "**********"
click at [643, 571] on div at bounding box center [777, 598] width 374 height 73
click at [638, 585] on textarea at bounding box center [776, 599] width 353 height 52
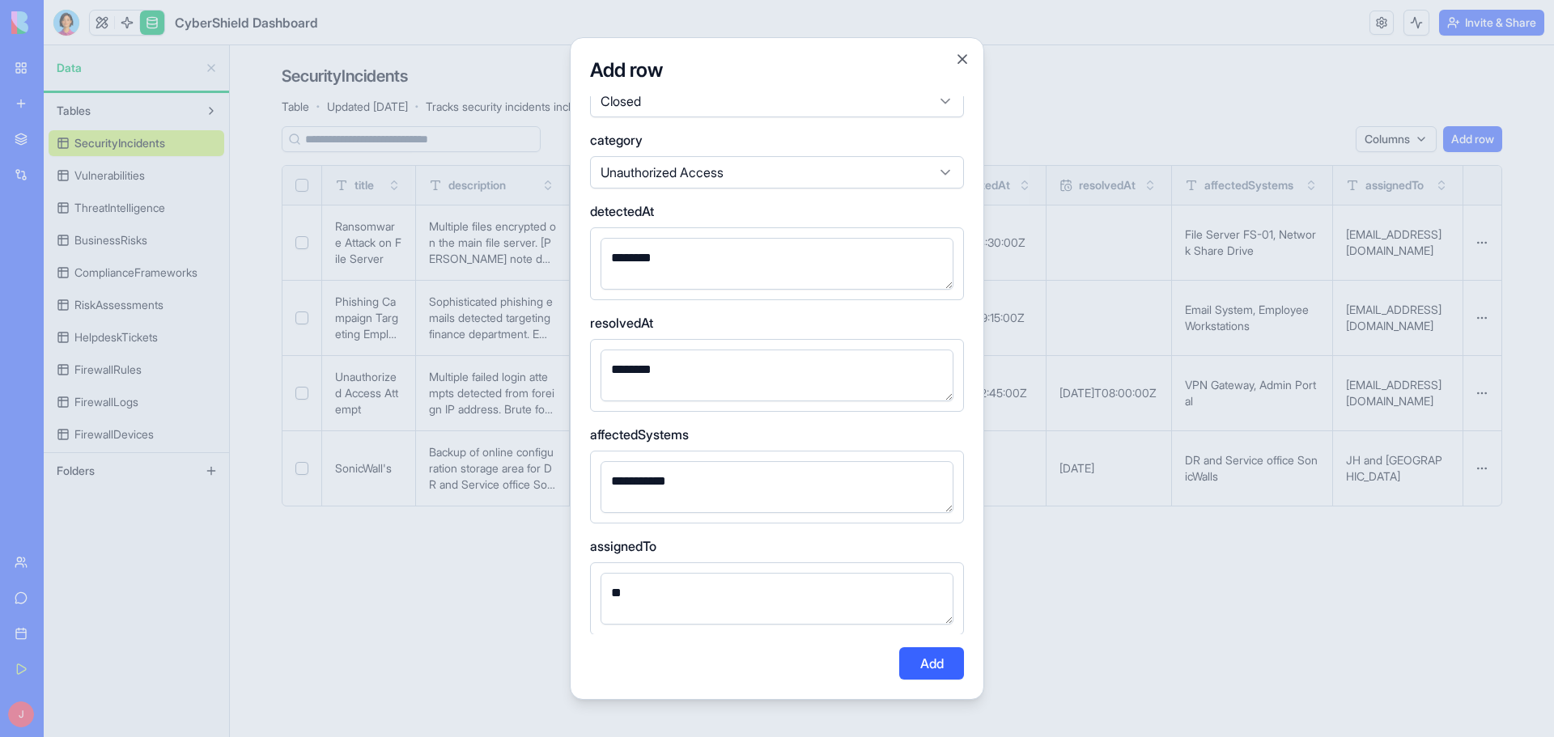
type textarea "**"
click at [934, 670] on button "Add" at bounding box center [931, 663] width 65 height 32
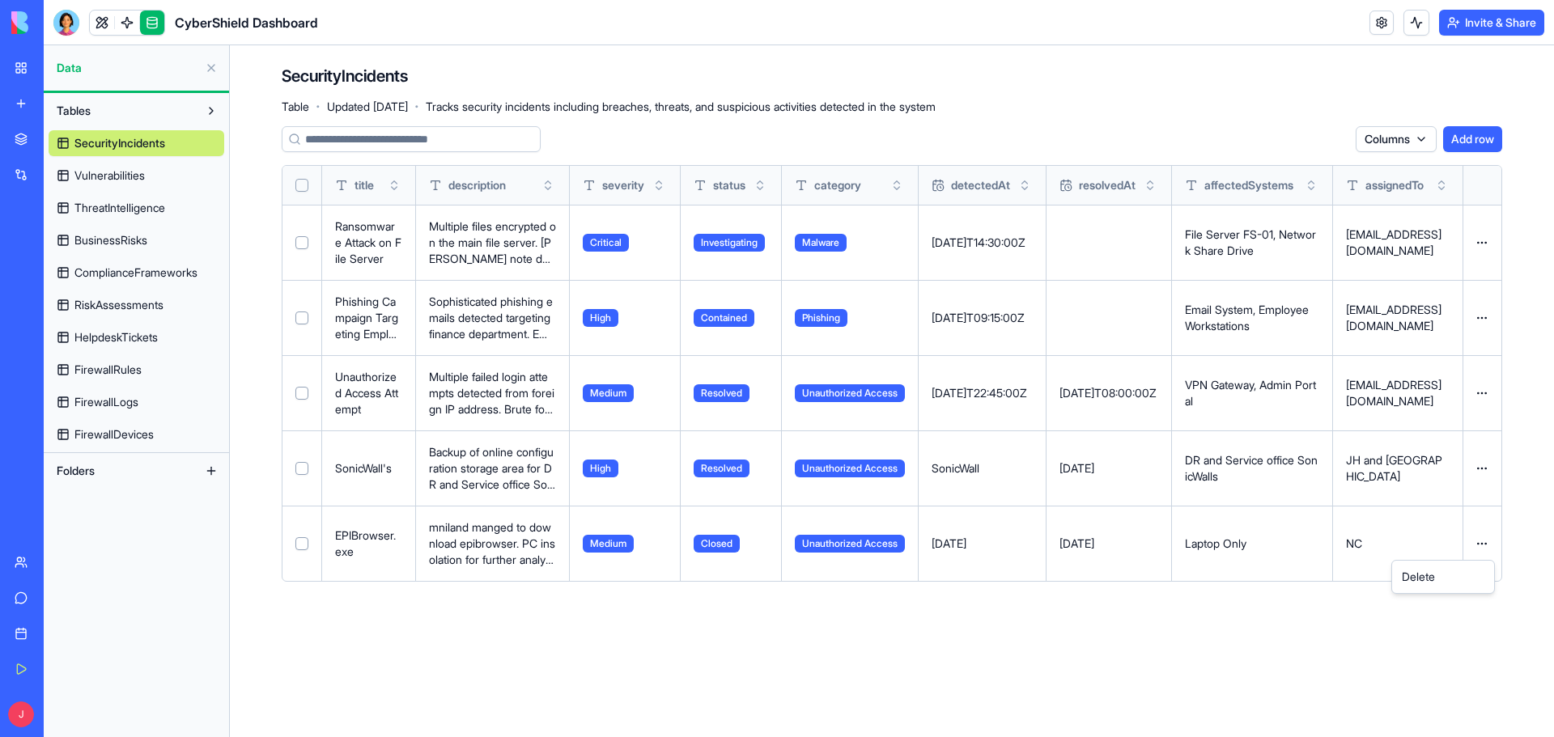
click at [1481, 543] on html "My Workspace New app Marketplace Integrations Recent CyberShield Dashboard Cybe…" at bounding box center [777, 368] width 1554 height 737
drag, startPoint x: 897, startPoint y: 679, endPoint x: 579, endPoint y: 590, distance: 331.0
click at [898, 679] on html "My Workspace New app Marketplace Integrations Recent CyberShield Dashboard Cybe…" at bounding box center [777, 368] width 1554 height 737
click at [349, 384] on p "Unauthorized Access Attempt" at bounding box center [368, 393] width 67 height 49
click at [100, 21] on link at bounding box center [102, 23] width 24 height 24
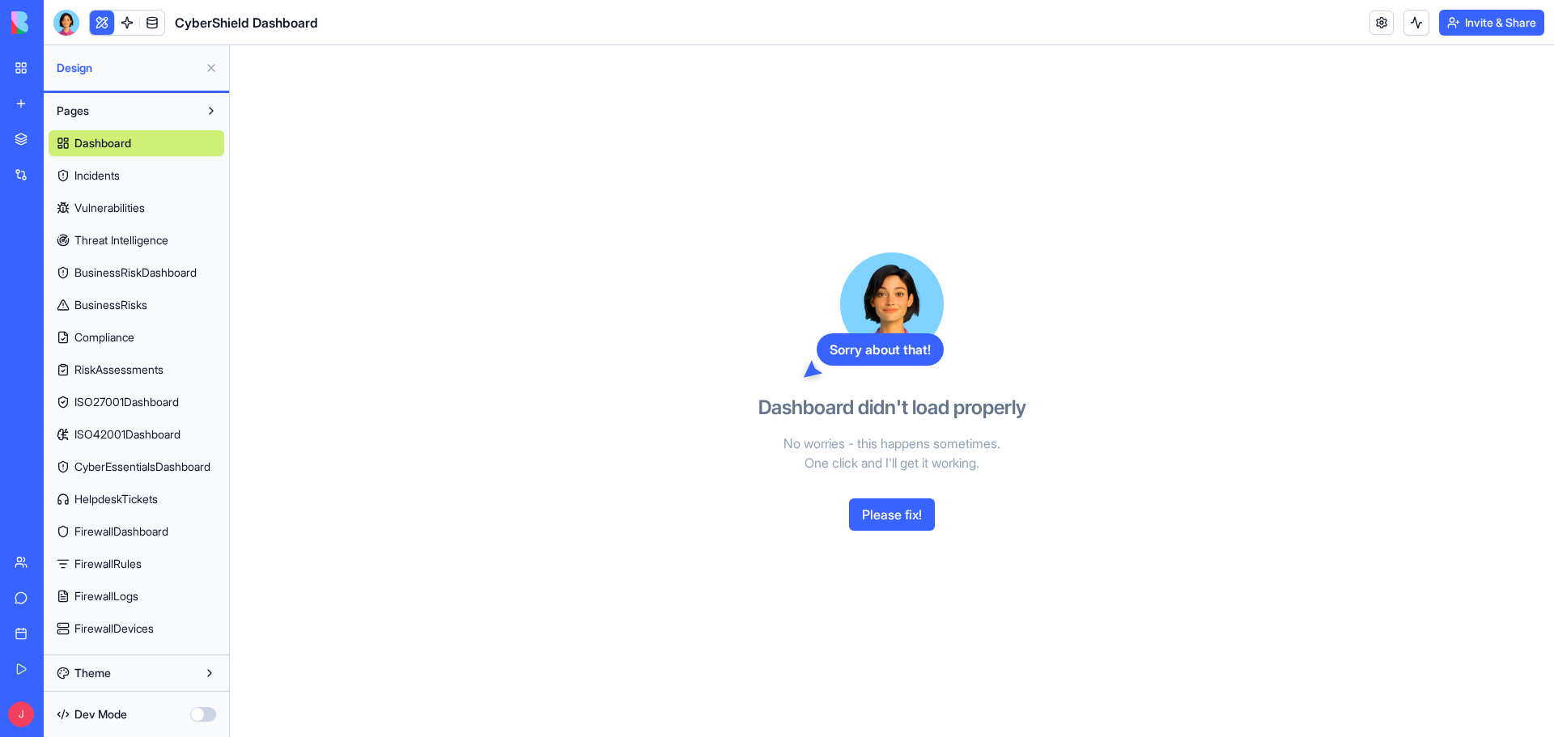
click at [95, 135] on span "Dashboard" at bounding box center [102, 143] width 57 height 16
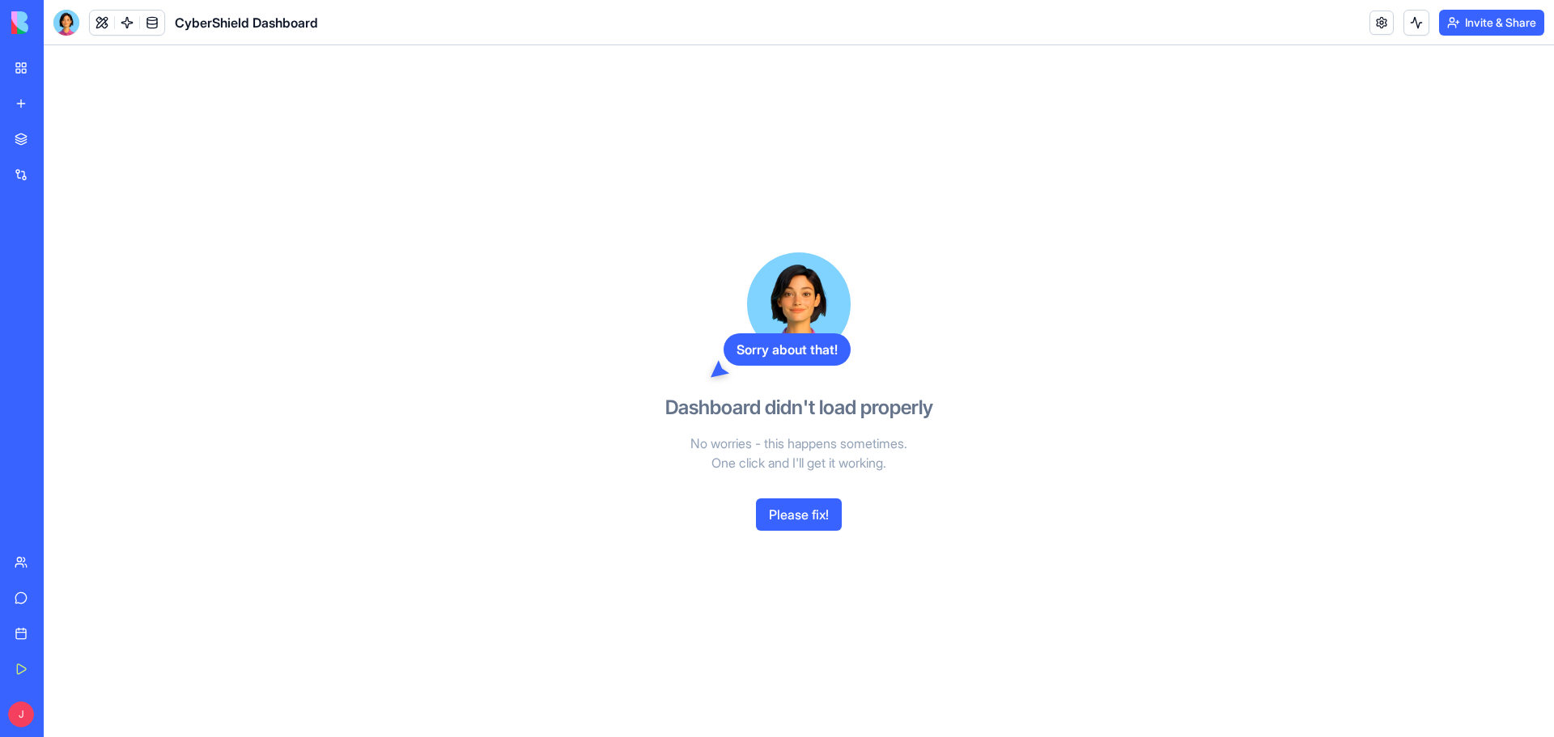
click at [817, 514] on button "Please fix!" at bounding box center [799, 514] width 86 height 32
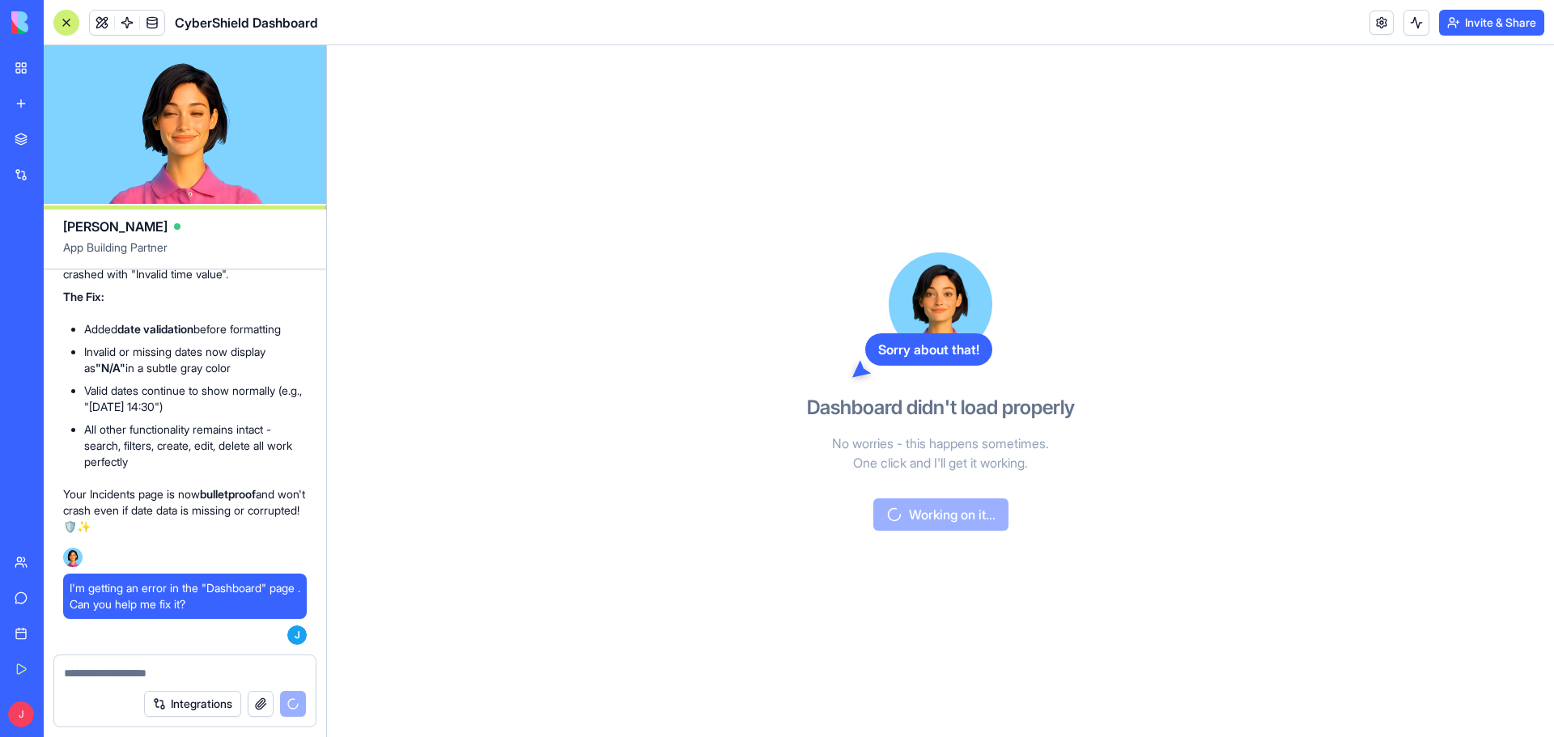
click at [60, 60] on div "My Workspace" at bounding box center [49, 68] width 21 height 16
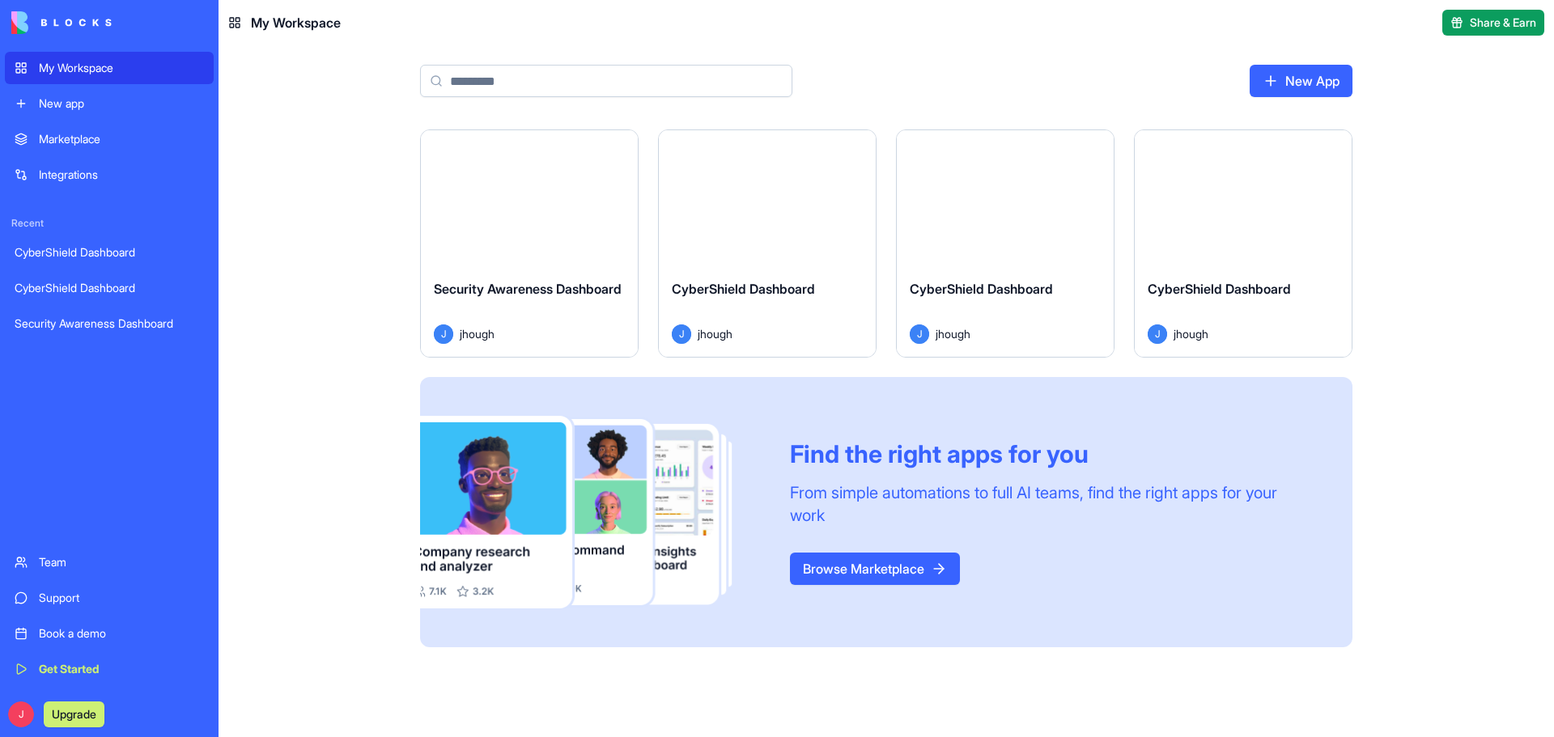
click at [1250, 201] on button "Launch" at bounding box center [1242, 198] width 121 height 32
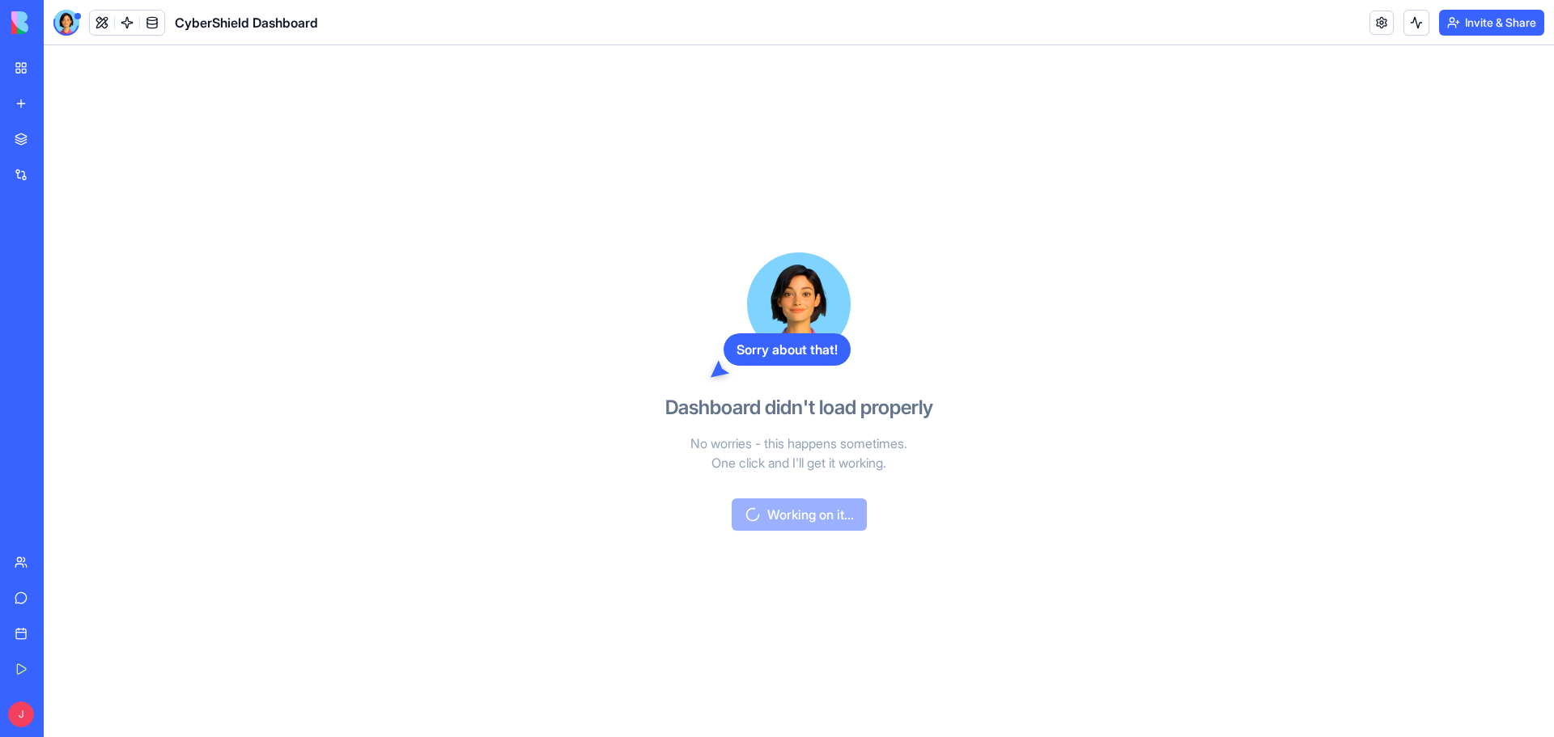
drag, startPoint x: 711, startPoint y: 613, endPoint x: 713, endPoint y: 628, distance: 15.5
click at [711, 613] on div "Sorry about that! Dashboard didn't load properly No worries - this happens some…" at bounding box center [799, 391] width 372 height 692
click at [32, 70] on link "My Workspace" at bounding box center [37, 68] width 65 height 32
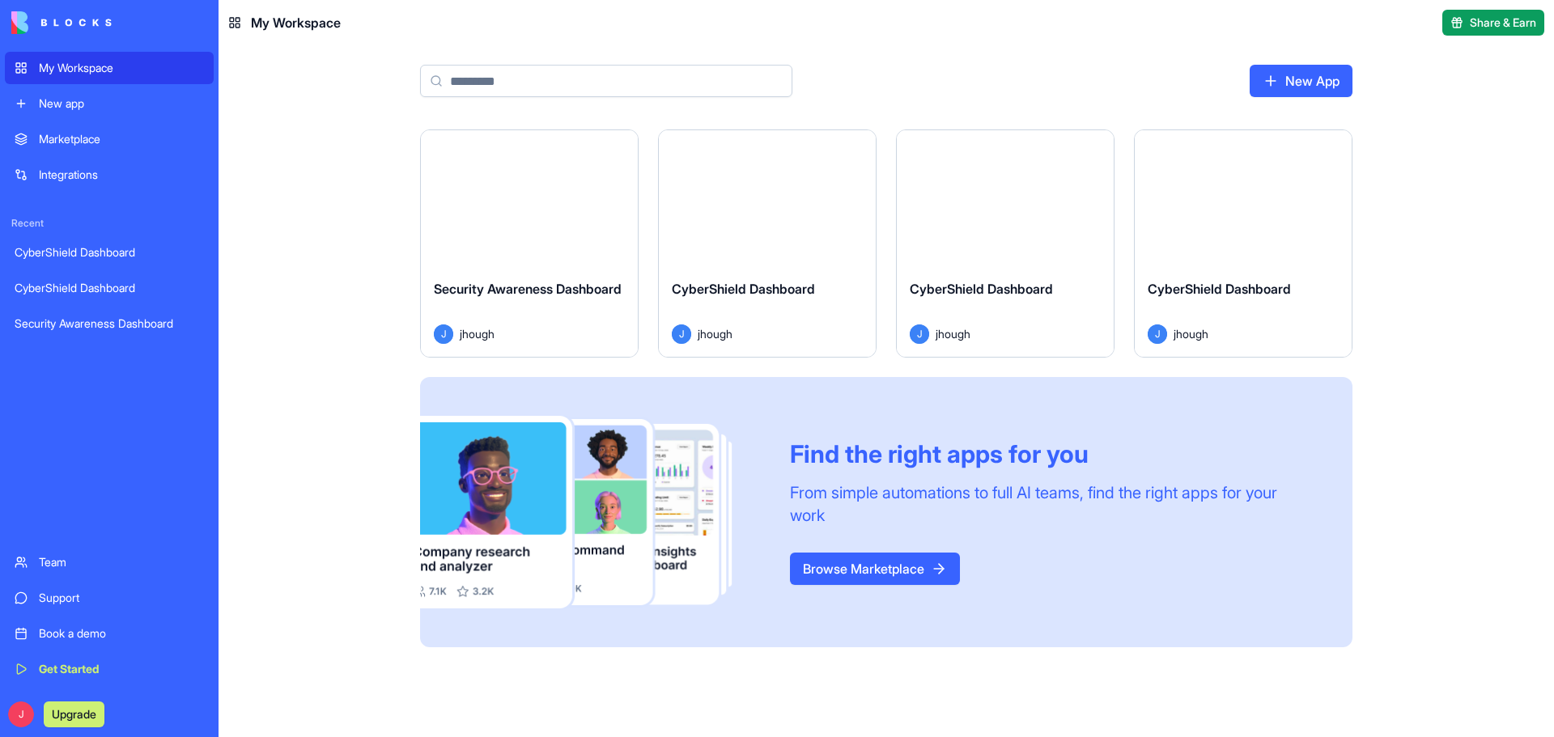
click at [1220, 193] on button "Launch" at bounding box center [1242, 198] width 121 height 32
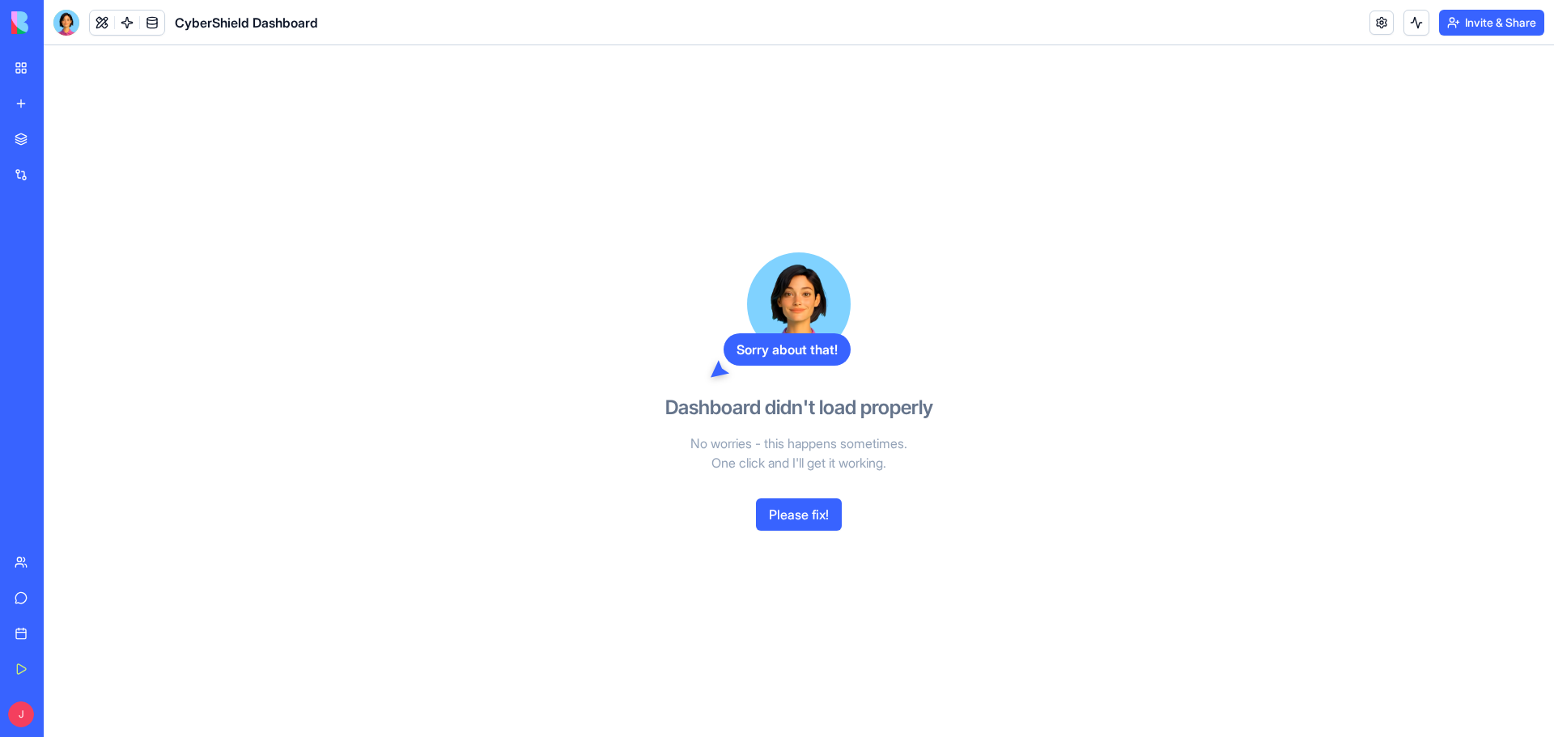
click at [740, 457] on p "No worries - this happens sometimes. One click and I'll get it working." at bounding box center [799, 453] width 372 height 39
click at [790, 520] on button "Please fix!" at bounding box center [799, 514] width 86 height 32
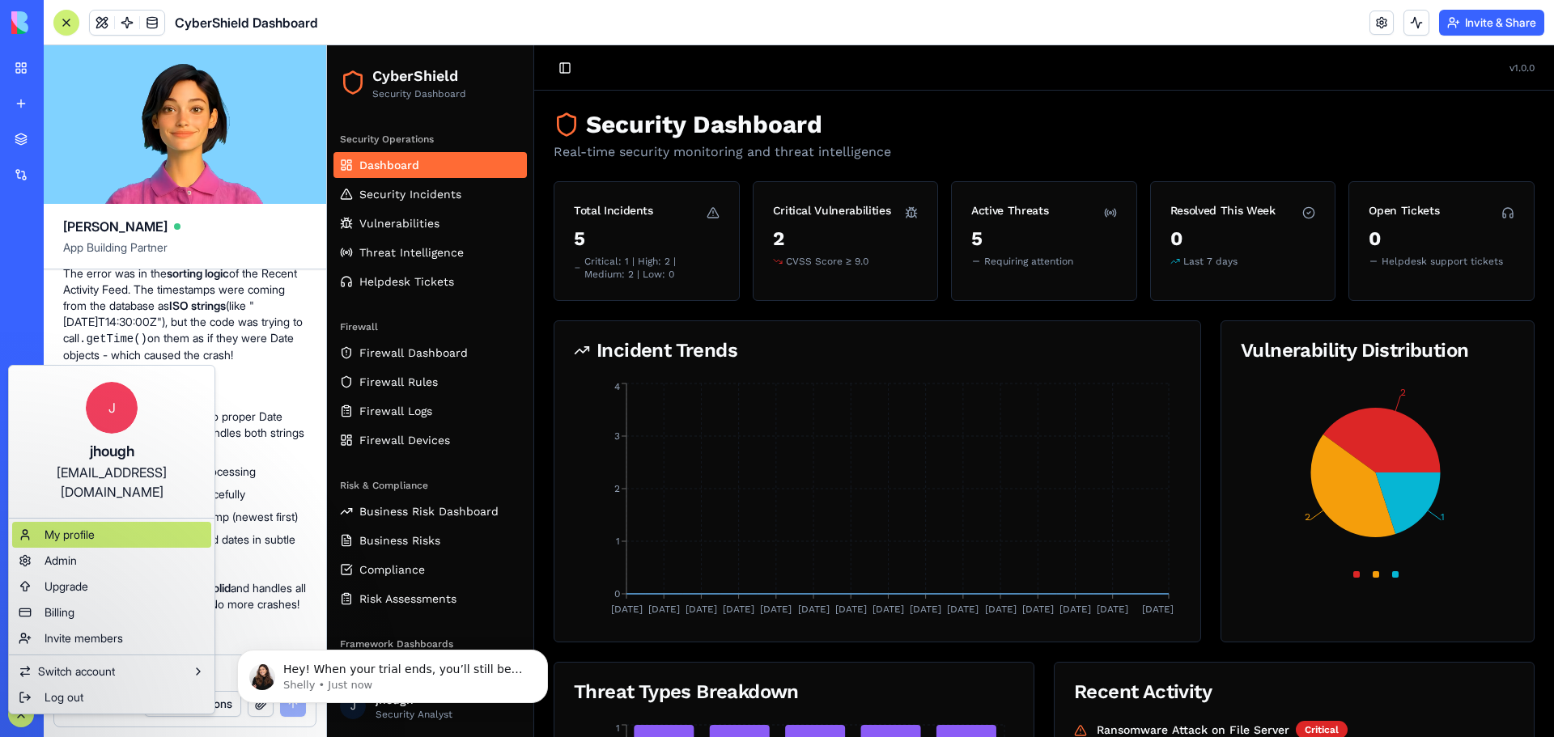
click at [70, 527] on span "My profile" at bounding box center [70, 535] width 50 height 16
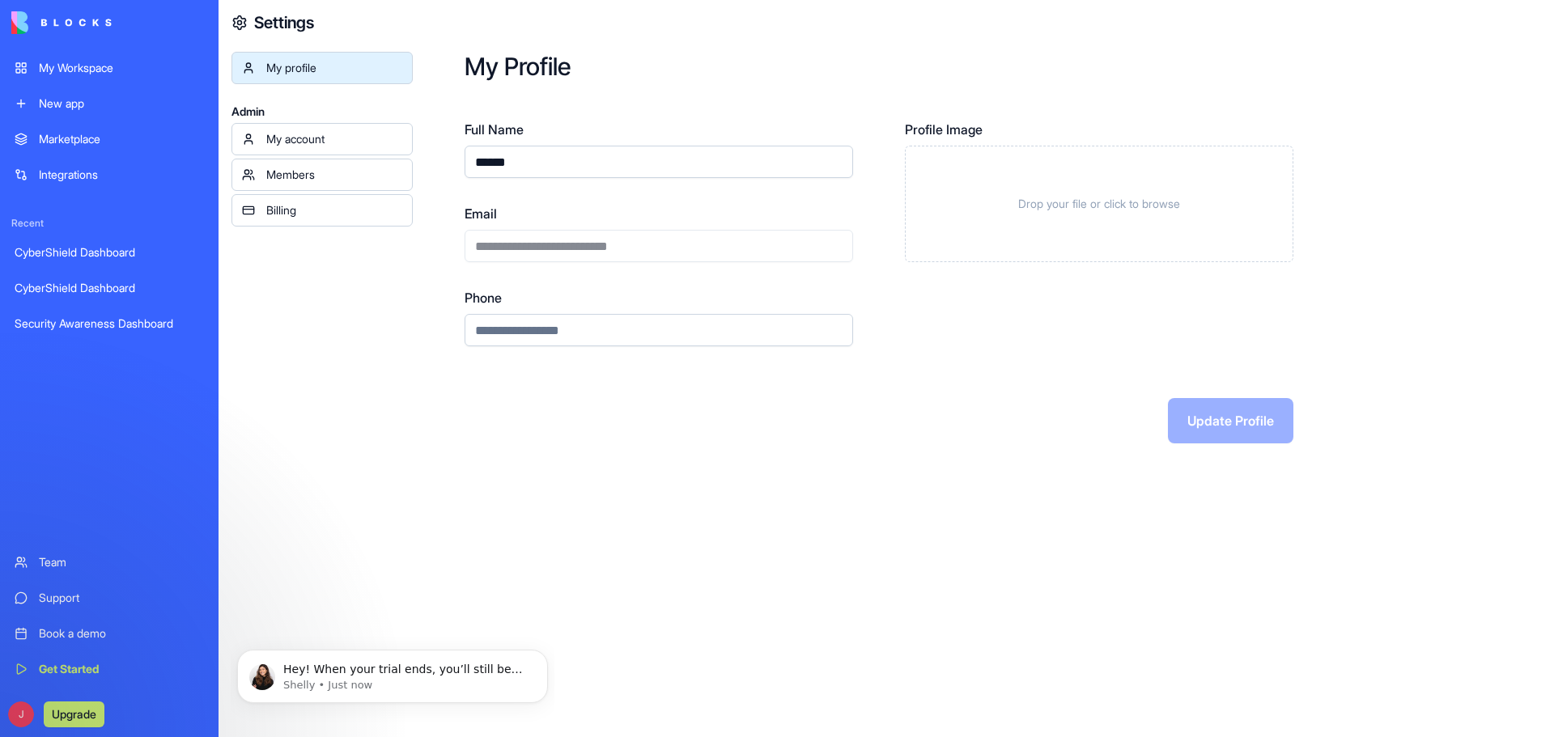
click at [295, 210] on div "Billing" at bounding box center [334, 210] width 136 height 16
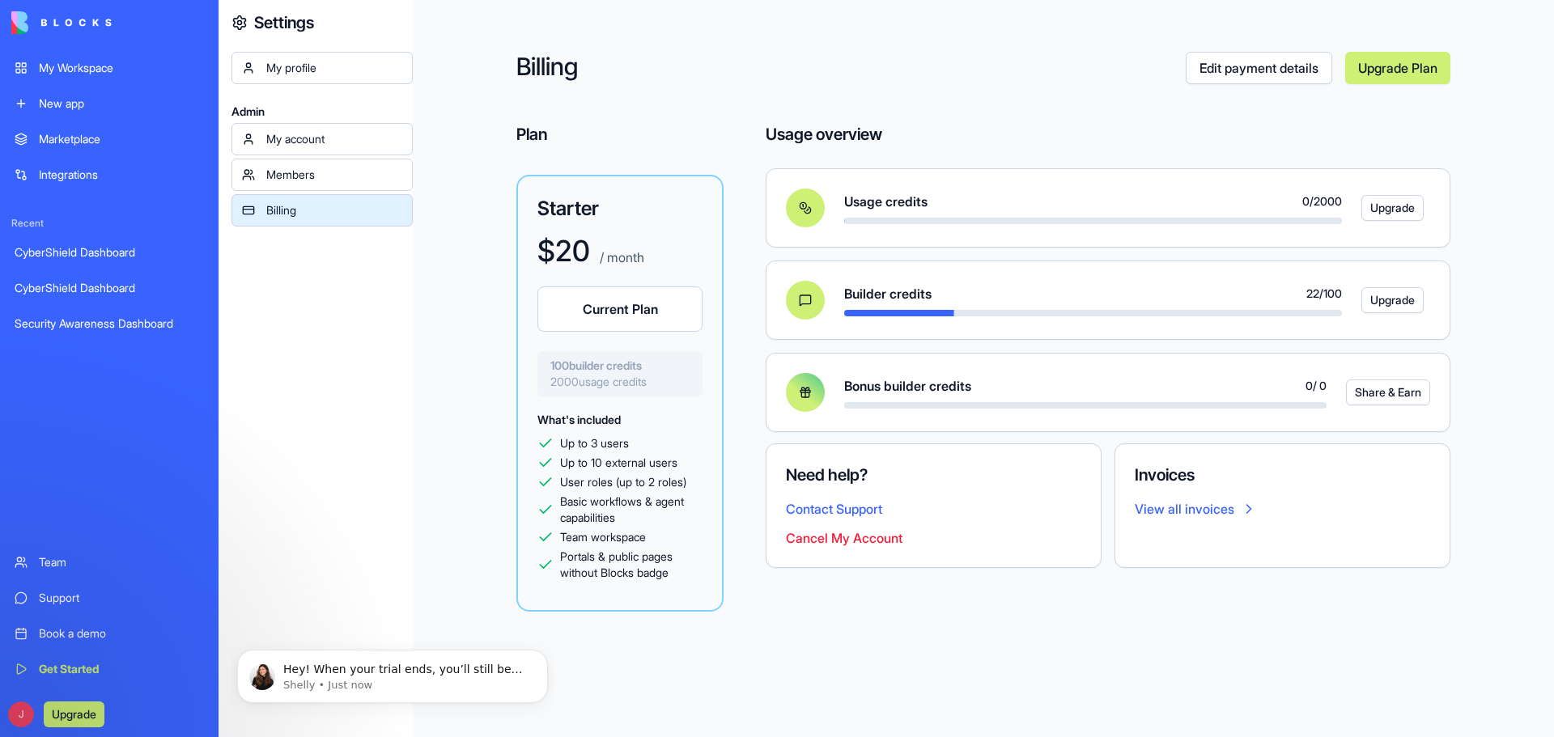
click at [94, 66] on div "My Workspace" at bounding box center [121, 68] width 165 height 16
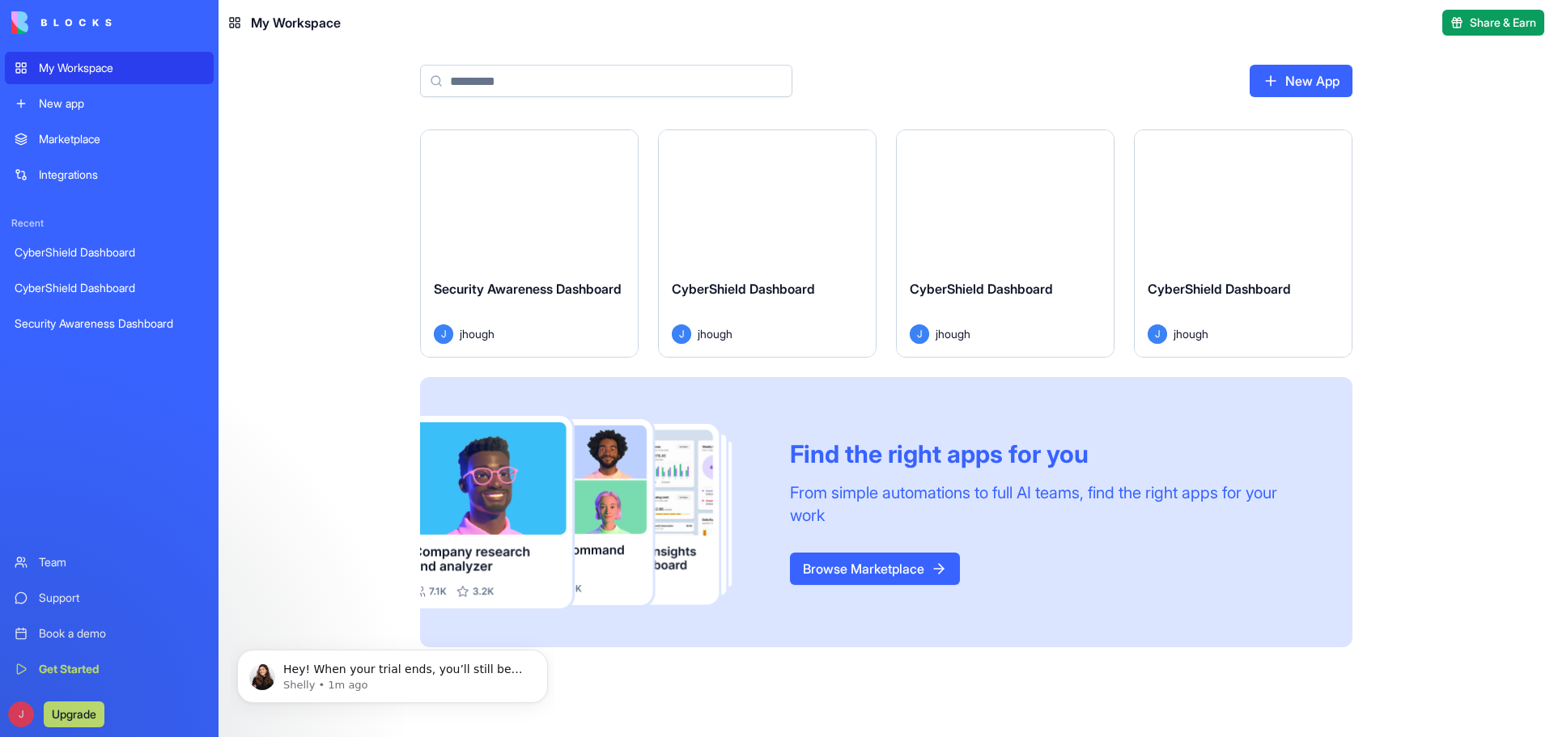
click at [1251, 189] on button "Launch" at bounding box center [1242, 198] width 121 height 32
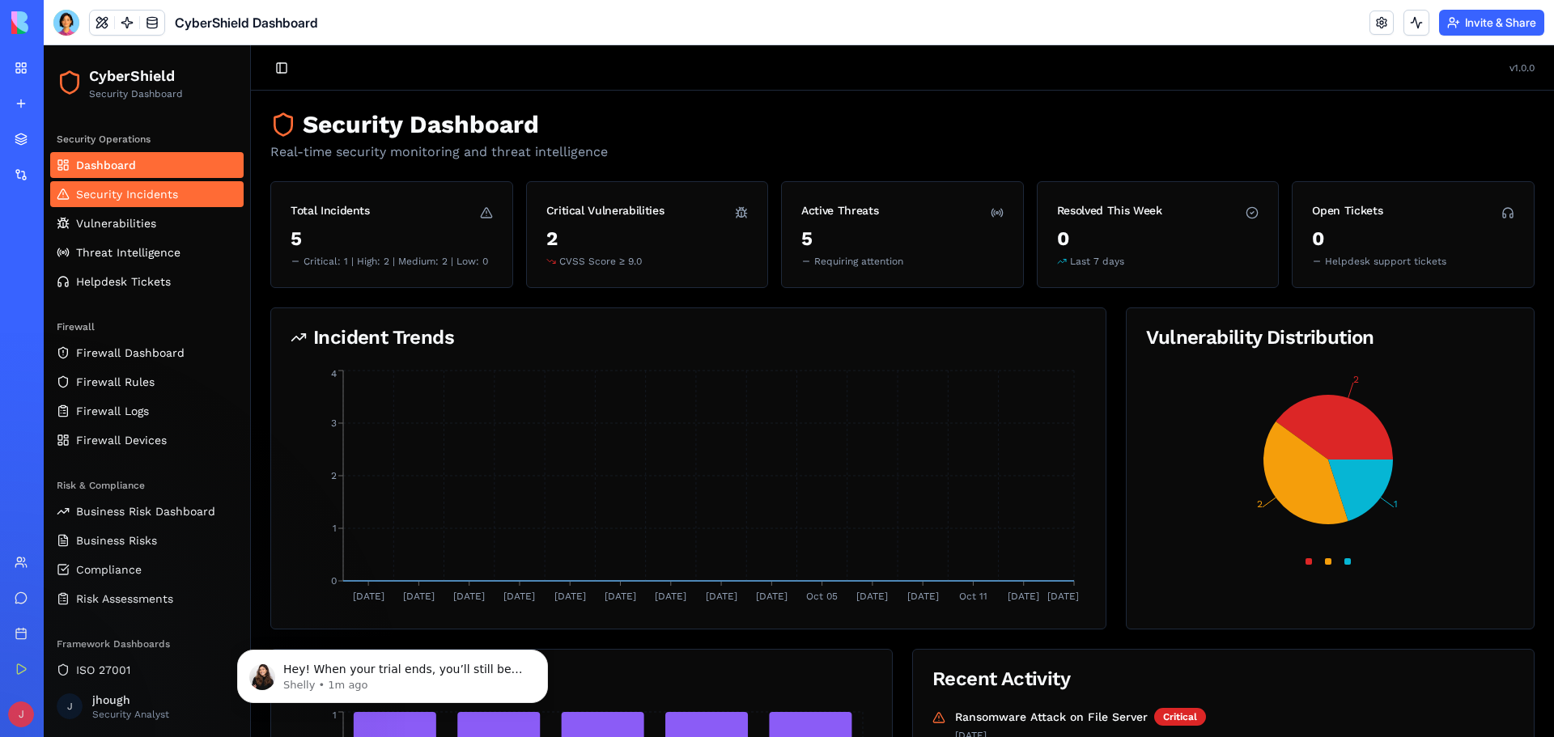
click at [140, 198] on span "Security Incidents" at bounding box center [127, 194] width 102 height 16
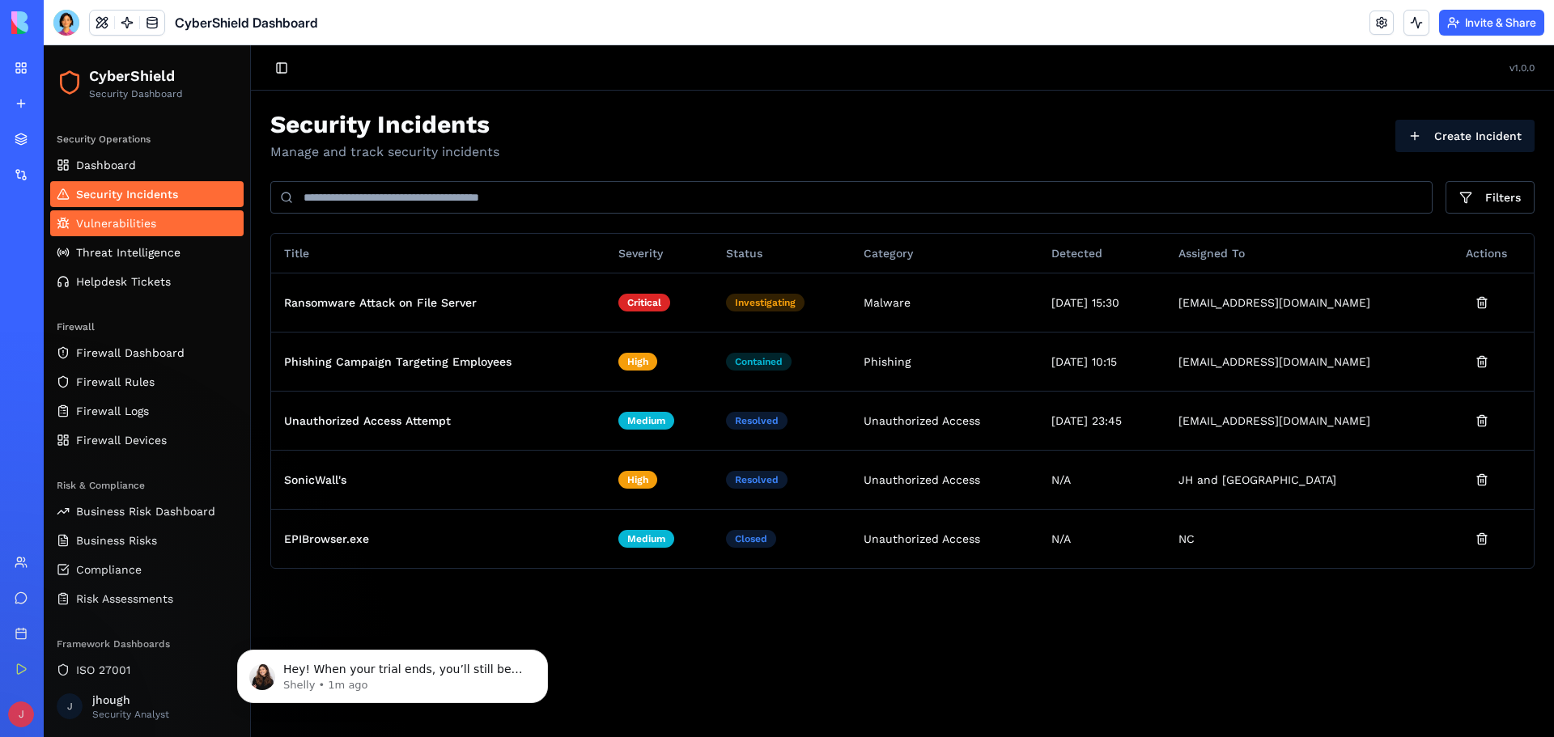
click at [106, 218] on span "Vulnerabilities" at bounding box center [116, 223] width 80 height 16
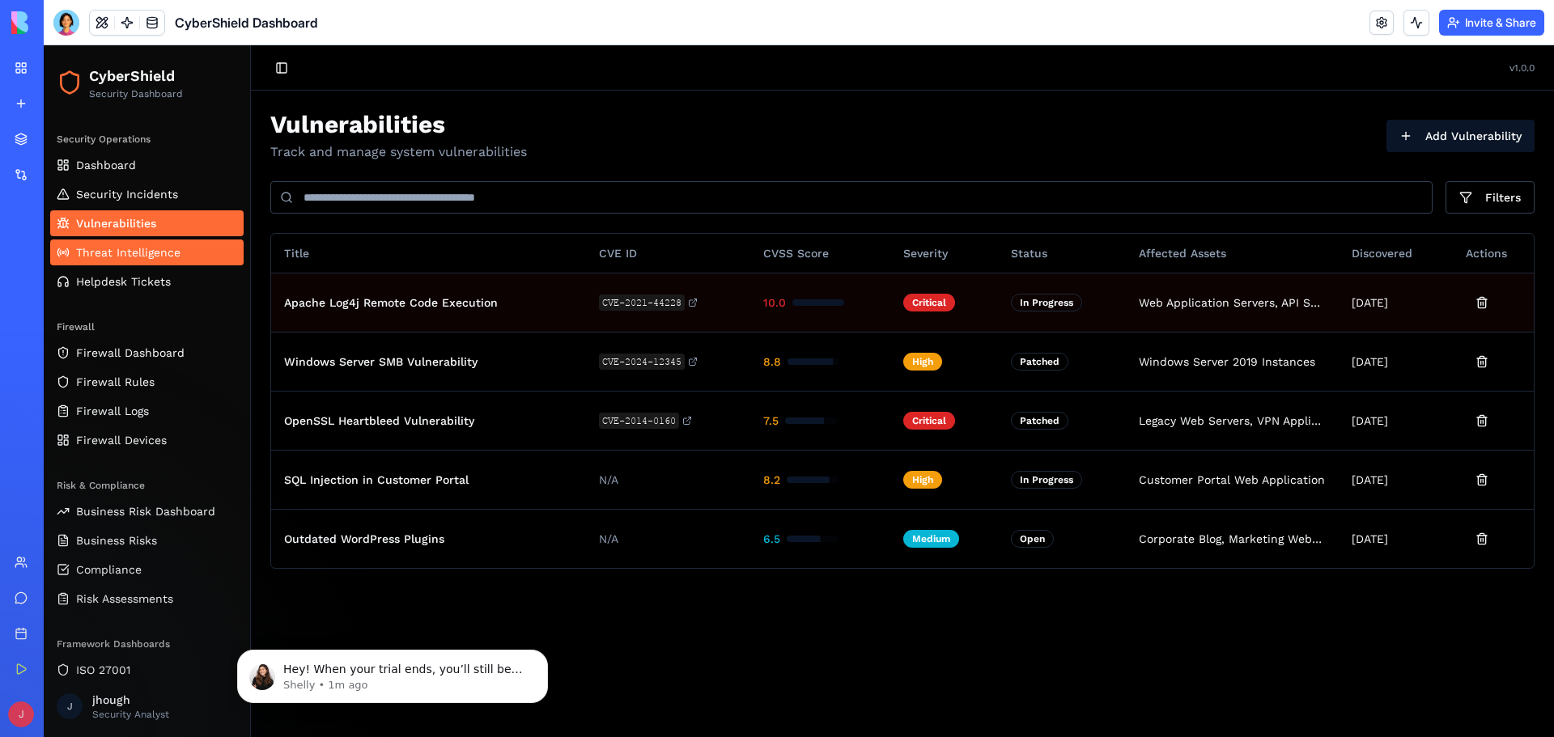
click at [136, 264] on link "Threat Intelligence" at bounding box center [146, 253] width 193 height 26
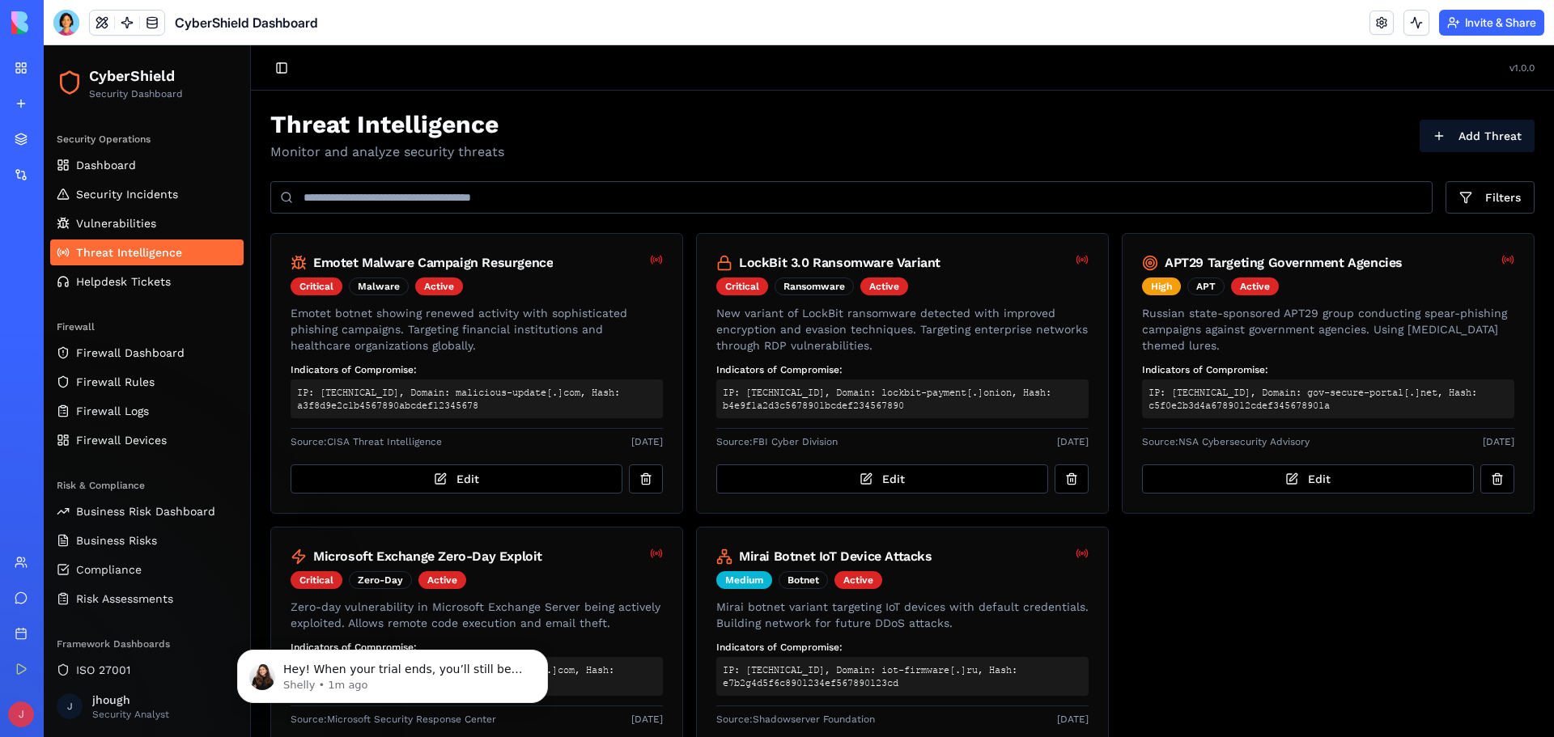
click at [1338, 651] on div "Emotet Malware Campaign Resurgence Critical Malware Active Emotet botnet showin…" at bounding box center [902, 512] width 1264 height 558
click at [537, 656] on button "Dismiss notification" at bounding box center [542, 654] width 21 height 21
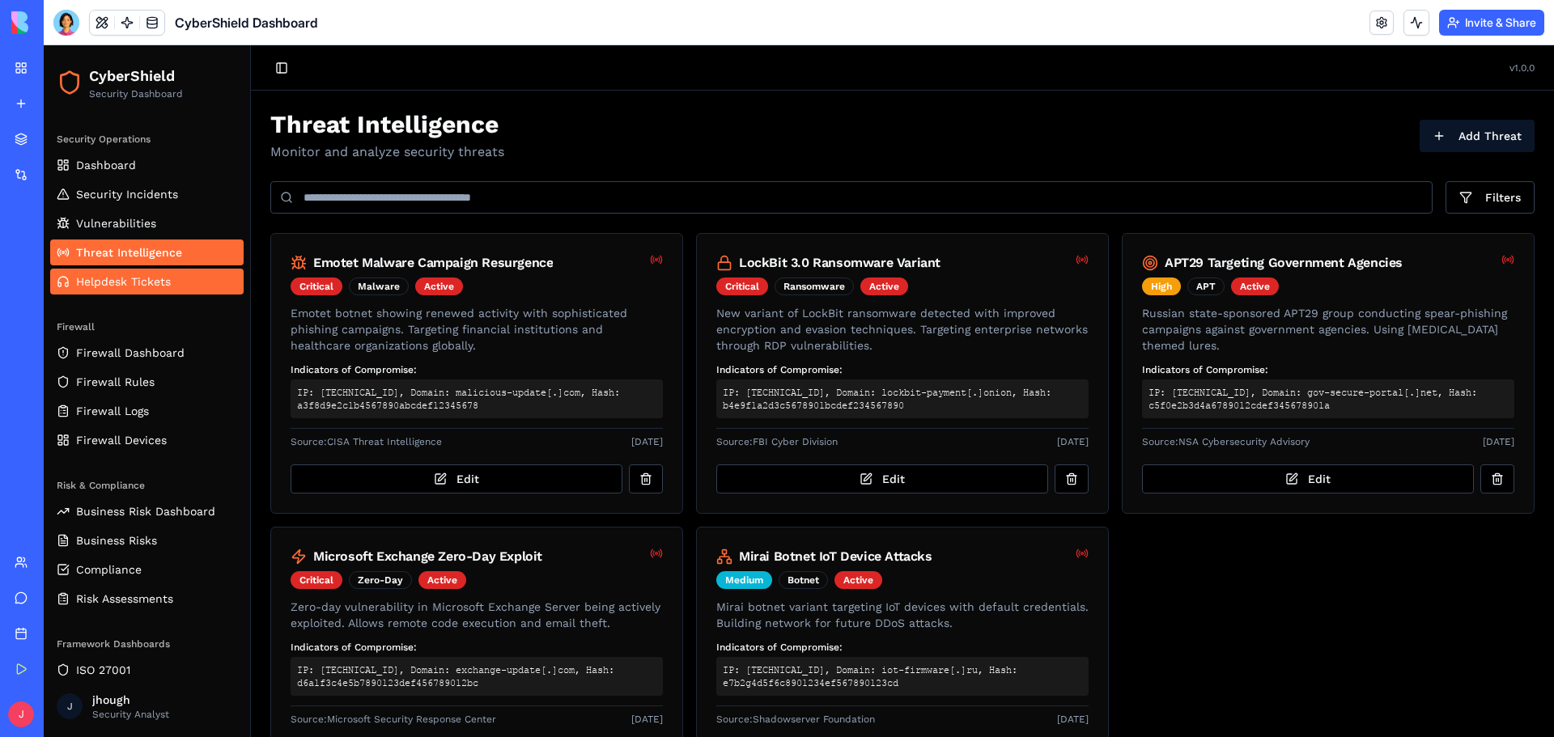
click at [155, 293] on link "Helpdesk Tickets" at bounding box center [146, 282] width 193 height 26
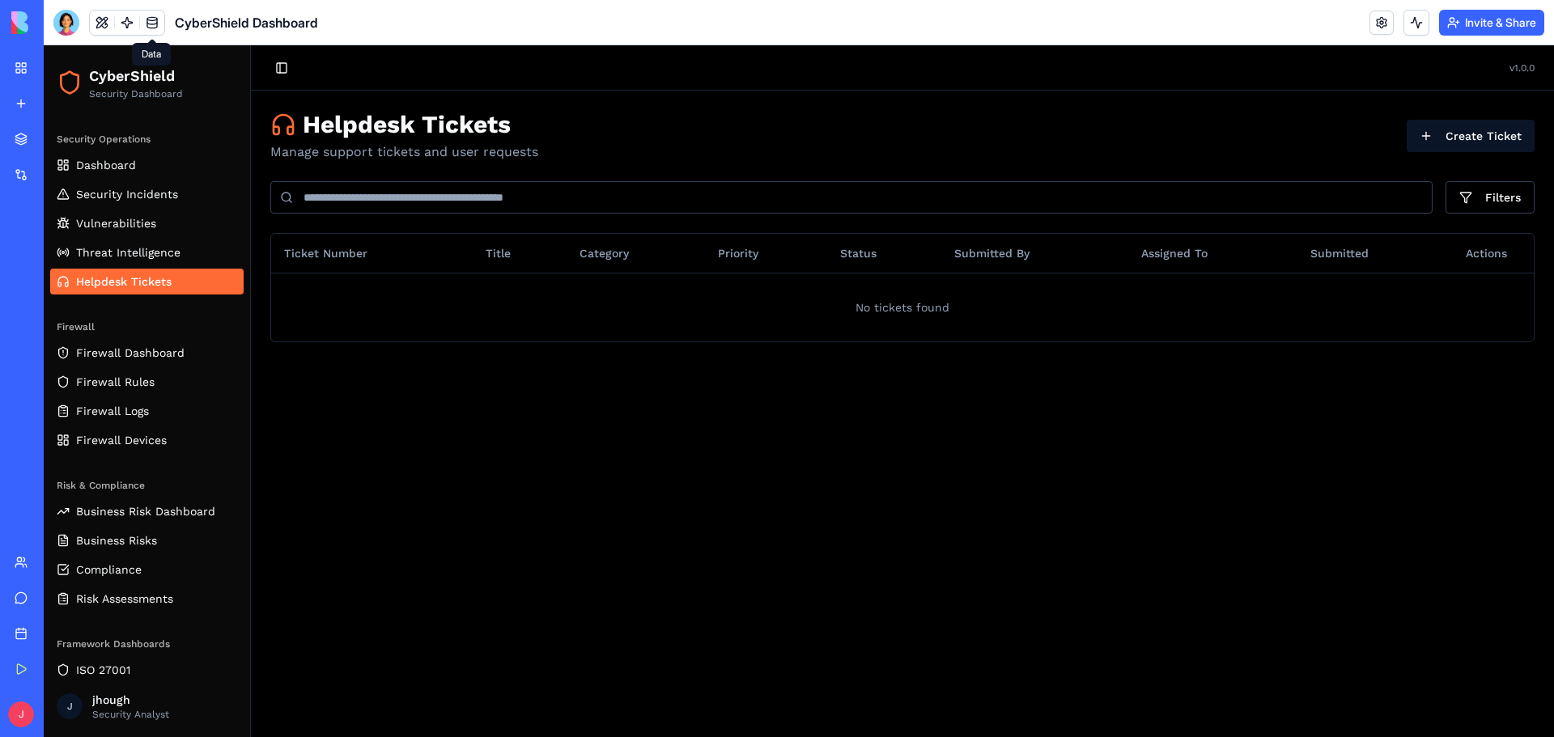
click at [156, 25] on link at bounding box center [152, 23] width 24 height 24
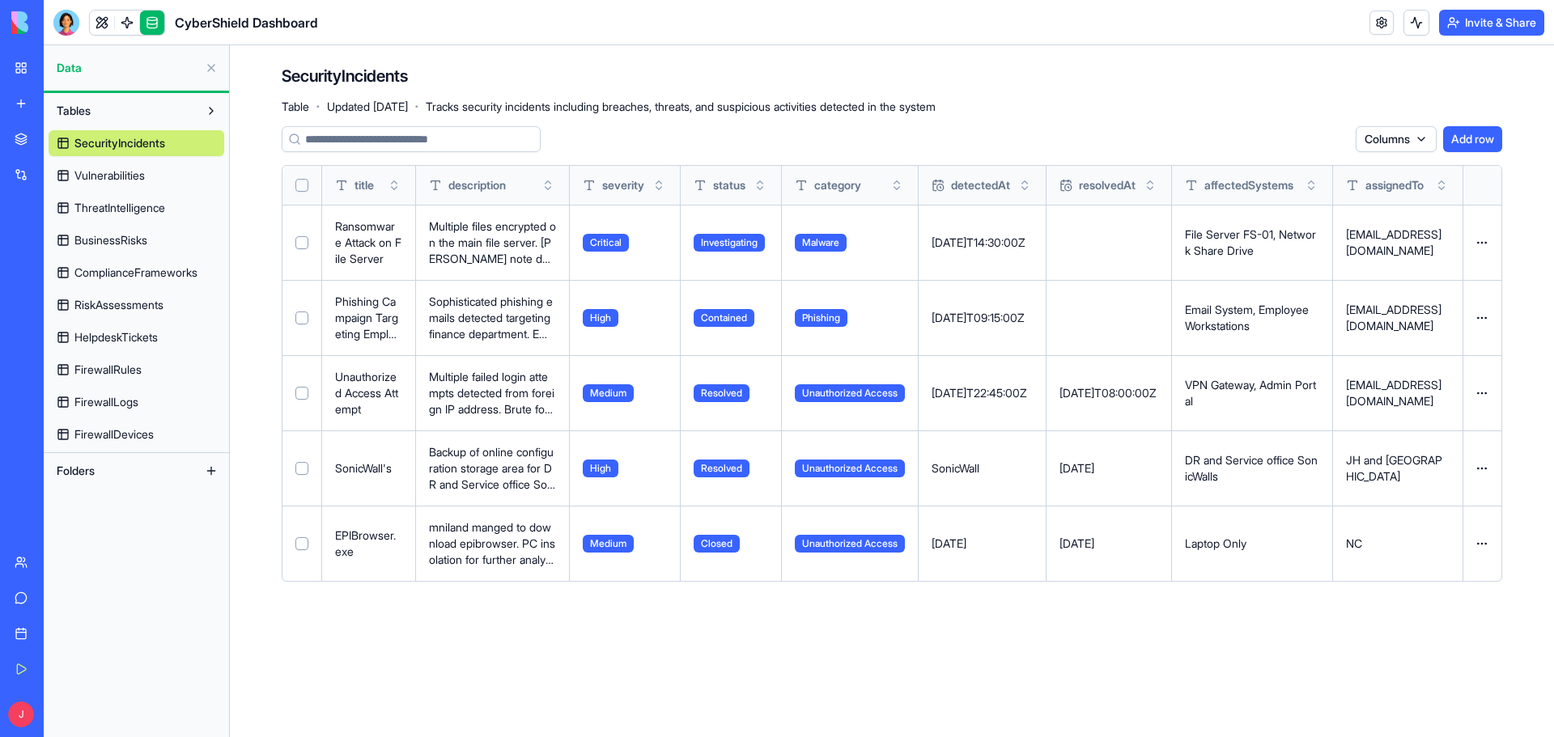
click at [92, 335] on span "HelpdeskTickets" at bounding box center [115, 337] width 83 height 16
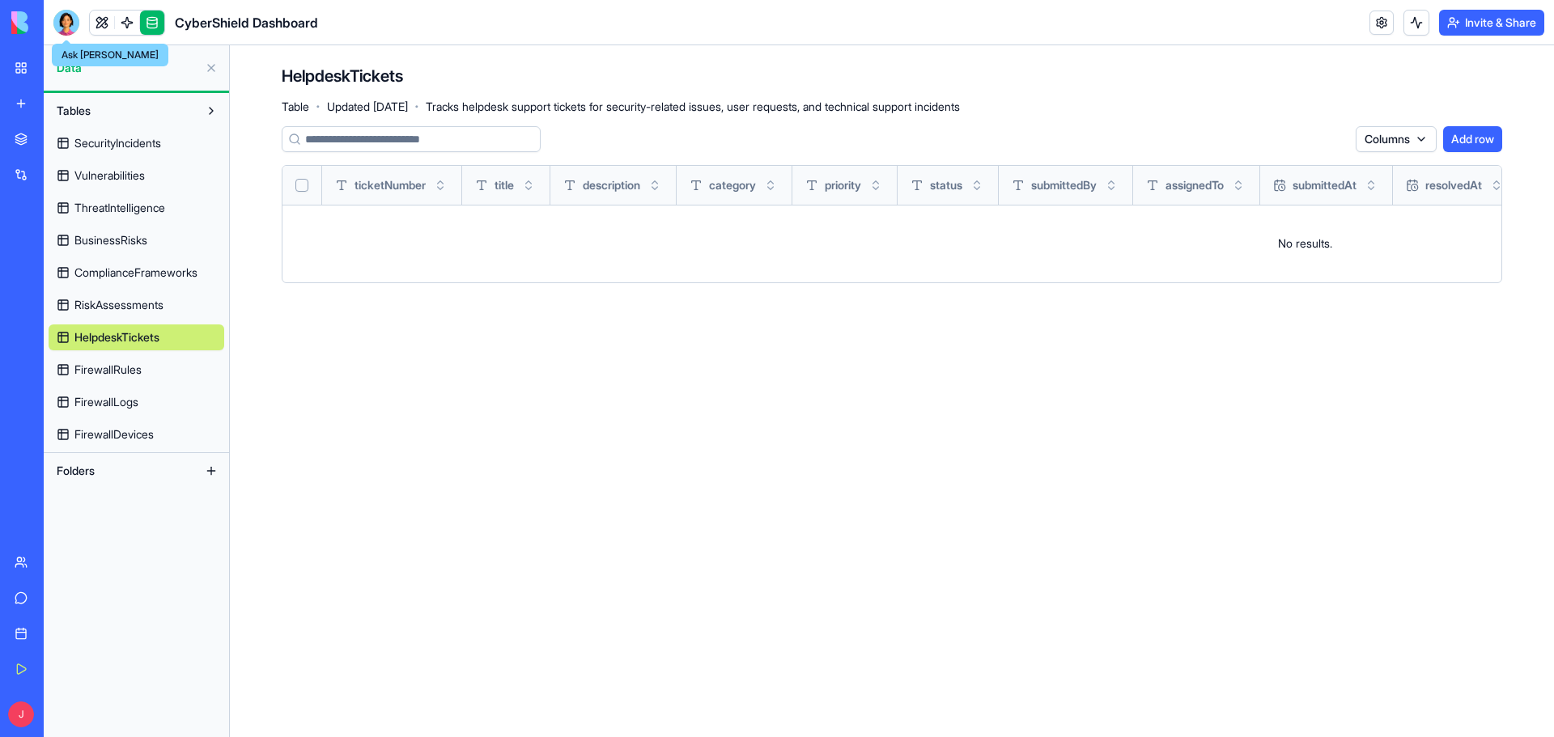
click at [66, 17] on div at bounding box center [66, 23] width 26 height 26
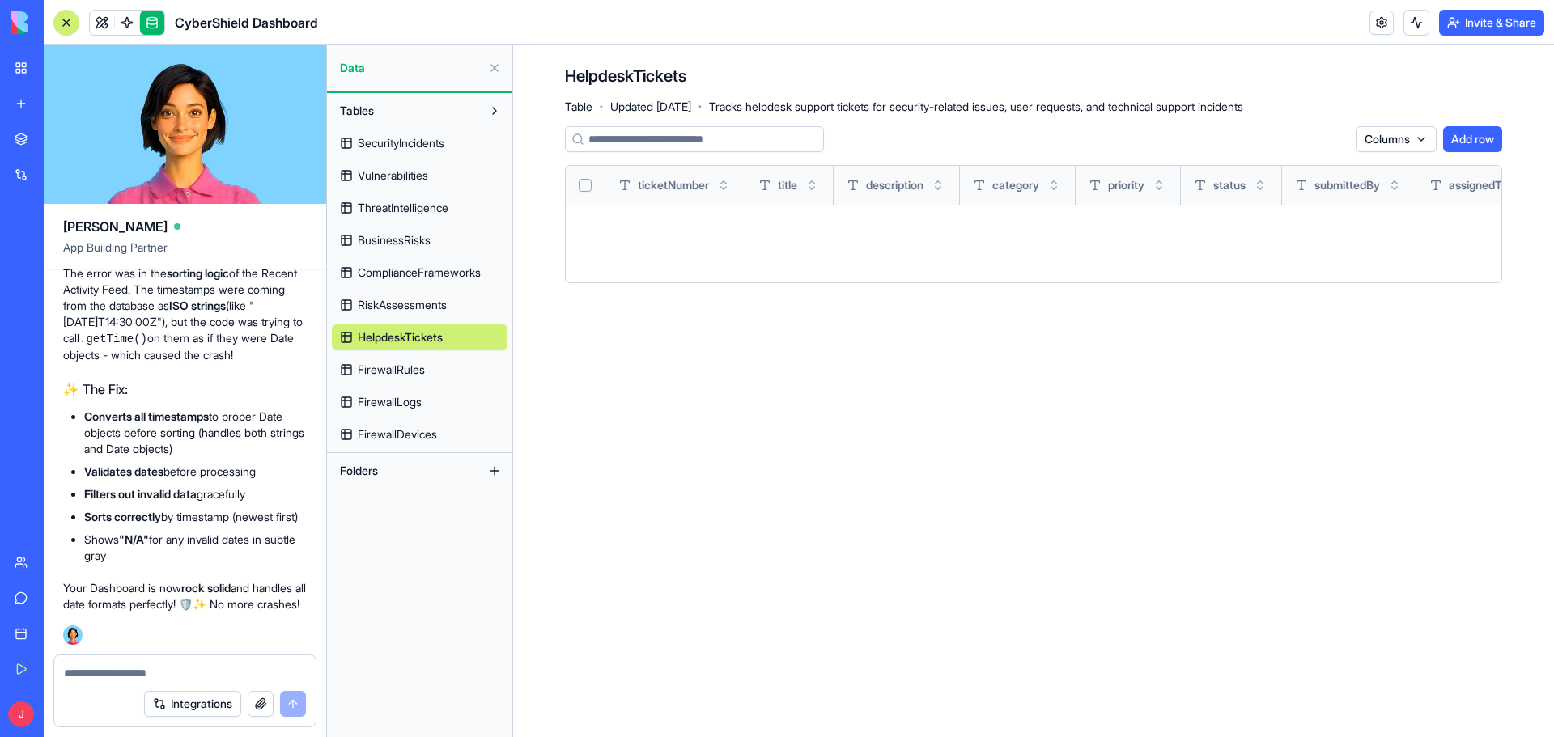
click at [103, 20] on link at bounding box center [102, 23] width 24 height 24
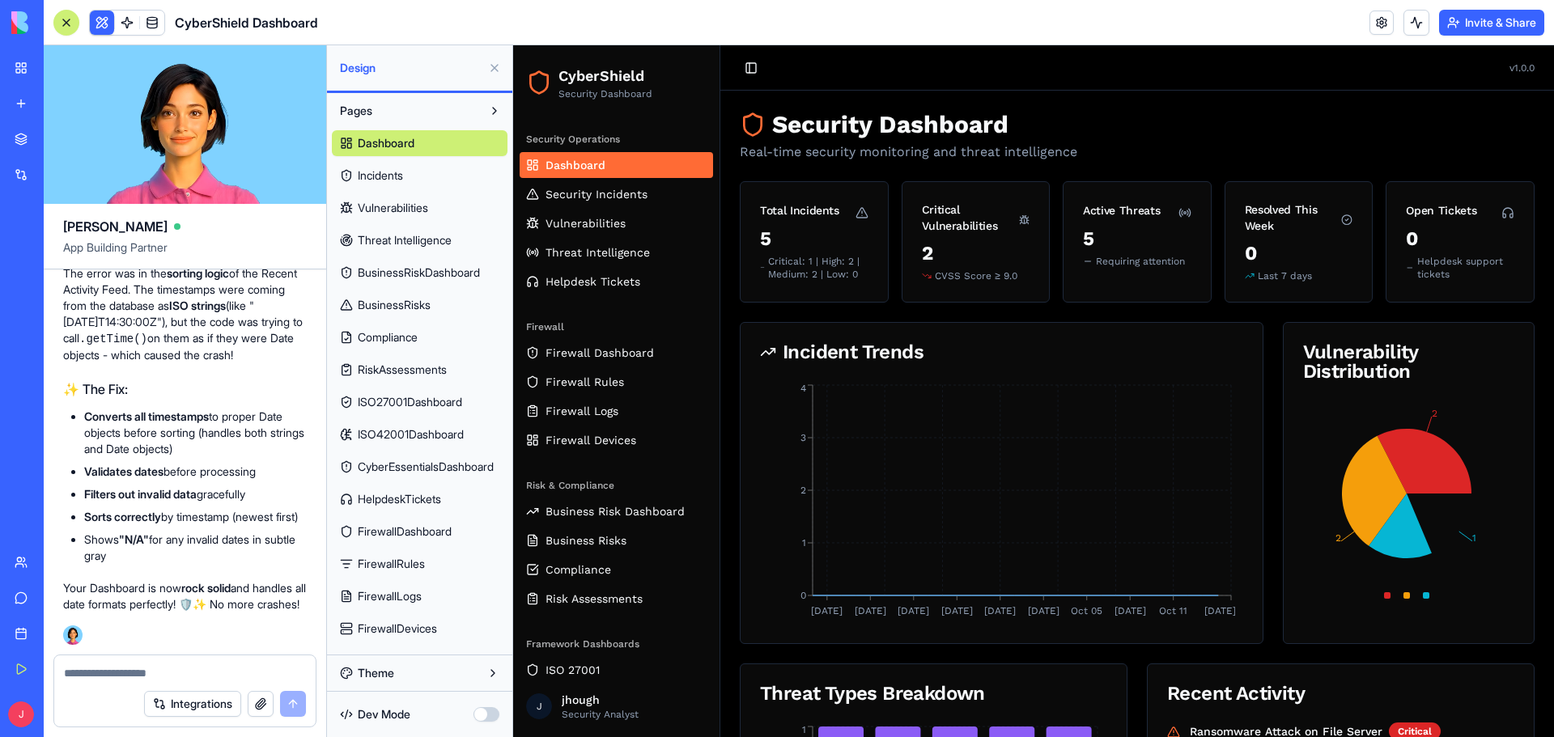
click at [117, 672] on textarea at bounding box center [185, 673] width 242 height 16
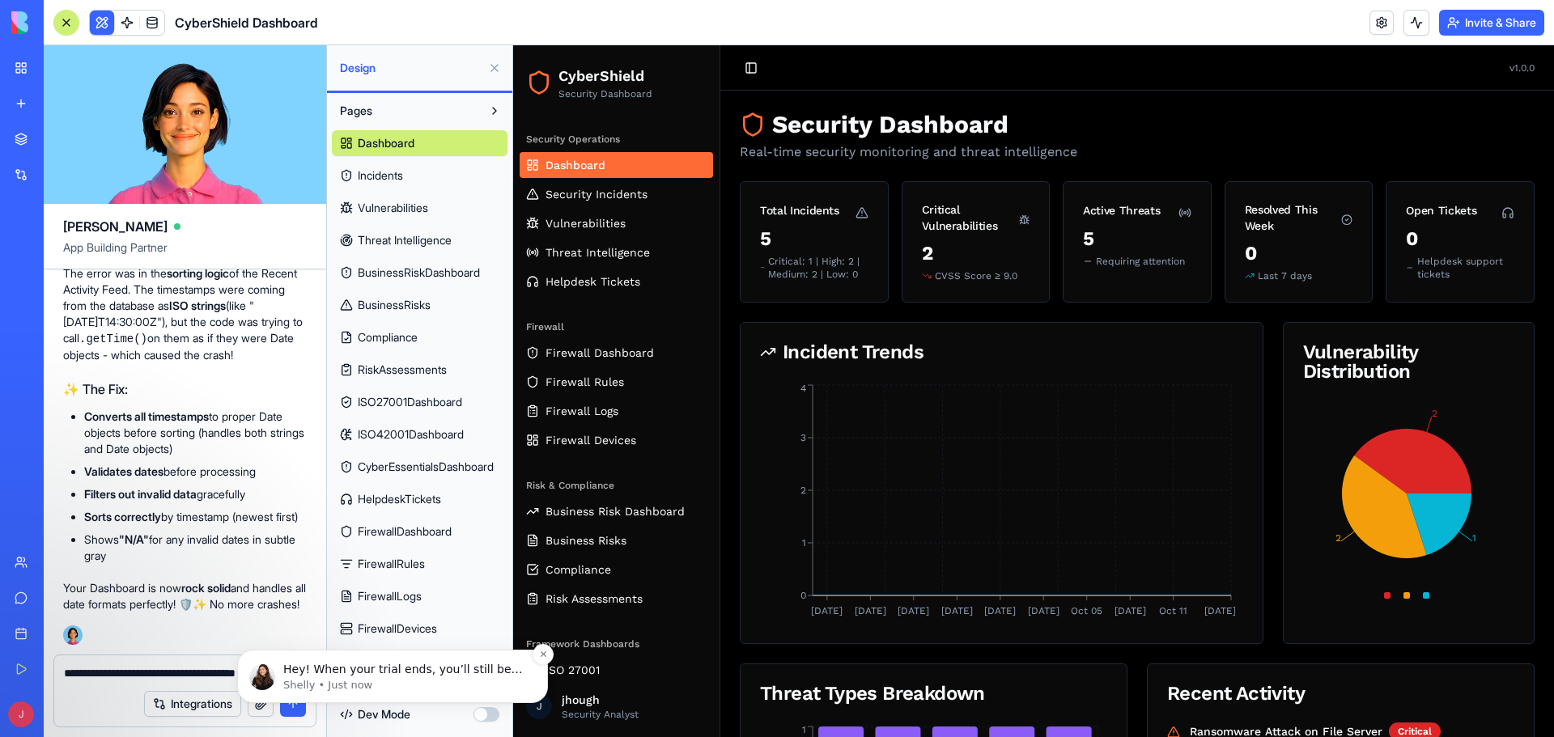
type textarea "**********"
click at [432, 682] on p "Shelly • Just now" at bounding box center [405, 685] width 244 height 15
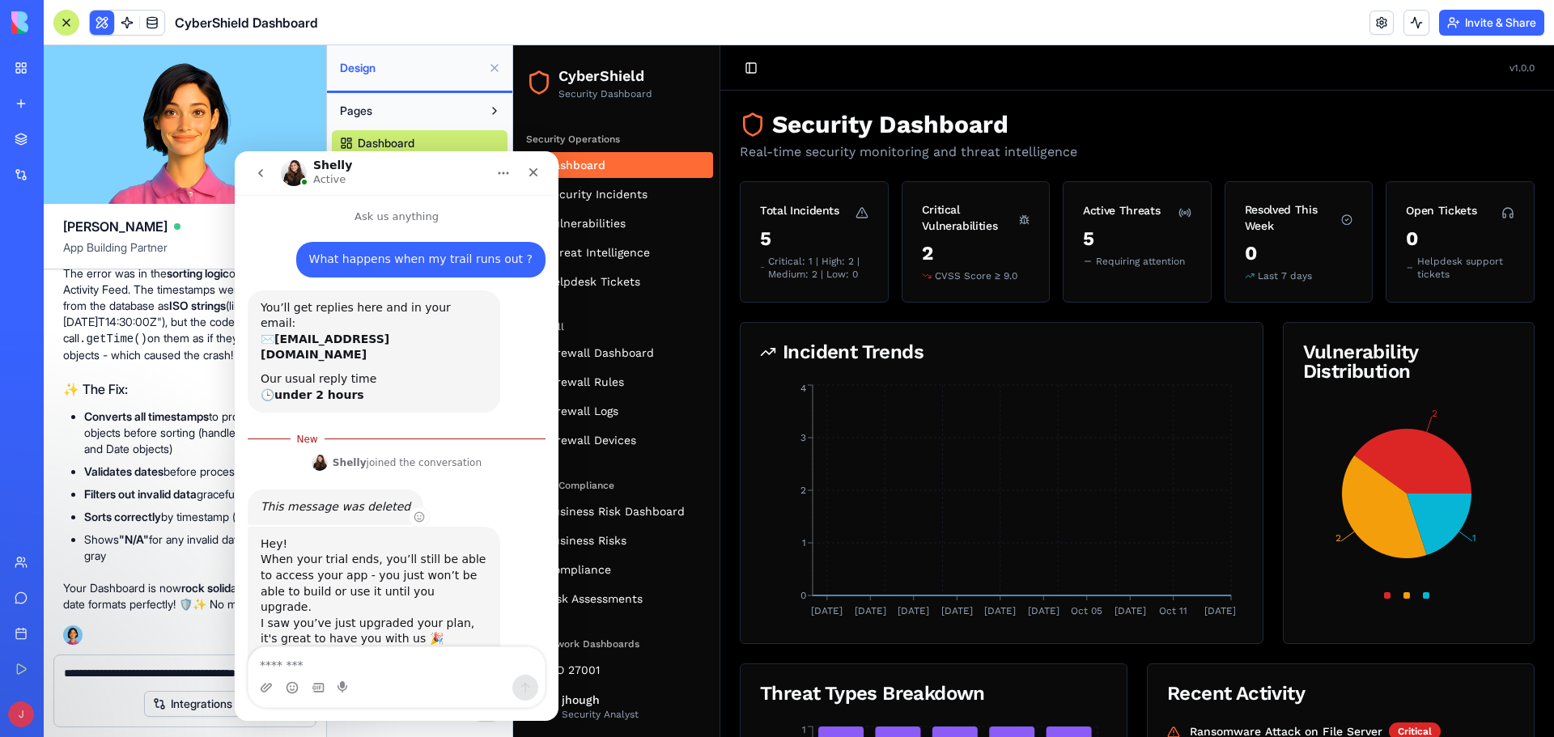
scroll to position [30, 0]
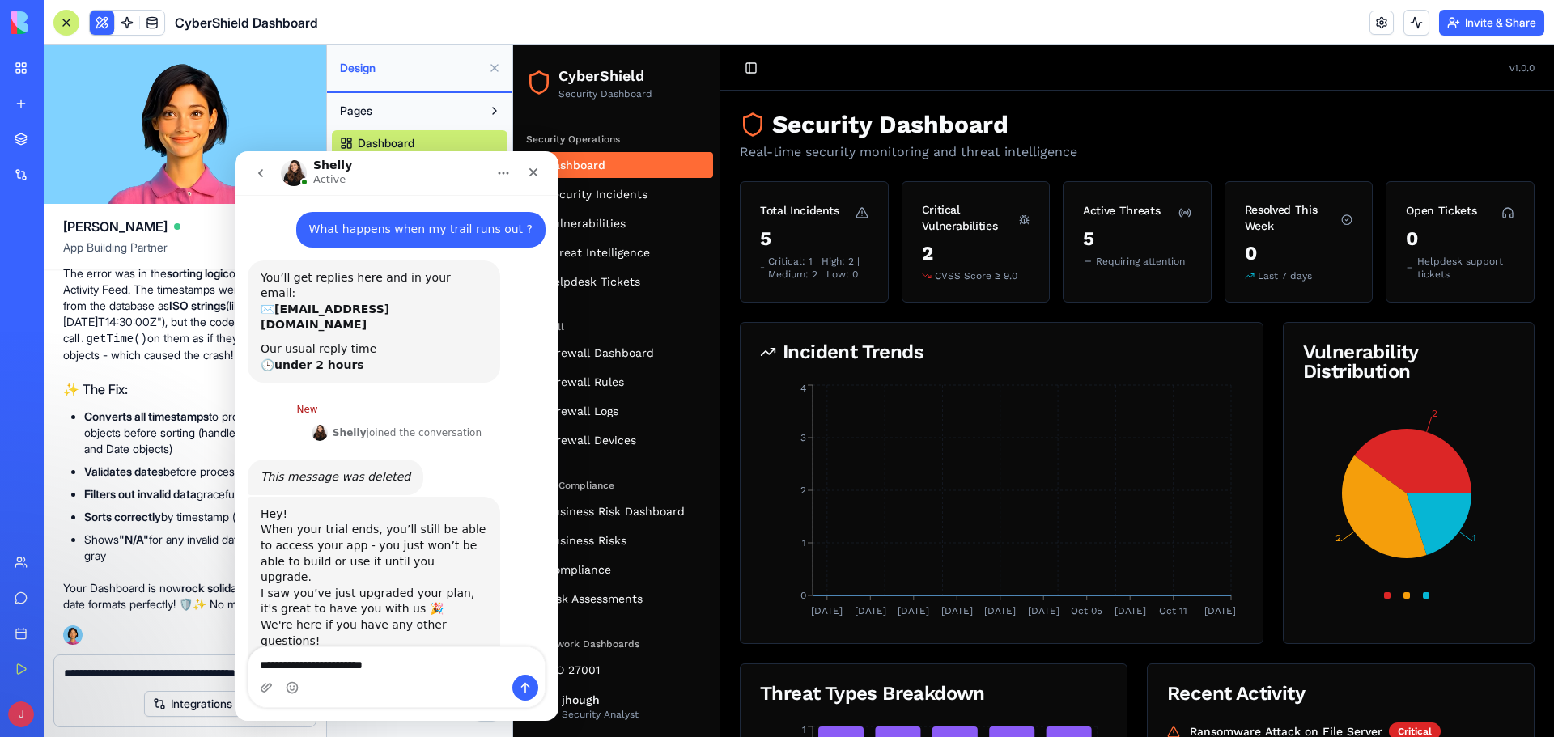
type textarea "**********"
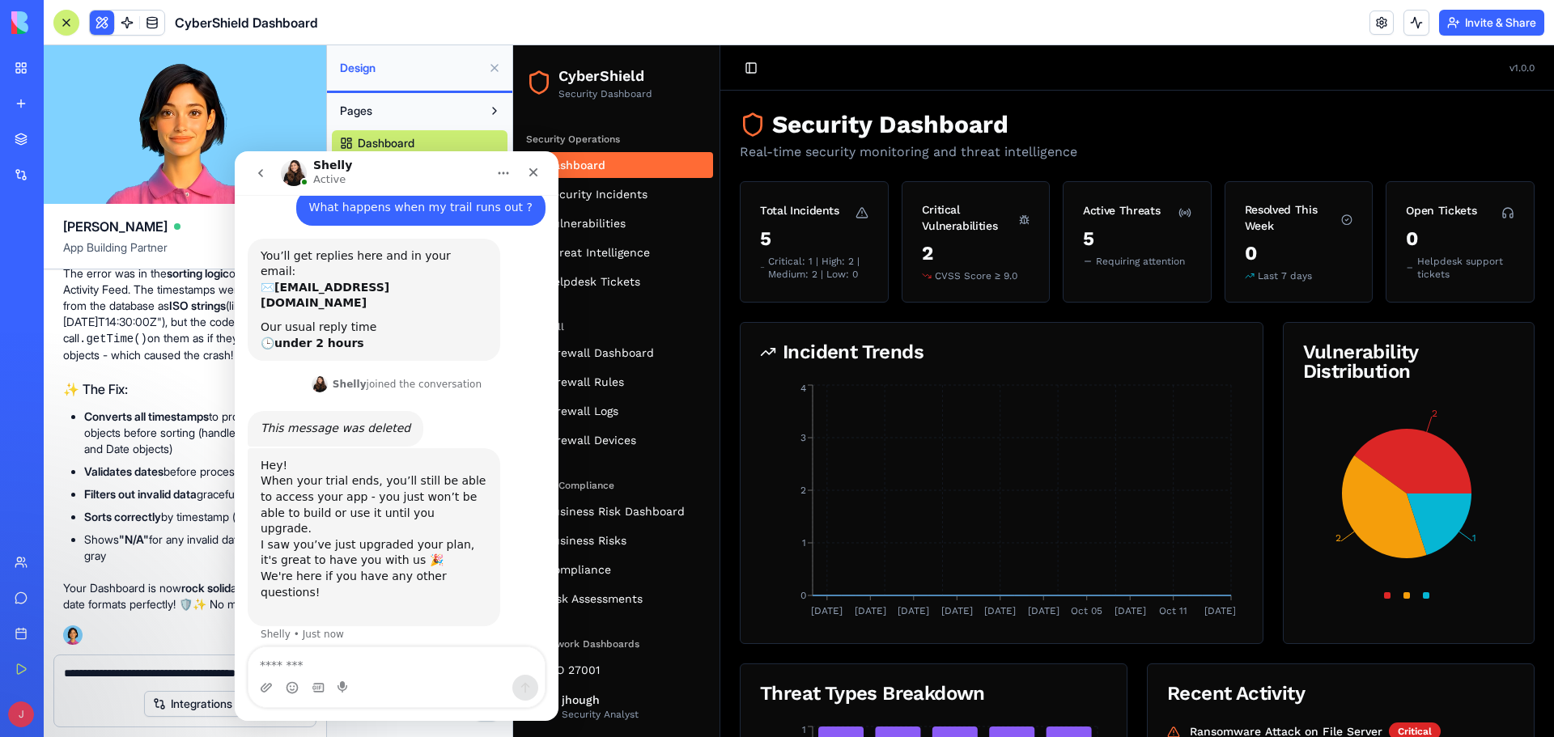
click at [181, 642] on div "Perfect! ✅ Dashboard is now fully fixed and working! 🔧 What Was Wrong: The erro…" at bounding box center [185, 413] width 244 height 464
click at [540, 176] on div "Close" at bounding box center [533, 172] width 29 height 29
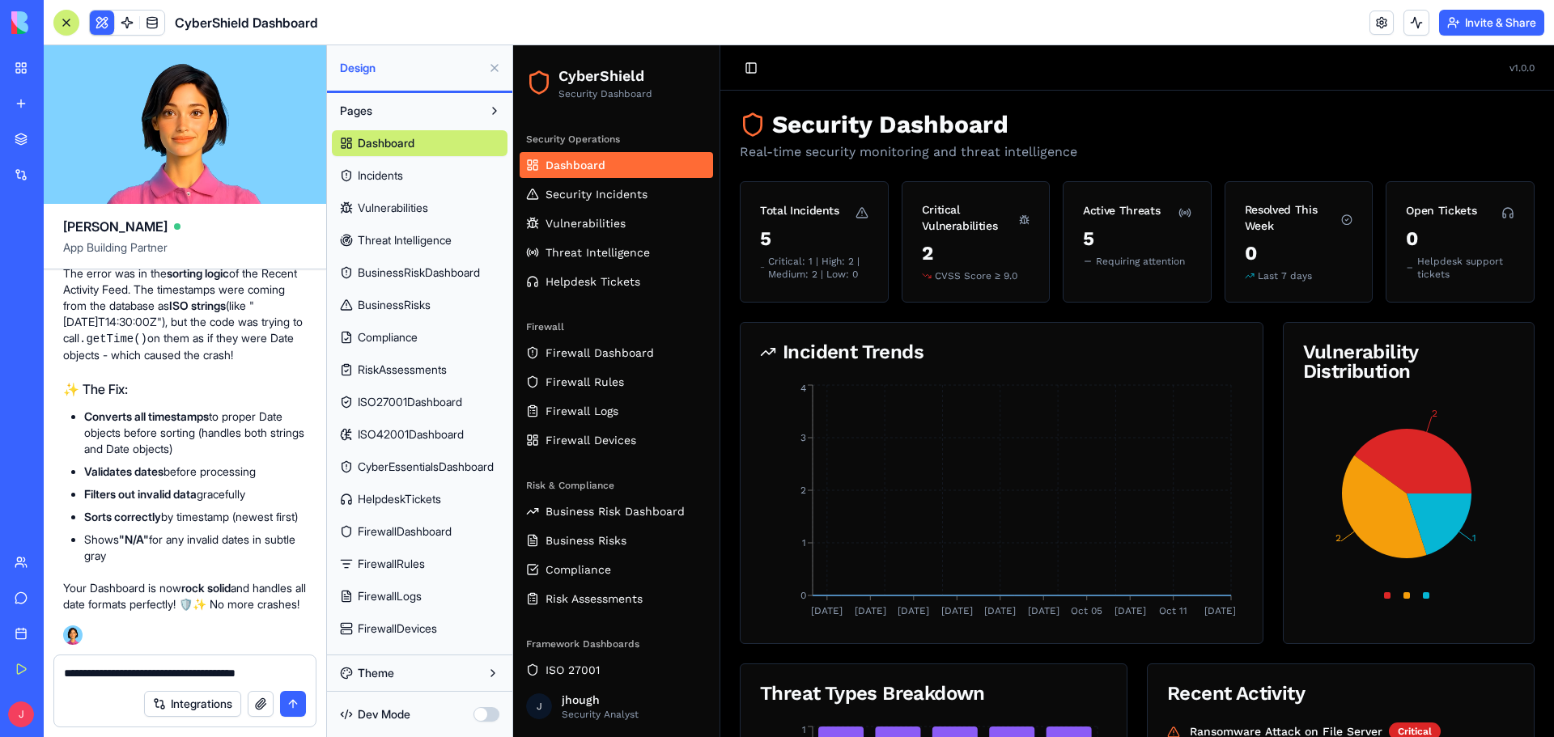
click at [285, 676] on textarea "**********" at bounding box center [185, 673] width 242 height 16
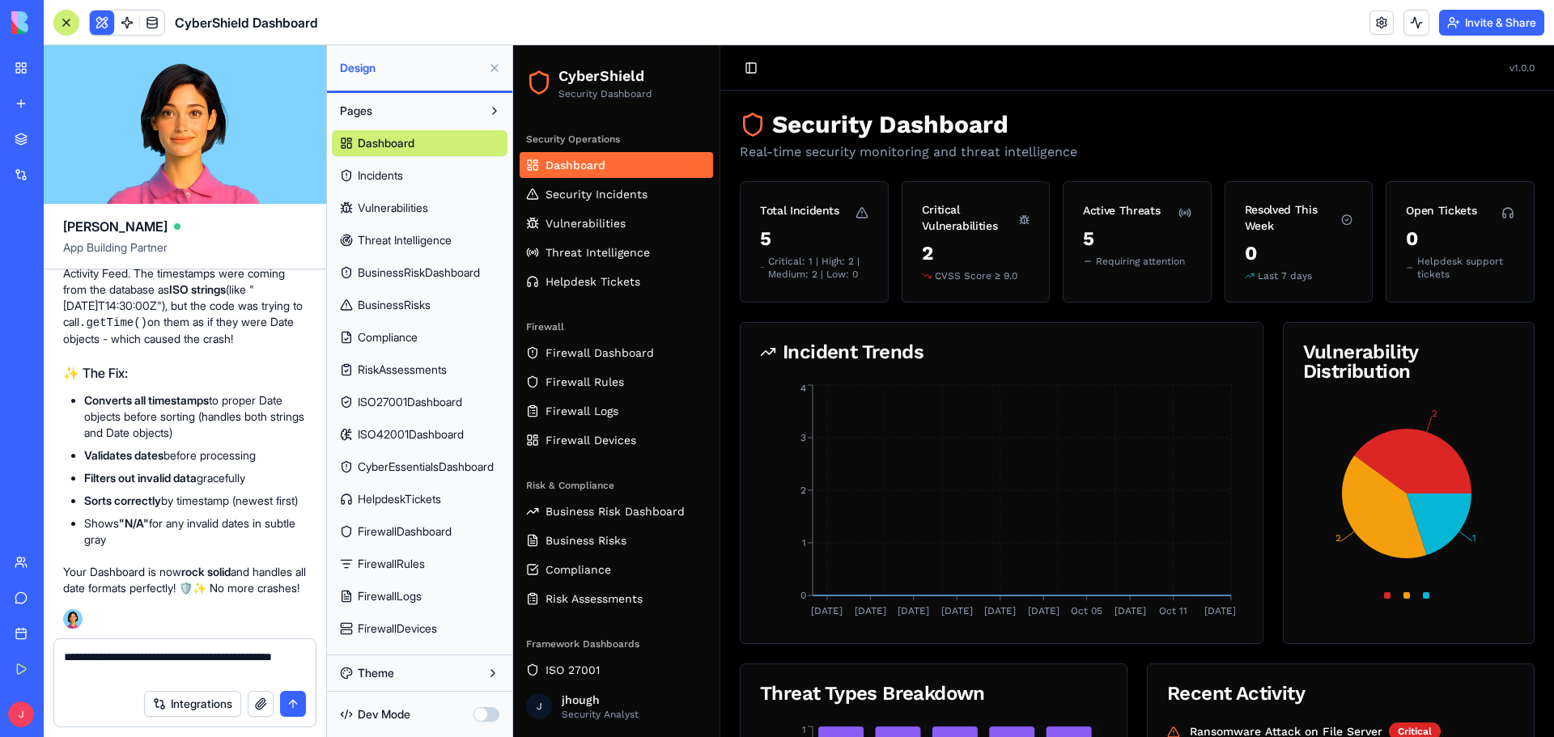
scroll to position [114, 0]
paste textarea "**********"
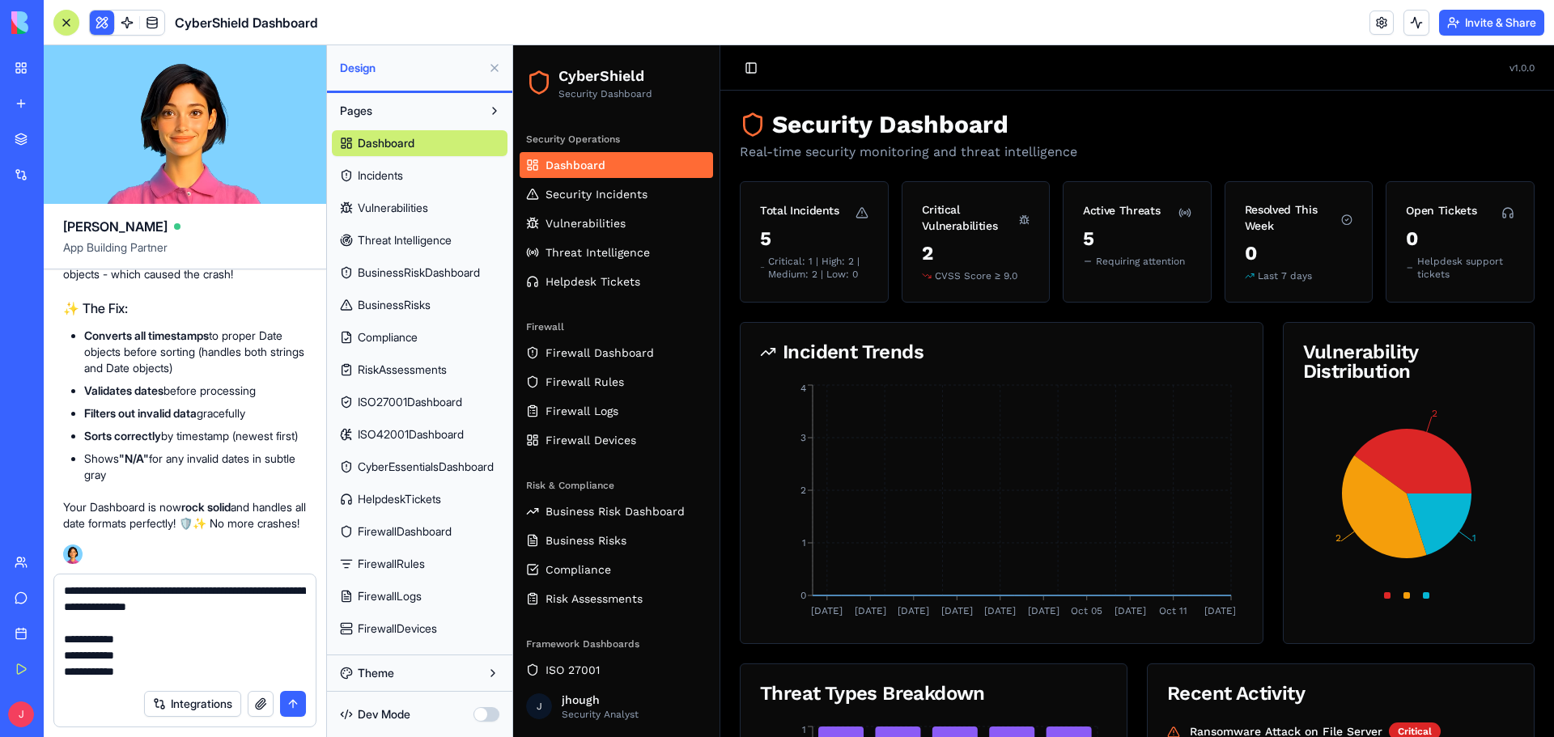
scroll to position [0, 0]
click at [311, 590] on div "**********" at bounding box center [184, 627] width 261 height 107
drag, startPoint x: 306, startPoint y: 590, endPoint x: 299, endPoint y: 596, distance: 9.2
click at [303, 591] on div "**********" at bounding box center [184, 627] width 261 height 107
click at [299, 596] on textarea "**********" at bounding box center [185, 632] width 242 height 97
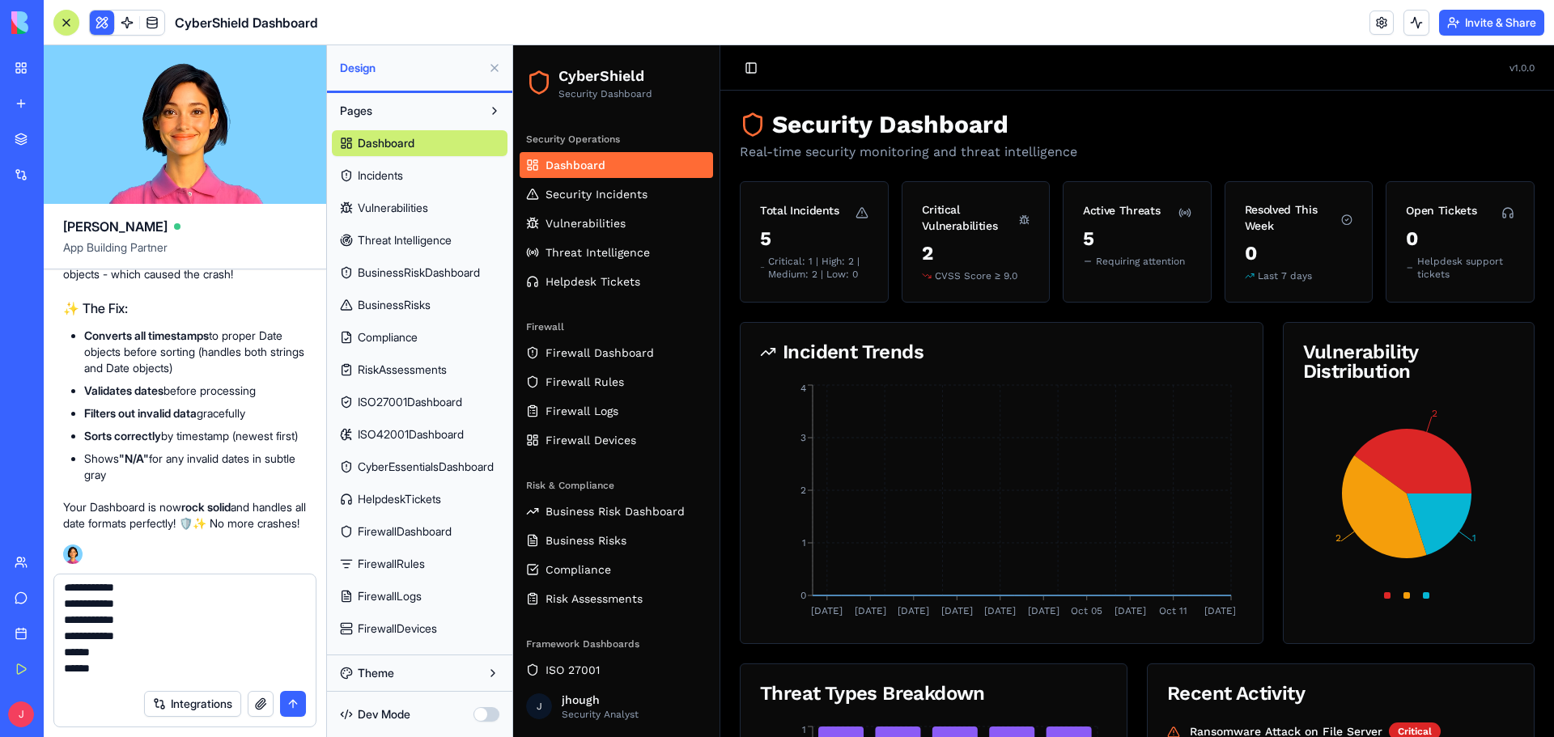
scroll to position [162, 0]
type textarea "**********"
click at [298, 702] on button "submit" at bounding box center [293, 704] width 26 height 26
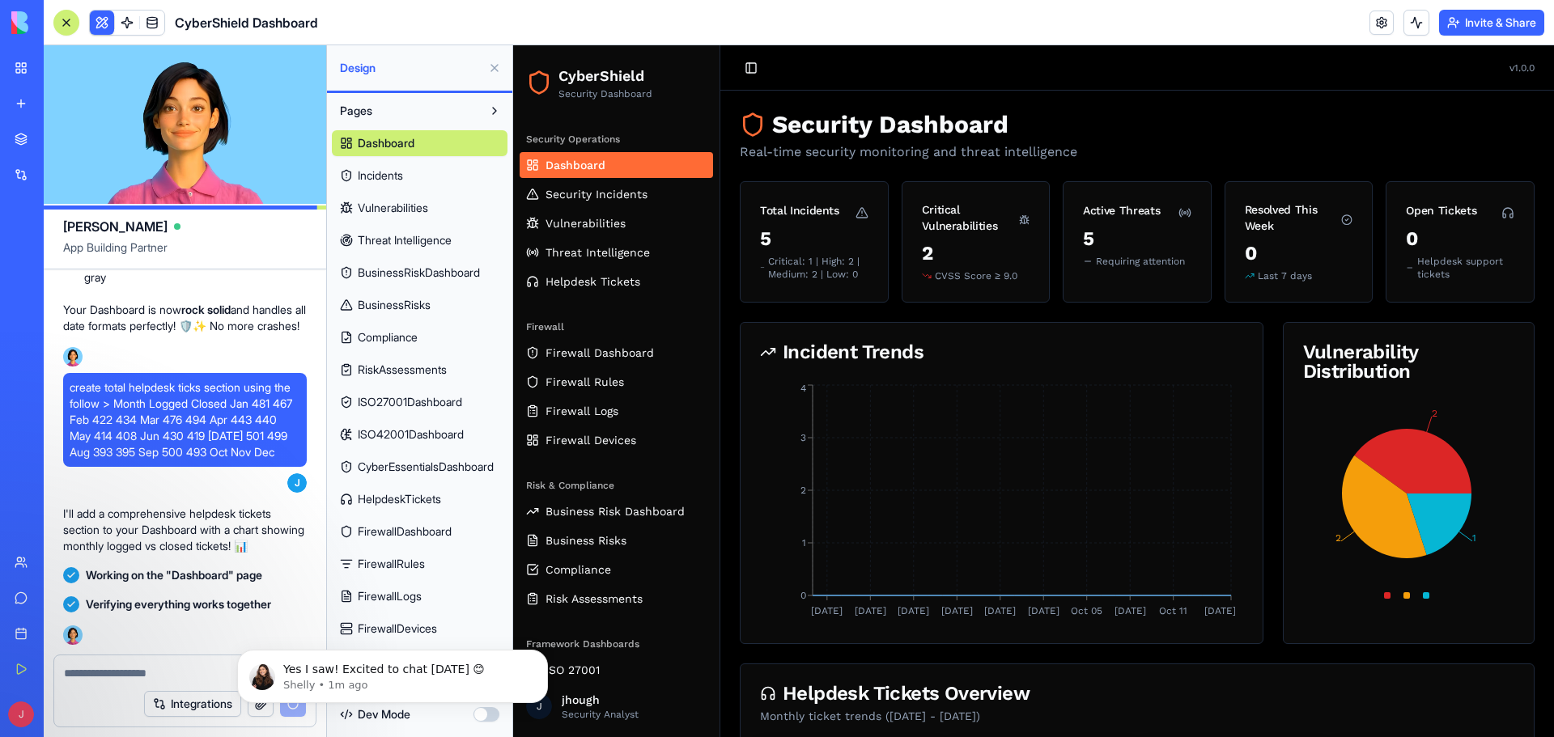
scroll to position [17272, 0]
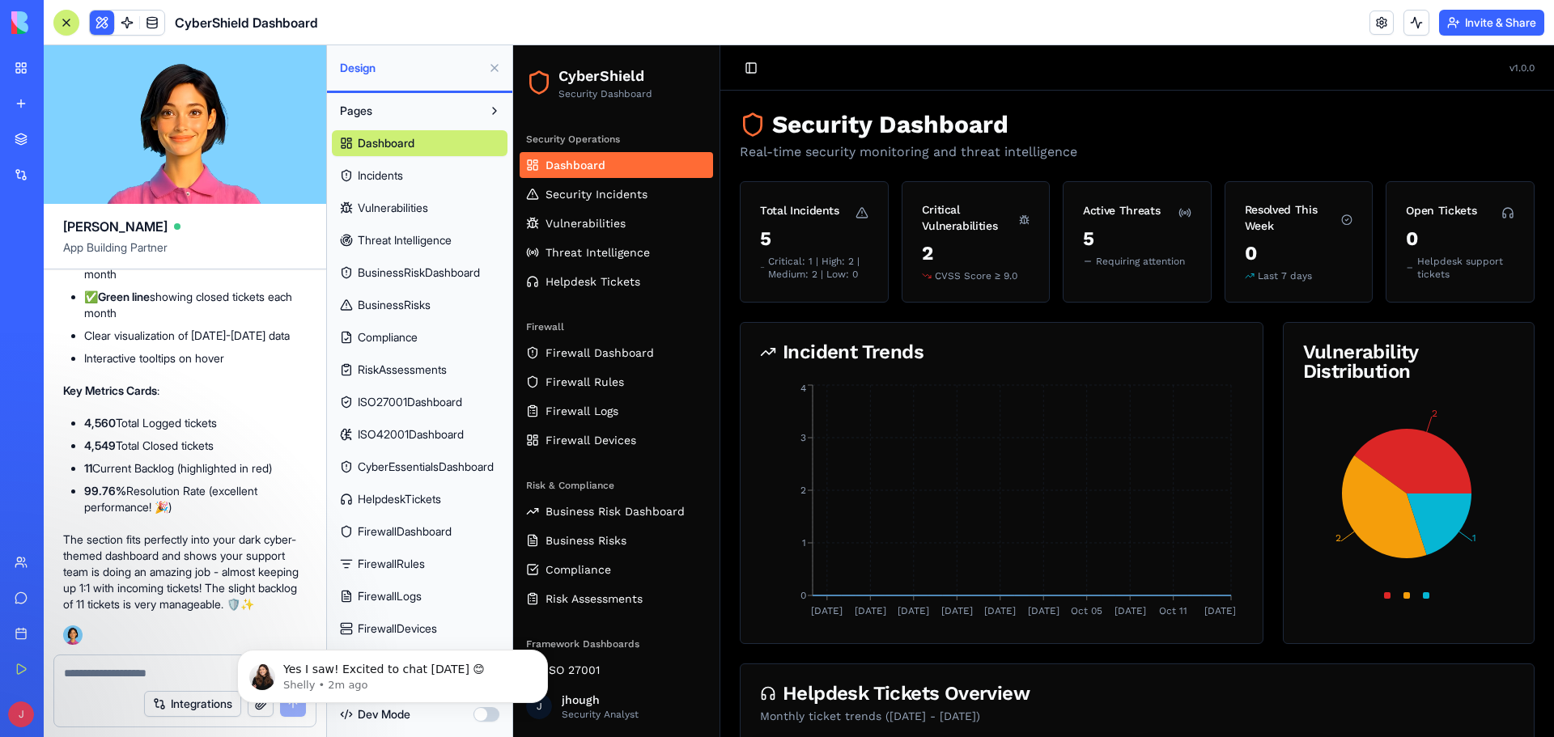
click at [117, 670] on textarea at bounding box center [185, 673] width 242 height 16
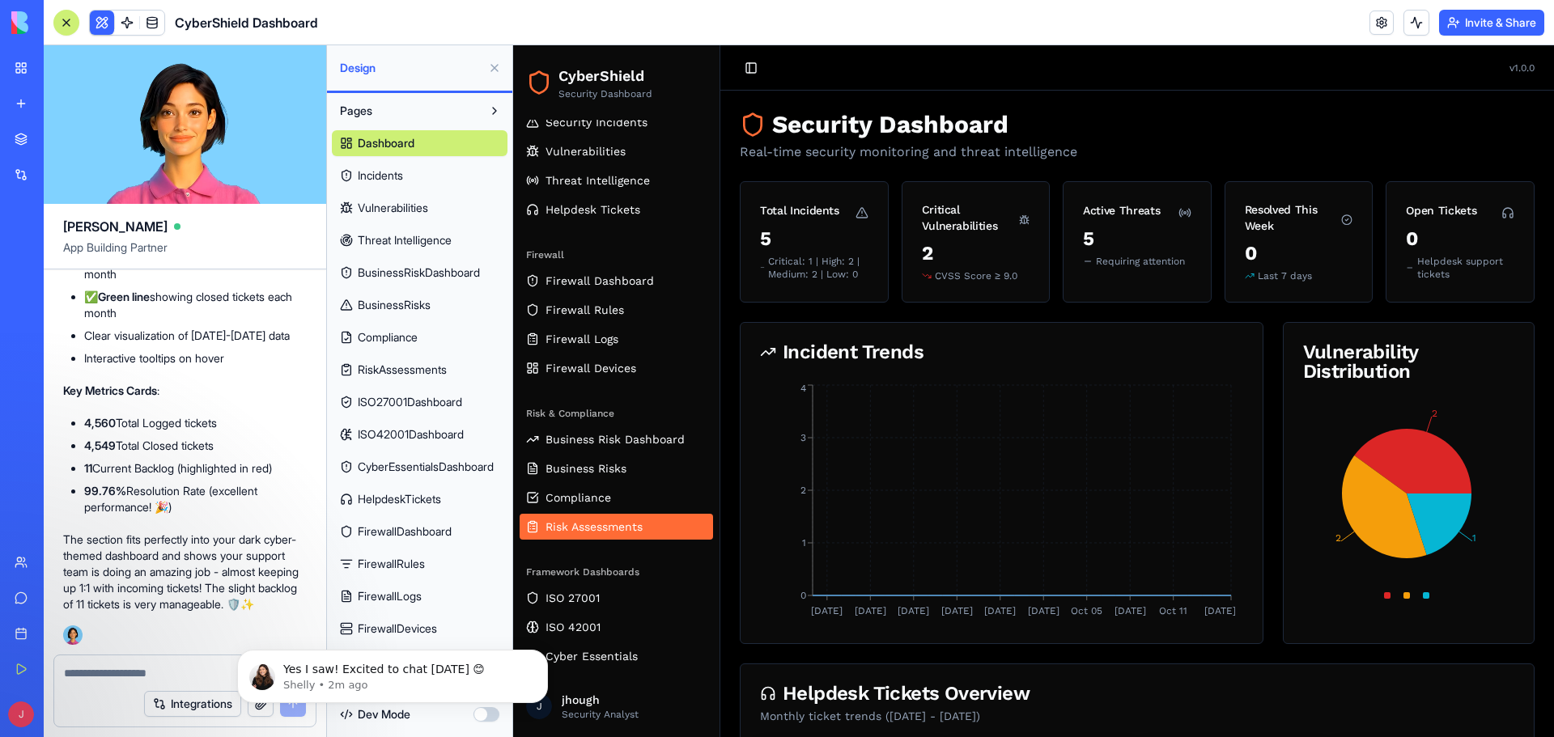
scroll to position [405, 0]
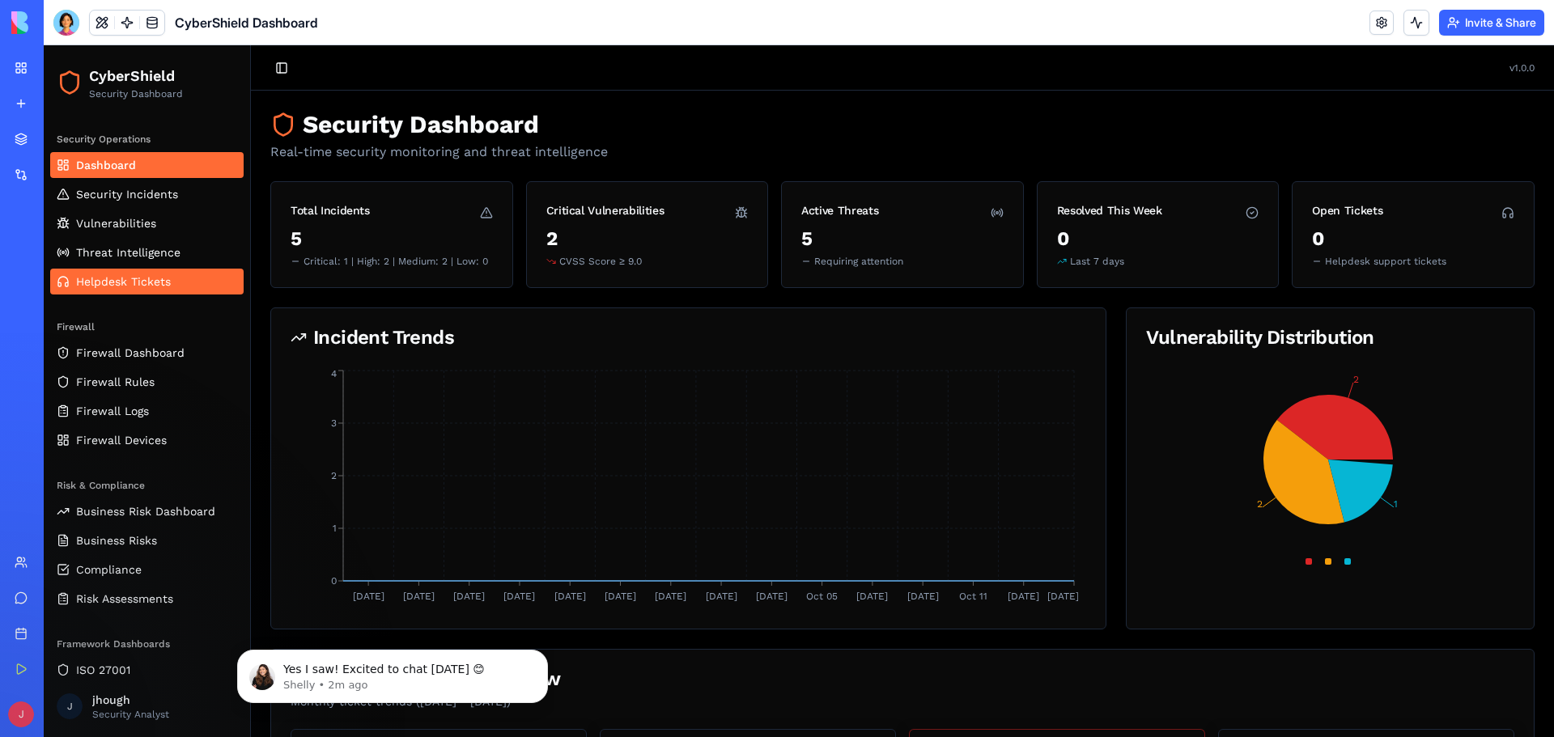
click at [129, 278] on span "Helpdesk Tickets" at bounding box center [123, 281] width 95 height 16
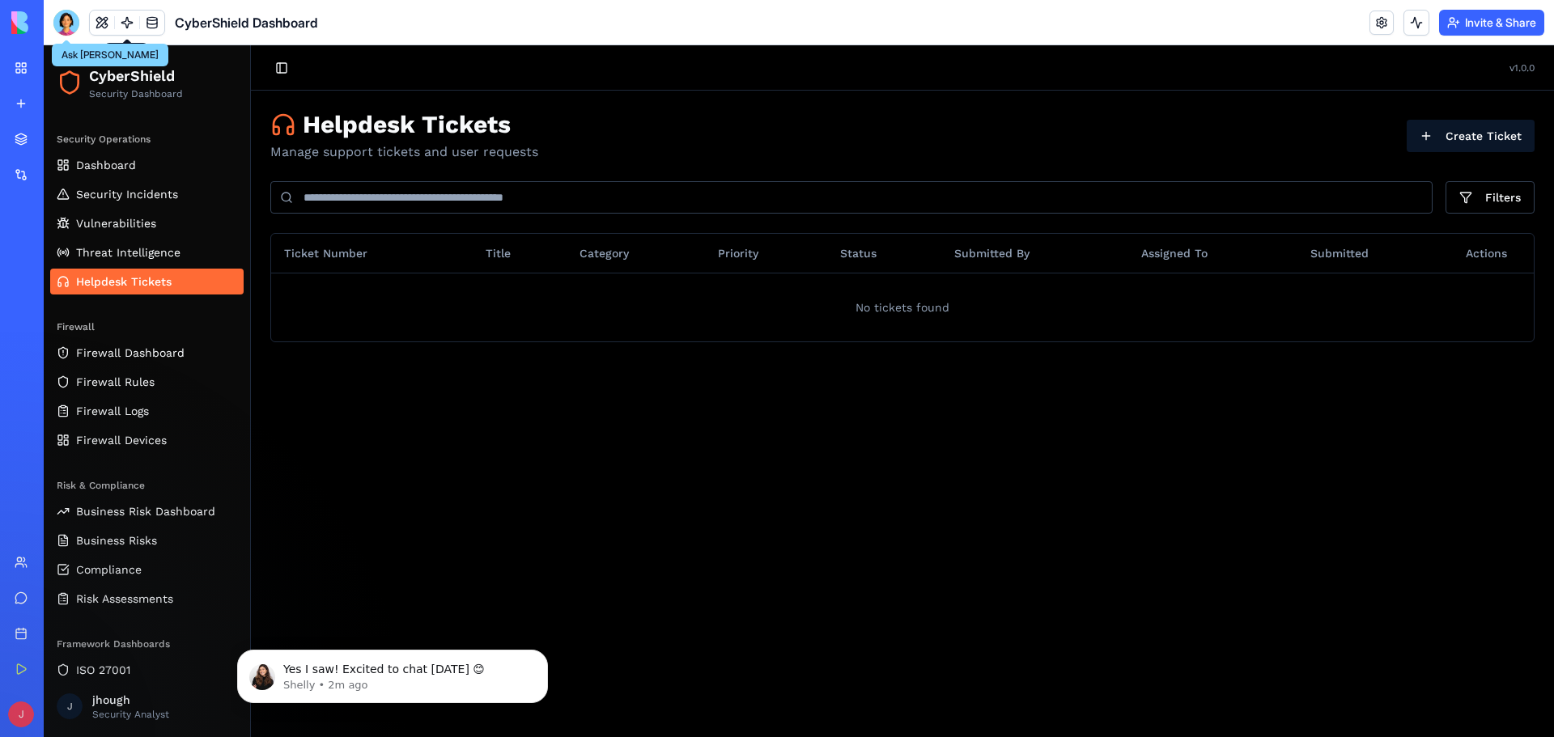
click at [61, 17] on div at bounding box center [66, 23] width 26 height 26
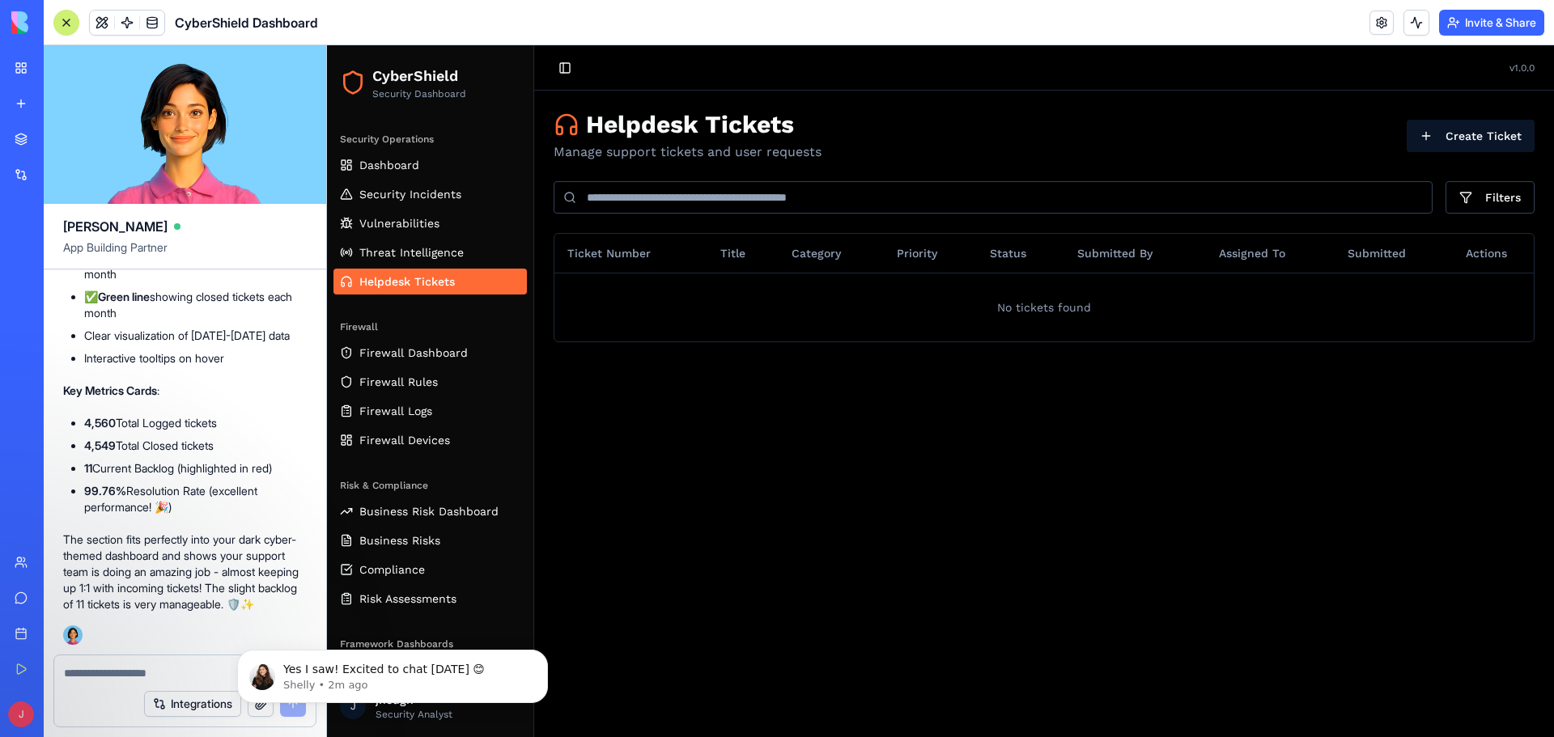
scroll to position [17029, 0]
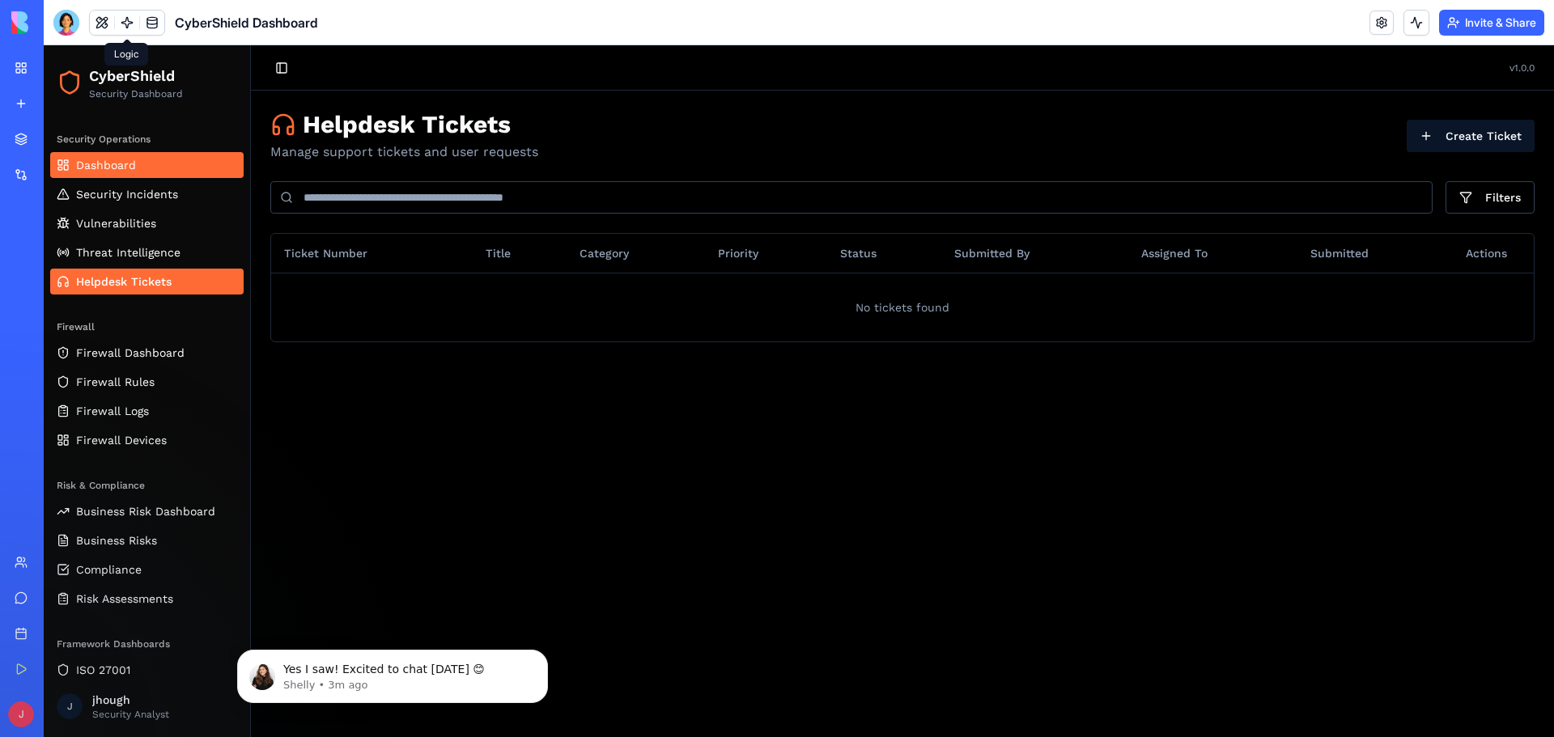
click at [125, 160] on span "Dashboard" at bounding box center [106, 165] width 60 height 16
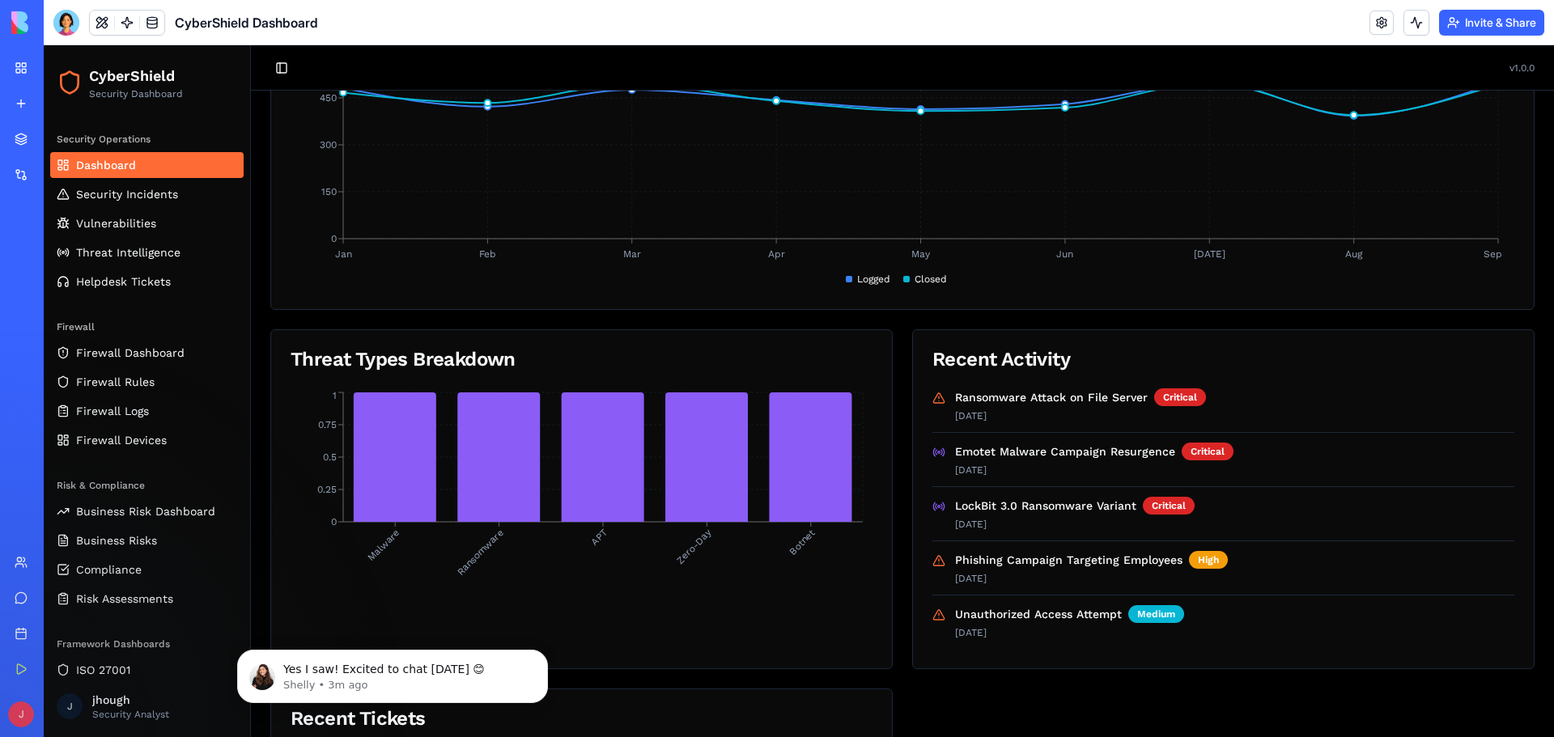
scroll to position [809, 0]
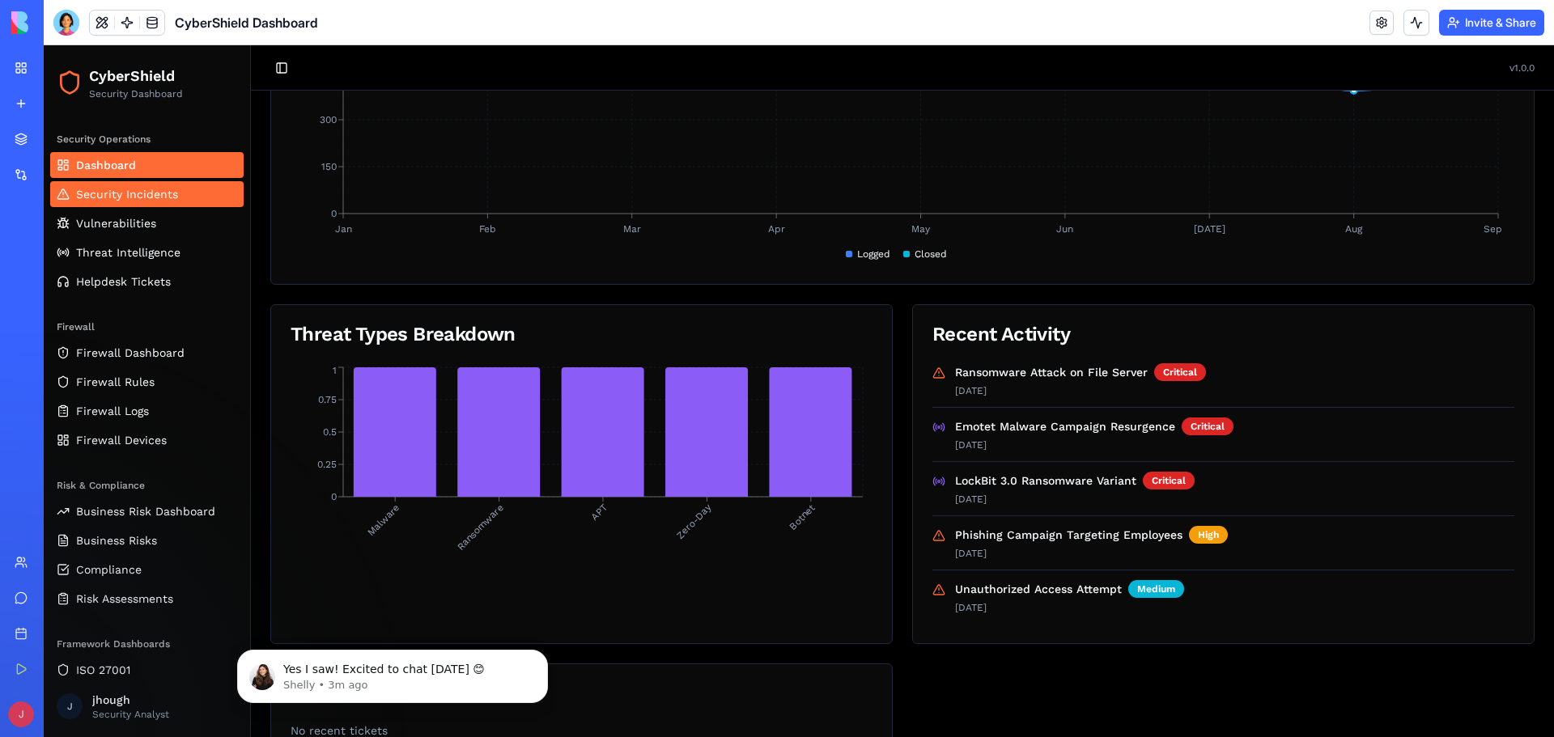
click at [139, 192] on span "Security Incidents" at bounding box center [127, 194] width 102 height 16
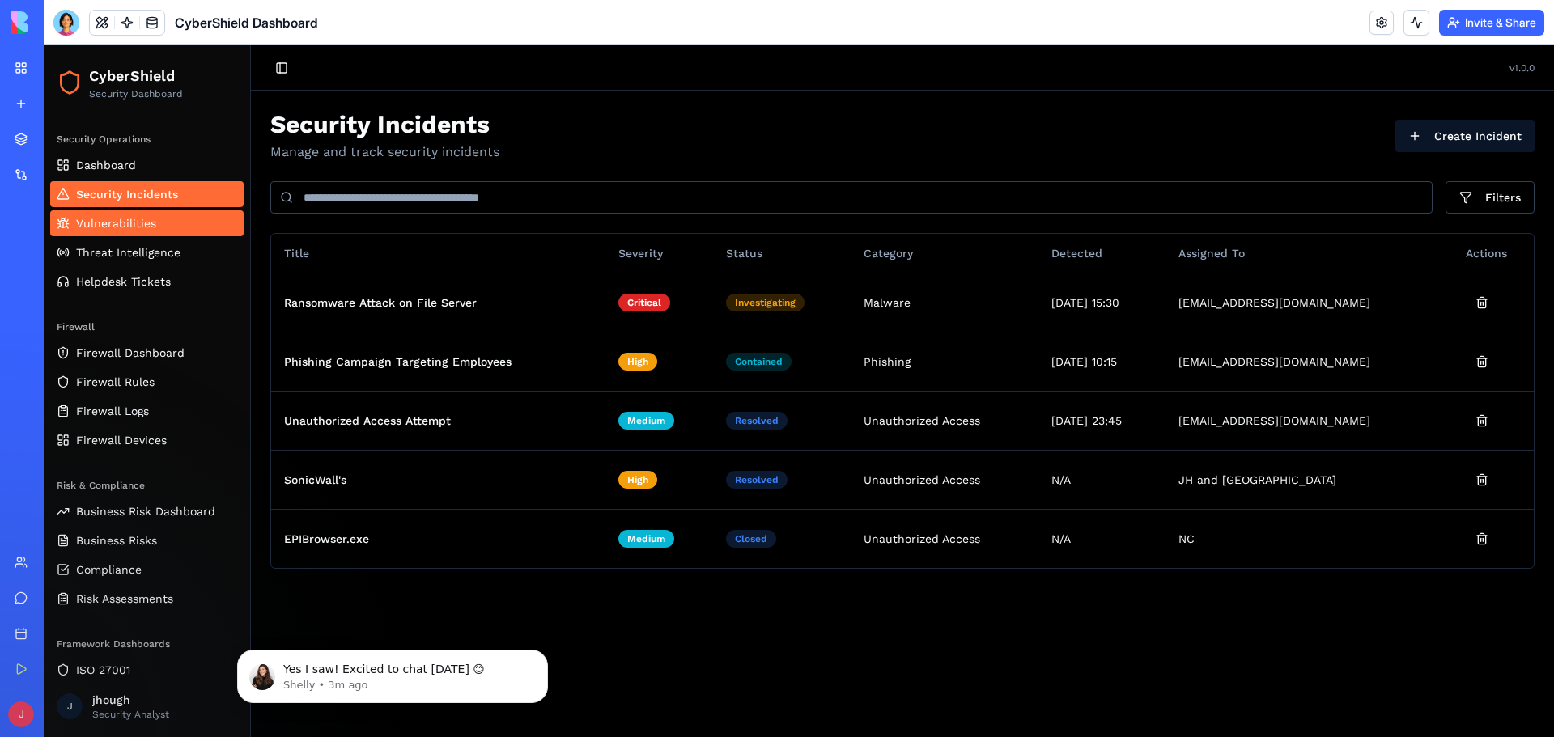
click at [136, 210] on link "Vulnerabilities" at bounding box center [146, 223] width 193 height 26
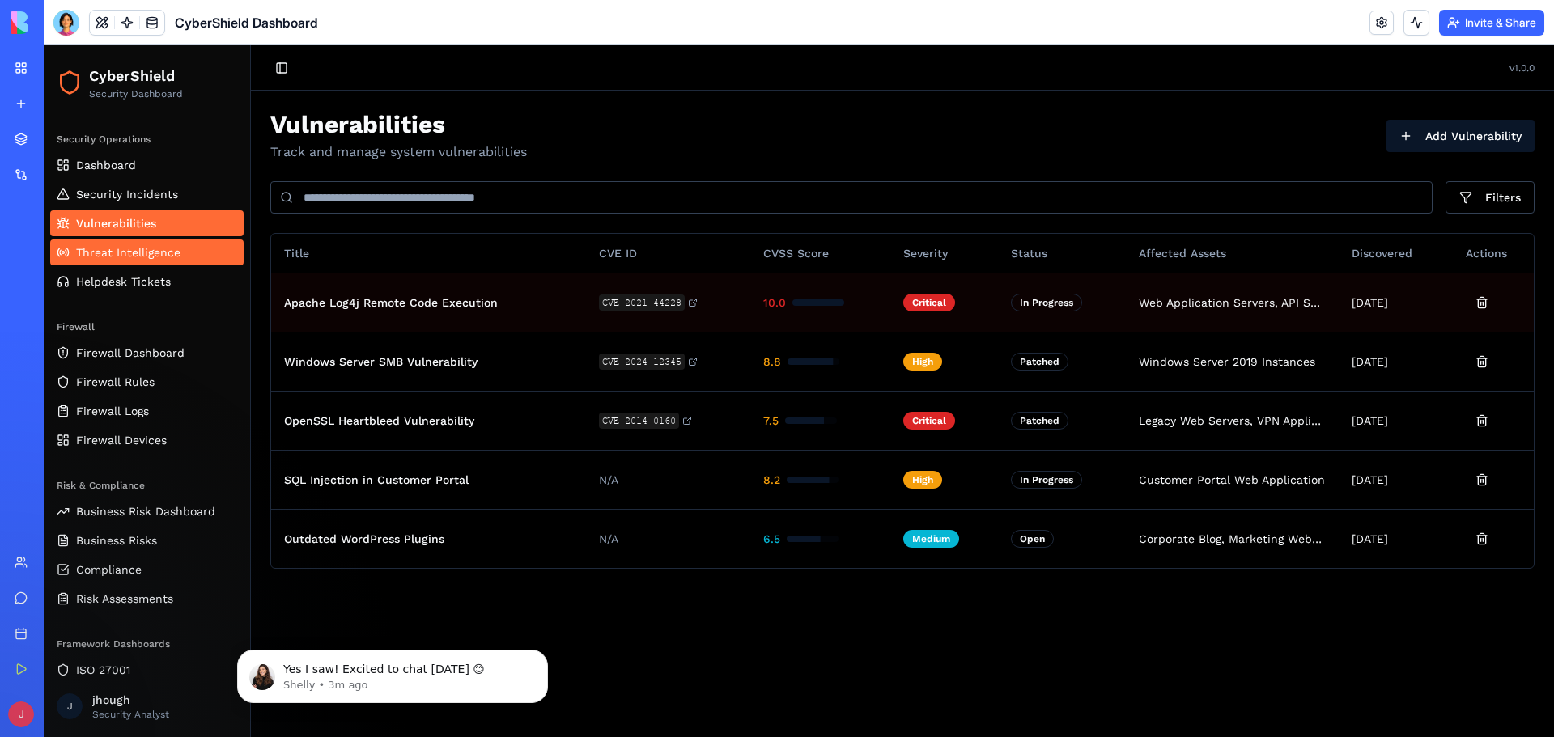
click at [123, 254] on span "Threat Intelligence" at bounding box center [128, 252] width 104 height 16
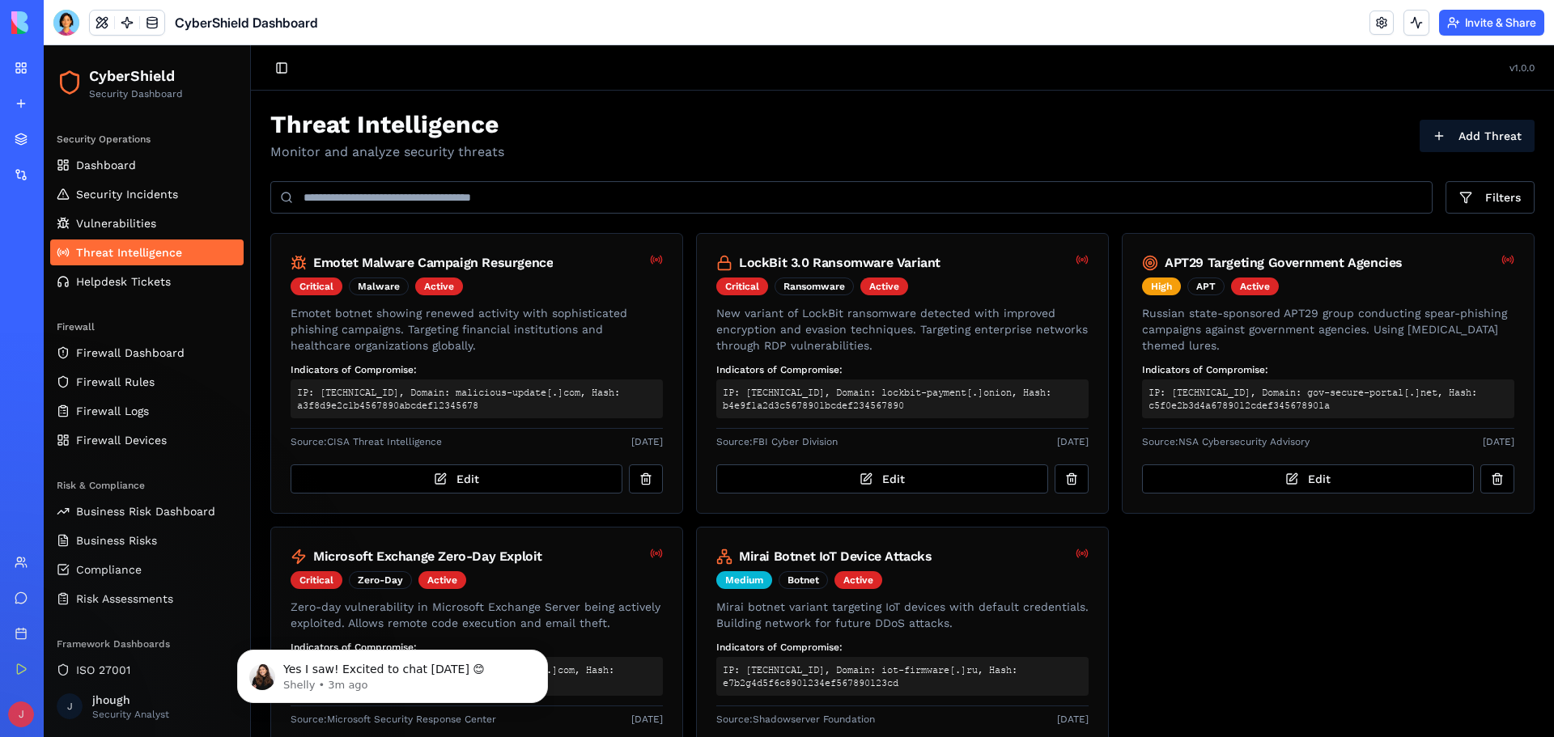
click at [112, 303] on div "Security Operations Dashboard Security Incidents Vulnerabilities Threat Intelli…" at bounding box center [147, 398] width 206 height 556
click at [115, 290] on link "Helpdesk Tickets" at bounding box center [146, 282] width 193 height 26
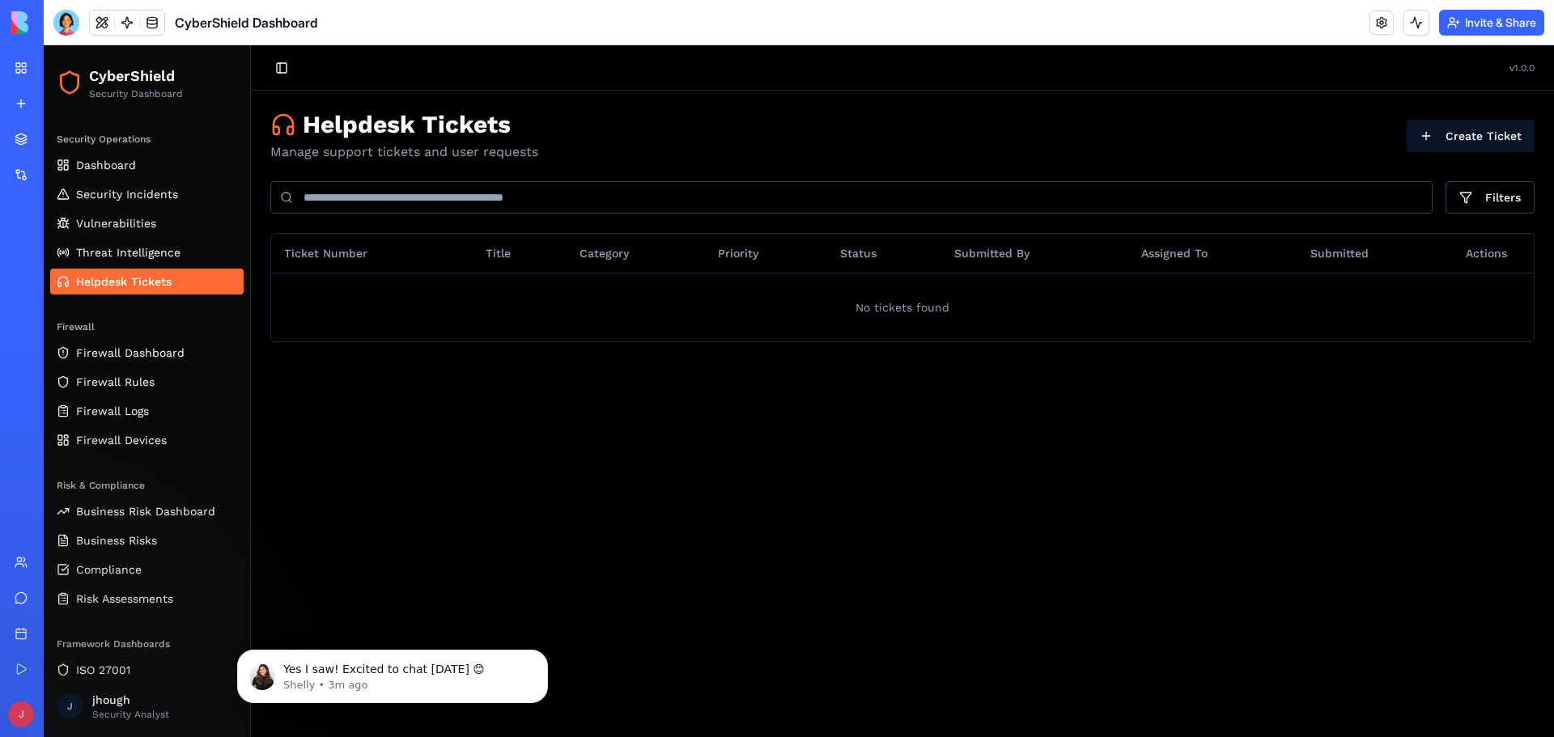
scroll to position [72, 0]
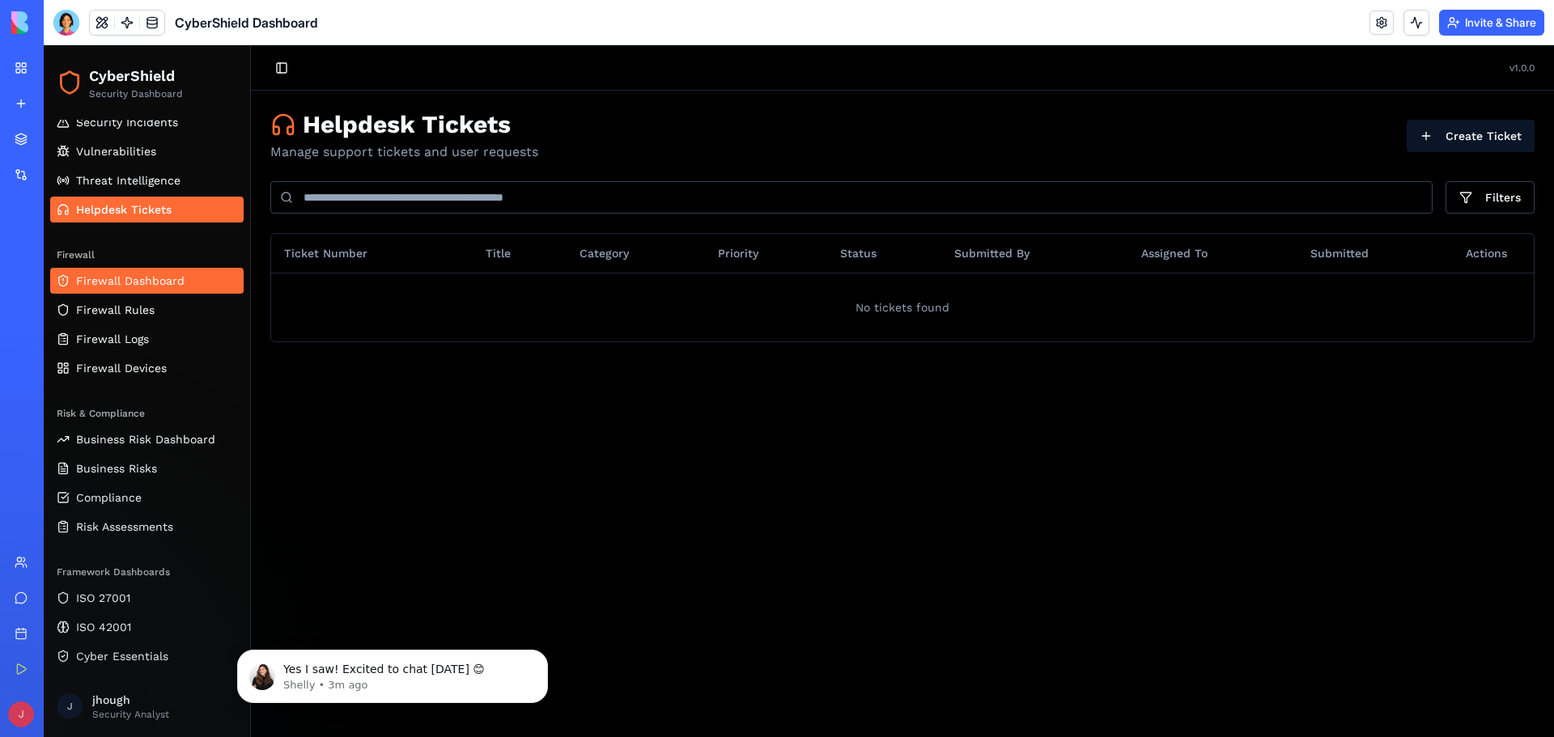
click at [116, 285] on span "Firewall Dashboard" at bounding box center [130, 281] width 108 height 16
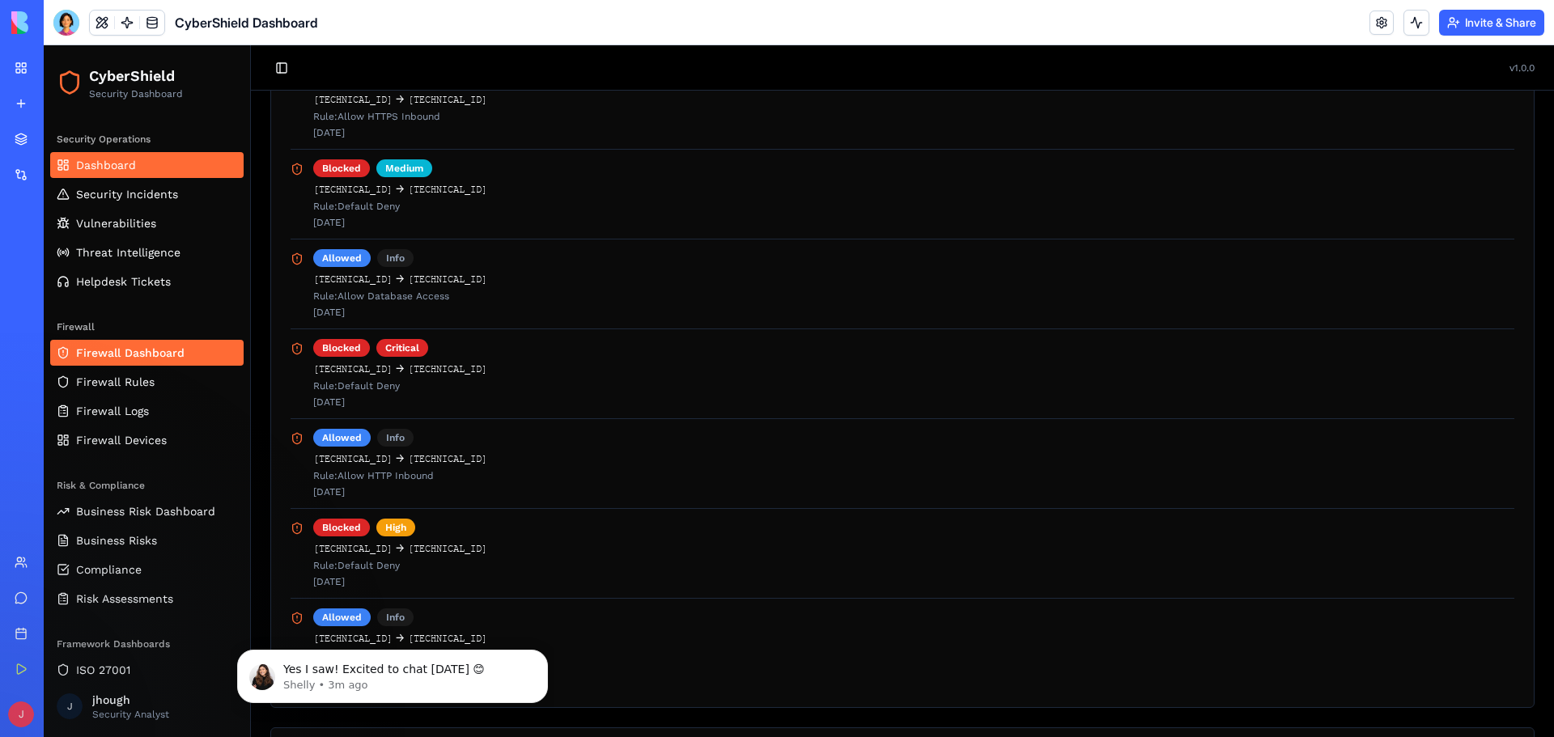
click at [120, 156] on link "Dashboard" at bounding box center [146, 165] width 193 height 26
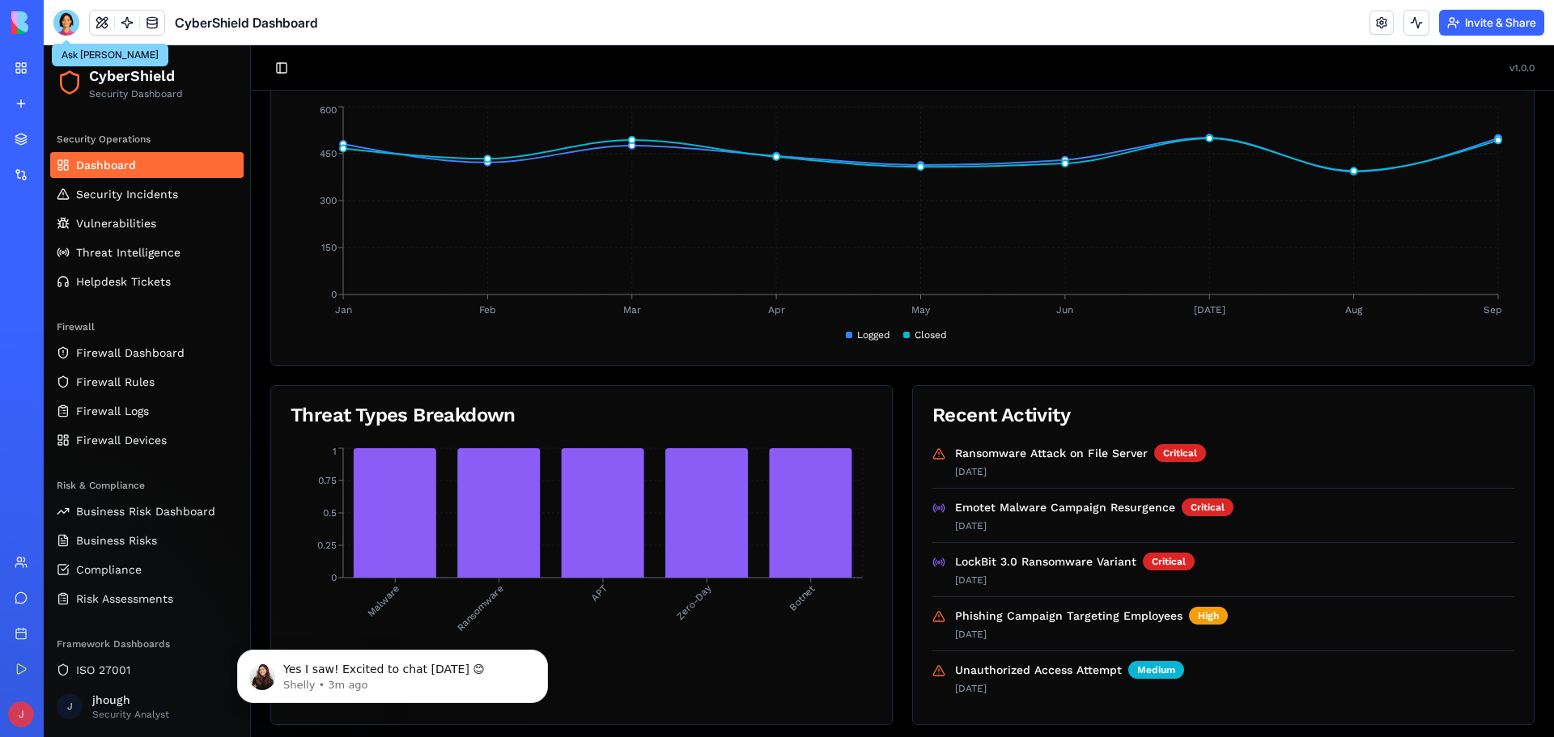
click at [64, 19] on div at bounding box center [66, 23] width 26 height 26
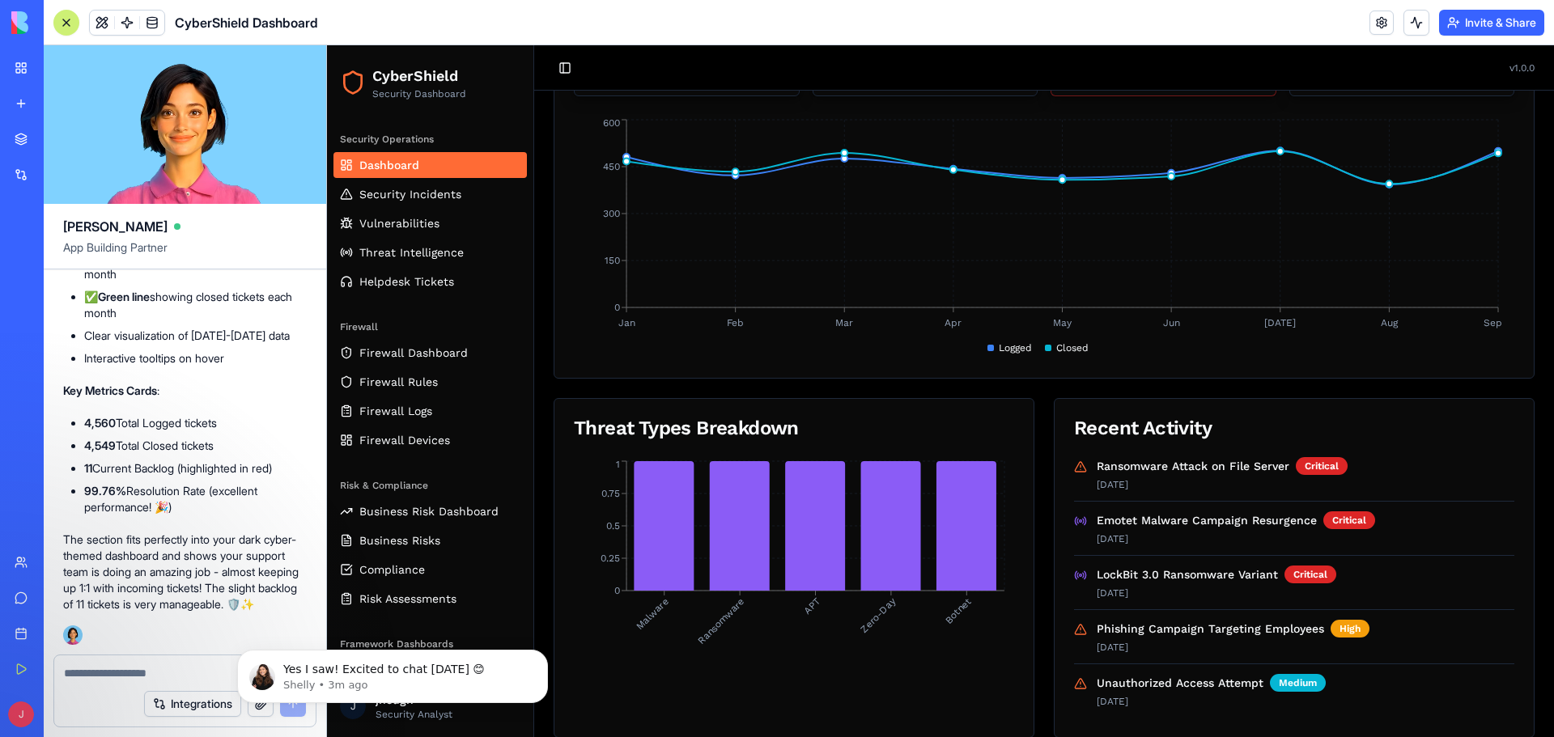
drag, startPoint x: 172, startPoint y: 551, endPoint x: 102, endPoint y: 537, distance: 70.9
click at [102, 537] on p "The section fits perfectly into your dark cyber-themed dashboard and shows your…" at bounding box center [185, 572] width 244 height 81
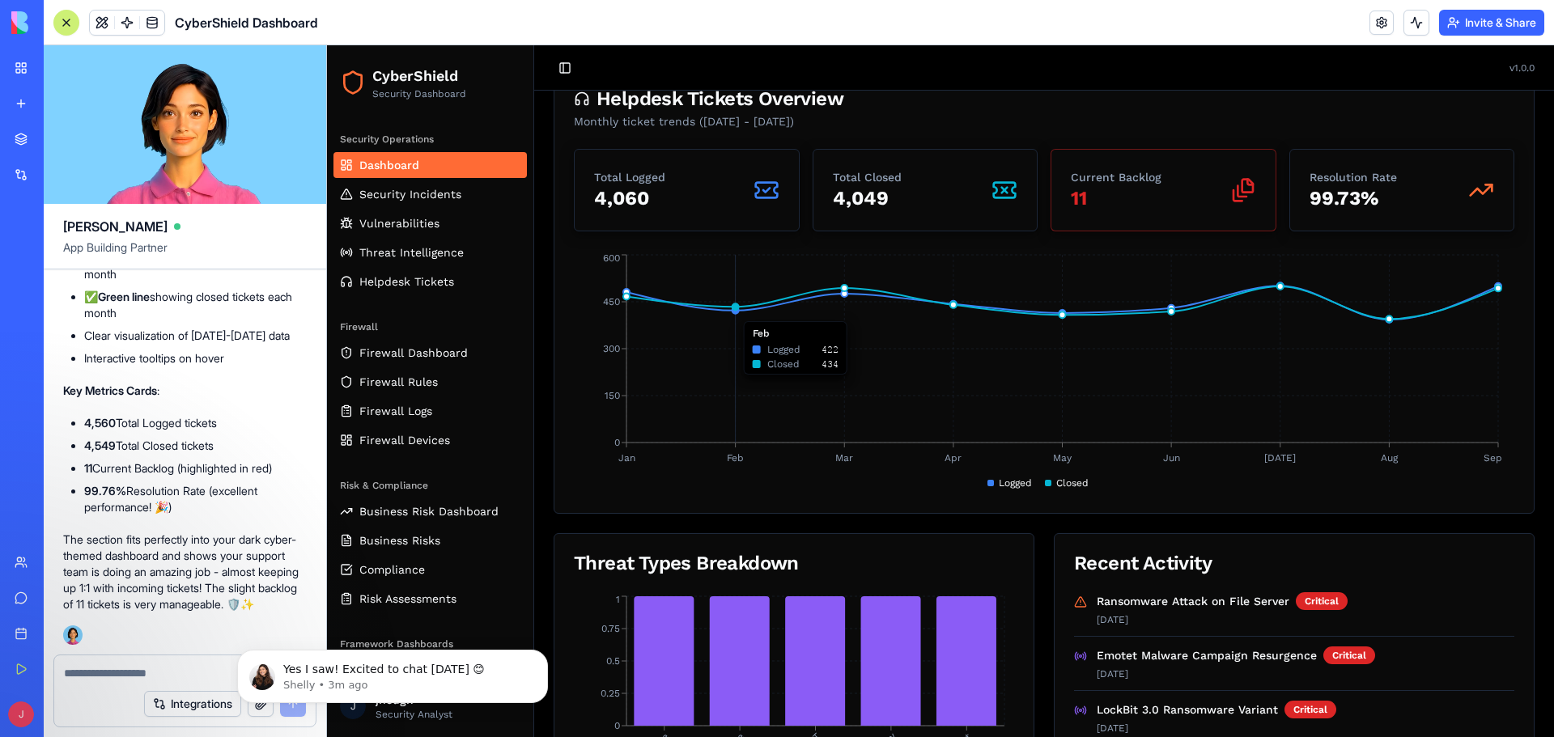
scroll to position [485, 0]
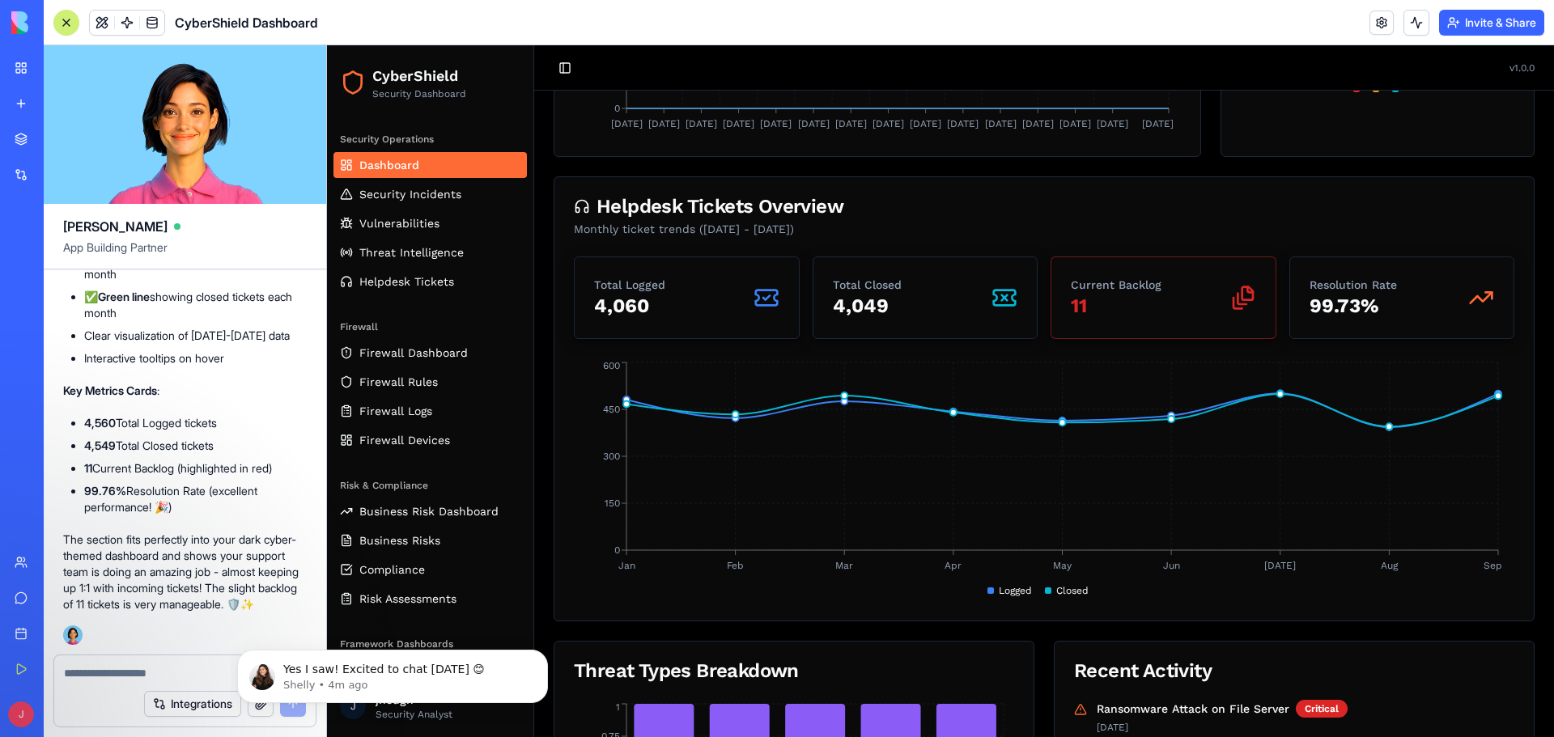
drag, startPoint x: 74, startPoint y: 267, endPoint x: 114, endPoint y: 672, distance: 407.3
click at [114, 672] on textarea at bounding box center [185, 673] width 242 height 16
click at [155, 18] on link at bounding box center [152, 23] width 24 height 24
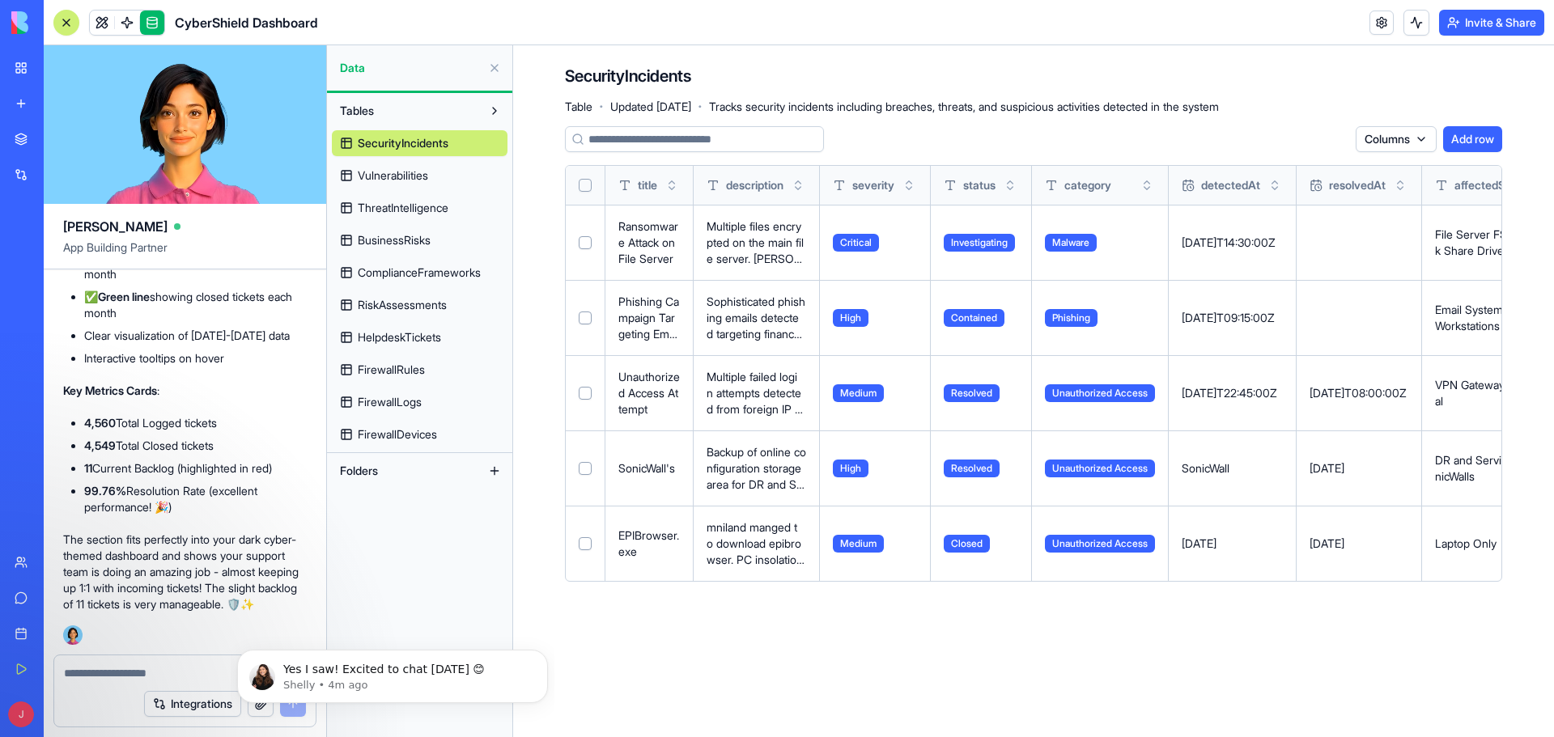
click at [401, 340] on span "HelpdeskTickets" at bounding box center [399, 337] width 83 height 16
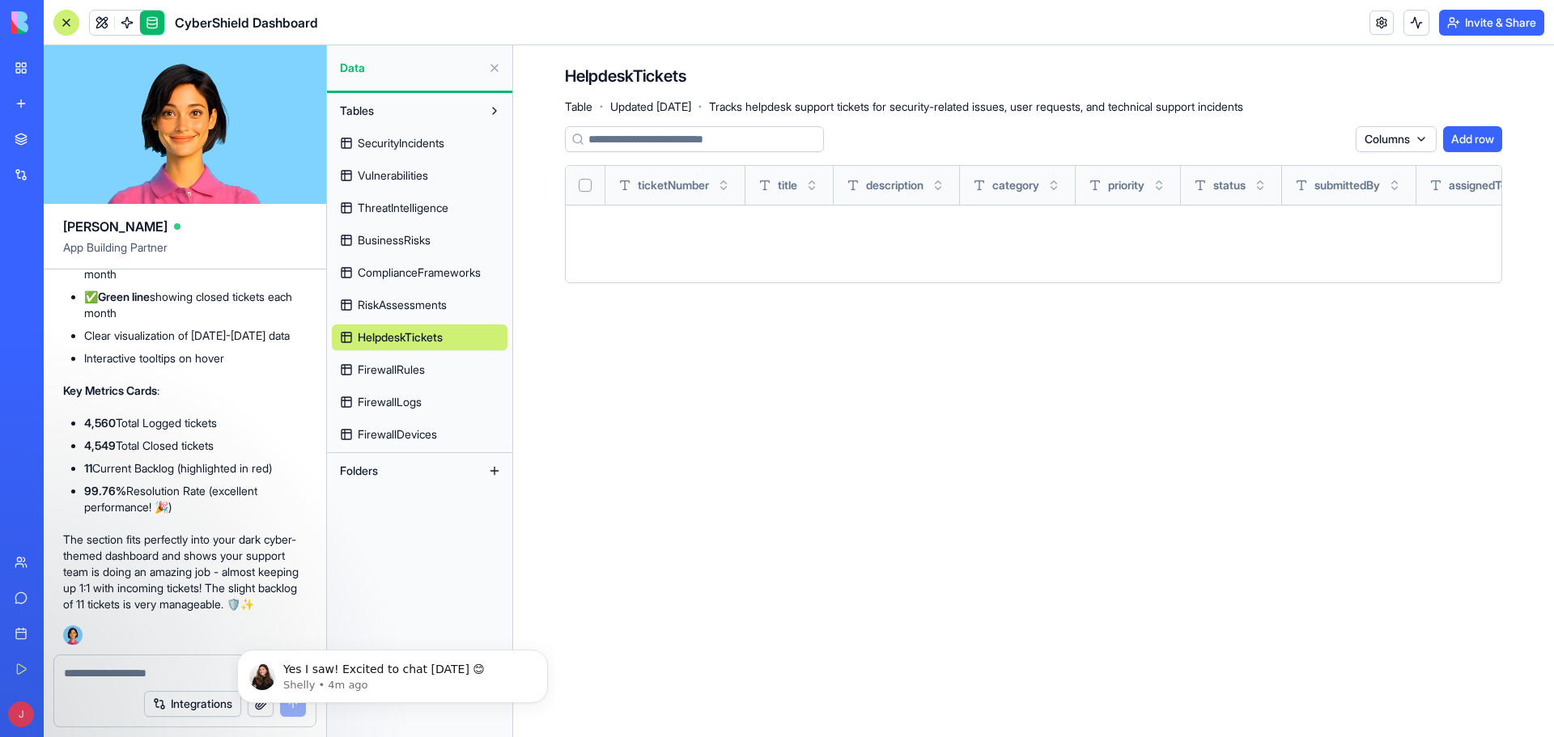
click at [153, 665] on textarea at bounding box center [185, 673] width 242 height 16
type textarea "*"
type textarea "**********"
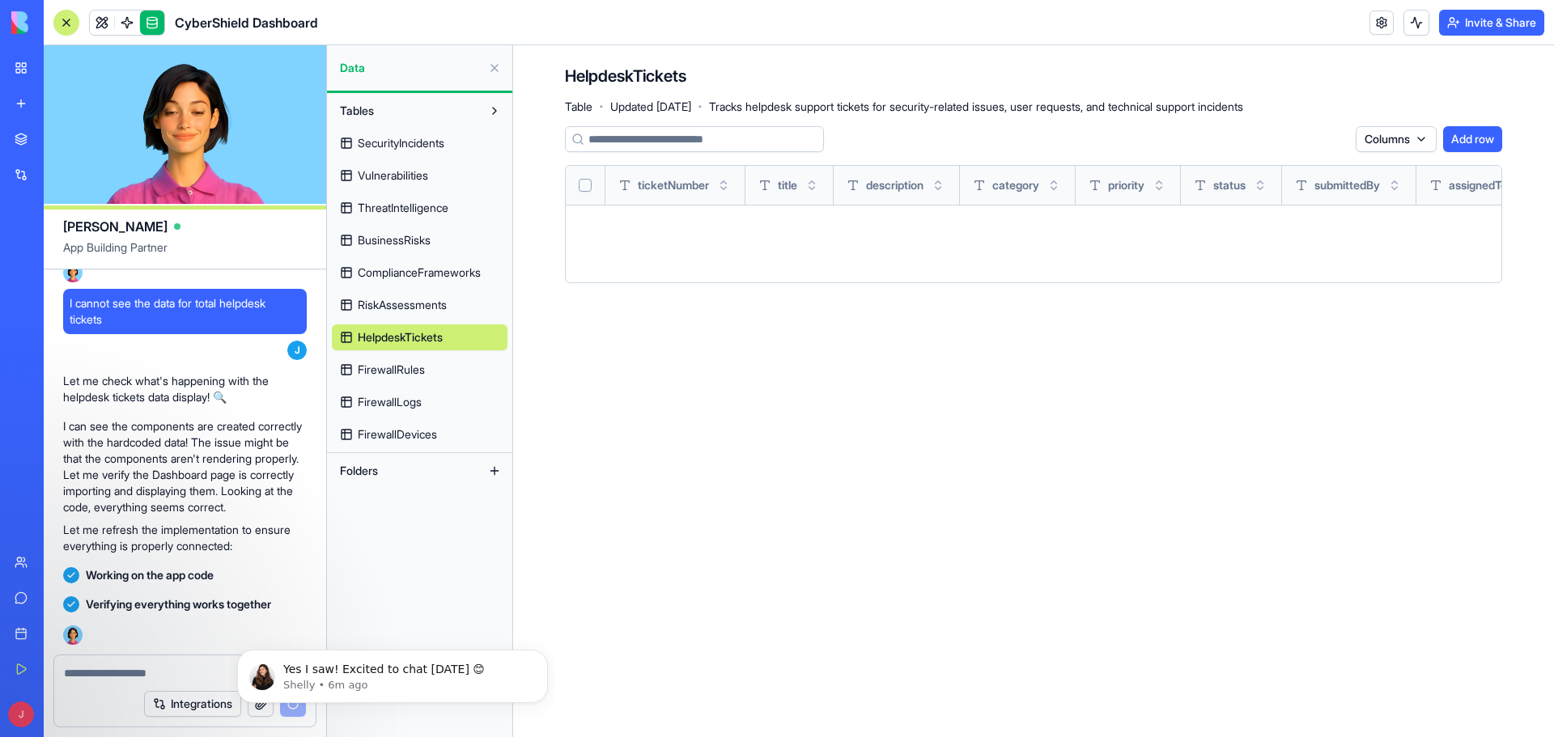
scroll to position [18147, 0]
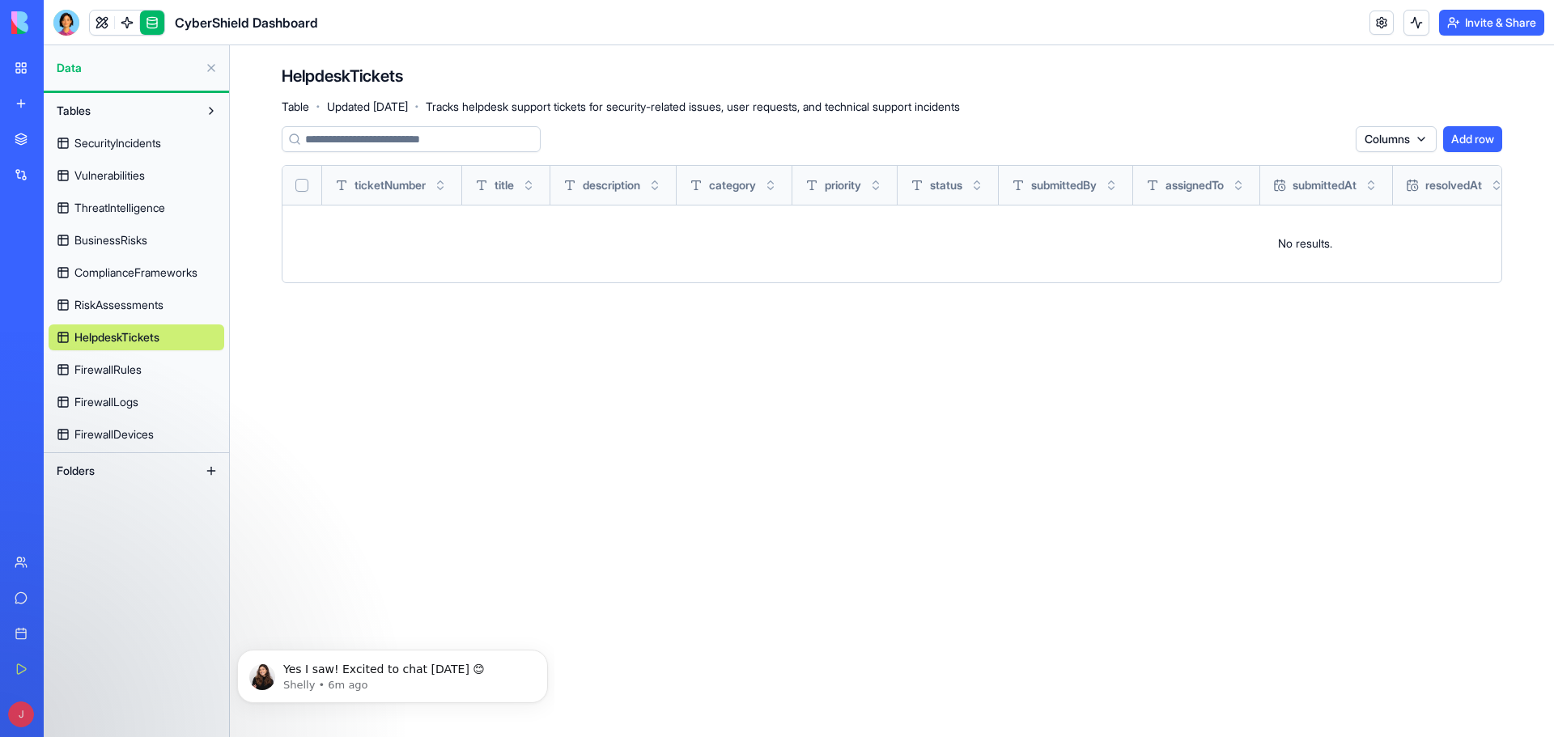
click at [155, 16] on link at bounding box center [152, 23] width 24 height 24
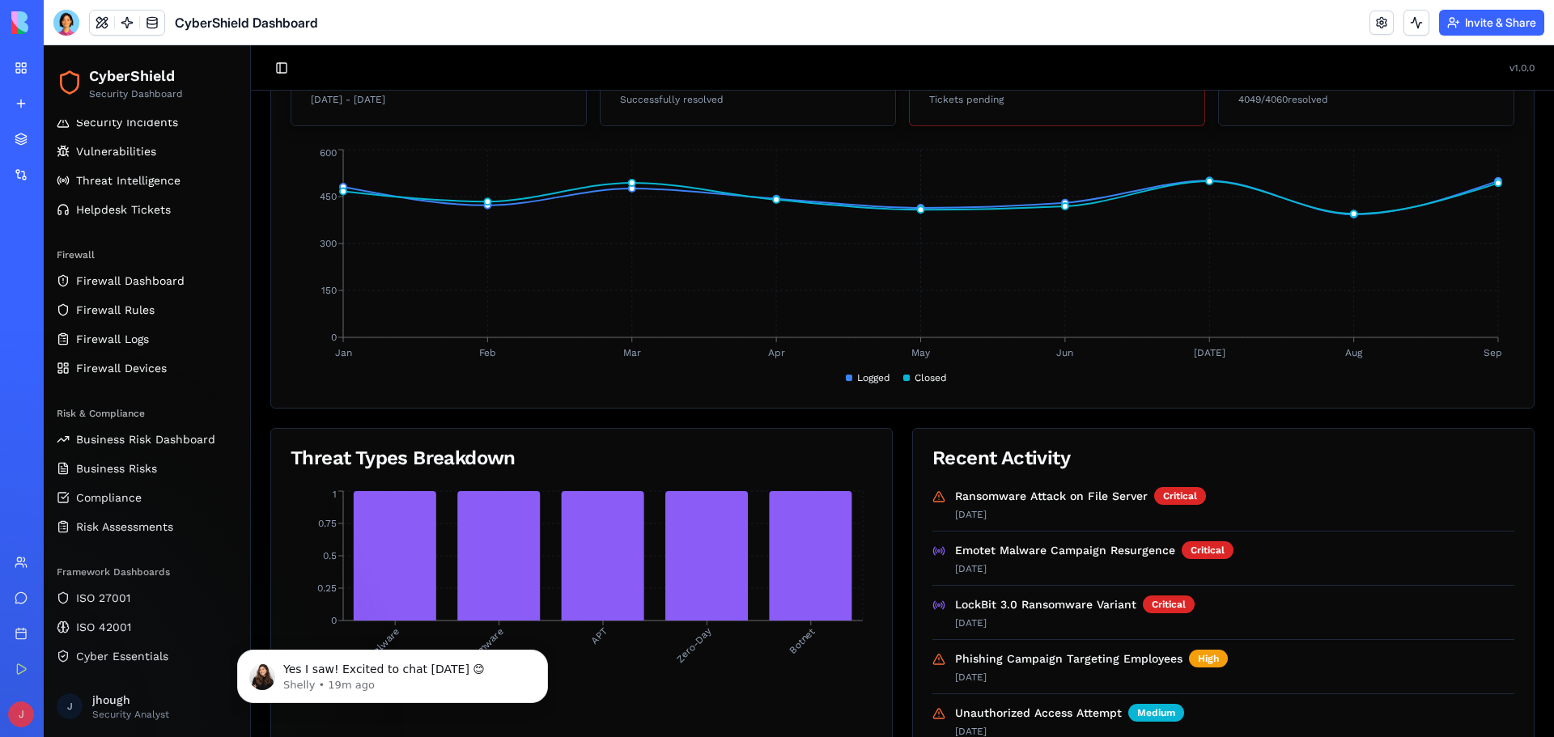
scroll to position [909, 0]
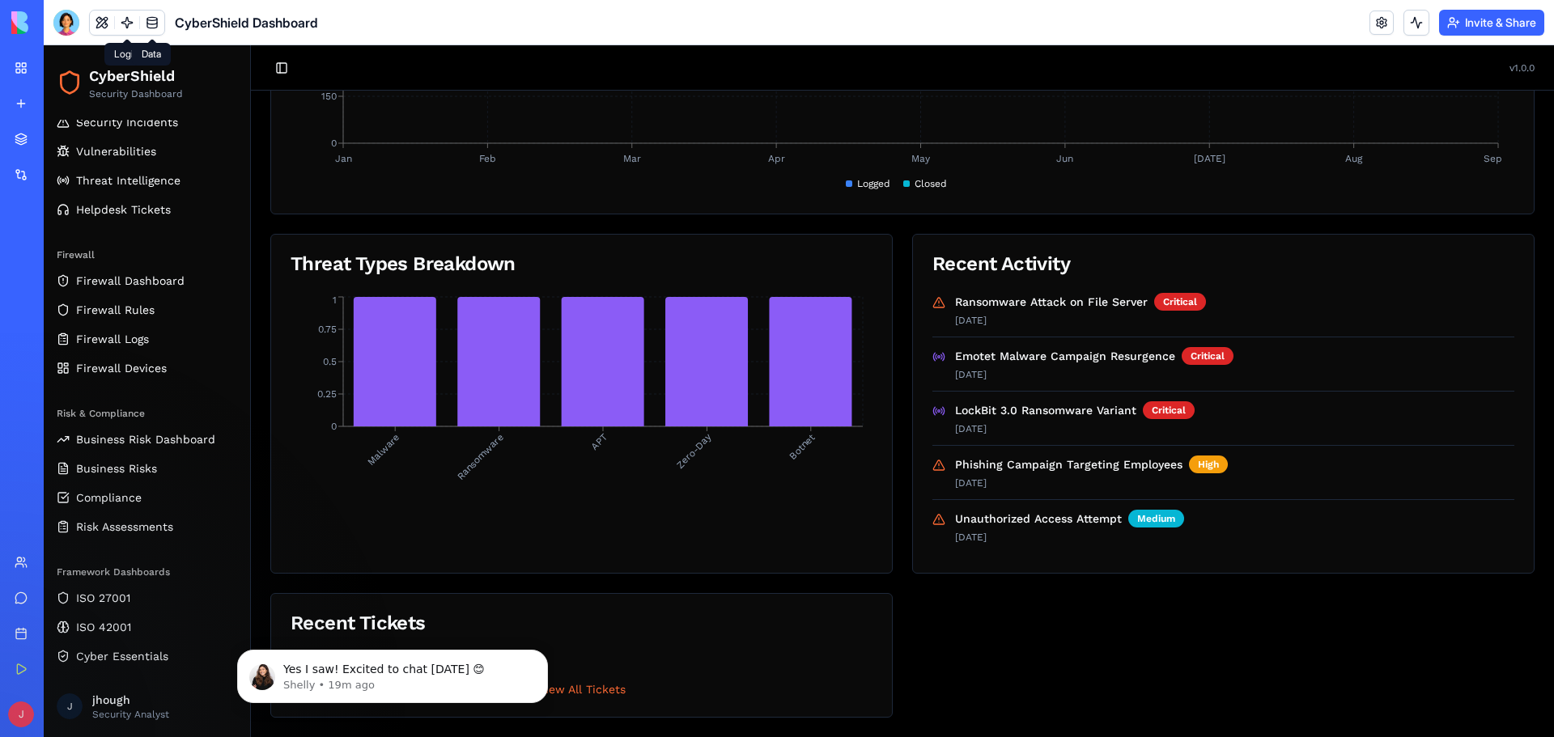
click at [147, 23] on link at bounding box center [152, 23] width 24 height 24
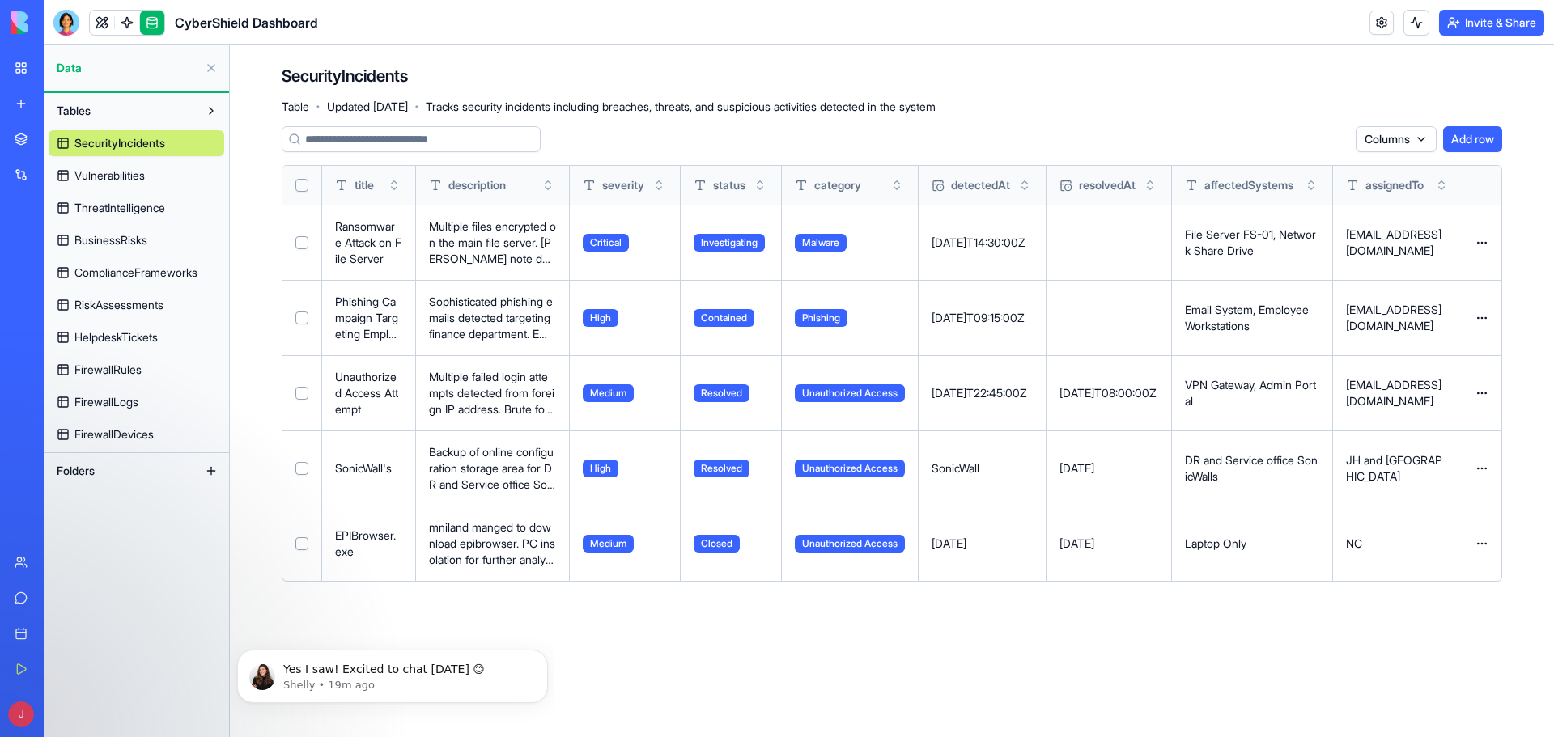
drag, startPoint x: 147, startPoint y: 23, endPoint x: 95, endPoint y: 181, distance: 166.8
click at [95, 181] on span "Vulnerabilities" at bounding box center [109, 175] width 70 height 16
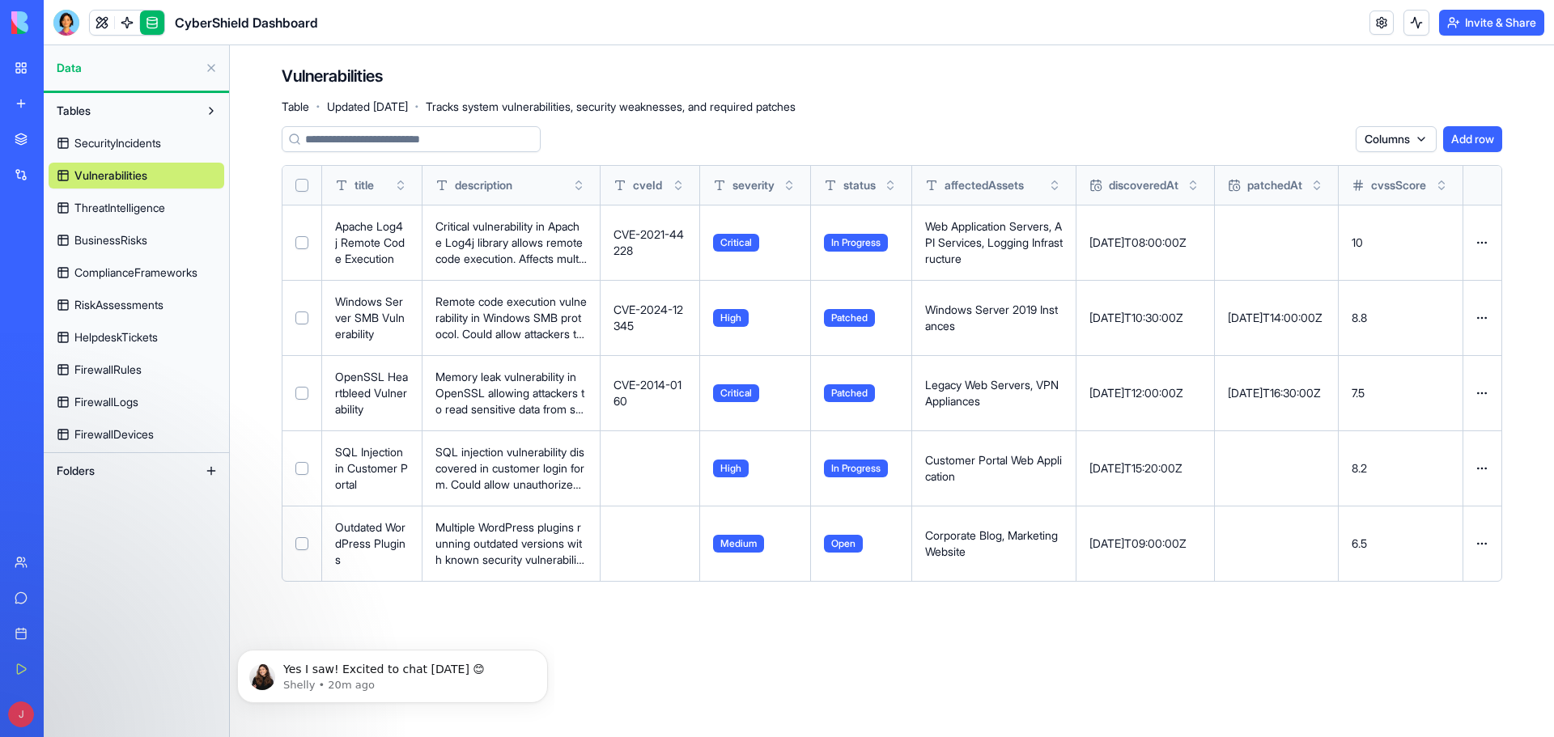
click at [119, 210] on span "ThreatIntelligence" at bounding box center [119, 208] width 91 height 16
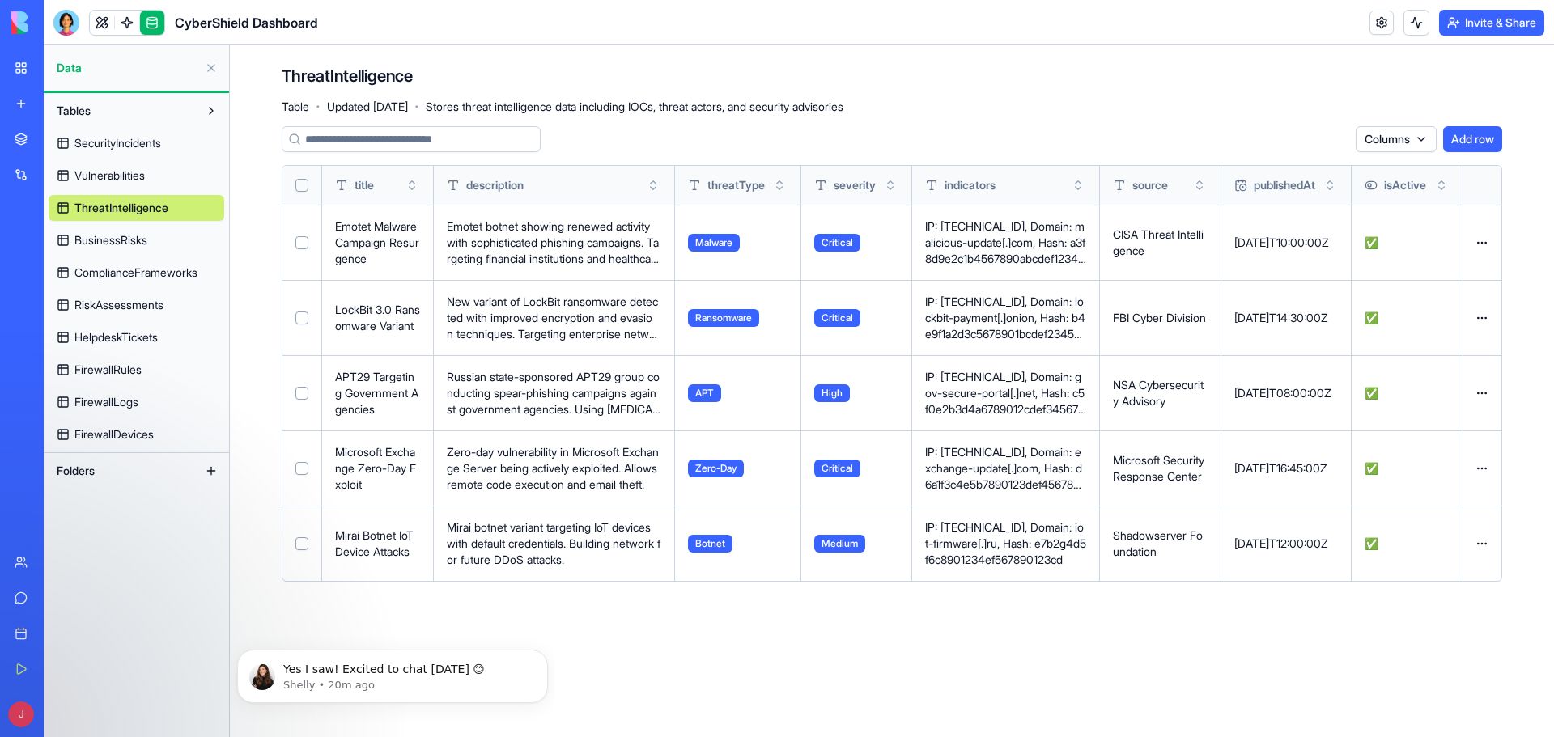
click at [93, 239] on span "BusinessRisks" at bounding box center [110, 240] width 73 height 16
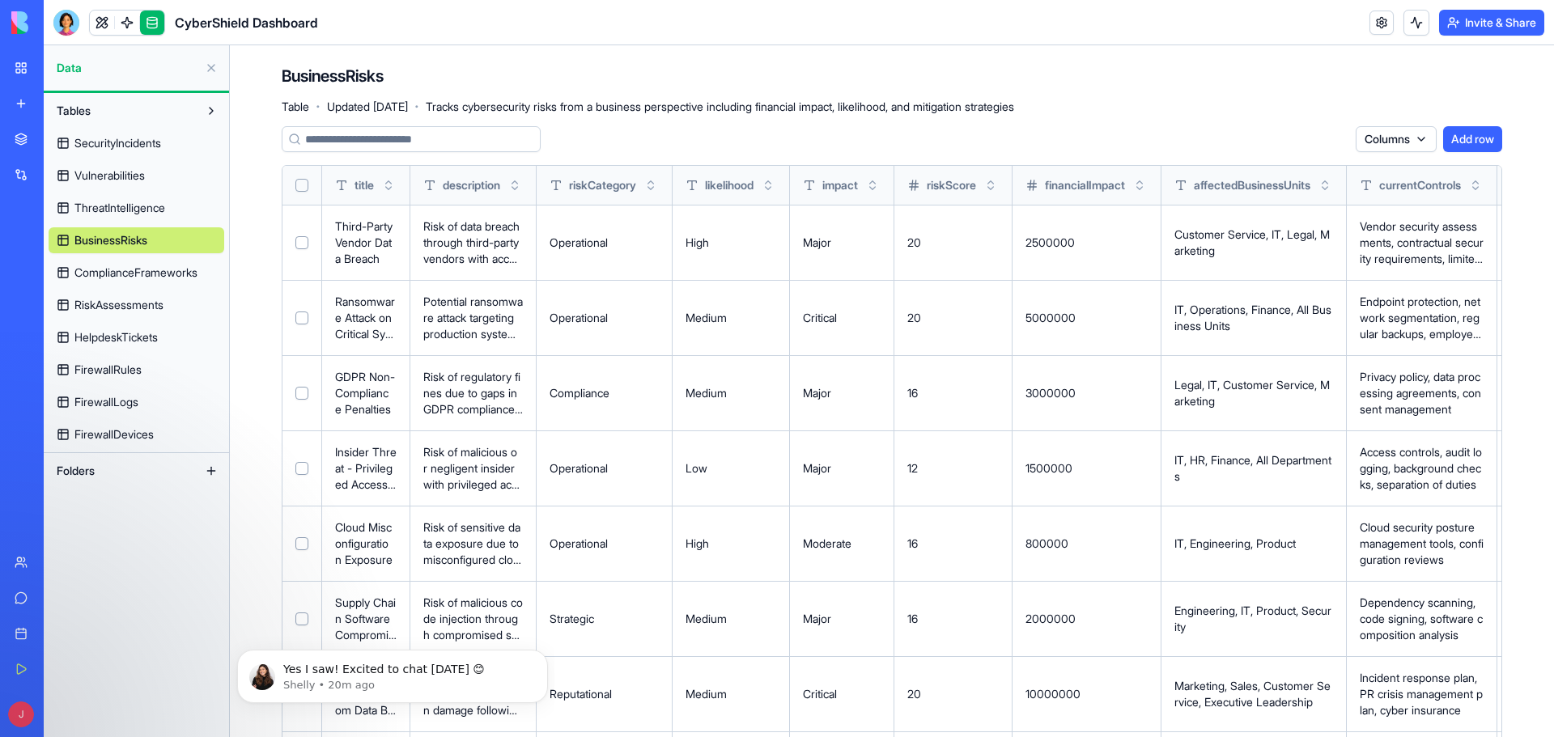
click at [103, 27] on link at bounding box center [102, 23] width 24 height 24
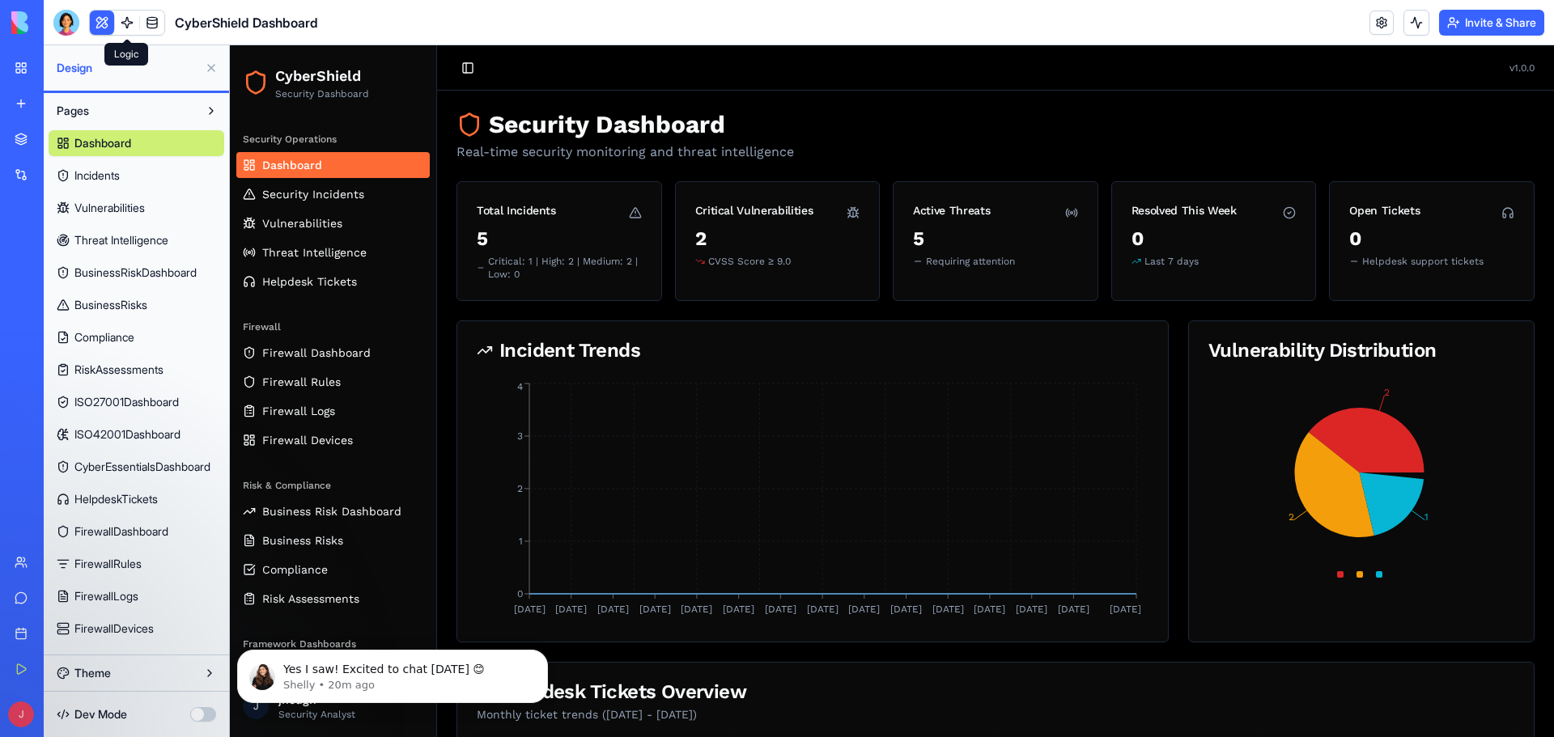
click at [130, 25] on link at bounding box center [127, 23] width 24 height 24
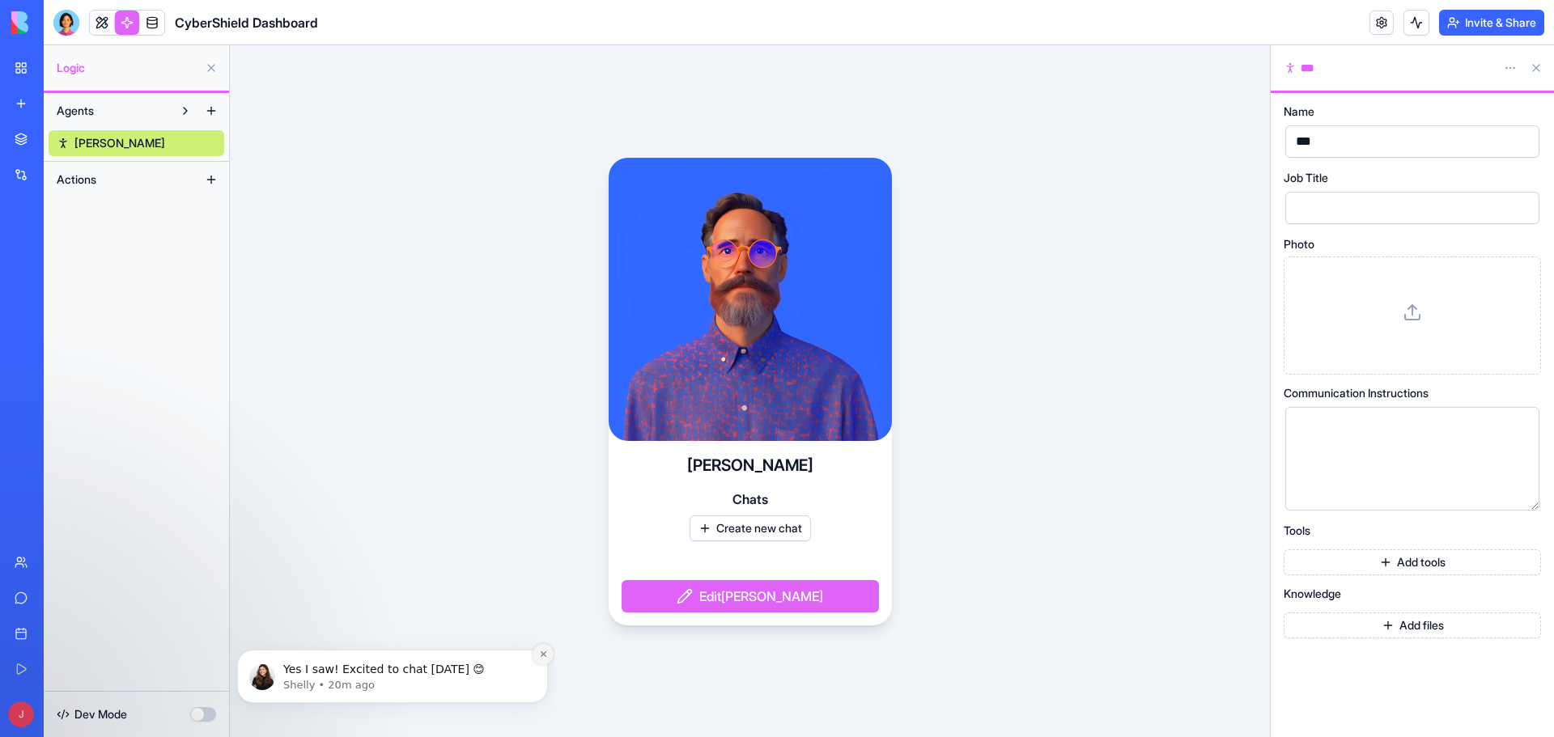
click at [541, 654] on icon "Dismiss notification" at bounding box center [543, 654] width 9 height 9
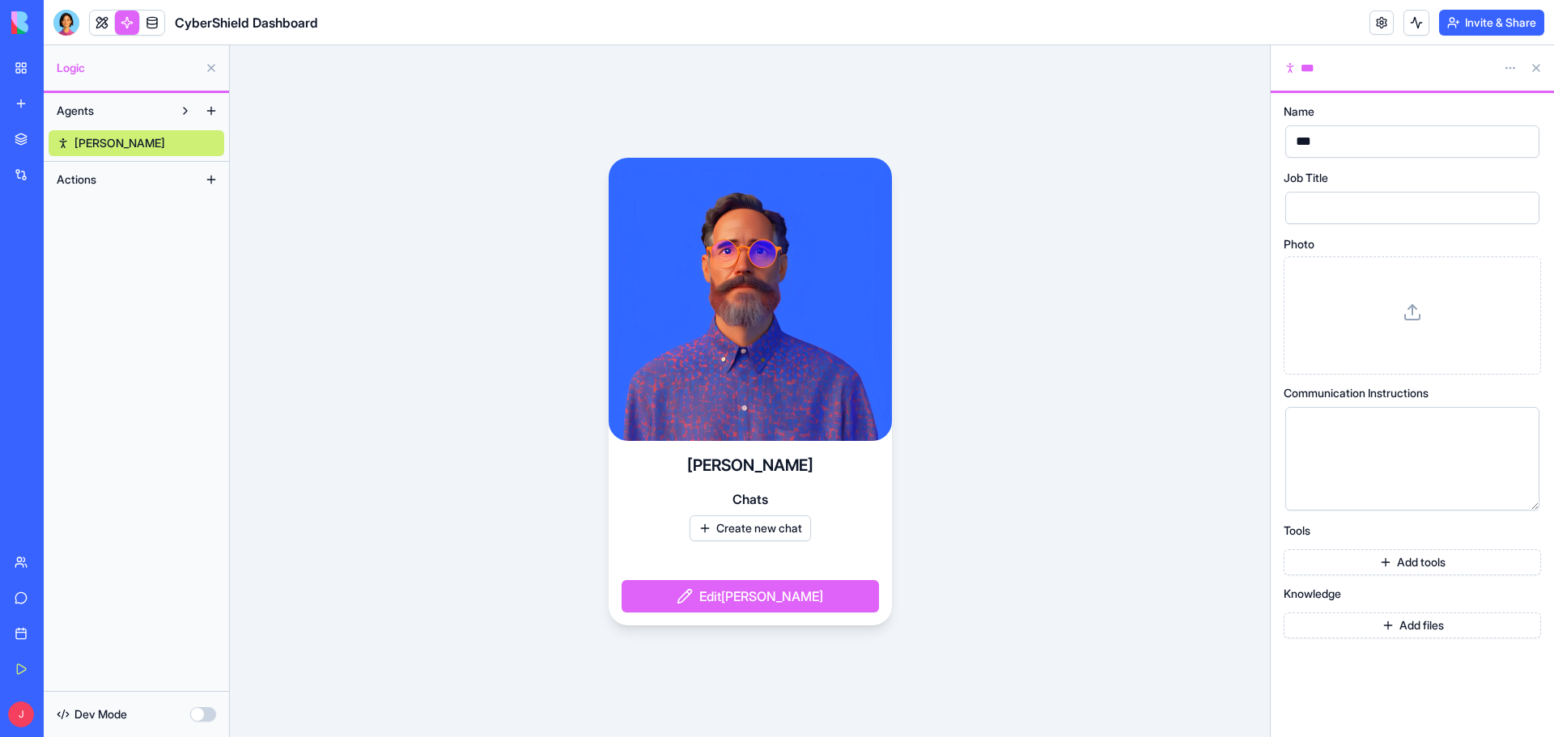
click at [1538, 69] on button at bounding box center [1536, 68] width 26 height 26
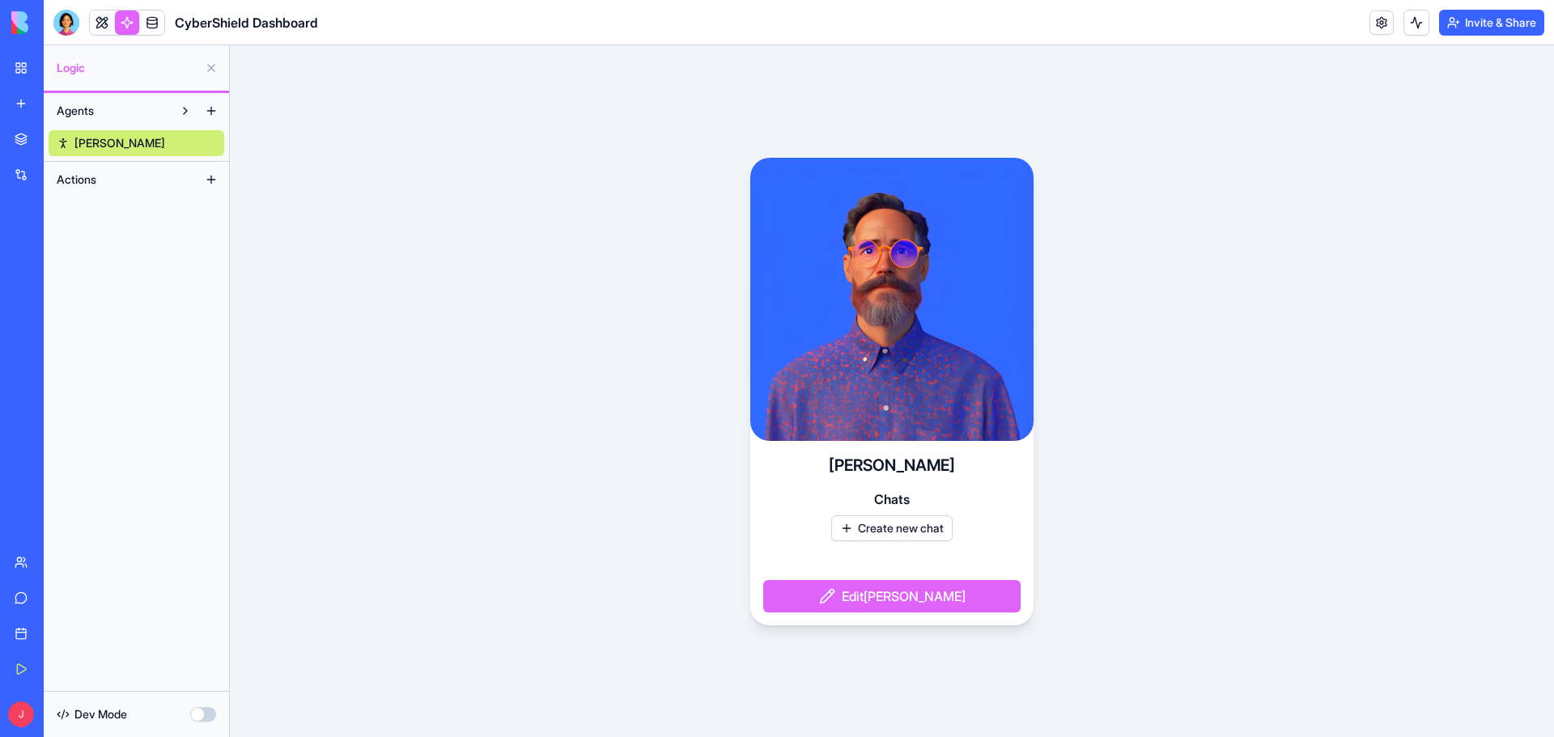
click at [884, 333] on video at bounding box center [891, 299] width 283 height 283
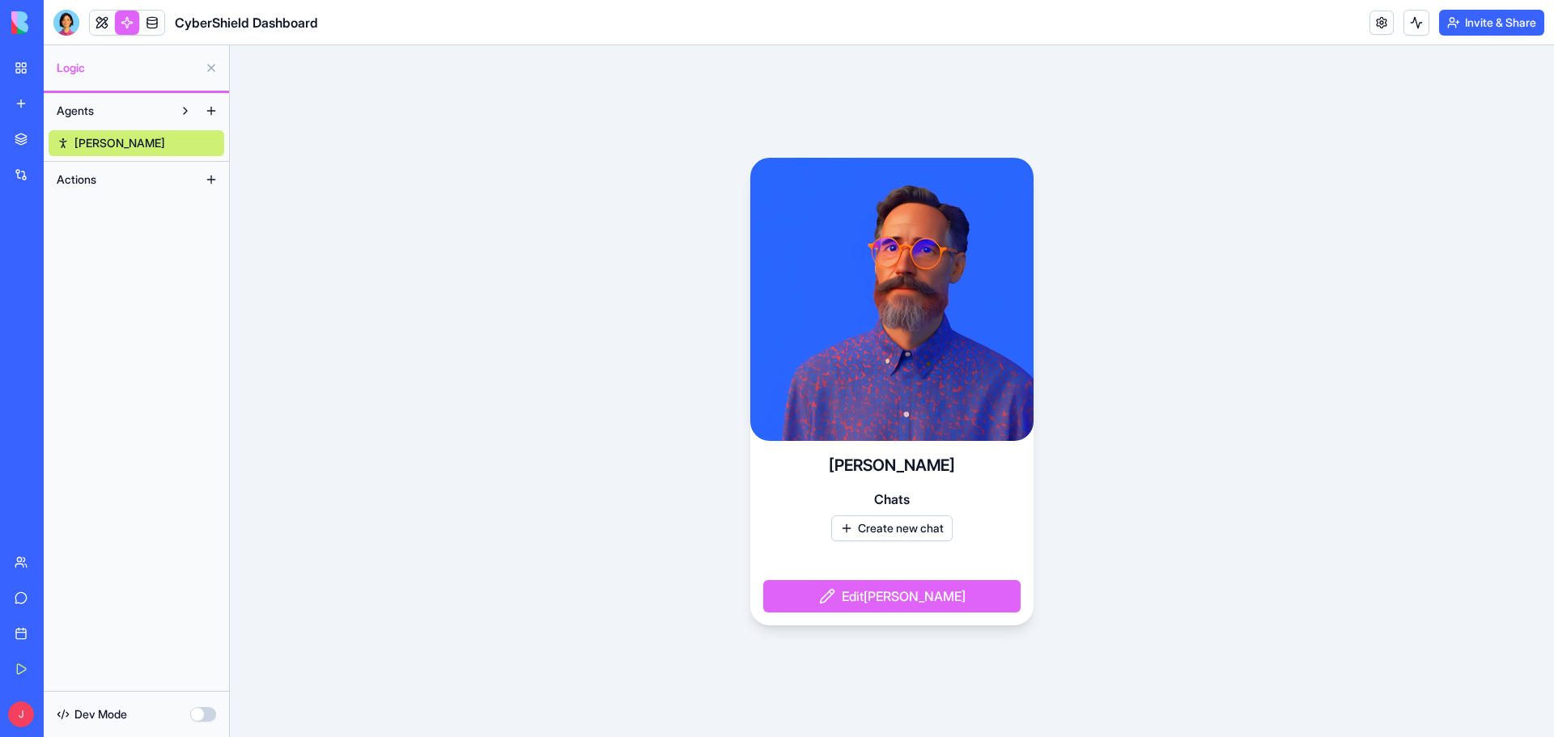
click at [883, 293] on video at bounding box center [891, 299] width 283 height 283
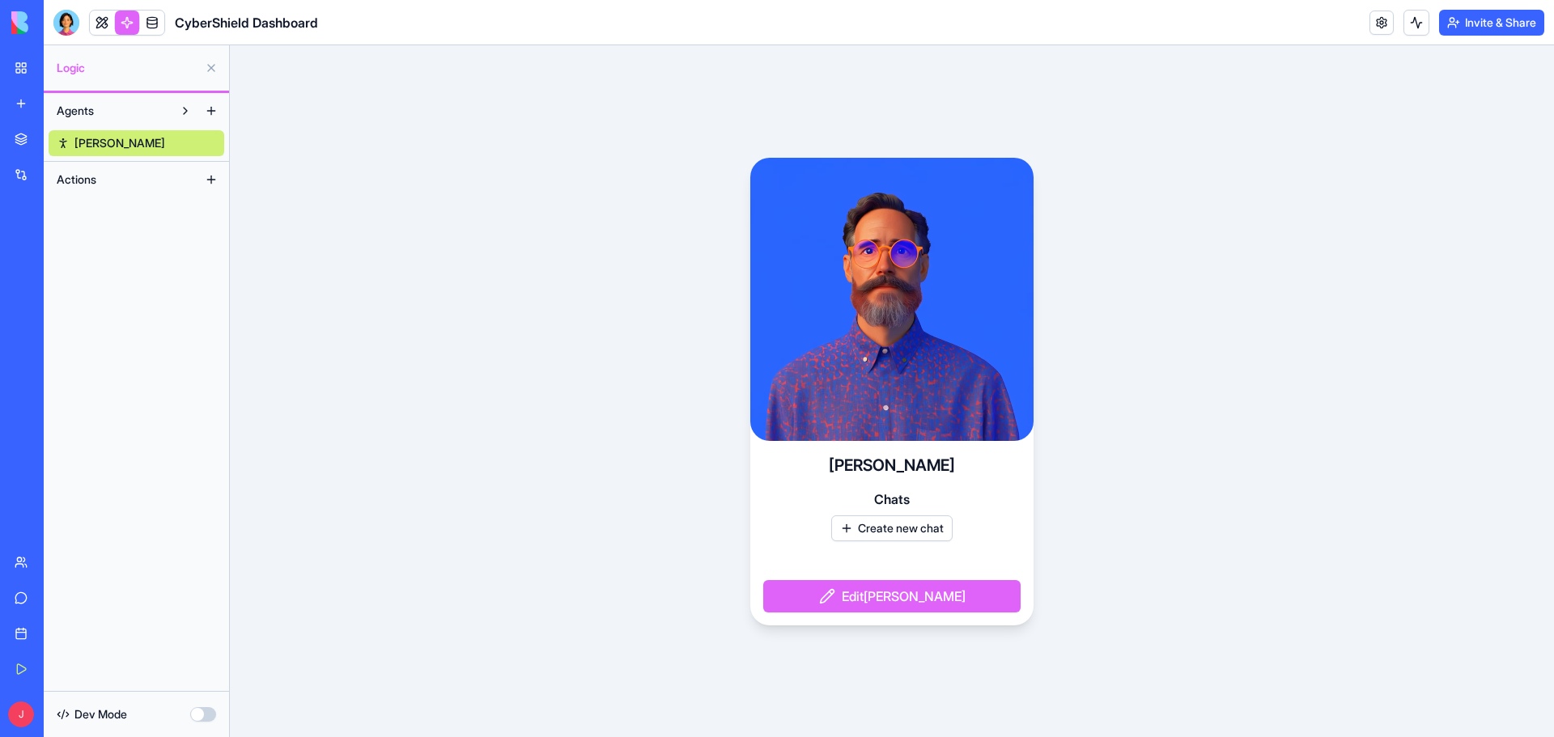
click at [863, 600] on button "Edit Ron" at bounding box center [891, 596] width 257 height 32
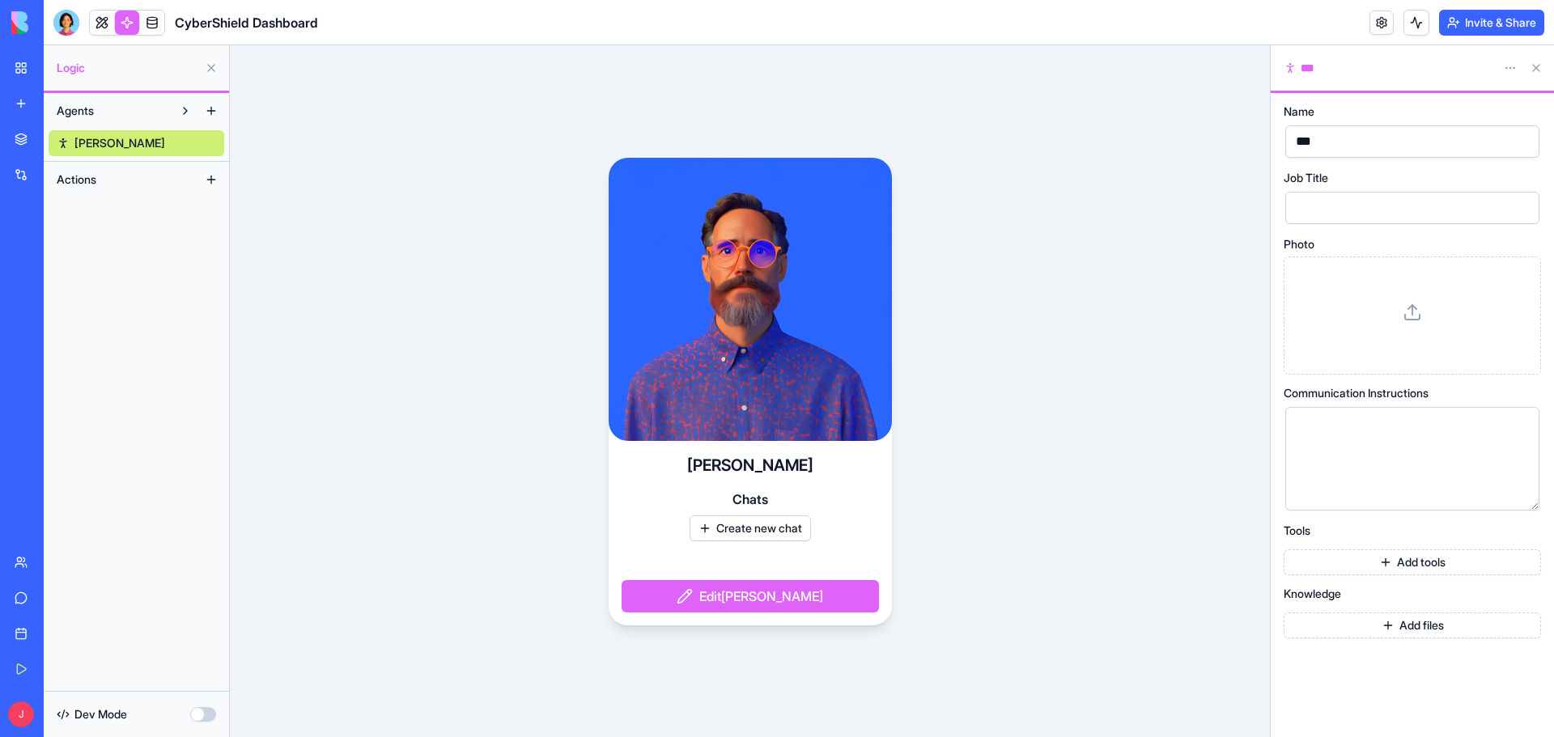
click at [1354, 438] on div at bounding box center [1398, 459] width 215 height 83
click at [109, 183] on button "Actions" at bounding box center [124, 180] width 150 height 26
click at [214, 180] on button at bounding box center [211, 180] width 26 height 26
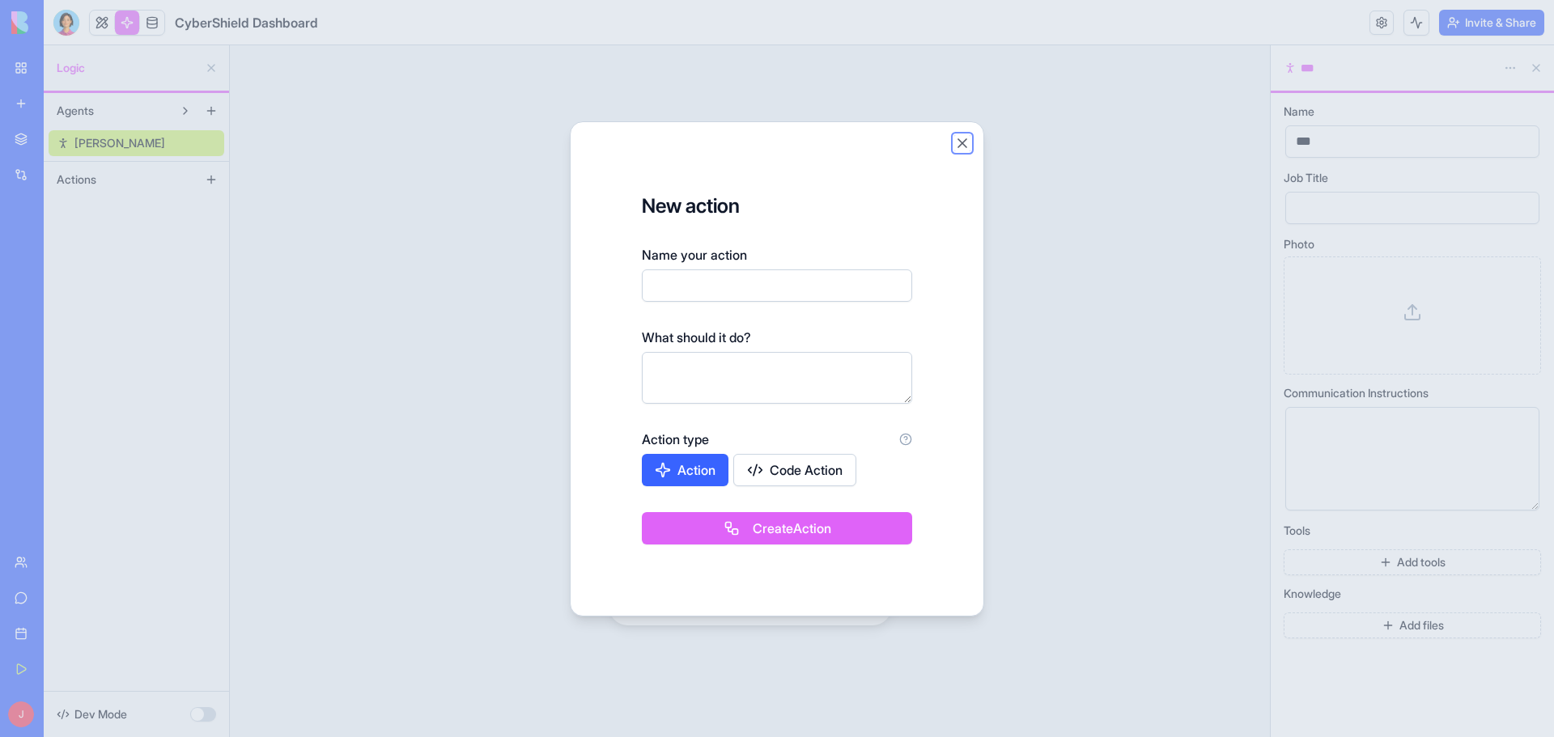
click at [962, 142] on button "Close" at bounding box center [962, 143] width 16 height 16
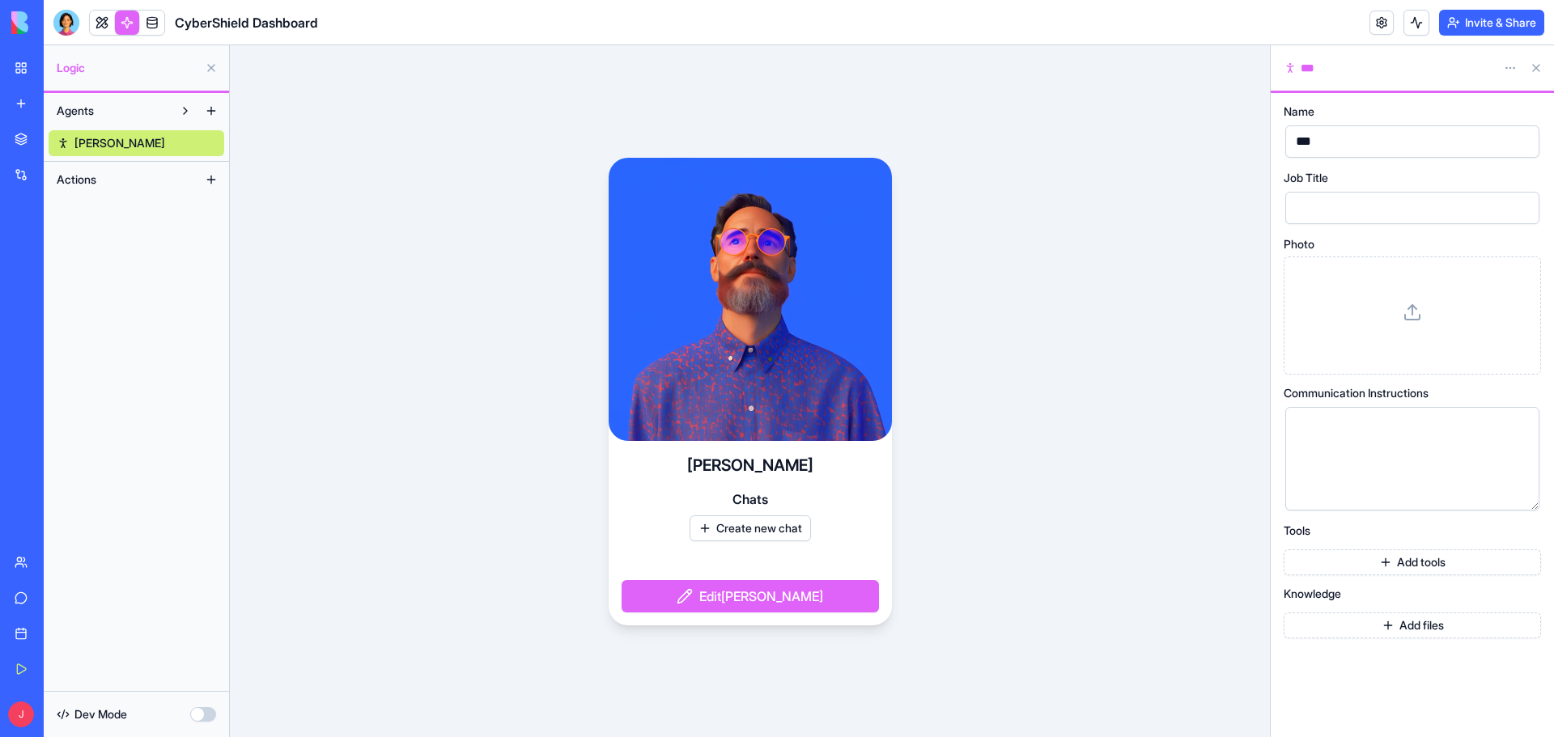
click at [183, 112] on button at bounding box center [185, 111] width 26 height 26
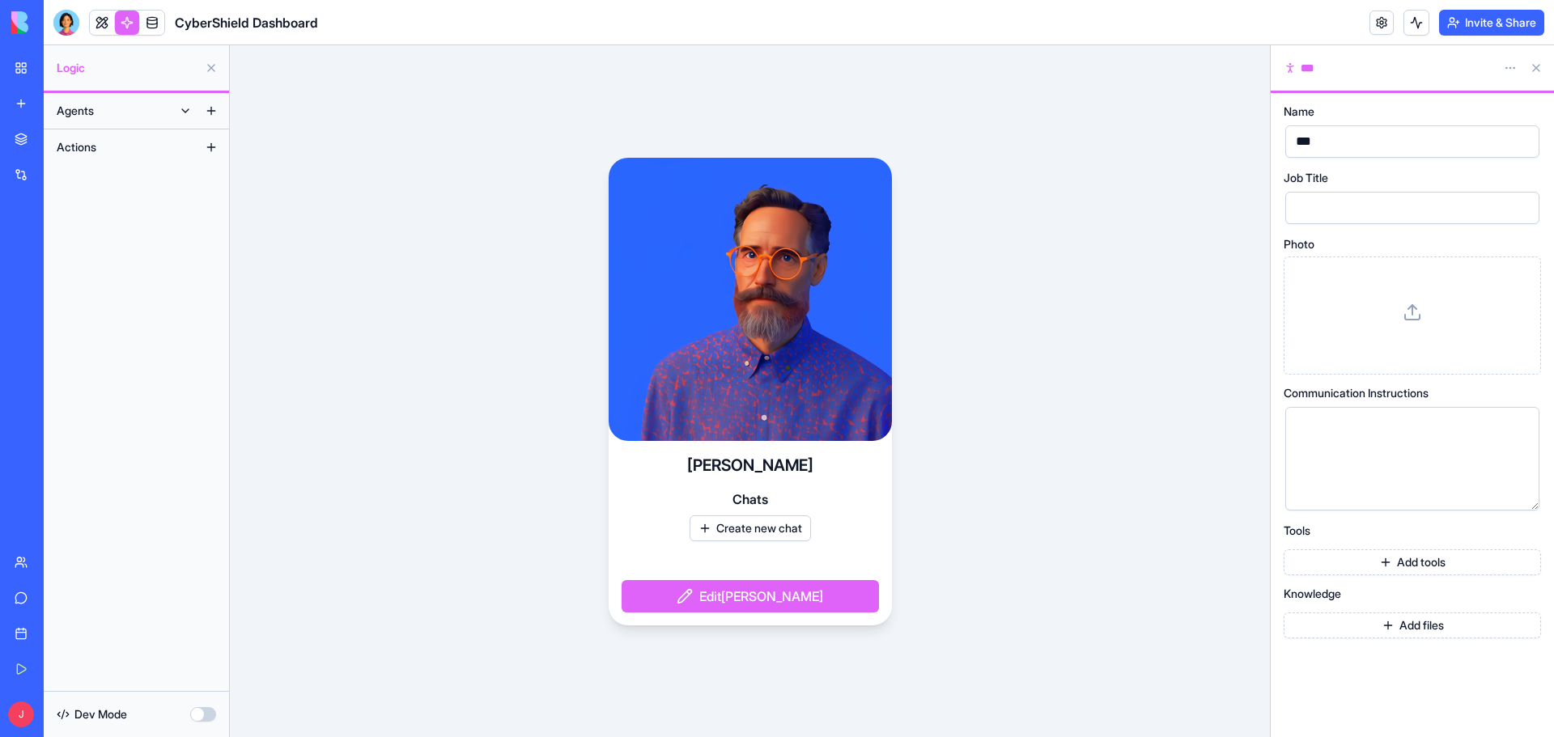
click at [183, 112] on button at bounding box center [185, 111] width 26 height 26
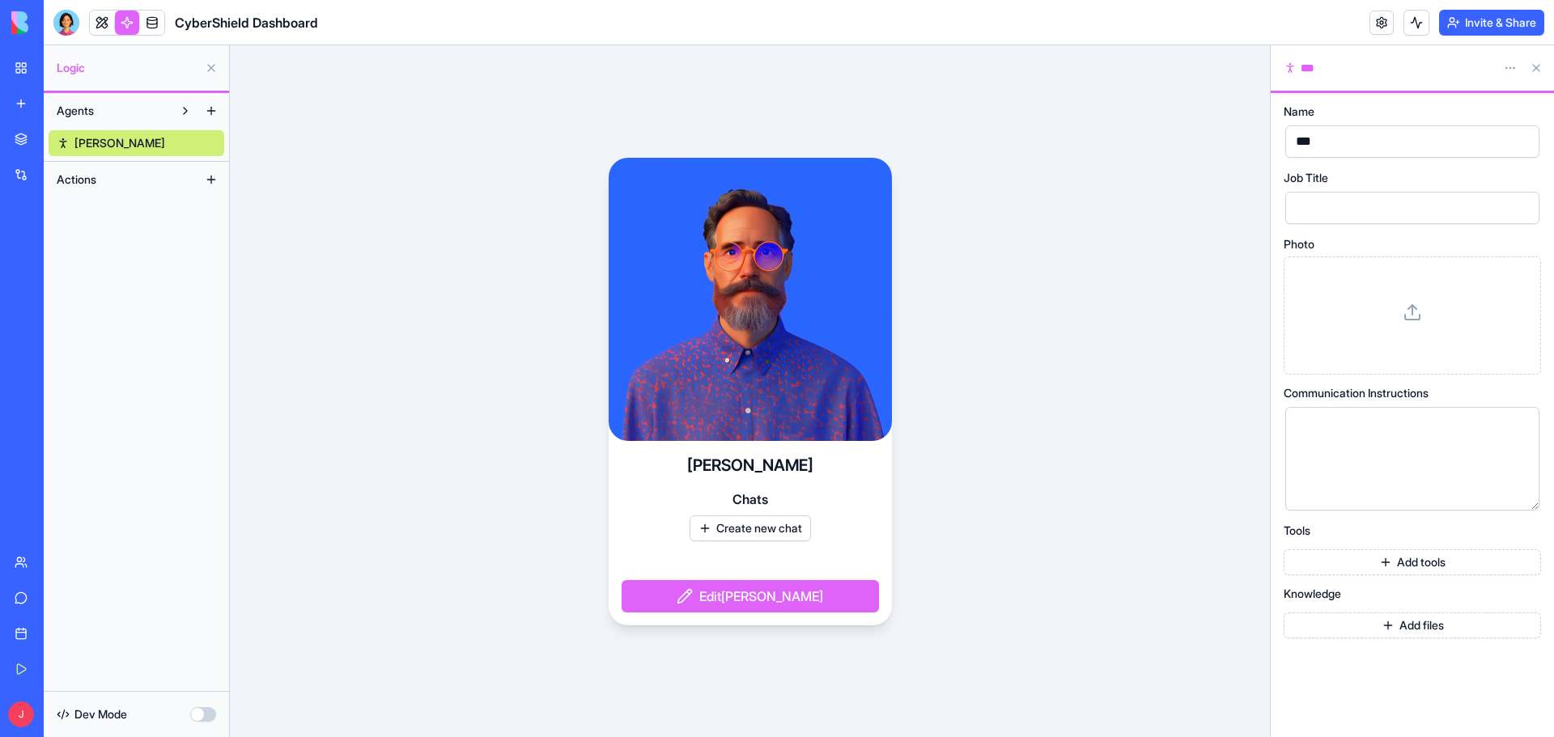
click at [208, 108] on button at bounding box center [211, 111] width 26 height 26
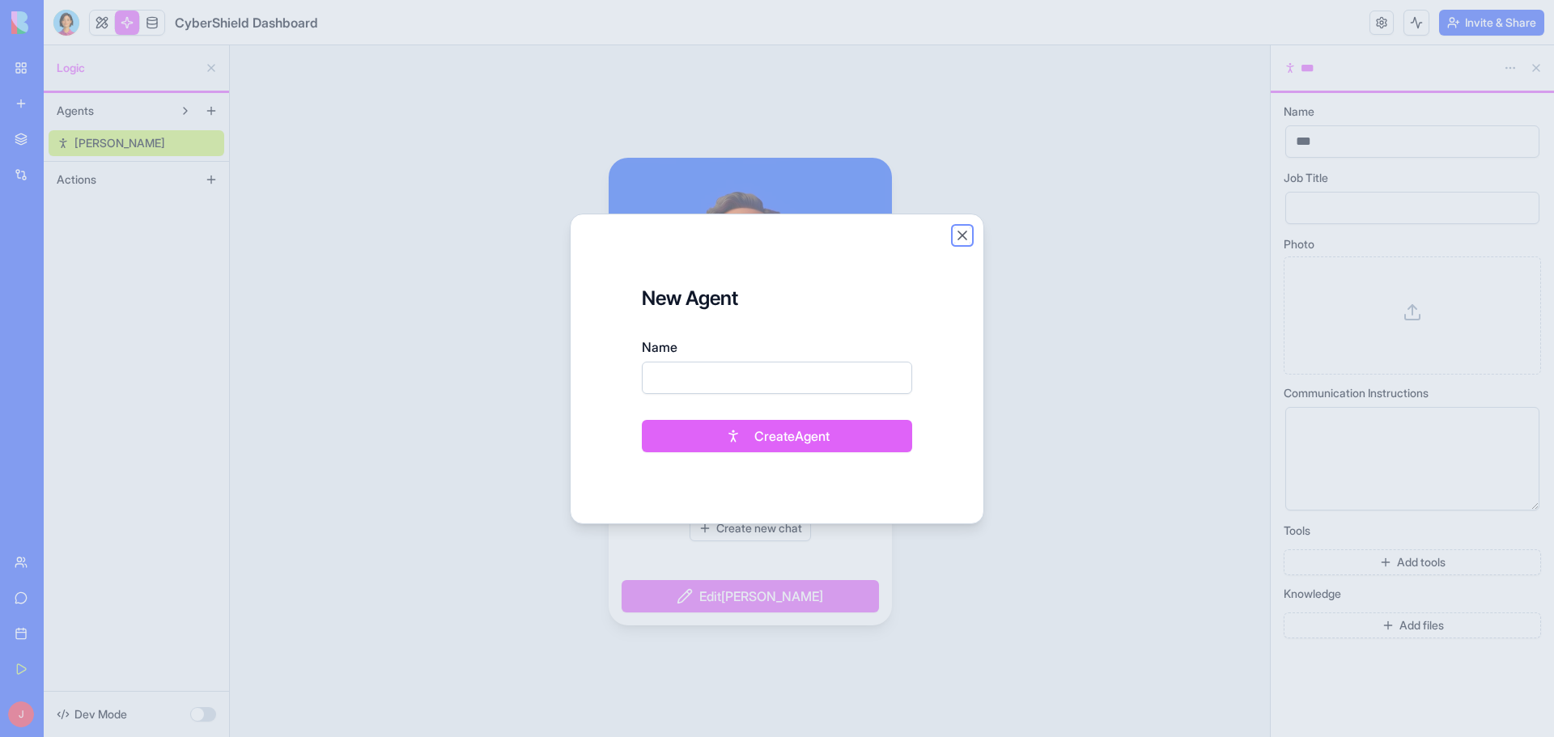
click at [960, 232] on button "Close" at bounding box center [962, 235] width 16 height 16
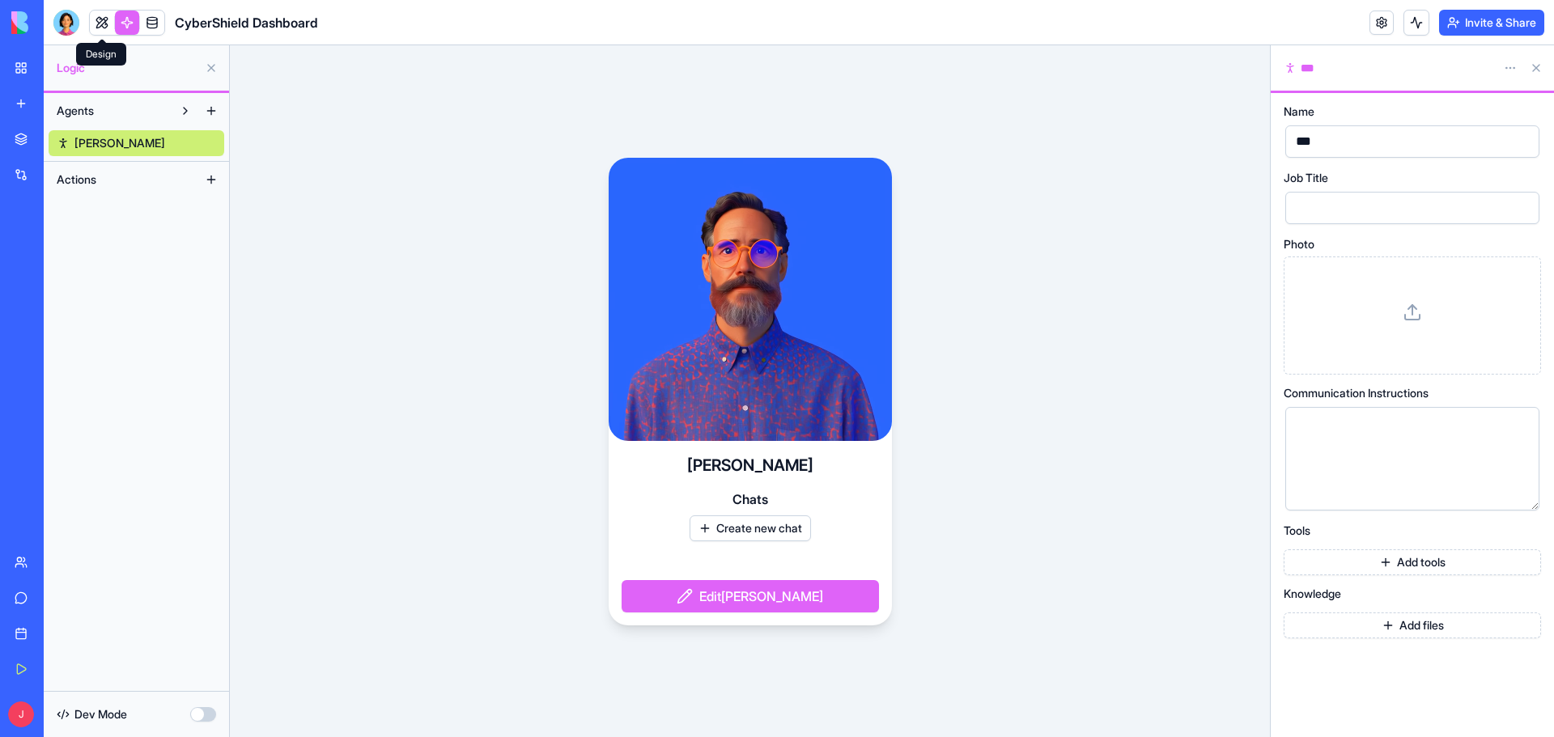
click at [104, 22] on link at bounding box center [102, 23] width 24 height 24
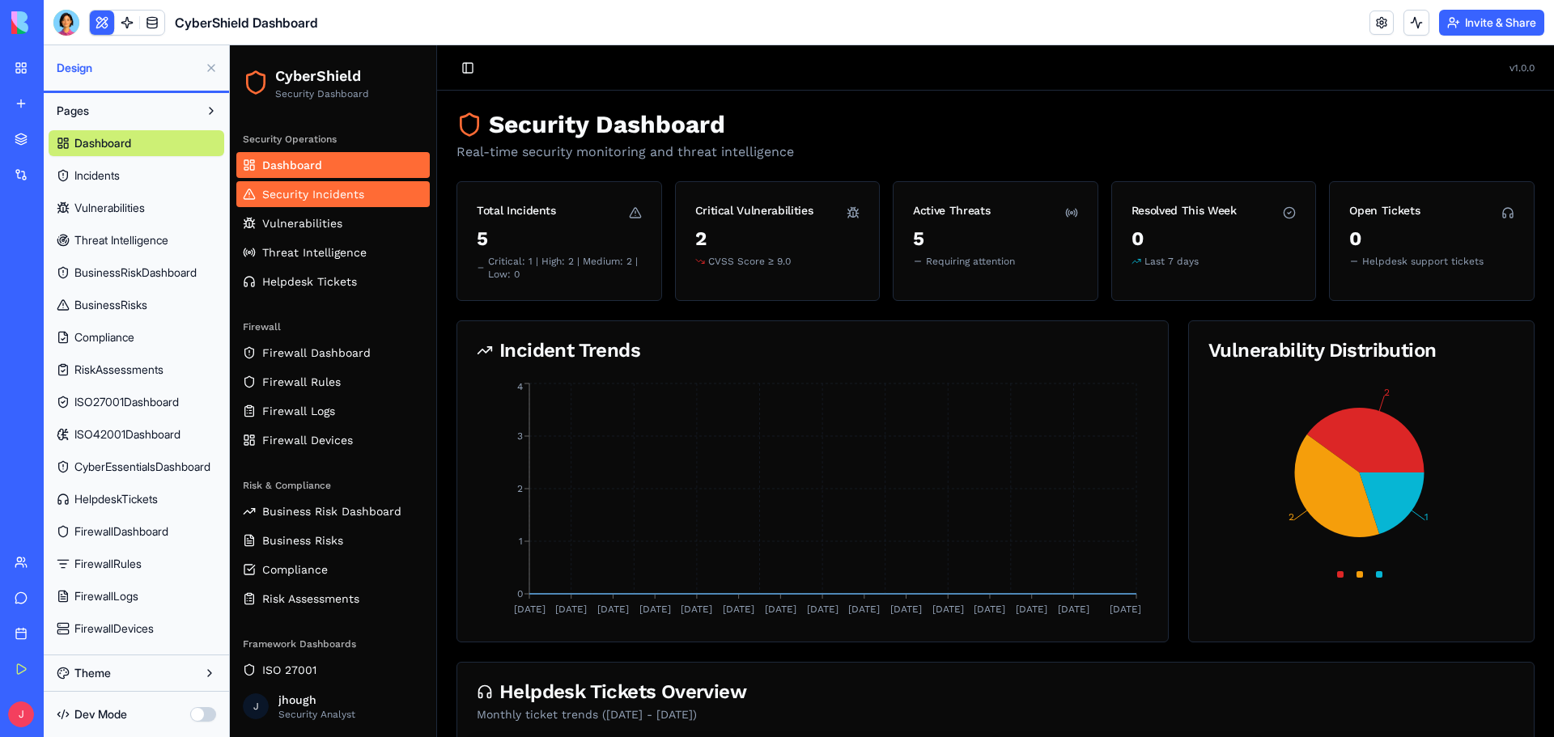
click at [352, 189] on span "Security Incidents" at bounding box center [313, 194] width 102 height 16
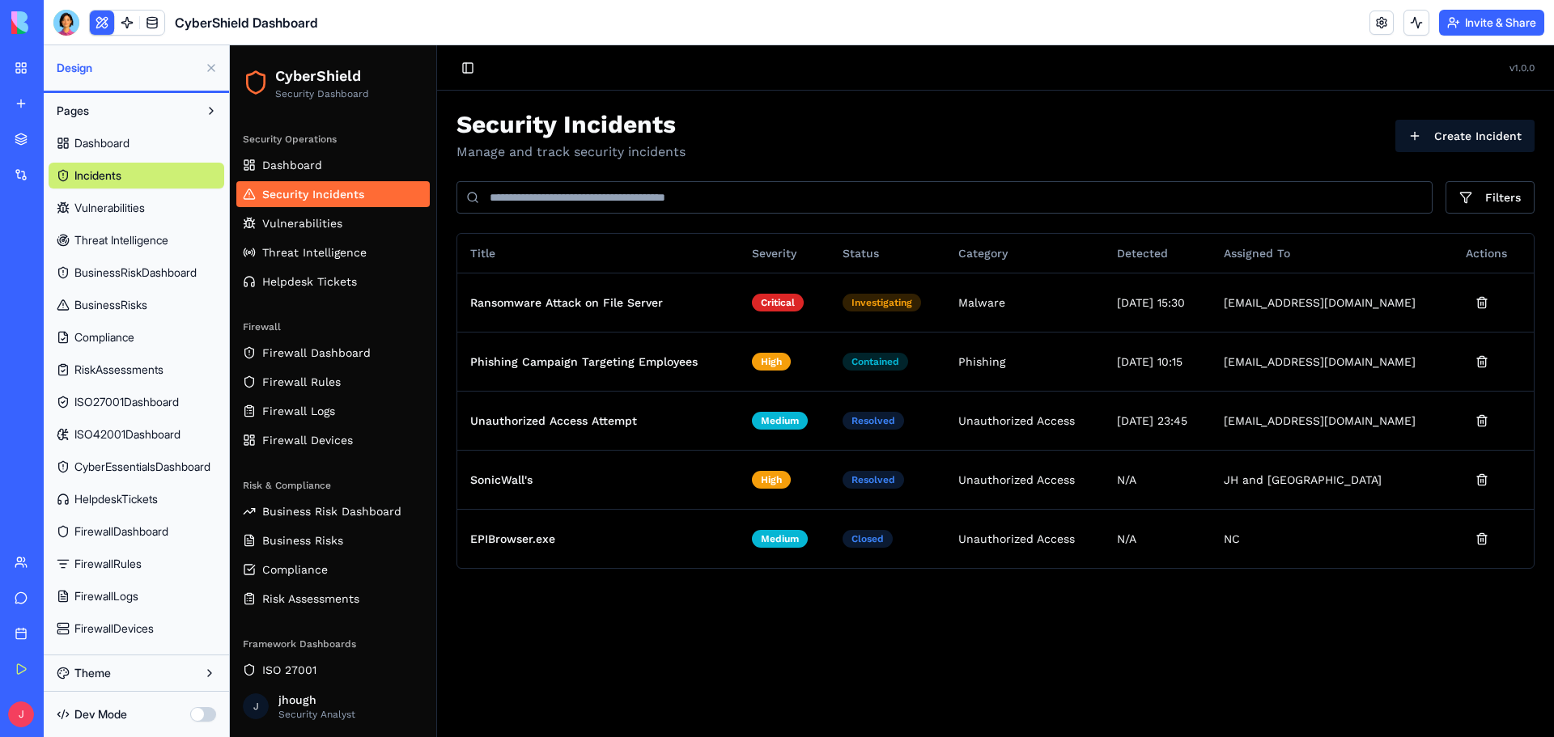
click at [270, 236] on ul "Dashboard Security Incidents Vulnerabilities Threat Intelligence Helpdesk Ticke…" at bounding box center [332, 223] width 193 height 142
click at [276, 225] on span "Vulnerabilities" at bounding box center [302, 223] width 80 height 16
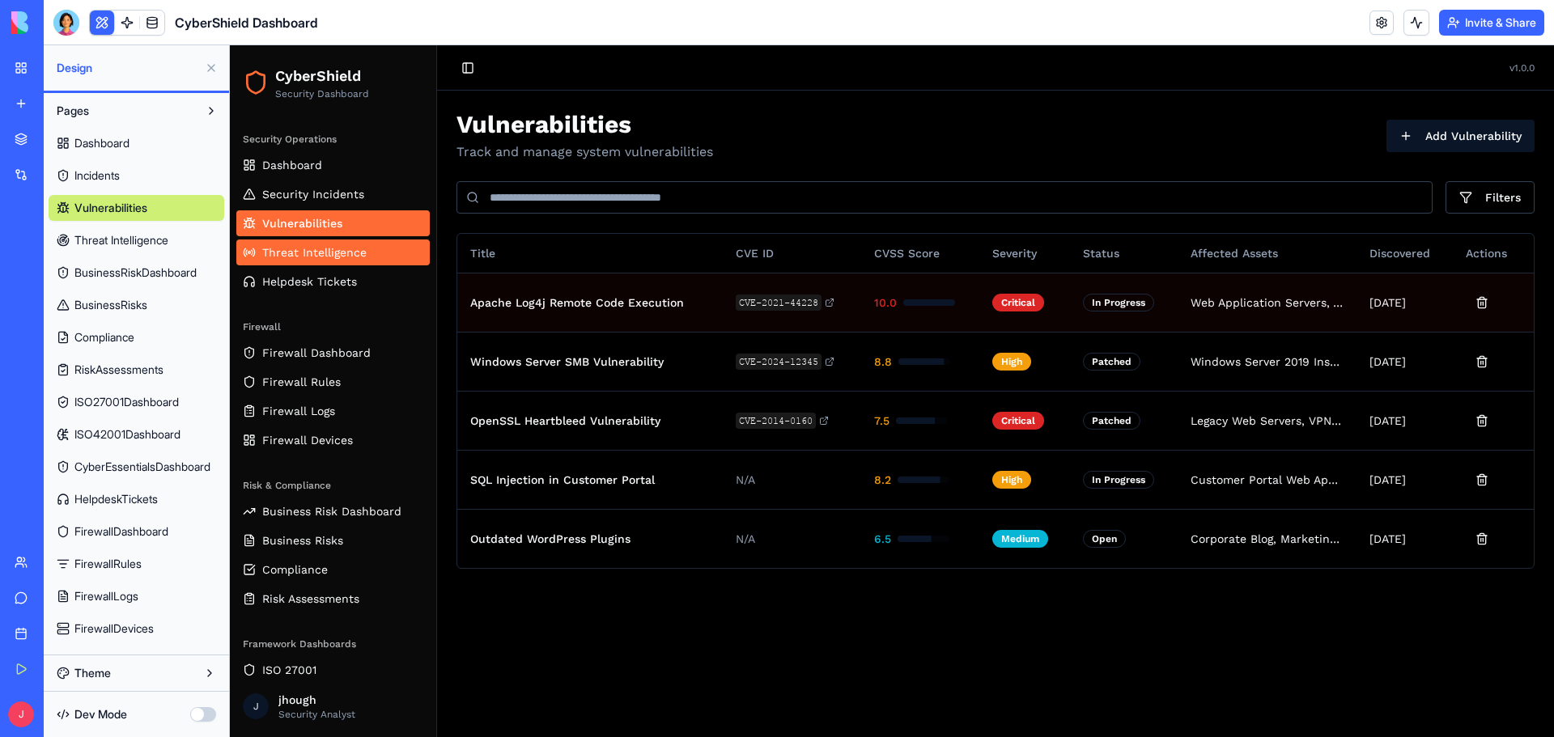
click at [312, 254] on span "Threat Intelligence" at bounding box center [314, 252] width 104 height 16
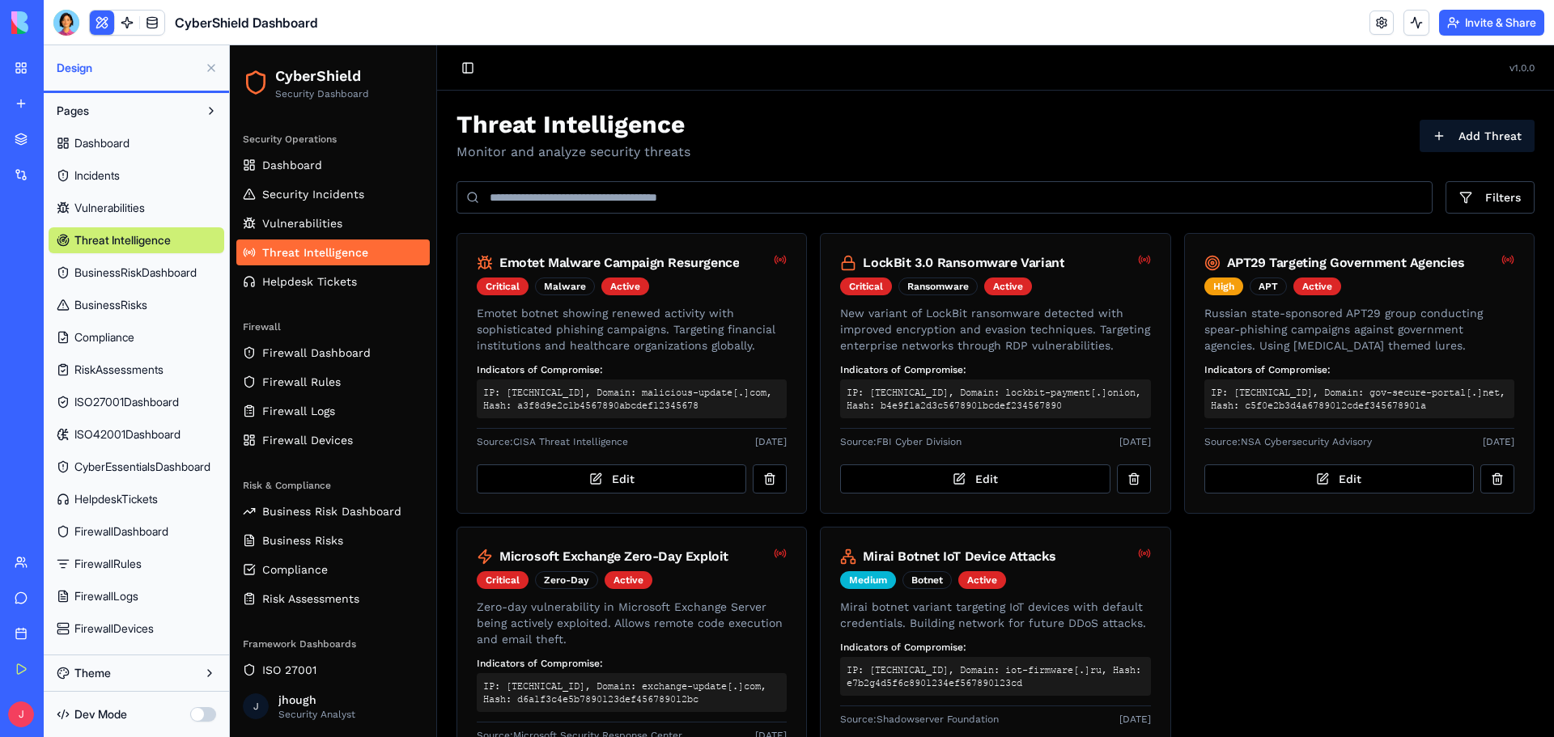
click at [126, 240] on span "Threat Intelligence" at bounding box center [122, 240] width 96 height 16
click at [146, 27] on link at bounding box center [152, 23] width 24 height 24
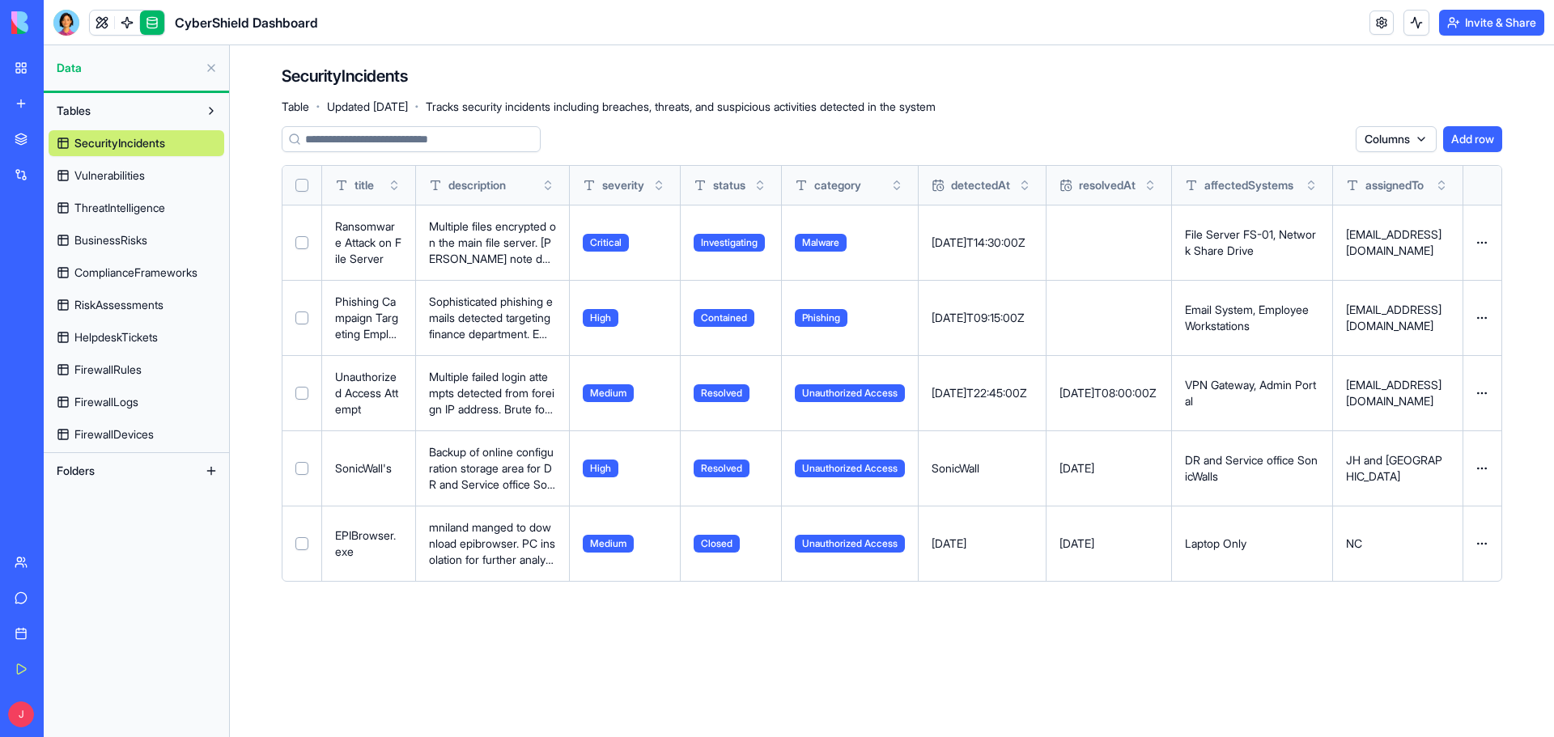
click at [121, 209] on span "ThreatIntelligence" at bounding box center [119, 208] width 91 height 16
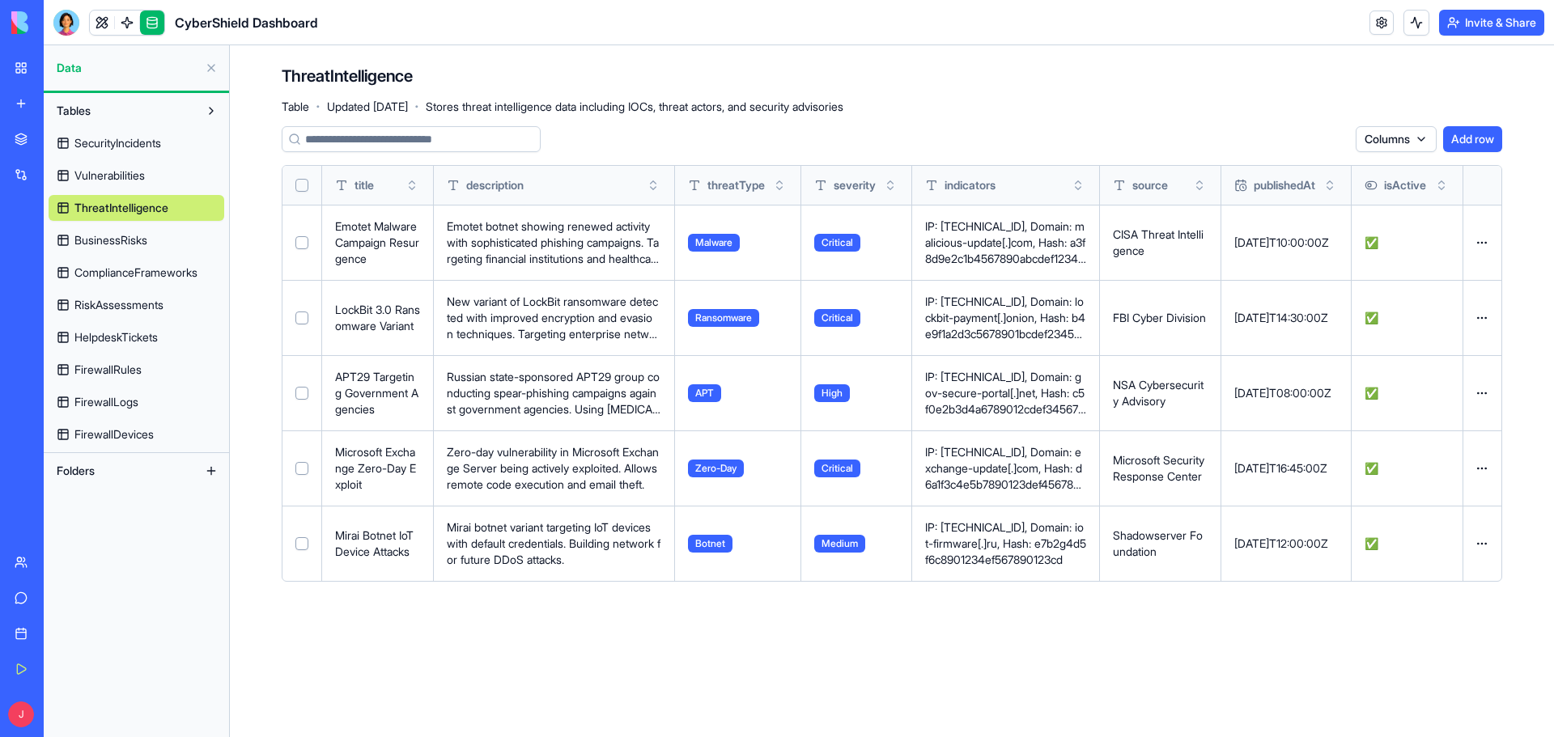
click at [0, 0] on button at bounding box center [0, 0] width 0 height 0
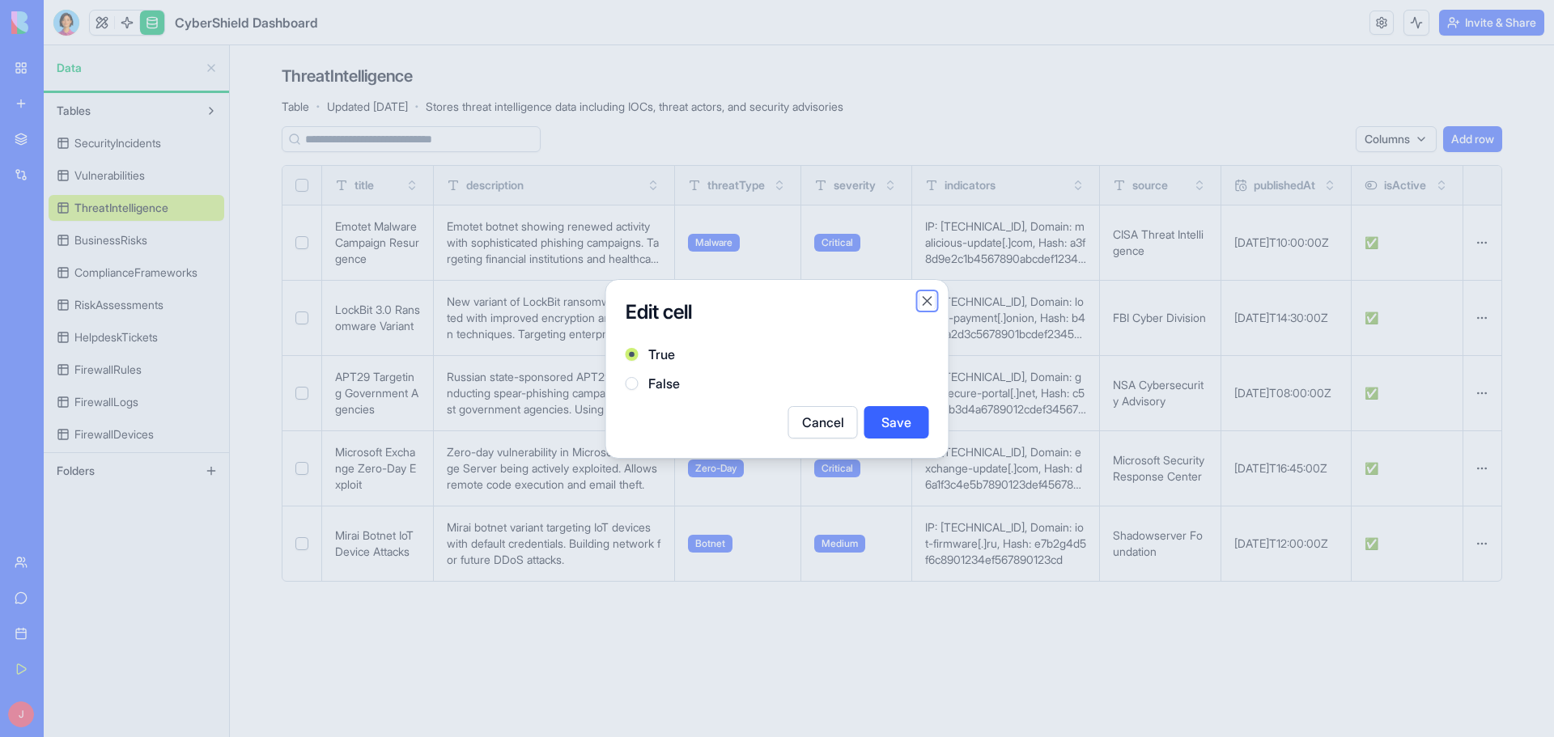
click at [929, 294] on button "Close" at bounding box center [927, 301] width 16 height 16
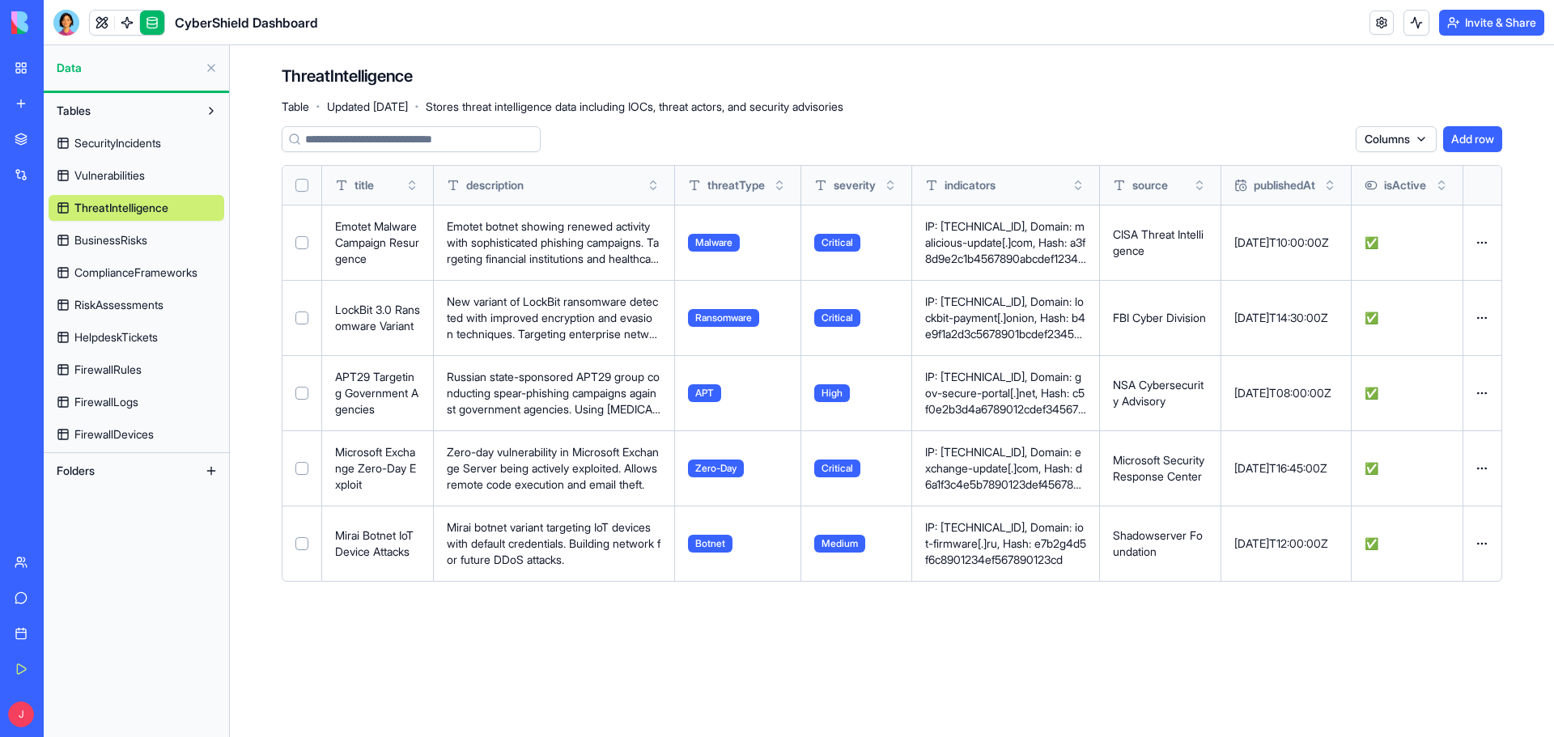
click at [500, 243] on p "Emotet botnet showing renewed activity with sophisticated phishing campaigns. T…" at bounding box center [554, 242] width 214 height 49
click at [480, 136] on input at bounding box center [411, 139] width 259 height 26
click at [447, 139] on input at bounding box center [411, 139] width 259 height 26
click at [155, 15] on link at bounding box center [152, 23] width 24 height 24
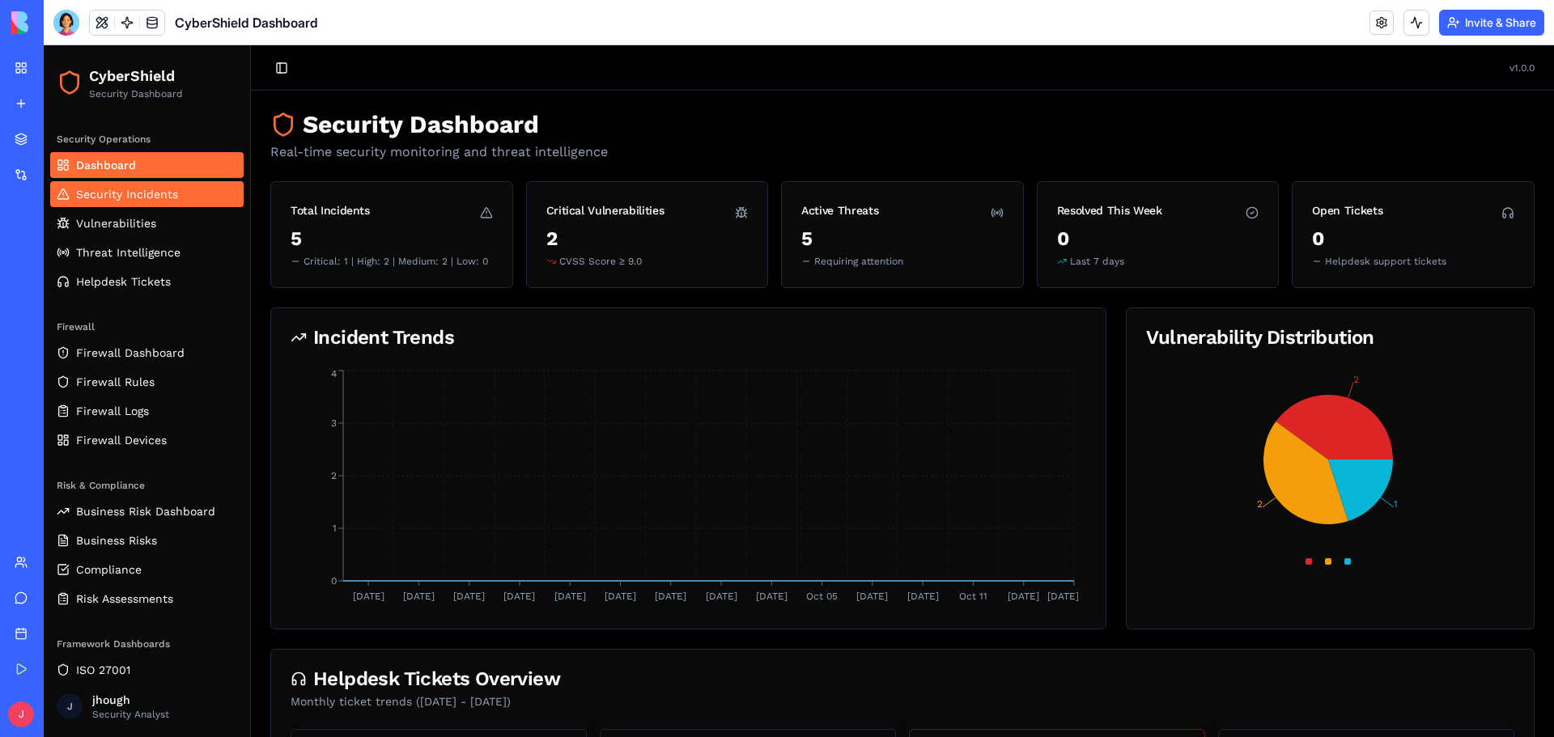
click at [134, 197] on span "Security Incidents" at bounding box center [127, 194] width 102 height 16
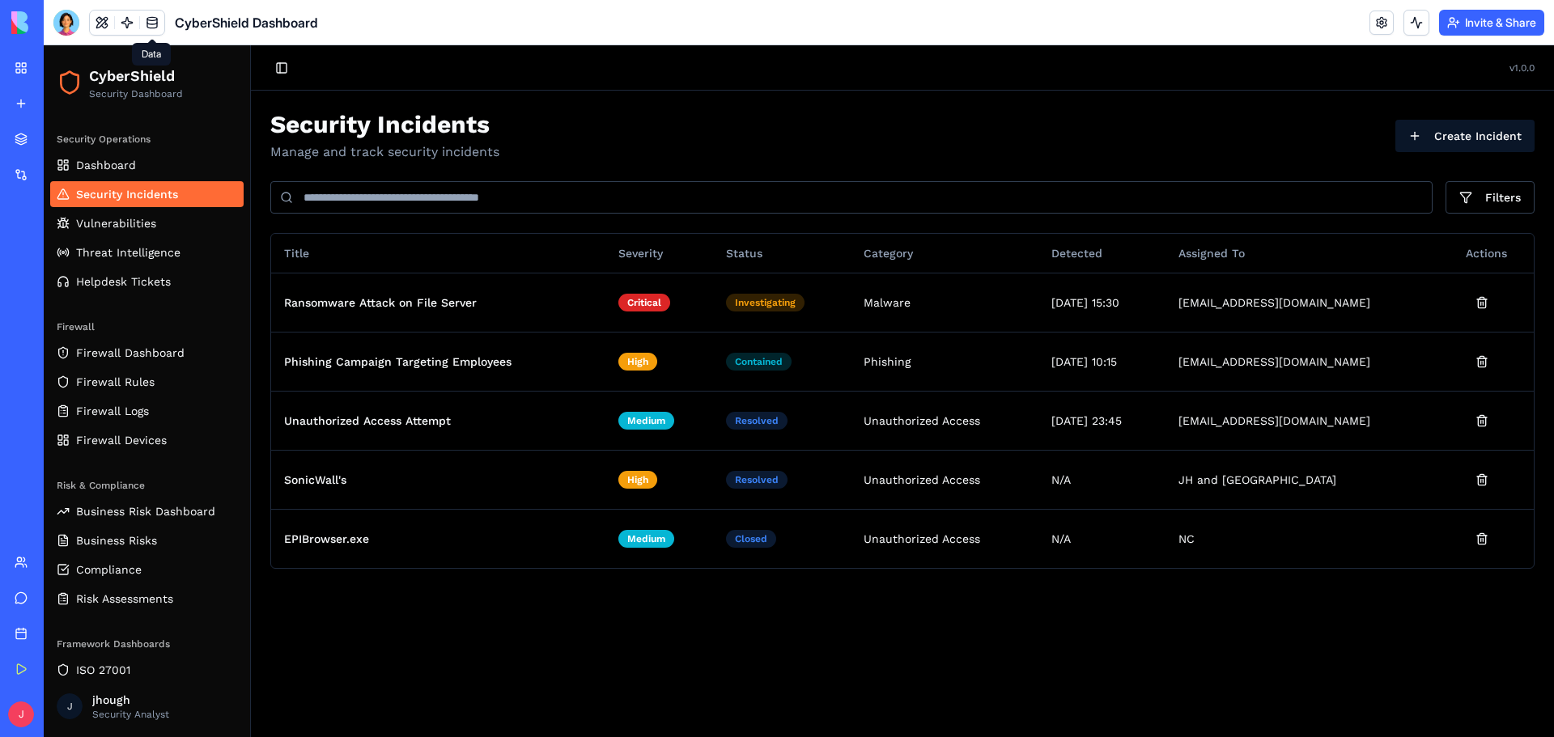
click at [155, 27] on link at bounding box center [152, 23] width 24 height 24
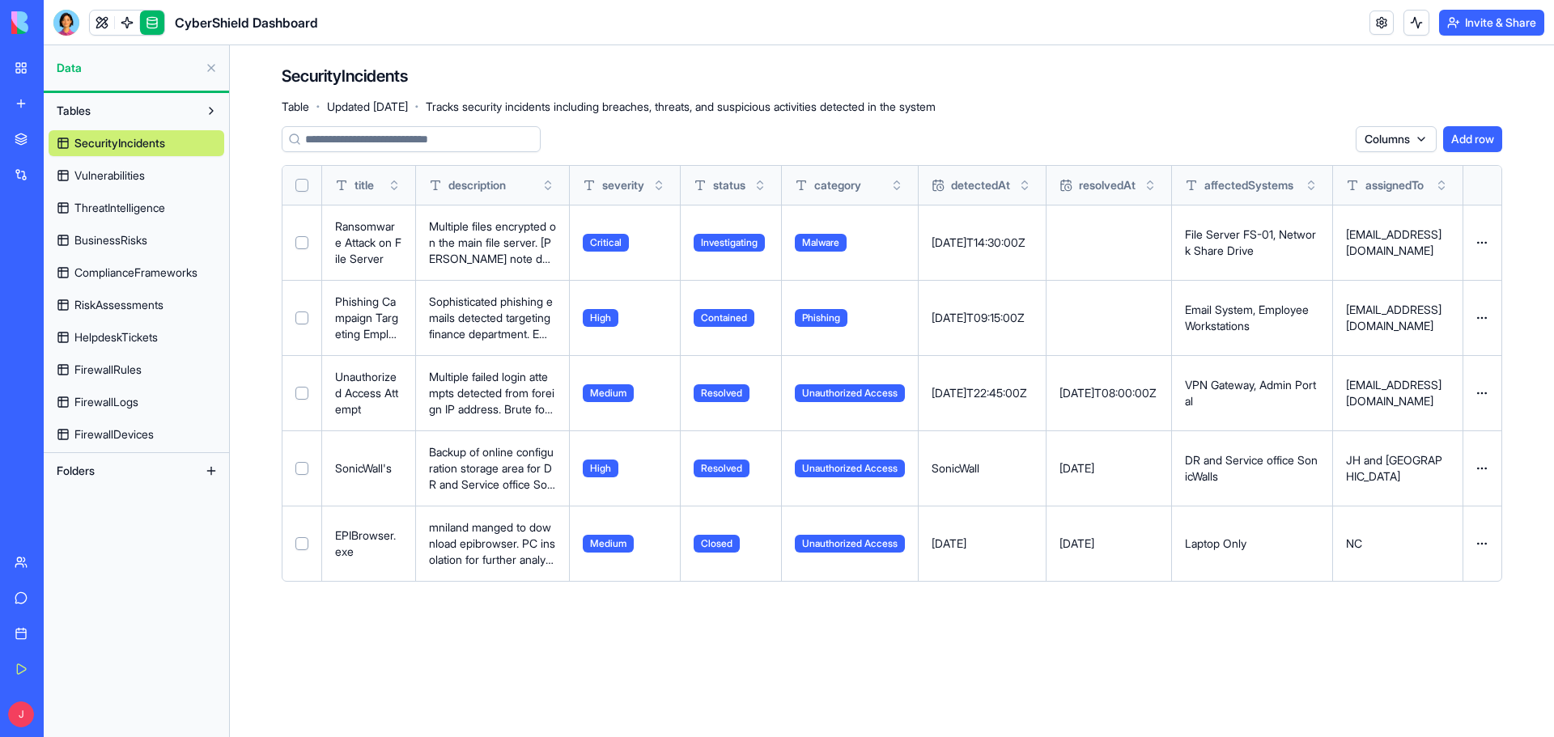
click at [299, 241] on button "Select row" at bounding box center [301, 242] width 13 height 13
click at [303, 324] on button "Select row" at bounding box center [301, 318] width 13 height 13
click at [300, 387] on button "Select row" at bounding box center [301, 393] width 13 height 13
click at [1295, 137] on button "Delete 3 rows" at bounding box center [1304, 139] width 87 height 26
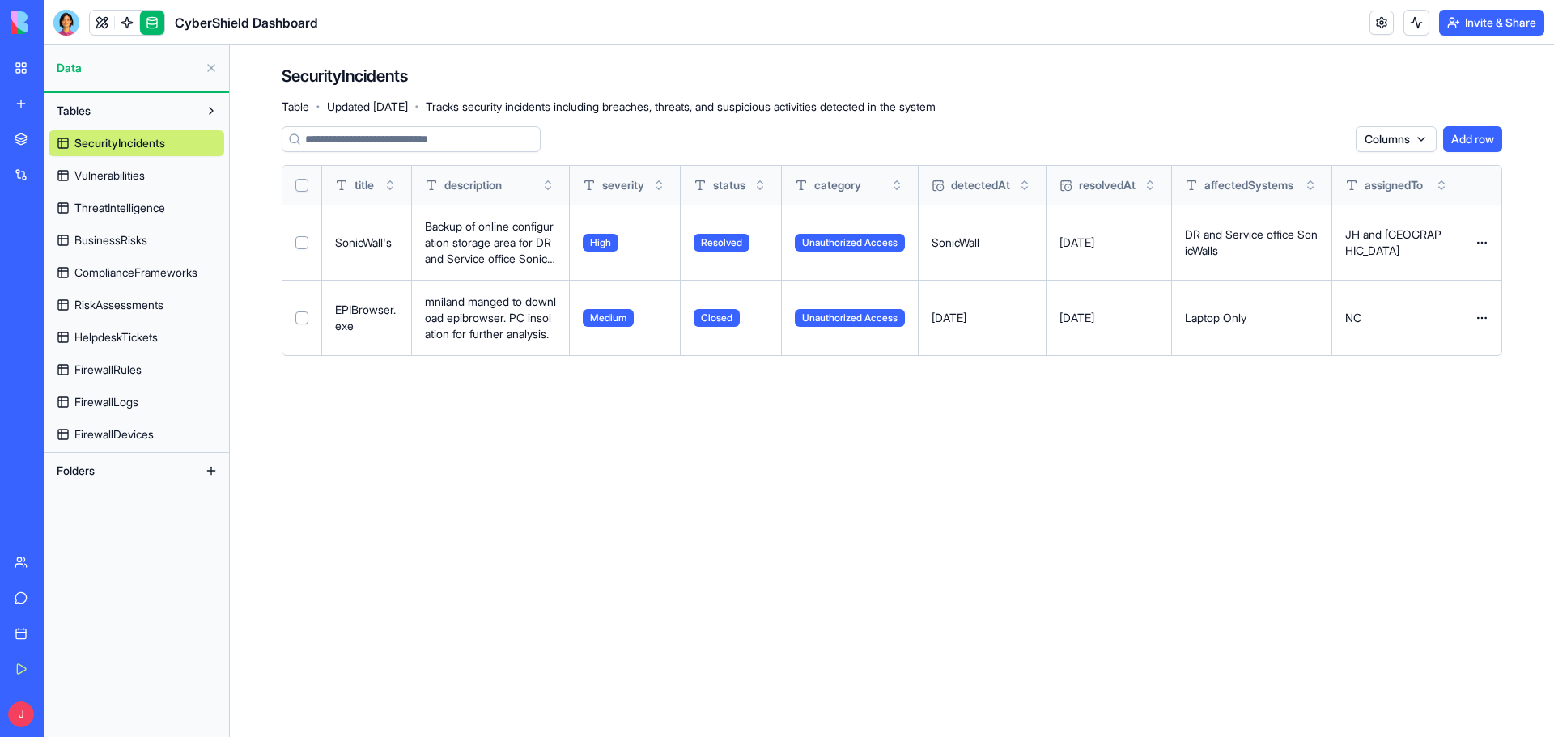
click at [1070, 529] on main "SecurityIncidents Table · Updated Oct 14, 2025 · Tracks security incidents incl…" at bounding box center [892, 391] width 1324 height 692
click at [142, 146] on span "SecurityIncidents" at bounding box center [119, 143] width 91 height 16
click at [101, 24] on link at bounding box center [102, 23] width 24 height 24
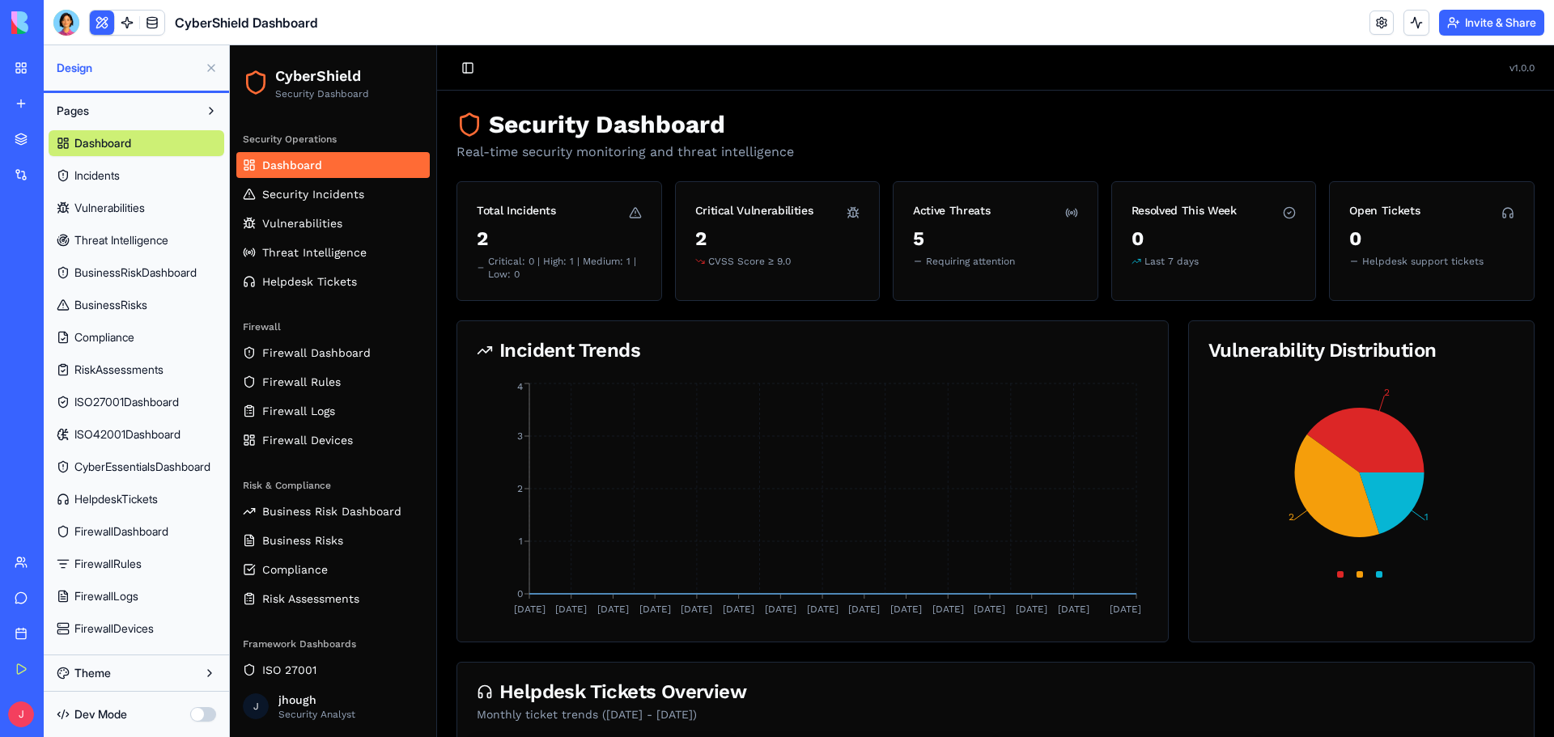
click at [962, 214] on div "Active Threats" at bounding box center [951, 210] width 77 height 16
click at [329, 193] on span "Security Incidents" at bounding box center [313, 194] width 102 height 16
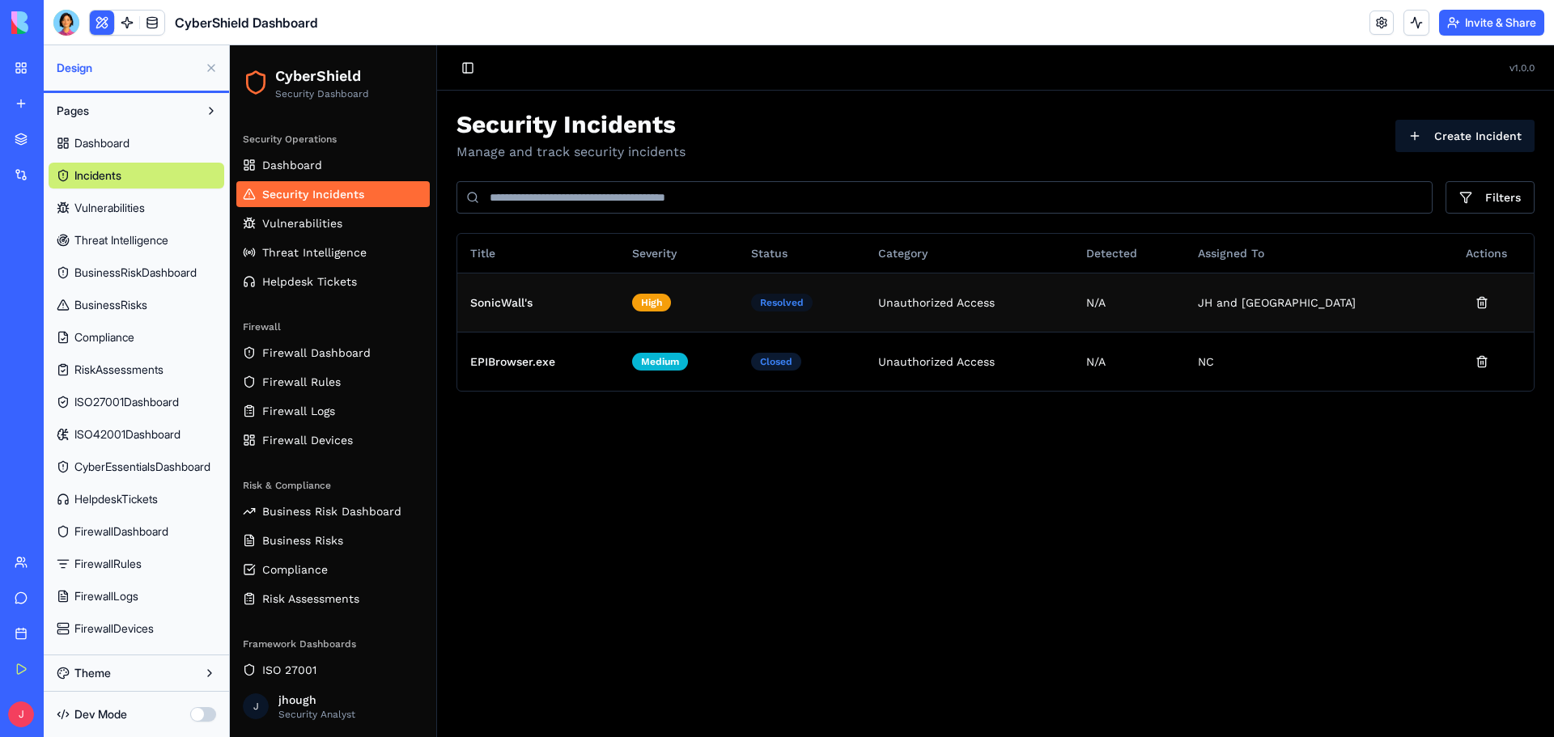
click at [812, 295] on div "Resolved" at bounding box center [781, 303] width 61 height 18
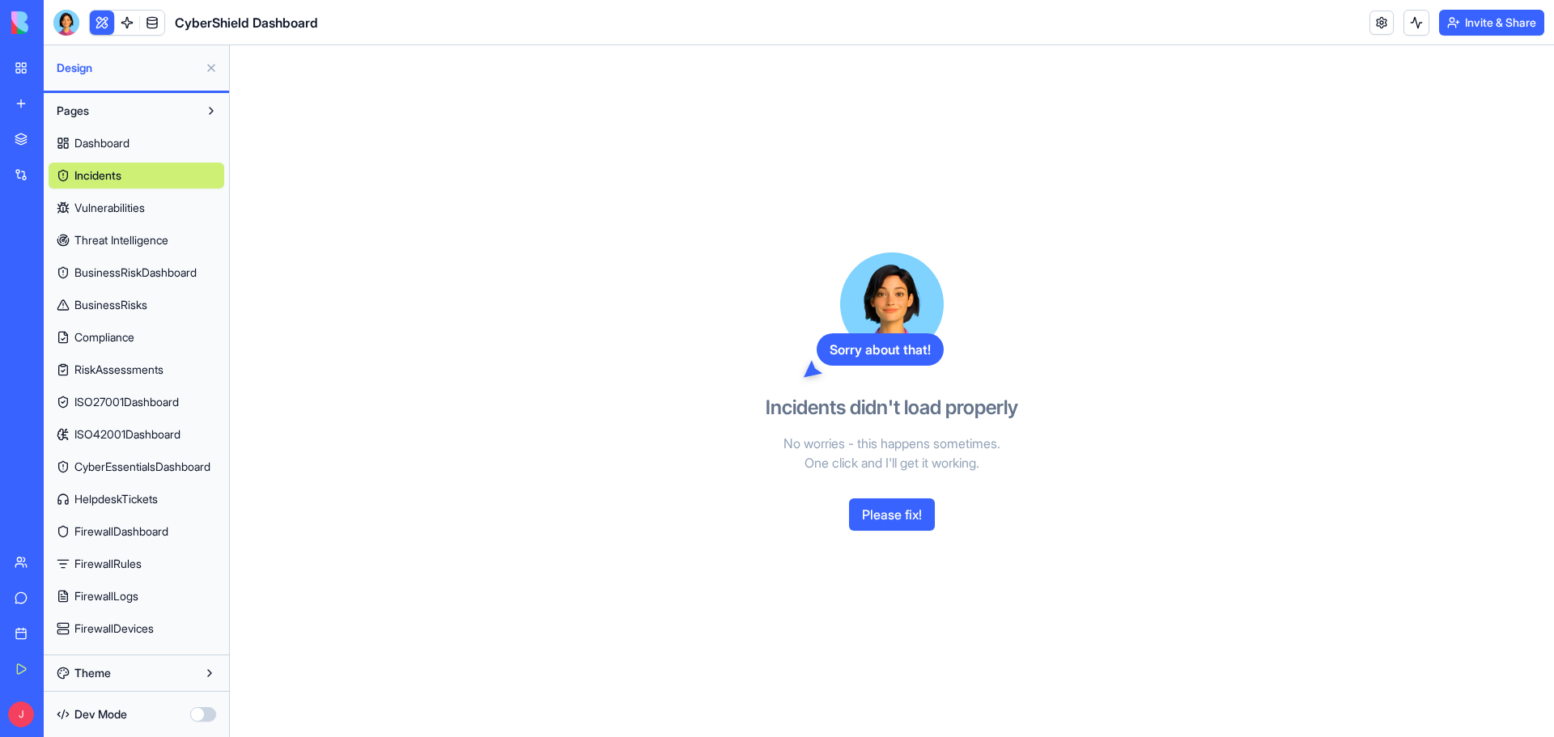
click at [121, 176] on span "Incidents" at bounding box center [97, 175] width 47 height 16
click at [104, 137] on span "Dashboard" at bounding box center [101, 143] width 55 height 16
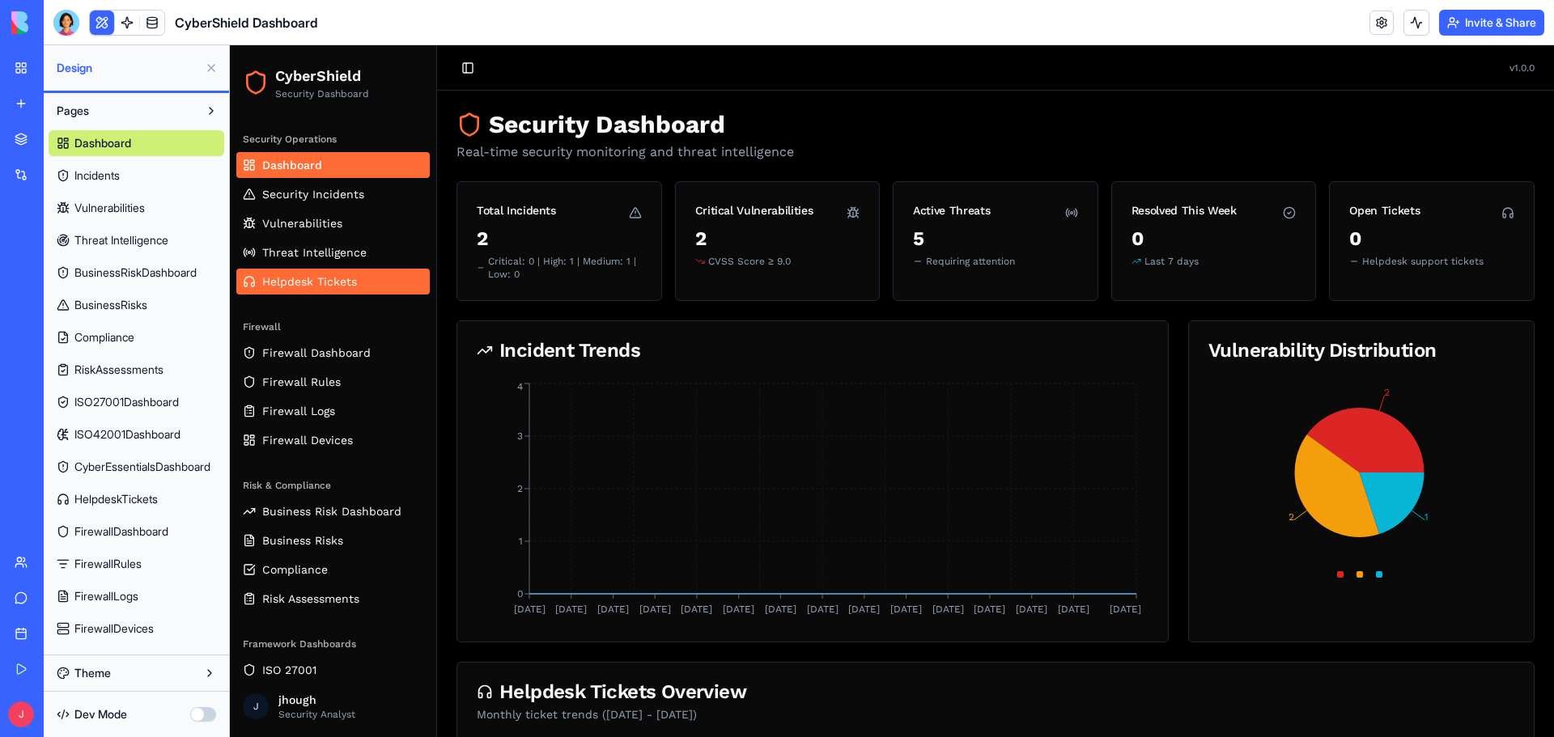
click at [331, 281] on span "Helpdesk Tickets" at bounding box center [309, 281] width 95 height 16
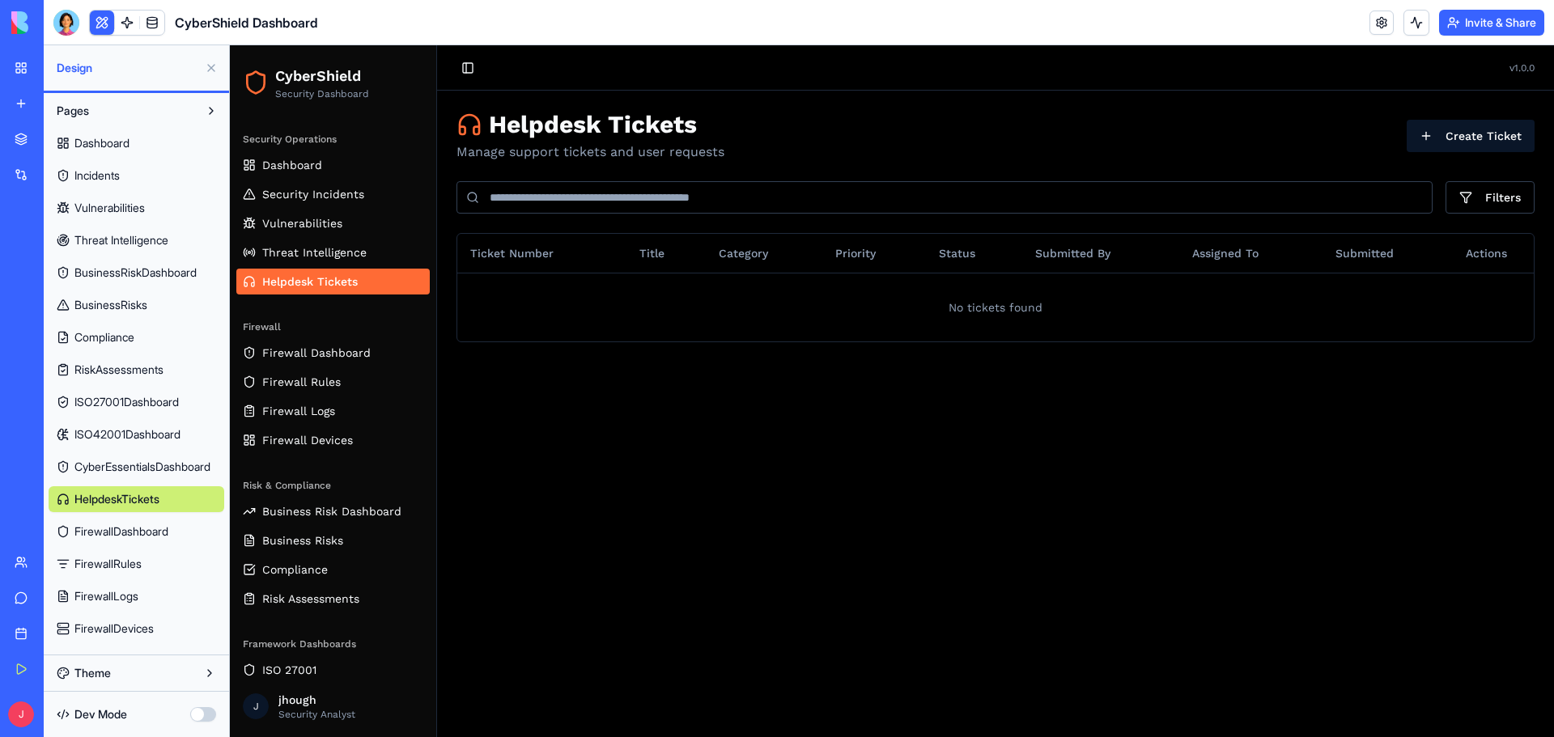
drag, startPoint x: 362, startPoint y: 280, endPoint x: 332, endPoint y: 289, distance: 31.2
click at [332, 289] on span "Helpdesk Tickets" at bounding box center [309, 281] width 95 height 16
click at [159, 496] on span "HelpdeskTickets" at bounding box center [116, 499] width 85 height 16
click at [158, 24] on link at bounding box center [152, 23] width 24 height 24
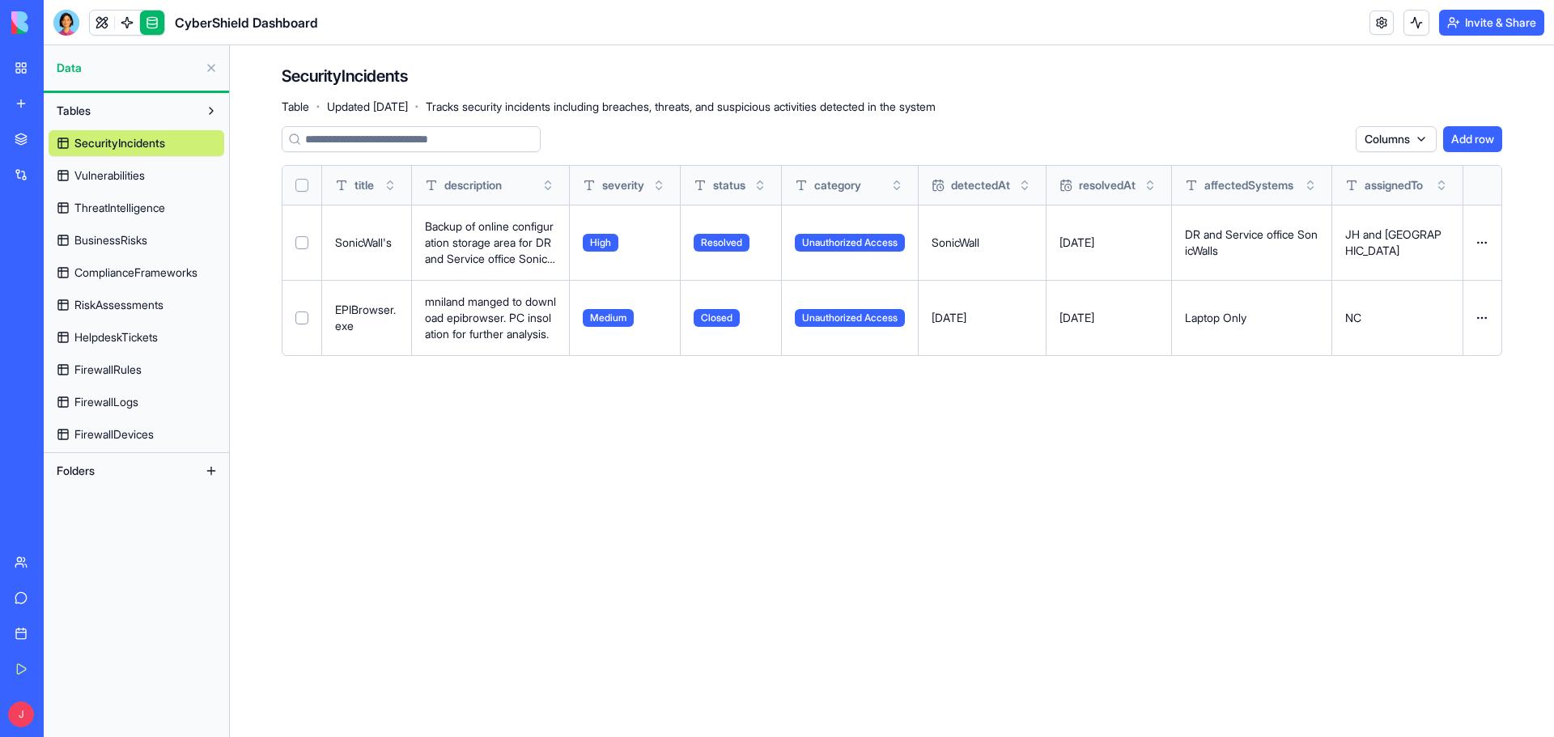
click at [124, 337] on span "HelpdeskTickets" at bounding box center [115, 337] width 83 height 16
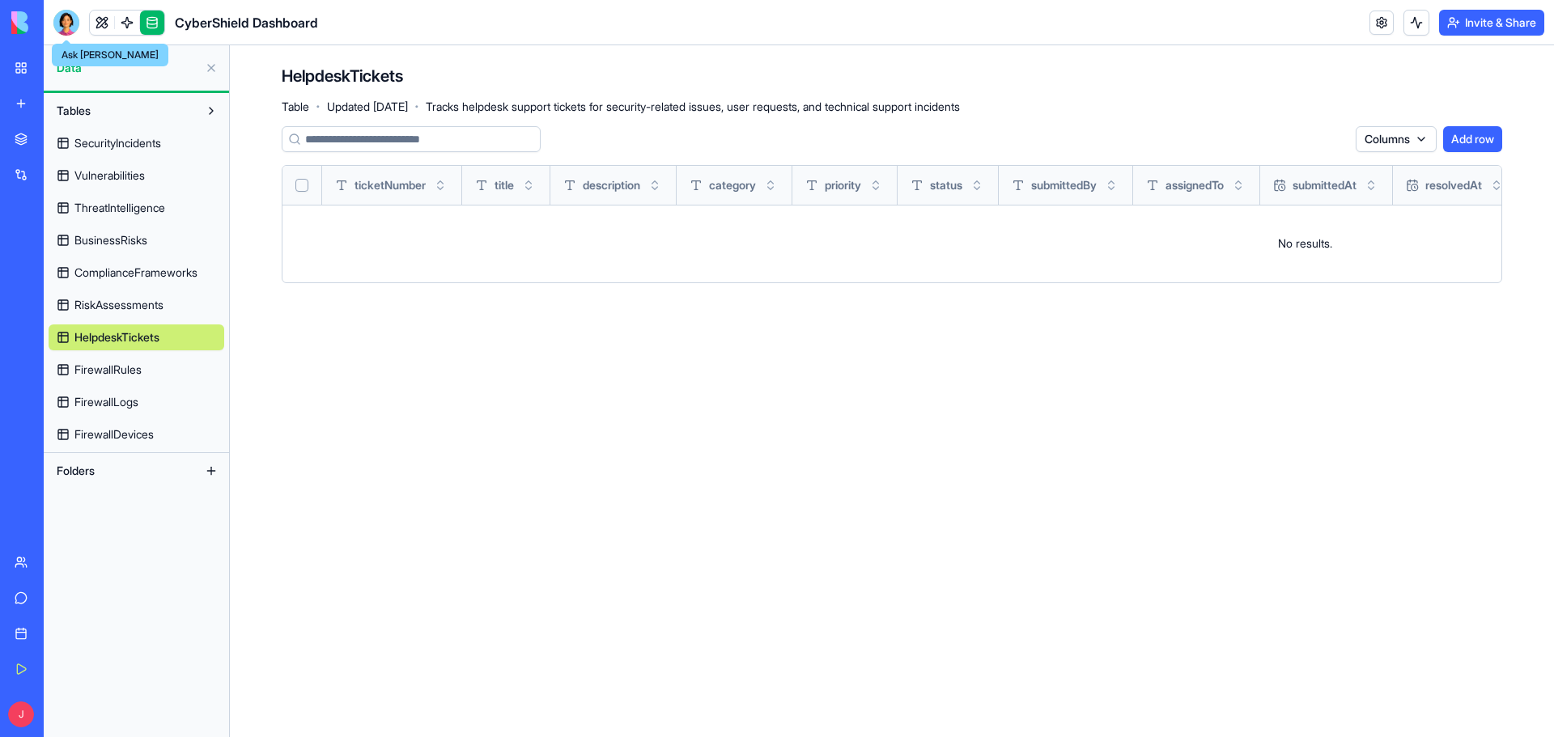
click at [70, 28] on div at bounding box center [66, 23] width 26 height 26
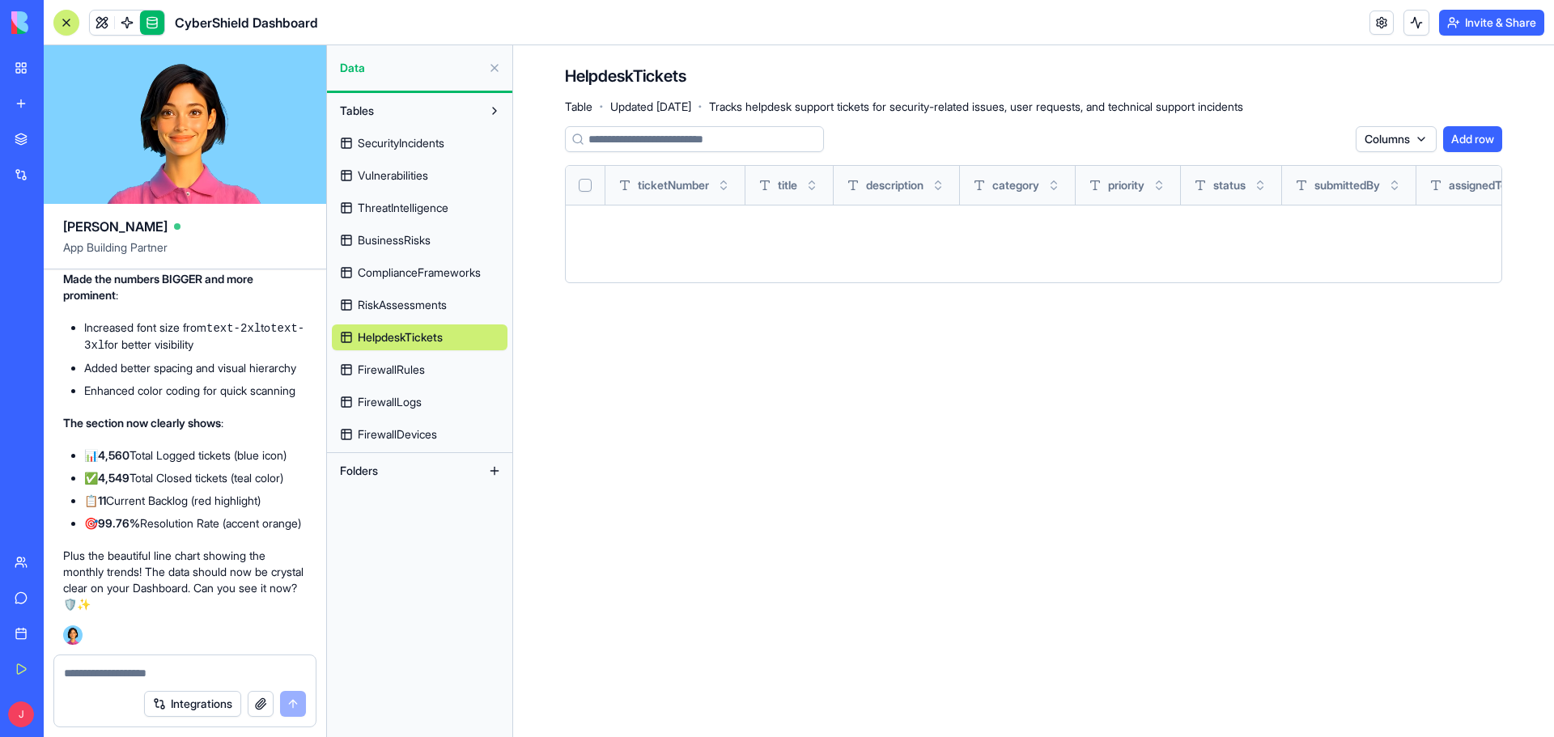
click at [178, 659] on div at bounding box center [184, 668] width 261 height 26
click at [167, 668] on textarea at bounding box center [185, 673] width 242 height 16
type textarea "**********"
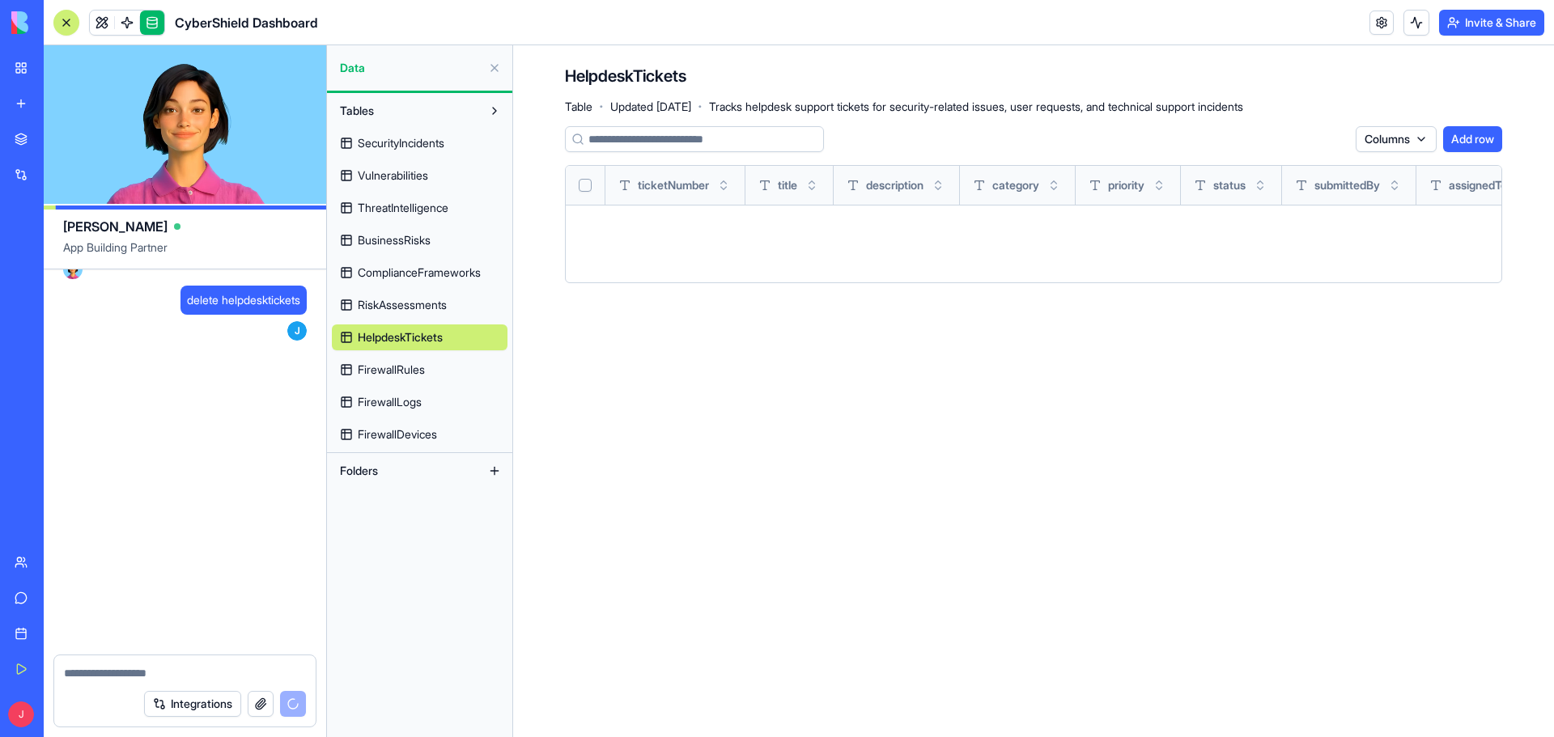
scroll to position [18513, 0]
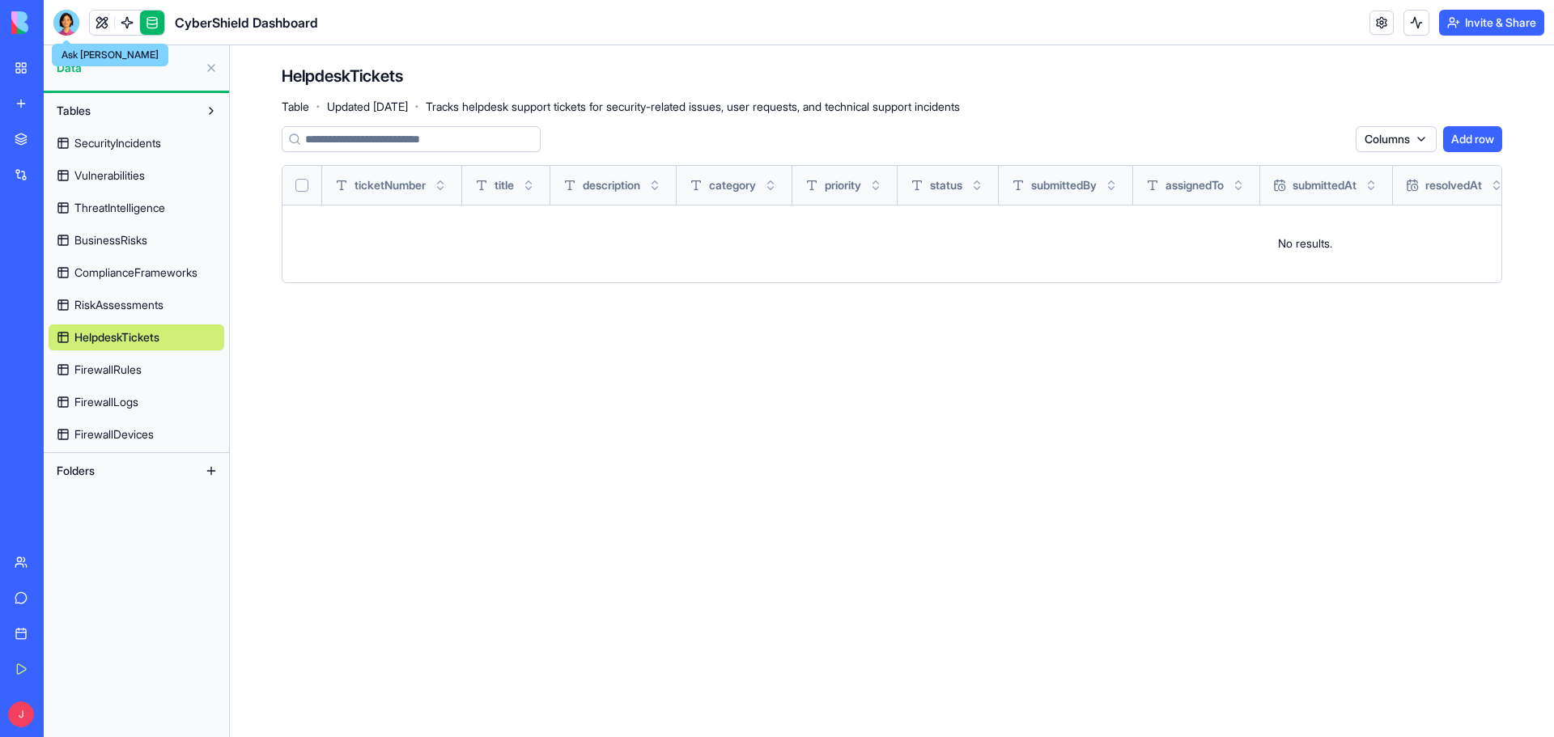
click at [74, 16] on div at bounding box center [66, 23] width 26 height 26
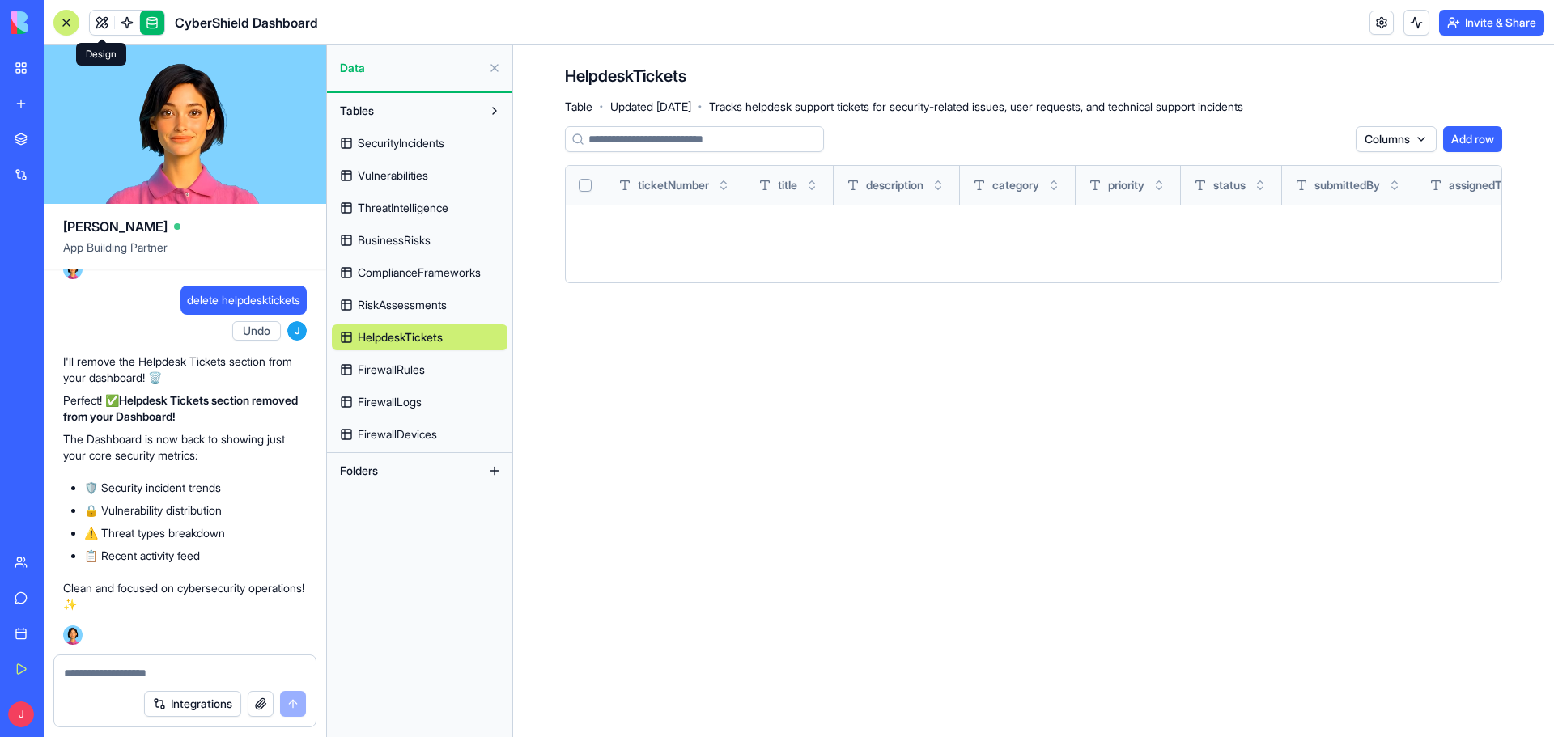
click at [97, 18] on link at bounding box center [102, 23] width 24 height 24
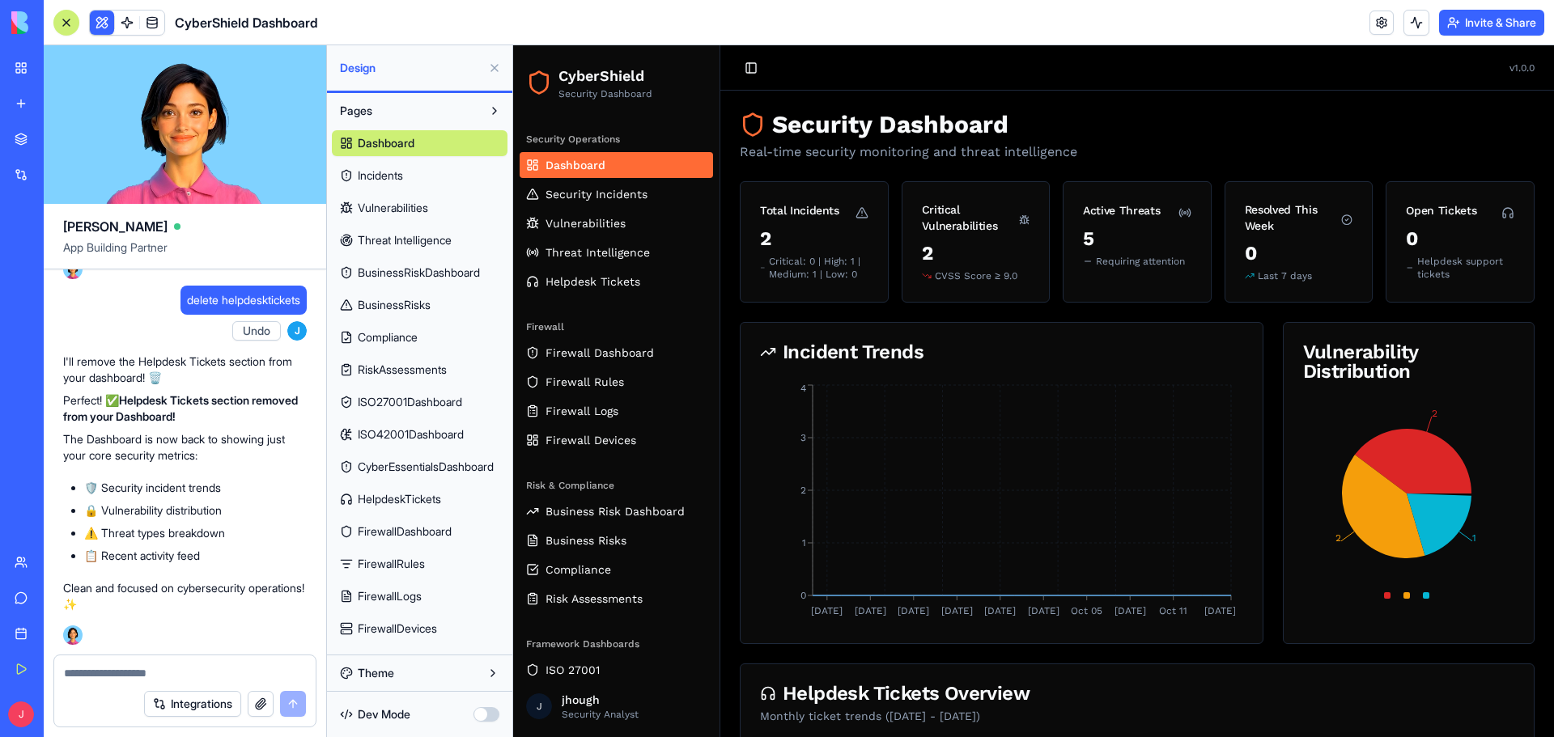
click at [636, 160] on link "Dashboard" at bounding box center [615, 165] width 193 height 26
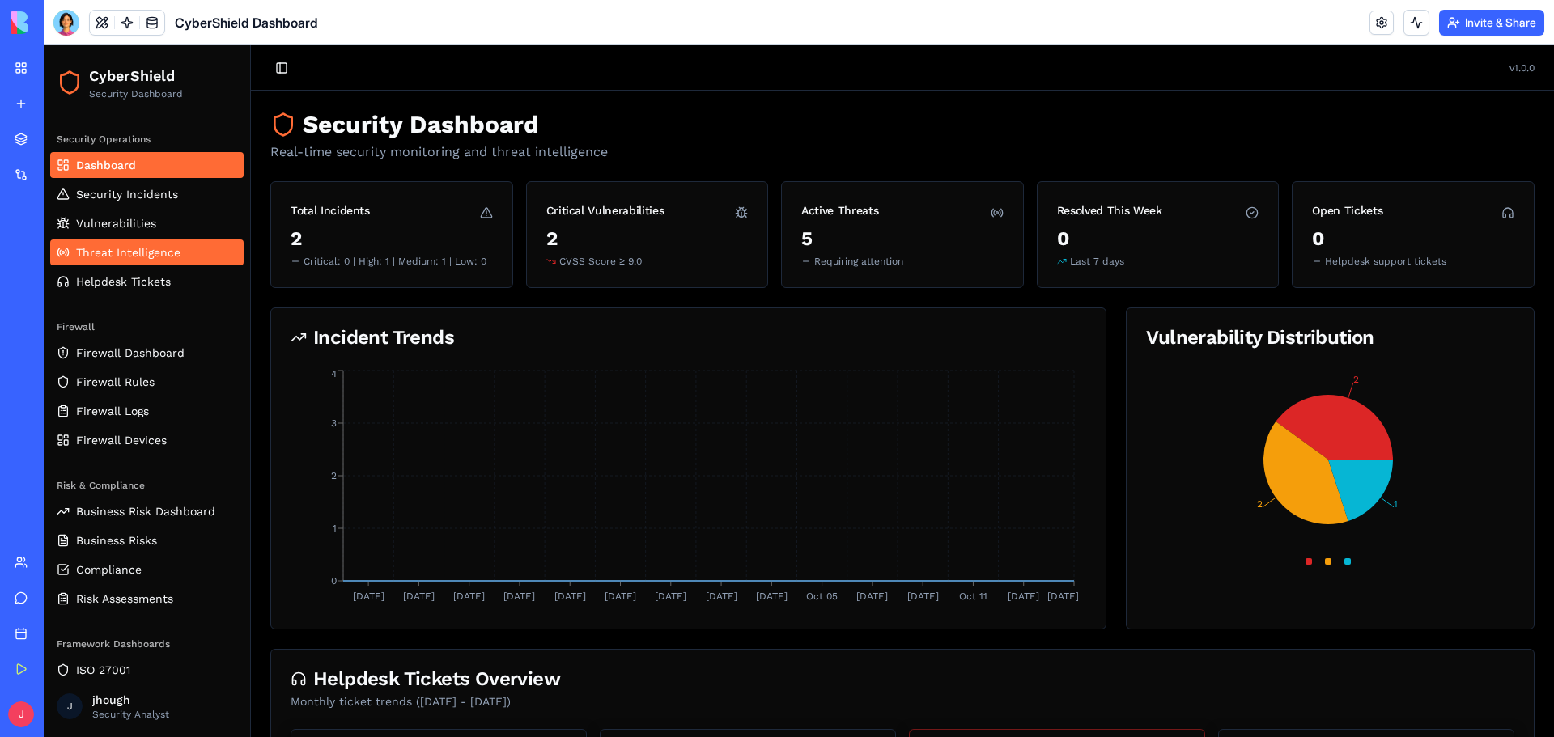
click at [193, 261] on link "Threat Intelligence" at bounding box center [146, 253] width 193 height 26
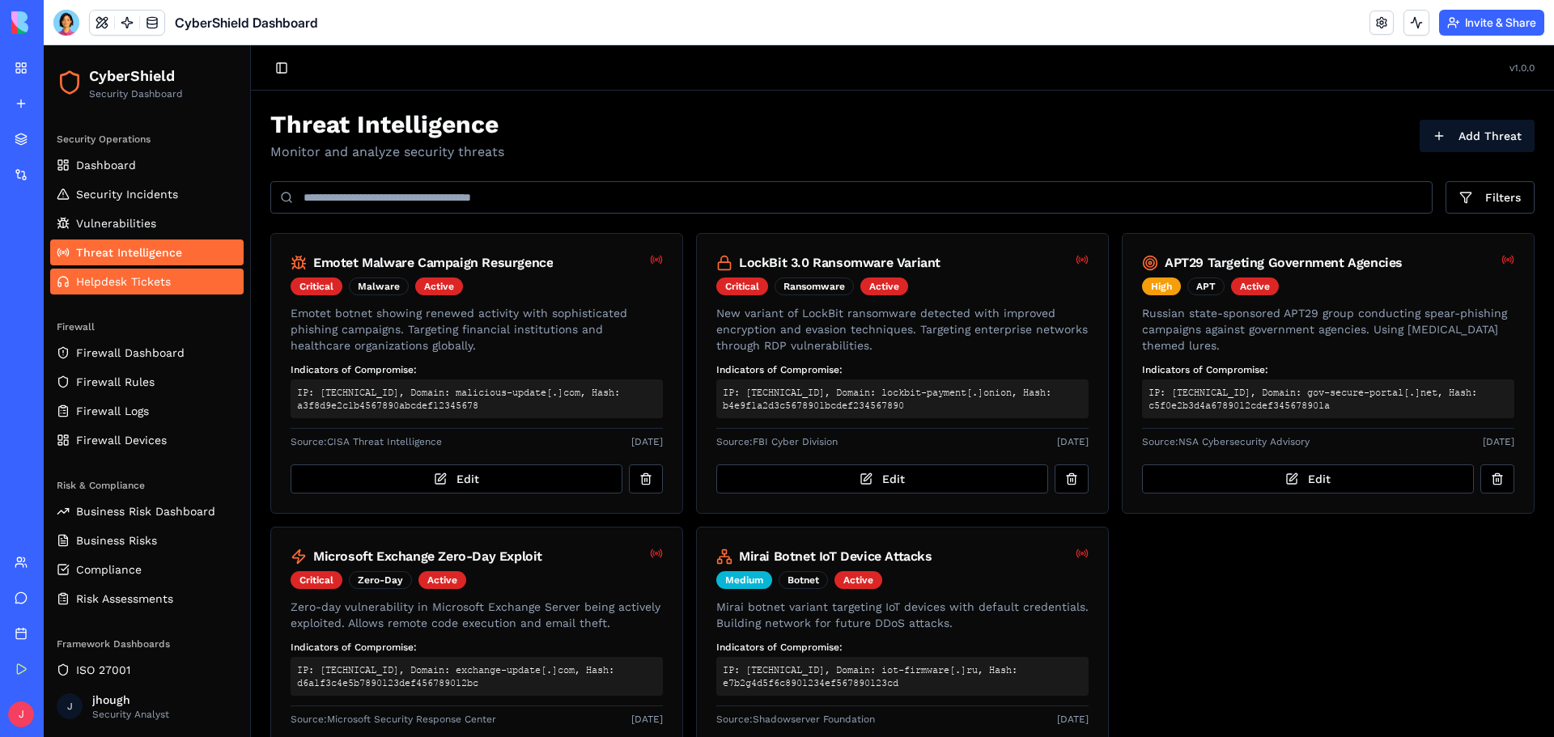
click at [168, 275] on span "Helpdesk Tickets" at bounding box center [123, 281] width 95 height 16
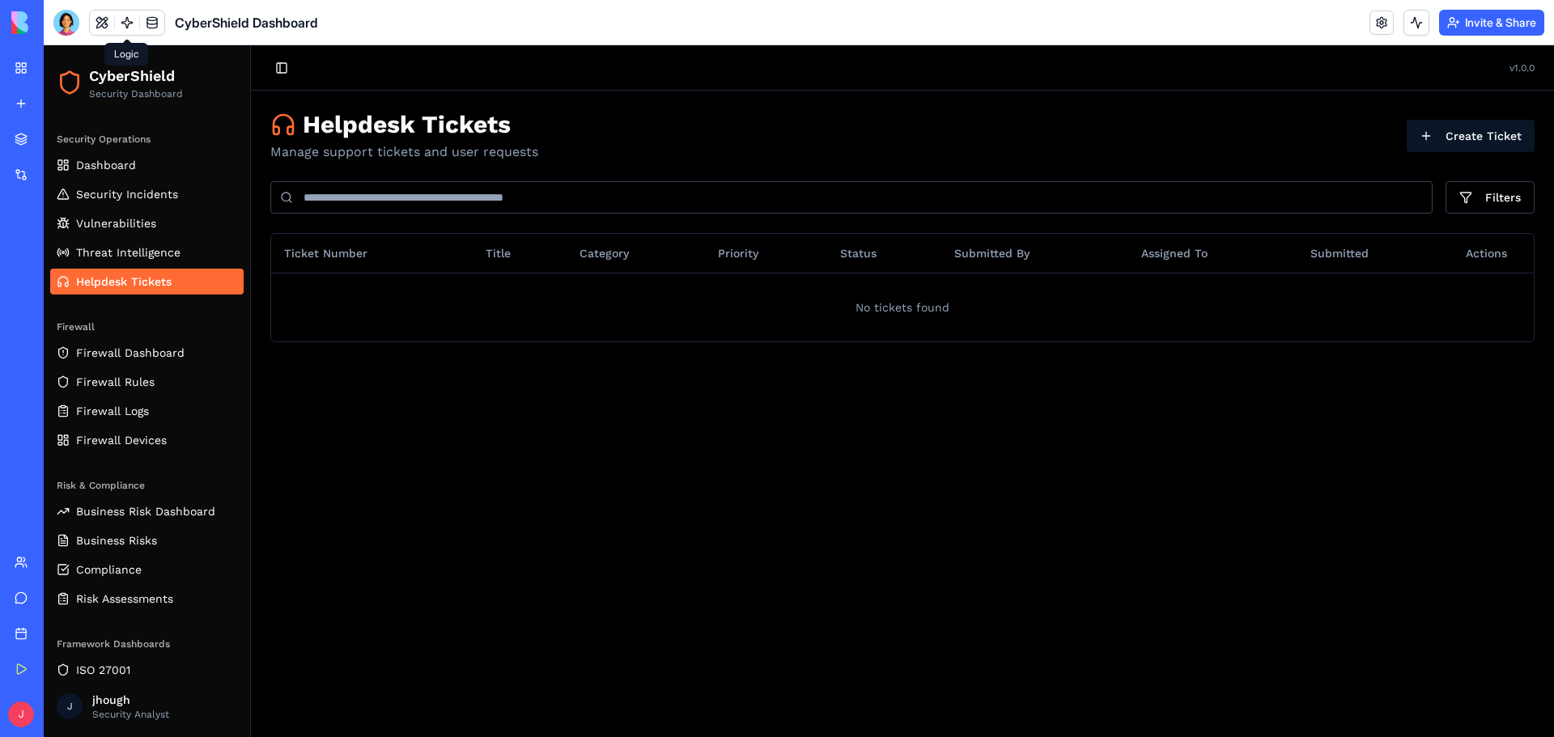
click at [129, 20] on link at bounding box center [127, 23] width 24 height 24
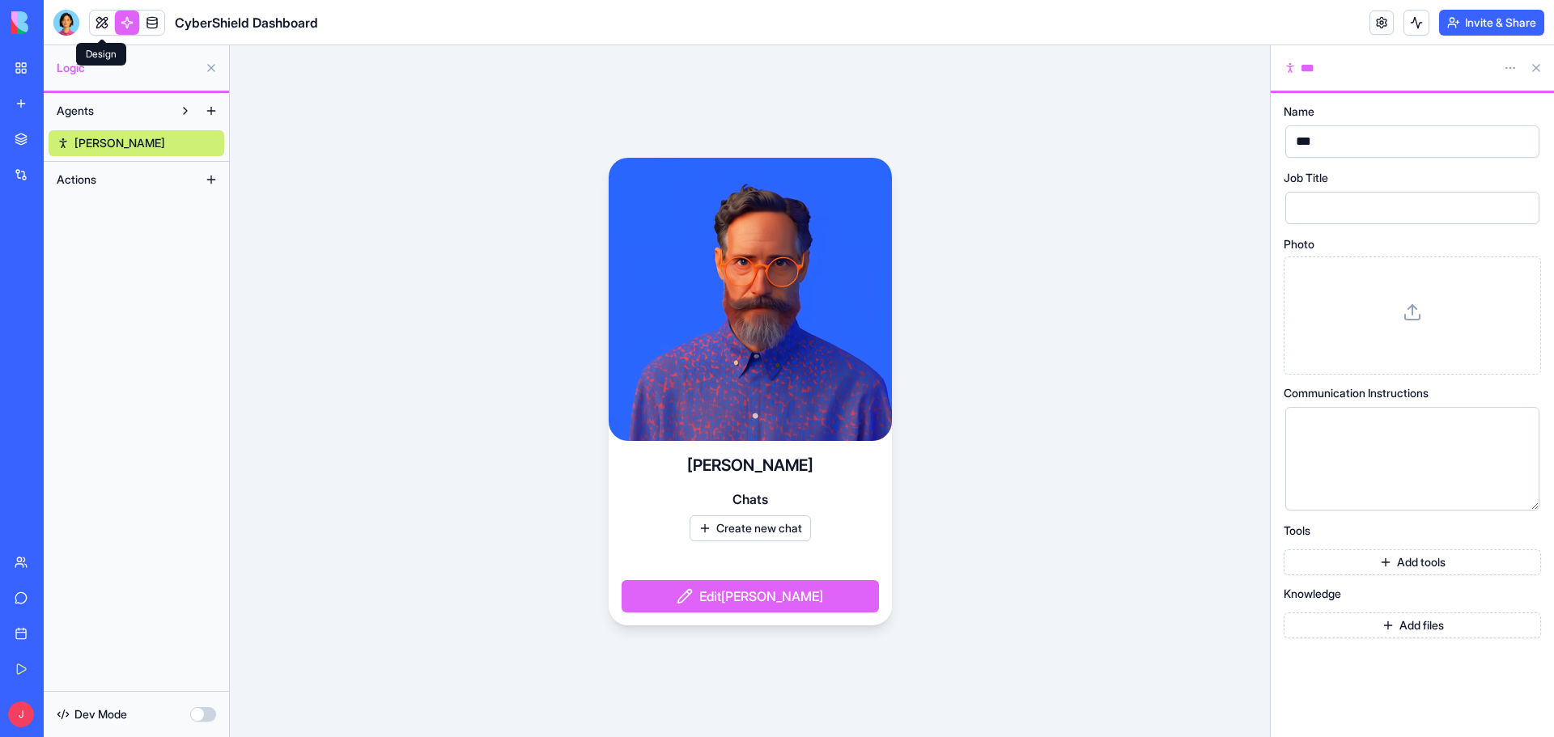
click at [104, 23] on link at bounding box center [102, 23] width 24 height 24
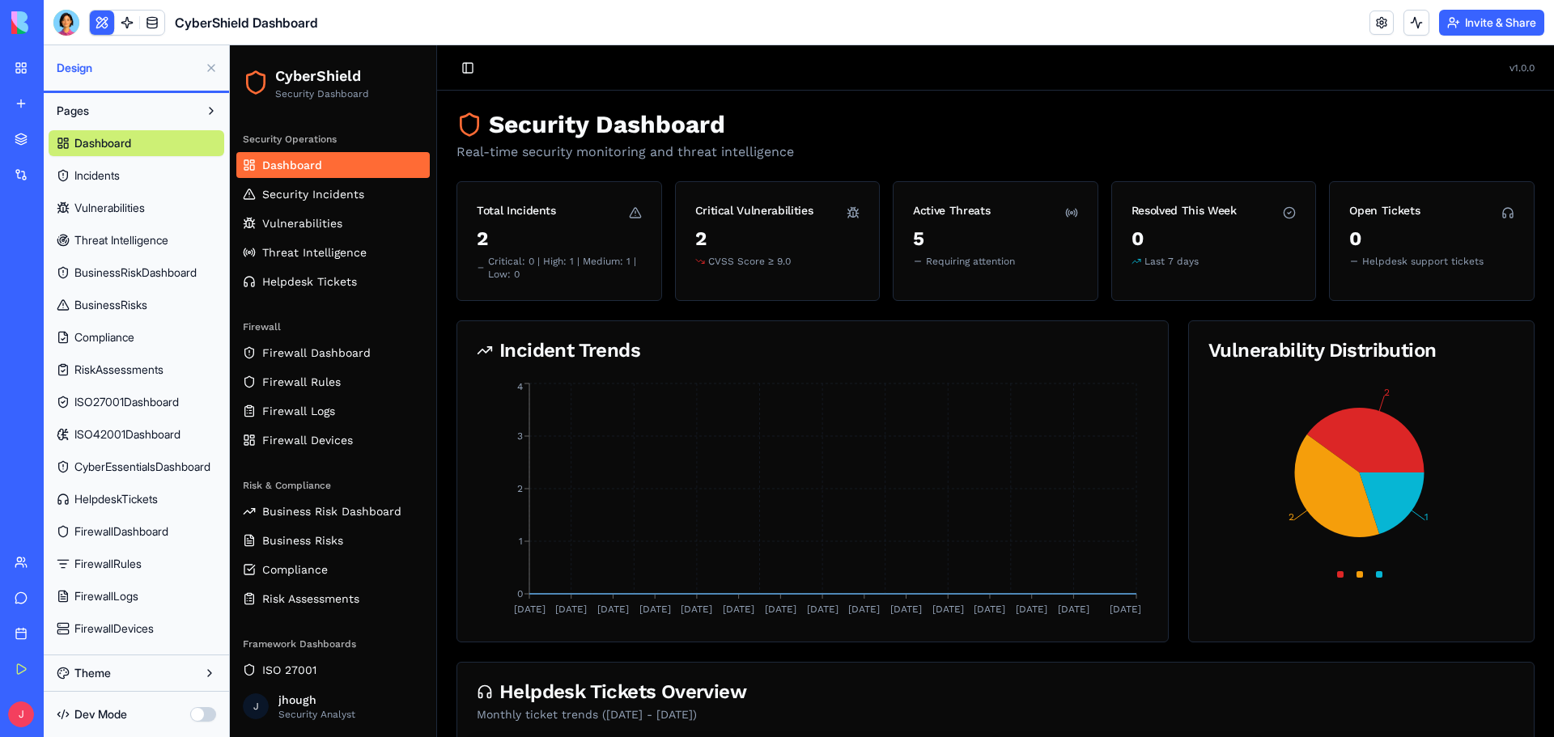
click at [138, 496] on span "HelpdeskTickets" at bounding box center [115, 499] width 83 height 16
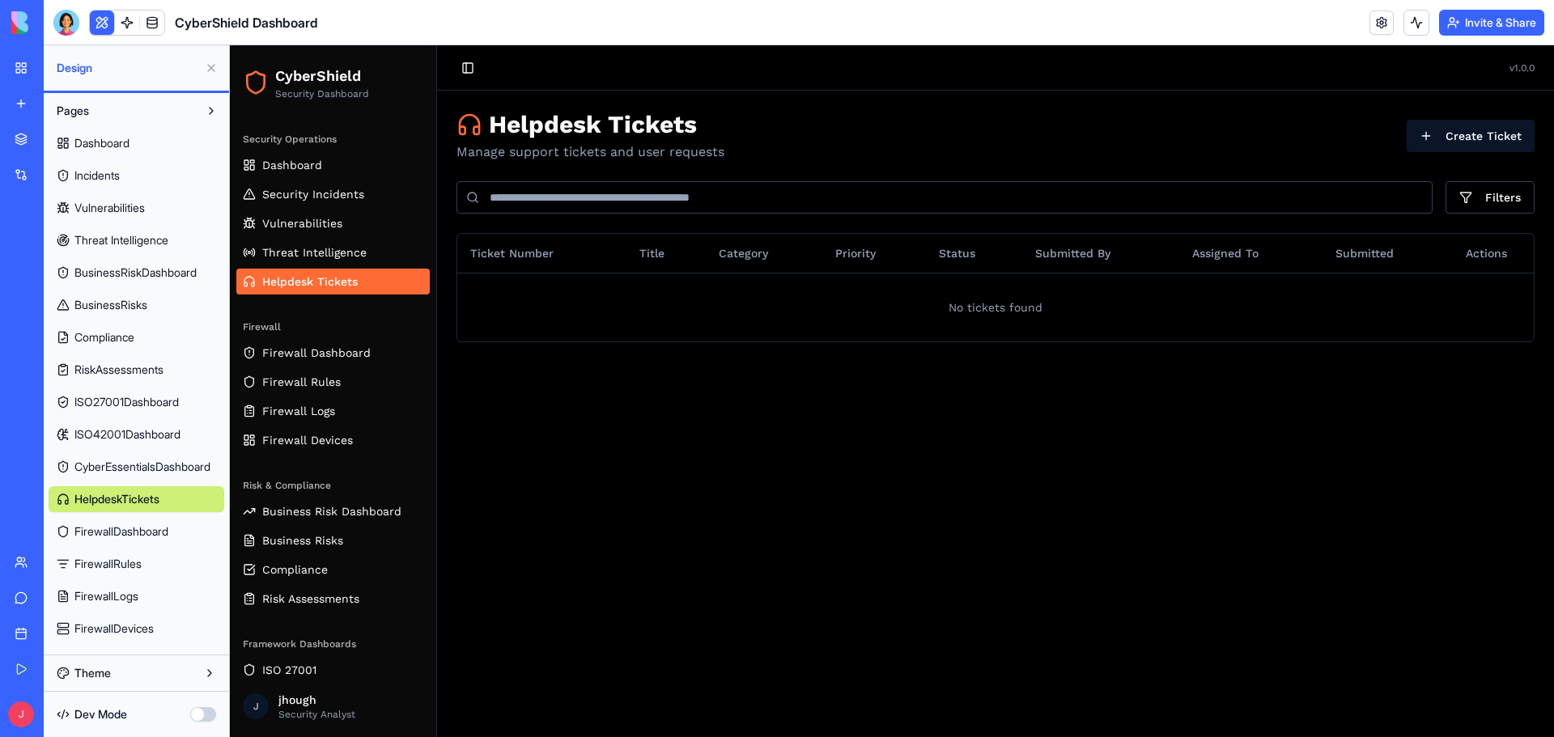
click at [134, 496] on span "HelpdeskTickets" at bounding box center [116, 499] width 85 height 16
click at [205, 111] on button at bounding box center [211, 111] width 26 height 26
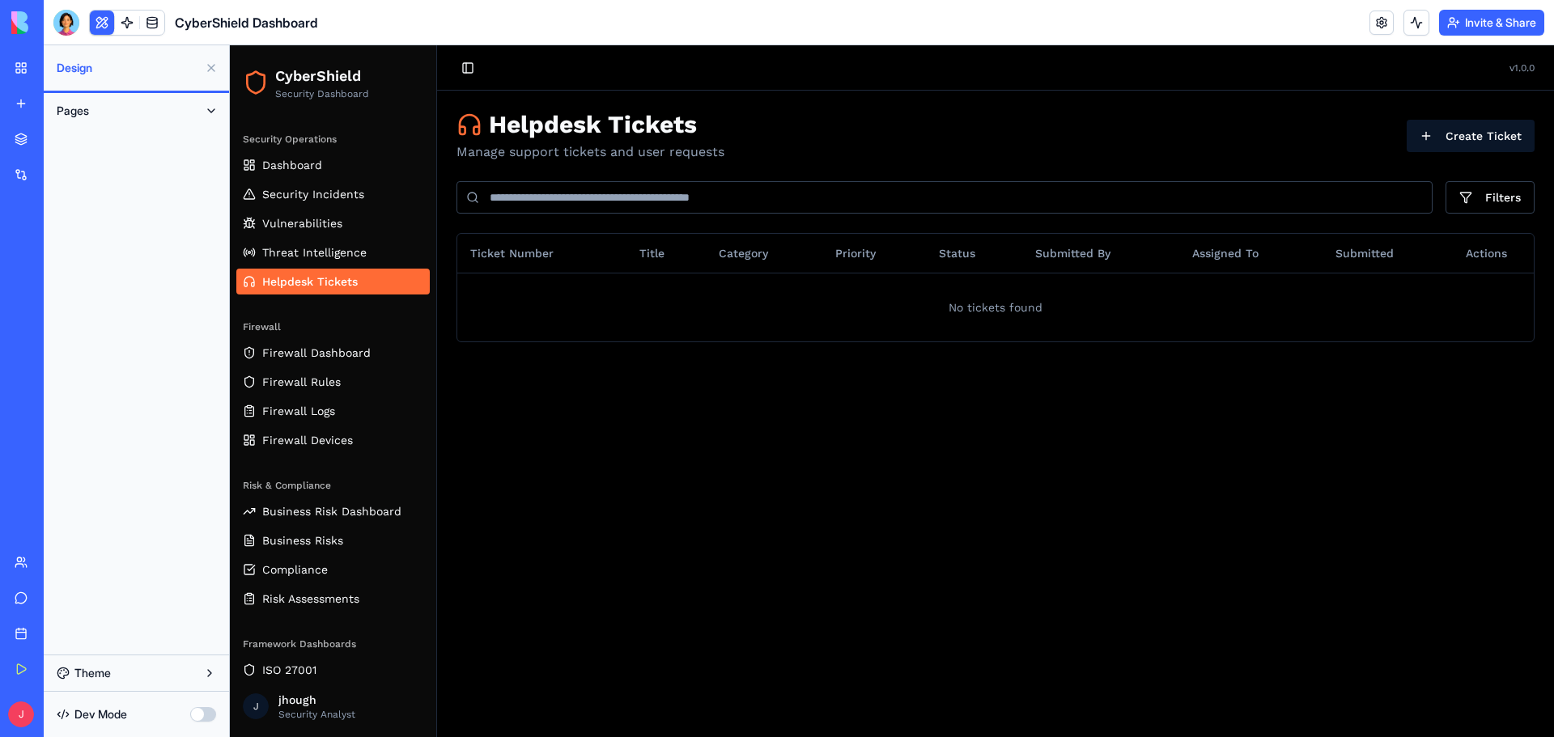
click at [212, 108] on button at bounding box center [211, 111] width 26 height 26
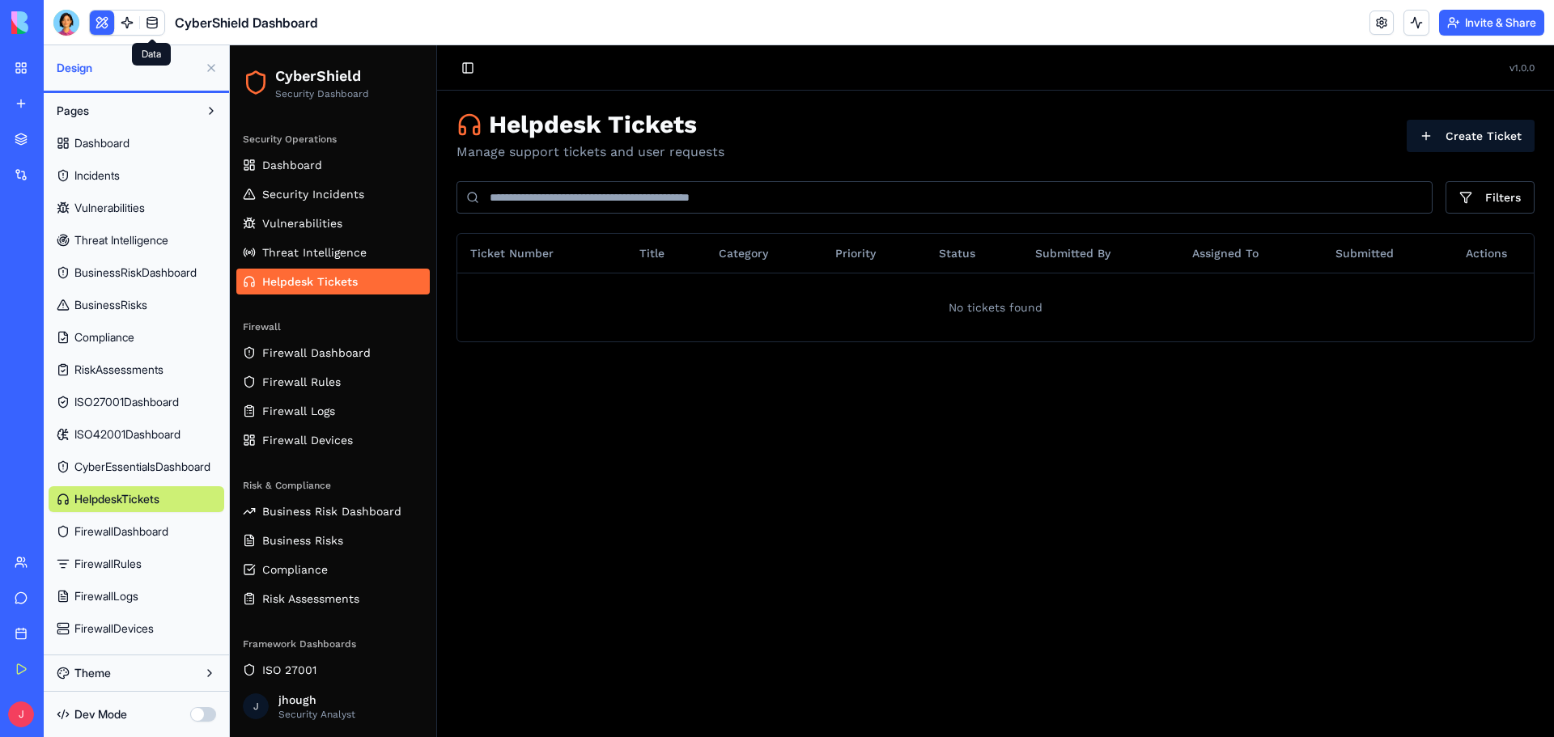
click at [148, 18] on link at bounding box center [152, 23] width 24 height 24
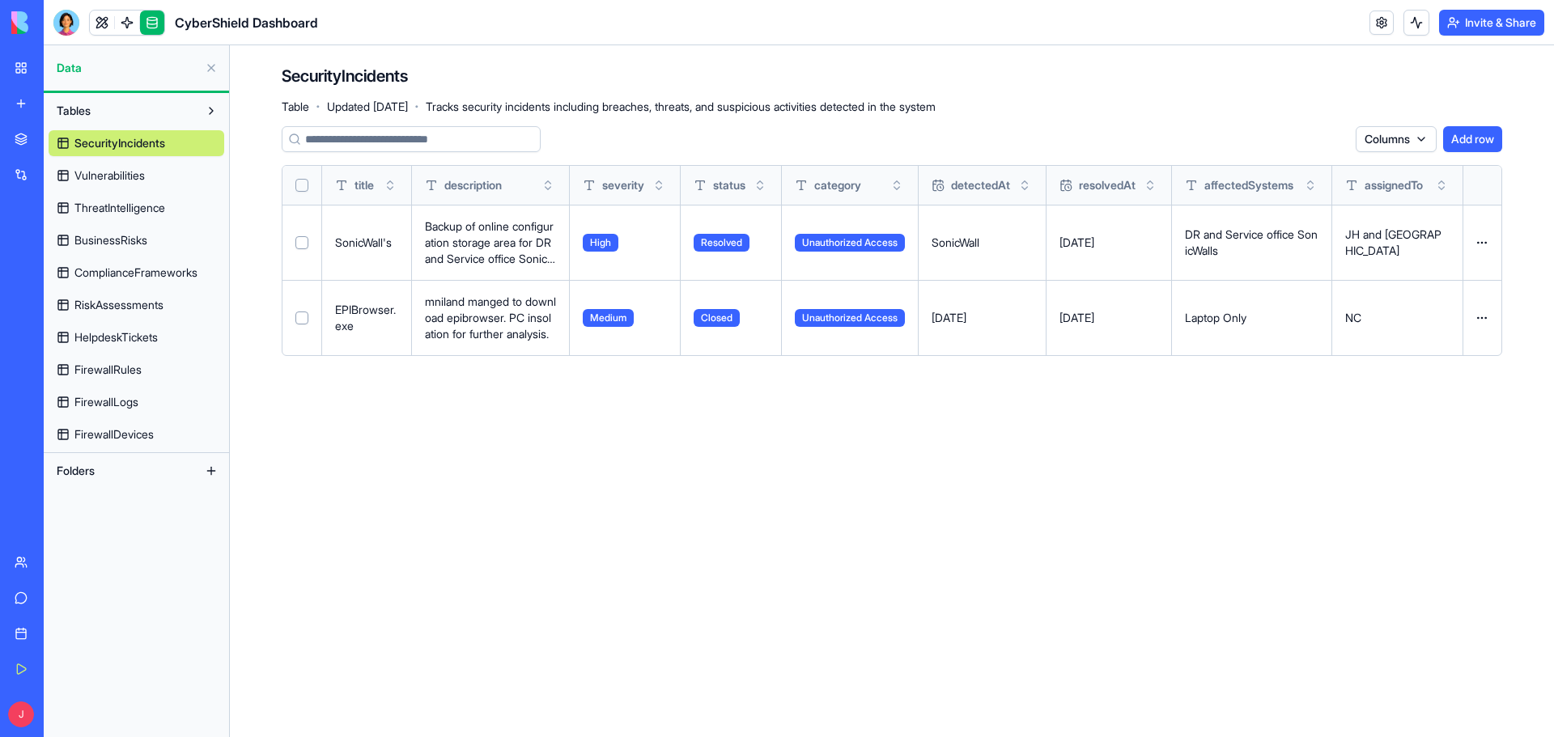
click at [60, 333] on link "HelpdeskTickets" at bounding box center [137, 337] width 176 height 26
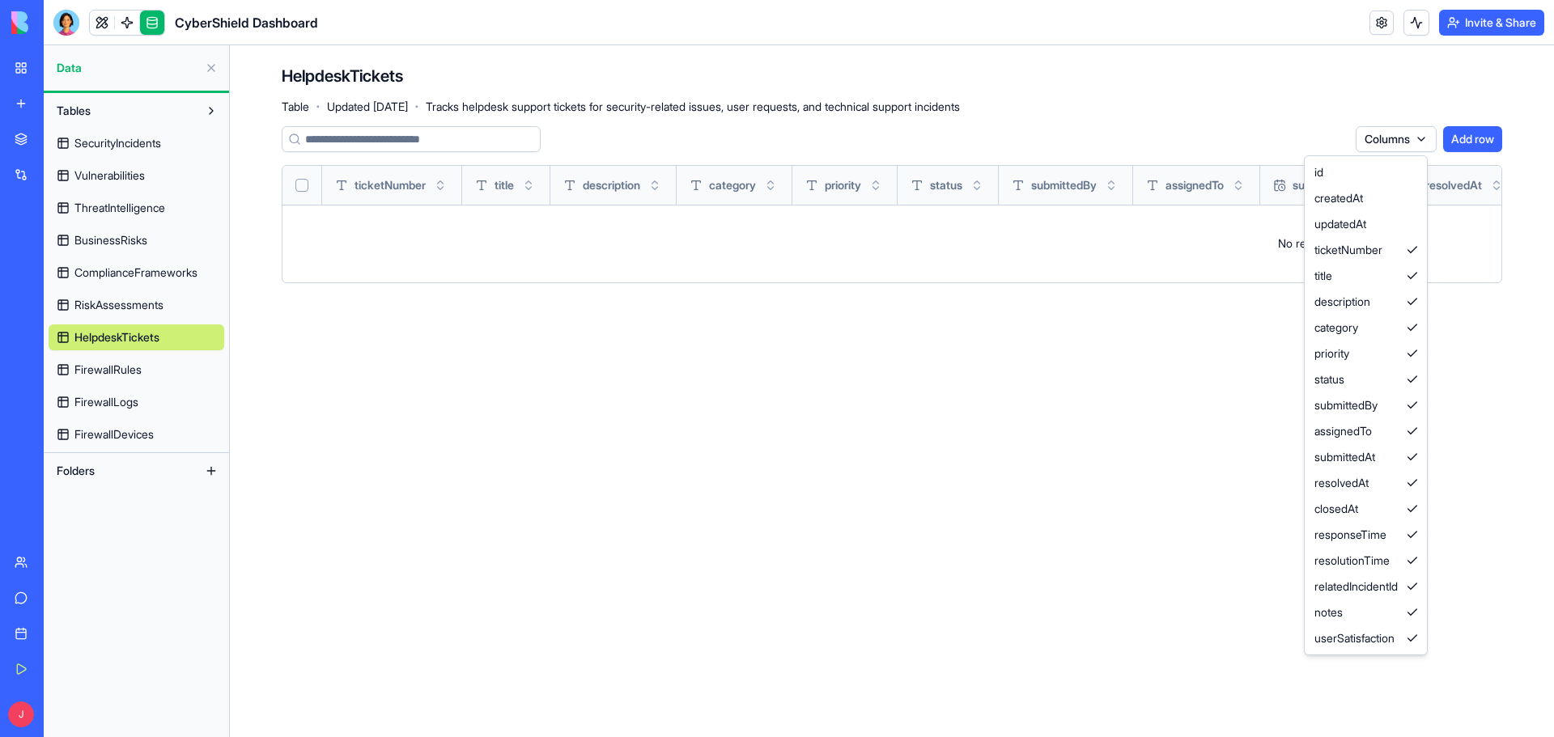
click at [1398, 129] on html "My Workspace New app Marketplace Integrations Recent CyberShield Dashboard Cybe…" at bounding box center [777, 368] width 1554 height 737
click at [1290, 72] on html "My Workspace New app Marketplace Integrations Recent CyberShield Dashboard Cybe…" at bounding box center [777, 368] width 1554 height 737
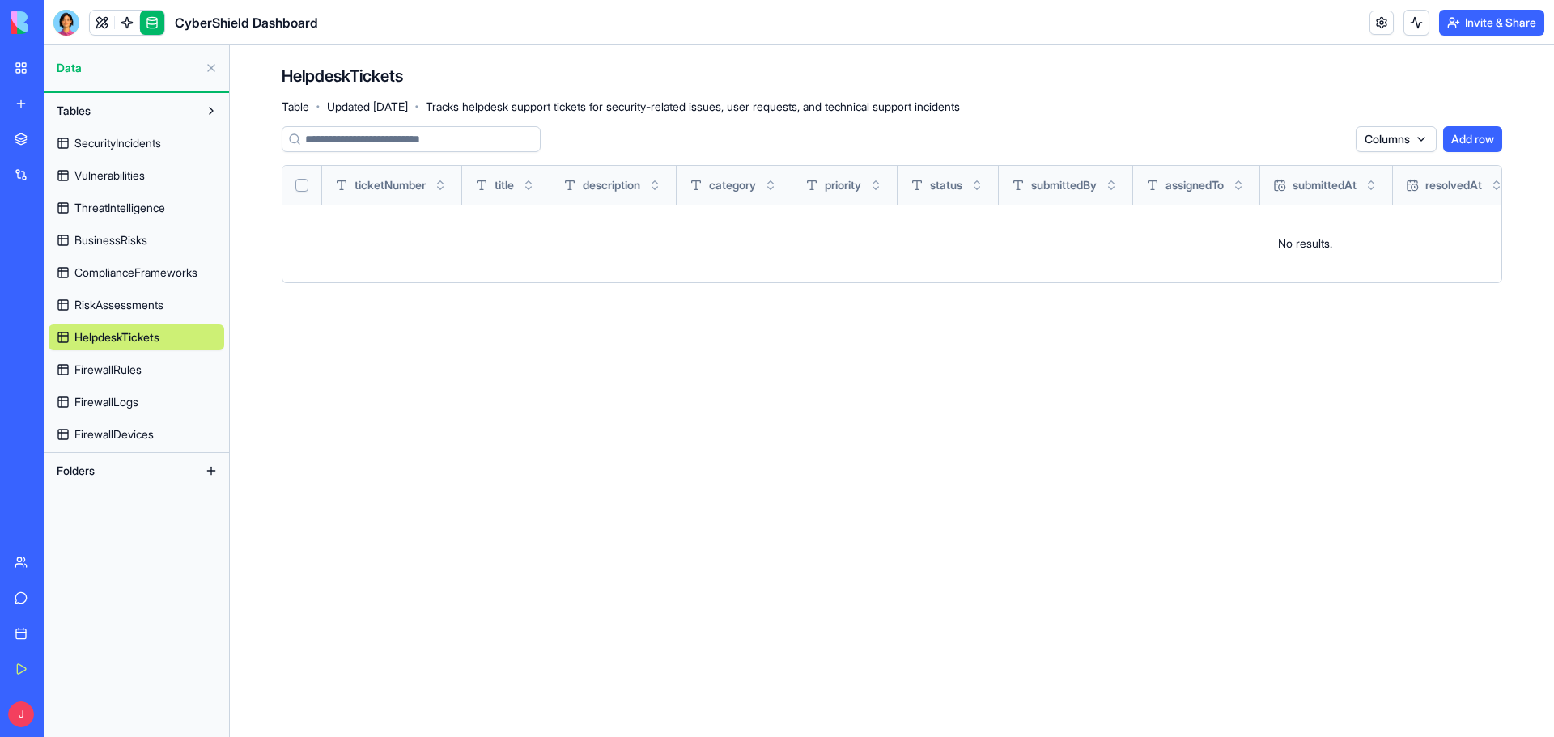
click at [106, 141] on span "SecurityIncidents" at bounding box center [117, 143] width 87 height 16
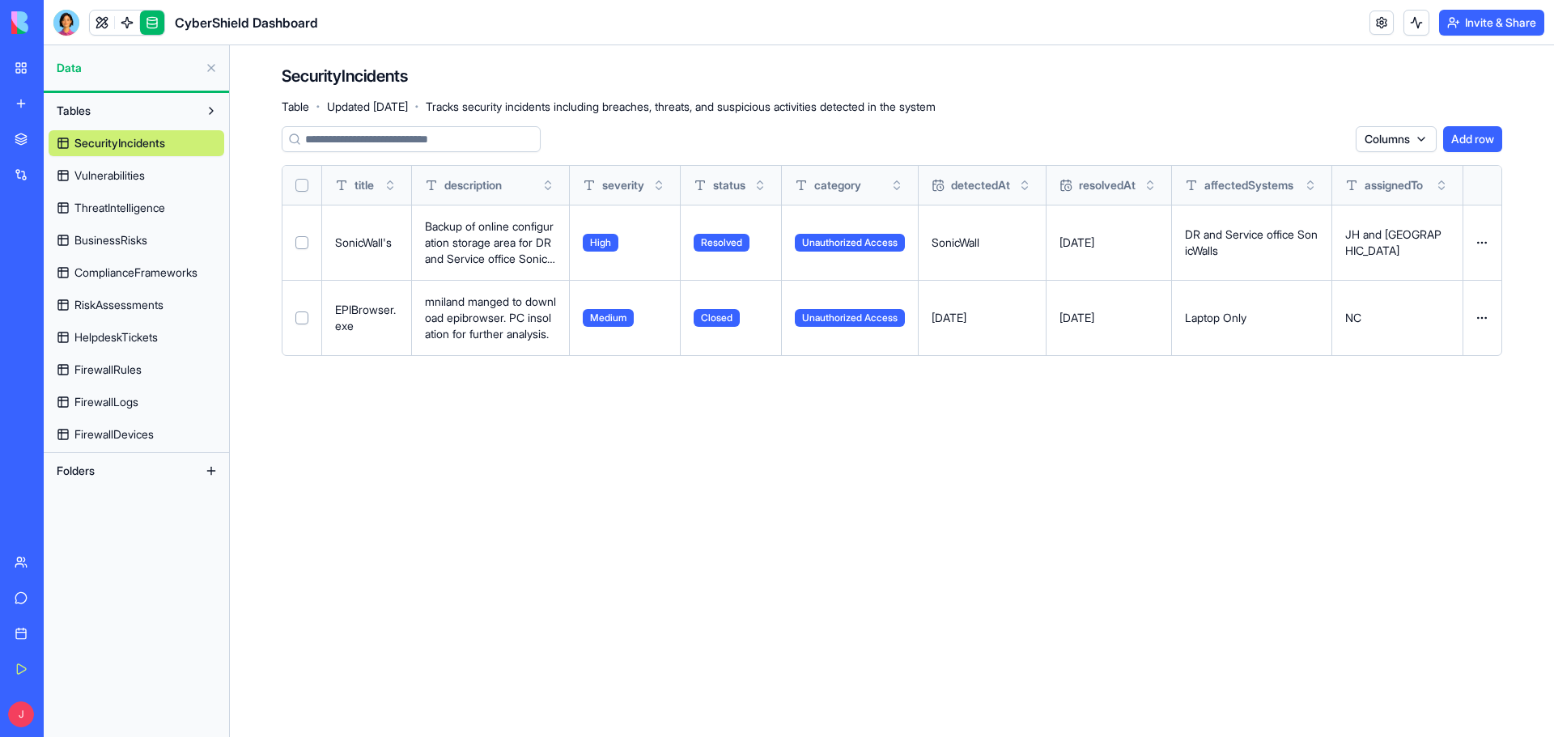
click at [87, 109] on span "Tables" at bounding box center [74, 111] width 34 height 16
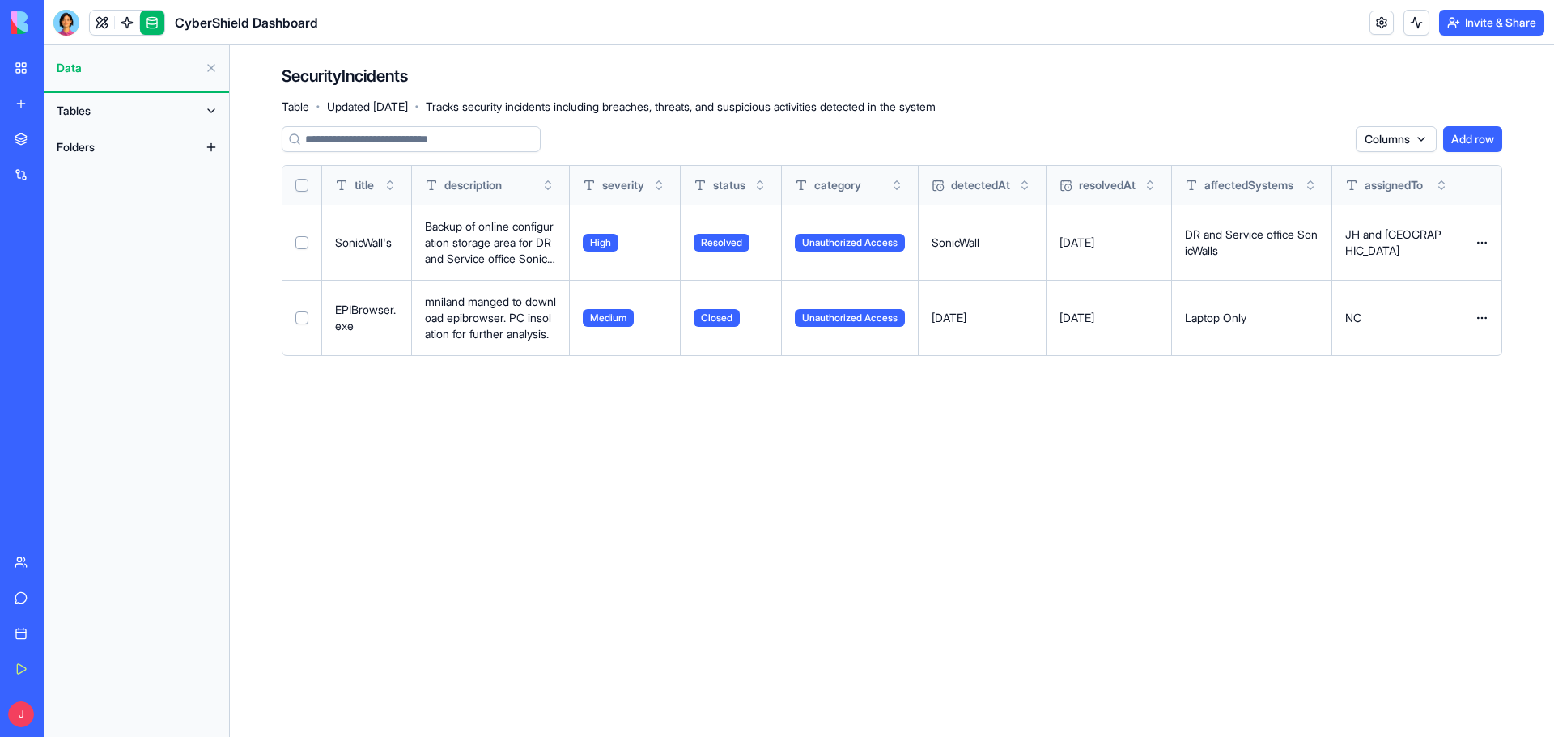
click at [377, 485] on main "SecurityIncidents Table · Updated [DATE] · Tracks security incidents including …" at bounding box center [892, 391] width 1324 height 692
click at [152, 25] on link at bounding box center [152, 23] width 24 height 24
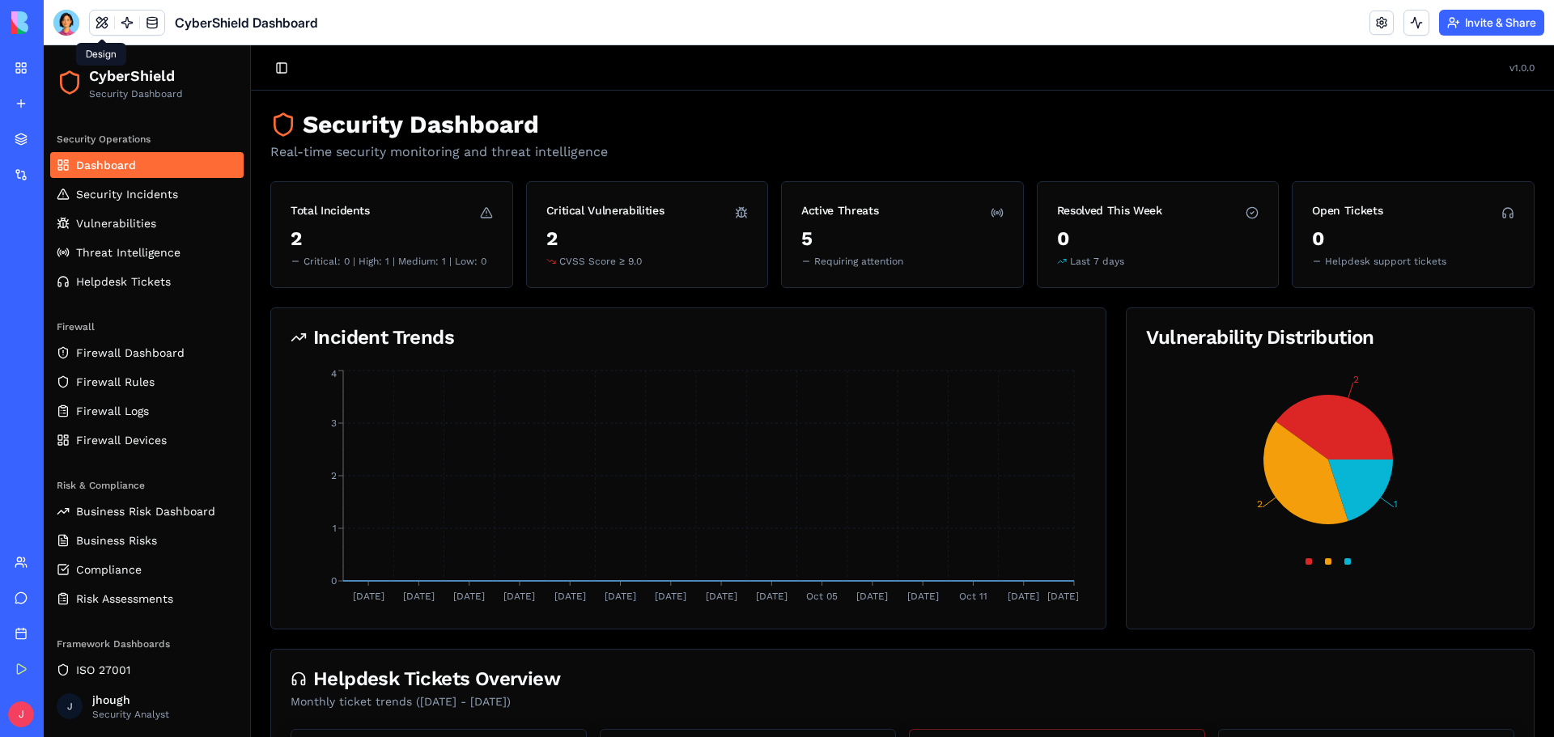
click at [148, 159] on link "Dashboard" at bounding box center [146, 165] width 193 height 26
click at [150, 20] on link at bounding box center [152, 23] width 24 height 24
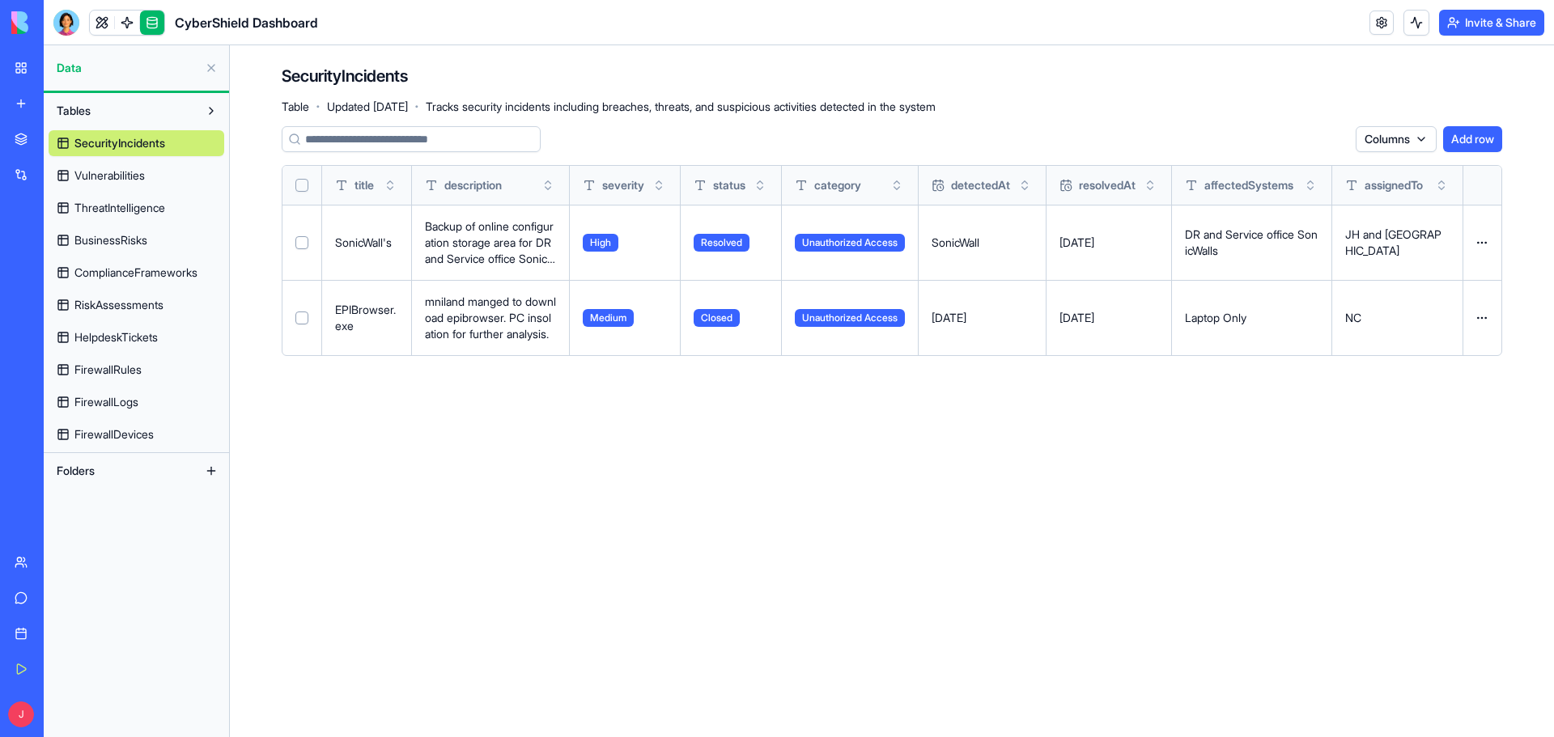
click at [74, 466] on span "Folders" at bounding box center [76, 471] width 38 height 16
click at [209, 469] on button at bounding box center [211, 471] width 26 height 26
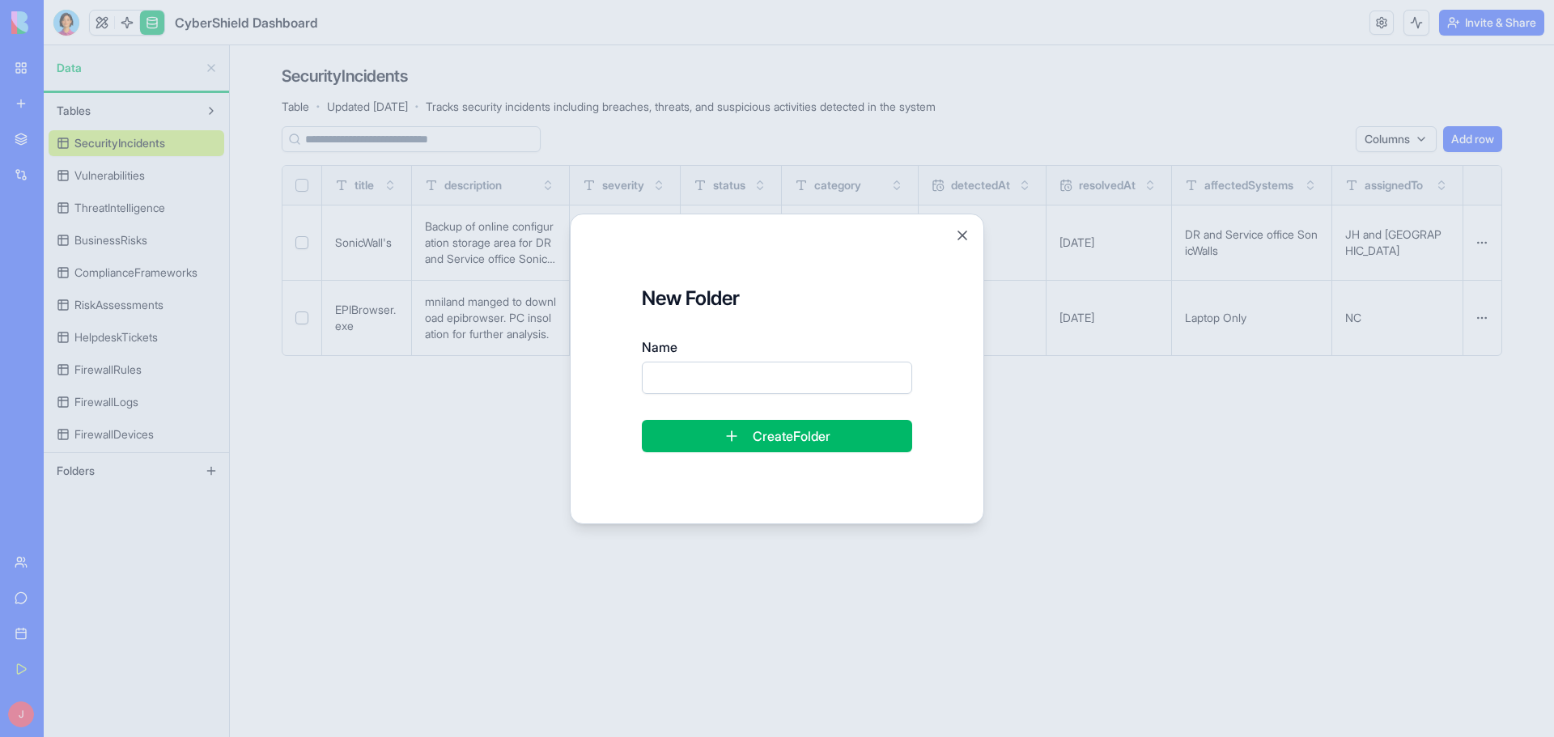
click at [975, 237] on div "New Folder Name Create Folder Close" at bounding box center [777, 369] width 414 height 311
click at [964, 233] on button "Close" at bounding box center [962, 235] width 16 height 16
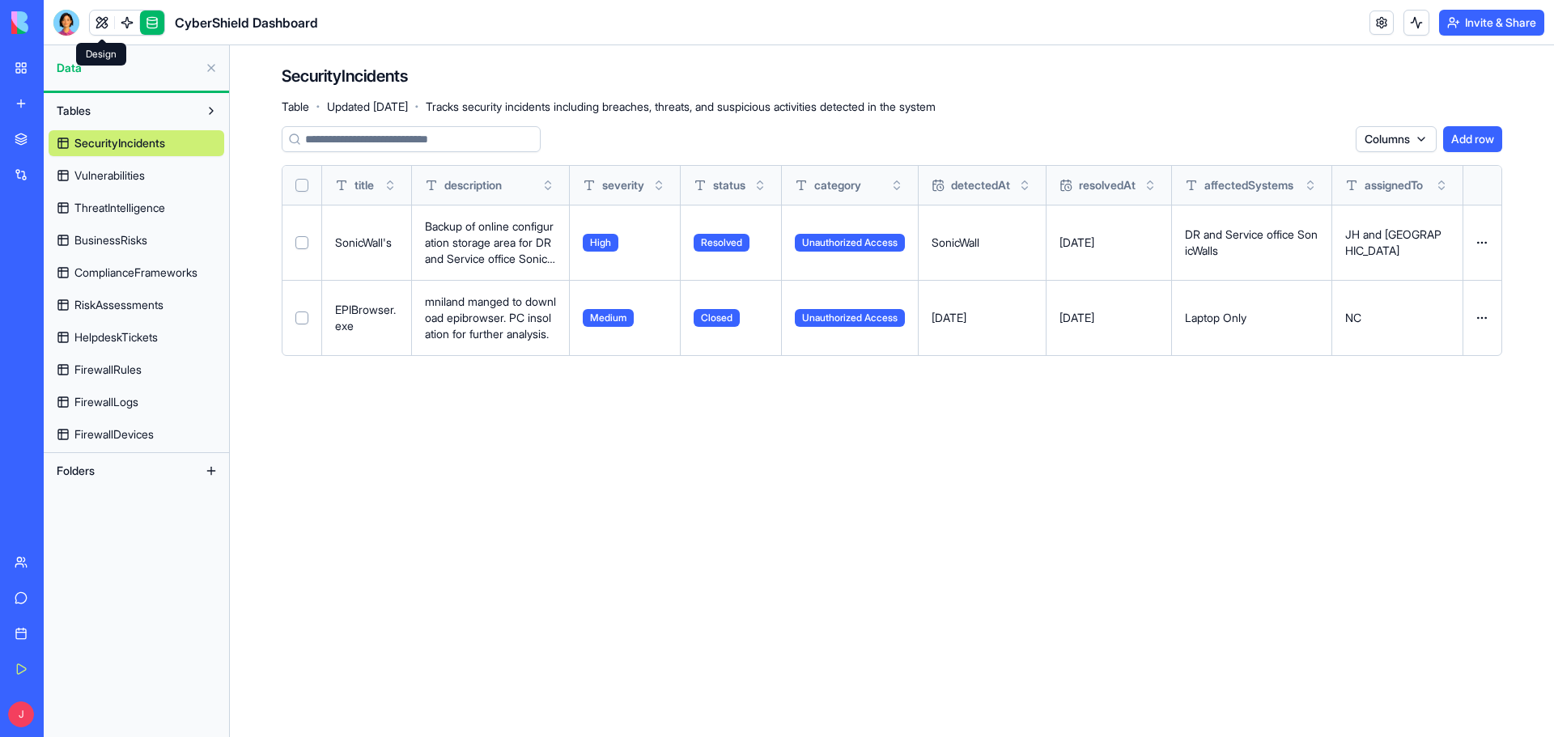
click at [95, 28] on link at bounding box center [102, 23] width 24 height 24
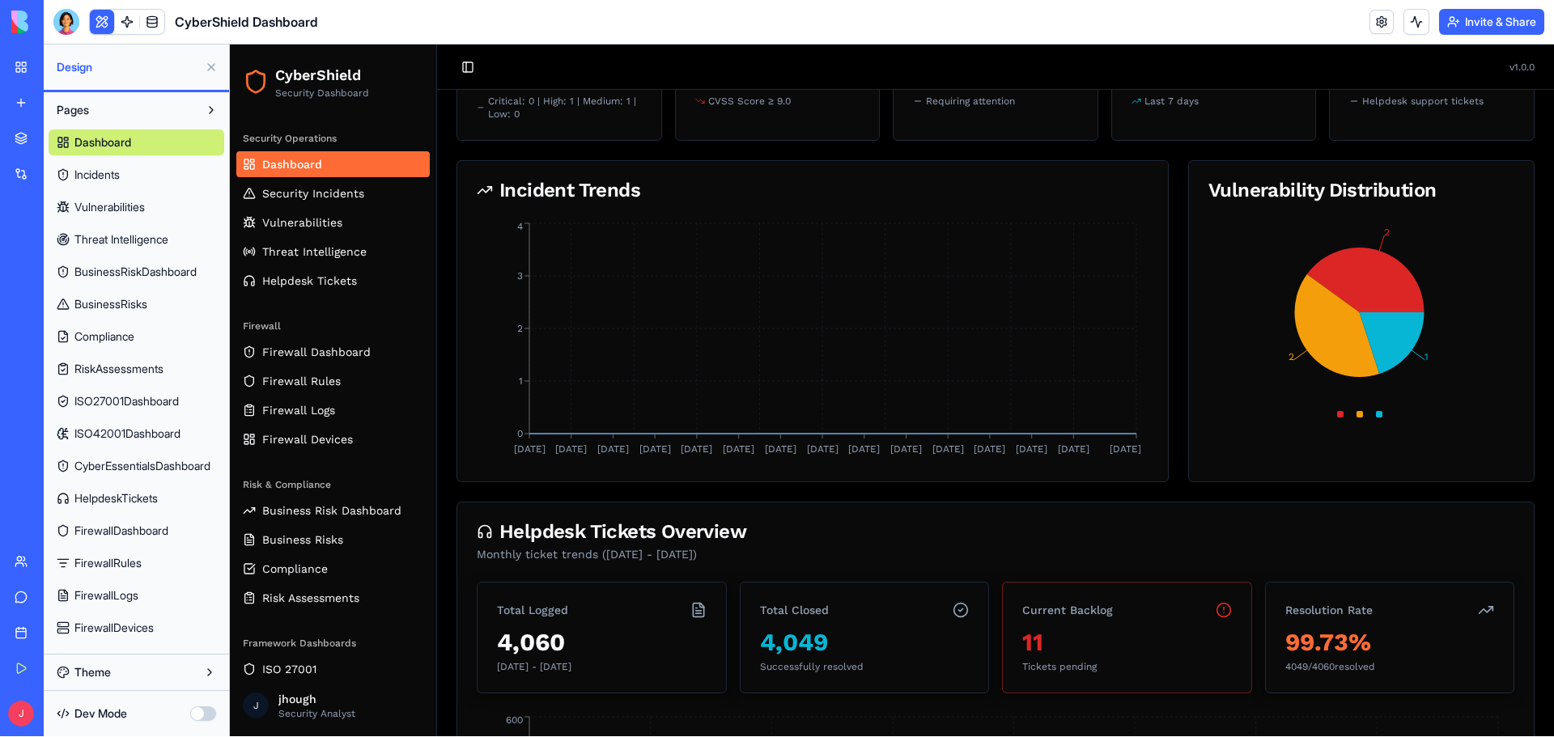
scroll to position [405, 0]
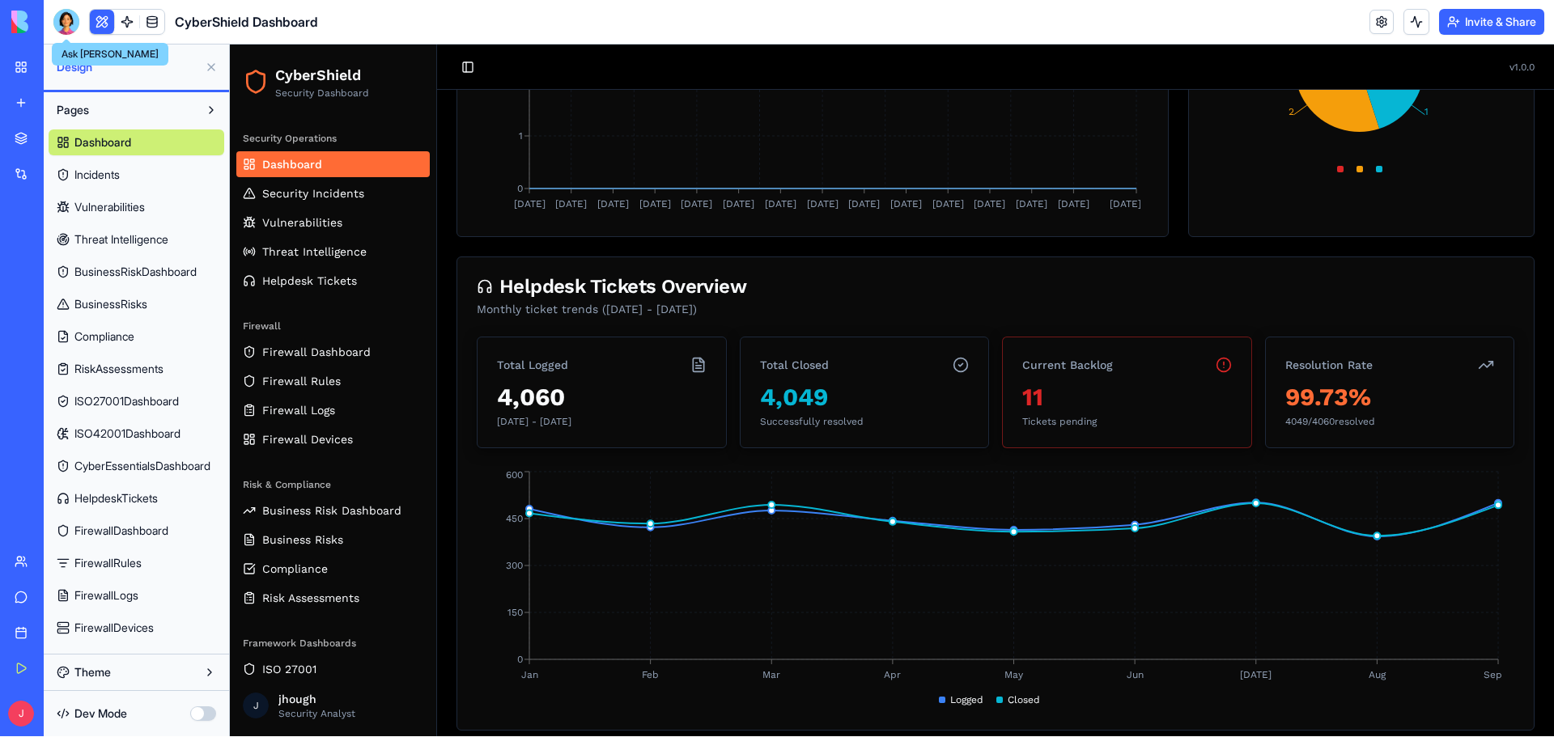
click at [62, 24] on div at bounding box center [66, 22] width 26 height 26
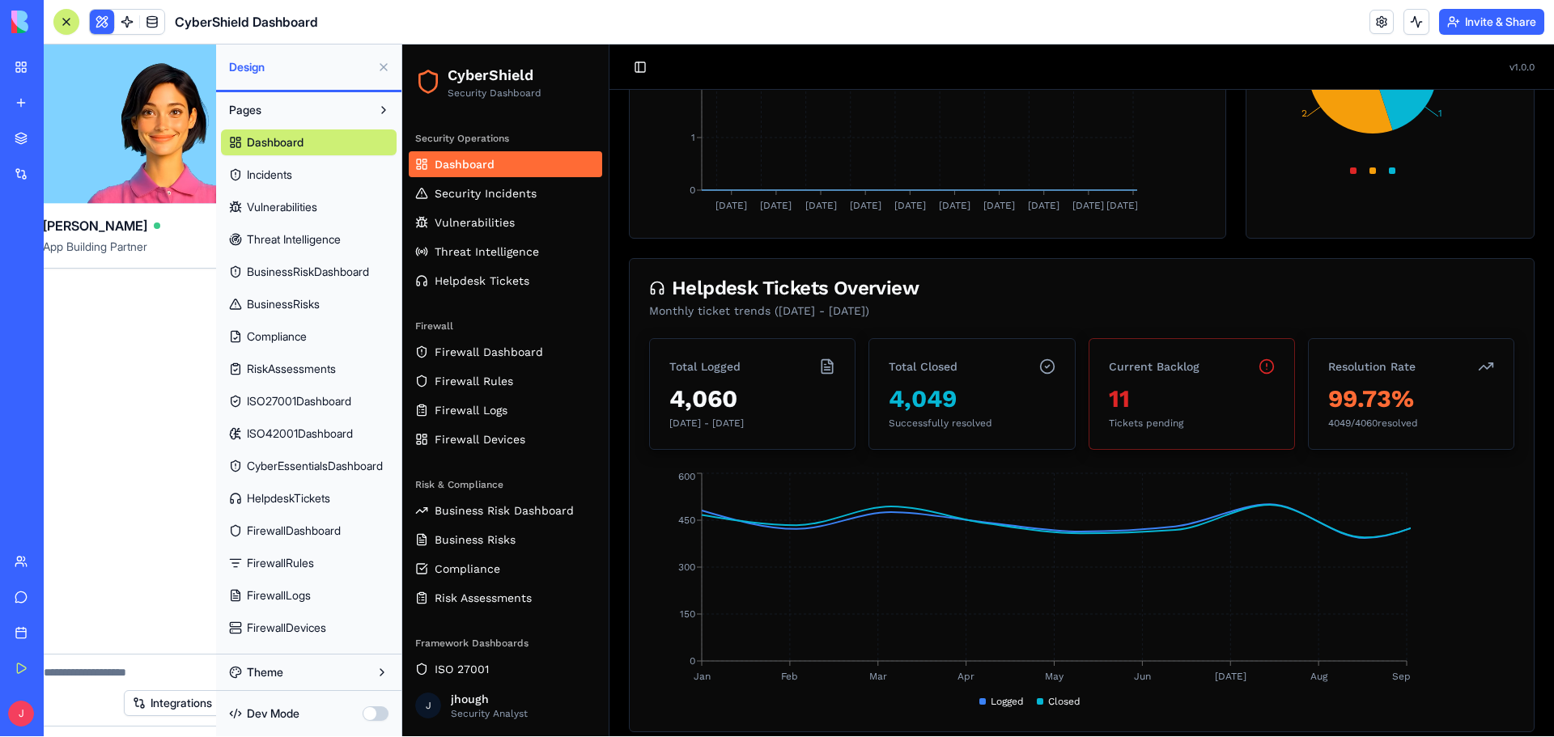
scroll to position [0, 0]
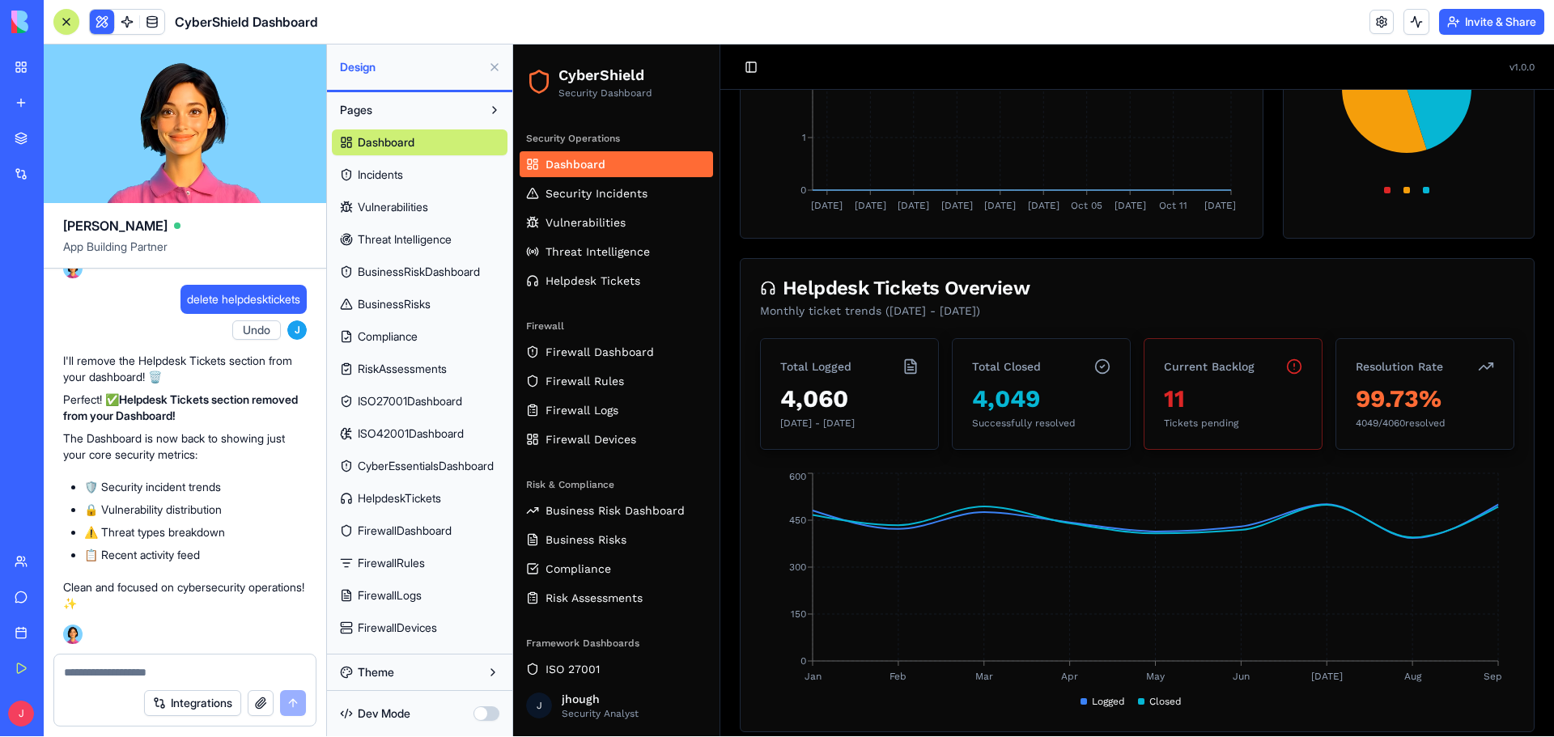
click at [108, 671] on textarea at bounding box center [185, 672] width 242 height 16
type textarea "**********"
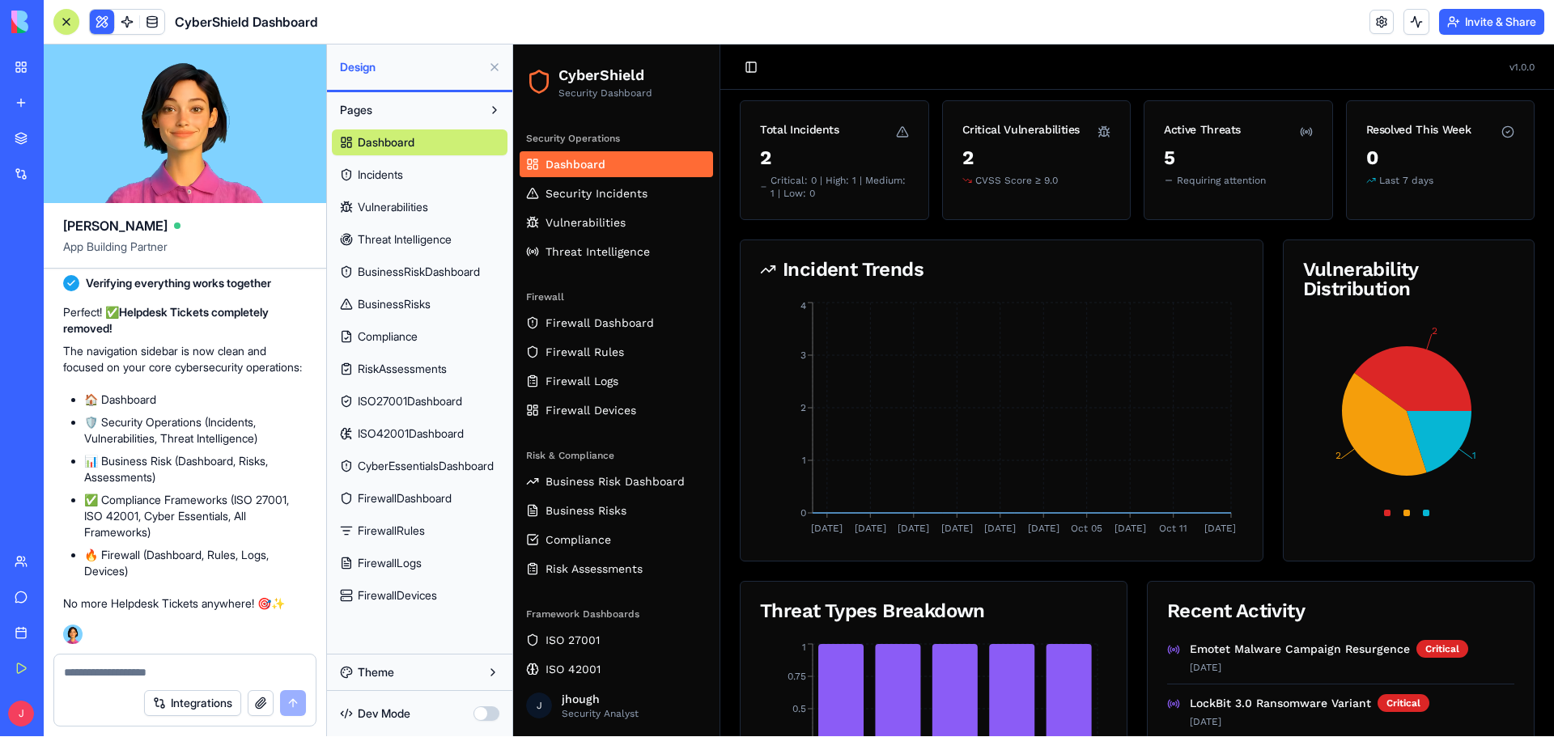
scroll to position [81, 0]
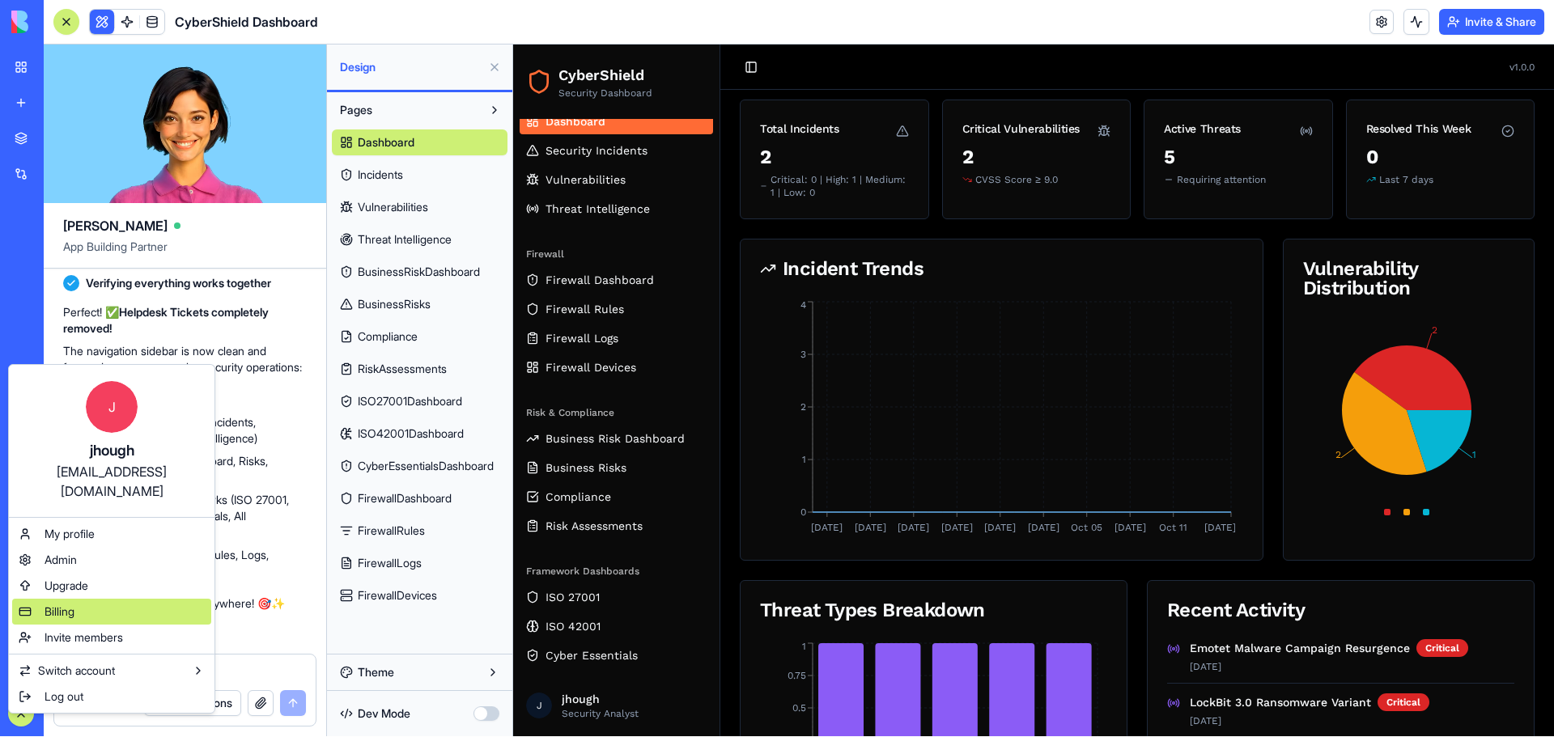
click at [85, 599] on div "Billing" at bounding box center [111, 612] width 199 height 26
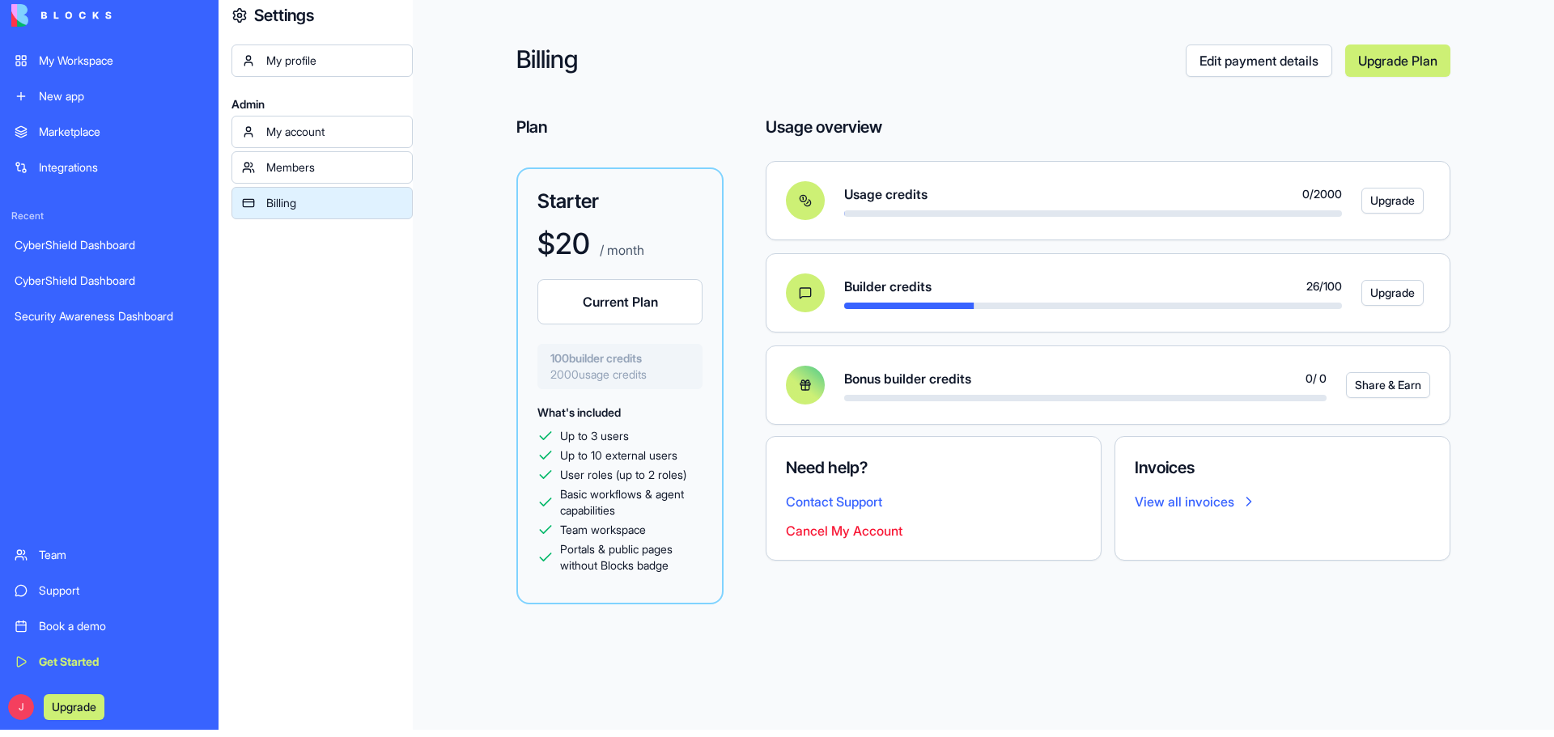
scroll to position [52, 0]
